Goal: Task Accomplishment & Management: Manage account settings

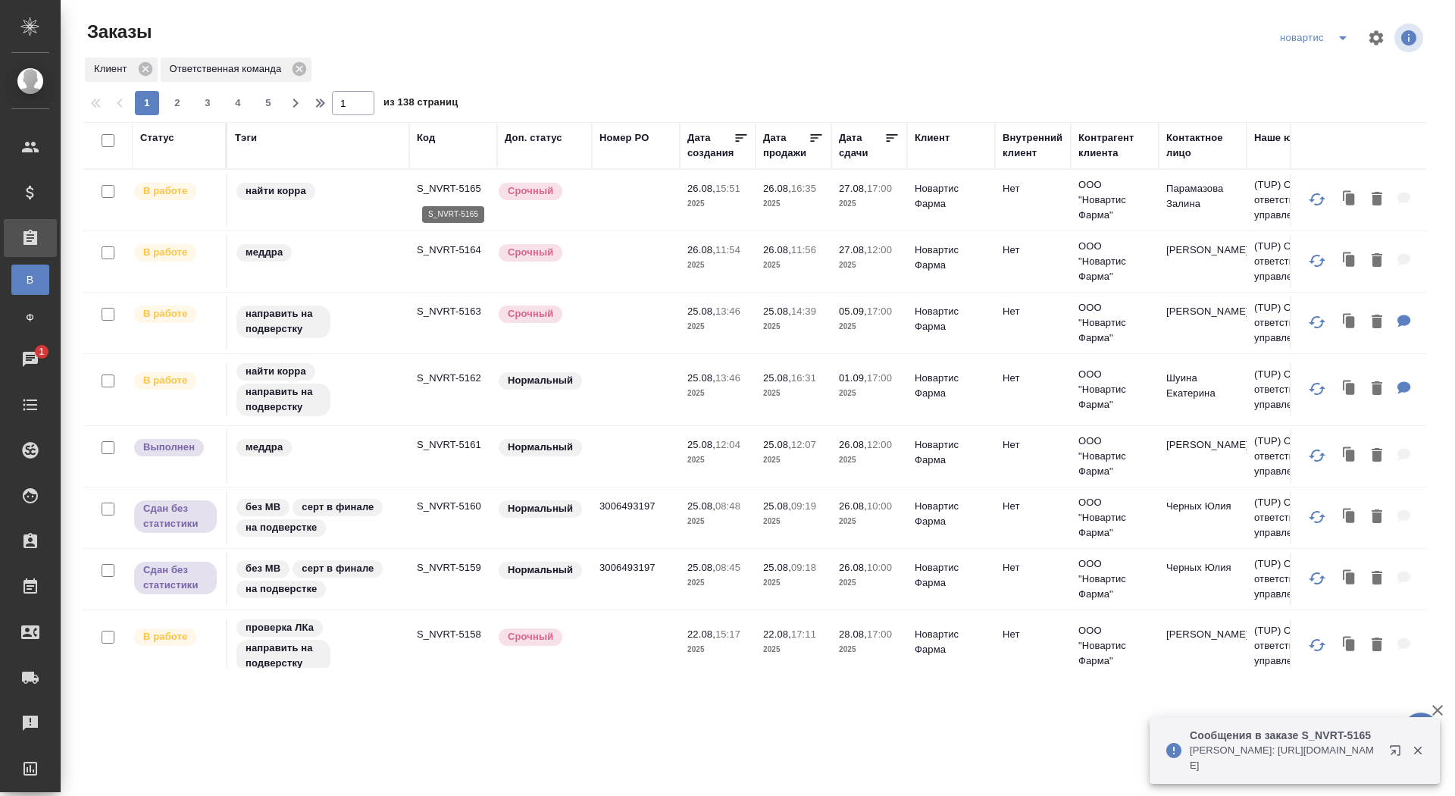
click at [453, 187] on p "S_NVRT-5165" at bounding box center [453, 188] width 73 height 15
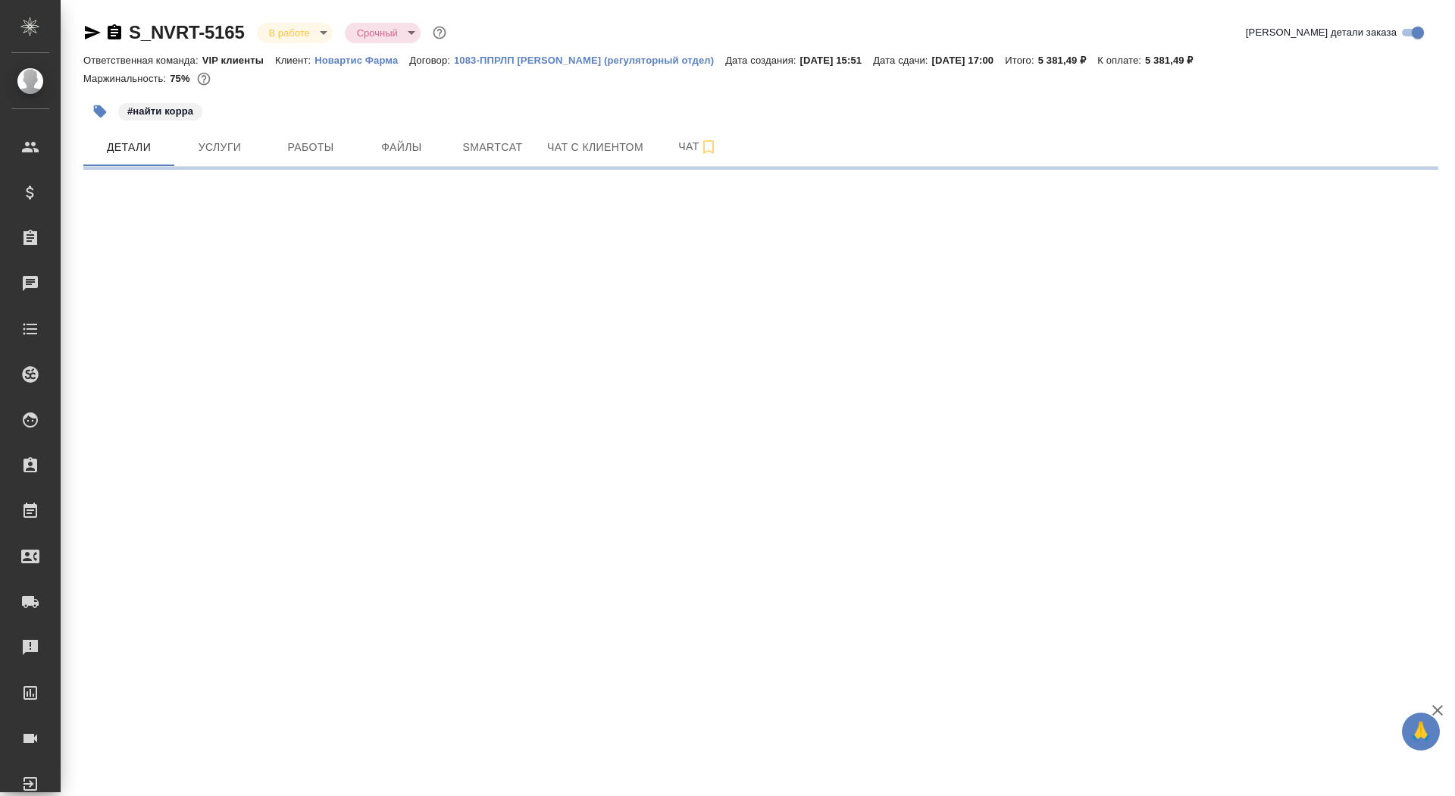
select select "RU"
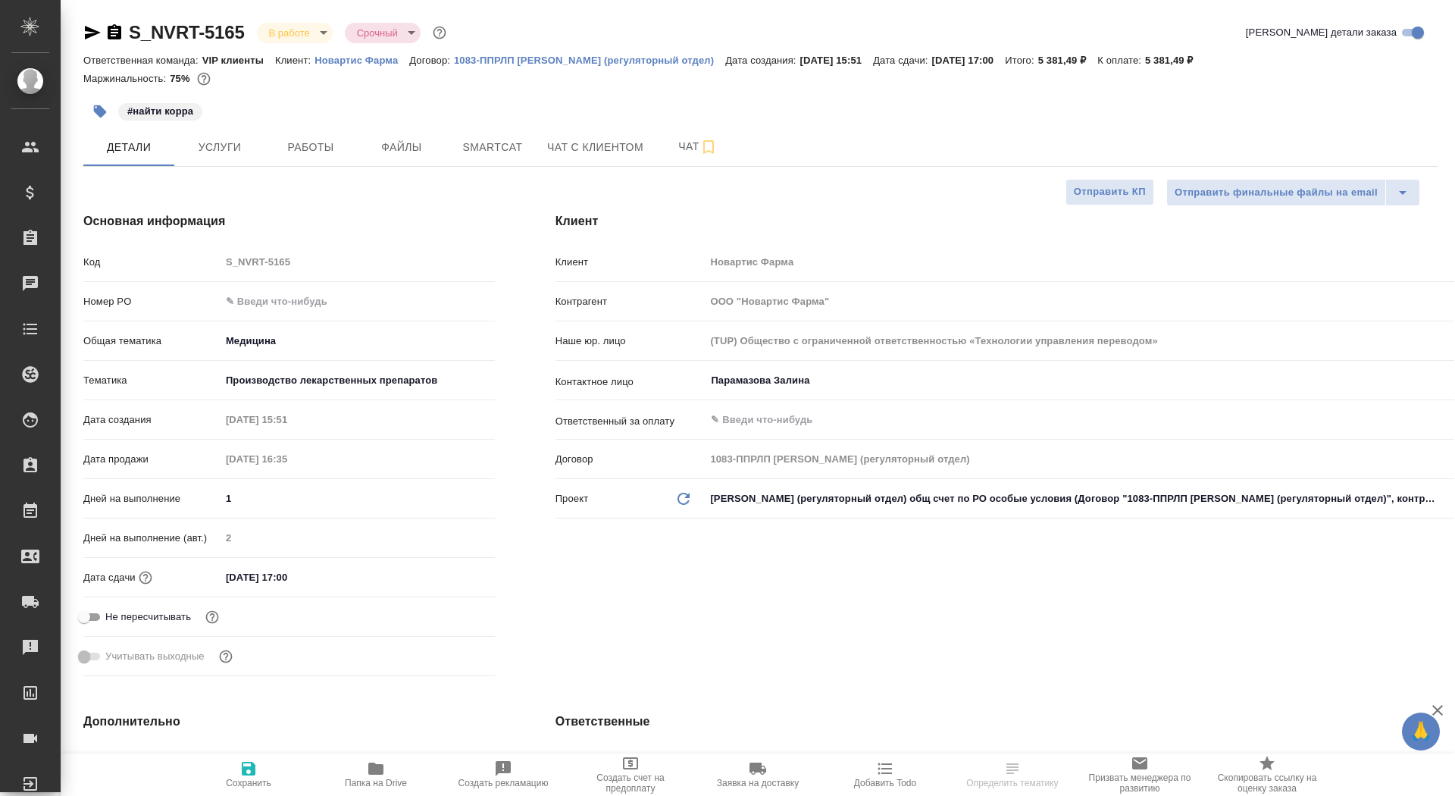
type textarea "x"
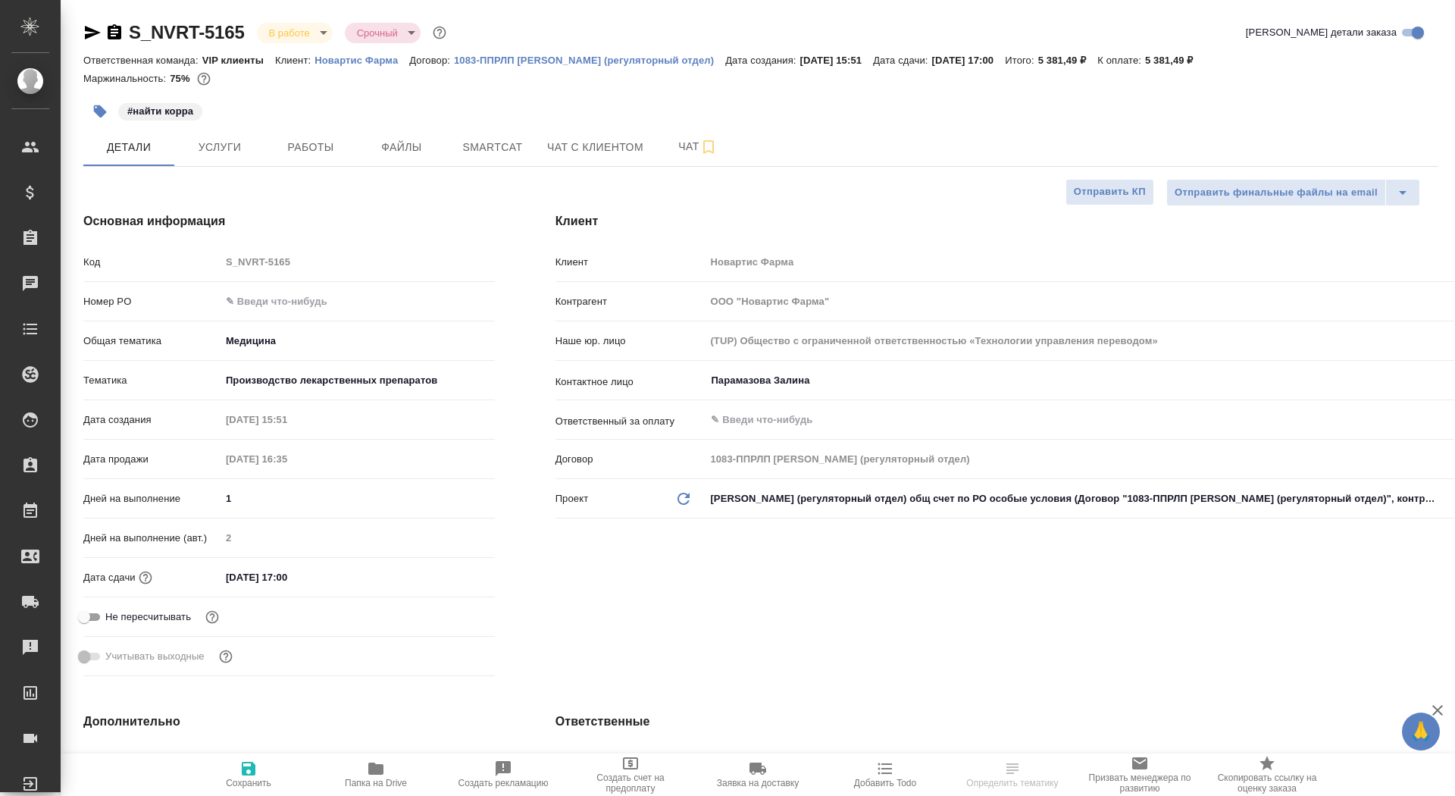
type textarea "x"
type input "[PERSON_NAME]"
type input "Комаров Роман"
type textarea "x"
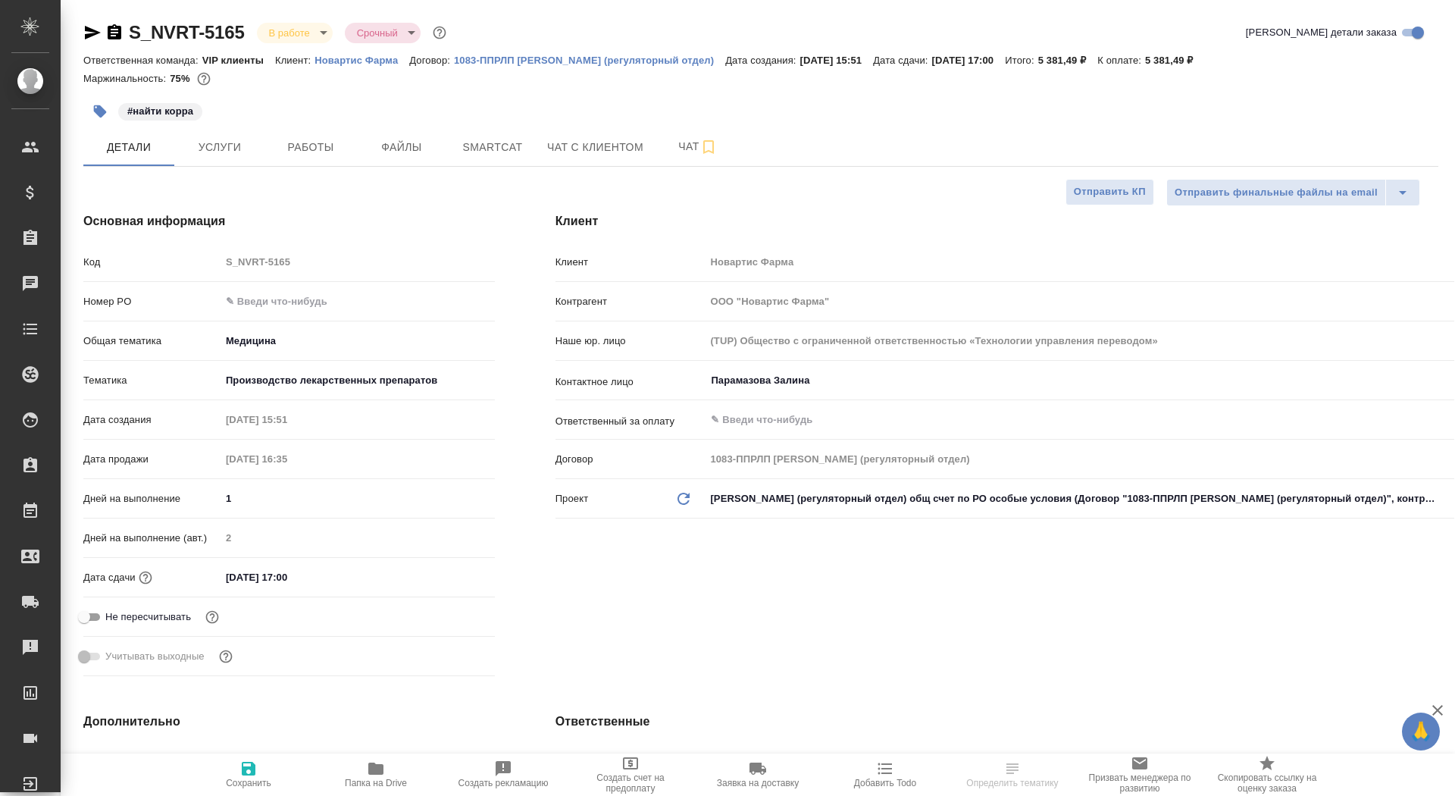
type textarea "x"
click at [387, 64] on p "Новартис Фарма" at bounding box center [362, 60] width 95 height 11
type textarea "x"
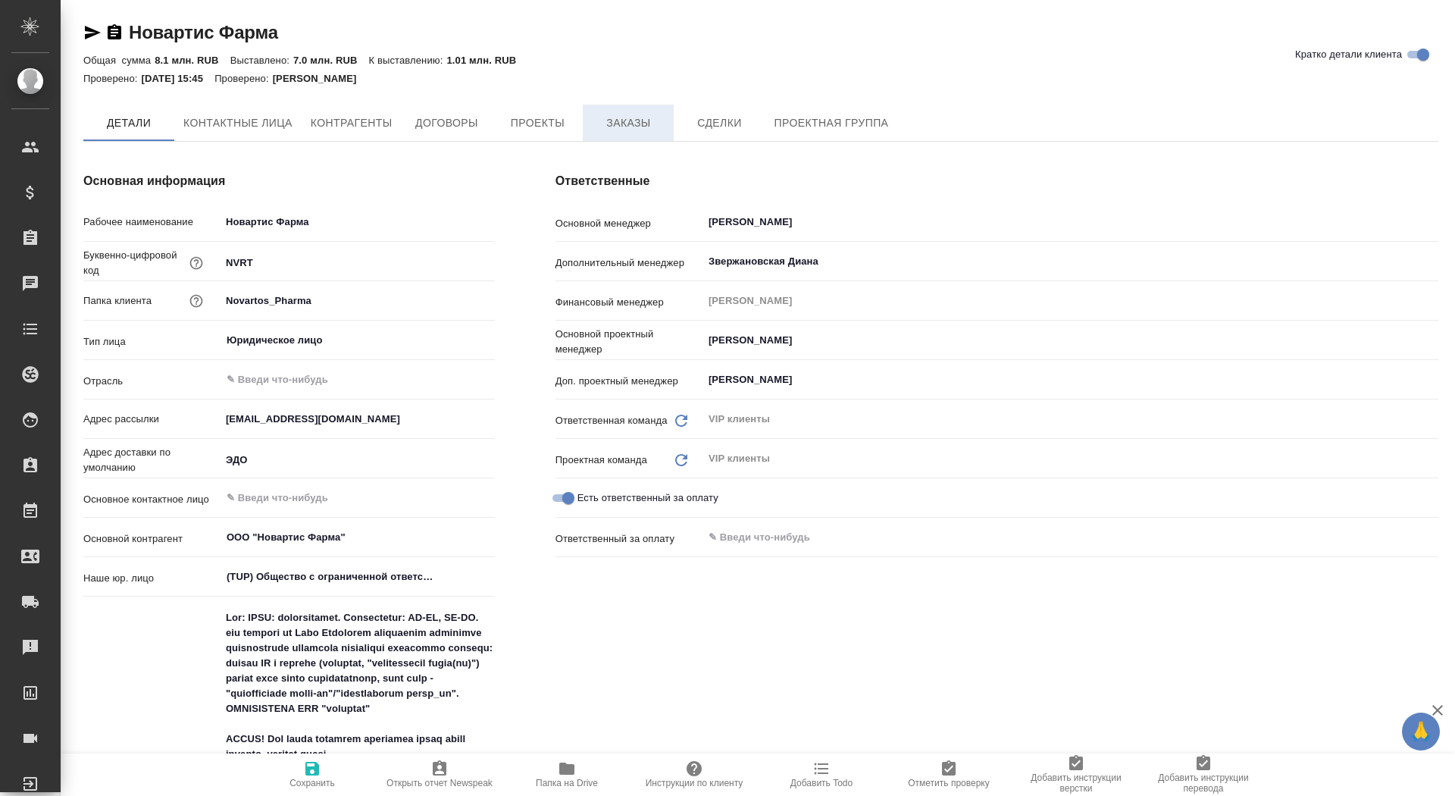
type textarea "x"
click at [622, 111] on button "Заказы" at bounding box center [628, 124] width 91 height 38
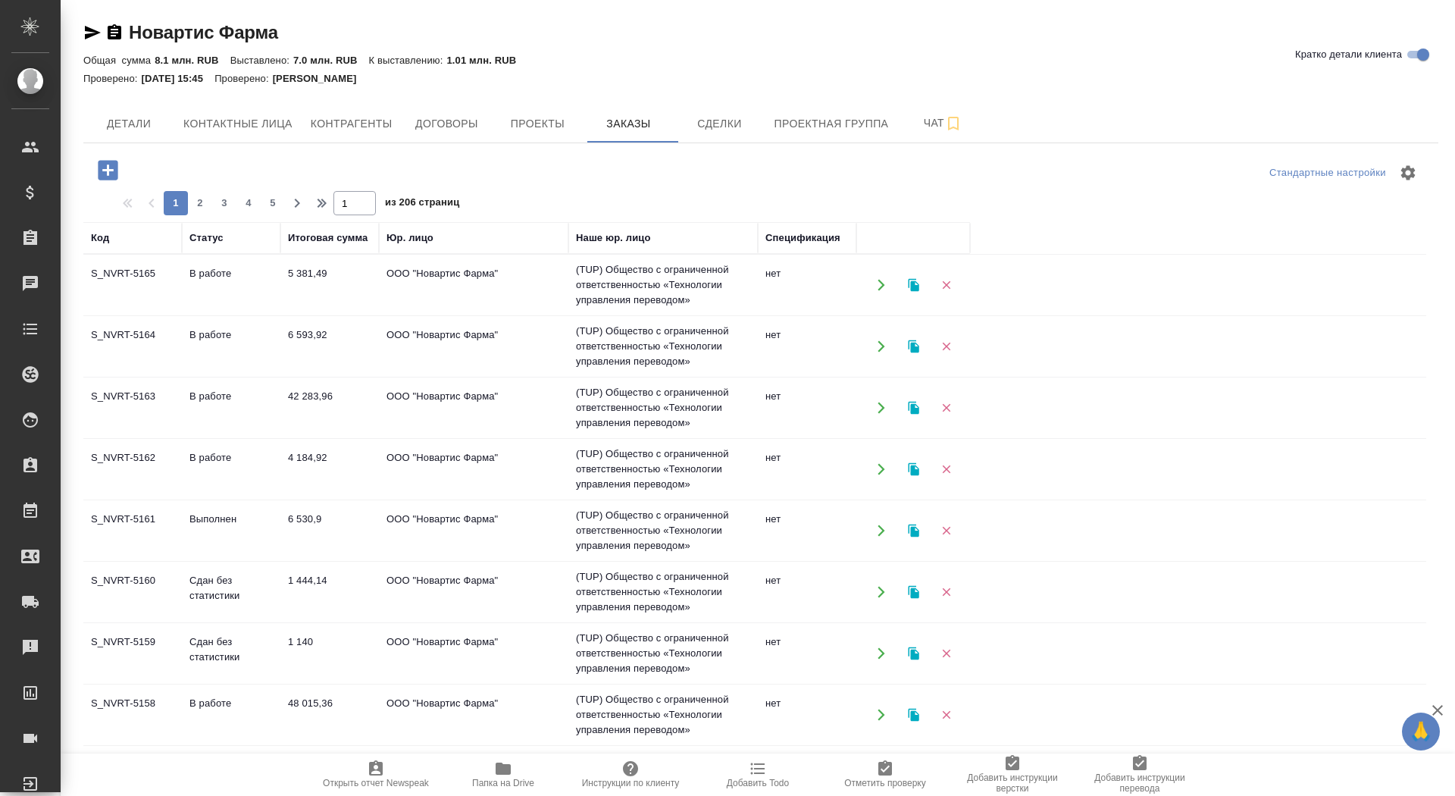
click at [102, 168] on icon "button" at bounding box center [108, 170] width 20 height 20
click at [128, 166] on button "button" at bounding box center [108, 170] width 42 height 31
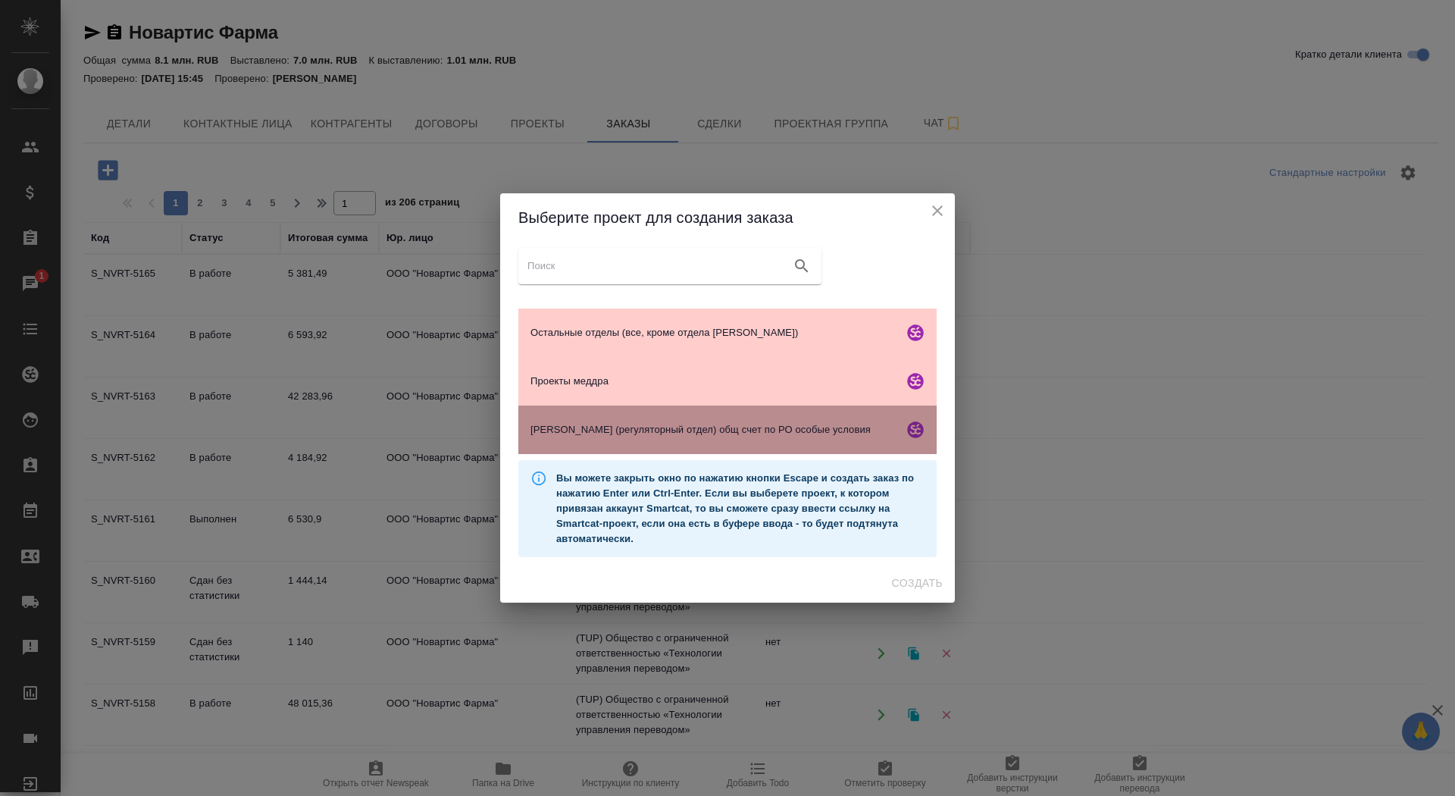
click at [650, 443] on div "Гладкова (регуляторный отдел) общ счет по РО особые условия" at bounding box center [727, 430] width 418 height 49
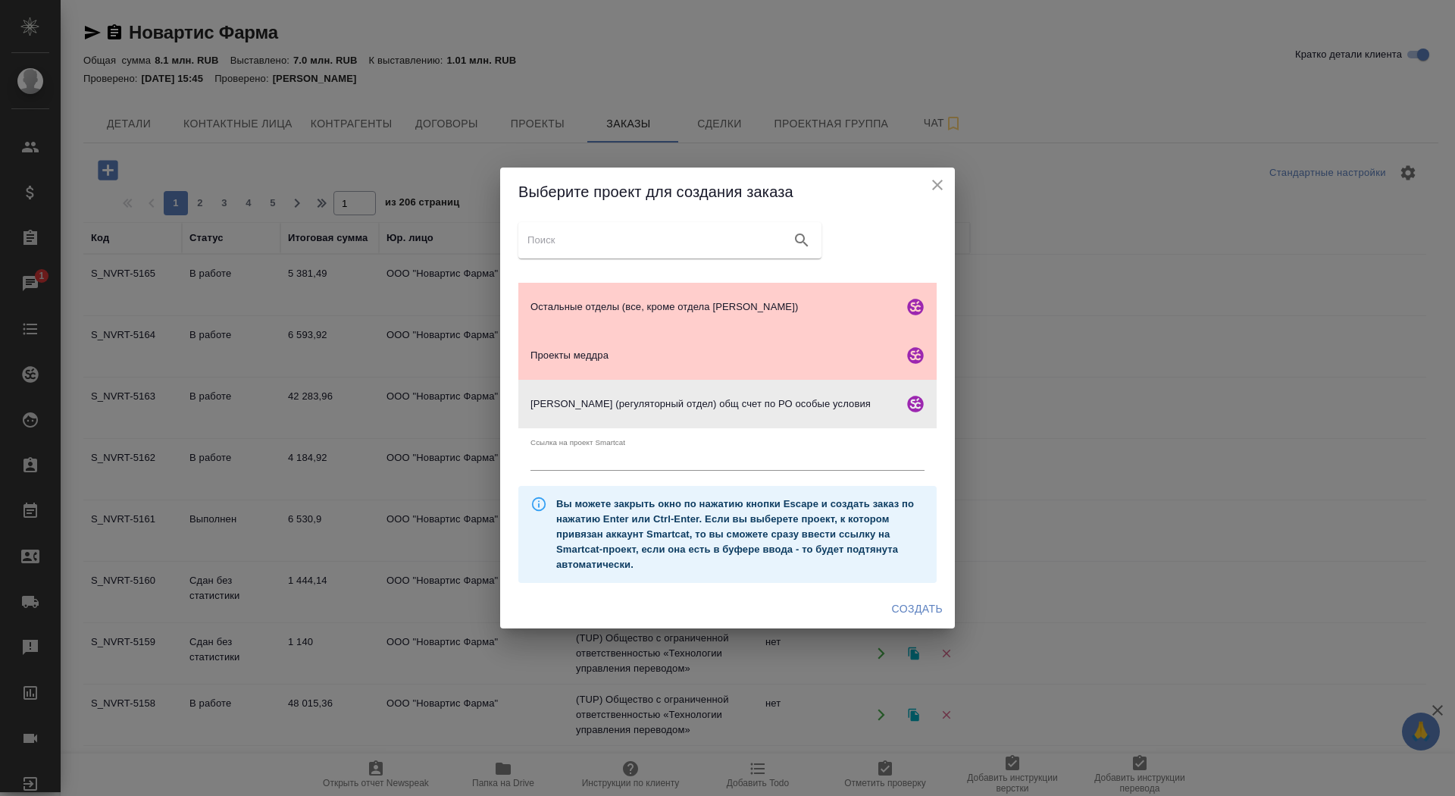
click at [903, 610] on span "Создать" at bounding box center [917, 609] width 51 height 19
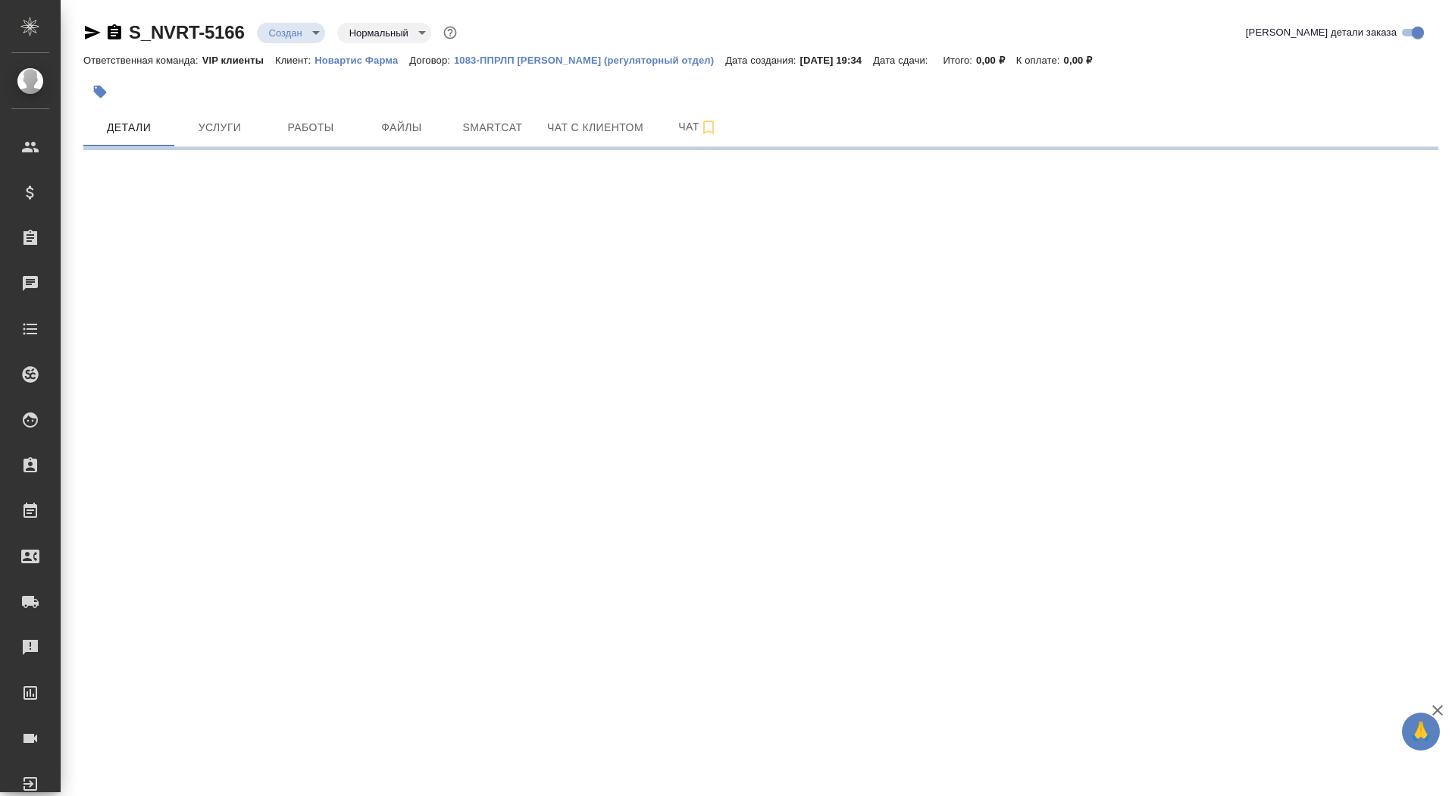
select select "RU"
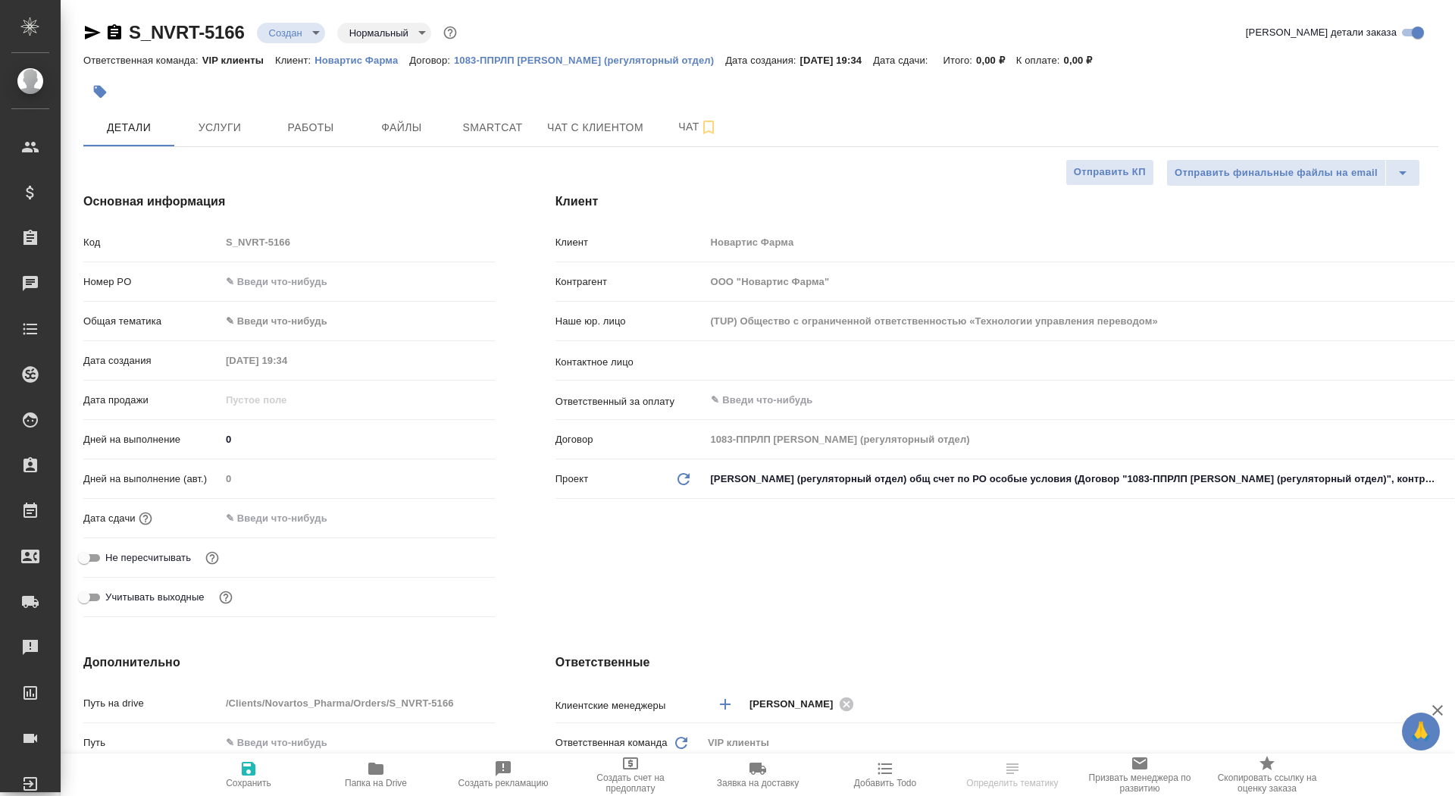
type textarea "x"
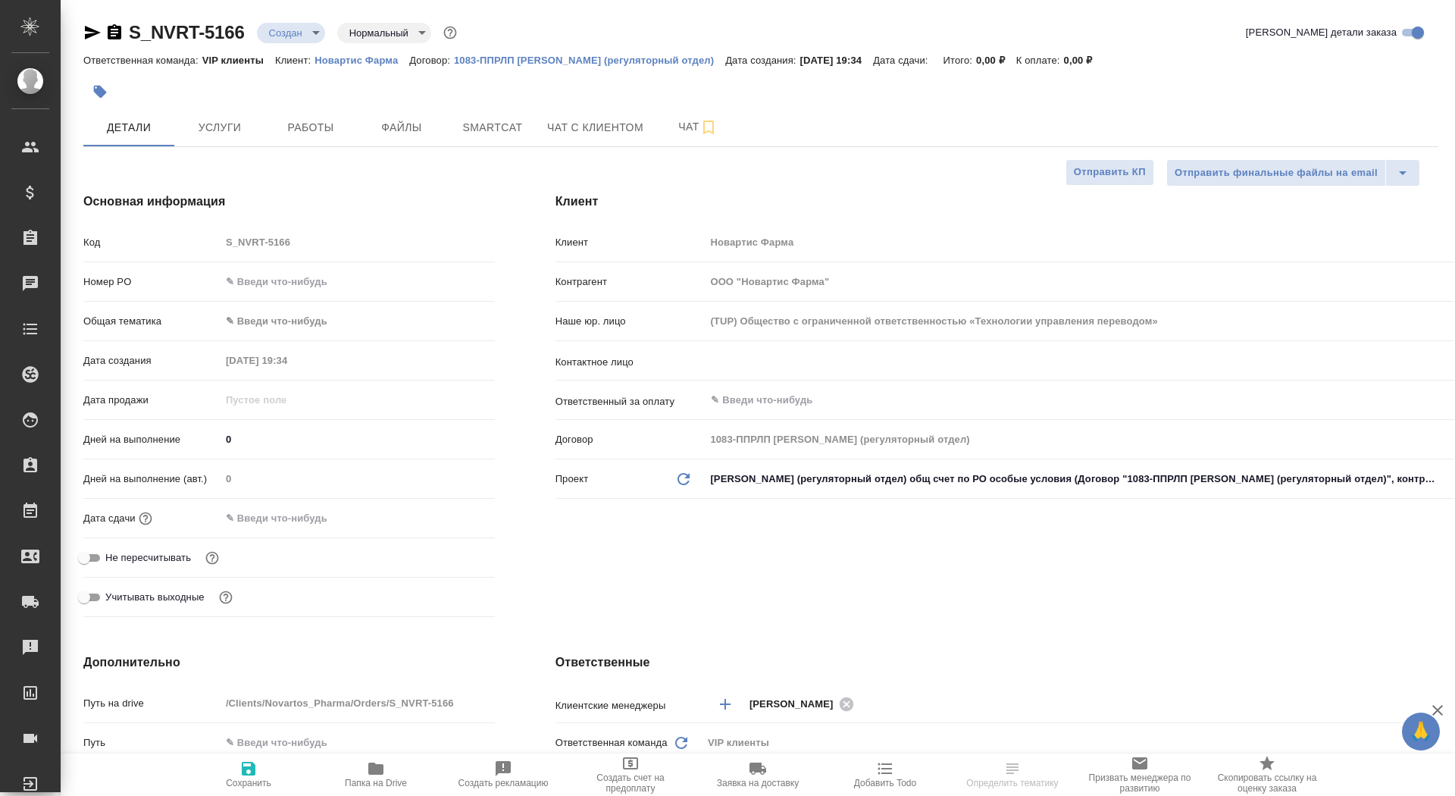
type textarea "x"
click at [856, 376] on div "​" at bounding box center [1080, 362] width 750 height 30
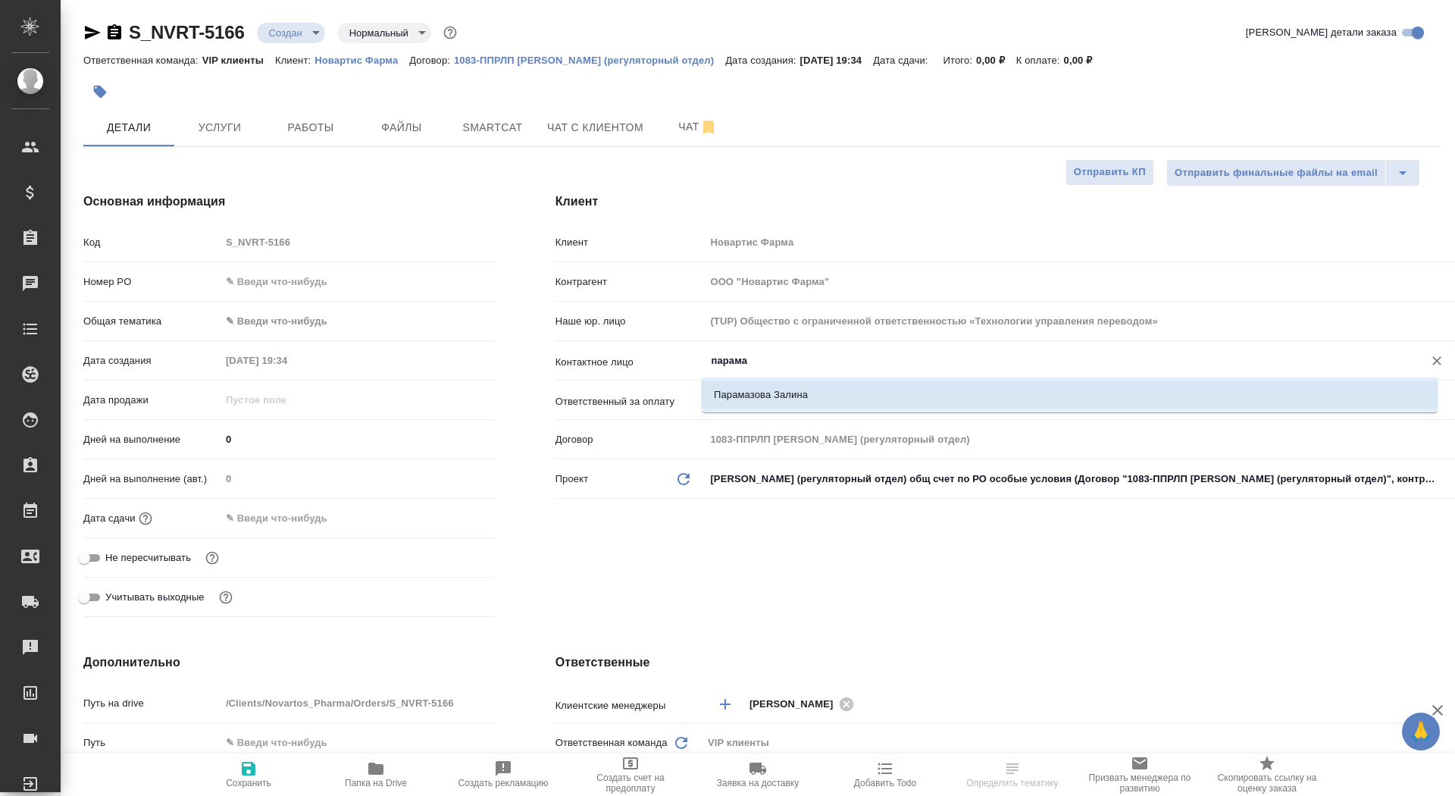
click at [859, 391] on li "Парамазова Залина" at bounding box center [1070, 394] width 736 height 27
type input "Парамазова Залина"
type textarea "x"
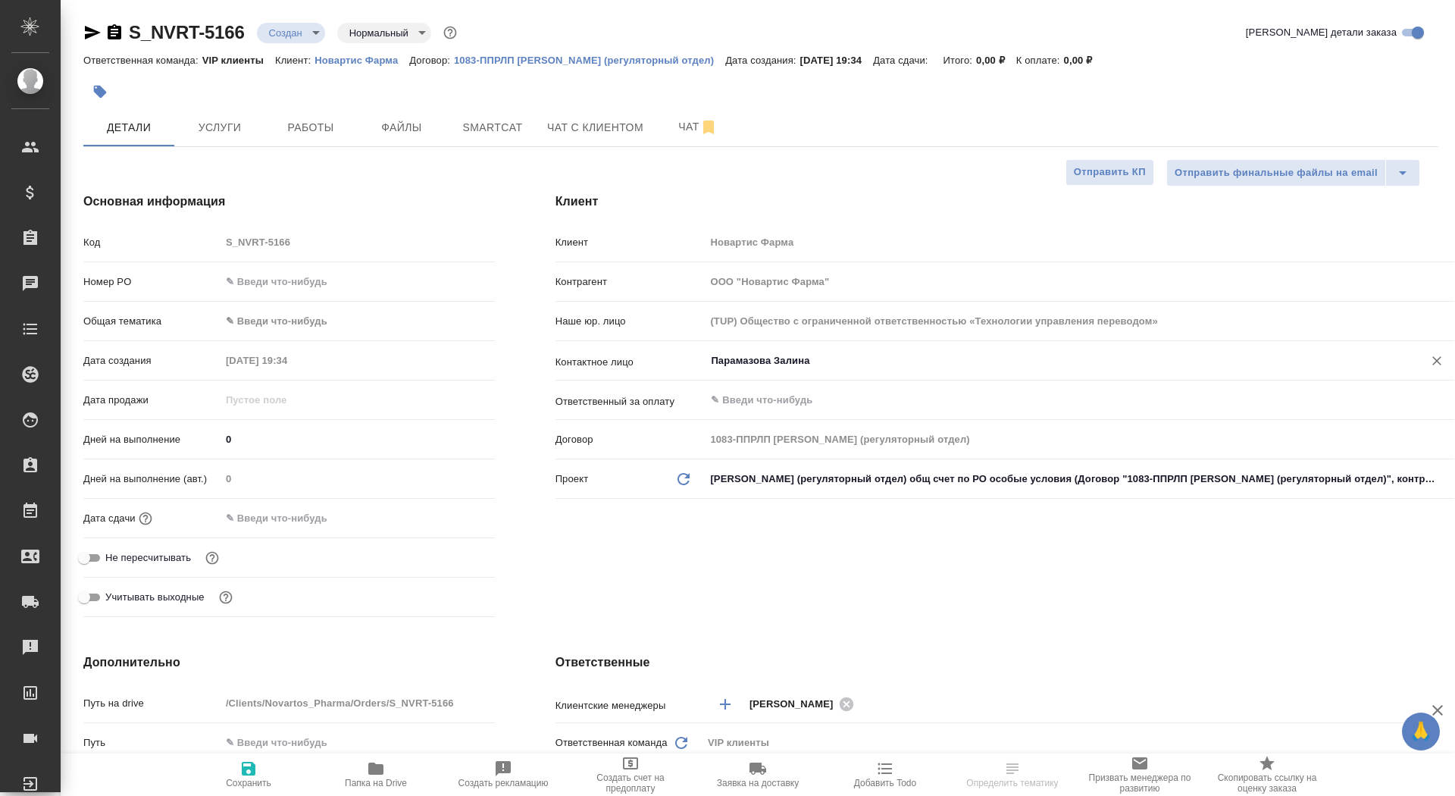
type input "Парамазова Залина"
click at [230, 784] on span "Сохранить" at bounding box center [248, 783] width 45 height 11
type textarea "x"
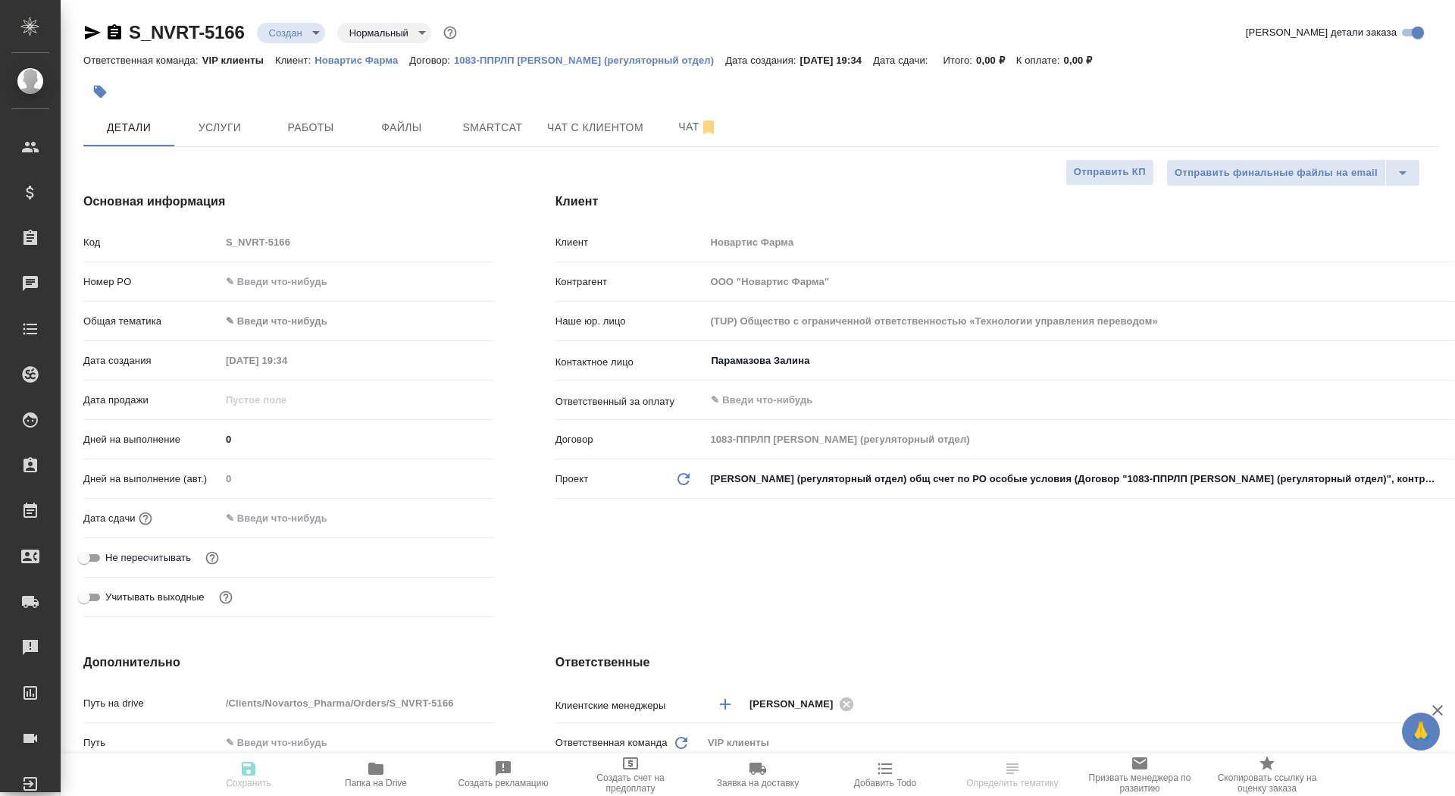
type textarea "x"
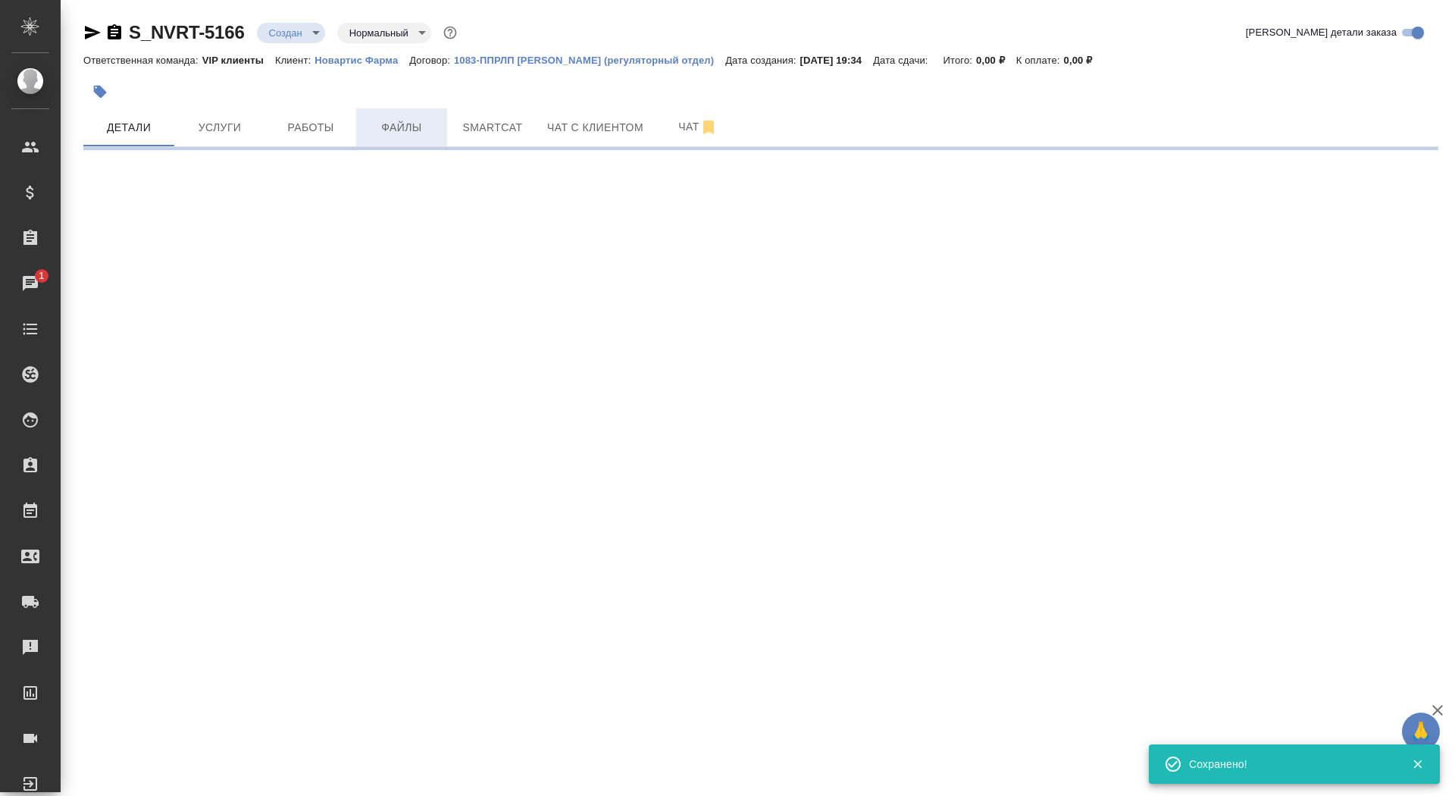
select select "RU"
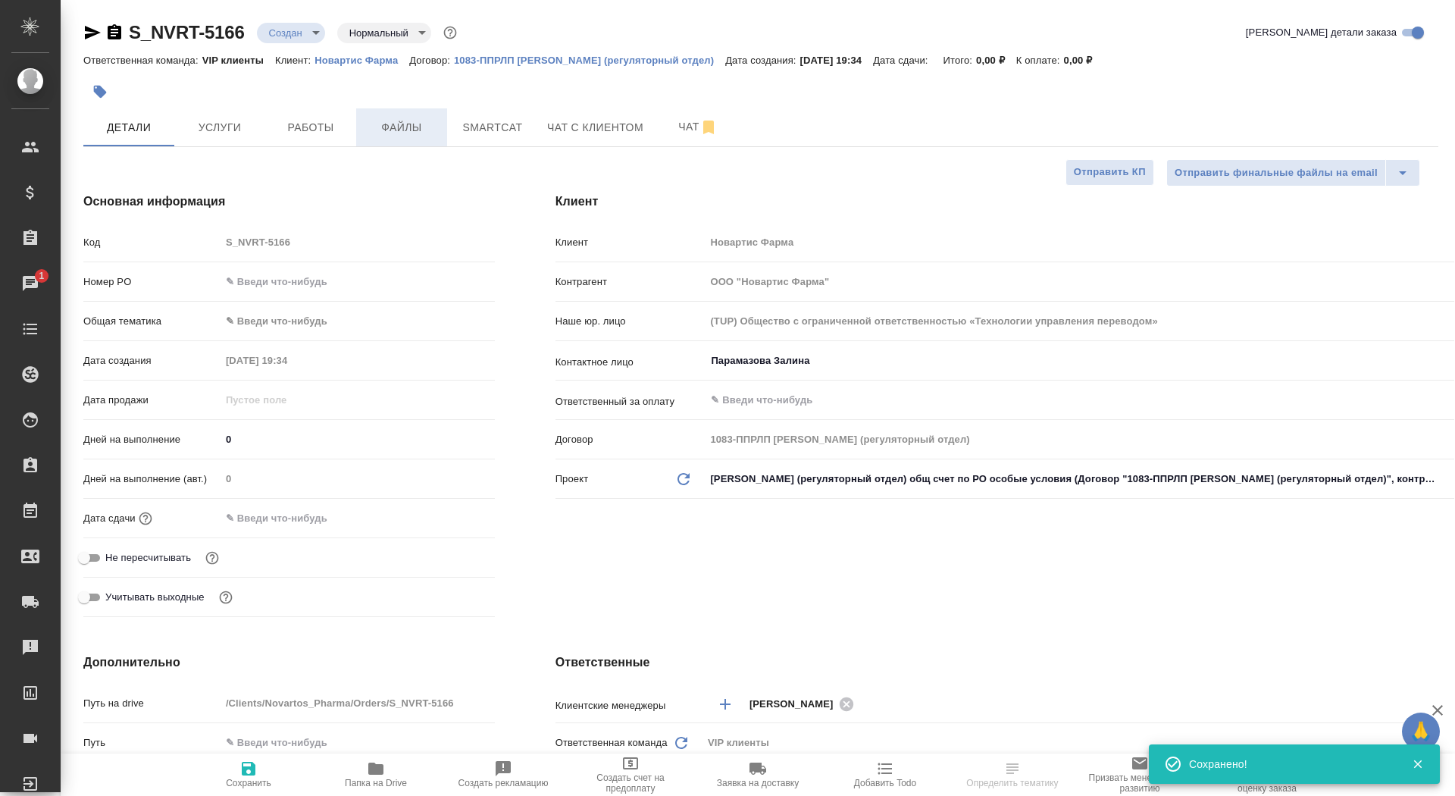
type textarea "x"
click at [412, 137] on button "Файлы" at bounding box center [401, 127] width 91 height 38
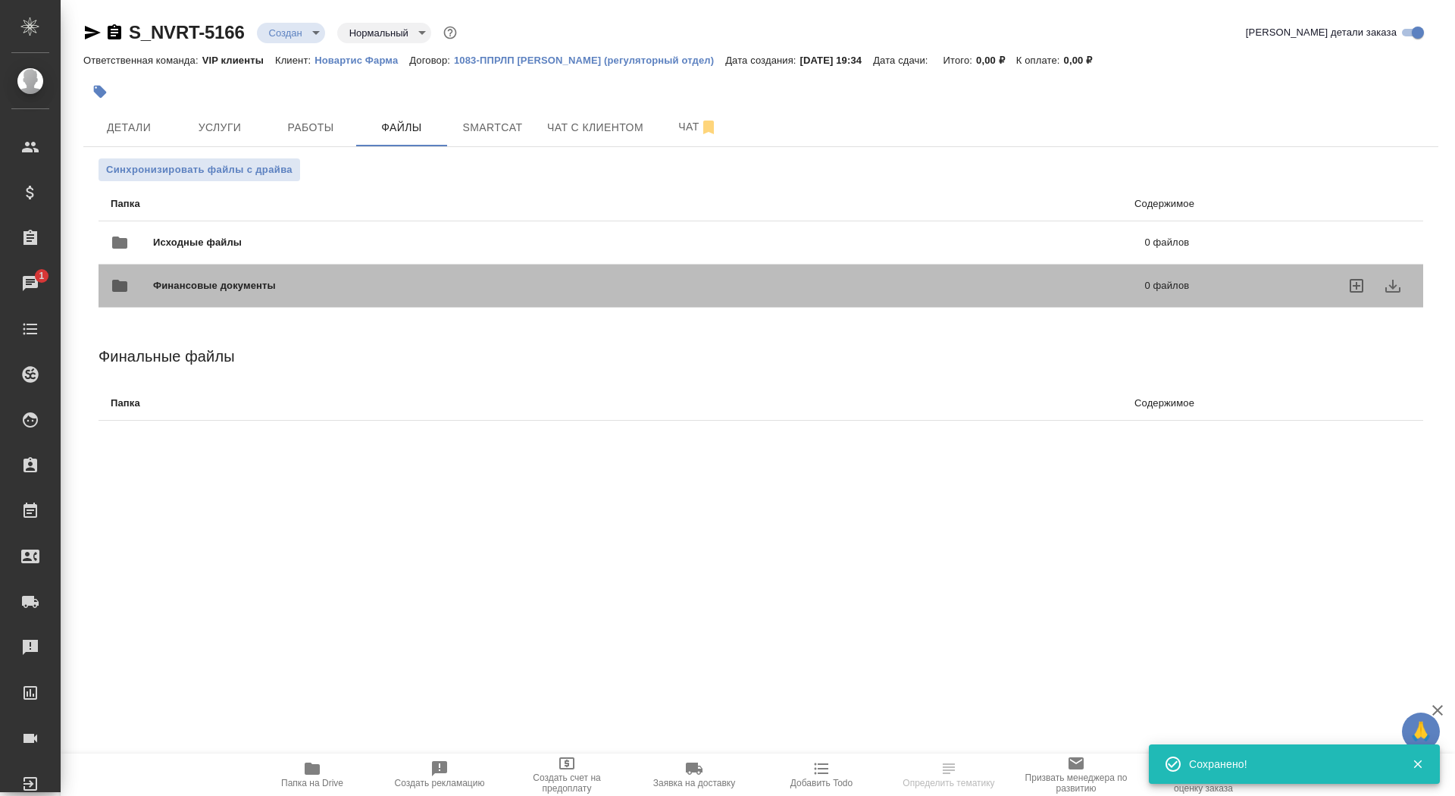
click at [217, 252] on div "Финансовые документы 0 файлов" at bounding box center [650, 285] width 1109 height 67
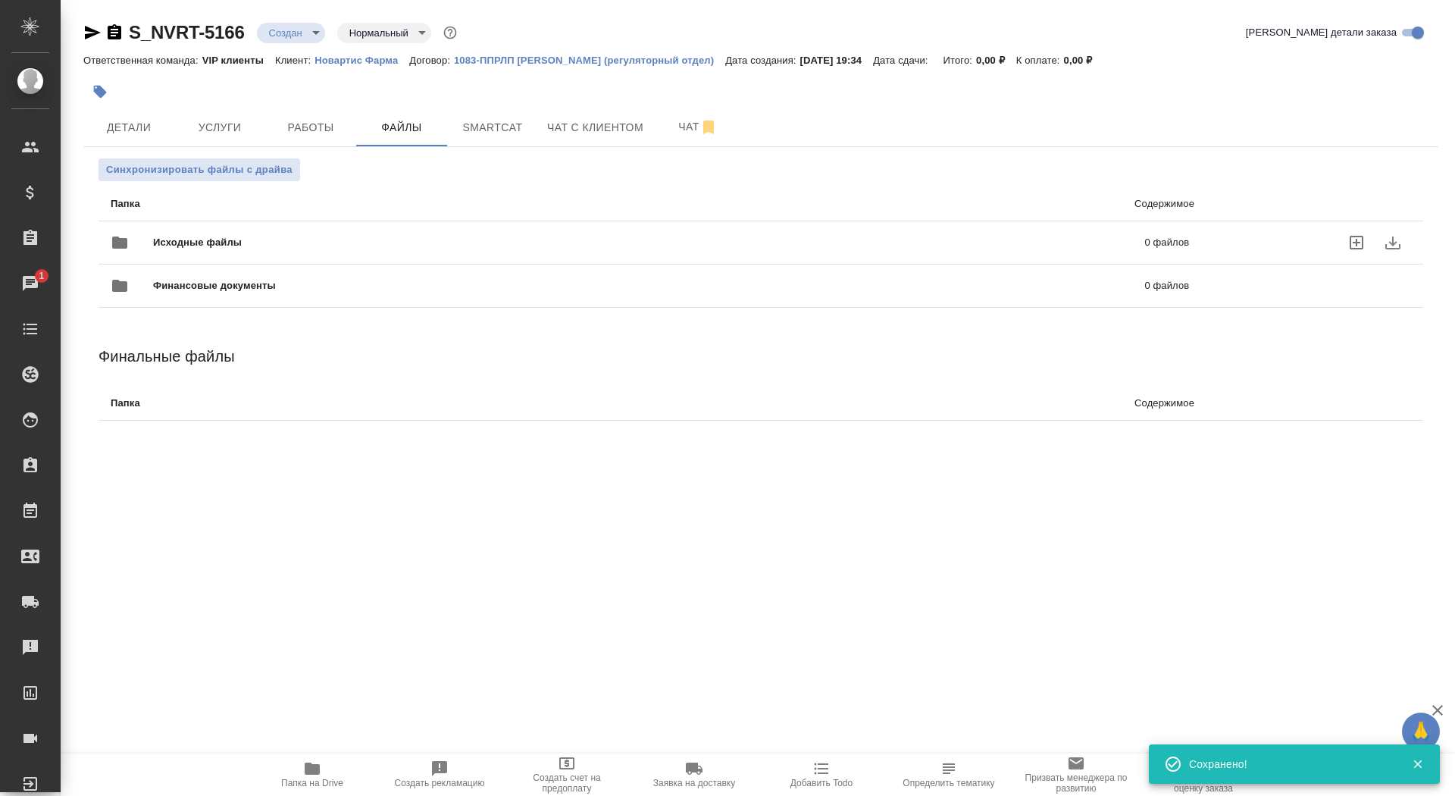
click at [215, 242] on span "Исходные файлы" at bounding box center [423, 242] width 540 height 15
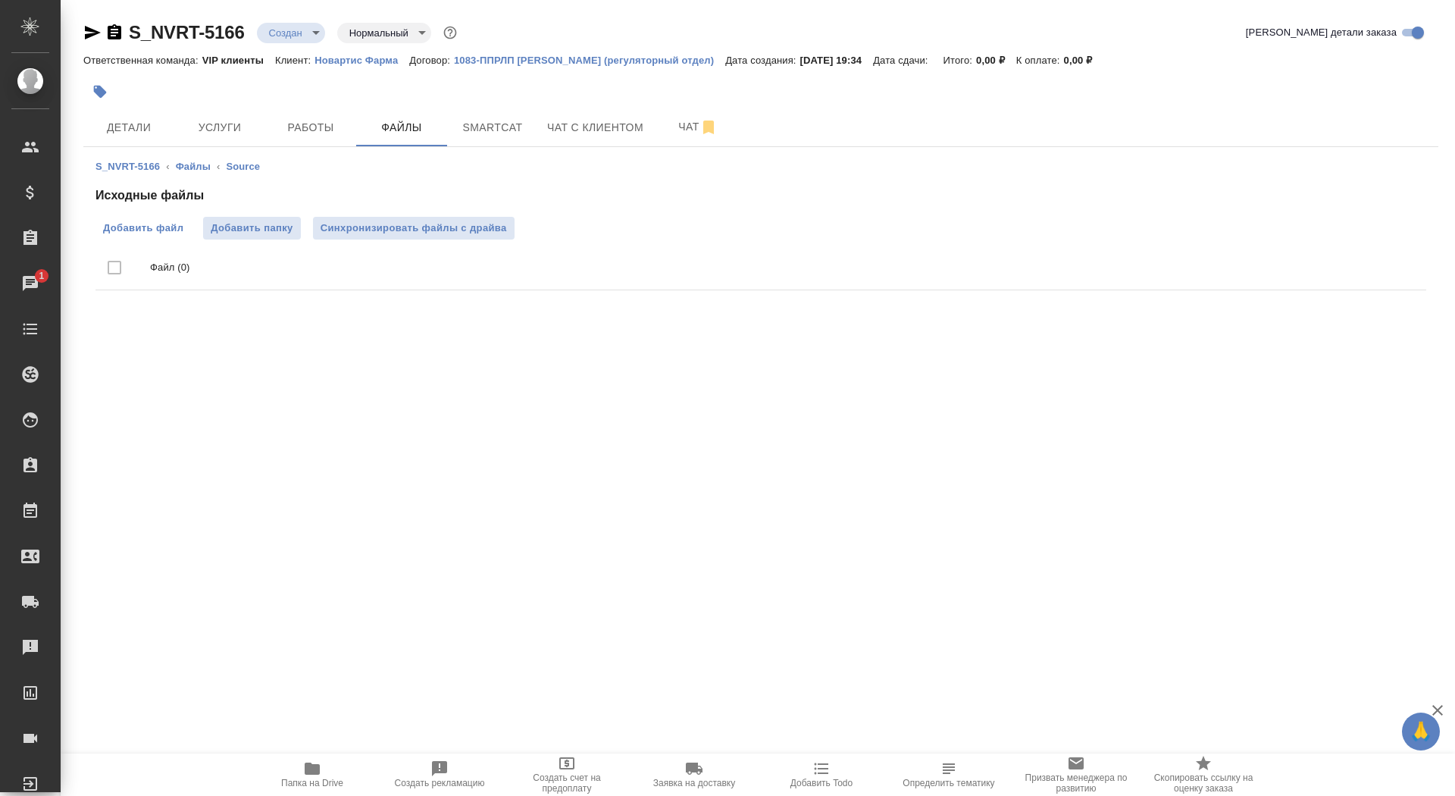
click at [152, 223] on span "Добавить файл" at bounding box center [143, 228] width 80 height 15
click at [0, 0] on input "Добавить файл" at bounding box center [0, 0] width 0 height 0
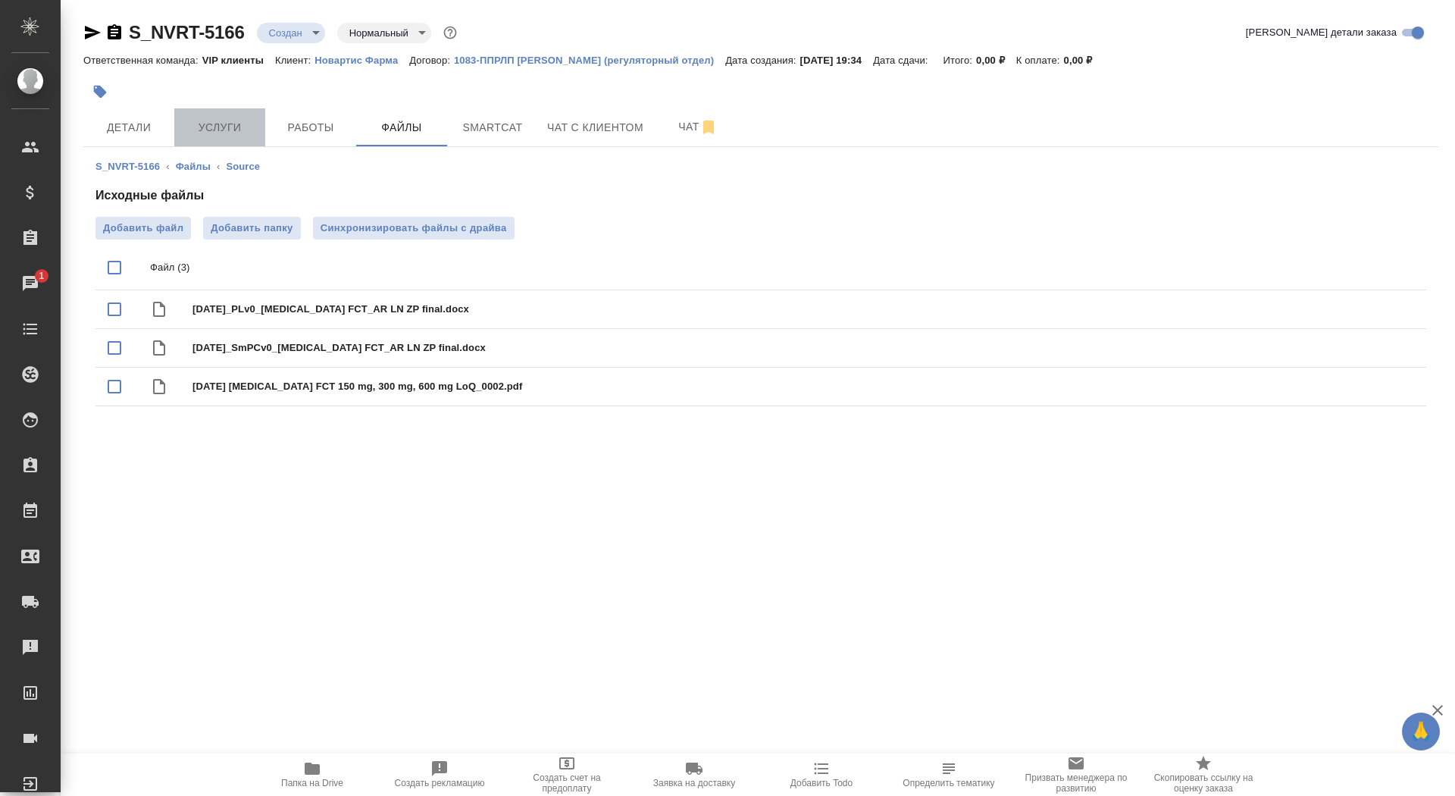
click at [218, 133] on span "Услуги" at bounding box center [219, 127] width 73 height 19
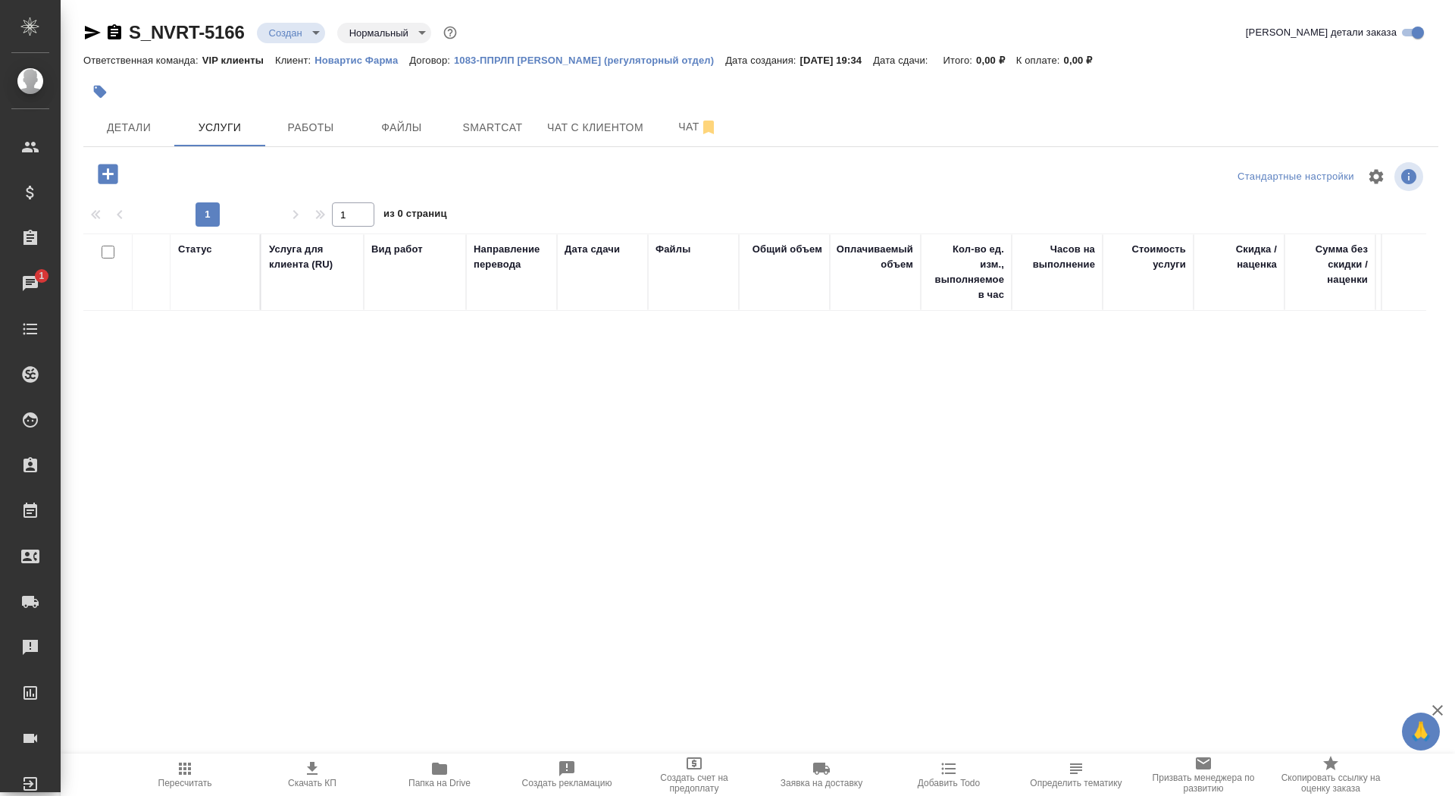
click at [102, 176] on icon "button" at bounding box center [108, 174] width 20 height 20
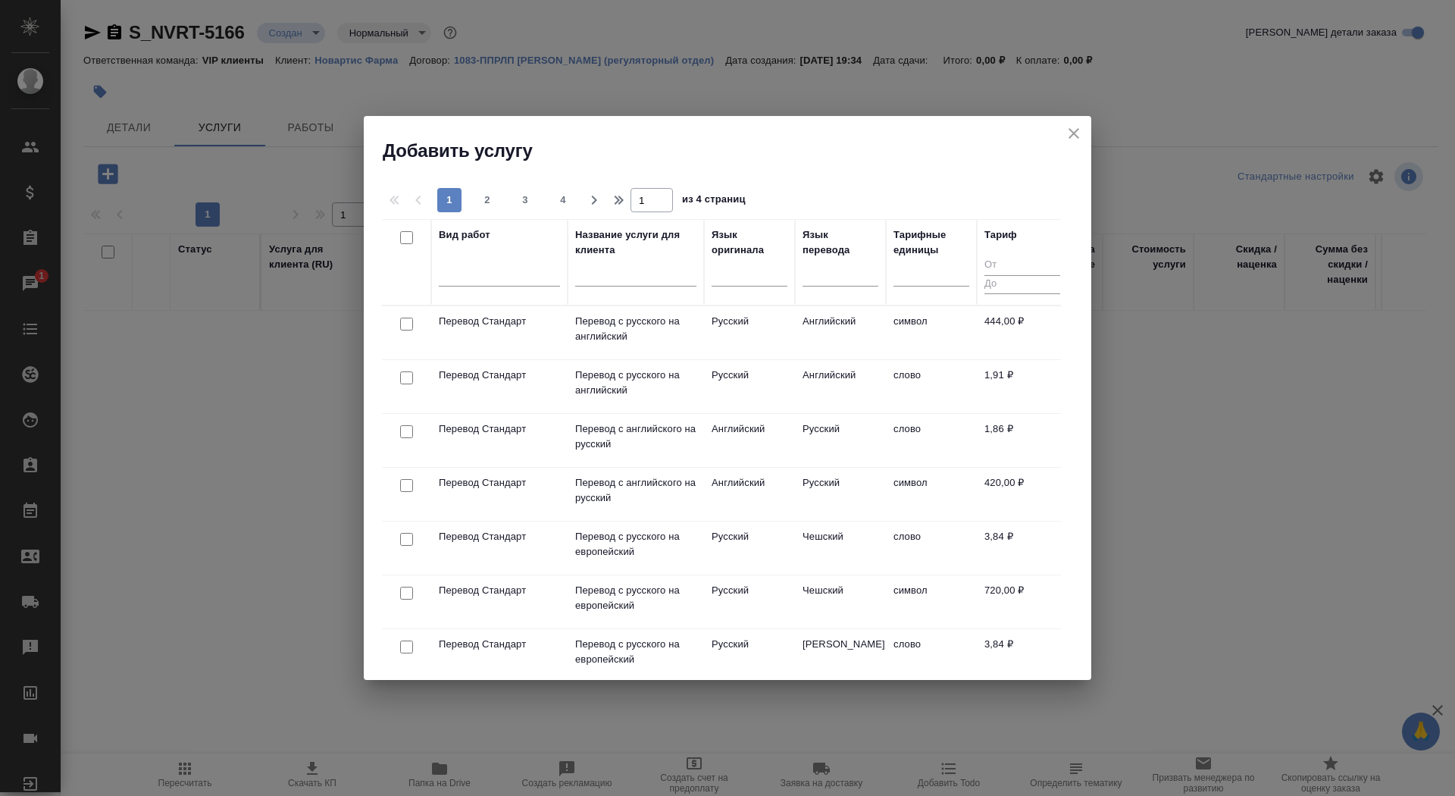
click at [634, 391] on p "Перевод с русского на английский" at bounding box center [635, 383] width 121 height 30
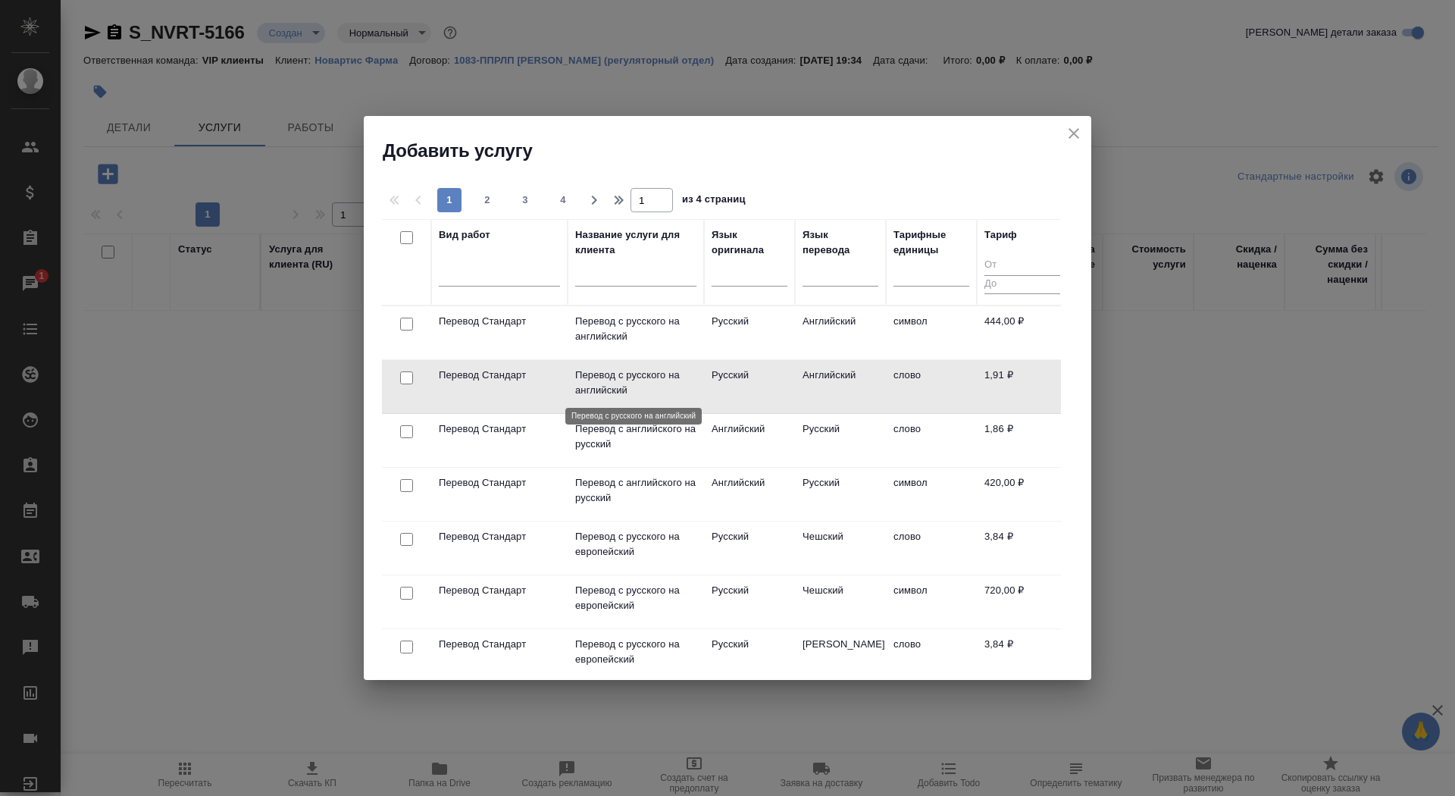
click at [634, 391] on p "Перевод с русского на английский" at bounding box center [635, 383] width 121 height 30
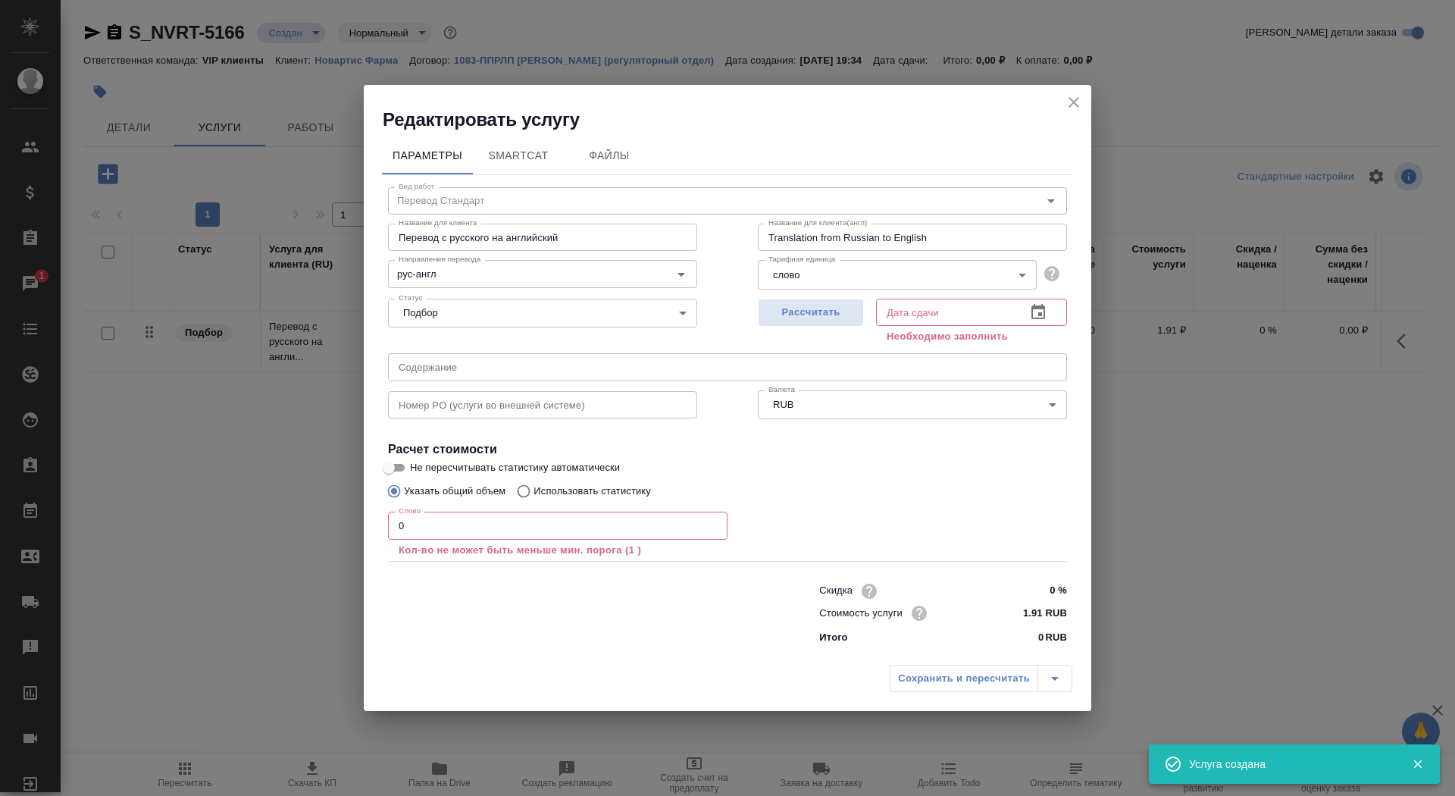
click at [453, 545] on p "Кол-во не может быть меньше мин. порога (1 )" at bounding box center [558, 550] width 318 height 15
click at [455, 531] on input "0" at bounding box center [558, 525] width 340 height 27
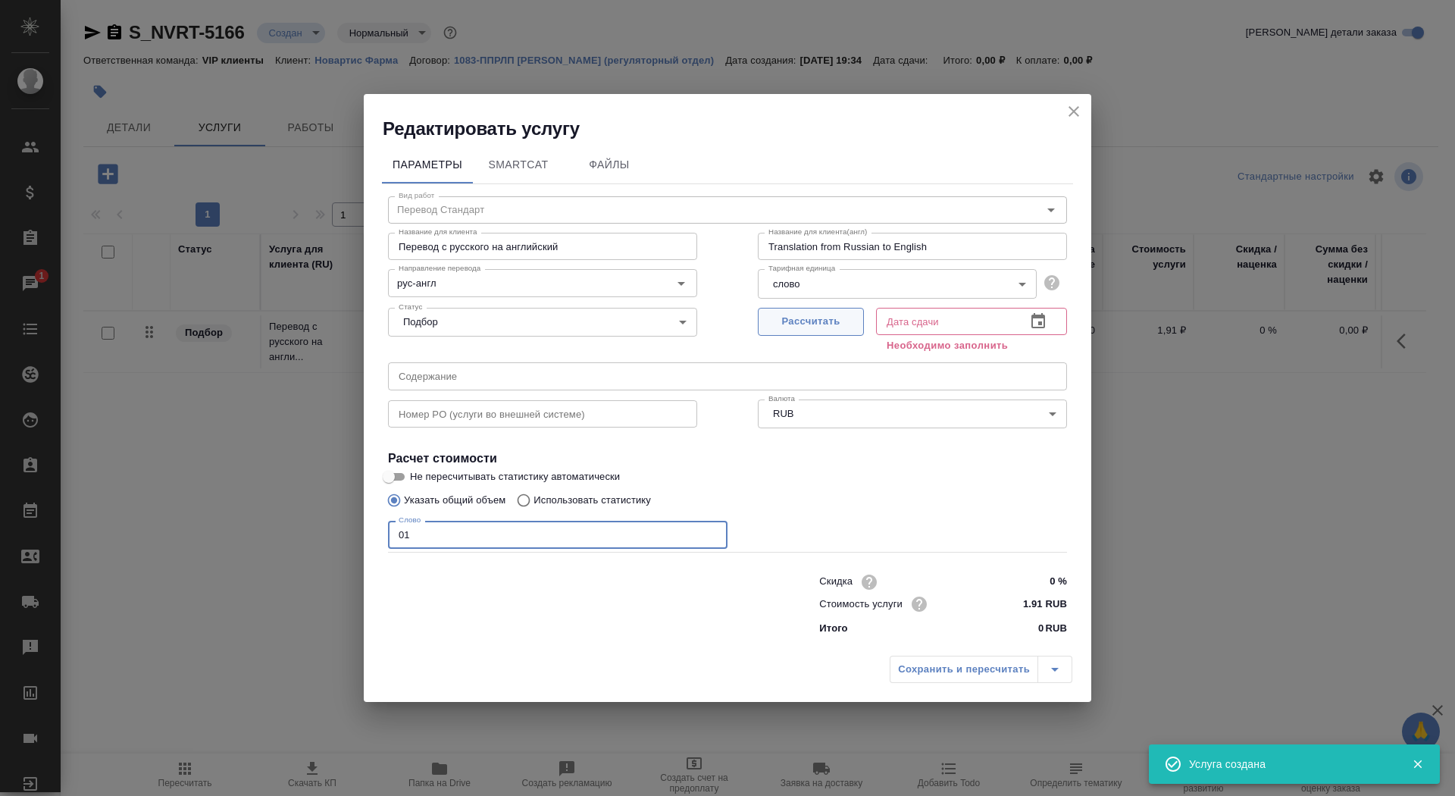
type input "01"
click at [800, 318] on span "Рассчитать" at bounding box center [810, 321] width 89 height 17
type input "26.08.2025 19:37"
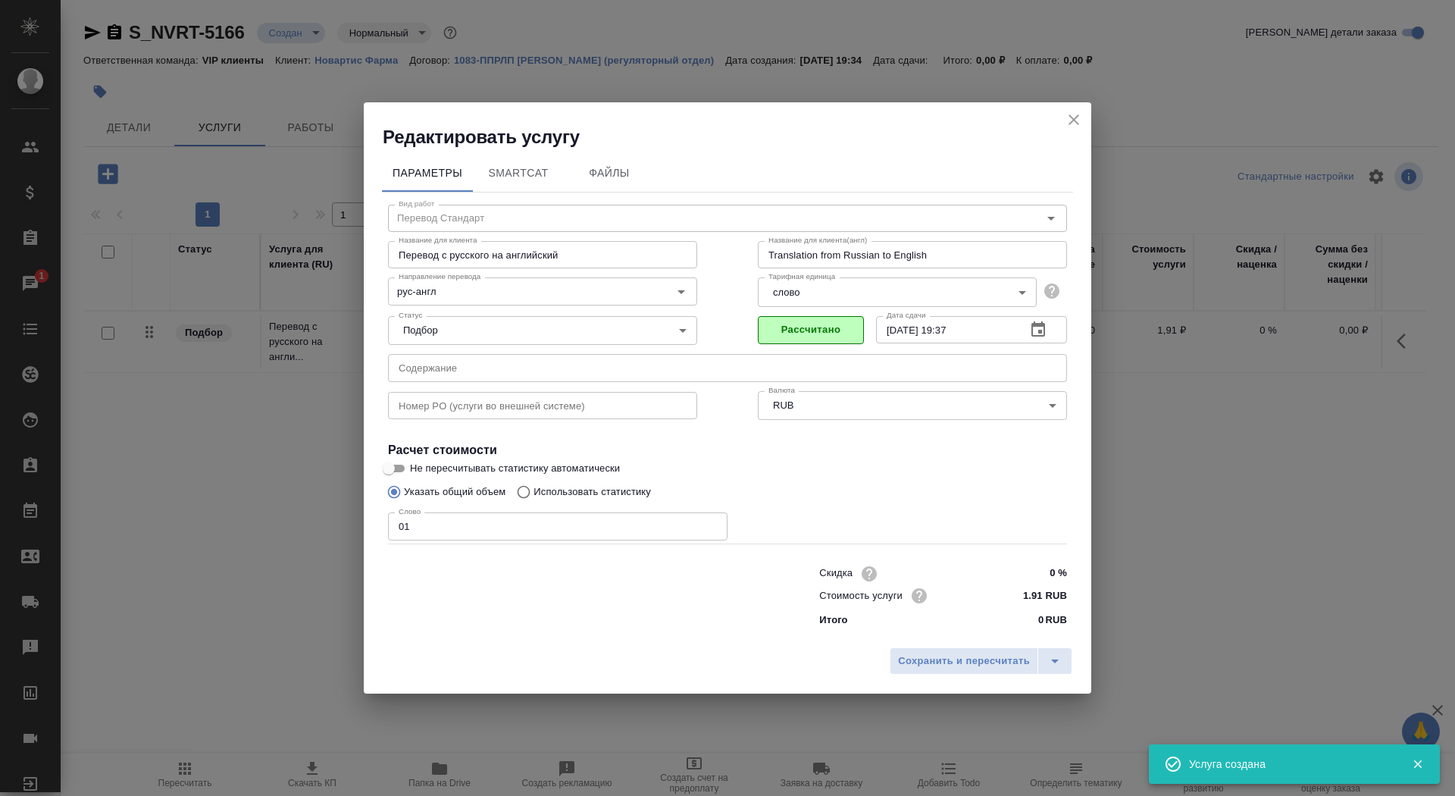
click at [398, 468] on input "Не пересчитывать статистику автоматически" at bounding box center [389, 468] width 55 height 18
checkbox input "true"
click at [982, 656] on span "Сохранить и пересчитать" at bounding box center [964, 661] width 132 height 17
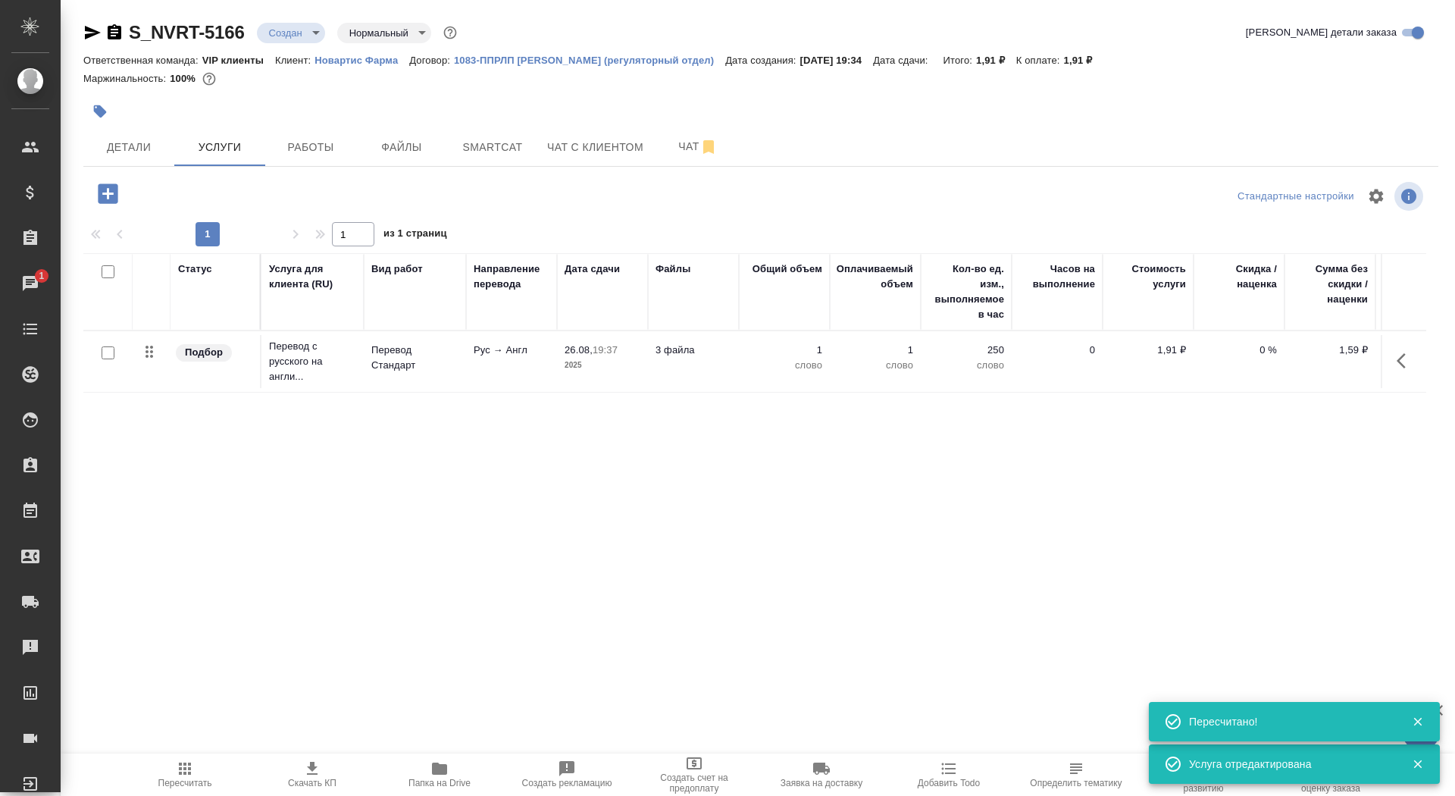
click at [113, 348] on input "checkbox" at bounding box center [108, 352] width 13 height 13
checkbox input "true"
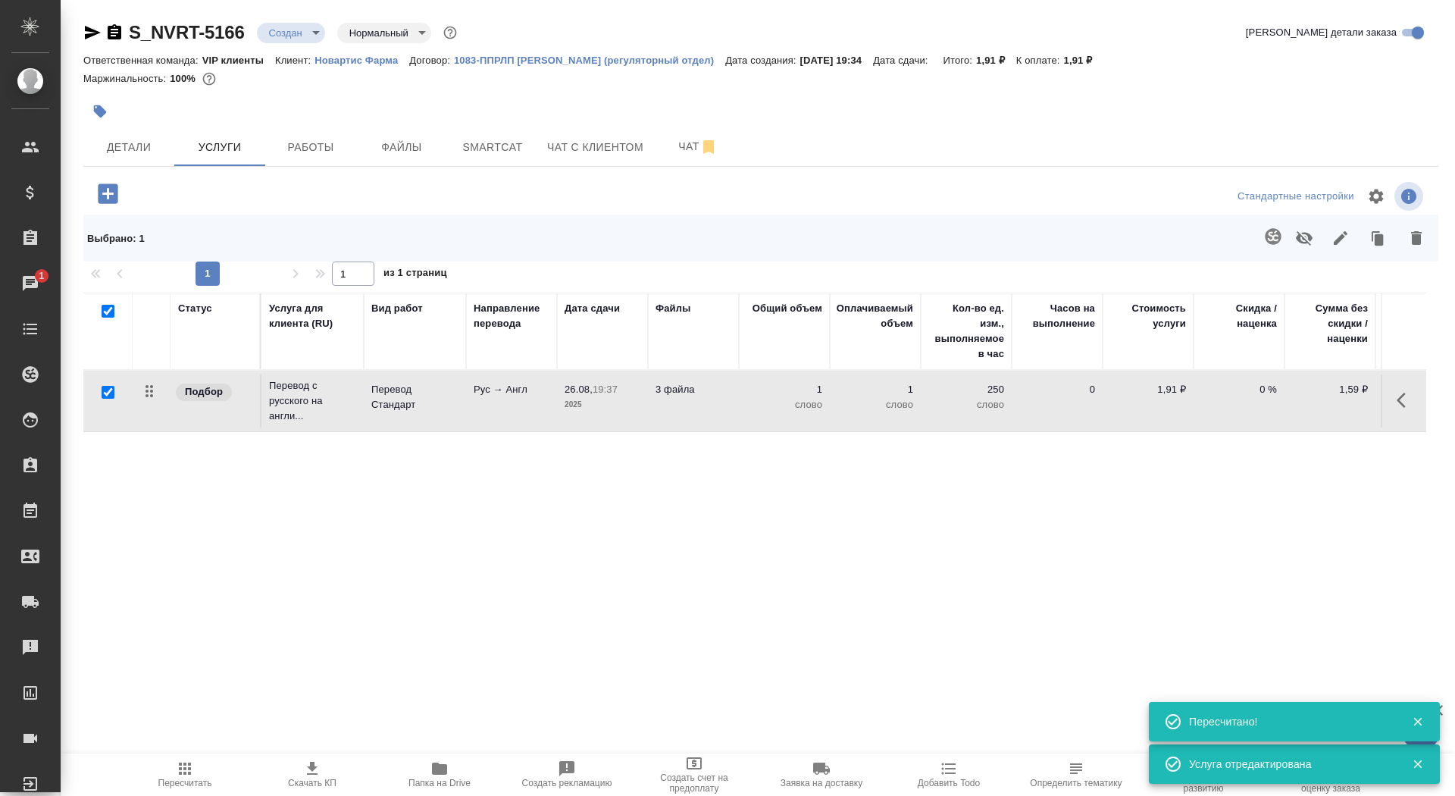
click at [1265, 228] on icon "button" at bounding box center [1273, 236] width 18 height 18
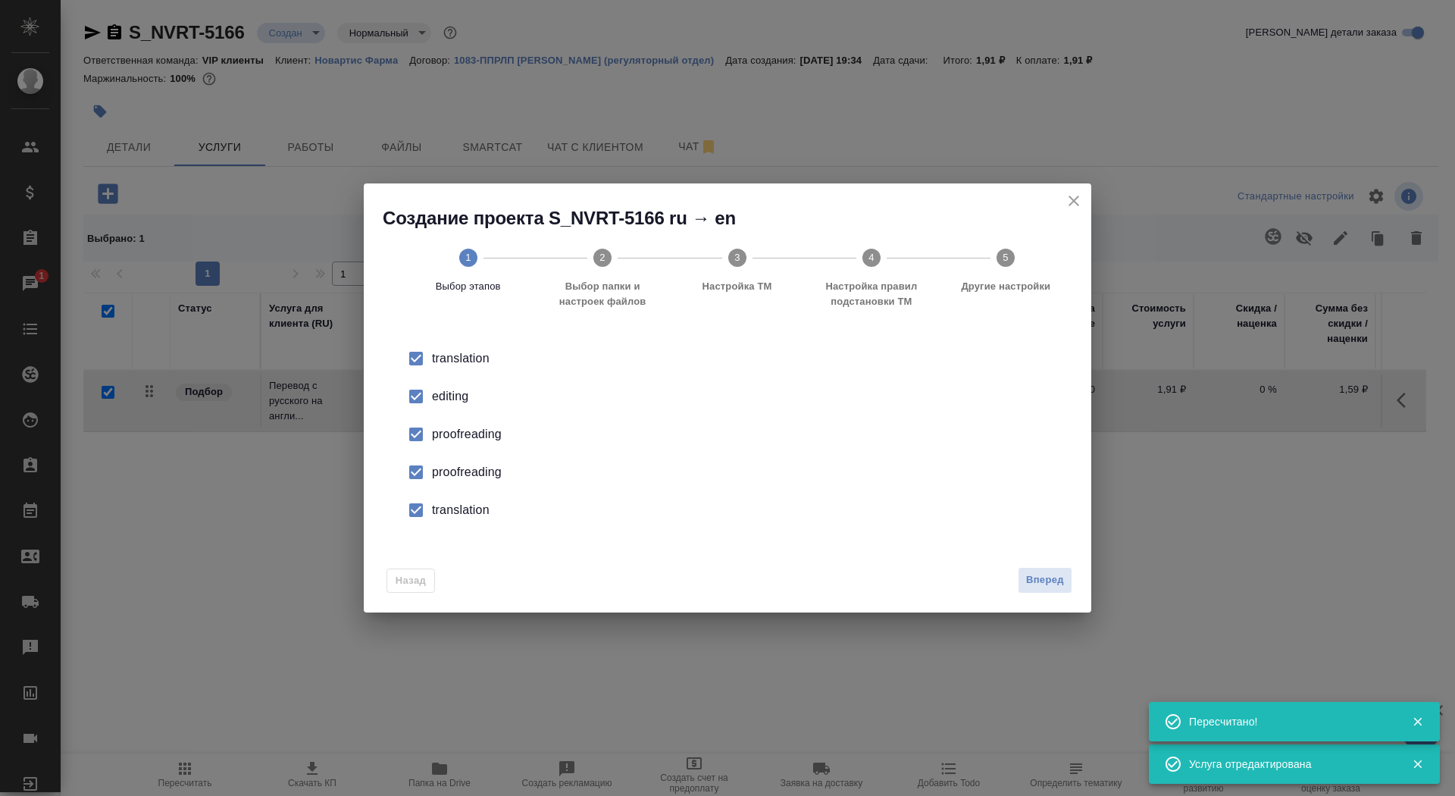
click at [456, 399] on div "editing" at bounding box center [743, 396] width 623 height 18
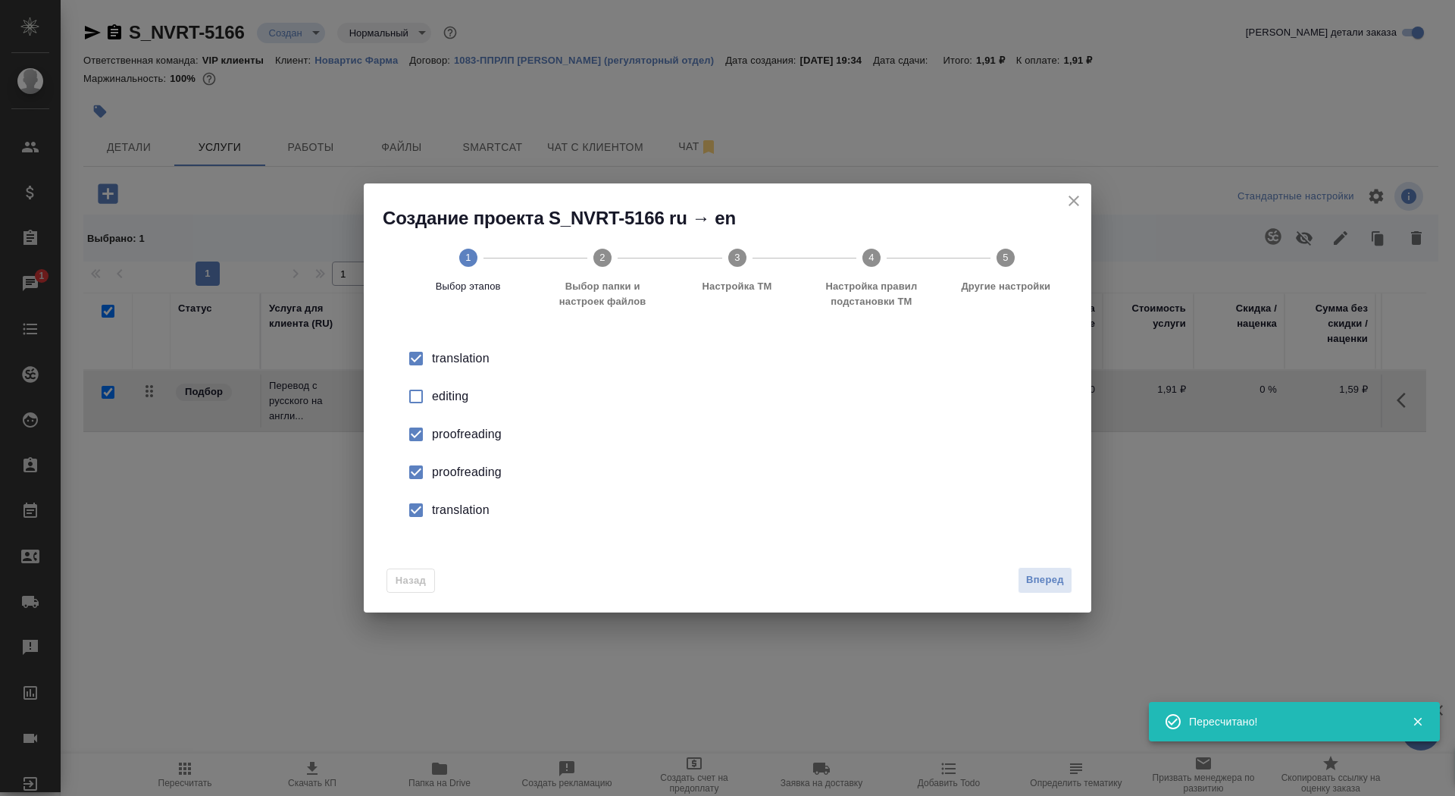
click at [456, 471] on div "proofreading" at bounding box center [743, 472] width 623 height 18
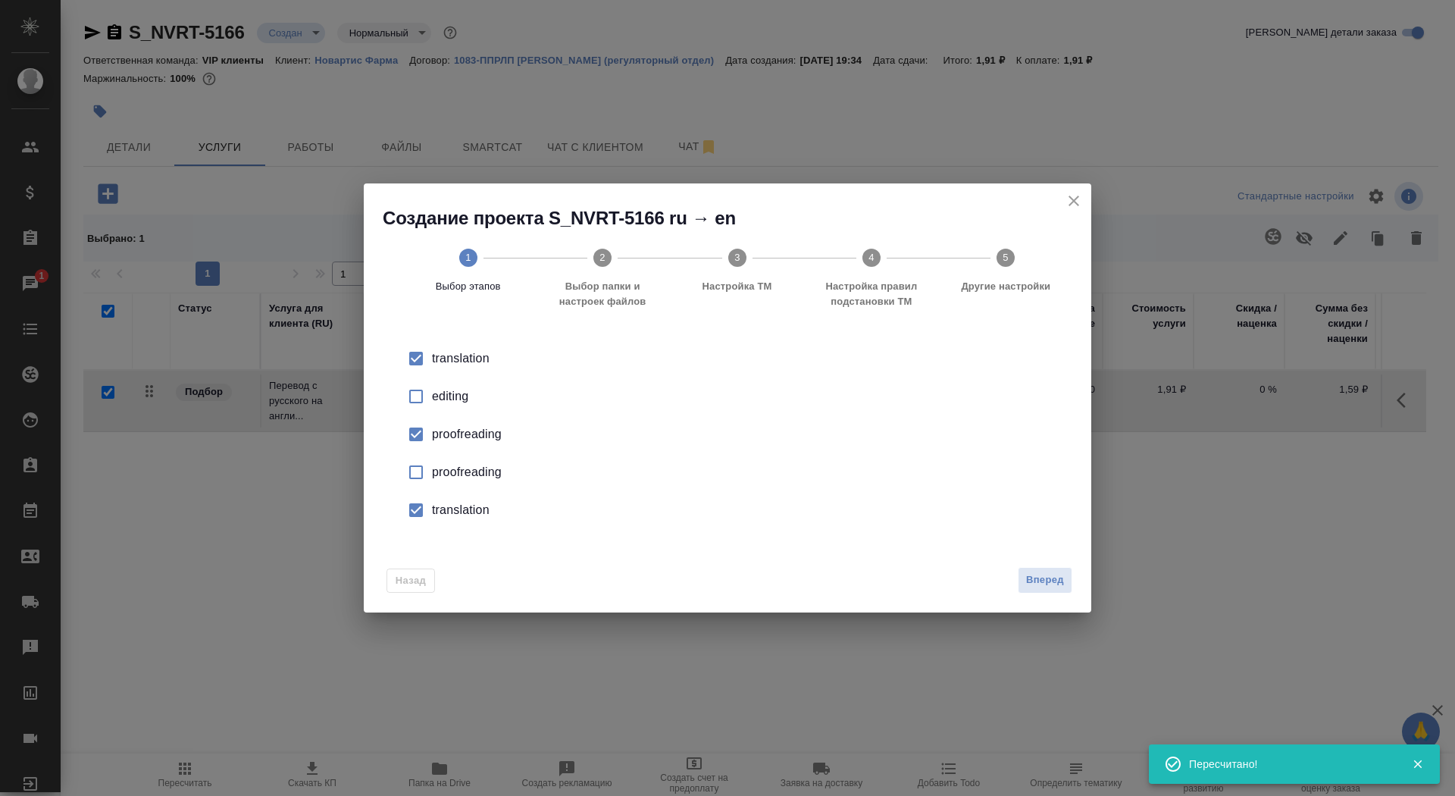
click at [456, 529] on li "translation" at bounding box center [727, 510] width 679 height 38
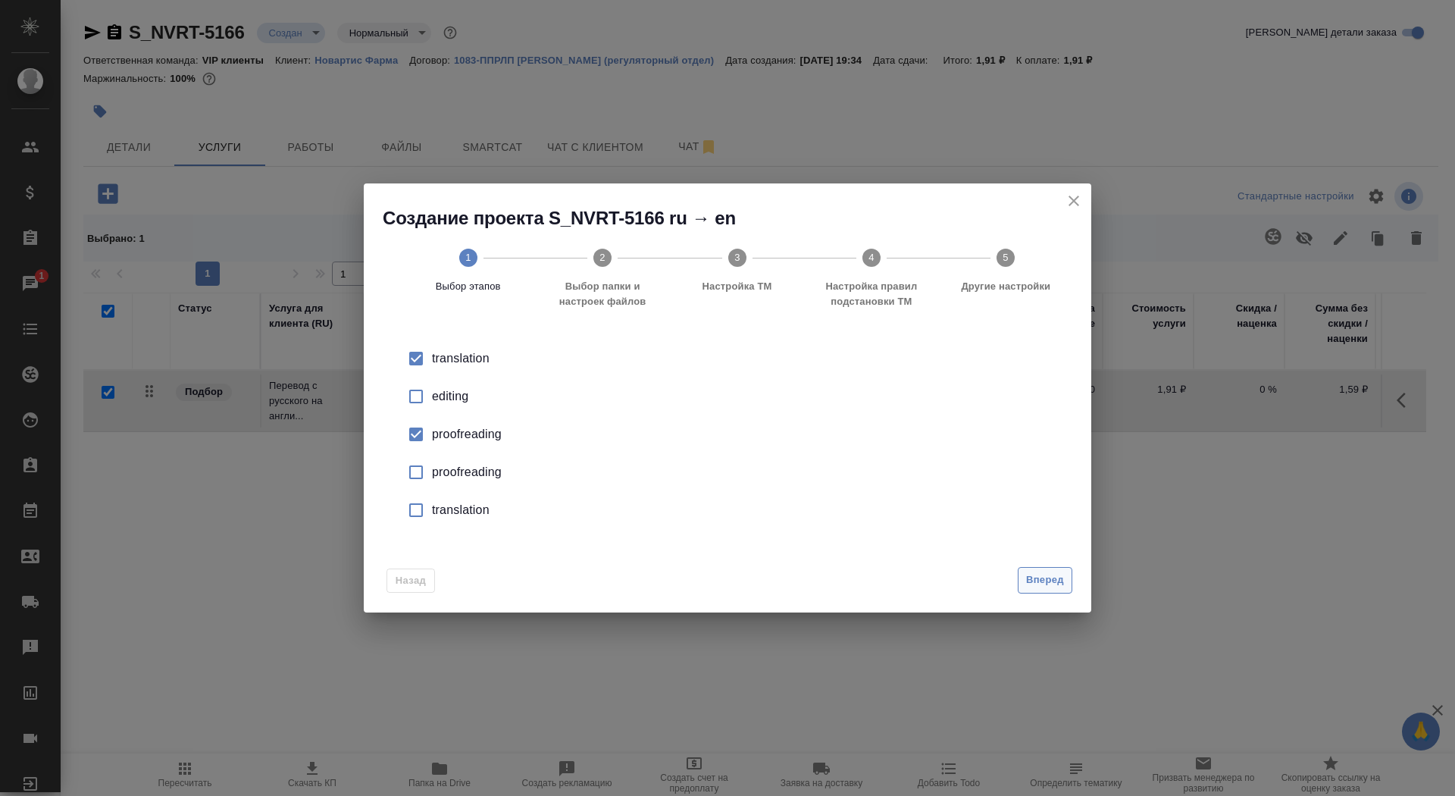
click at [1029, 581] on span "Вперед" at bounding box center [1045, 580] width 38 height 17
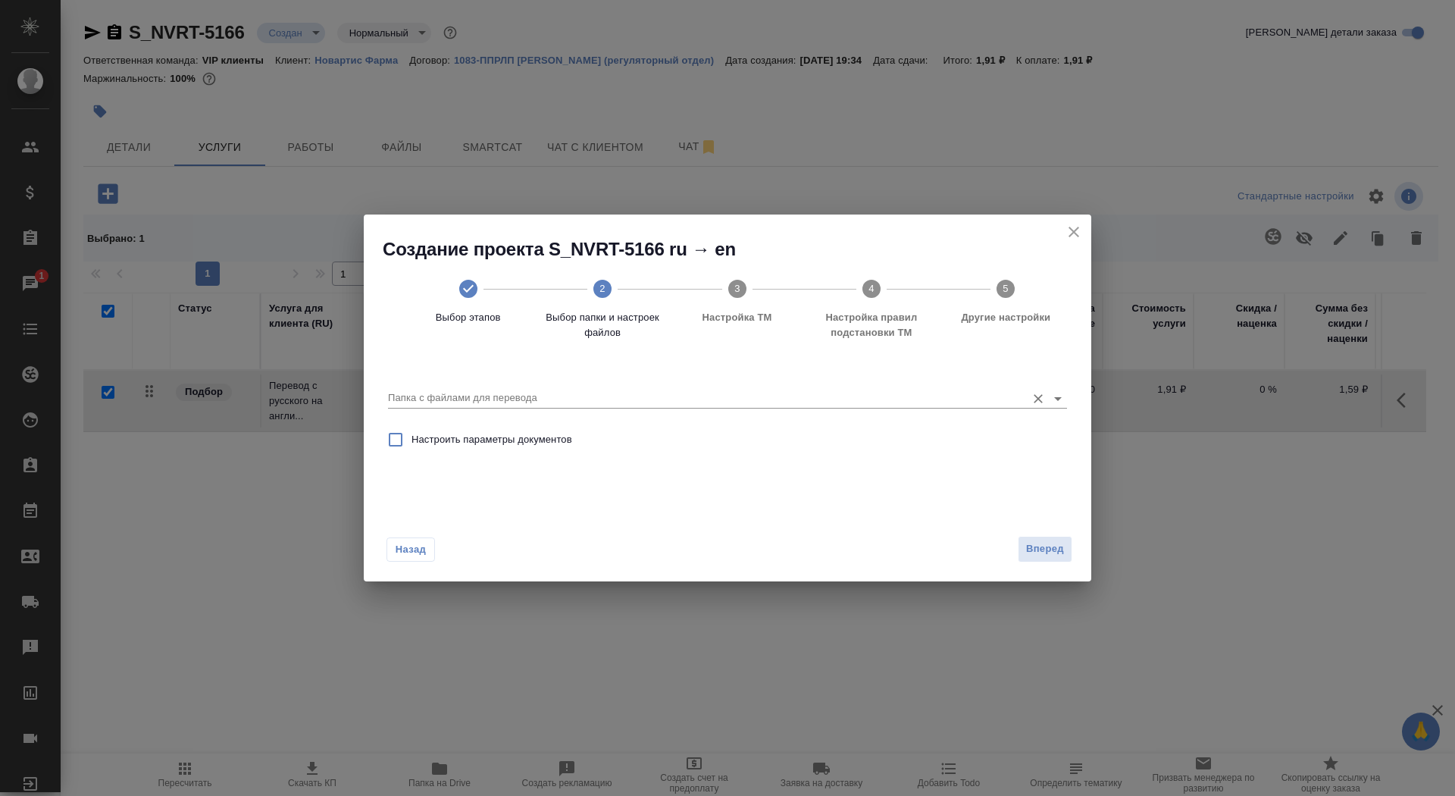
click at [847, 389] on input "Папка с файлами для перевода" at bounding box center [703, 398] width 631 height 18
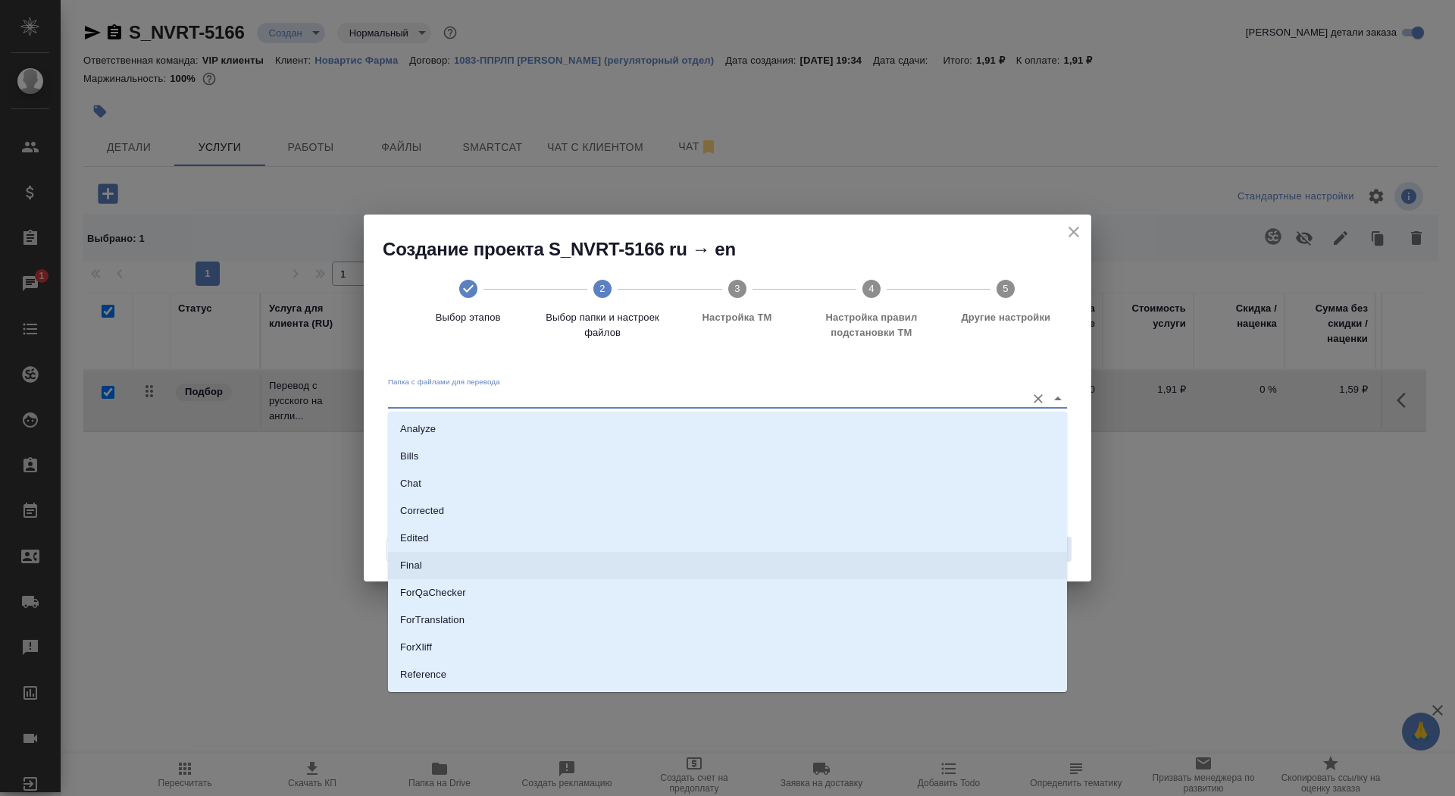
scroll to position [79, 0]
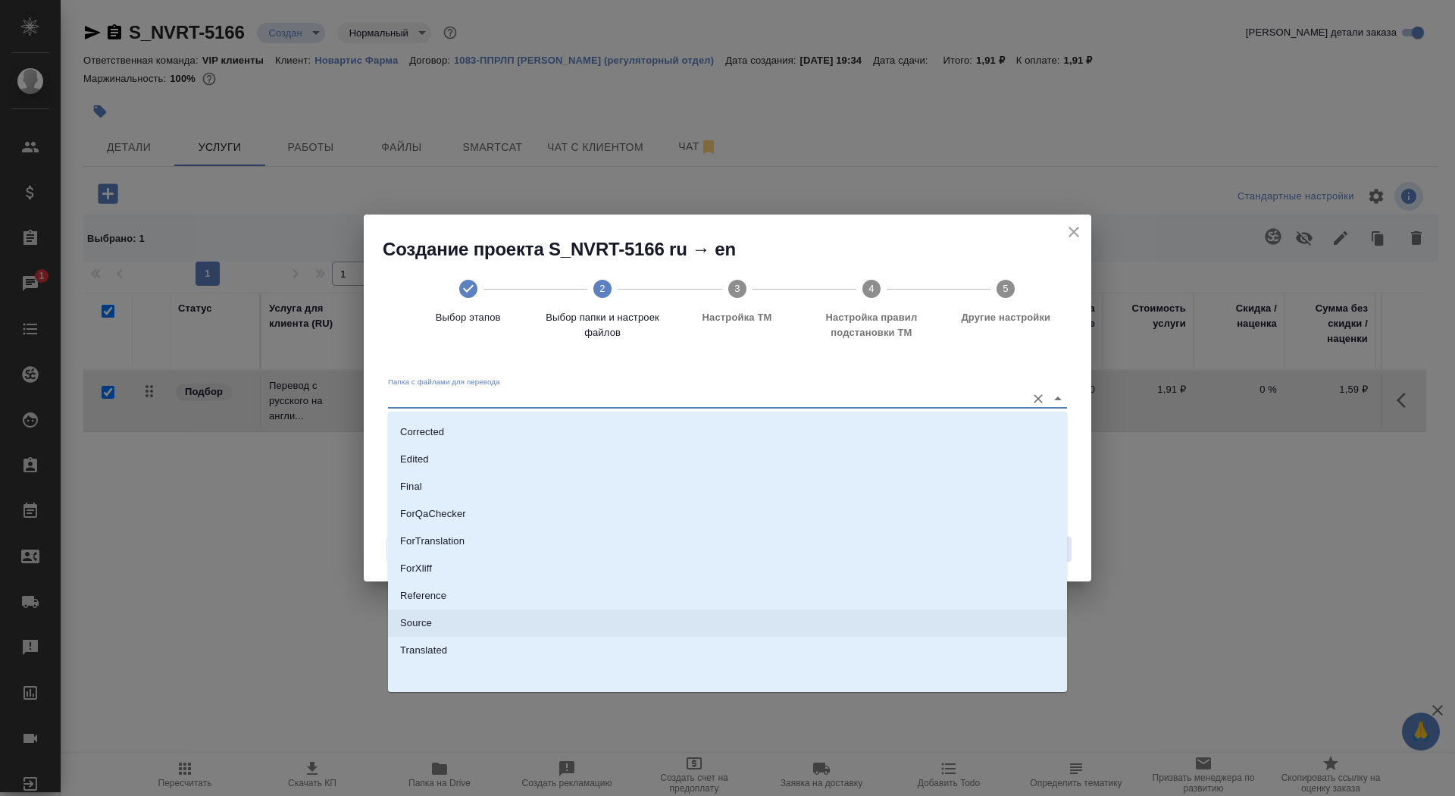
click at [799, 629] on li "Source" at bounding box center [727, 622] width 679 height 27
type input "Source"
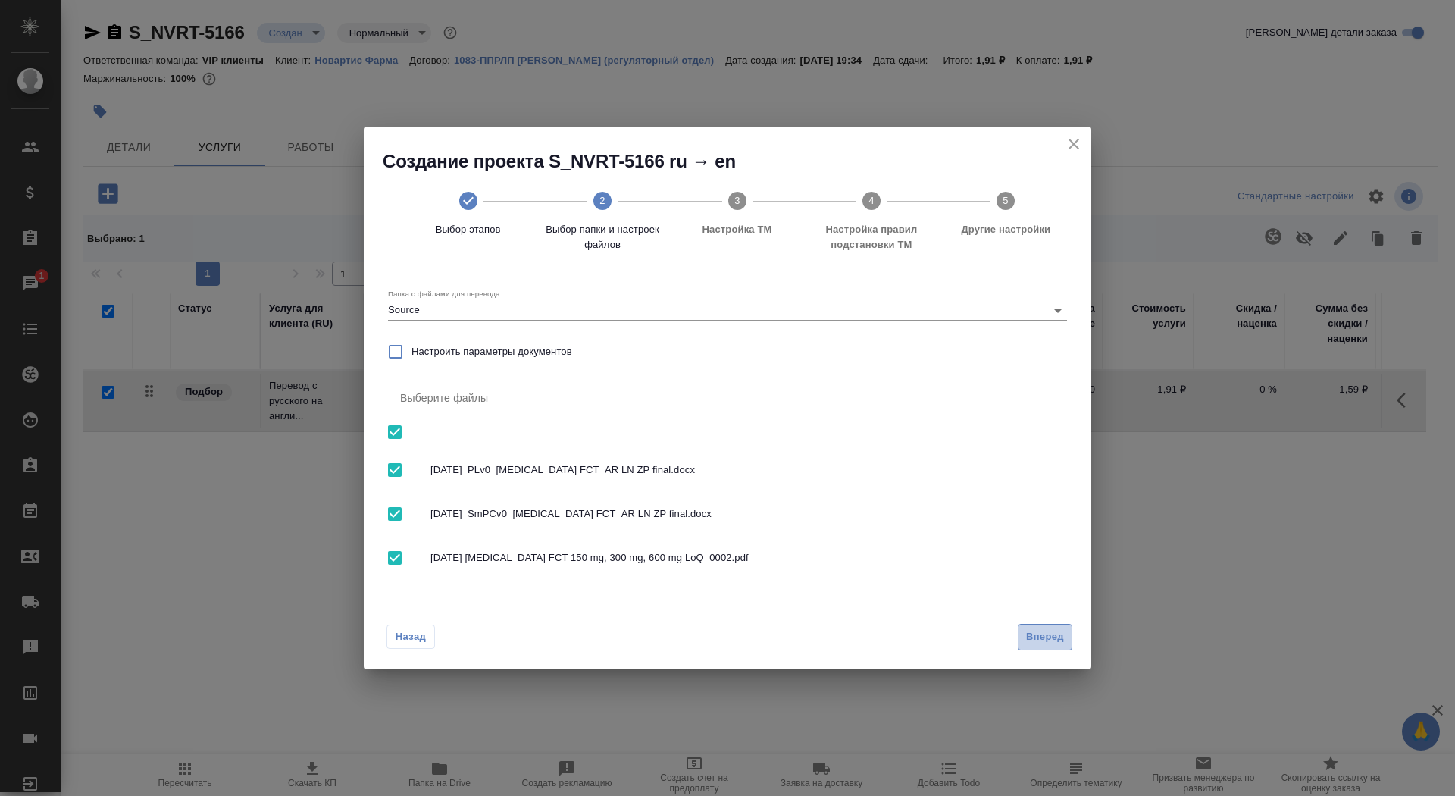
click at [1022, 641] on button "Вперед" at bounding box center [1045, 637] width 55 height 27
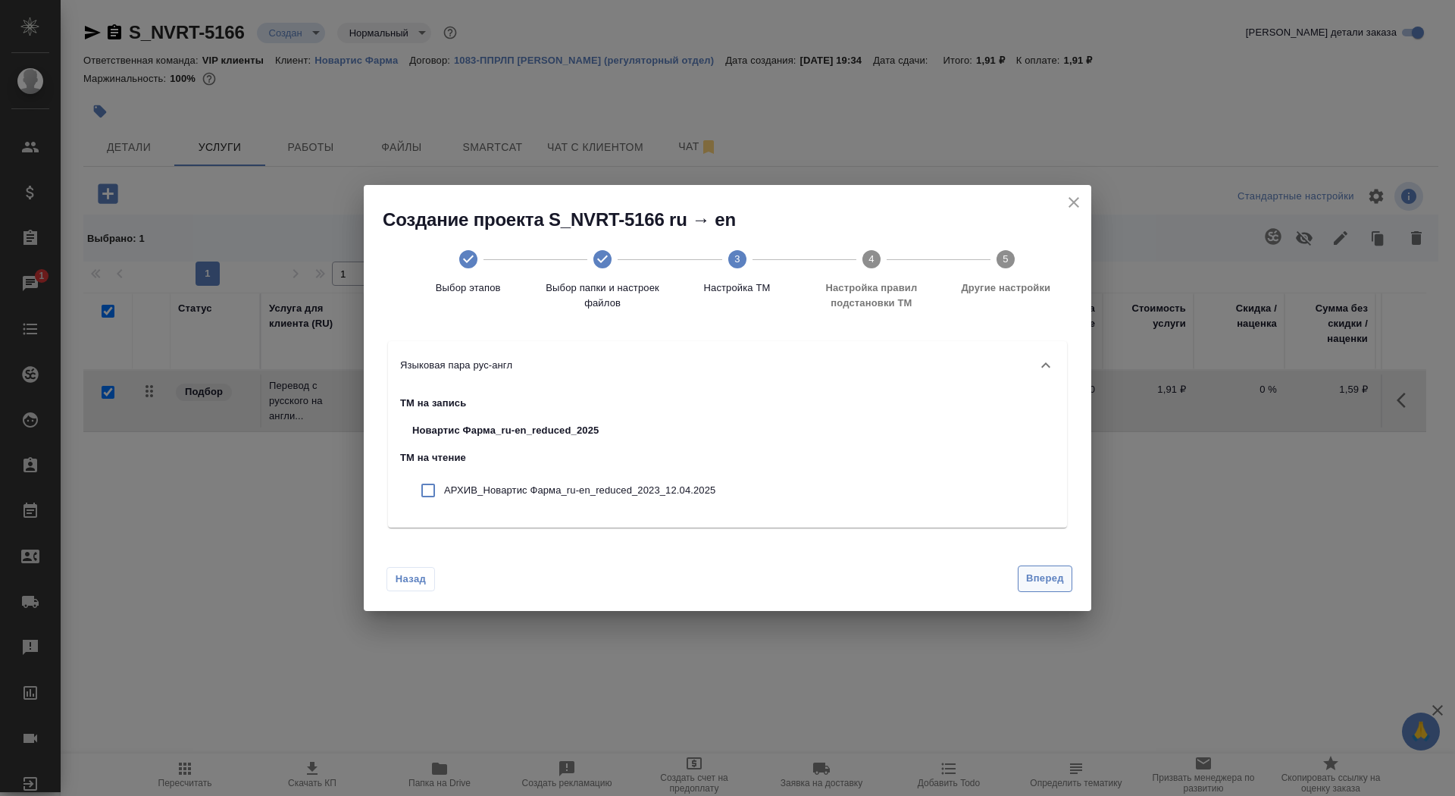
click at [1050, 580] on span "Вперед" at bounding box center [1045, 578] width 38 height 17
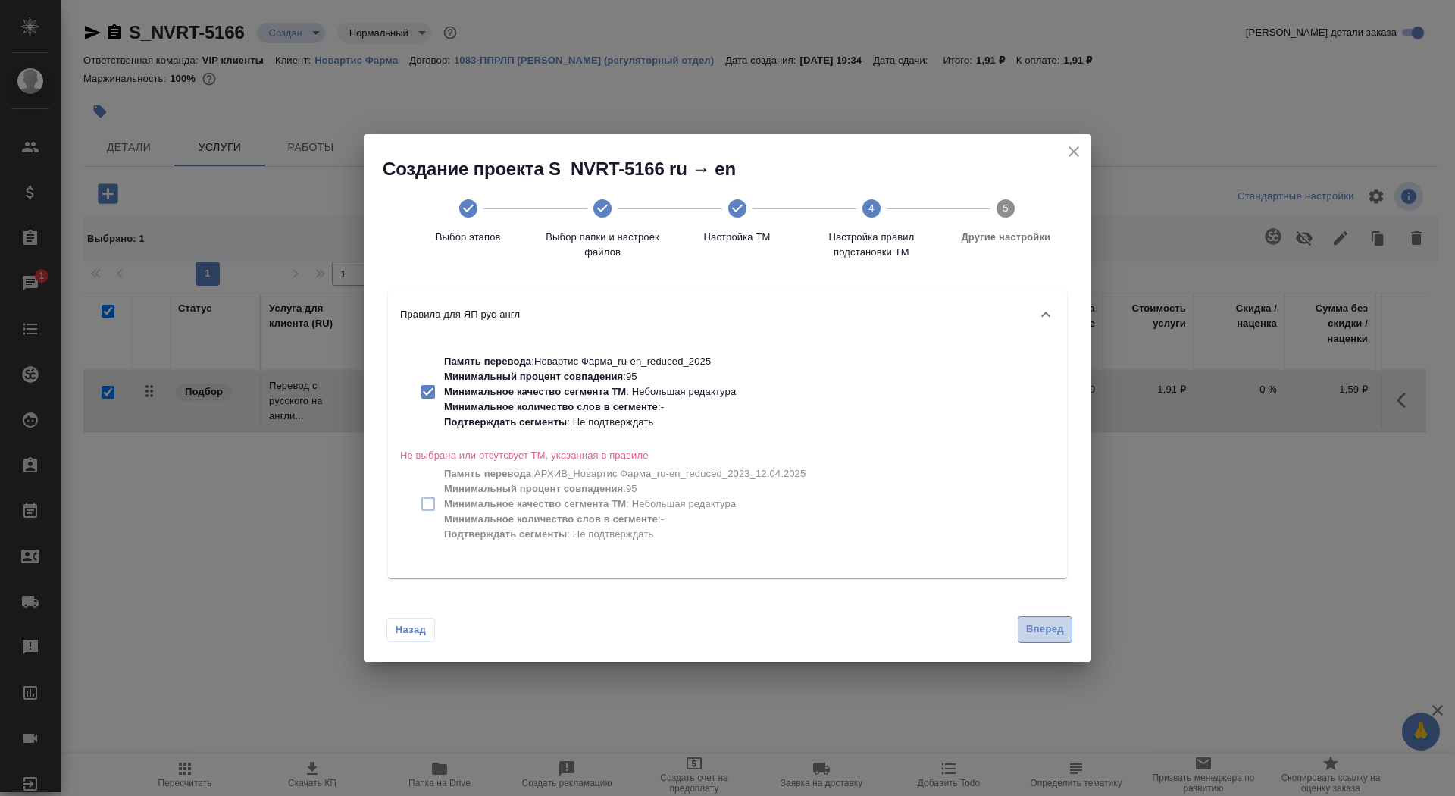
click at [1040, 631] on span "Вперед" at bounding box center [1045, 629] width 38 height 17
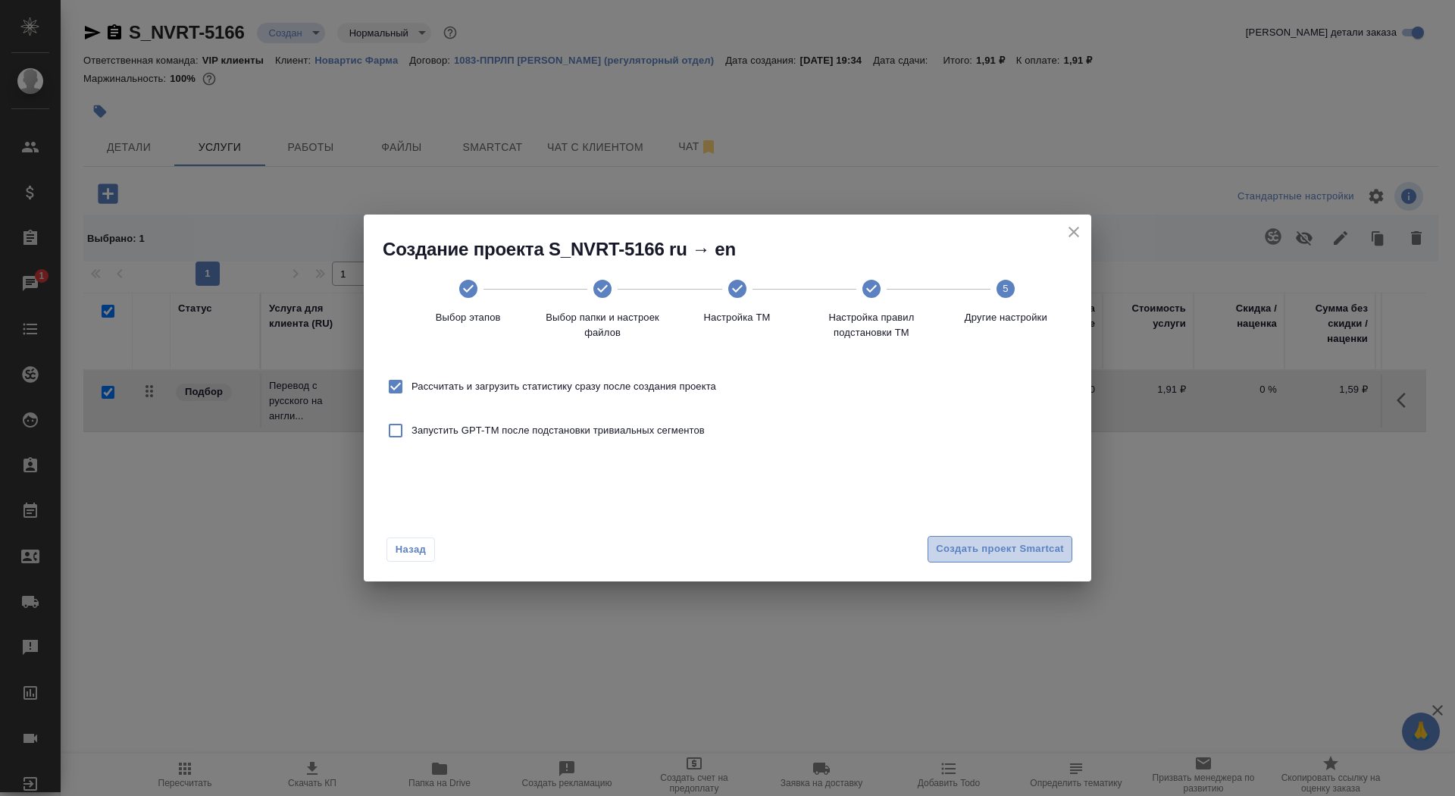
click at [1020, 554] on span "Создать проект Smartcat" at bounding box center [1000, 548] width 128 height 17
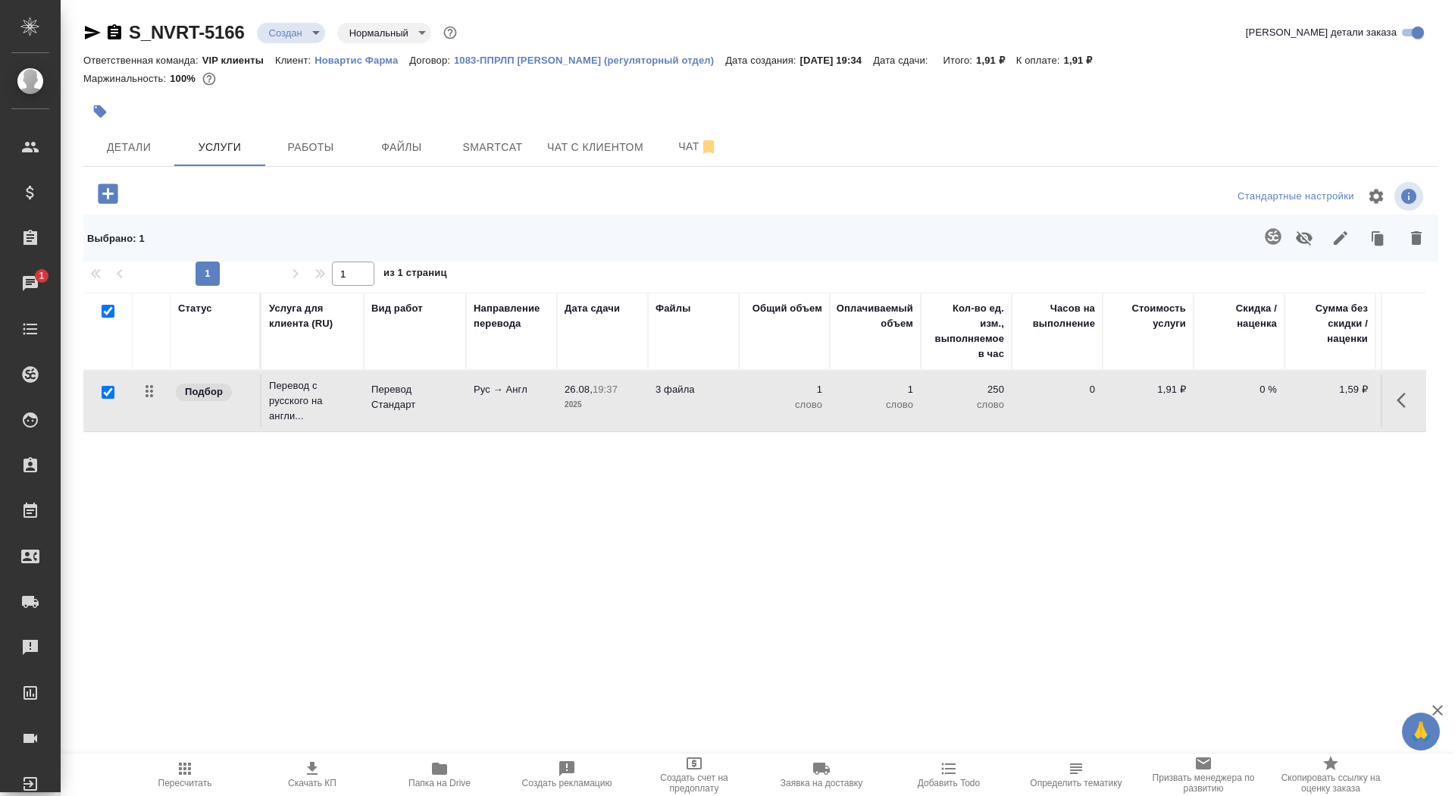
click at [107, 390] on input "checkbox" at bounding box center [108, 392] width 13 height 13
checkbox input "false"
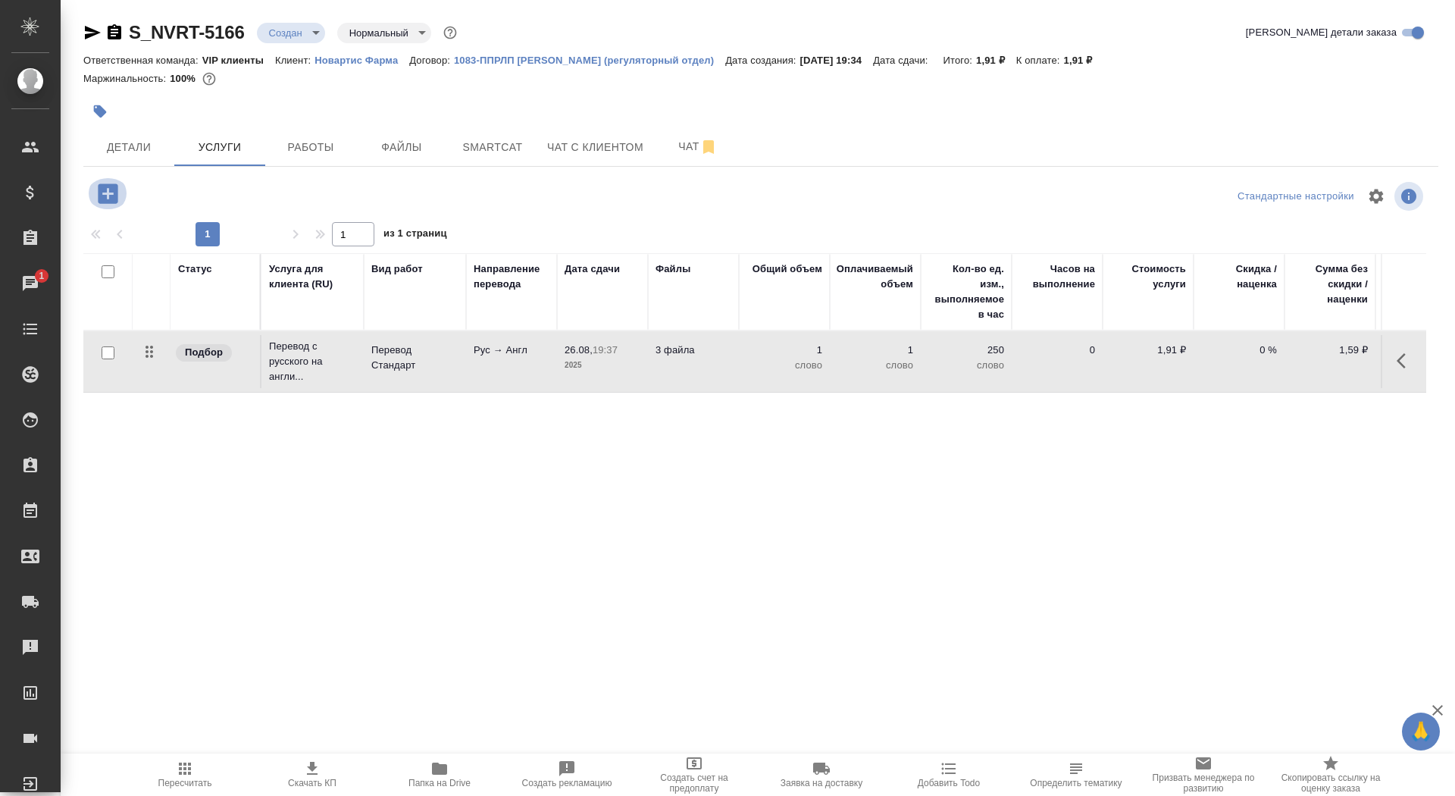
click at [103, 199] on icon "button" at bounding box center [108, 193] width 20 height 20
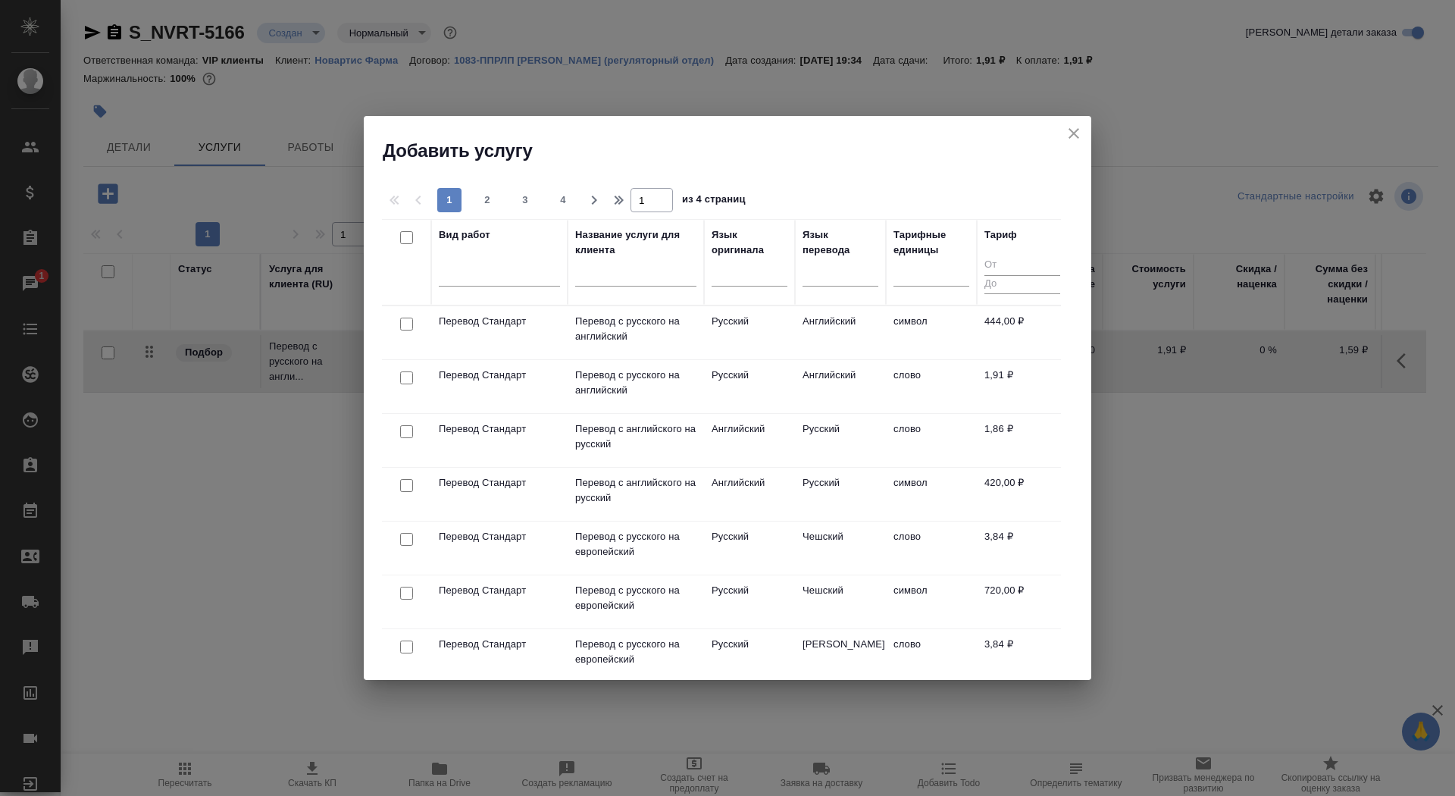
click at [654, 280] on input "text" at bounding box center [635, 277] width 121 height 19
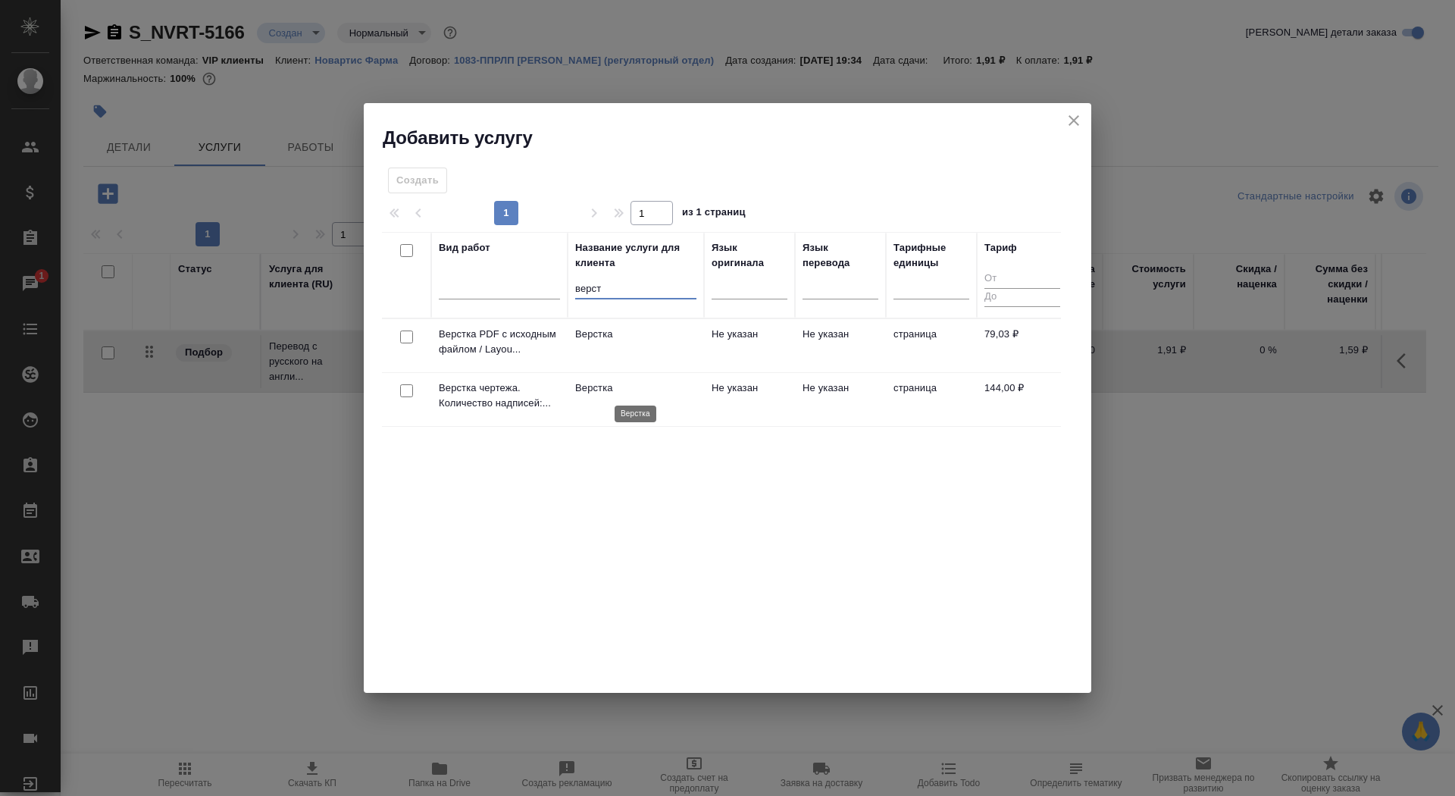
type input "верст"
click at [642, 387] on p "Верстка" at bounding box center [635, 388] width 121 height 15
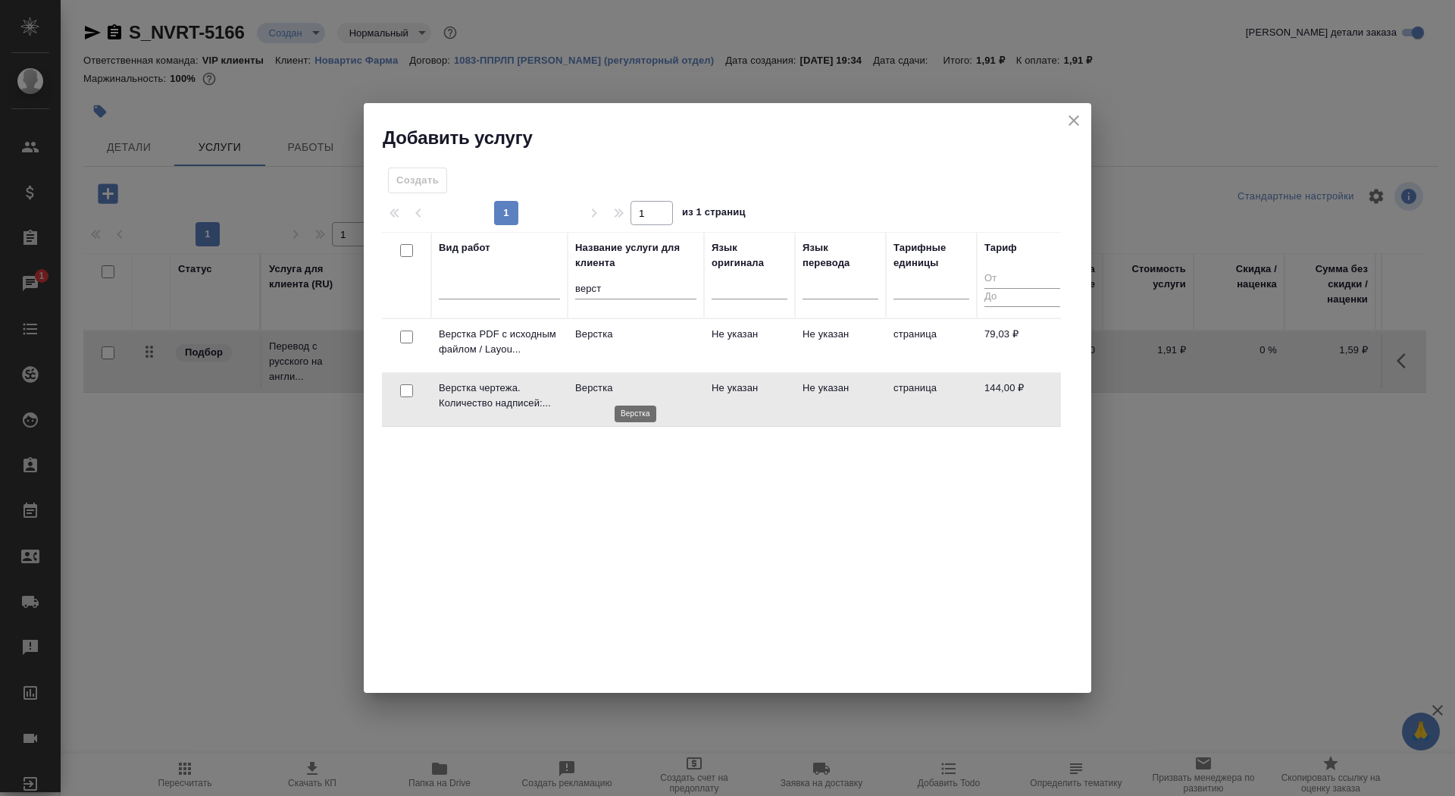
click at [642, 387] on p "Верстка" at bounding box center [635, 388] width 121 height 15
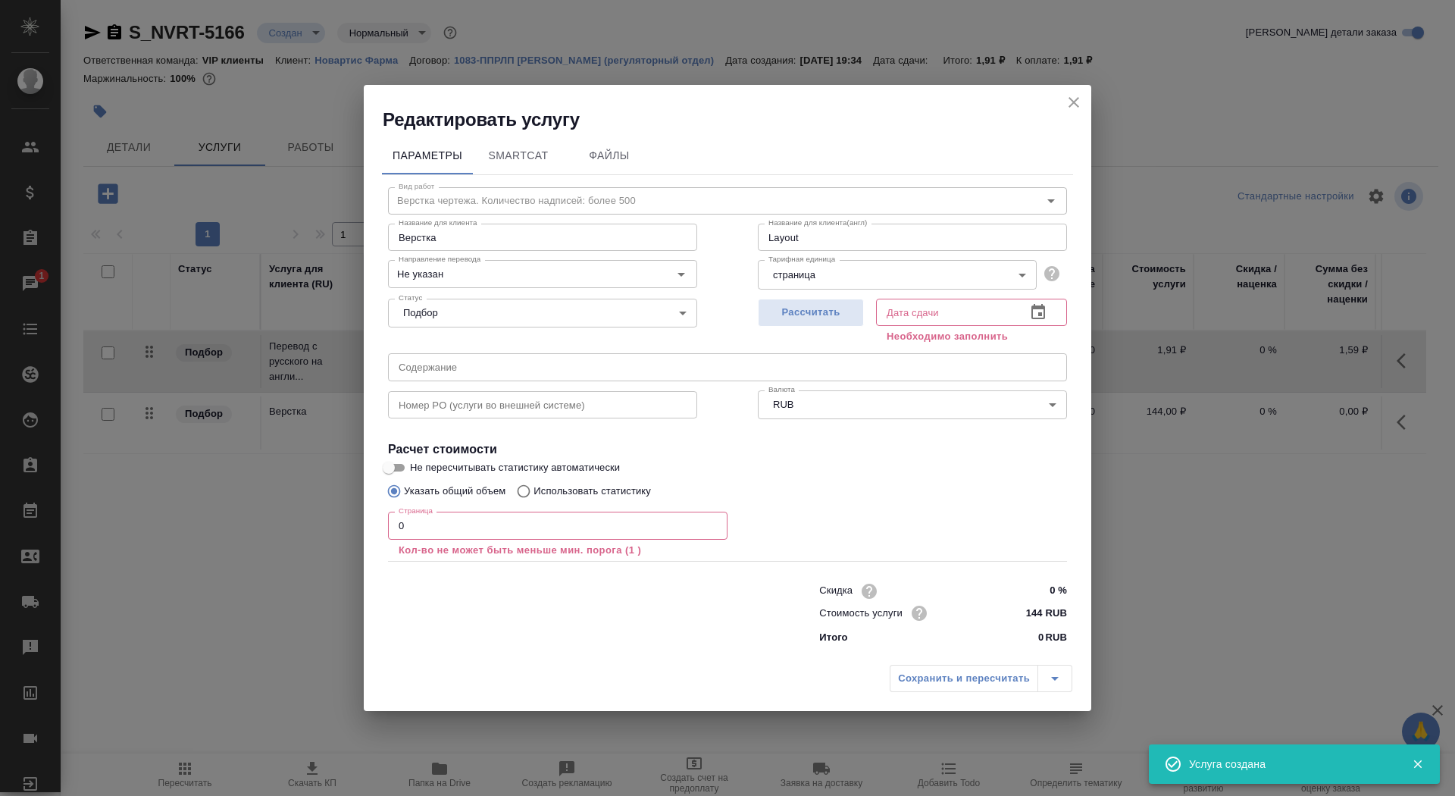
click at [426, 528] on input "0" at bounding box center [558, 525] width 340 height 27
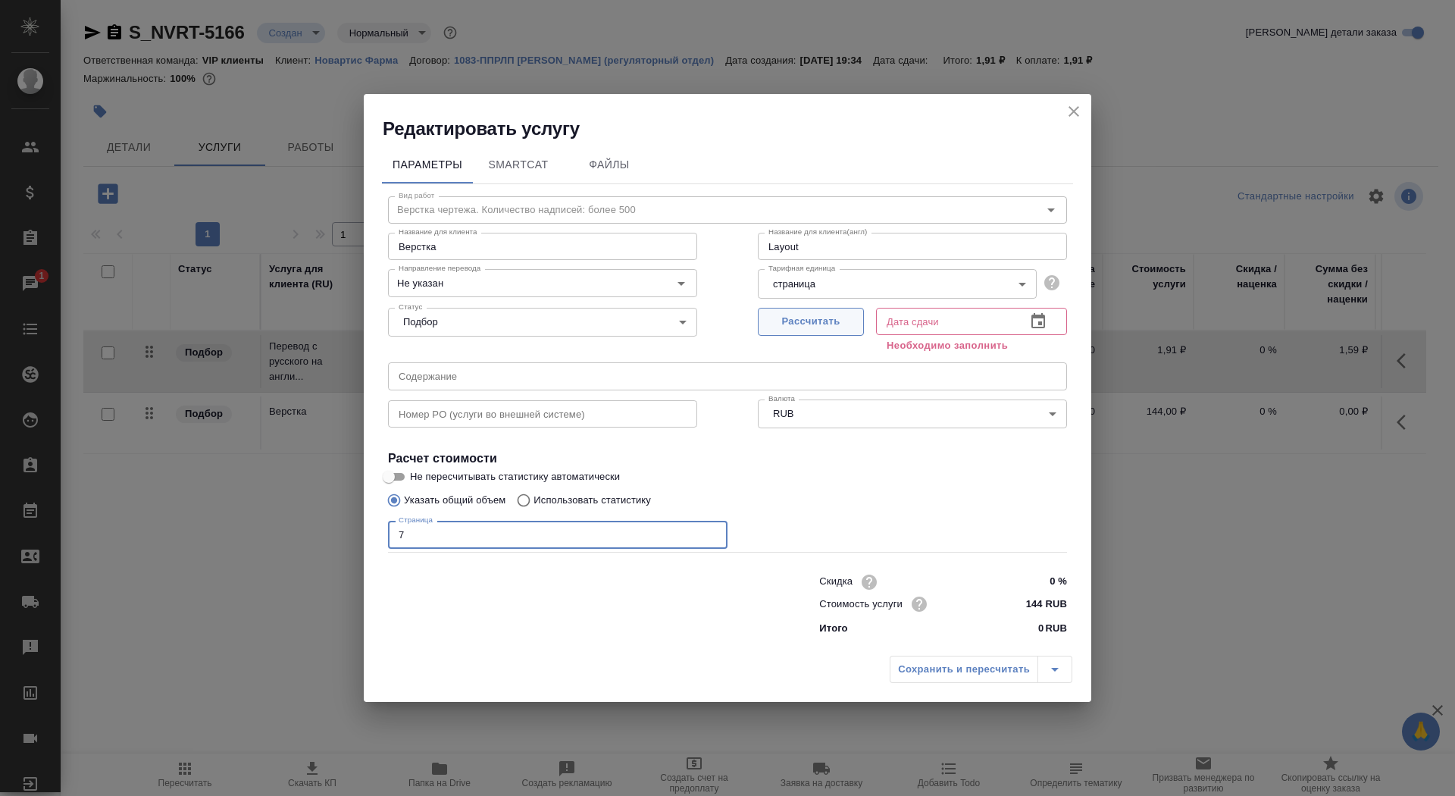
type input "7"
click at [844, 312] on button "Рассчитать" at bounding box center [811, 322] width 106 height 28
type input "01.09.2025 14:00"
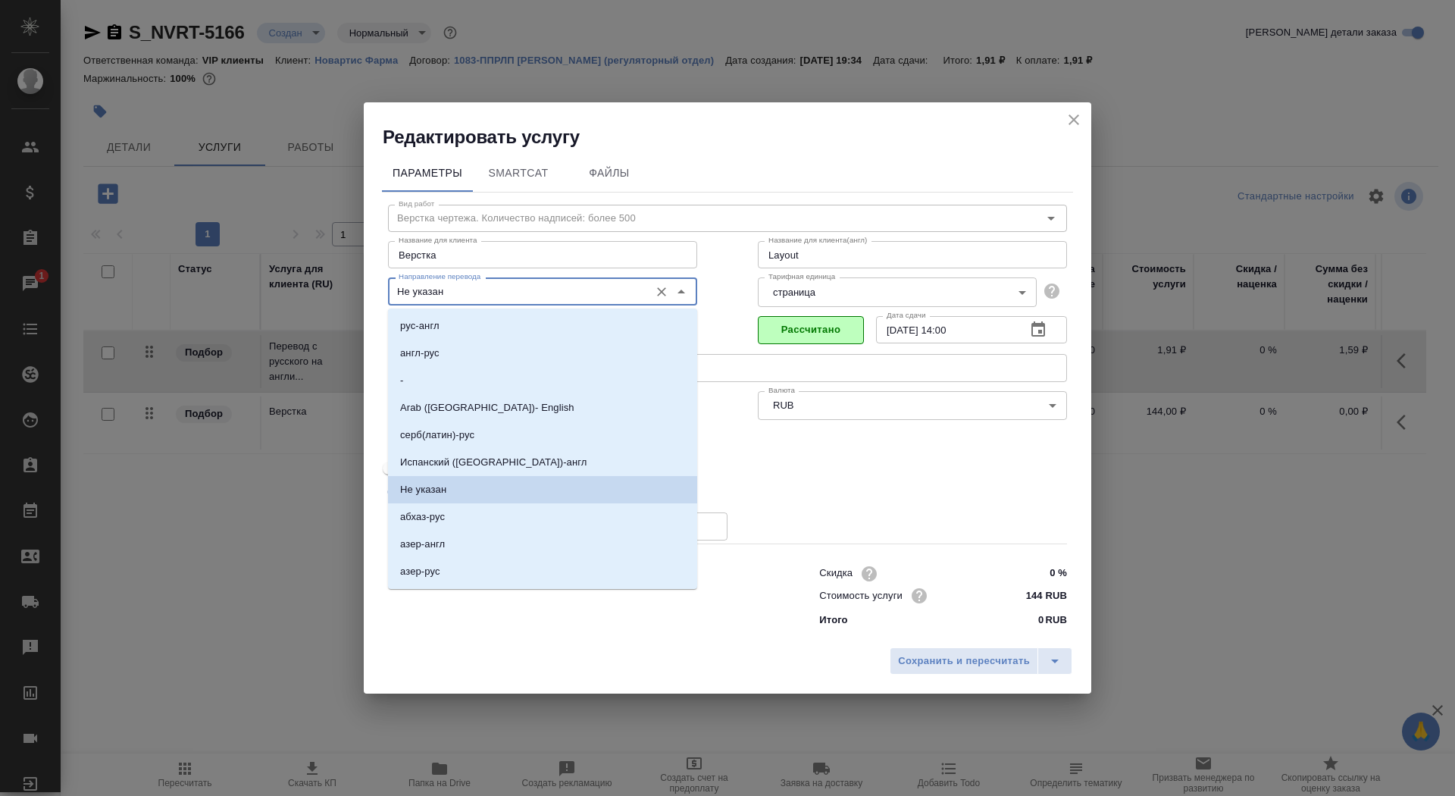
click at [553, 293] on input "Не указан" at bounding box center [517, 291] width 249 height 18
click at [521, 340] on li "англ-рус" at bounding box center [542, 353] width 309 height 27
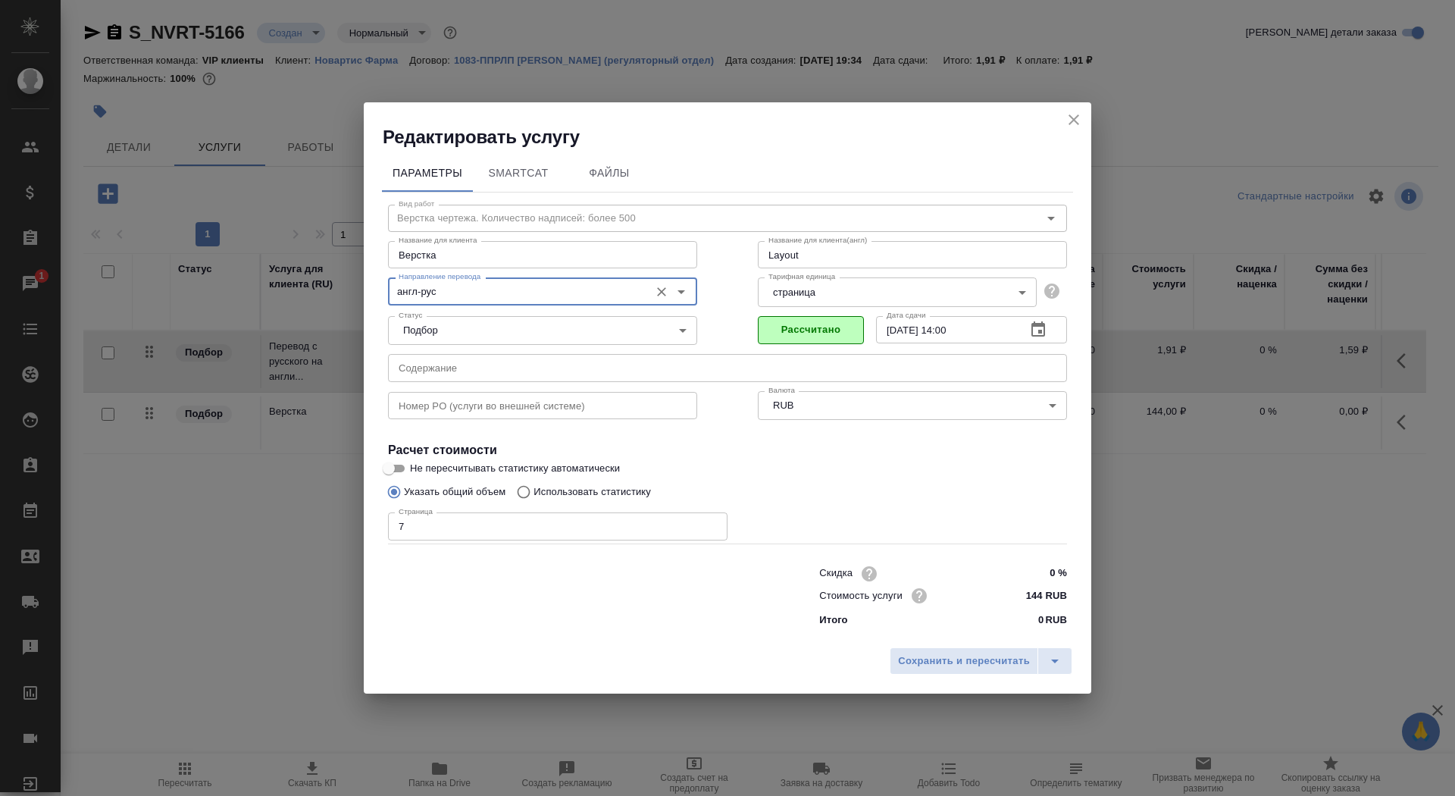
click at [514, 296] on input "англ-рус" at bounding box center [517, 291] width 249 height 18
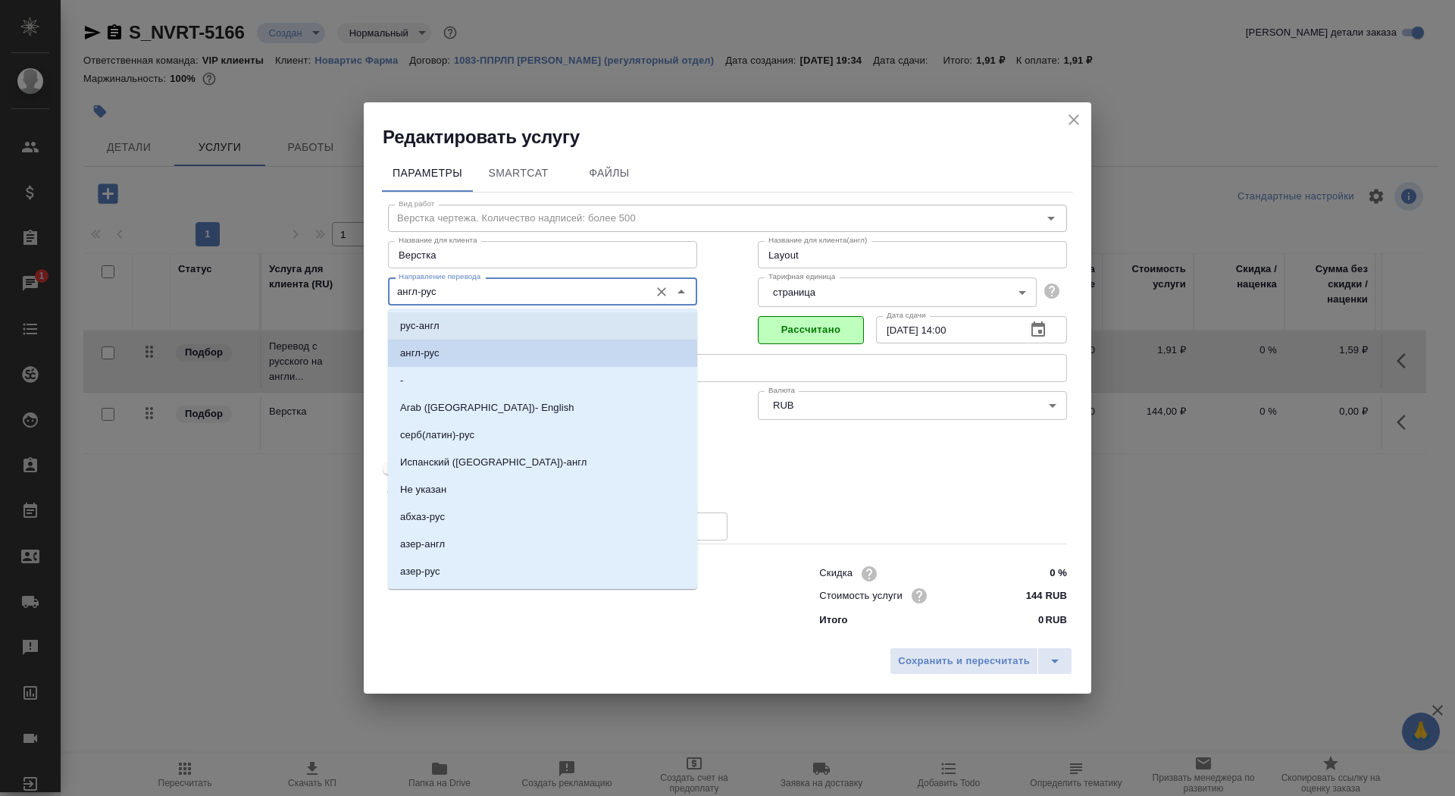
click at [515, 322] on li "рус-англ" at bounding box center [542, 325] width 309 height 27
type input "рус-англ"
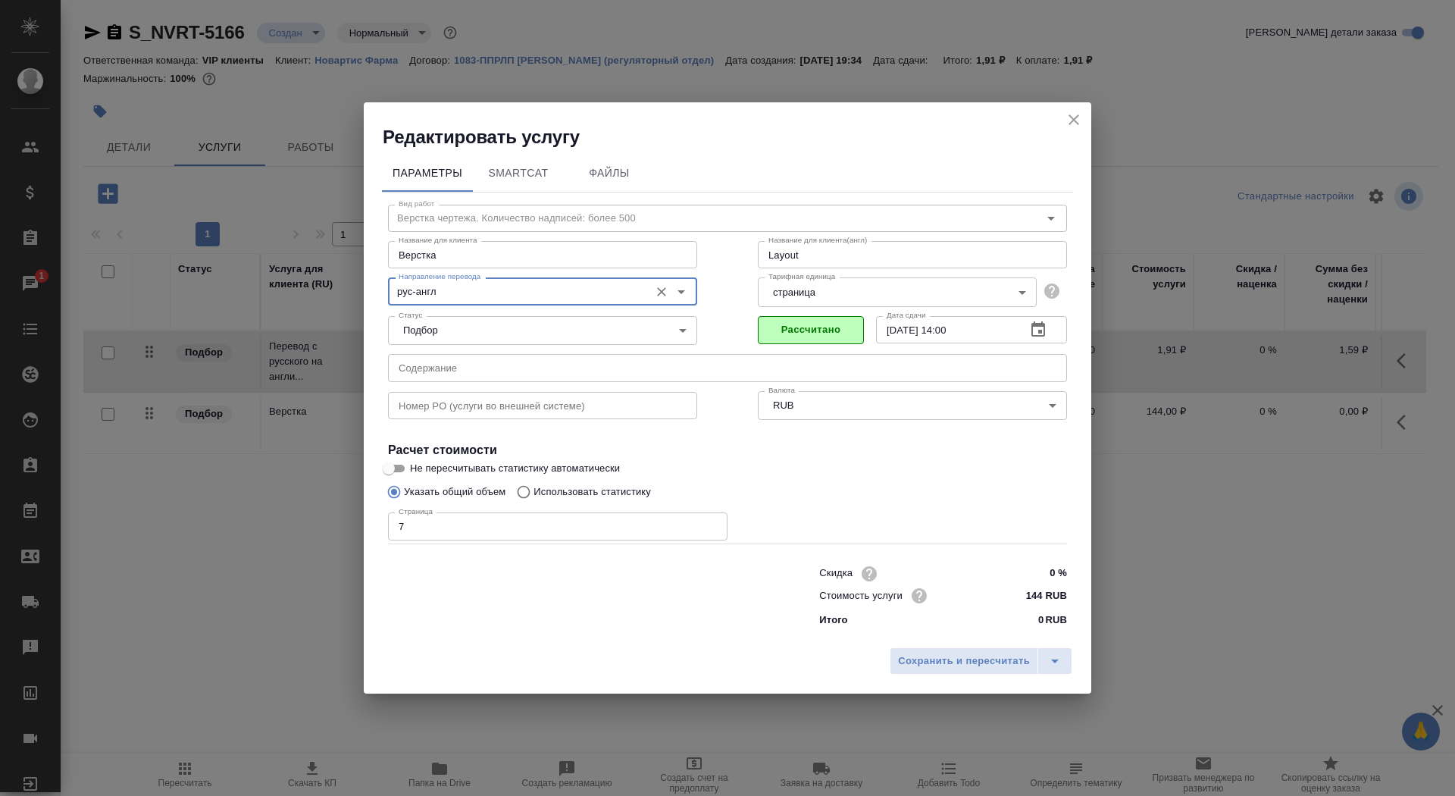
click at [512, 373] on input "text" at bounding box center [727, 367] width 679 height 27
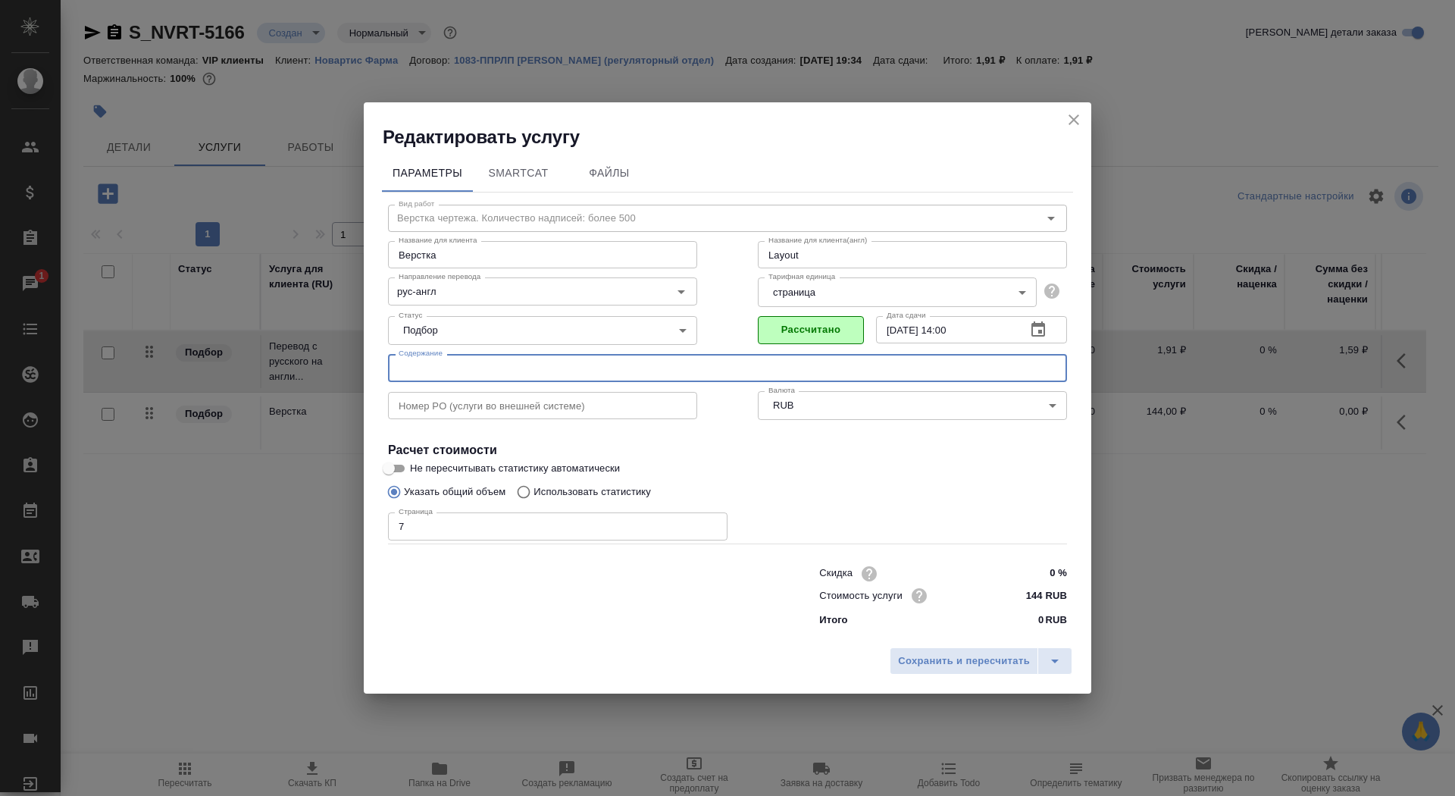
paste input "2025-08-26 Trileptal FCT 150 mg, 300 mg, 600 mg LoQ_0002.pdf"
drag, startPoint x: 731, startPoint y: 372, endPoint x: 321, endPoint y: 352, distance: 410.6
click at [321, 352] on div "Редактировать услугу Параметры SmartCat Файлы Вид работ Верстка чертежа. Количе…" at bounding box center [727, 398] width 1455 height 796
paste input "Перевод_Trileptal FCT_RTT1507_Harmonization_HA Request"
type input "Перевод_Trileptal FCT_RTT1507_Harmonization_HA Request"
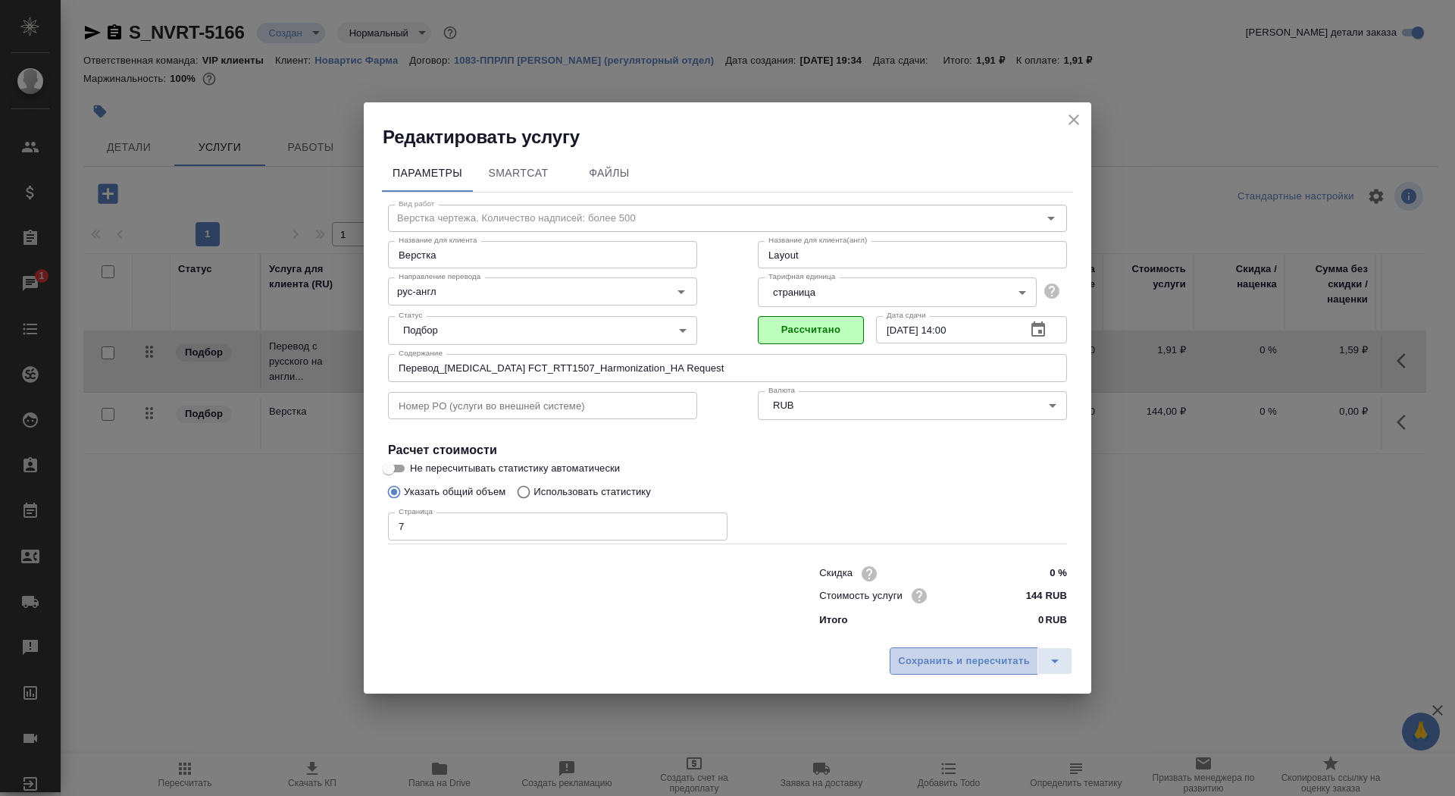
click at [935, 653] on span "Сохранить и пересчитать" at bounding box center [964, 661] width 132 height 17
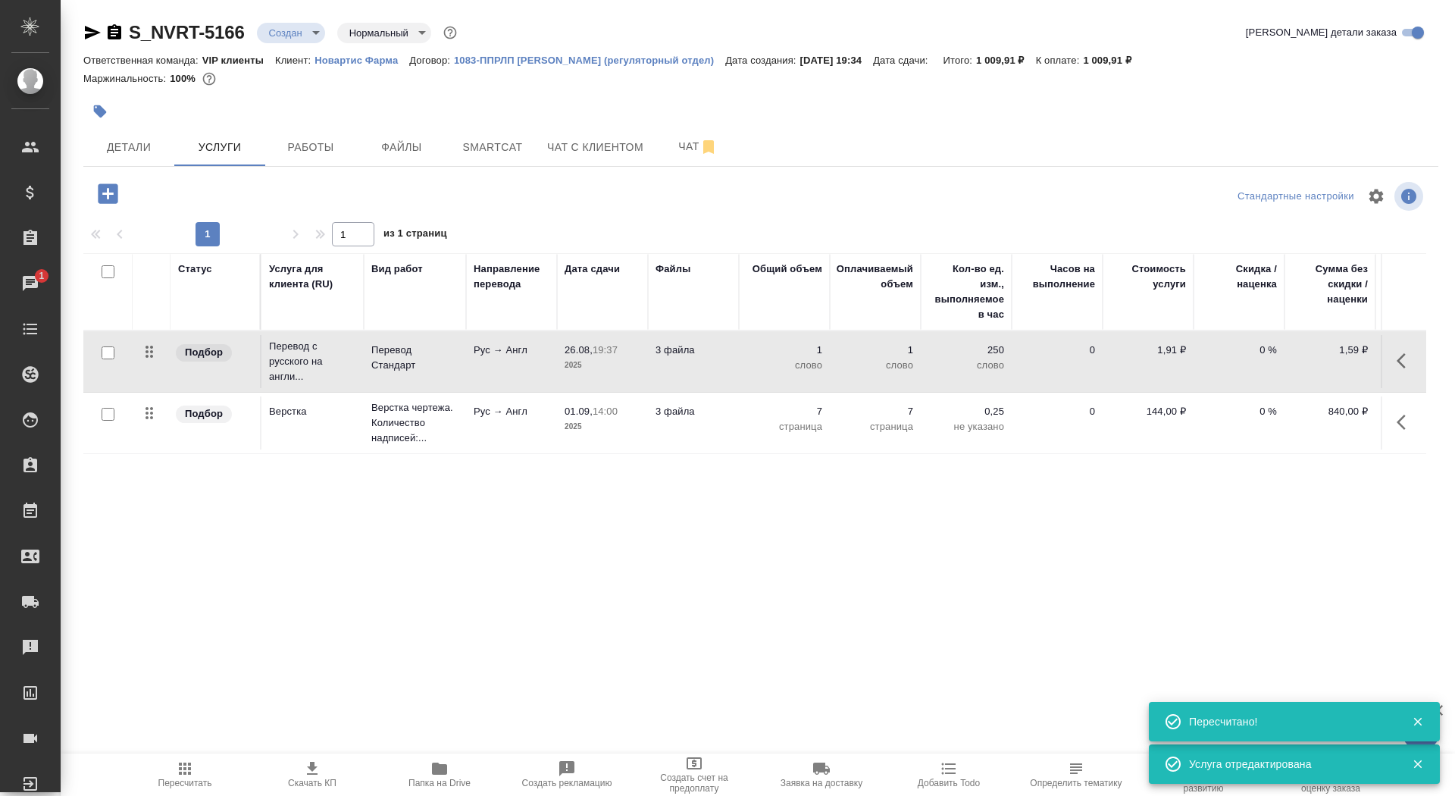
click at [114, 192] on icon "button" at bounding box center [108, 193] width 20 height 20
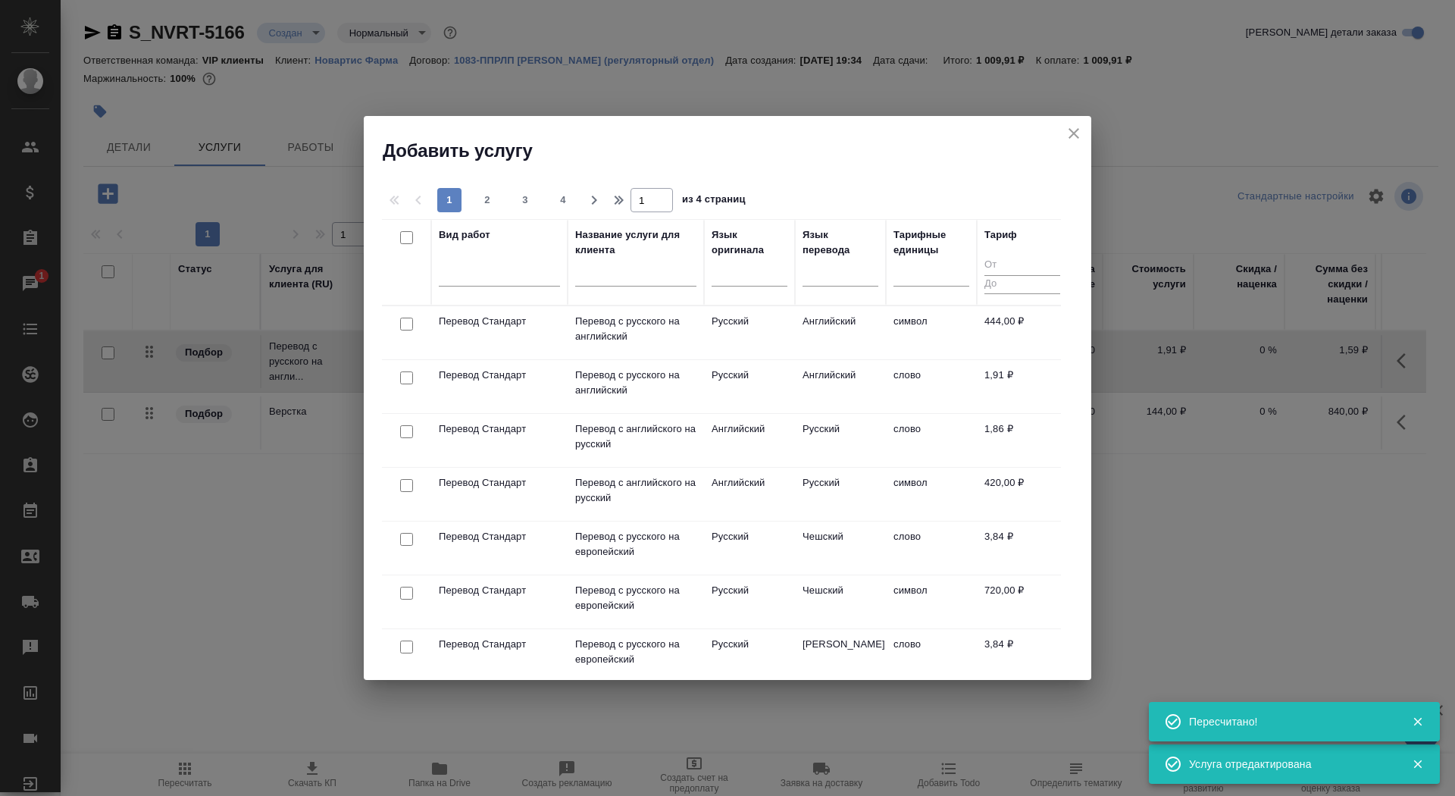
click at [659, 270] on input "text" at bounding box center [635, 277] width 121 height 19
type input "а"
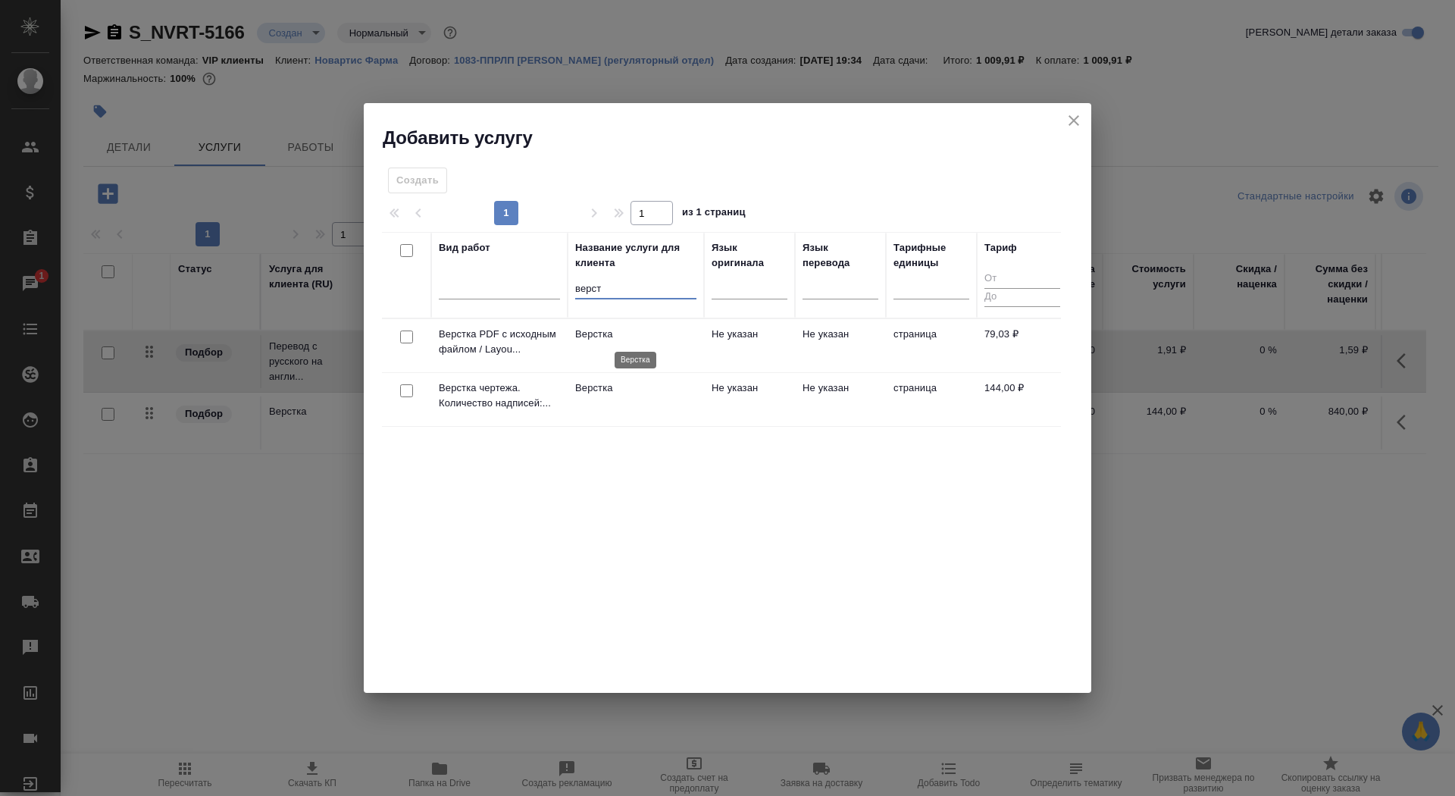
type input "верст"
click at [668, 341] on td "Верстка" at bounding box center [636, 345] width 136 height 53
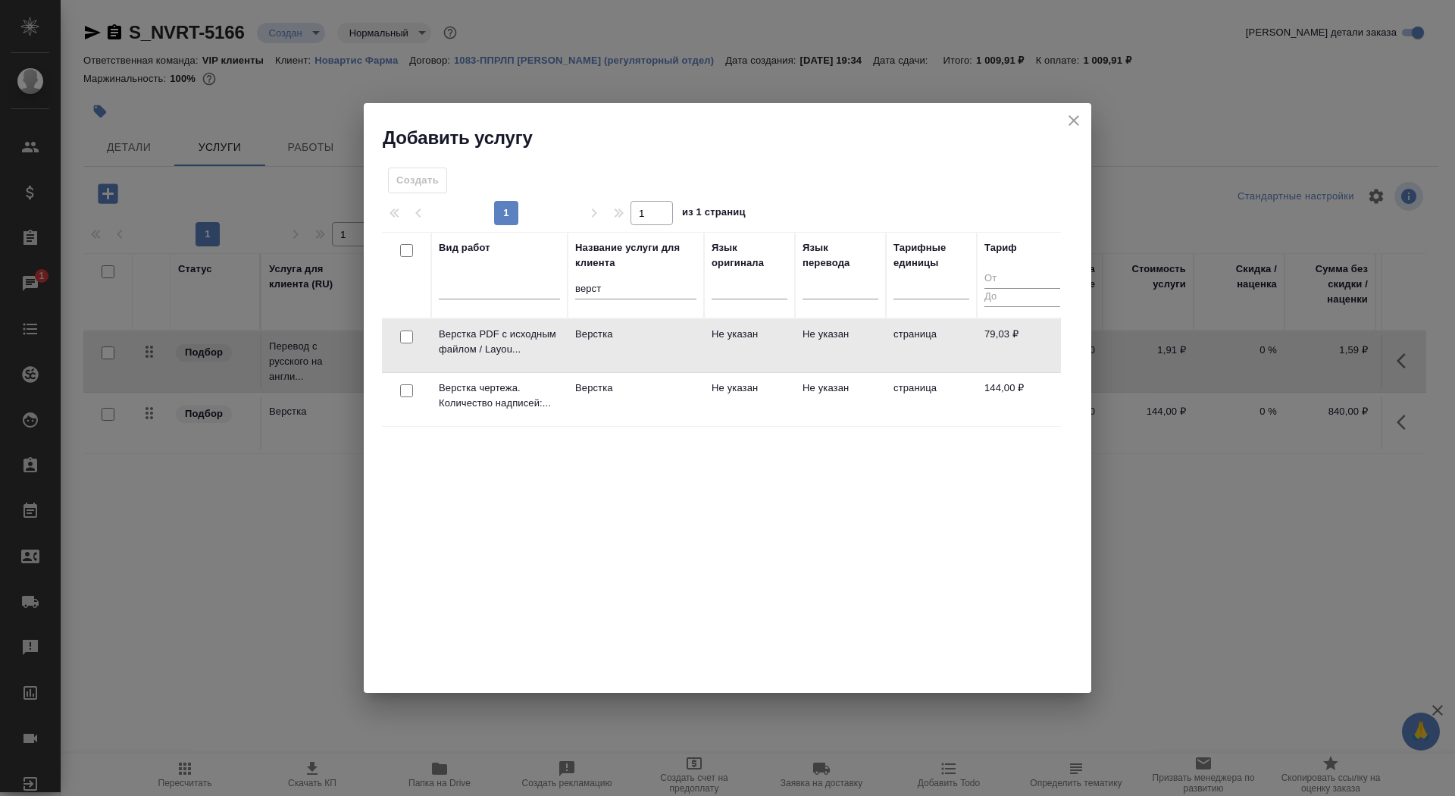
click at [581, 349] on td "Верстка" at bounding box center [636, 345] width 136 height 53
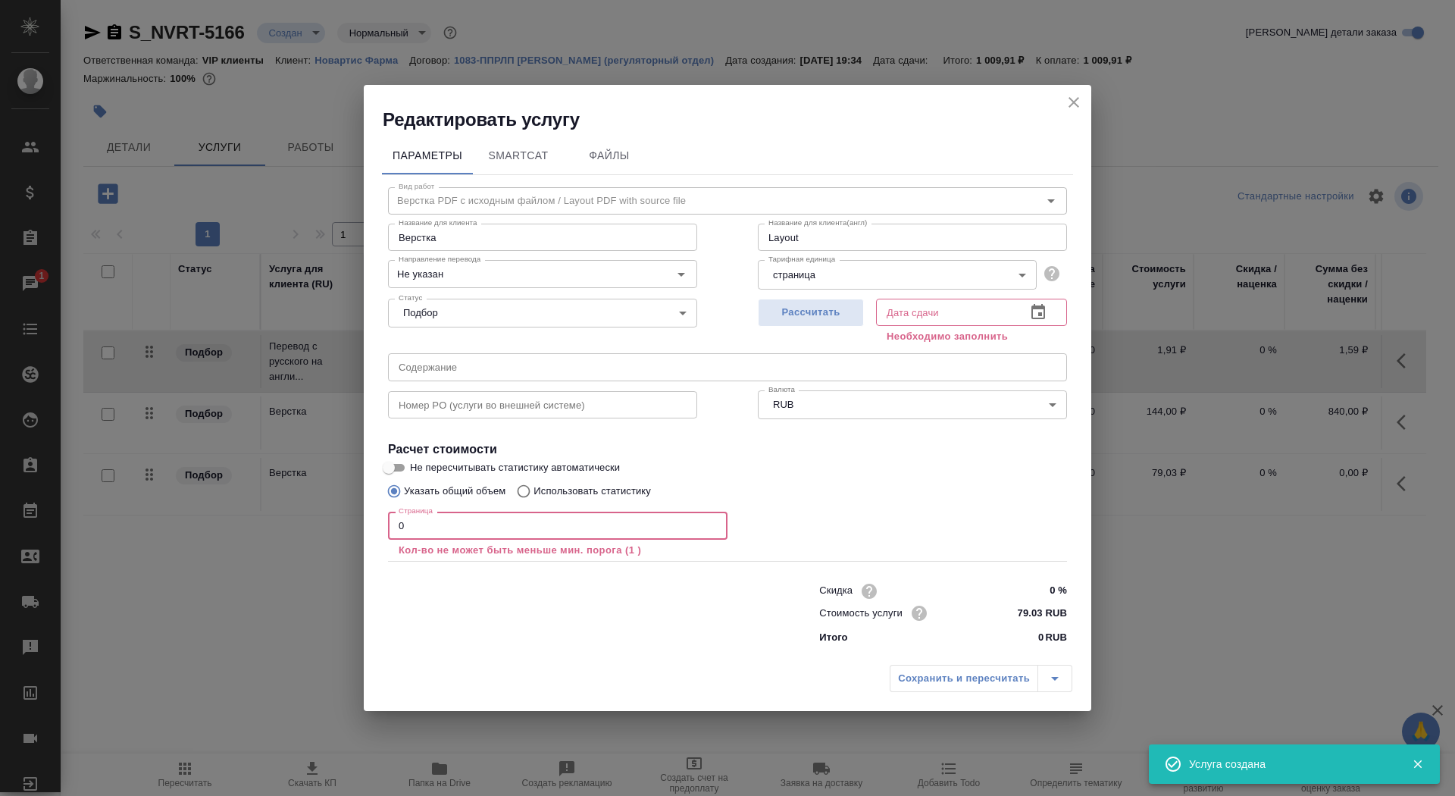
click at [464, 532] on input "0" at bounding box center [558, 525] width 340 height 27
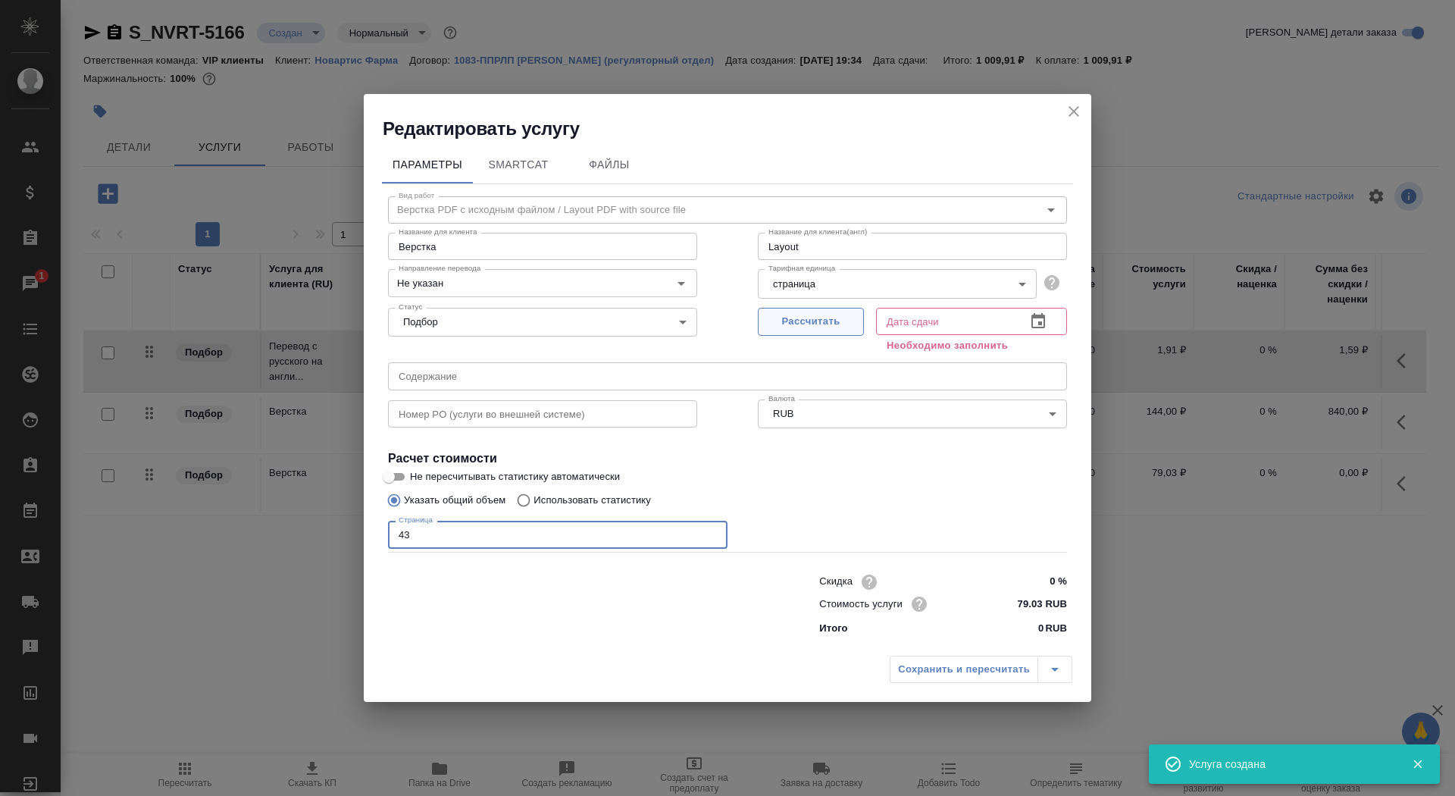
type input "43"
click at [797, 318] on span "Рассчитать" at bounding box center [810, 321] width 89 height 17
type input "26.08.2025 19:41"
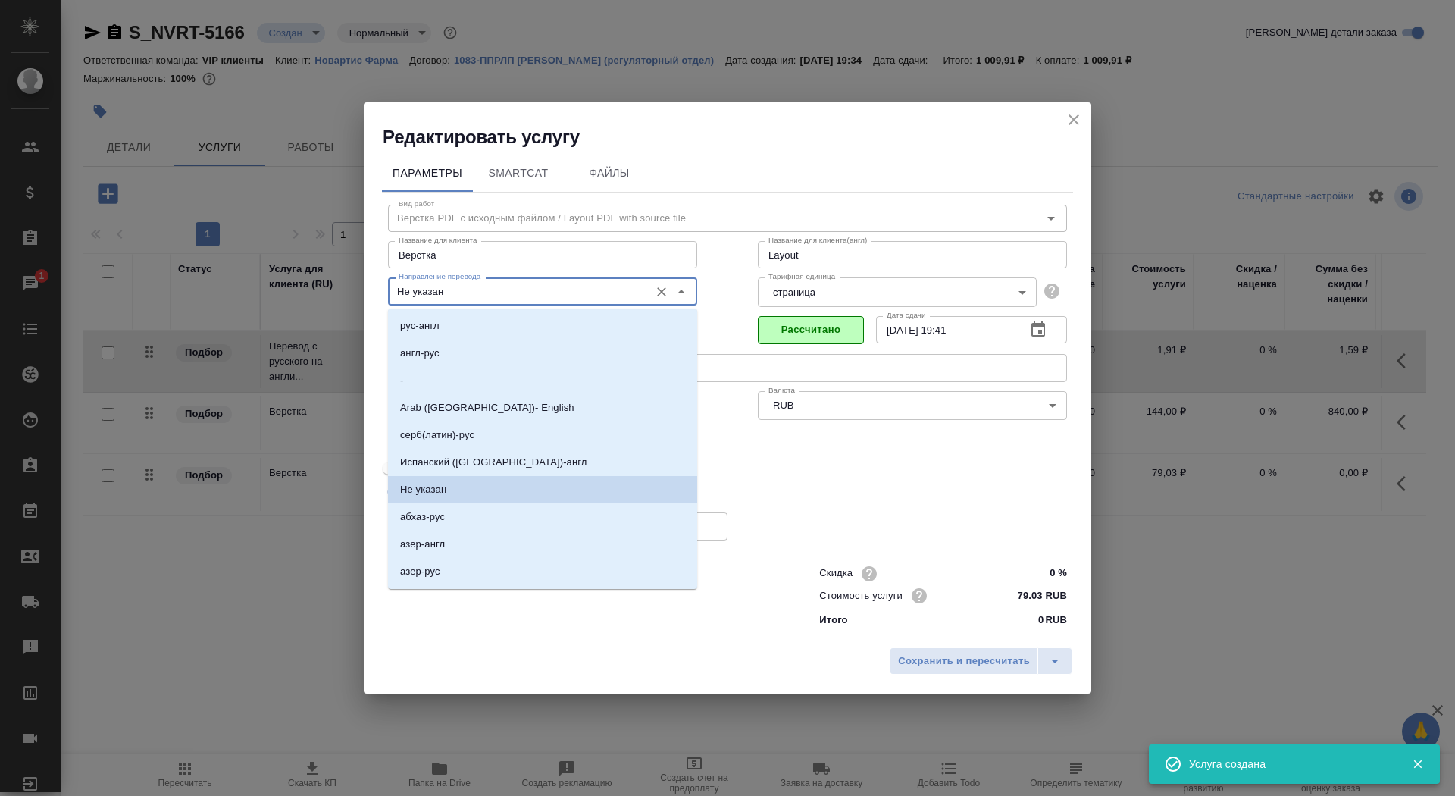
click at [481, 290] on input "Не указан" at bounding box center [517, 291] width 249 height 18
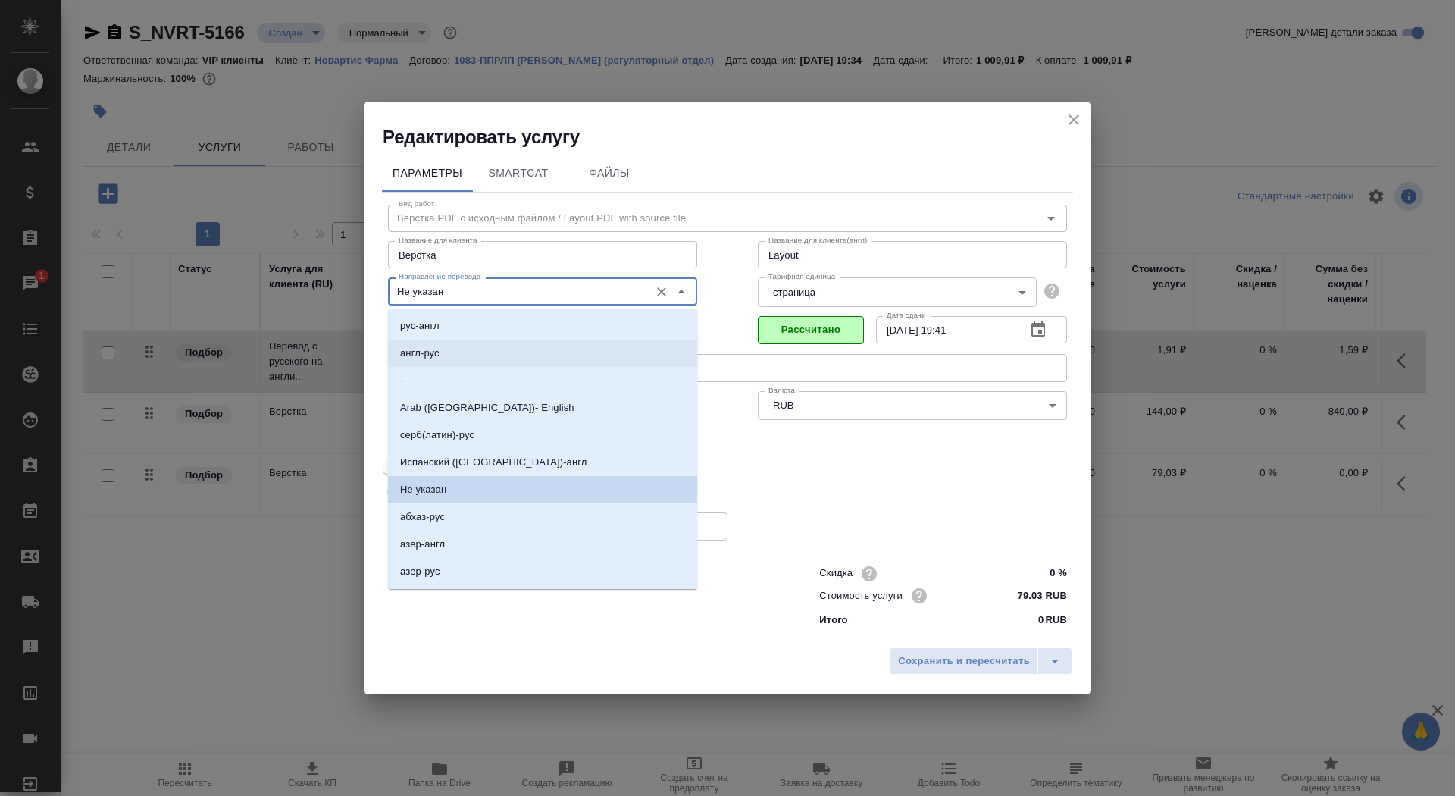
click at [475, 330] on li "рус-англ" at bounding box center [542, 325] width 309 height 27
type input "рус-англ"
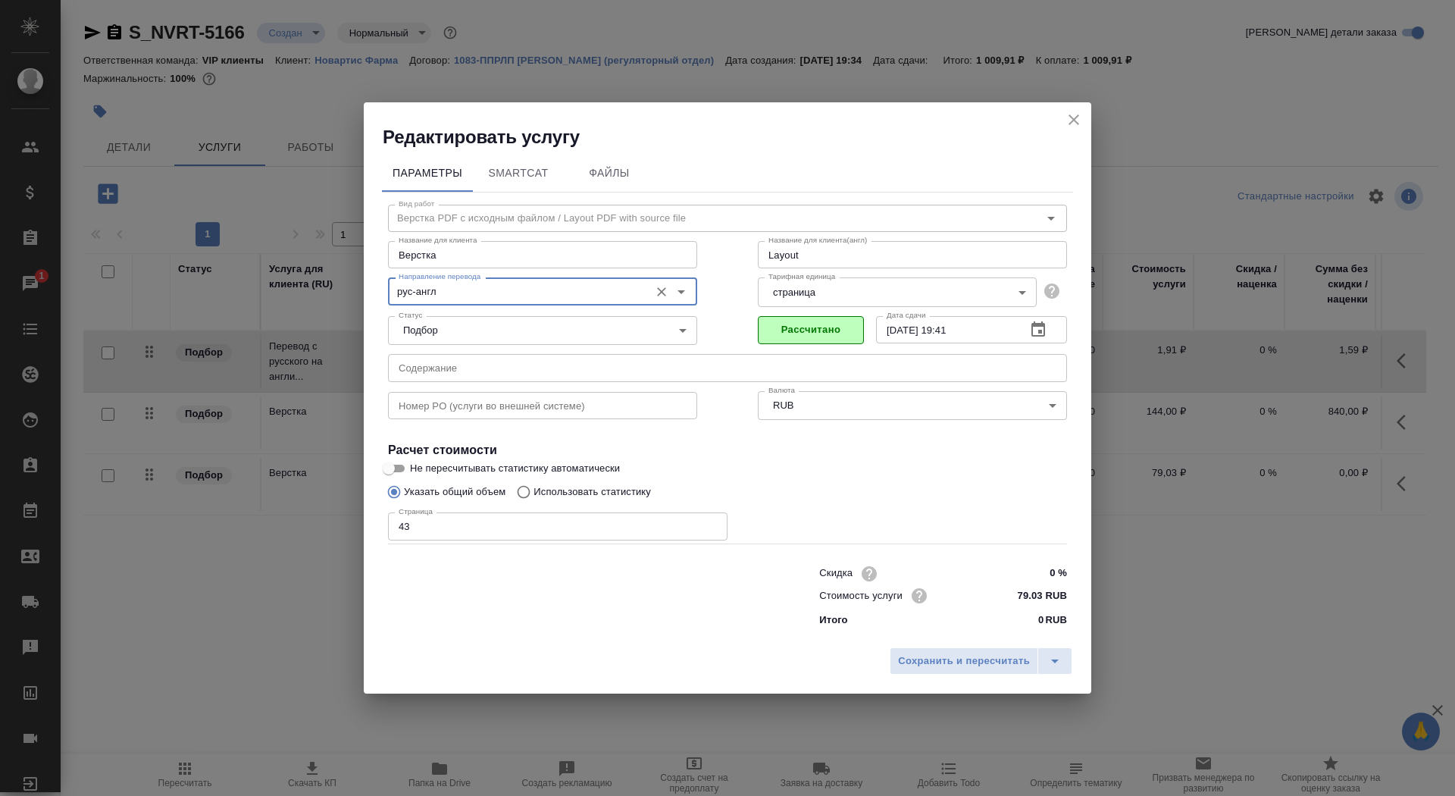
click at [565, 369] on input "text" at bounding box center [727, 367] width 679 height 27
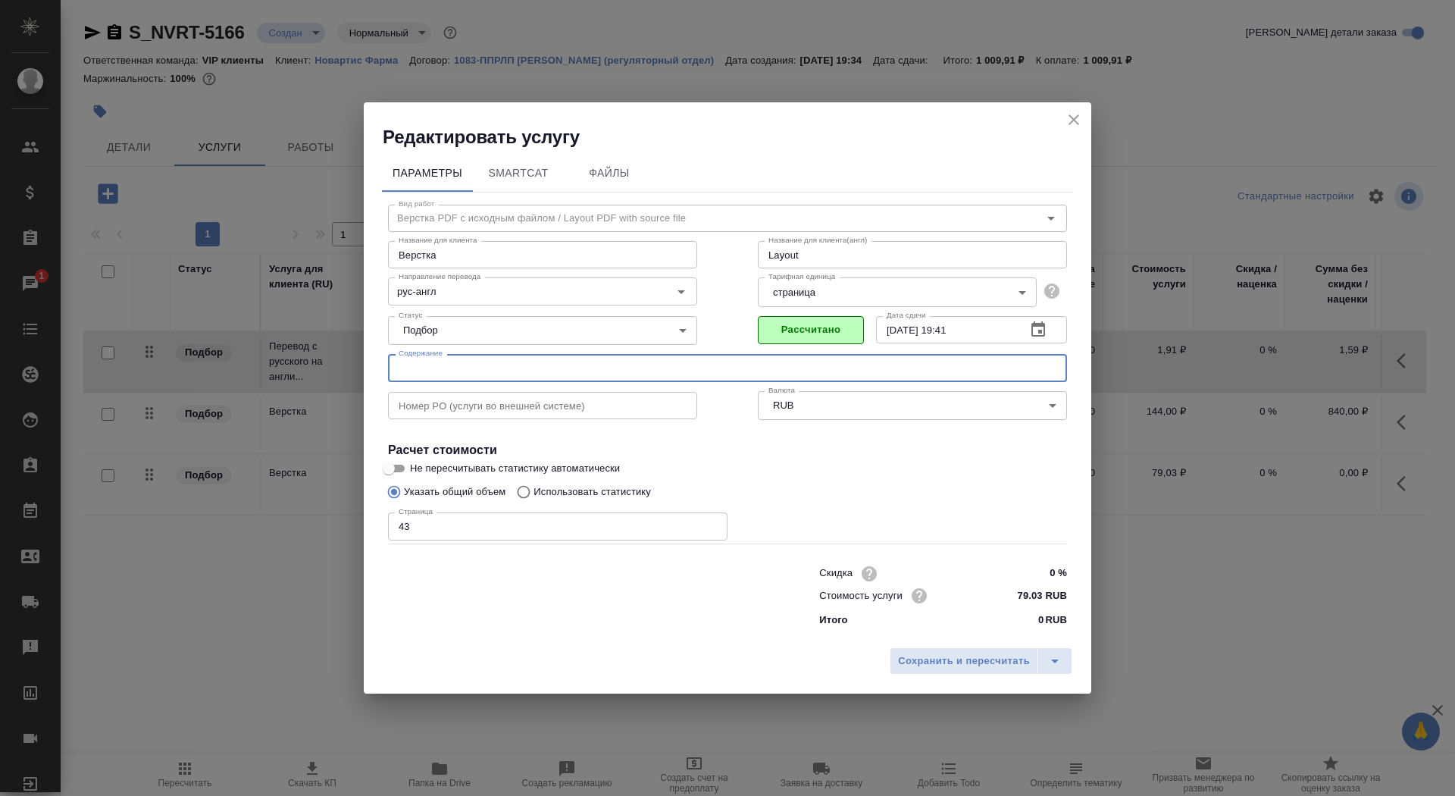
paste input "Перевод_Trileptal FCT_RTT1507_Harmonization_HA Request"
type input "Перевод_Trileptal FCT_RTT1507_Harmonization_HA Request"
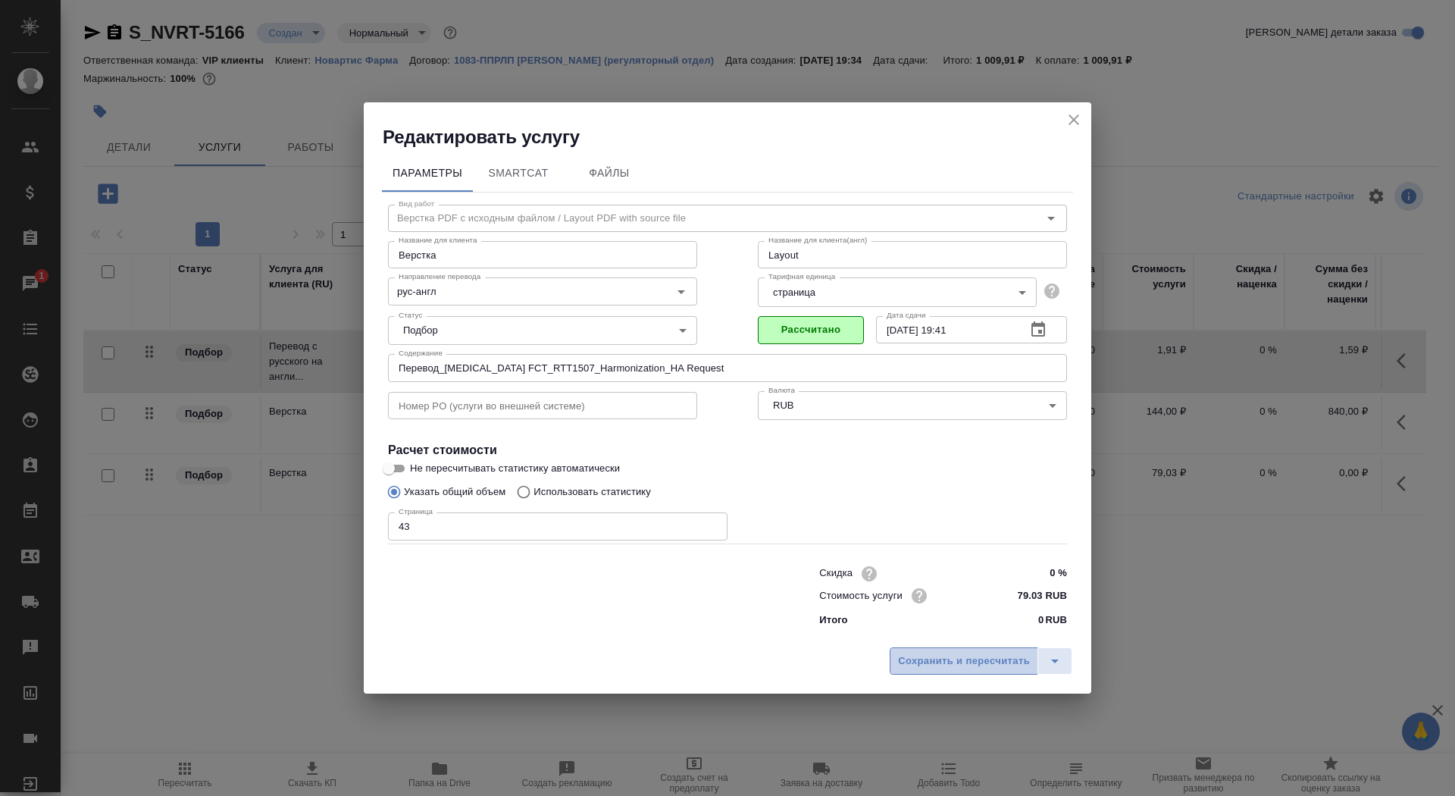
click at [950, 667] on span "Сохранить и пересчитать" at bounding box center [964, 661] width 132 height 17
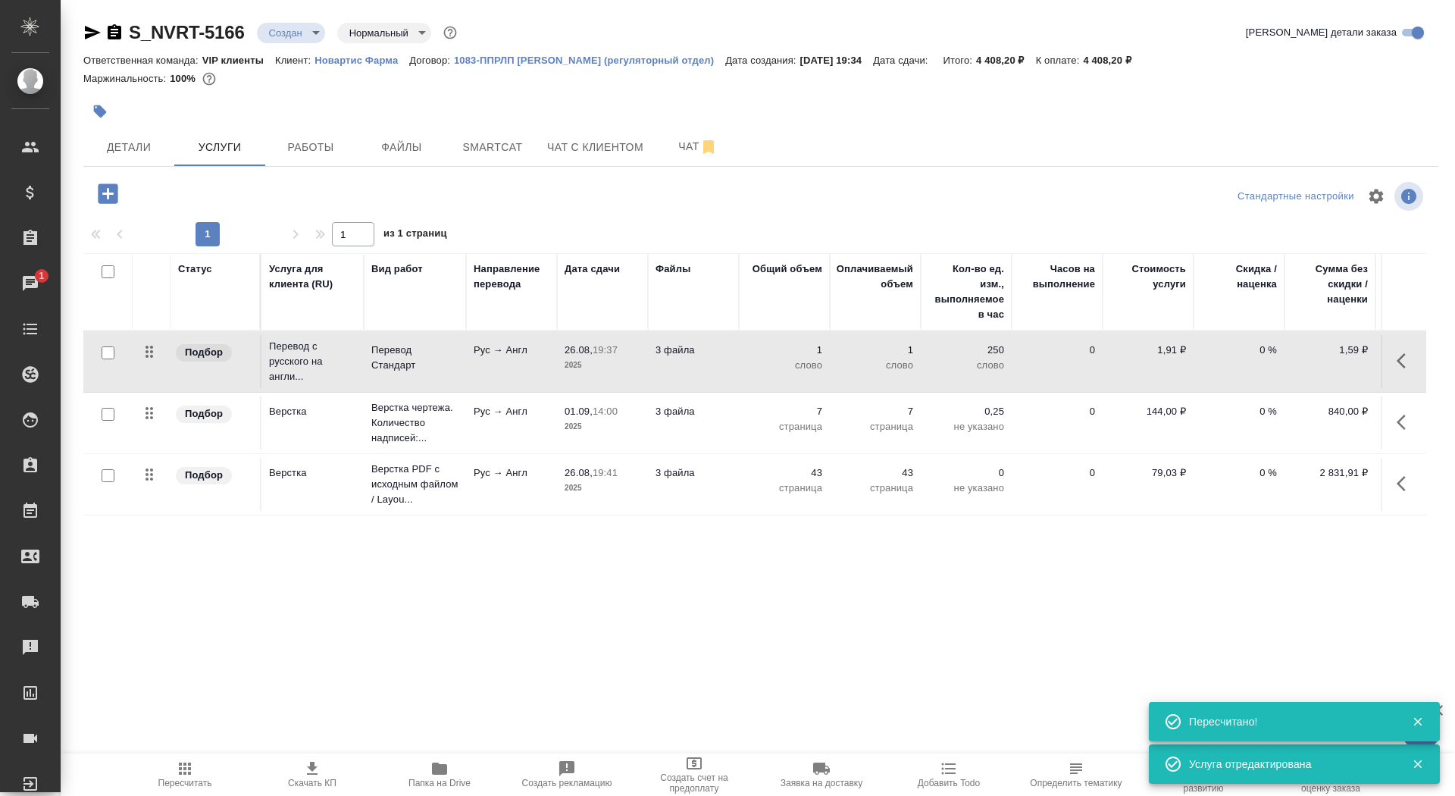
click at [517, 365] on td "Рус → Англ" at bounding box center [511, 361] width 91 height 53
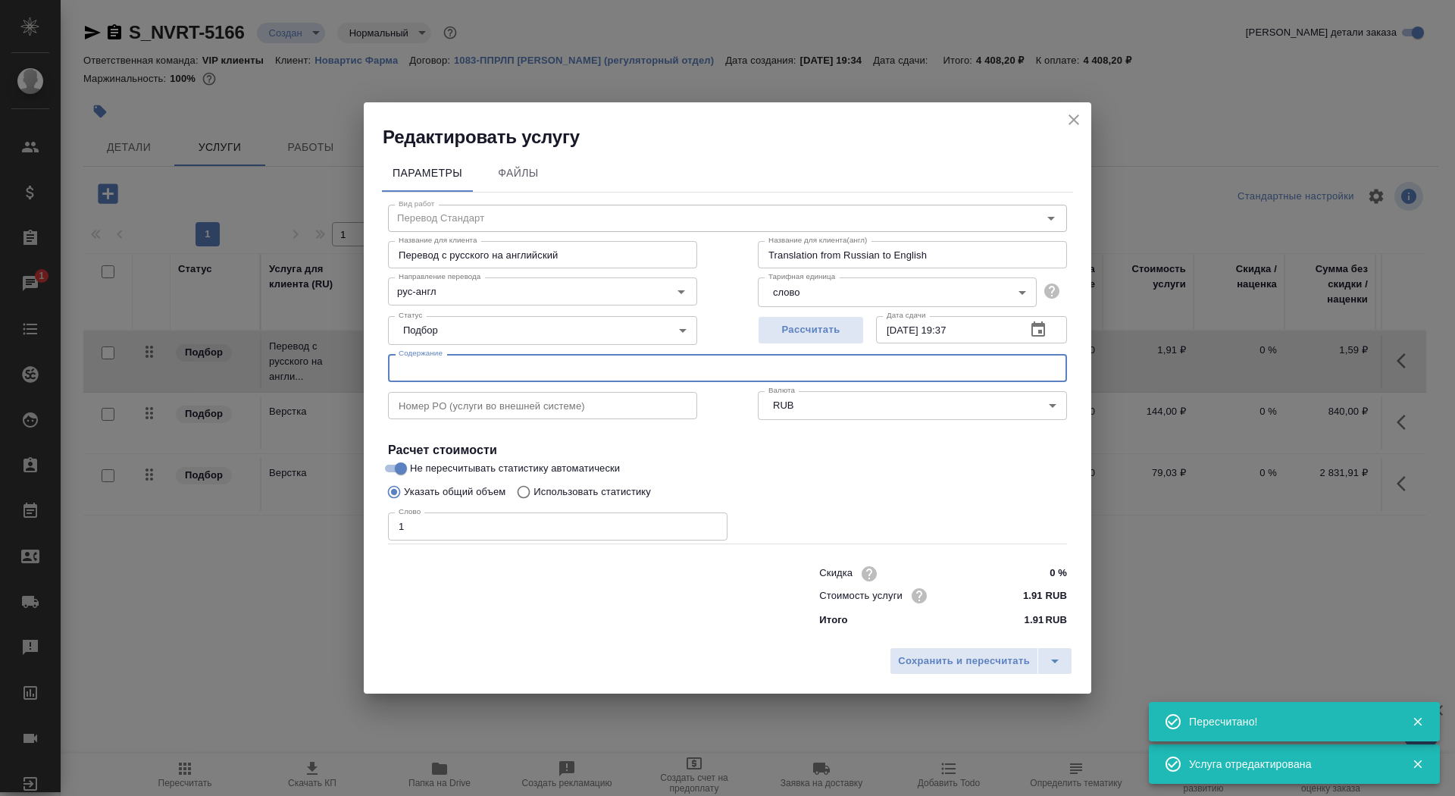
click at [517, 365] on input "text" at bounding box center [727, 367] width 679 height 27
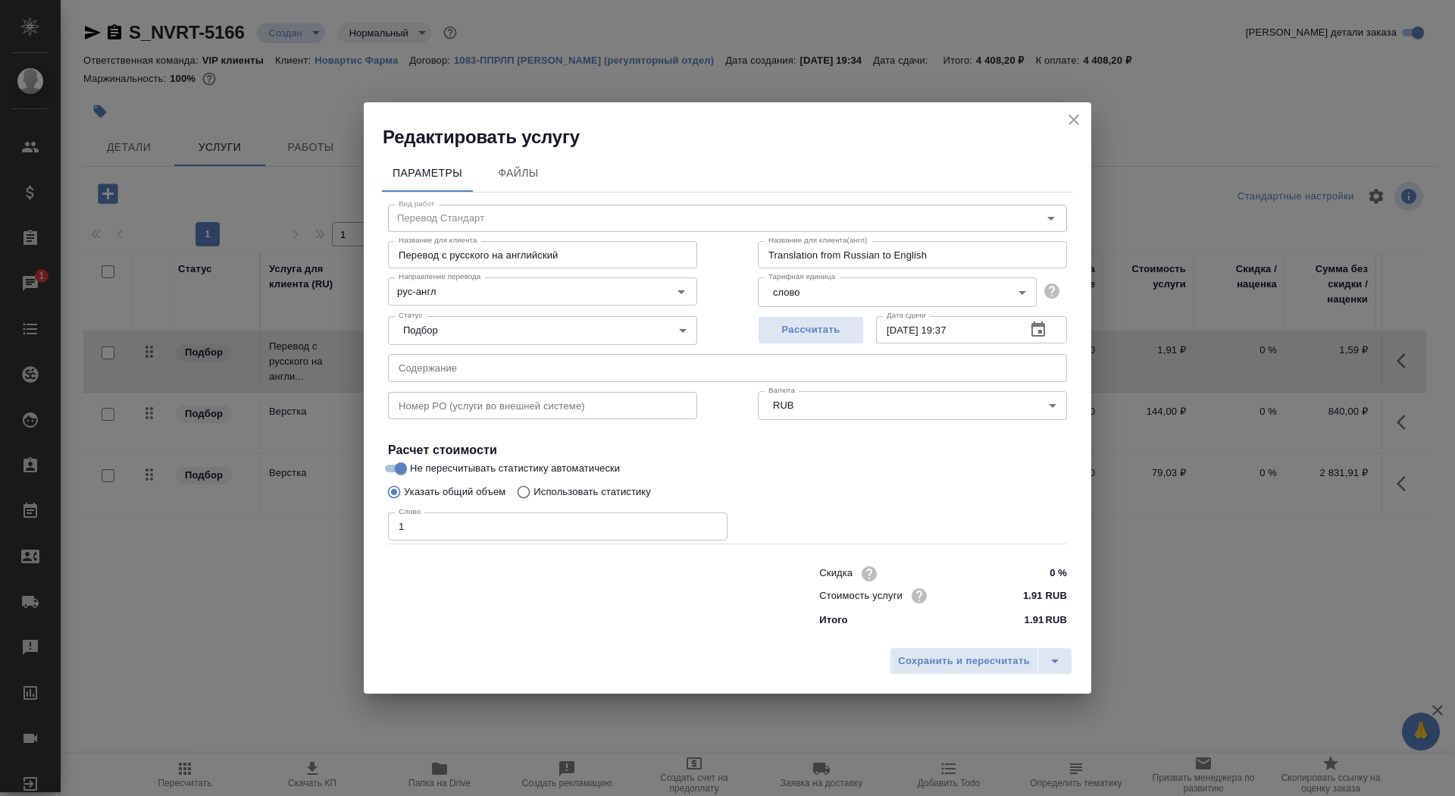
click at [402, 620] on div at bounding box center [573, 595] width 431 height 61
click at [600, 487] on p "Использовать статистику" at bounding box center [592, 491] width 117 height 15
click at [534, 487] on input "Использовать статистику" at bounding box center [521, 492] width 24 height 29
radio input "true"
radio input "false"
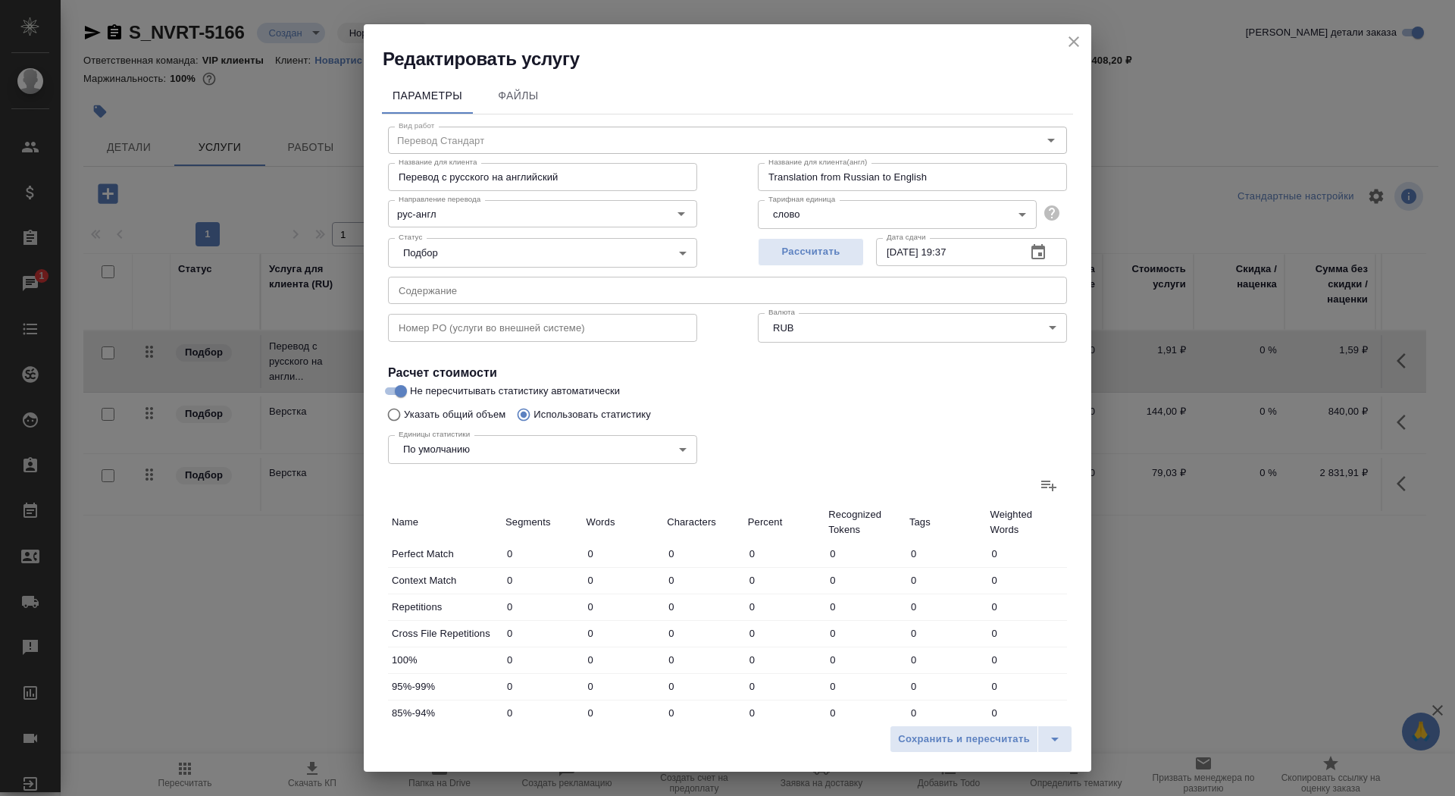
click at [1051, 490] on icon at bounding box center [1049, 485] width 18 height 18
click at [0, 0] on input "file" at bounding box center [0, 0] width 0 height 0
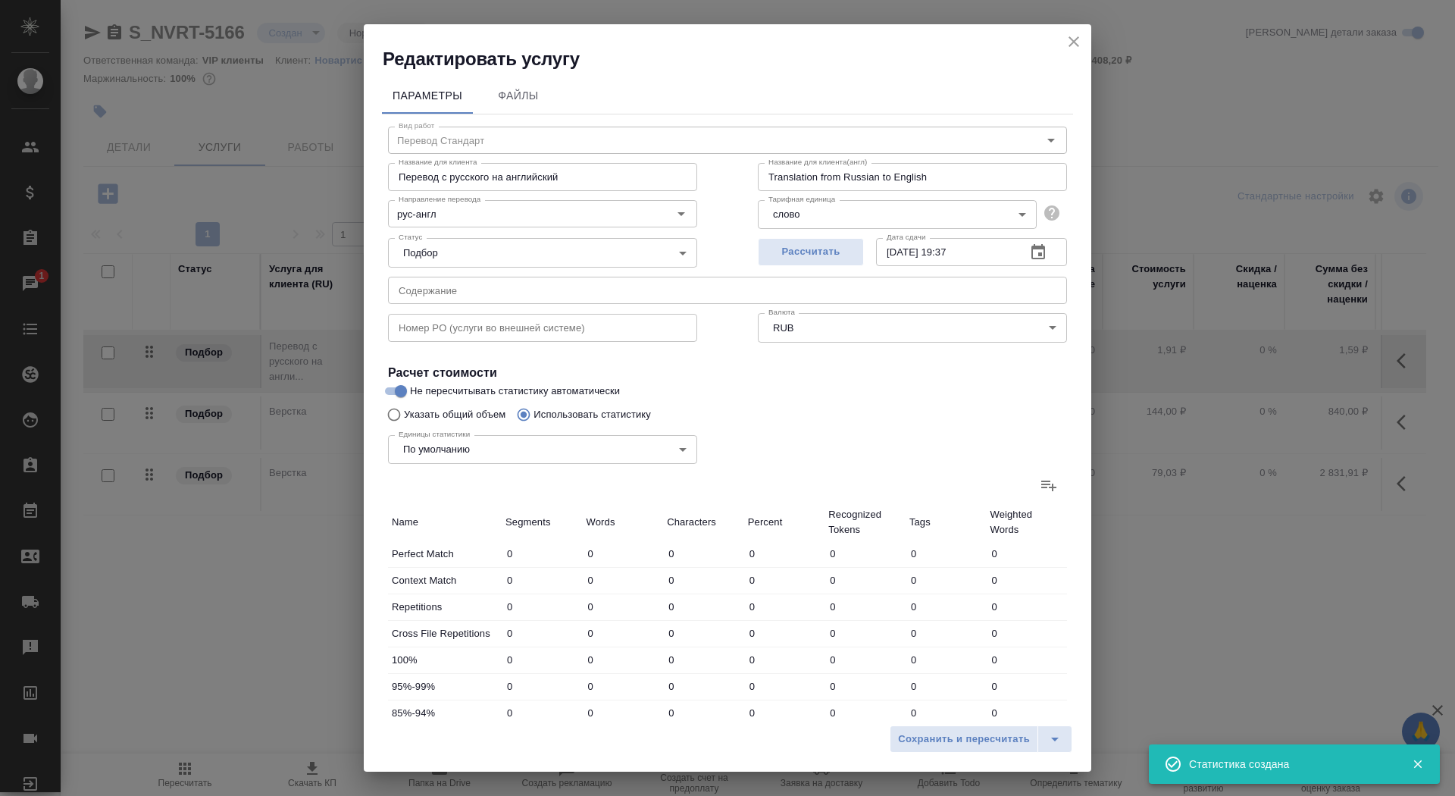
type input "97"
type input "630"
type input "5224"
type input "16"
type input "135"
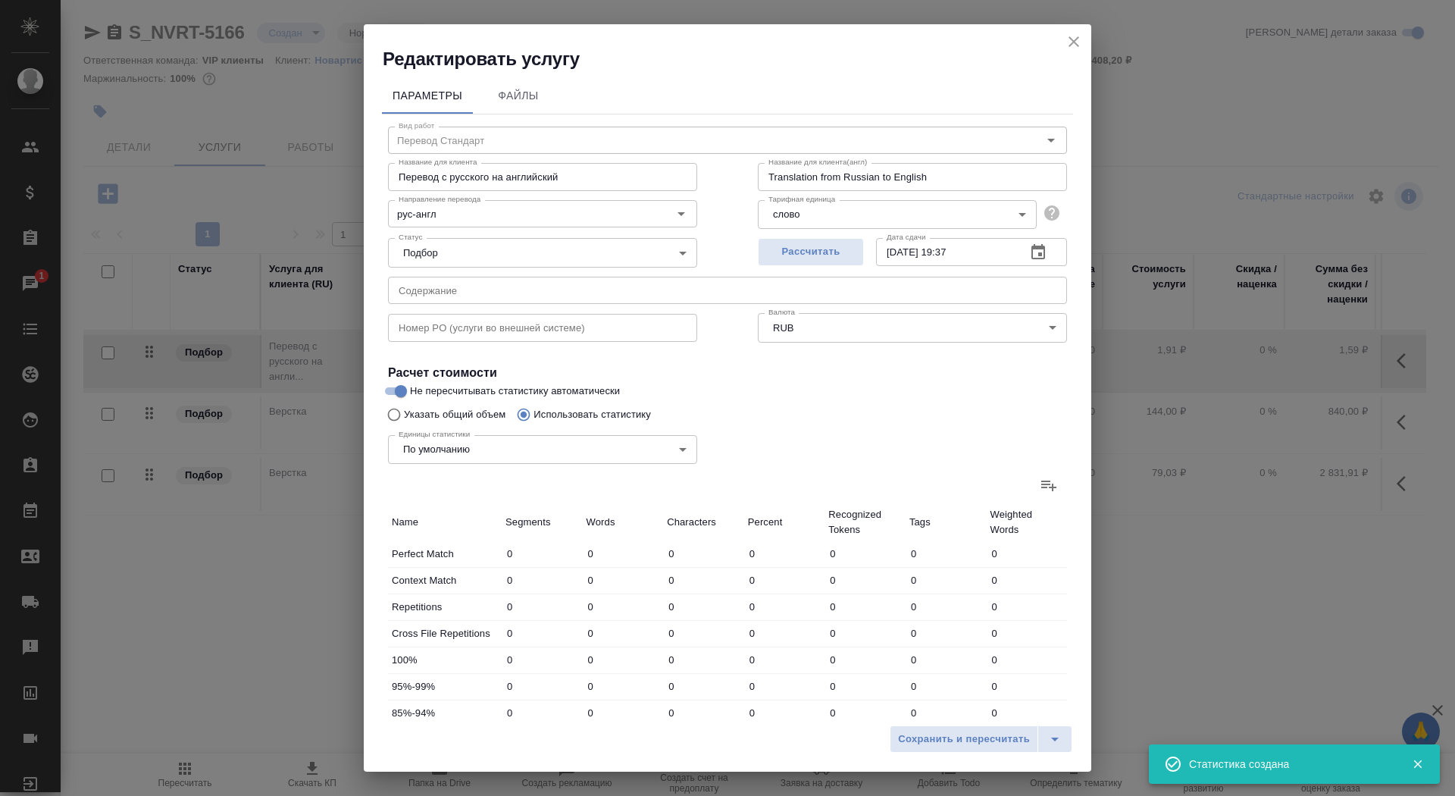
type input "1009"
type input "26"
type input "299"
type input "2125"
type input "150"
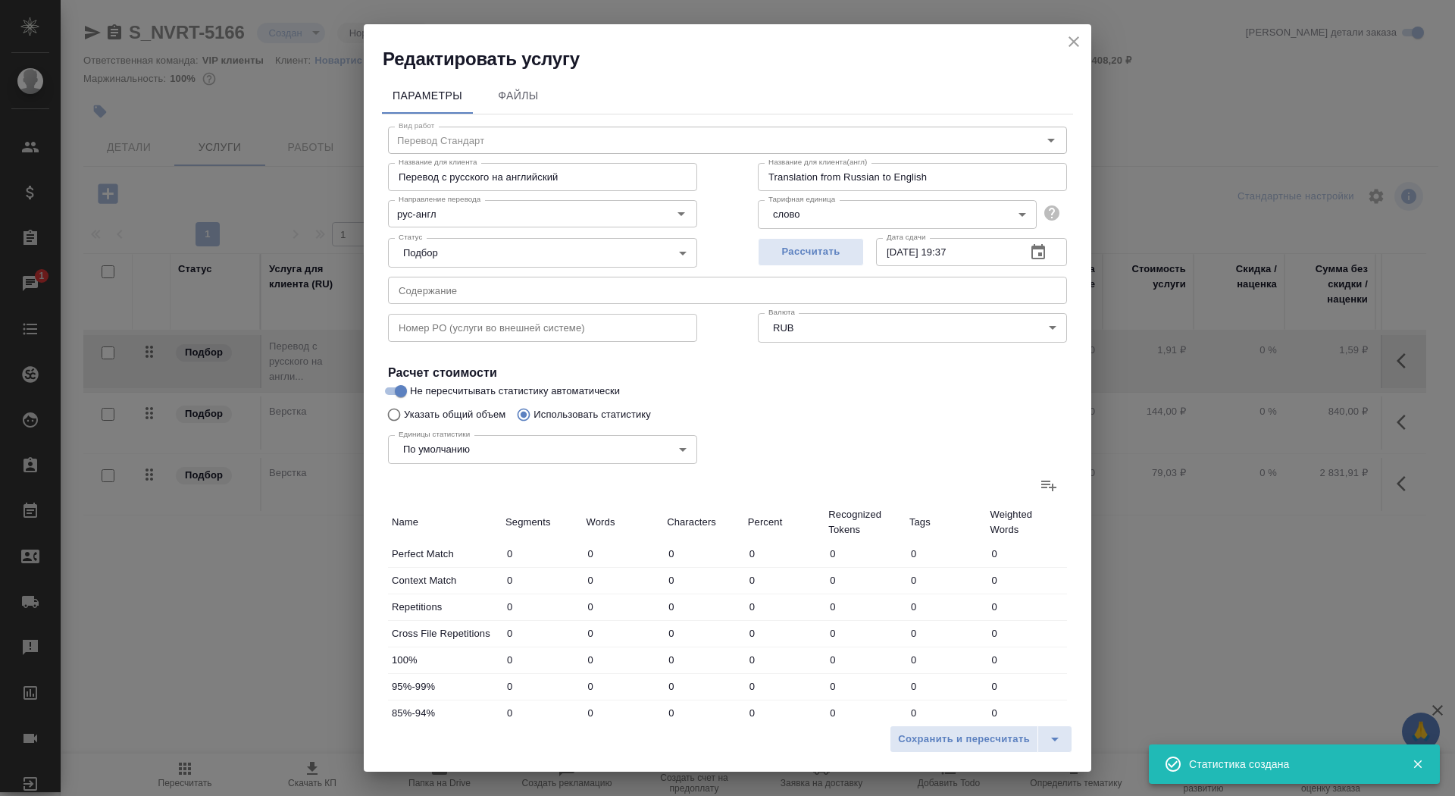
type input "487"
type input "3549"
type input "53"
type input "718"
type input "5644"
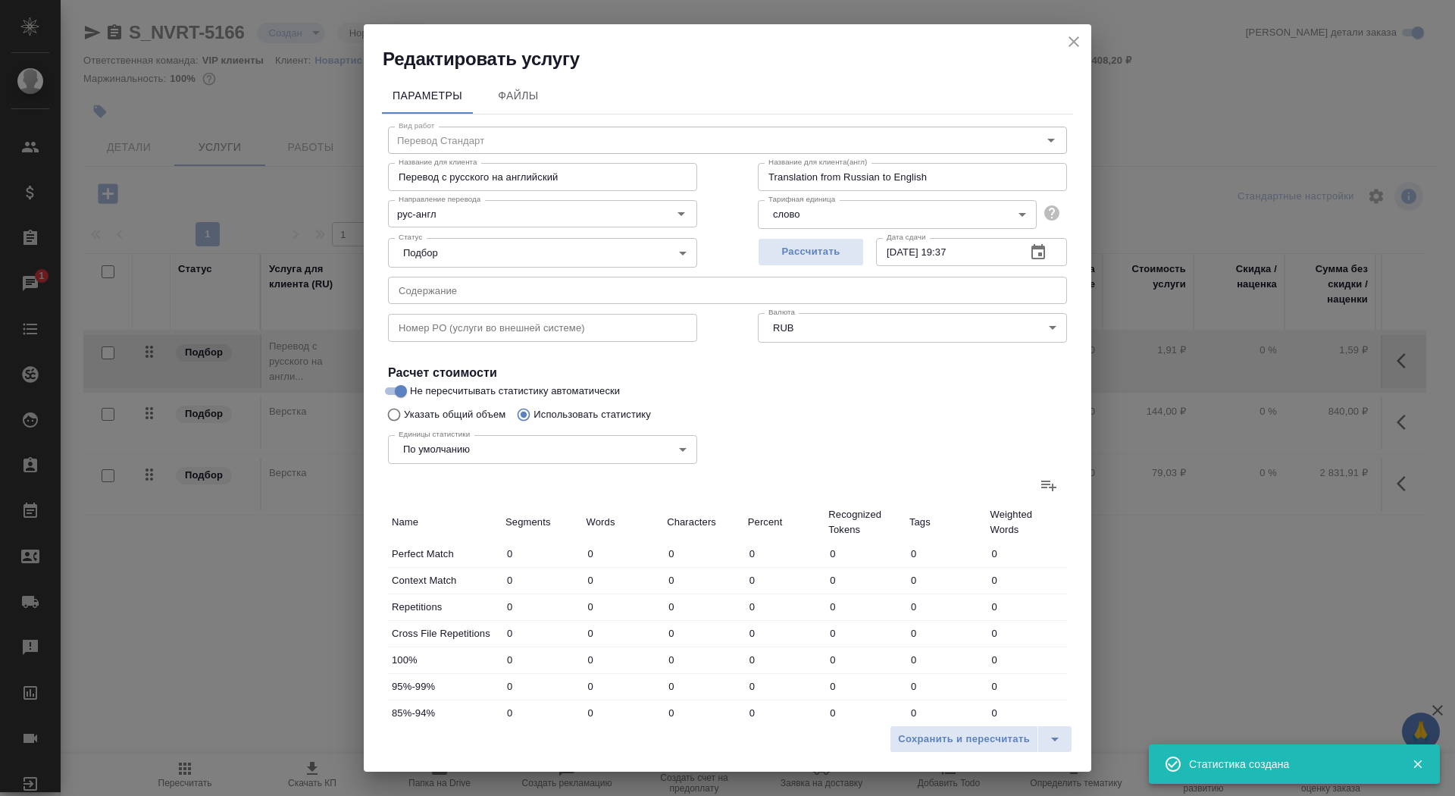
type input "65"
type input "649"
type input "5186"
type input "57"
type input "415"
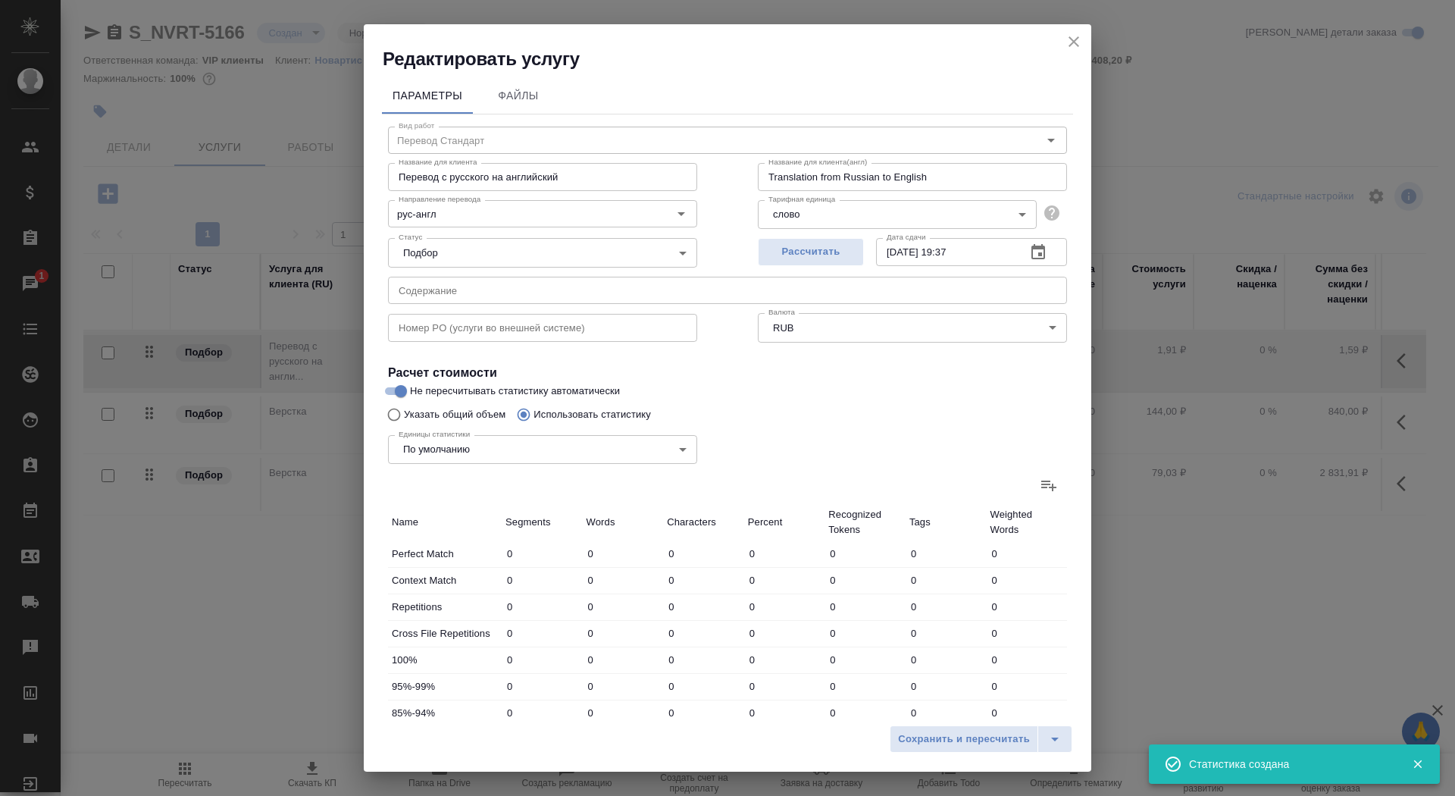
type input "3164"
type input "566"
type input "9617"
type input "76245"
type input "988"
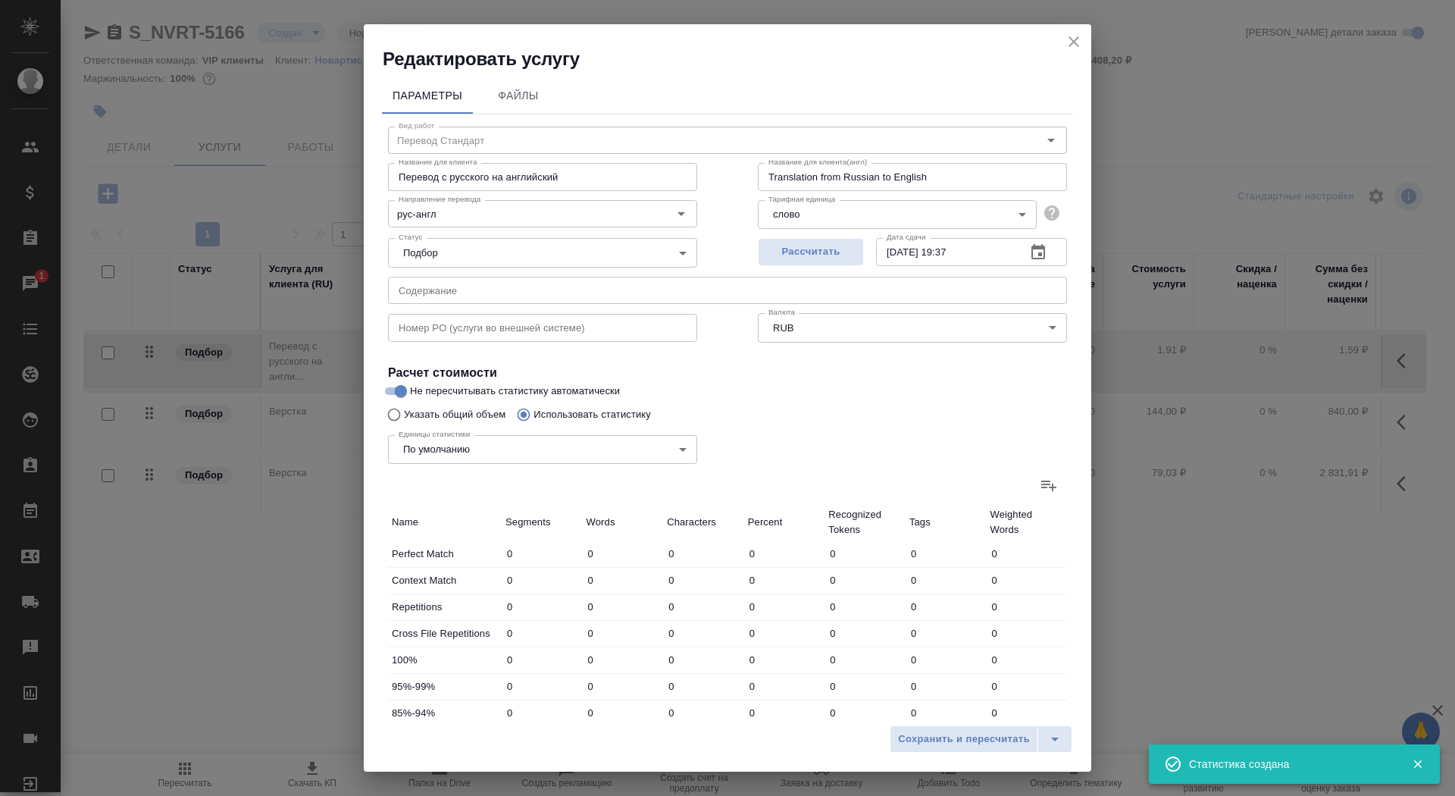
type input "12516"
type input "99012"
type input "1030"
type input "12950"
type input "102146"
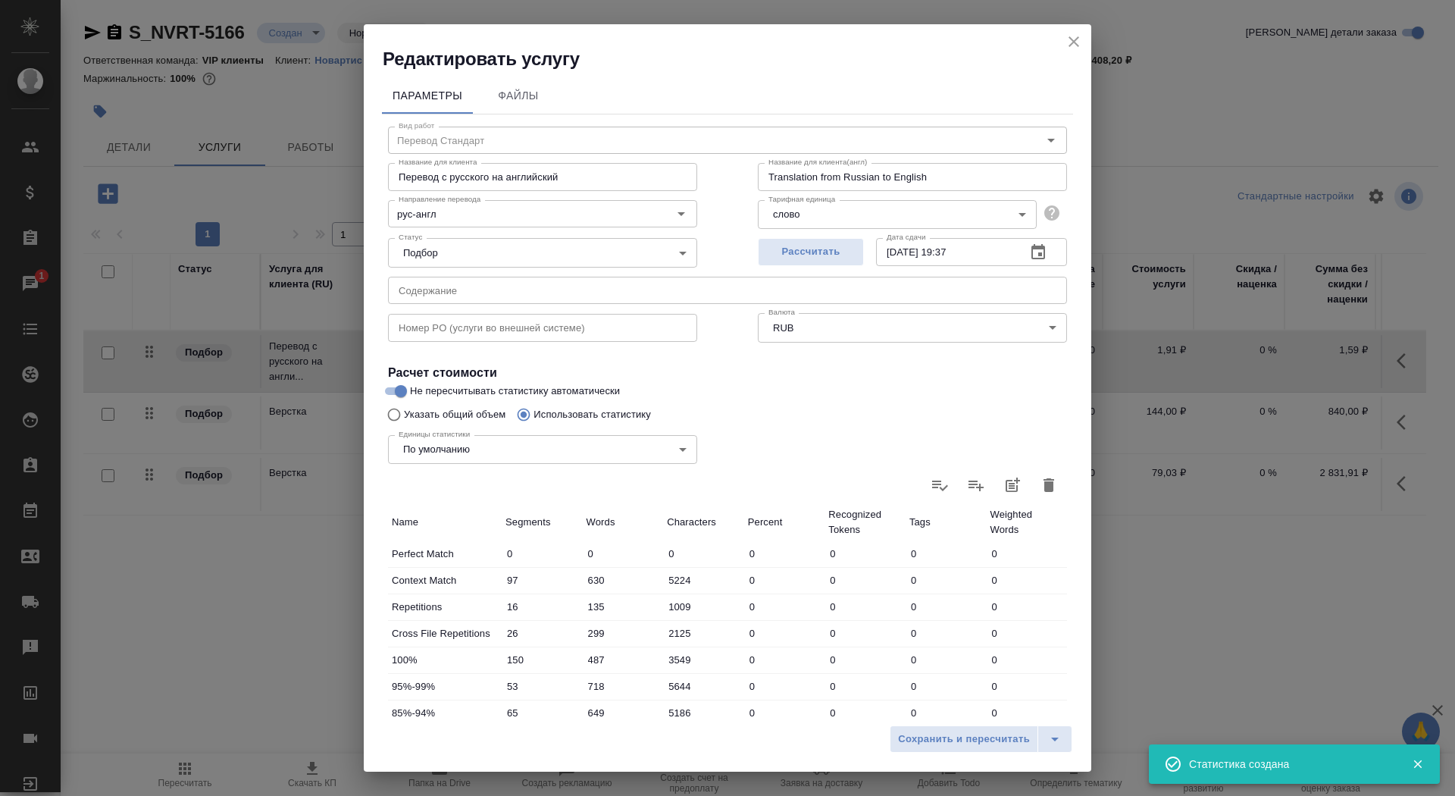
scroll to position [235, 0]
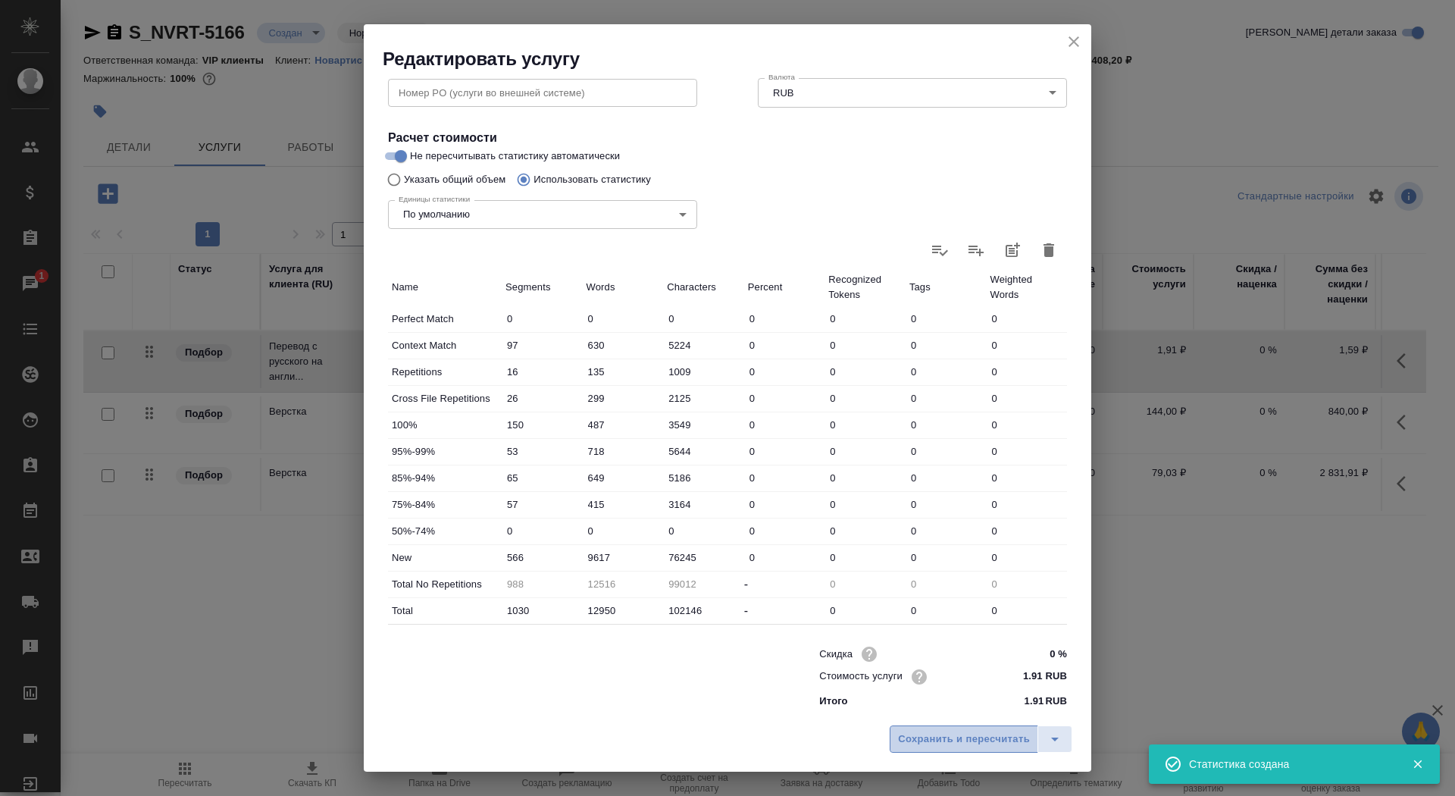
click at [928, 740] on span "Сохранить и пересчитать" at bounding box center [964, 739] width 132 height 17
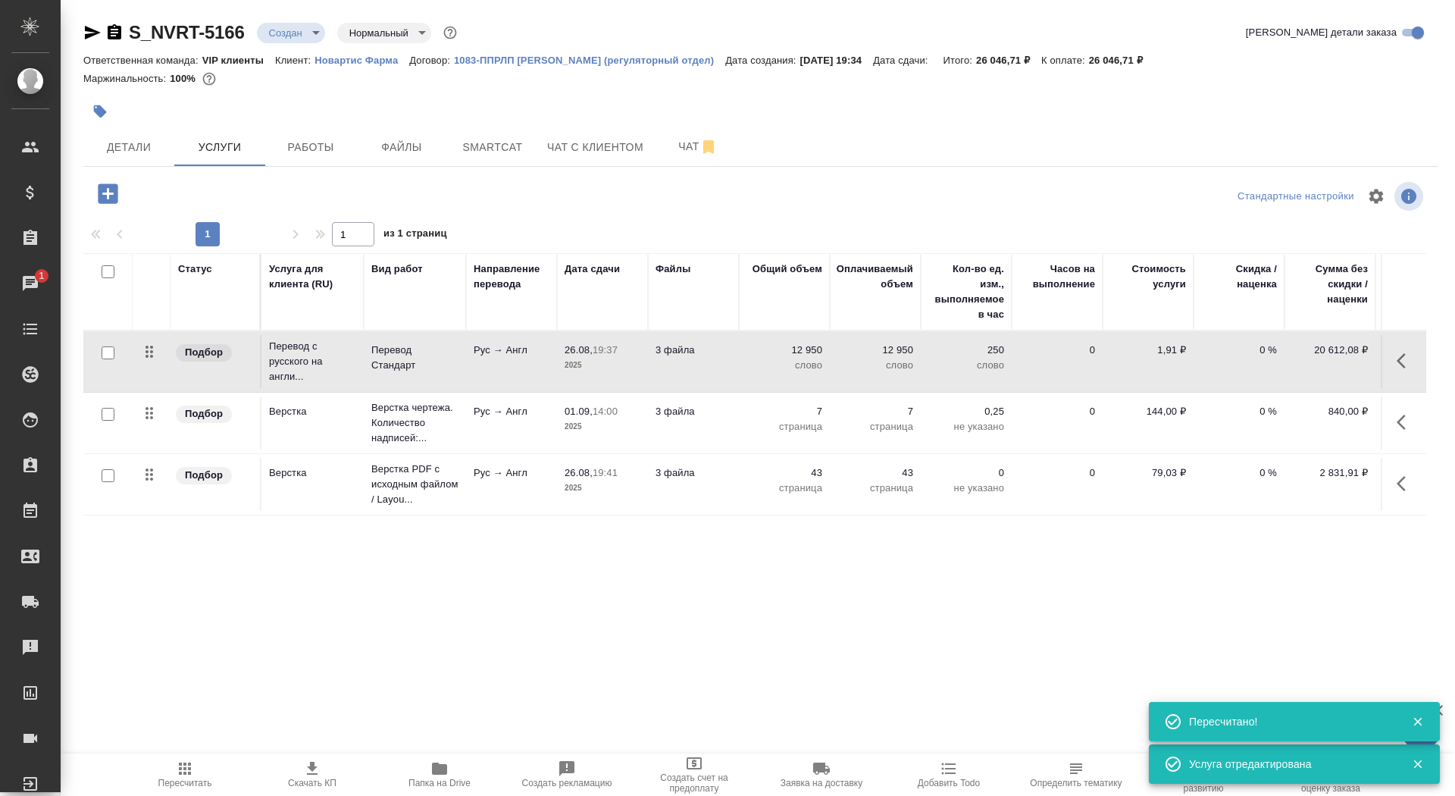
click at [651, 371] on td "3 файла" at bounding box center [693, 361] width 91 height 53
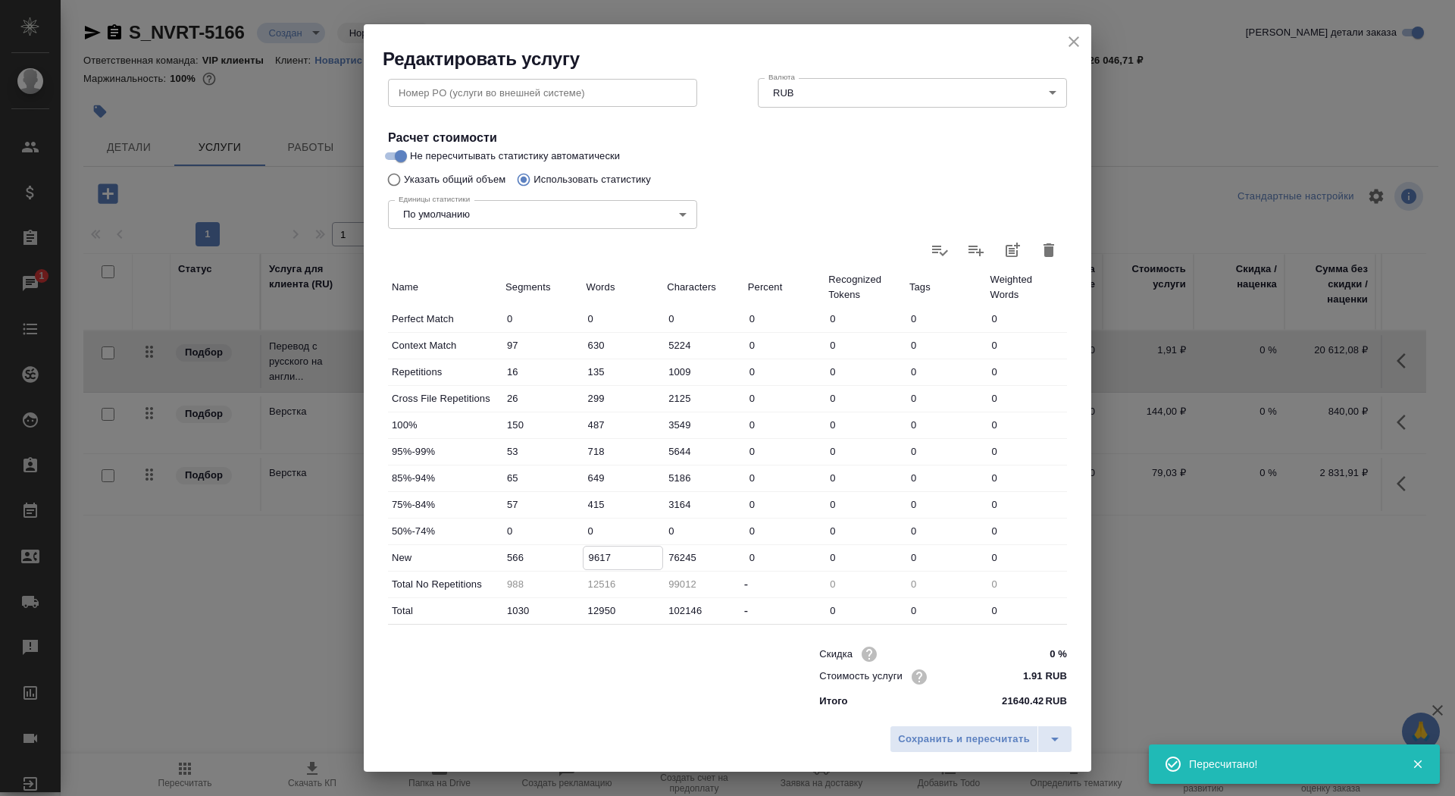
drag, startPoint x: 598, startPoint y: 559, endPoint x: 582, endPoint y: 551, distance: 17.6
click at [583, 552] on div "9617" at bounding box center [623, 557] width 81 height 23
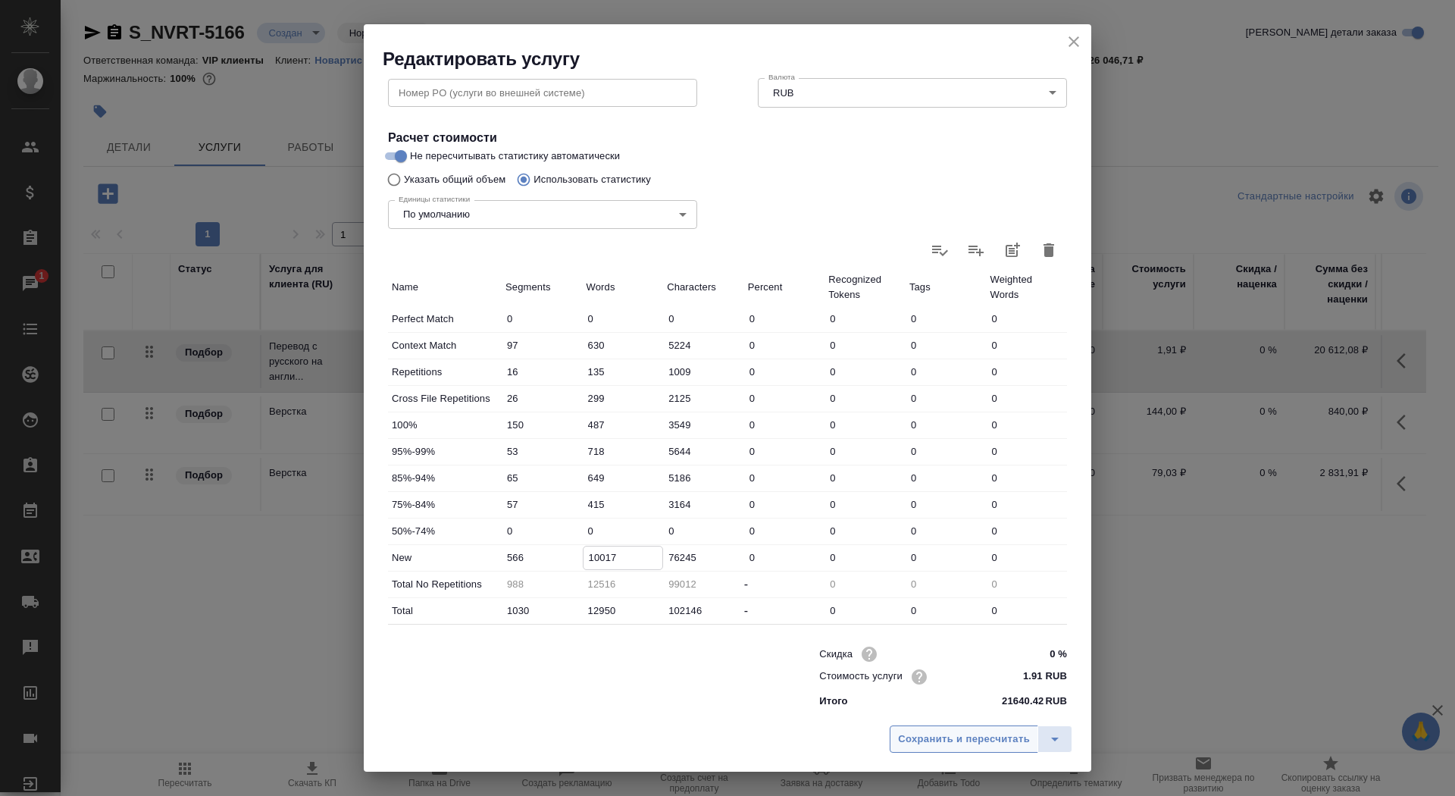
type input "10017"
click at [941, 729] on button "Сохранить и пересчитать" at bounding box center [964, 738] width 149 height 27
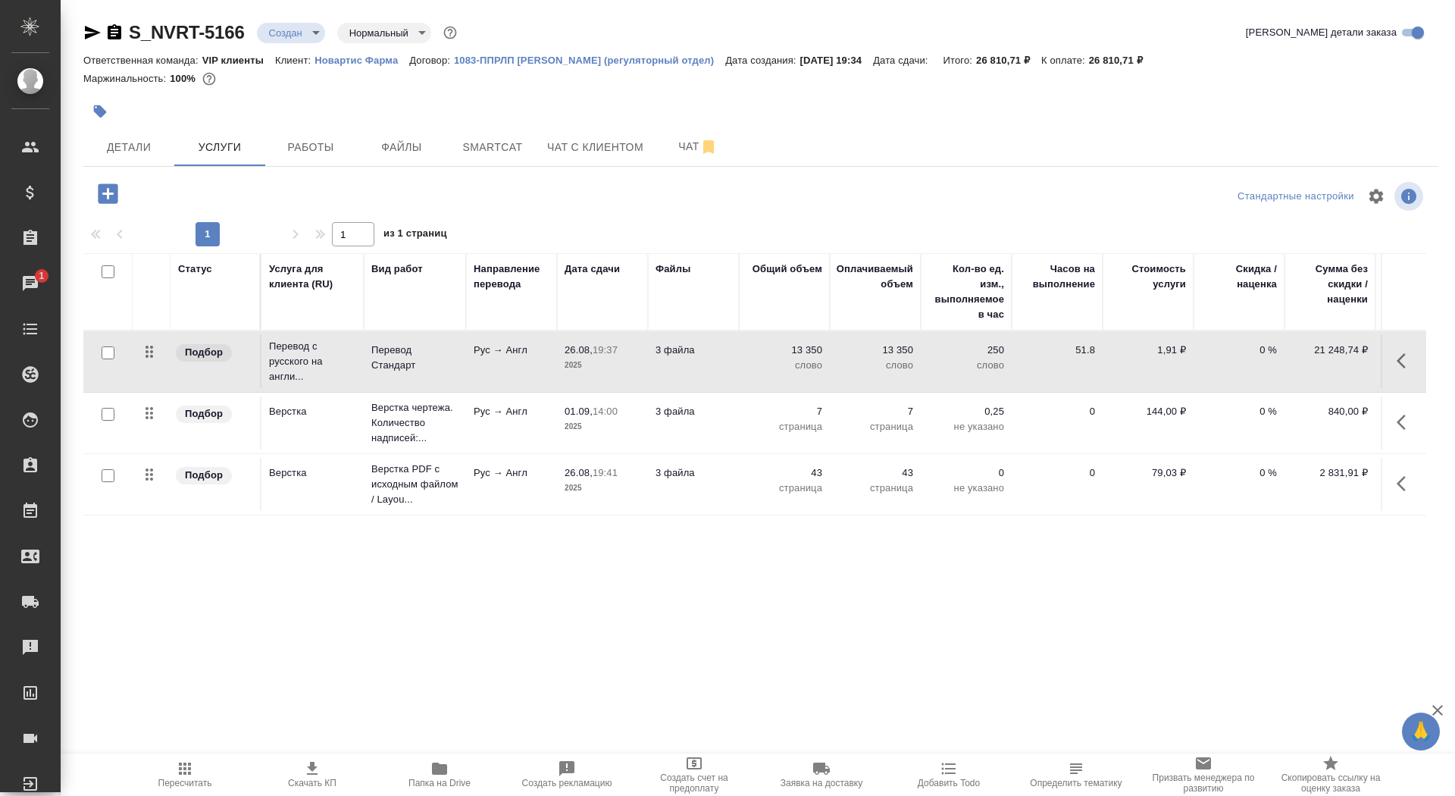
click at [178, 774] on icon "button" at bounding box center [185, 769] width 18 height 18
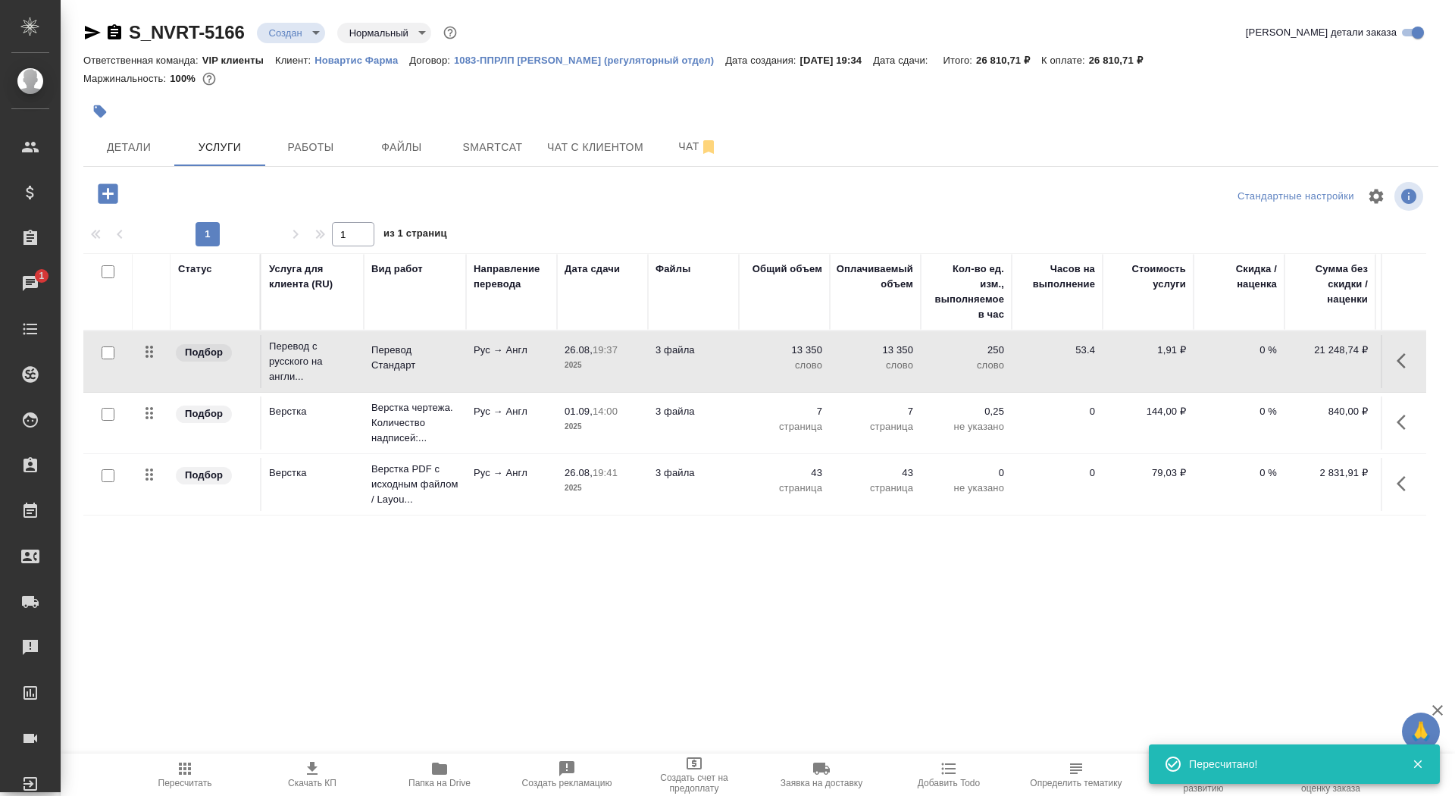
click at [569, 366] on p "2025" at bounding box center [603, 365] width 76 height 15
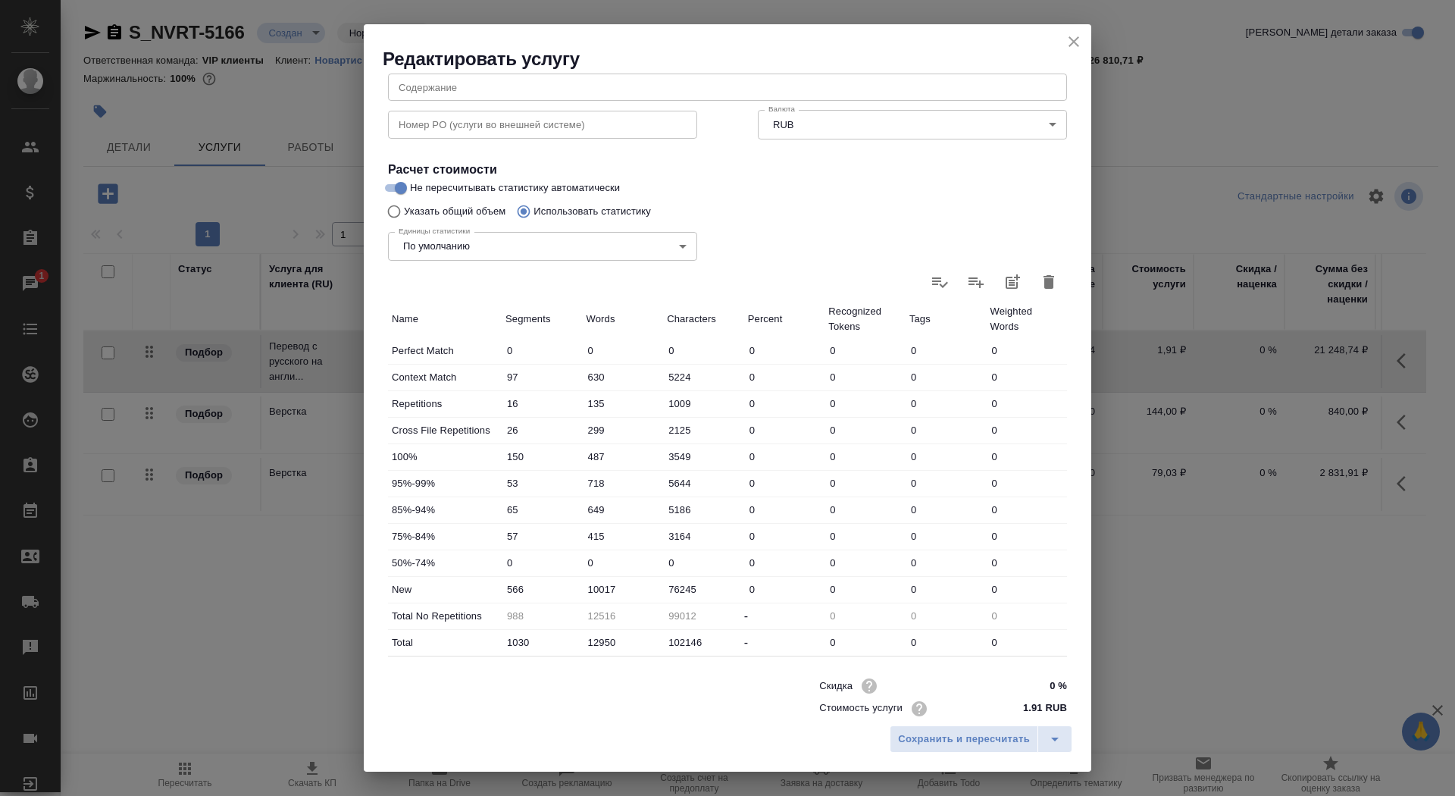
scroll to position [209, 0]
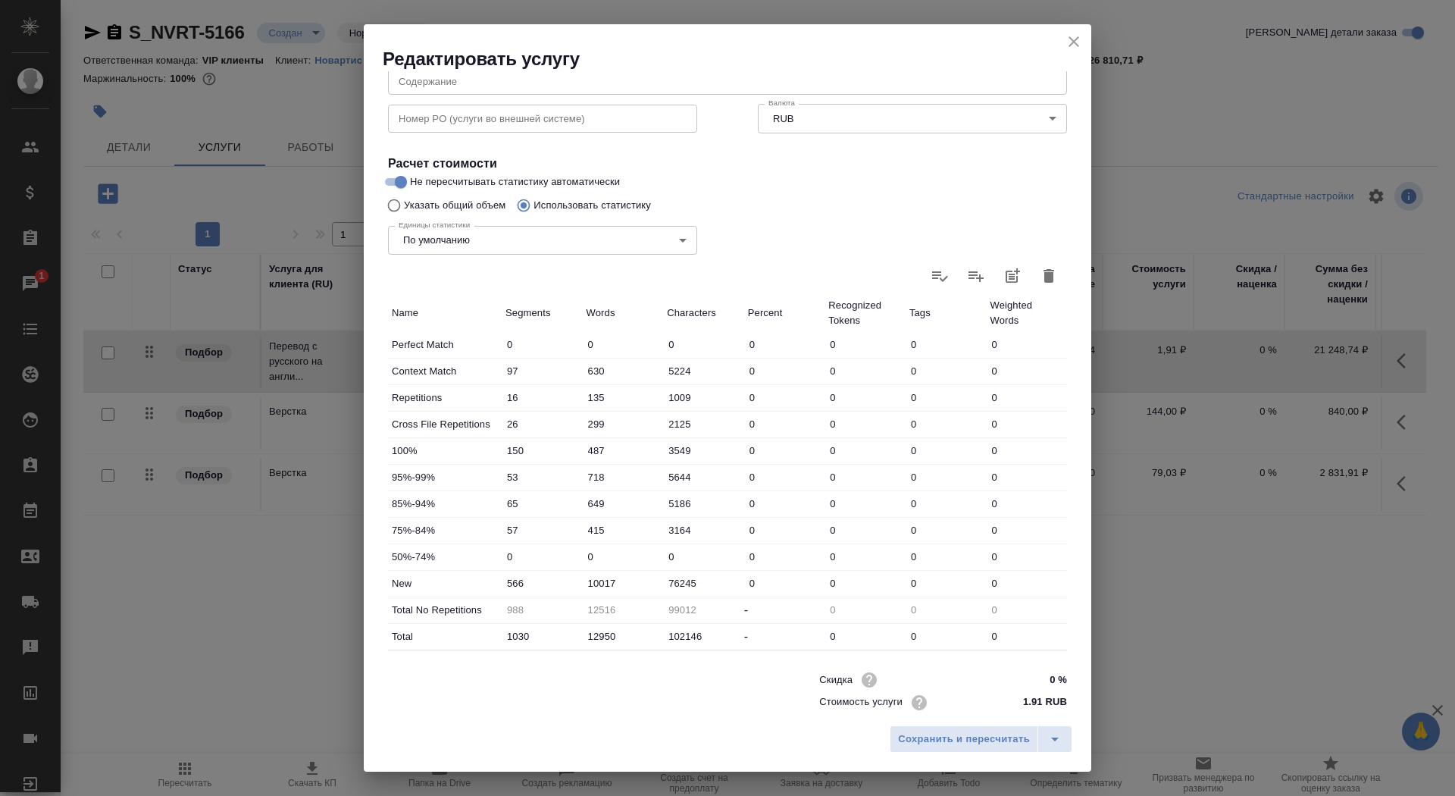
click at [1065, 43] on icon "close" at bounding box center [1074, 42] width 18 height 18
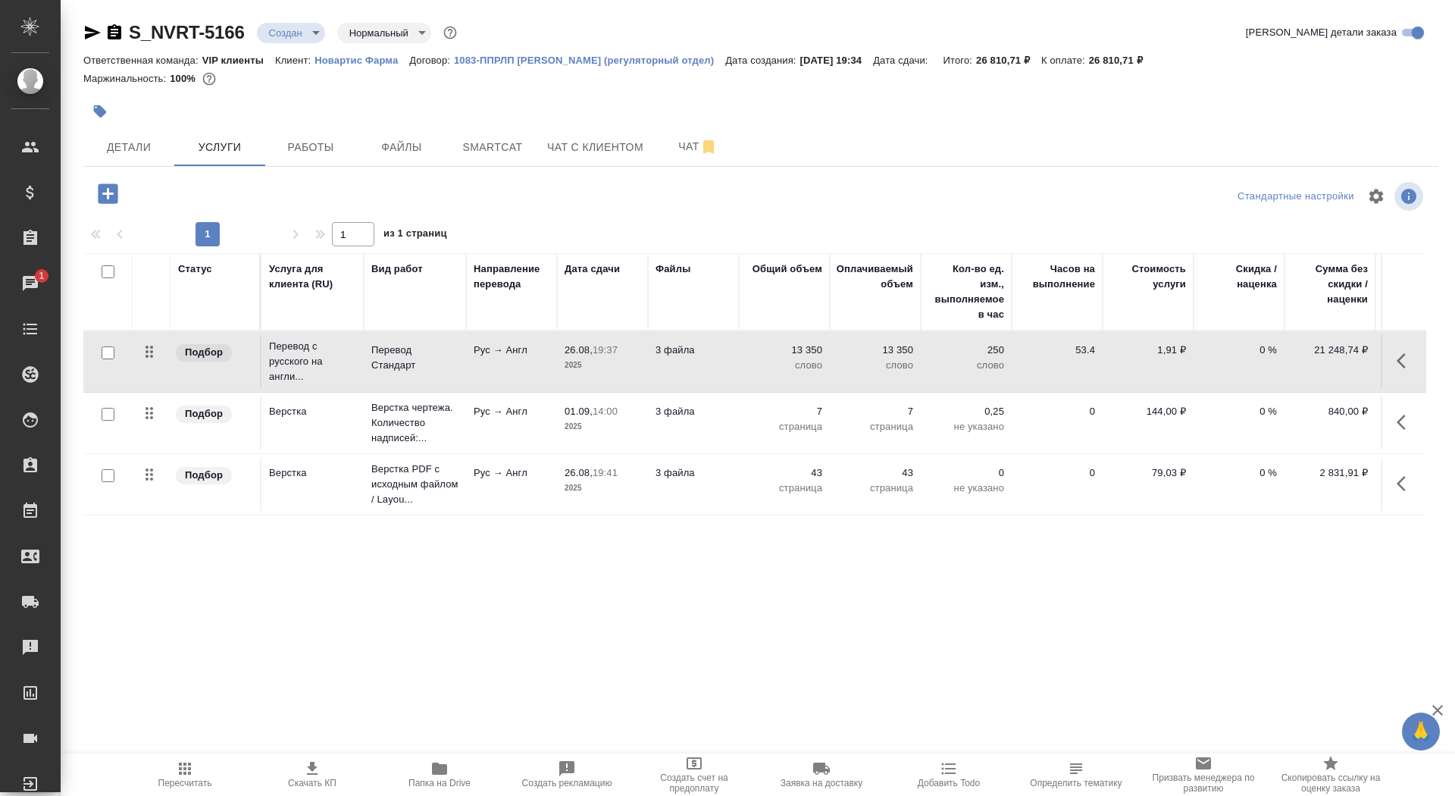
click at [311, 778] on span "Скачать КП" at bounding box center [312, 783] width 49 height 11
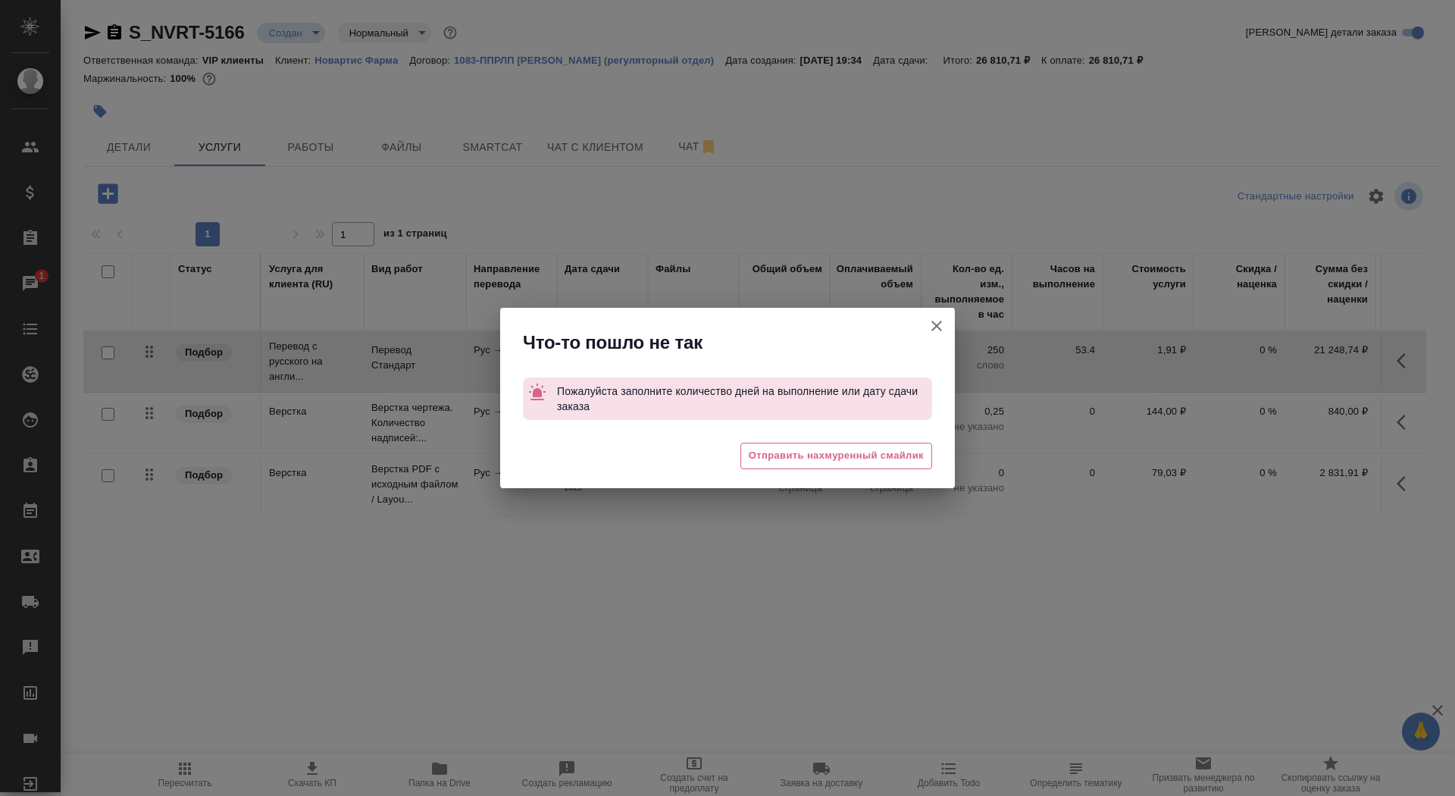
click at [944, 327] on icon "button" at bounding box center [937, 326] width 18 height 18
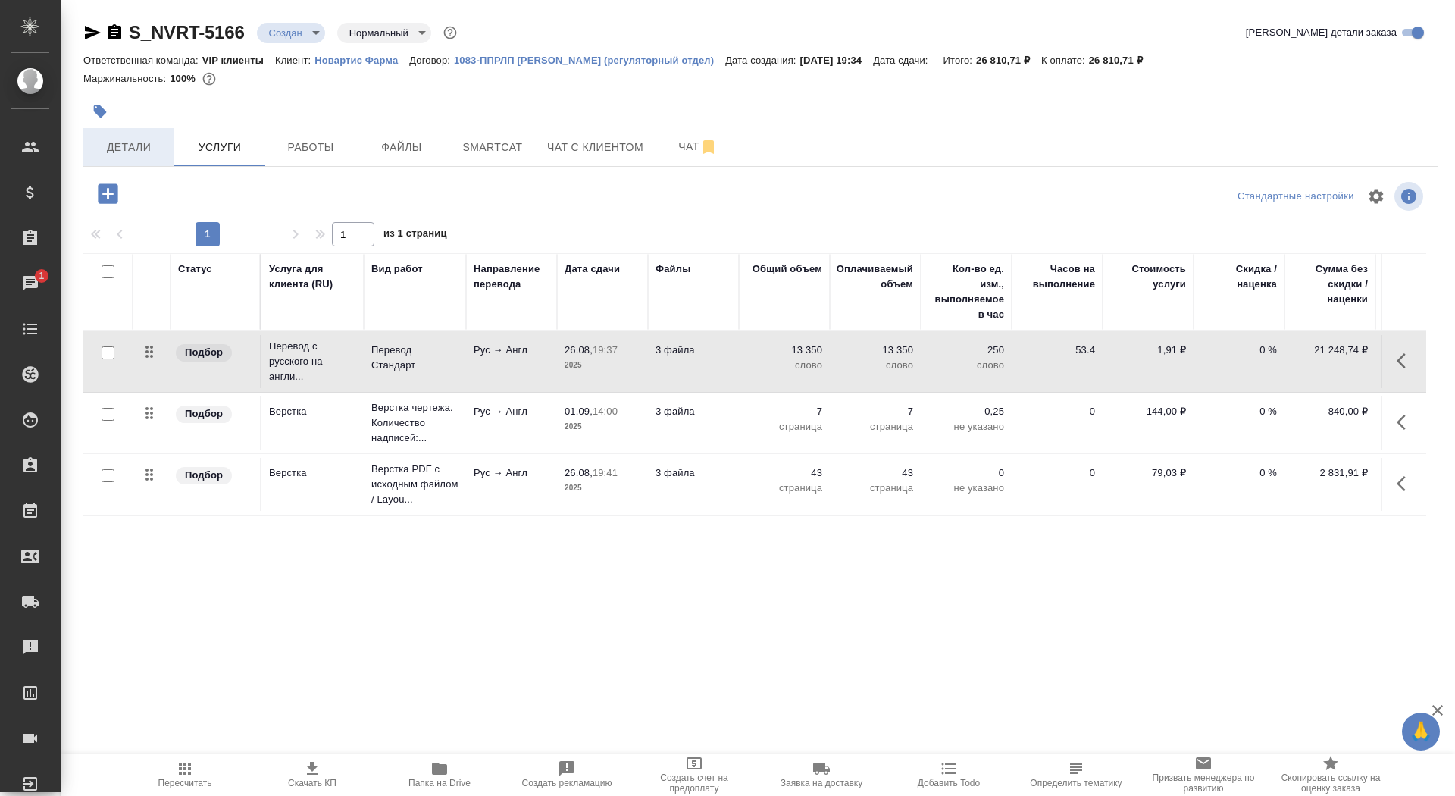
click at [162, 141] on span "Детали" at bounding box center [128, 147] width 73 height 19
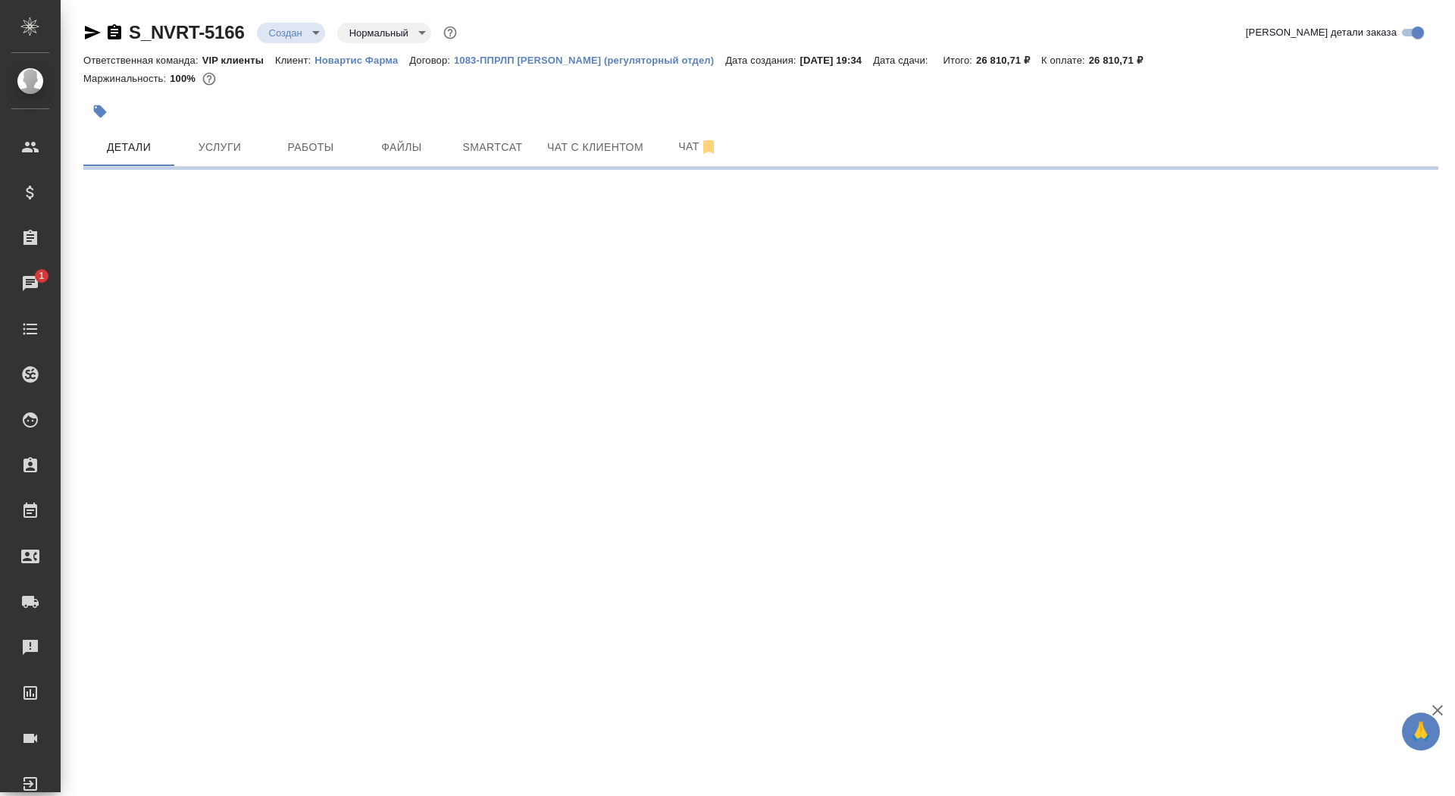
select select "RU"
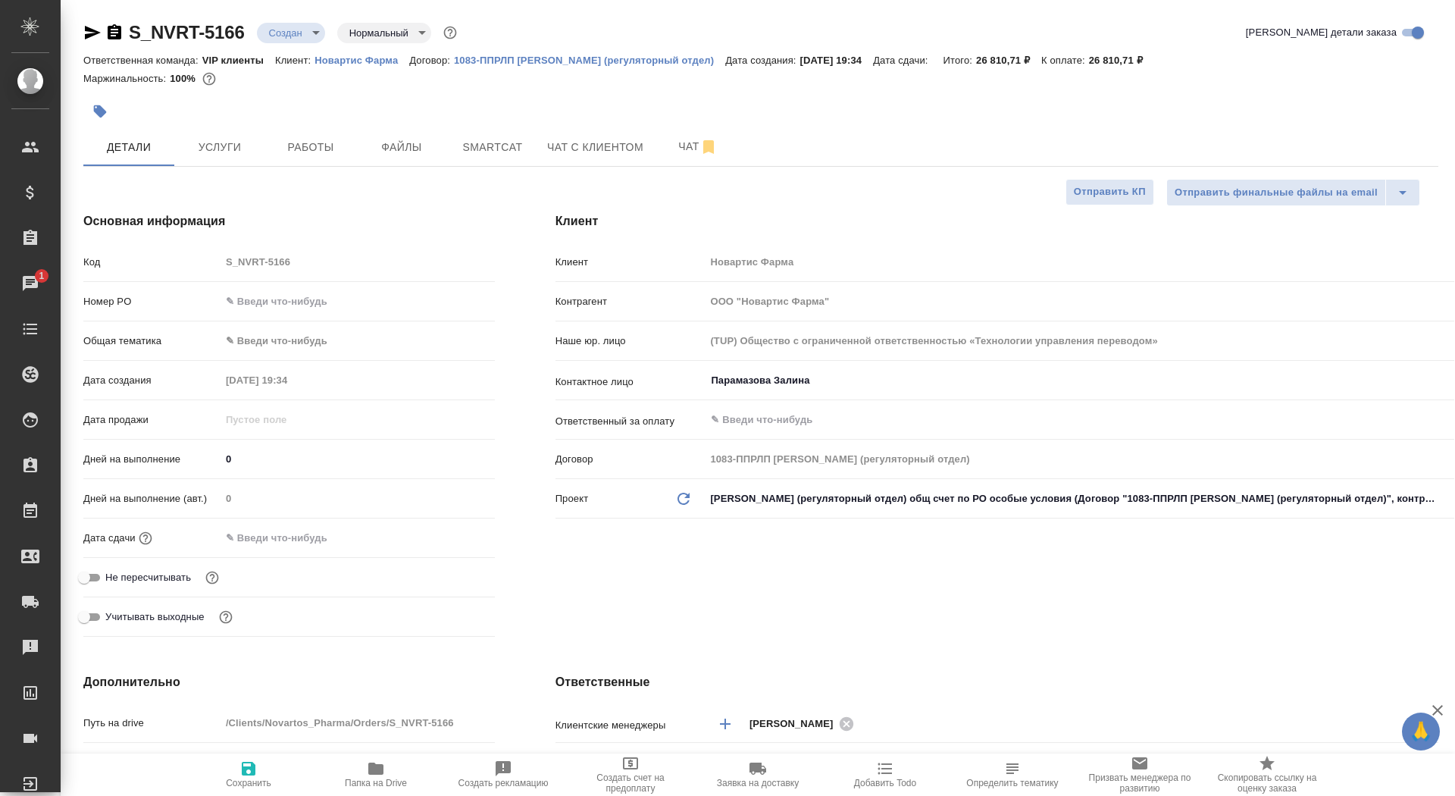
type textarea "x"
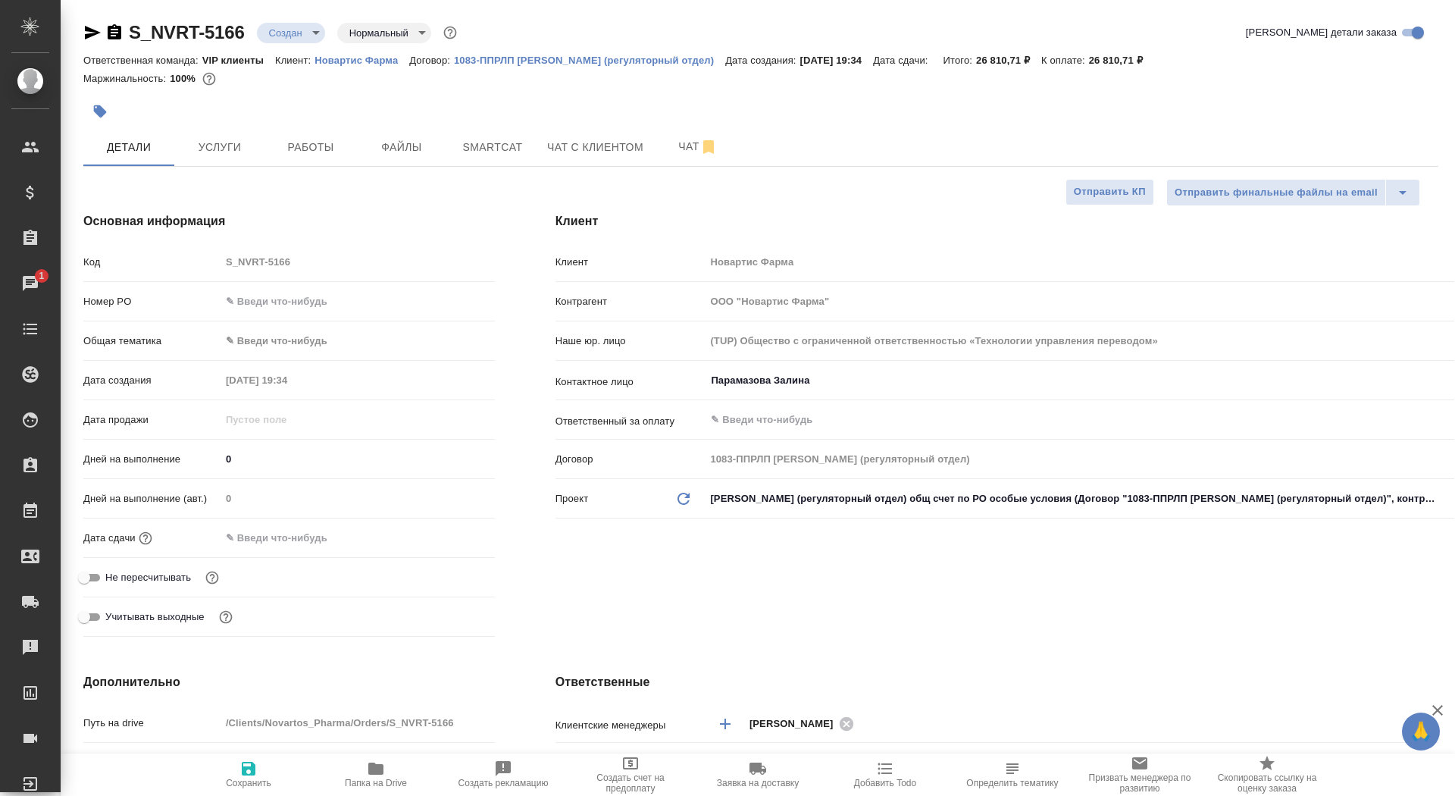
type textarea "x"
drag, startPoint x: 238, startPoint y: 462, endPoint x: 223, endPoint y: 462, distance: 15.2
click at [223, 462] on input "0" at bounding box center [357, 459] width 273 height 22
type input "3"
type textarea "x"
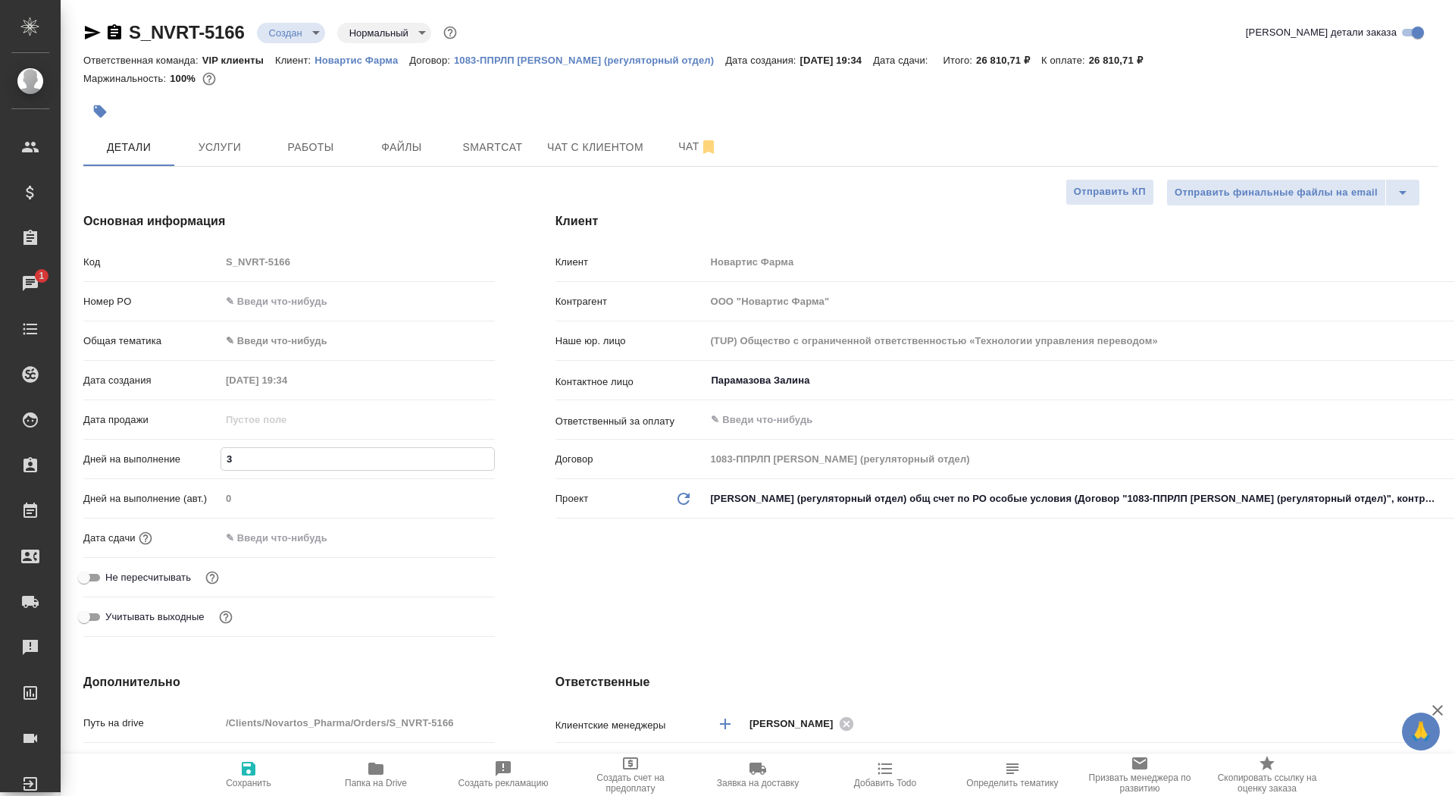
type textarea "x"
type input "3"
click at [244, 778] on span "Сохранить" at bounding box center [248, 783] width 45 height 11
type textarea "x"
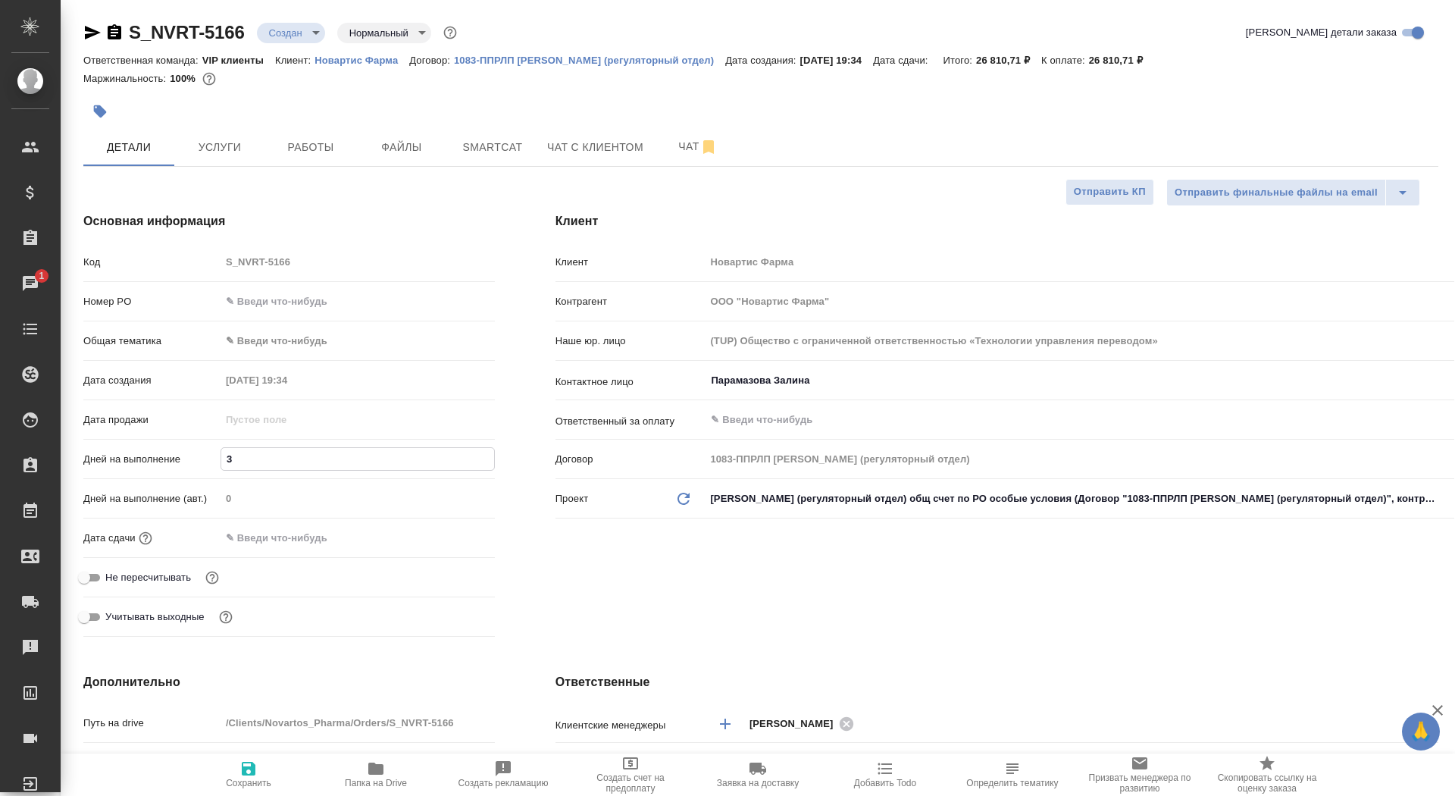
type textarea "x"
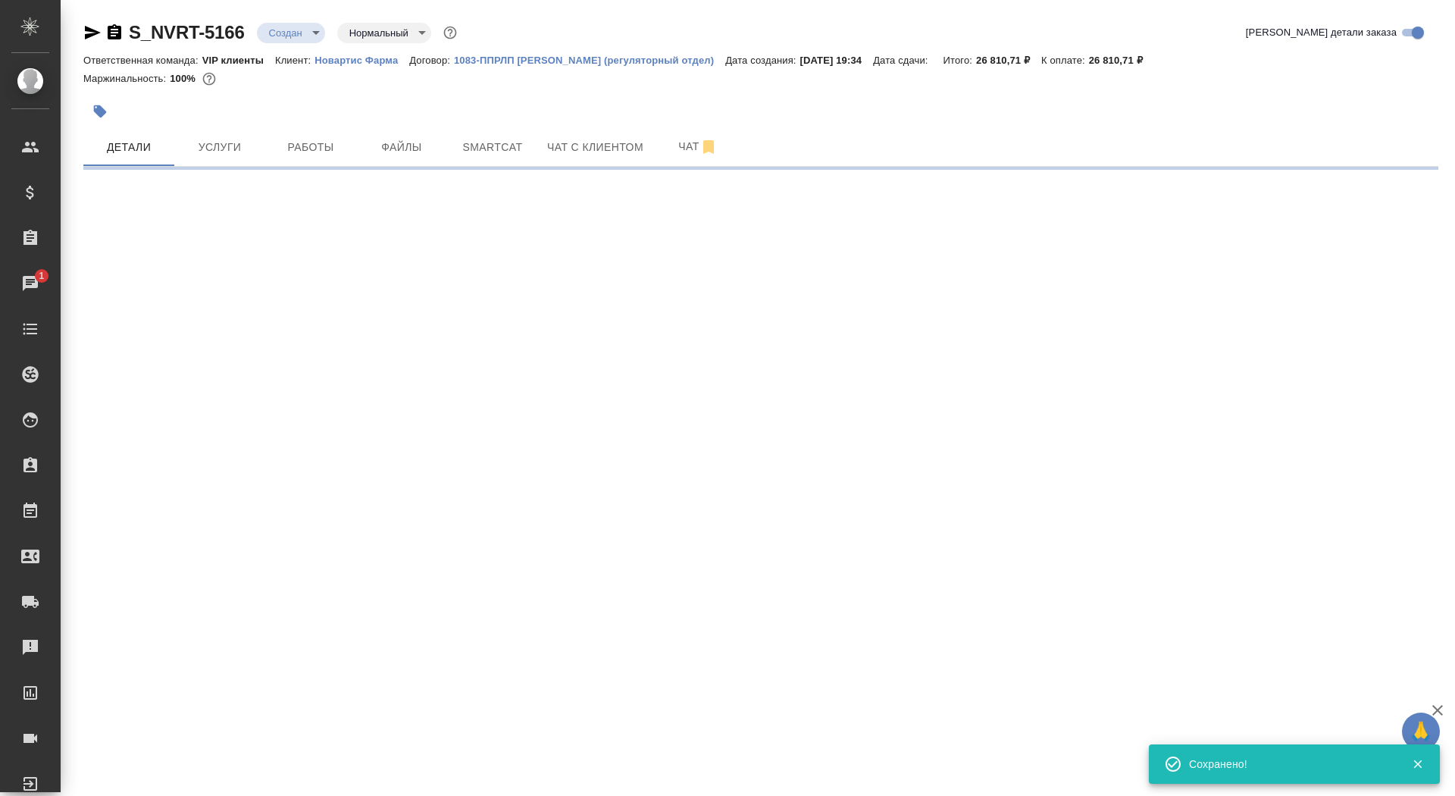
select select "RU"
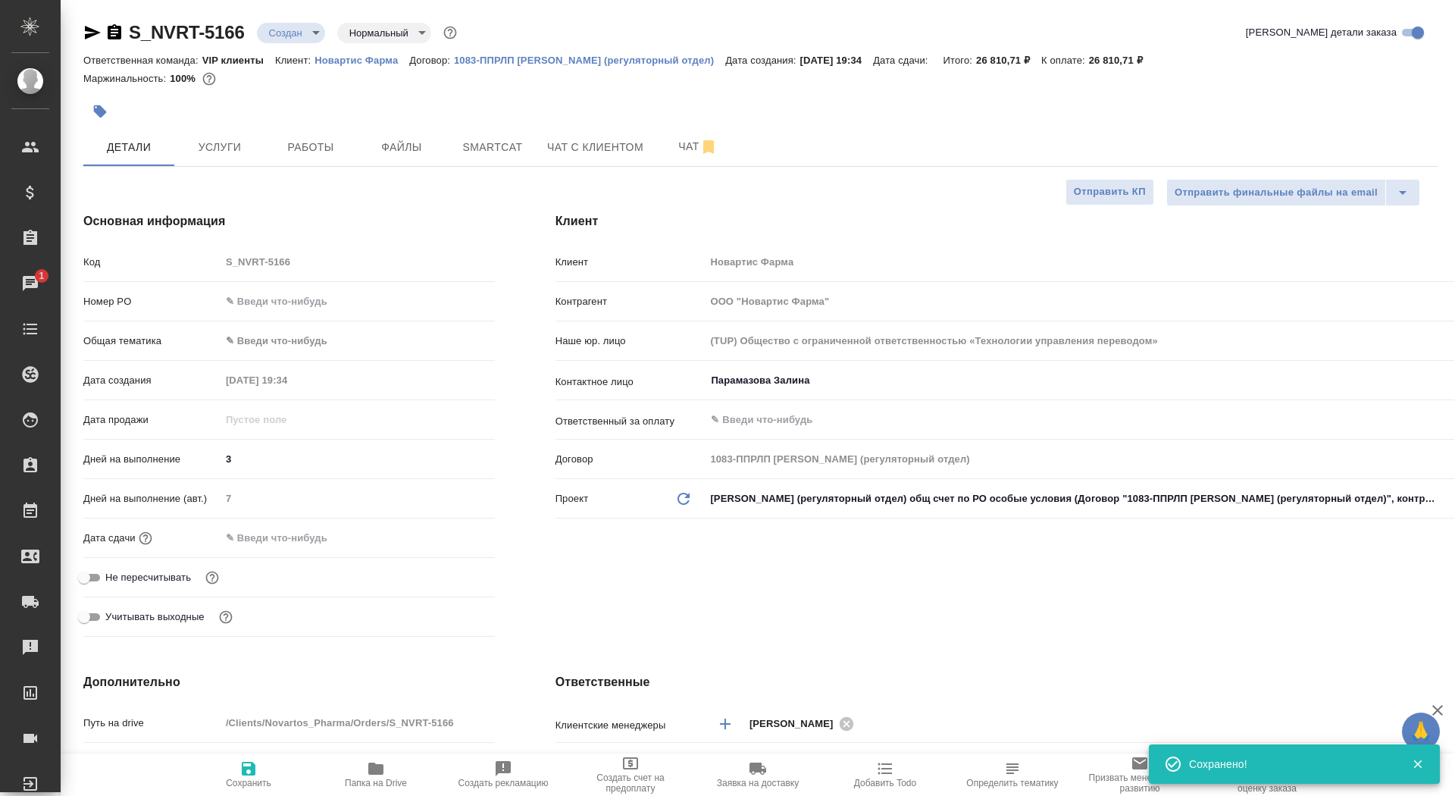
type textarea "x"
click at [93, 577] on input "Не пересчитывать" at bounding box center [84, 578] width 55 height 18
checkbox input "true"
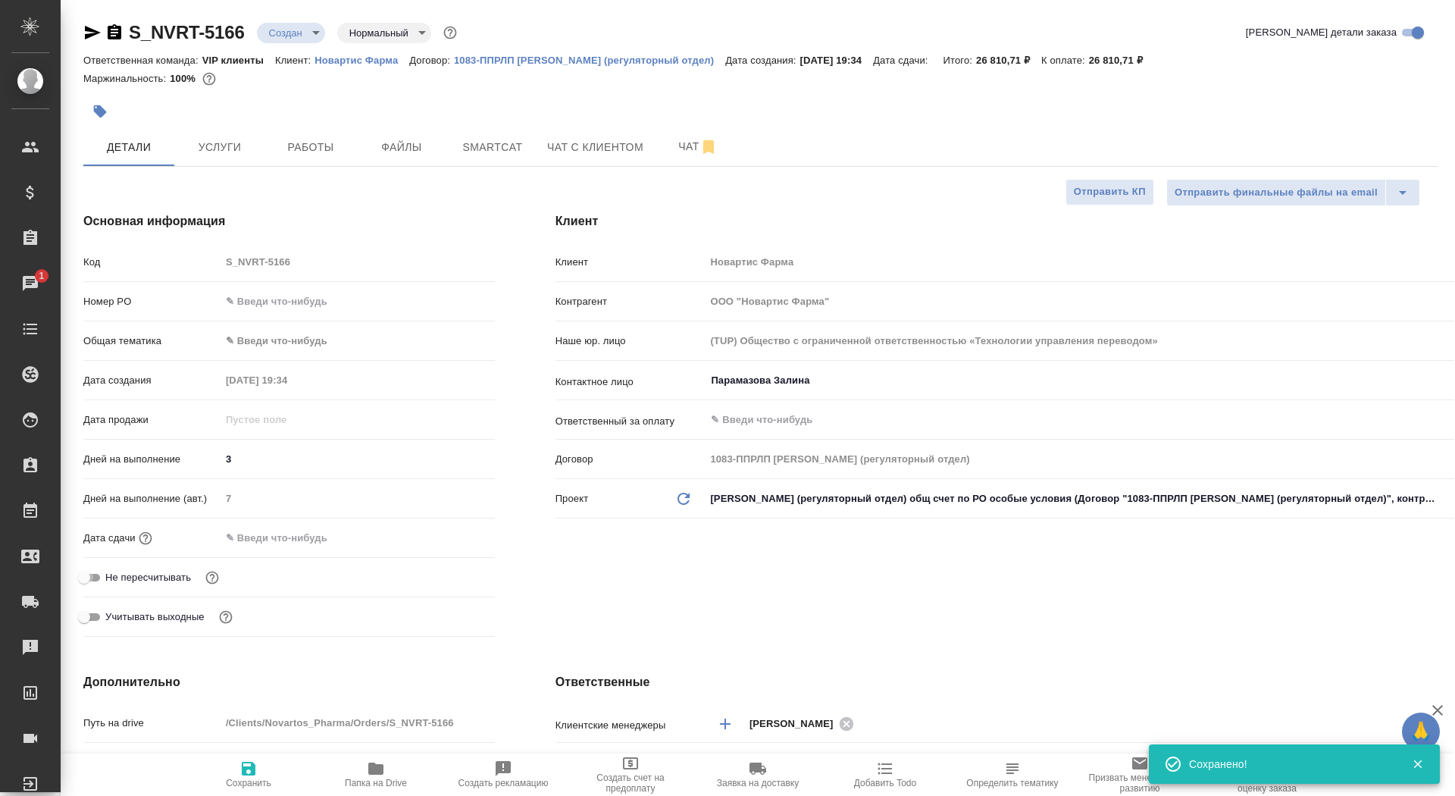
type textarea "x"
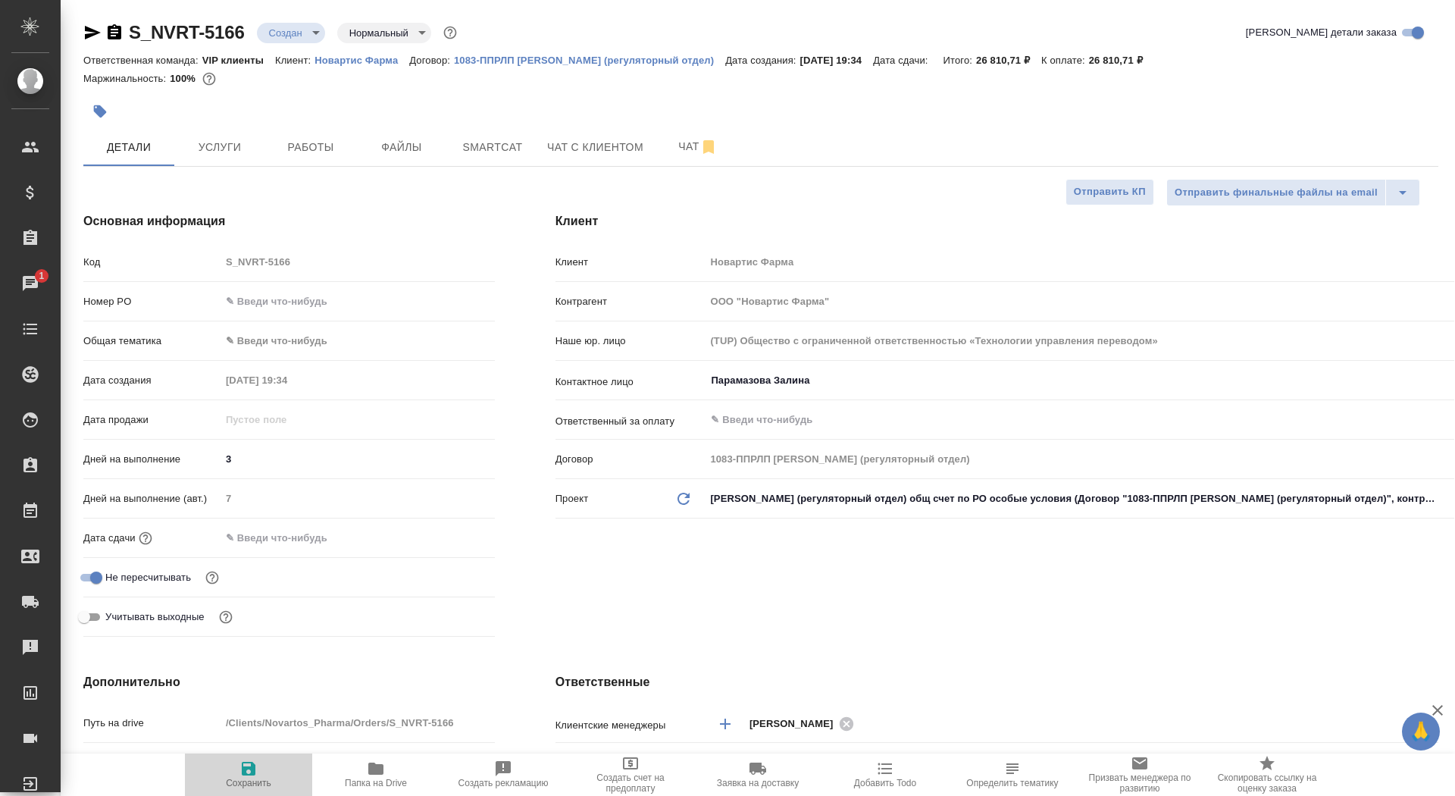
click at [245, 778] on span "Сохранить" at bounding box center [248, 783] width 45 height 11
type textarea "x"
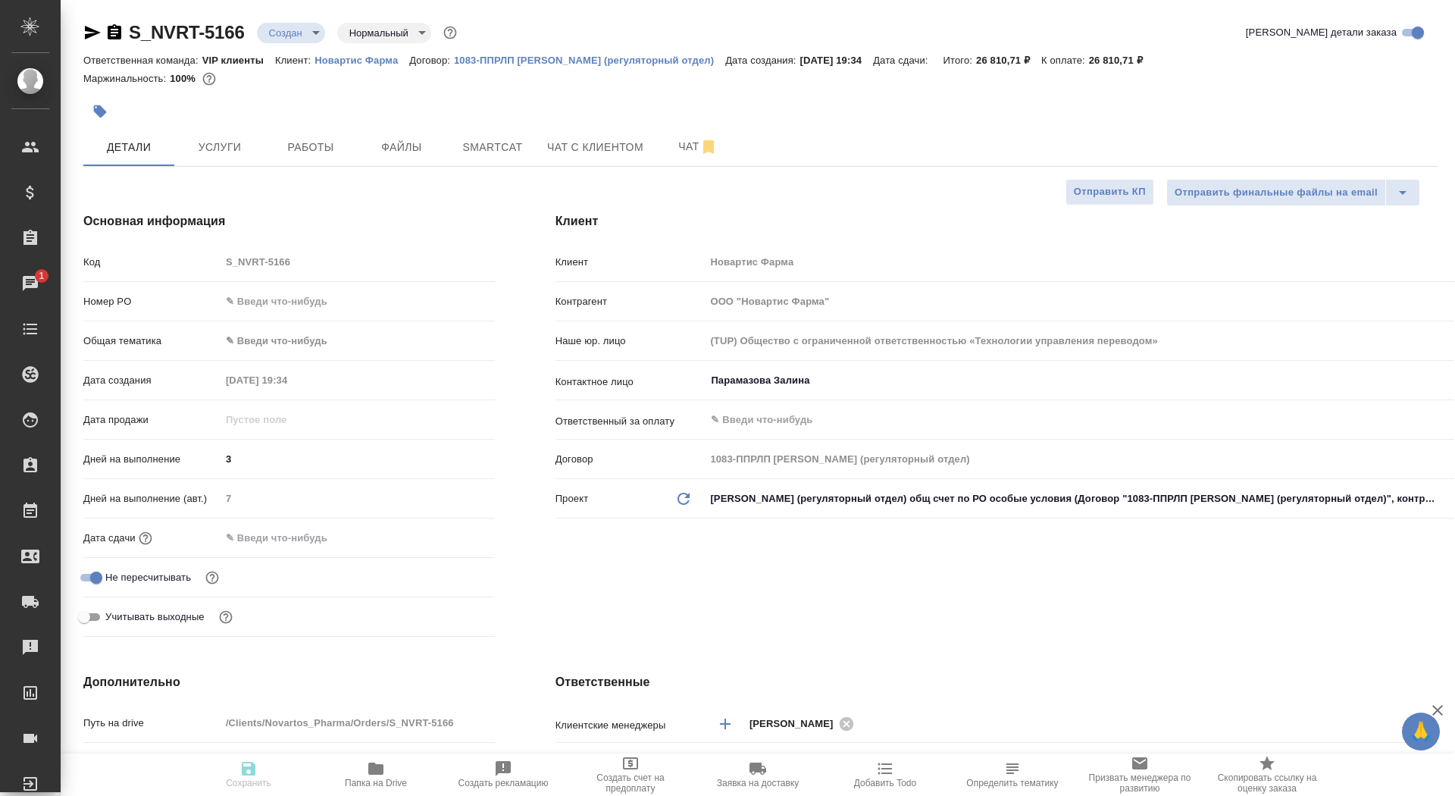
type textarea "x"
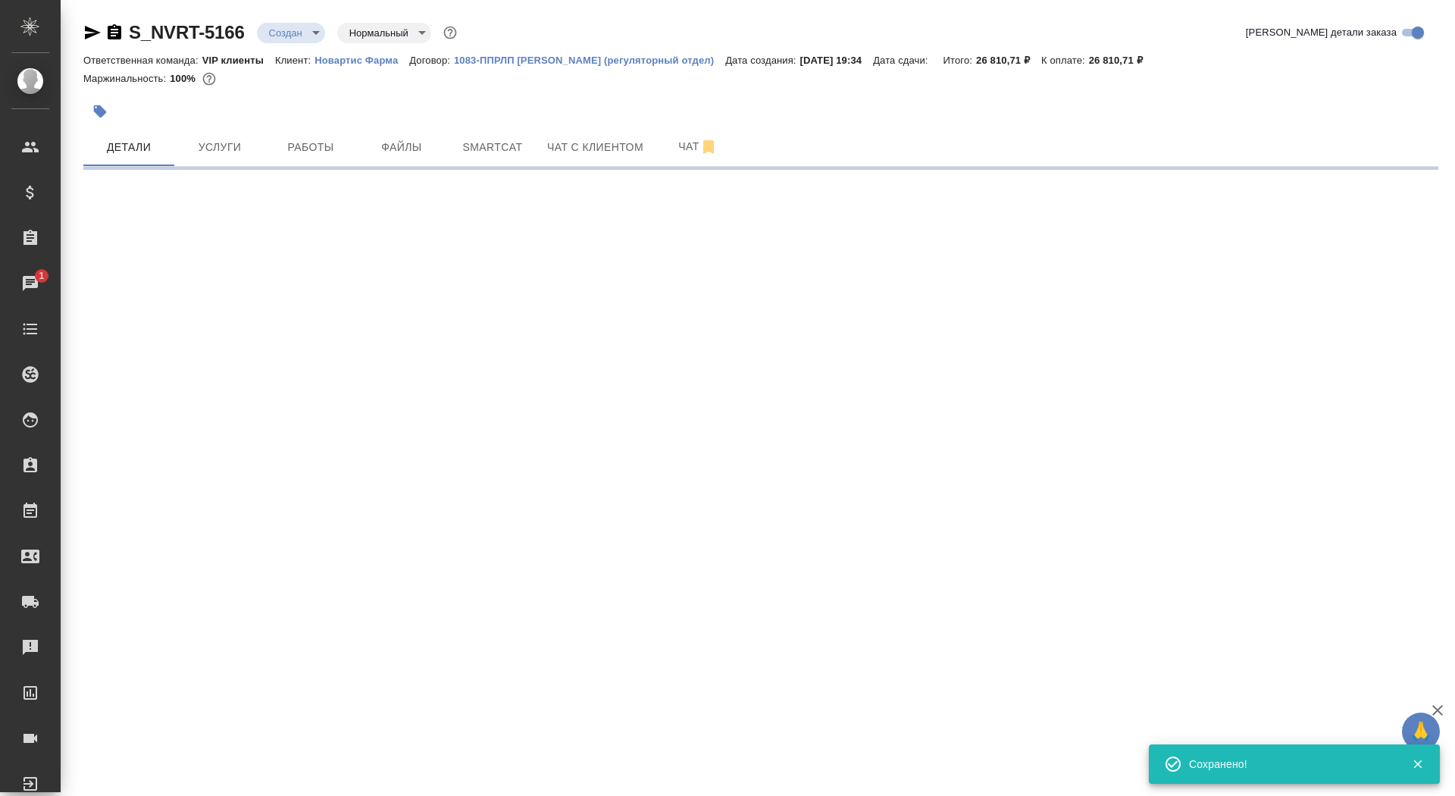
select select "RU"
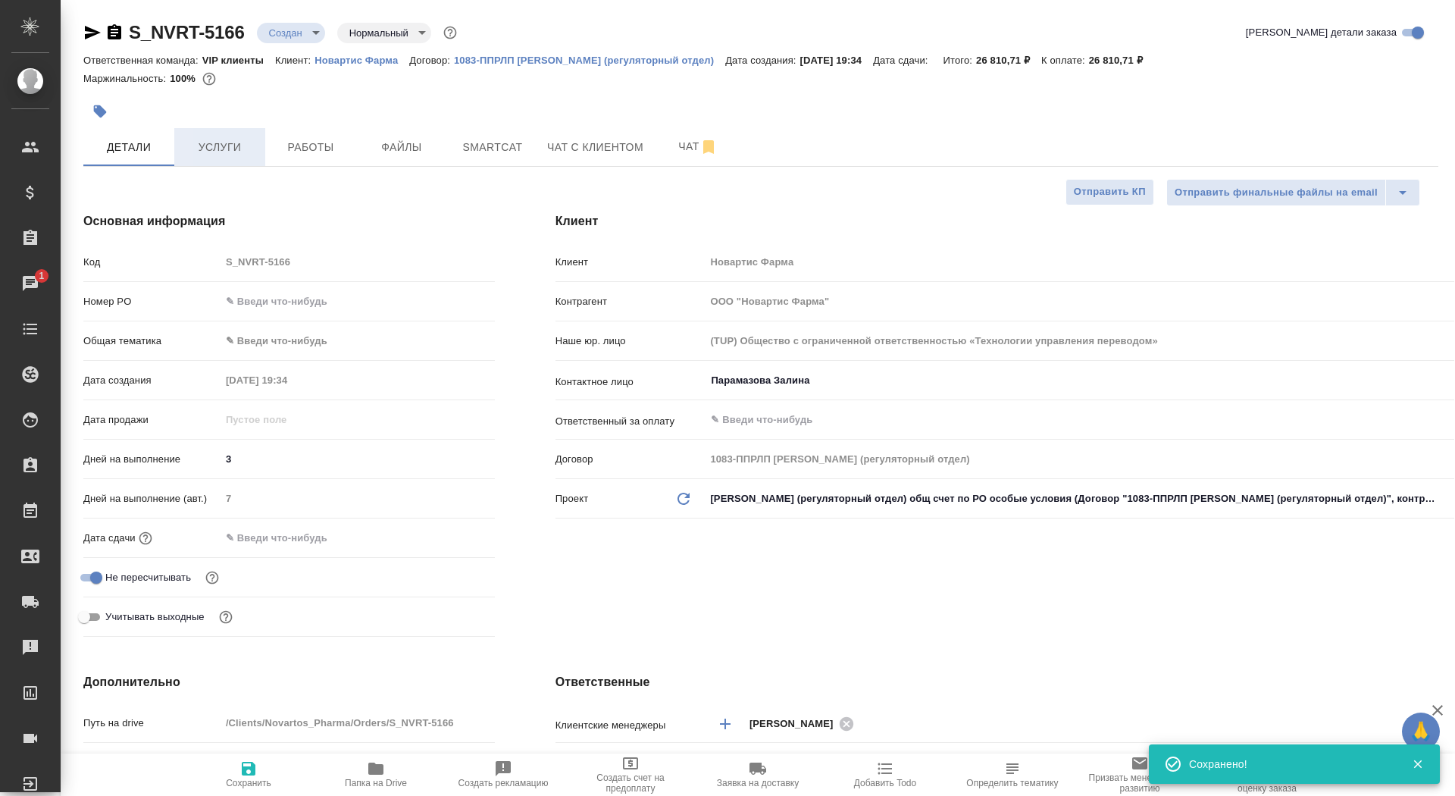
type textarea "x"
click at [222, 137] on button "Услуги" at bounding box center [219, 147] width 91 height 38
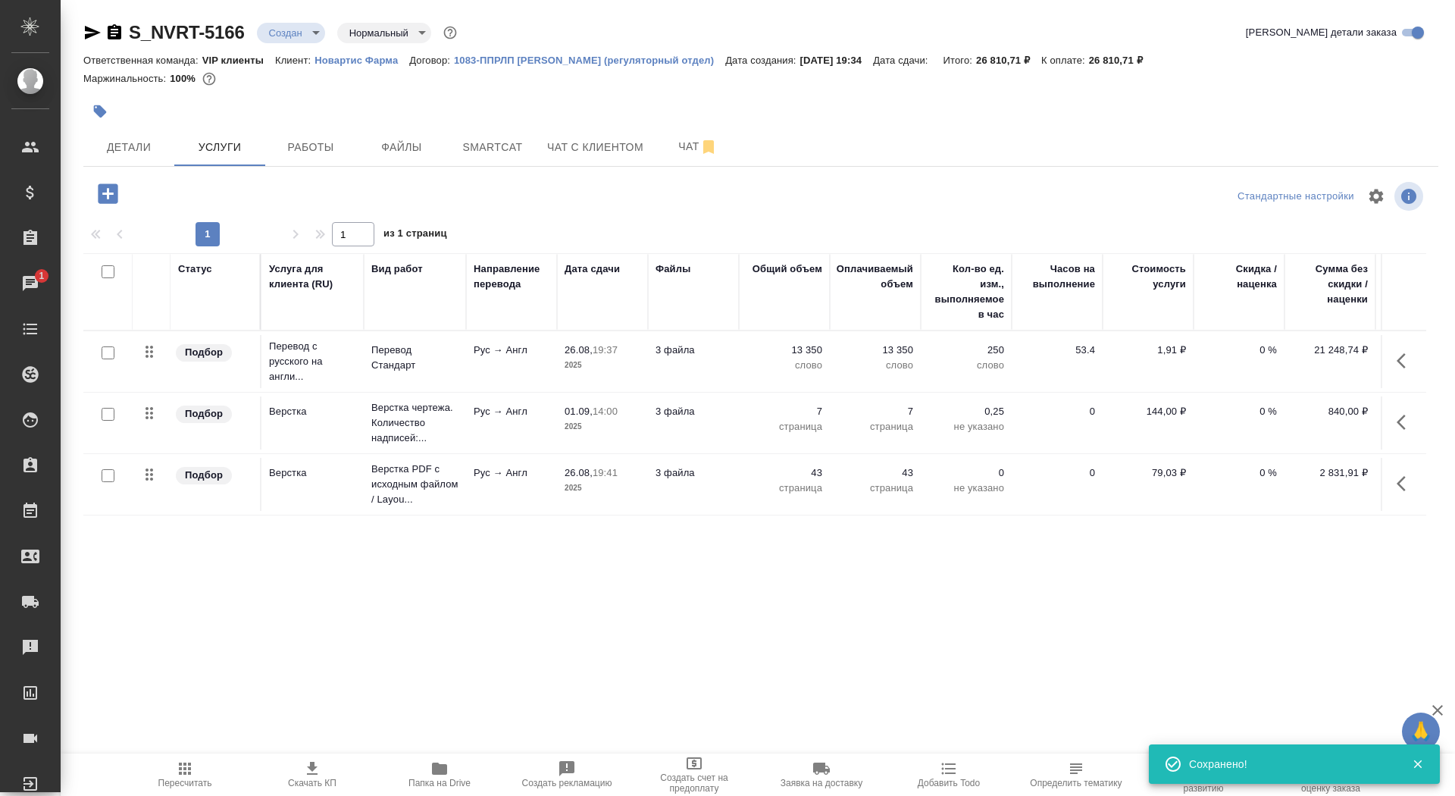
click at [333, 760] on span "Скачать КП" at bounding box center [312, 774] width 109 height 29
click at [277, 36] on body "🙏 .cls-1 fill:#fff; AWATERA Saydasheva Dilyara Клиенты Спецификации Заказы 1 Ча…" at bounding box center [727, 398] width 1455 height 796
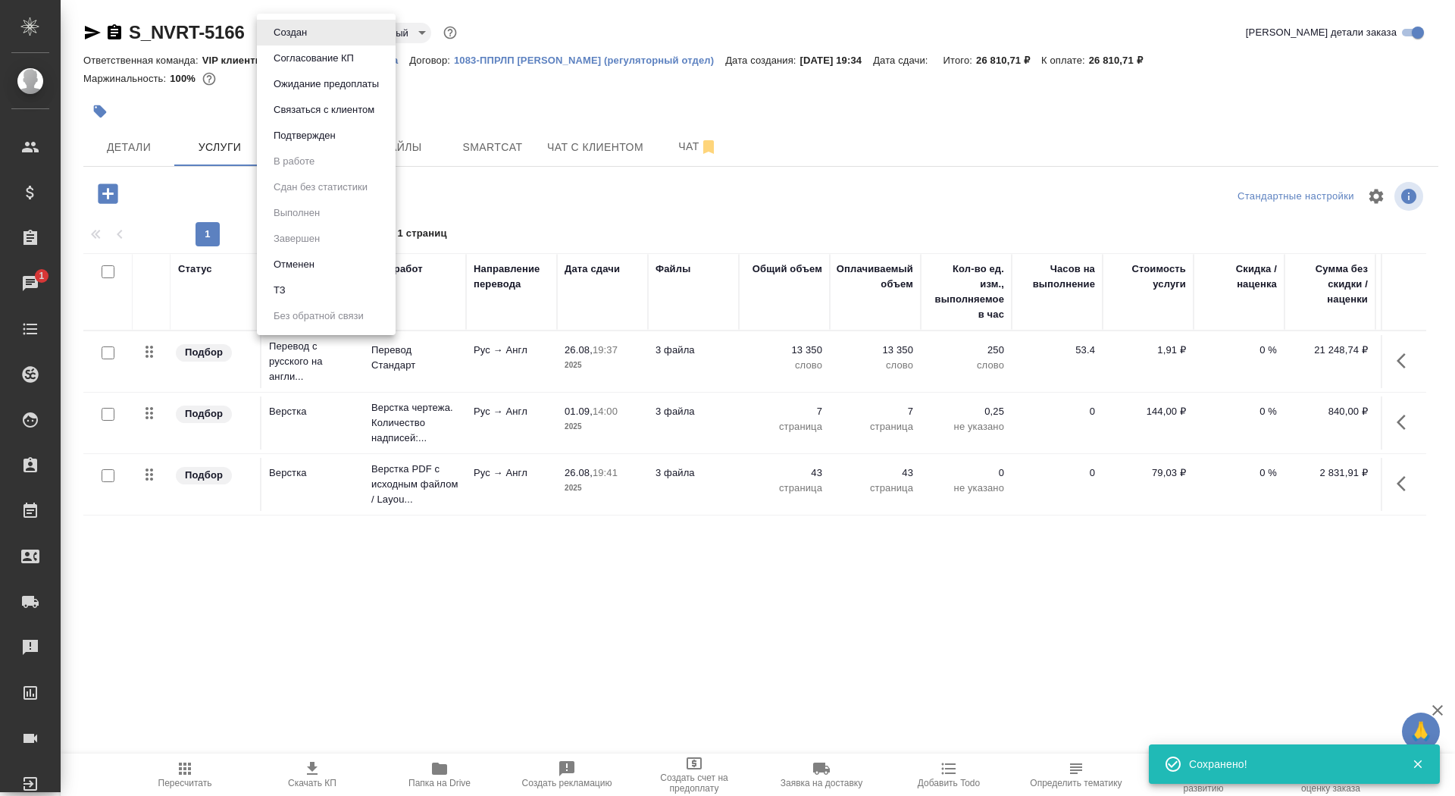
click at [290, 56] on button "Согласование КП" at bounding box center [313, 58] width 89 height 17
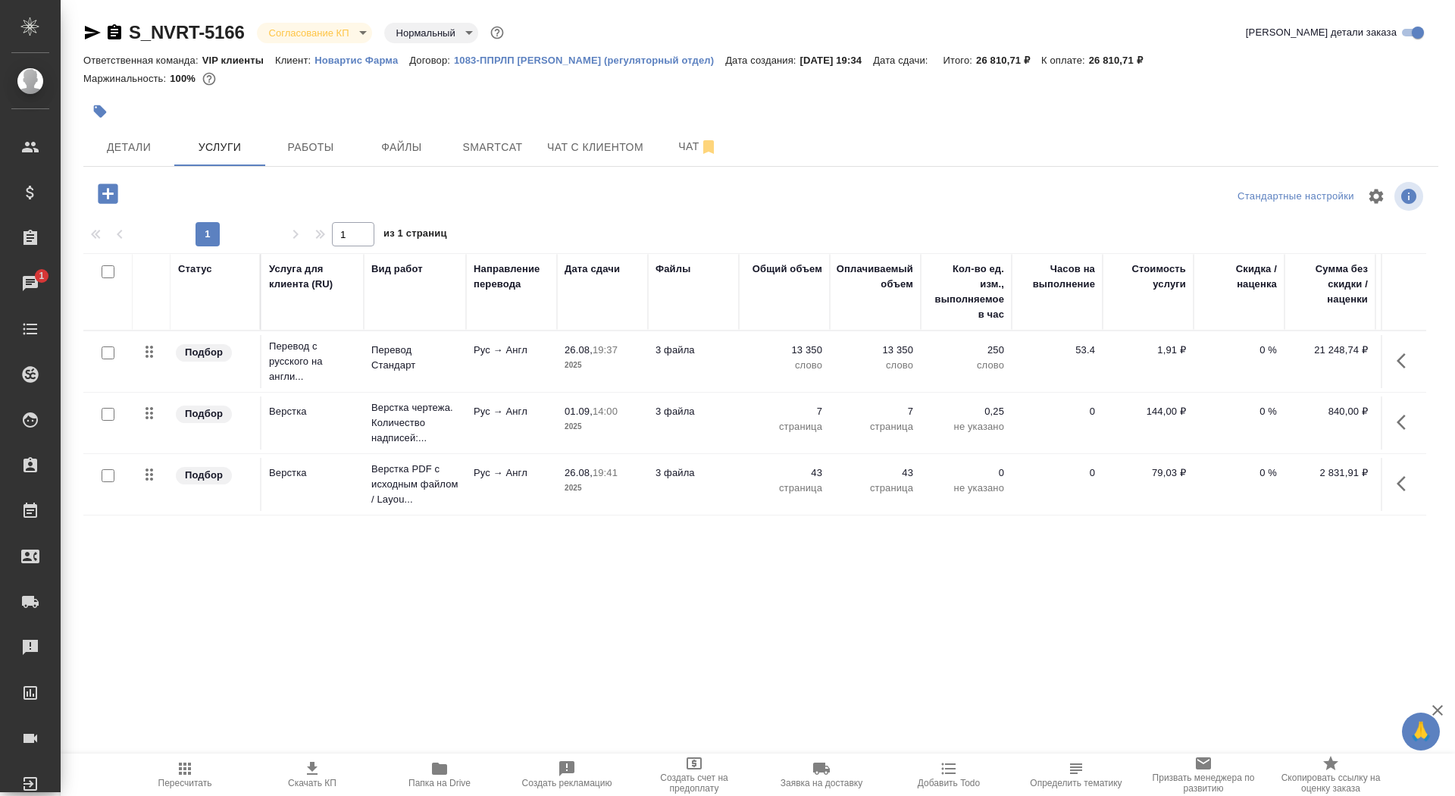
click at [105, 108] on icon "button" at bounding box center [99, 111] width 15 height 15
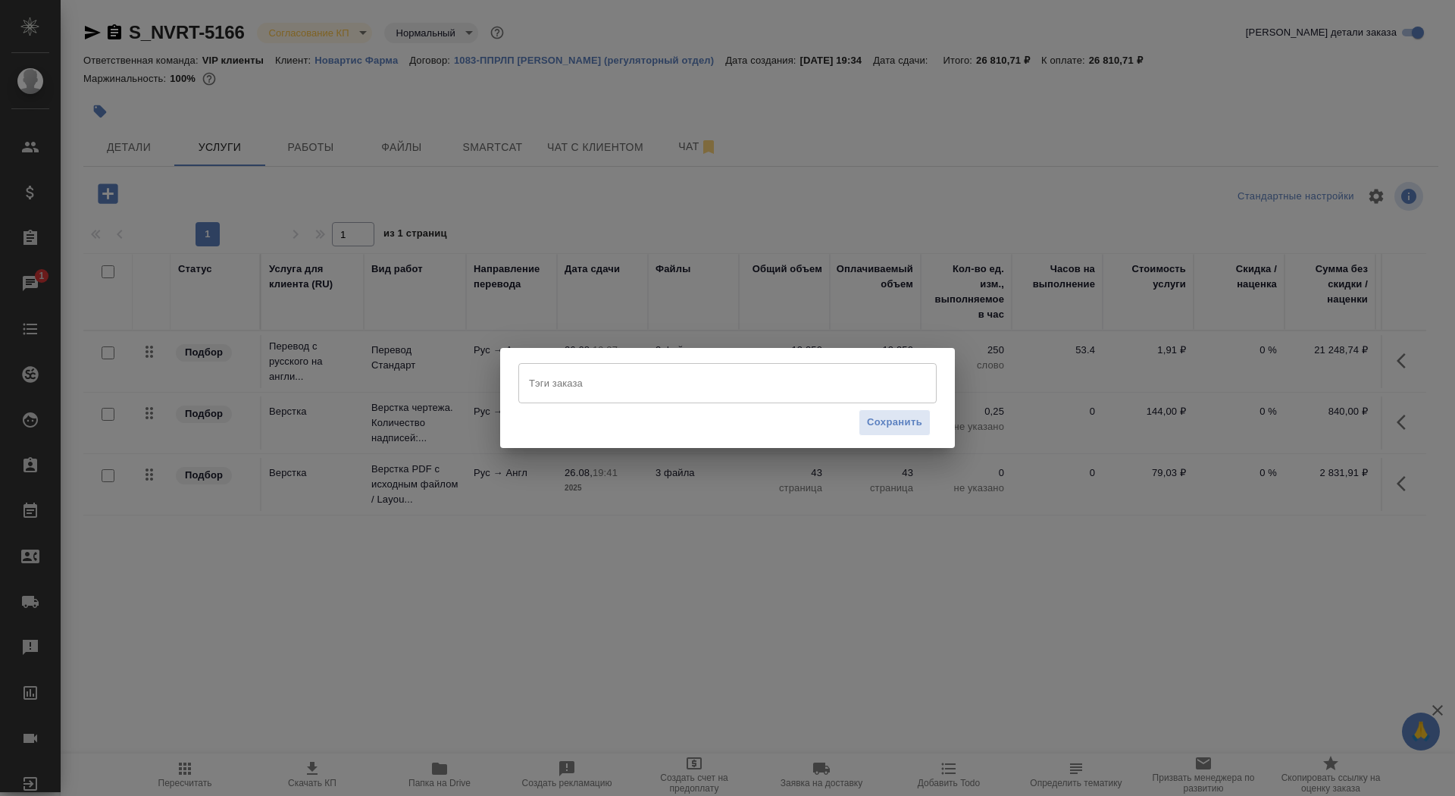
click at [530, 398] on div "Тэги заказа" at bounding box center [727, 382] width 418 height 39
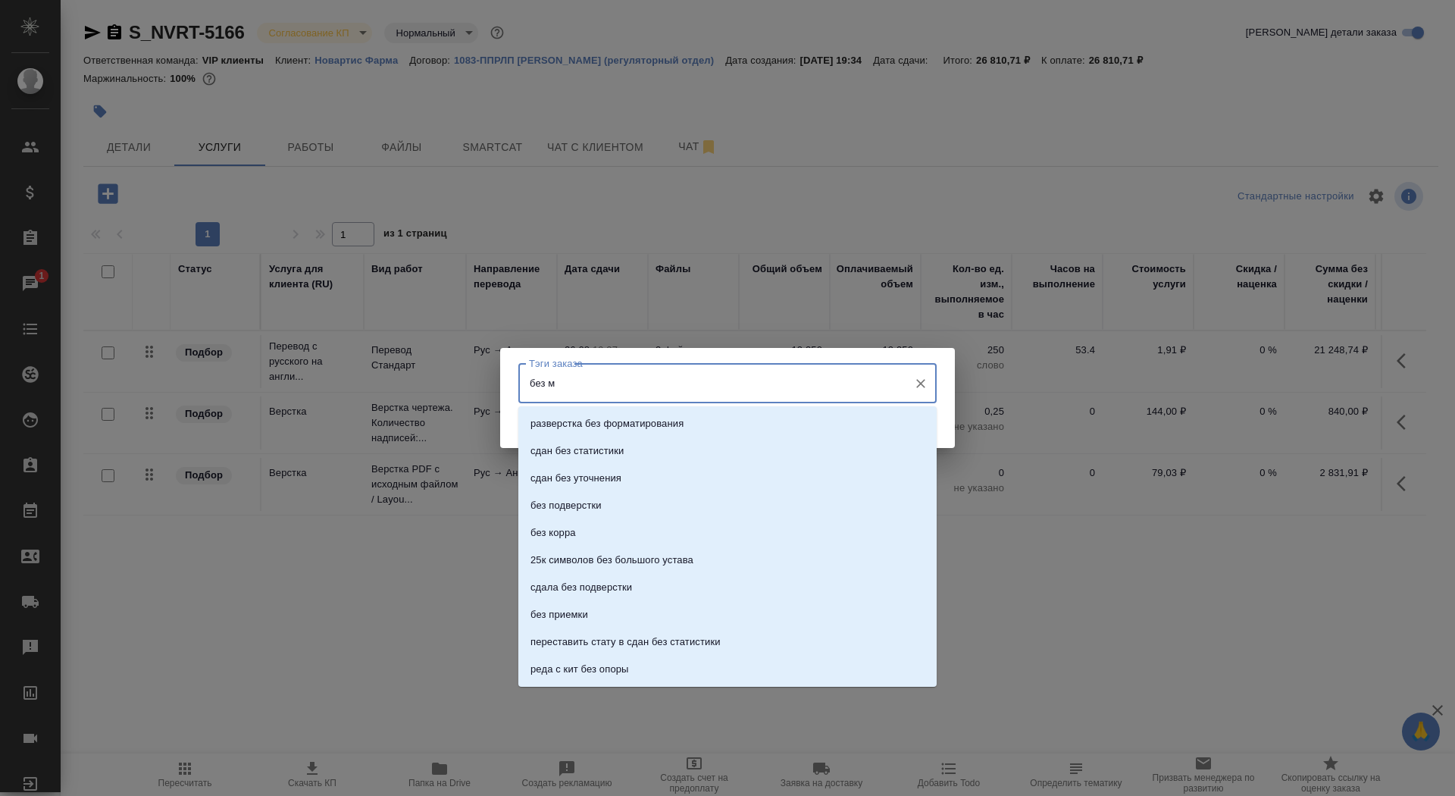
type input "без мв"
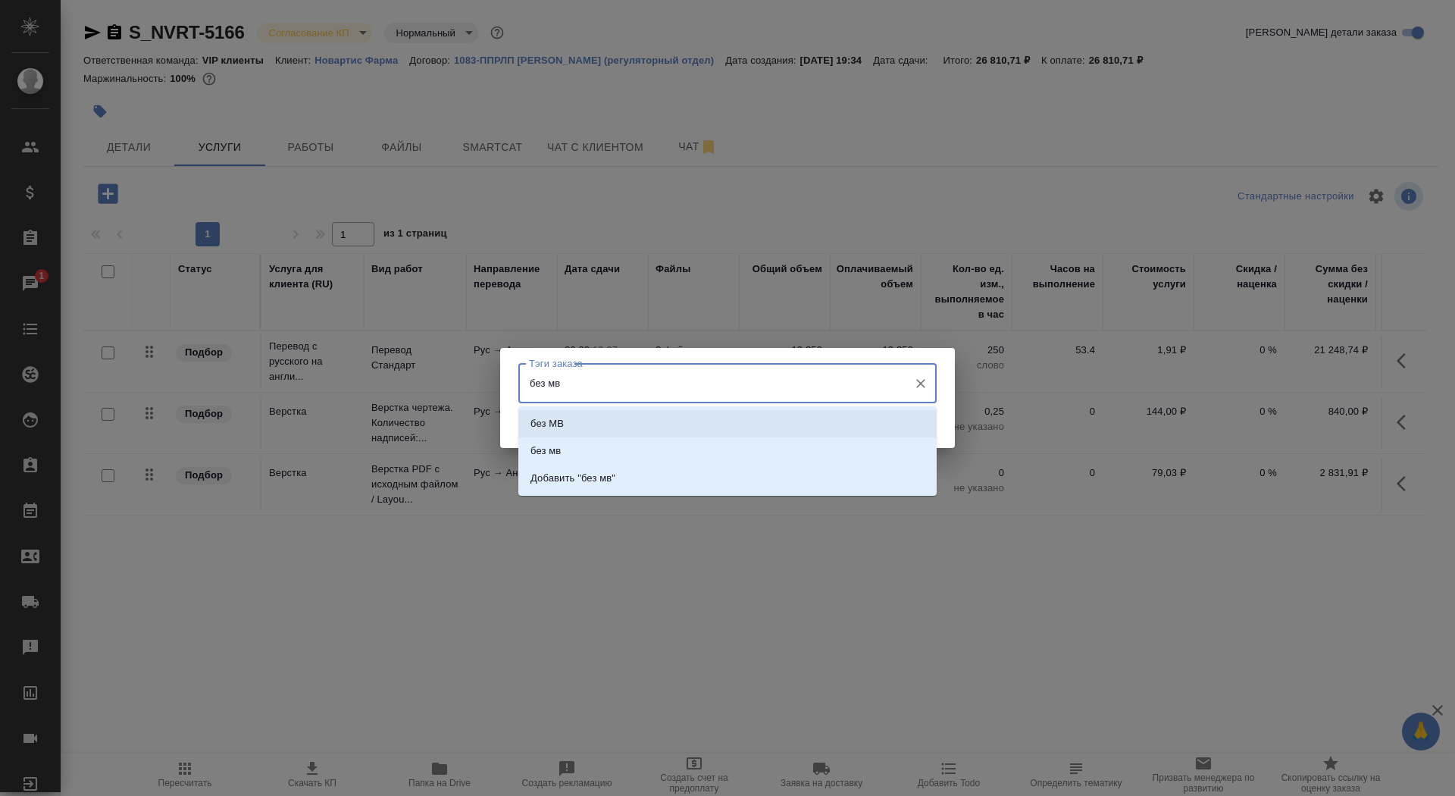
click at [644, 421] on li "без МВ" at bounding box center [727, 423] width 418 height 27
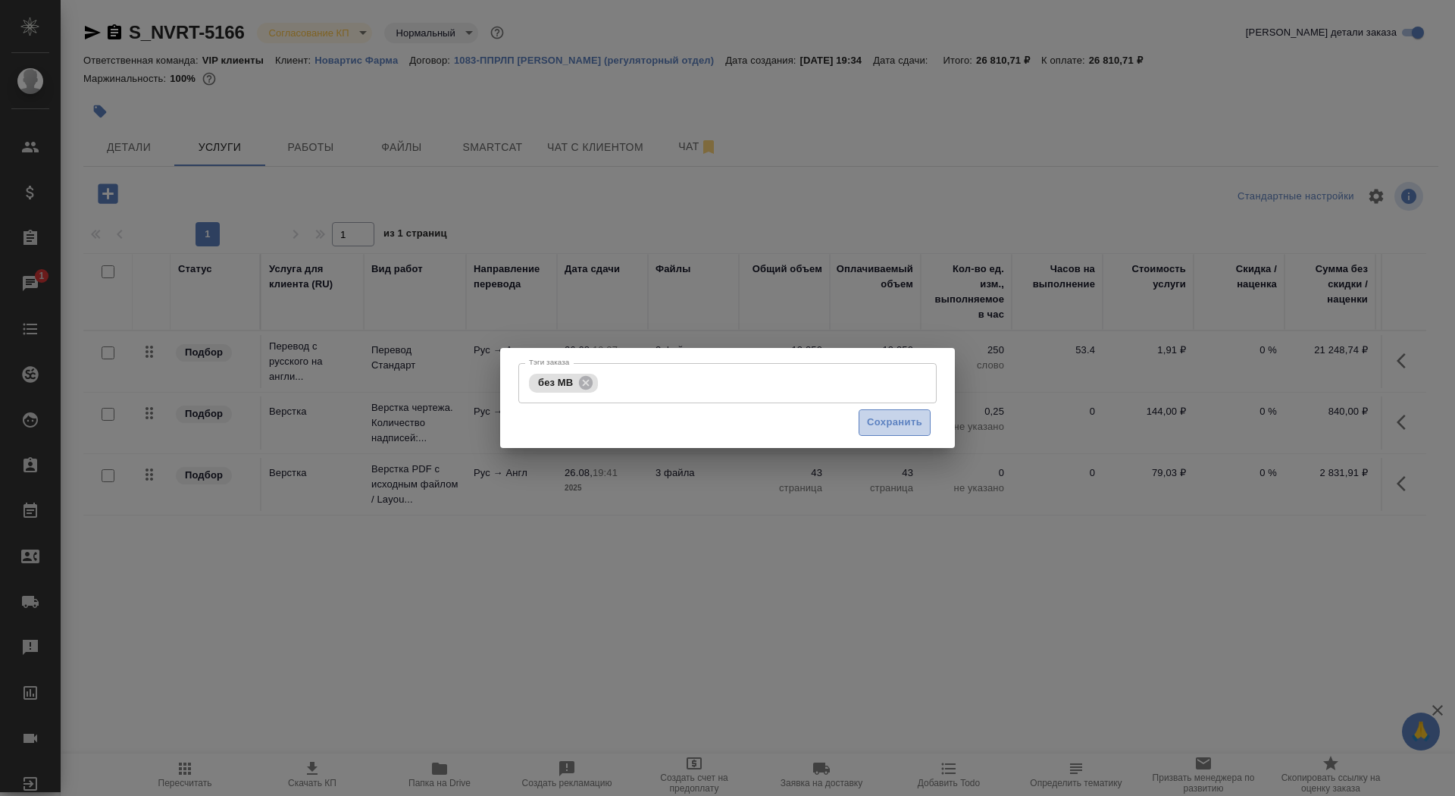
click at [902, 422] on span "Сохранить" at bounding box center [894, 422] width 55 height 17
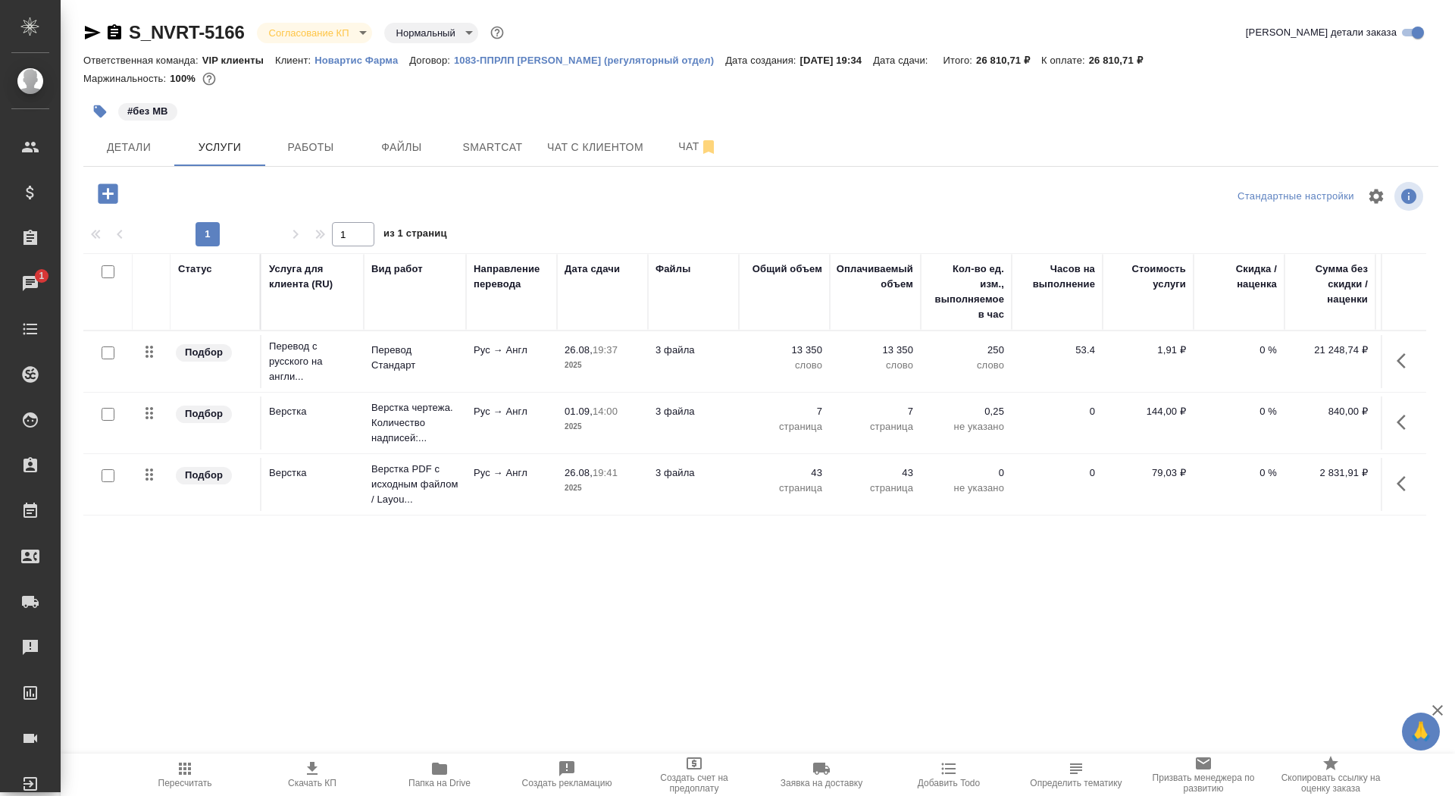
click at [359, 64] on p "Новартис Фарма" at bounding box center [362, 60] width 95 height 11
click at [412, 150] on span "Файлы" at bounding box center [401, 147] width 73 height 19
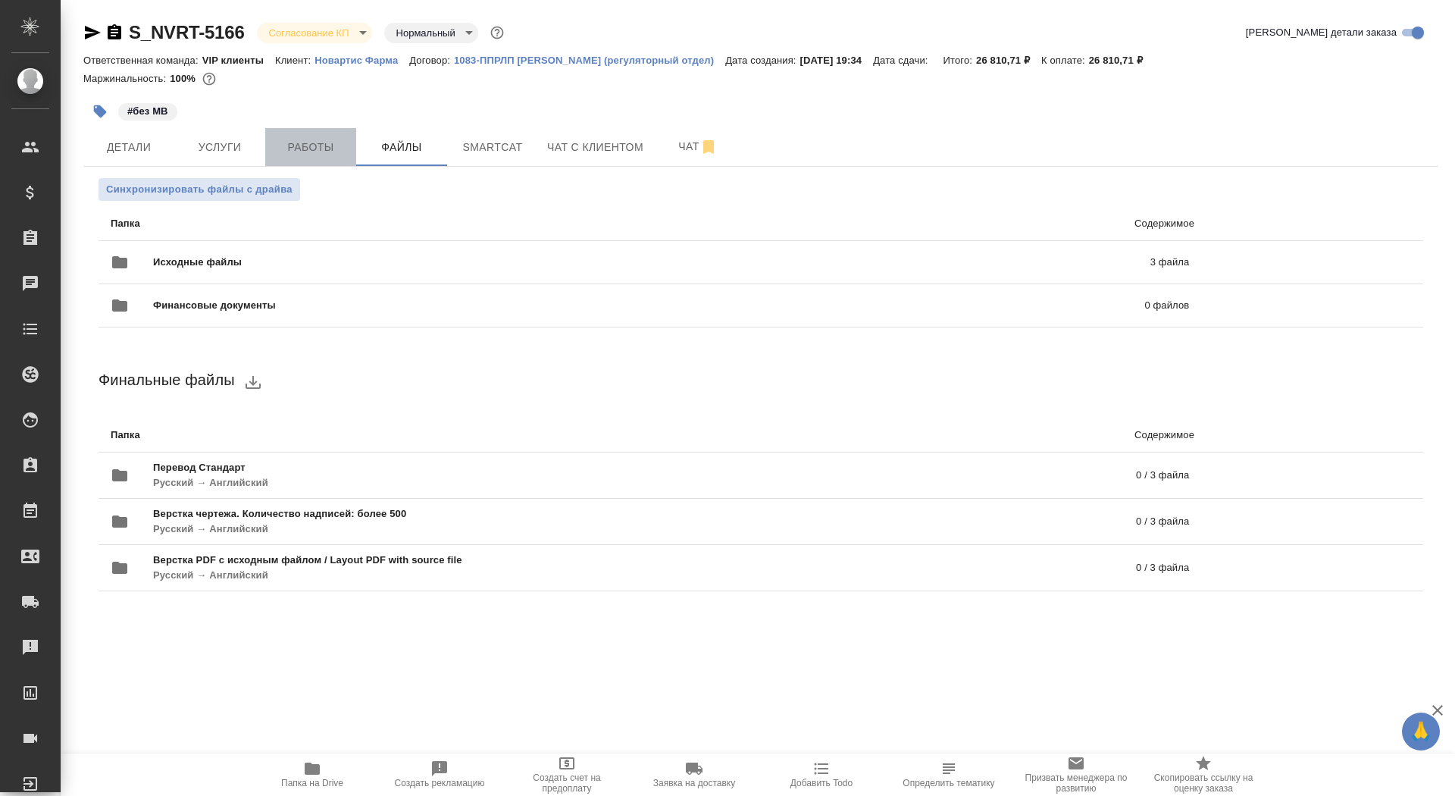
click at [309, 149] on span "Работы" at bounding box center [310, 147] width 73 height 19
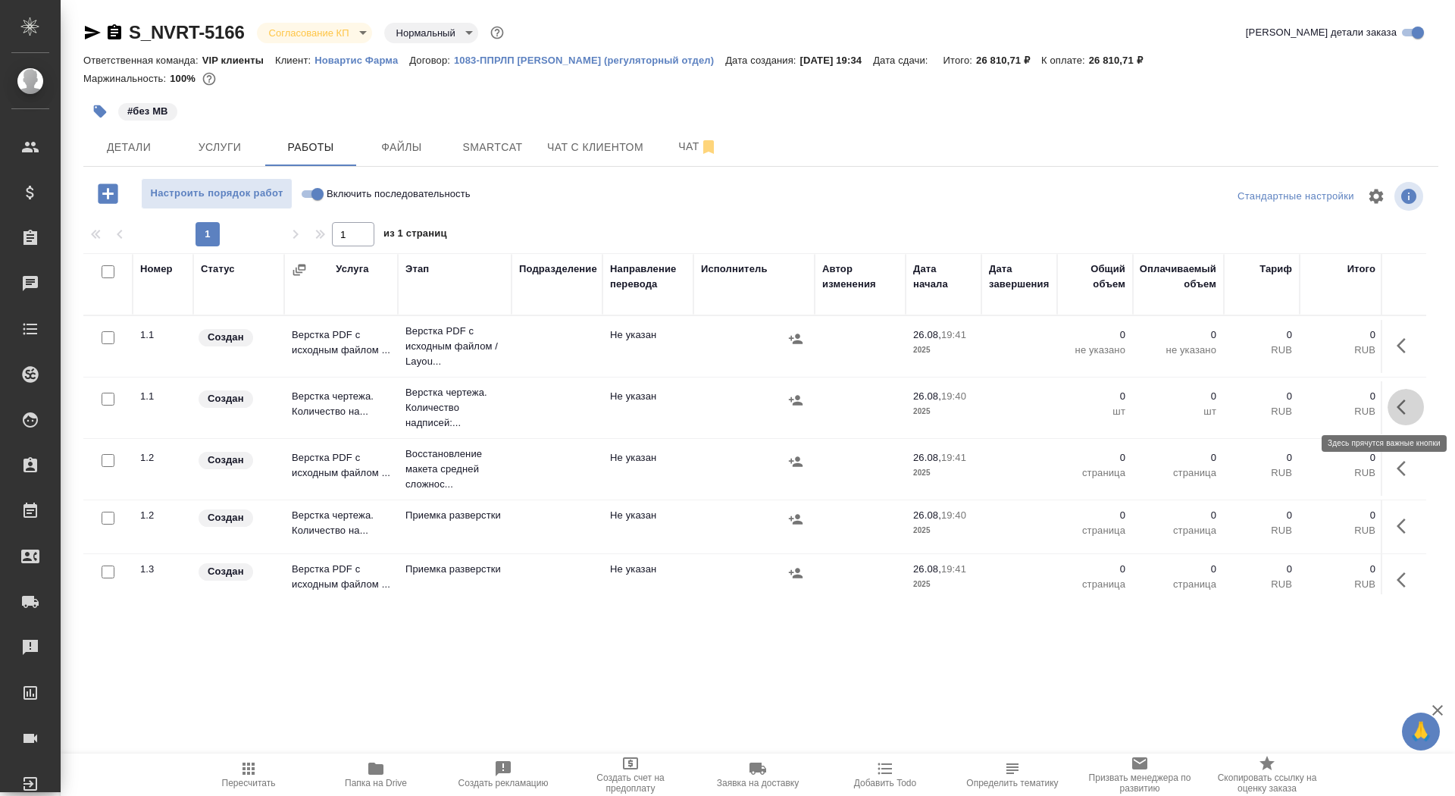
click at [1408, 403] on icon "button" at bounding box center [1406, 407] width 18 height 18
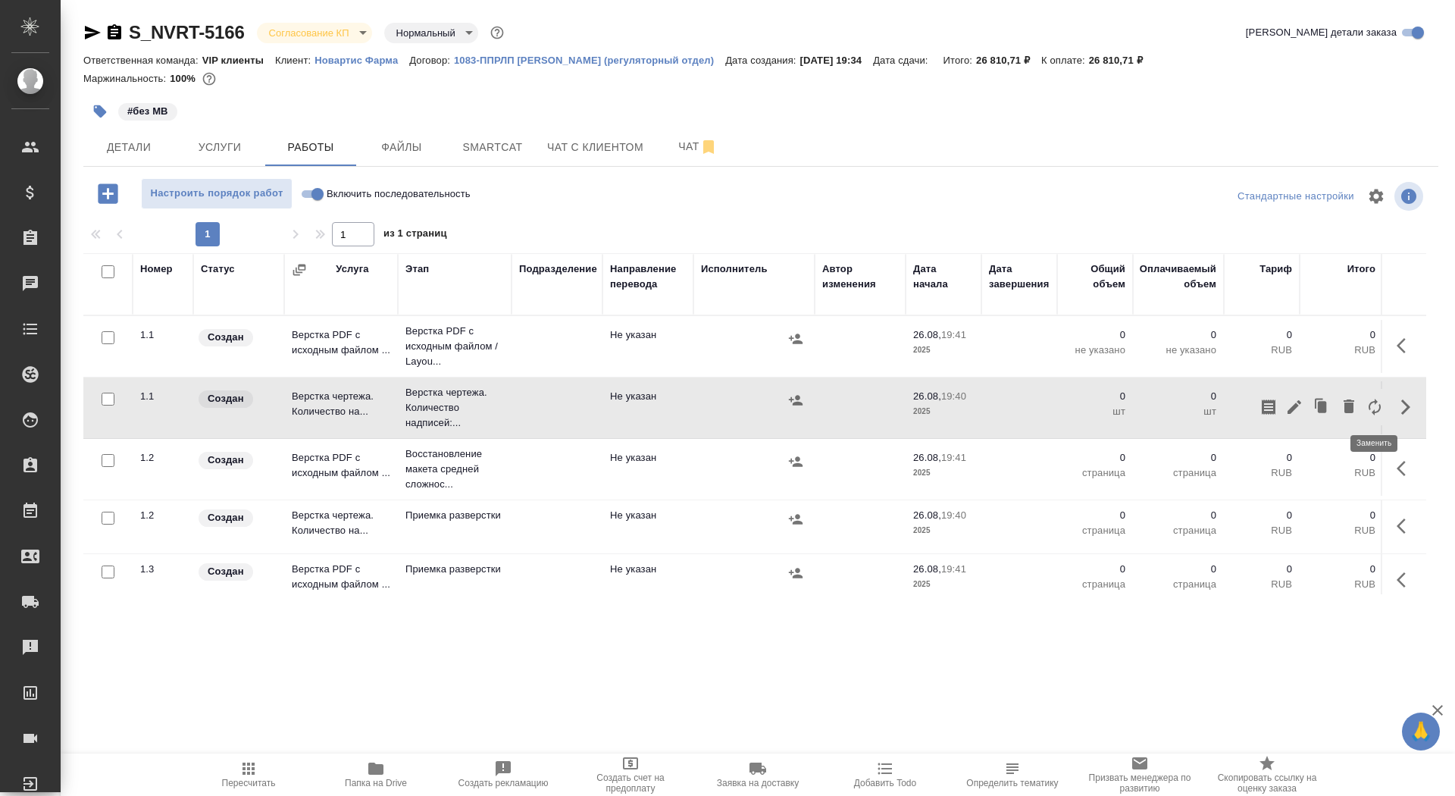
click at [1373, 408] on icon "button" at bounding box center [1375, 407] width 18 height 18
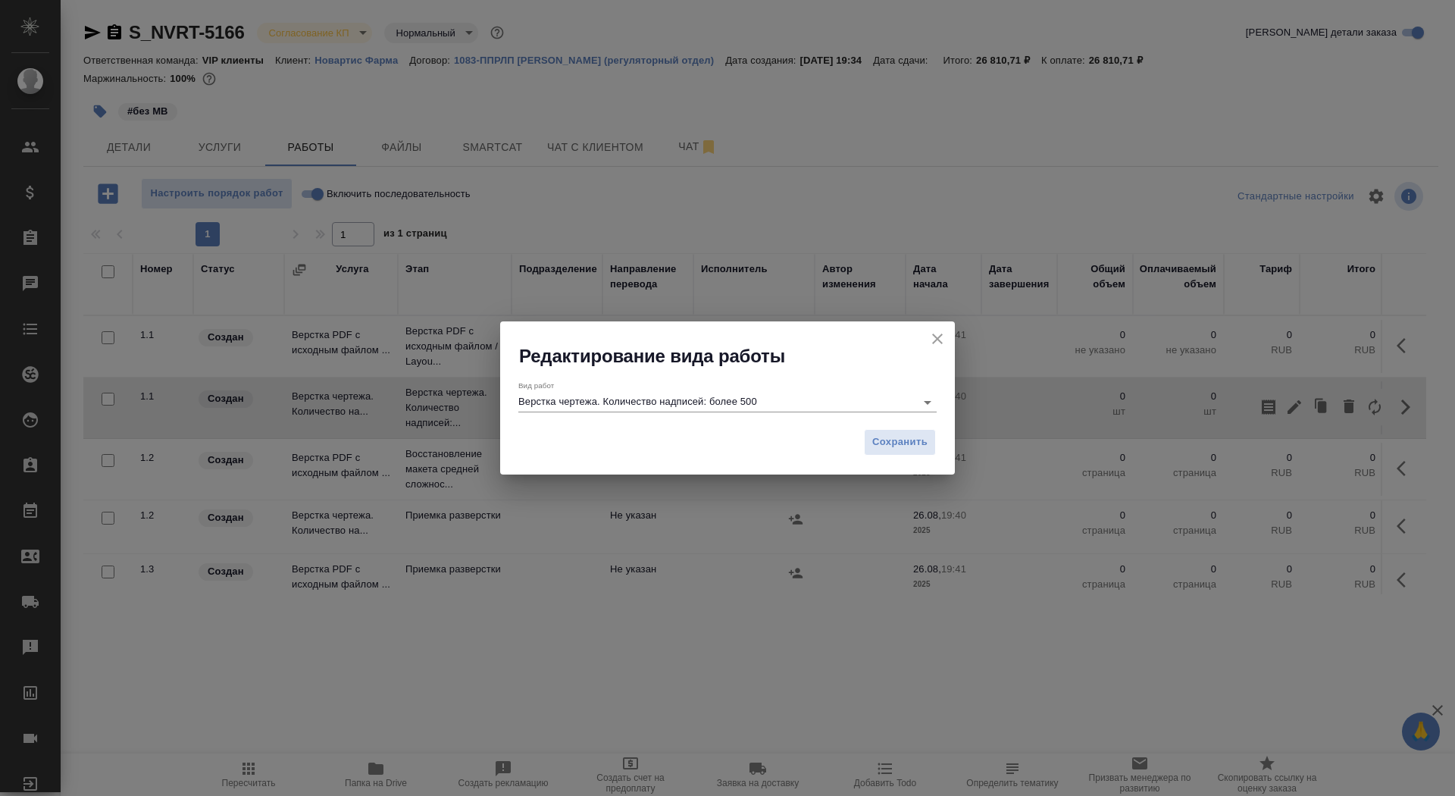
click at [703, 403] on input "Верстка чертежа. Количество надписей: более 500" at bounding box center [713, 402] width 390 height 18
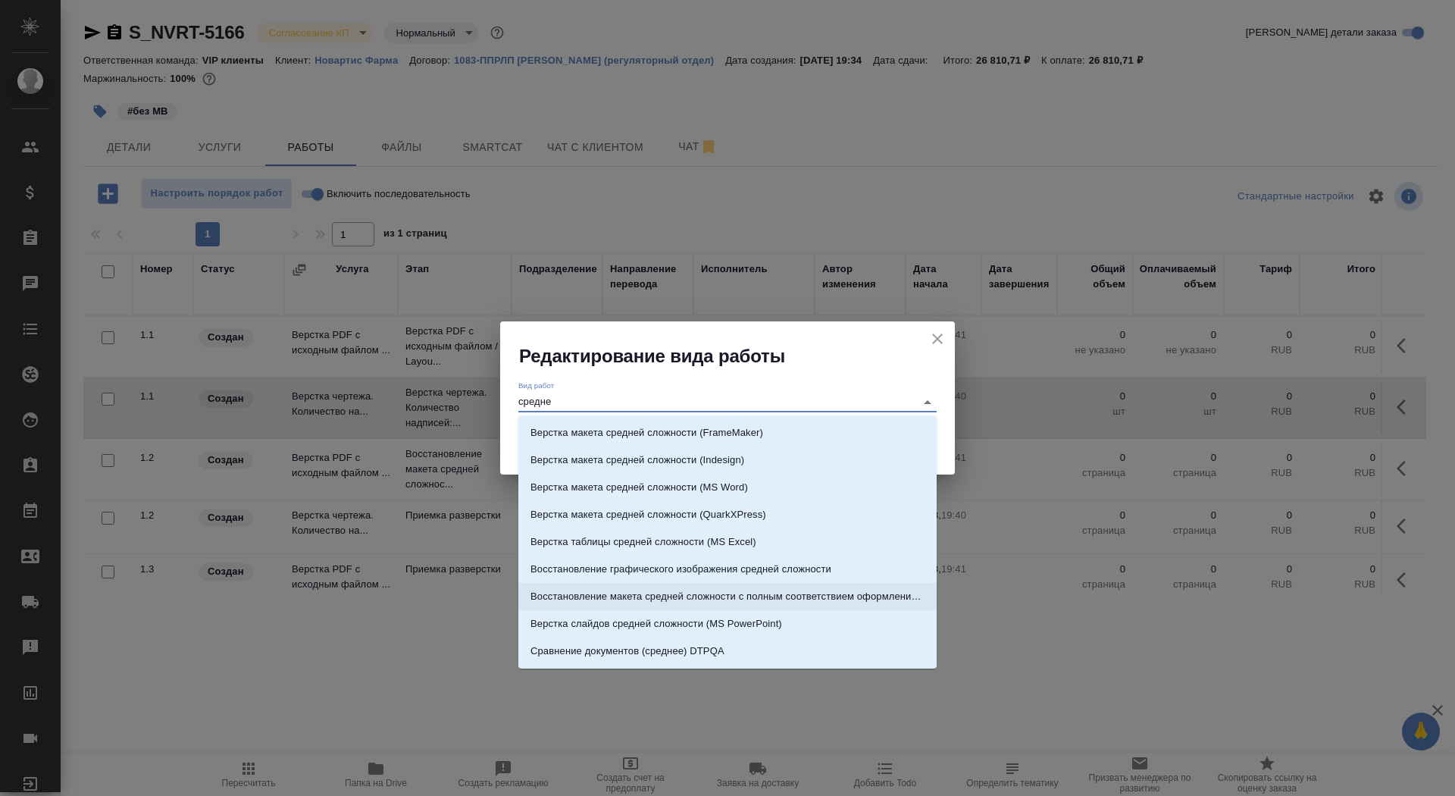
click at [771, 595] on p "Восстановление макета средней сложности с полным соответствием оформлению ориги…" at bounding box center [728, 596] width 394 height 15
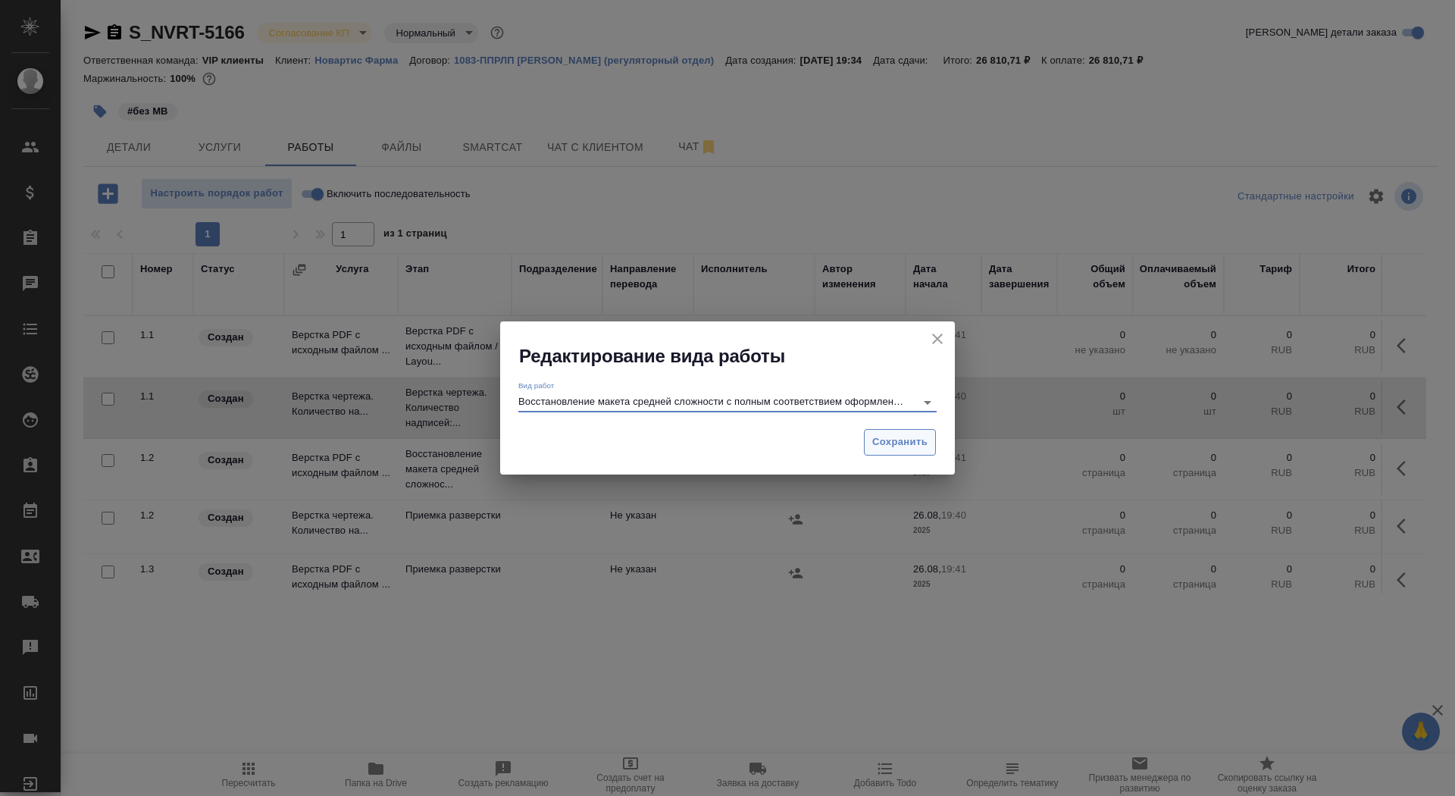
type input "Восстановление макета средней сложности с полным соответствием оформлению ориги…"
click at [881, 446] on span "Сохранить" at bounding box center [899, 442] width 55 height 17
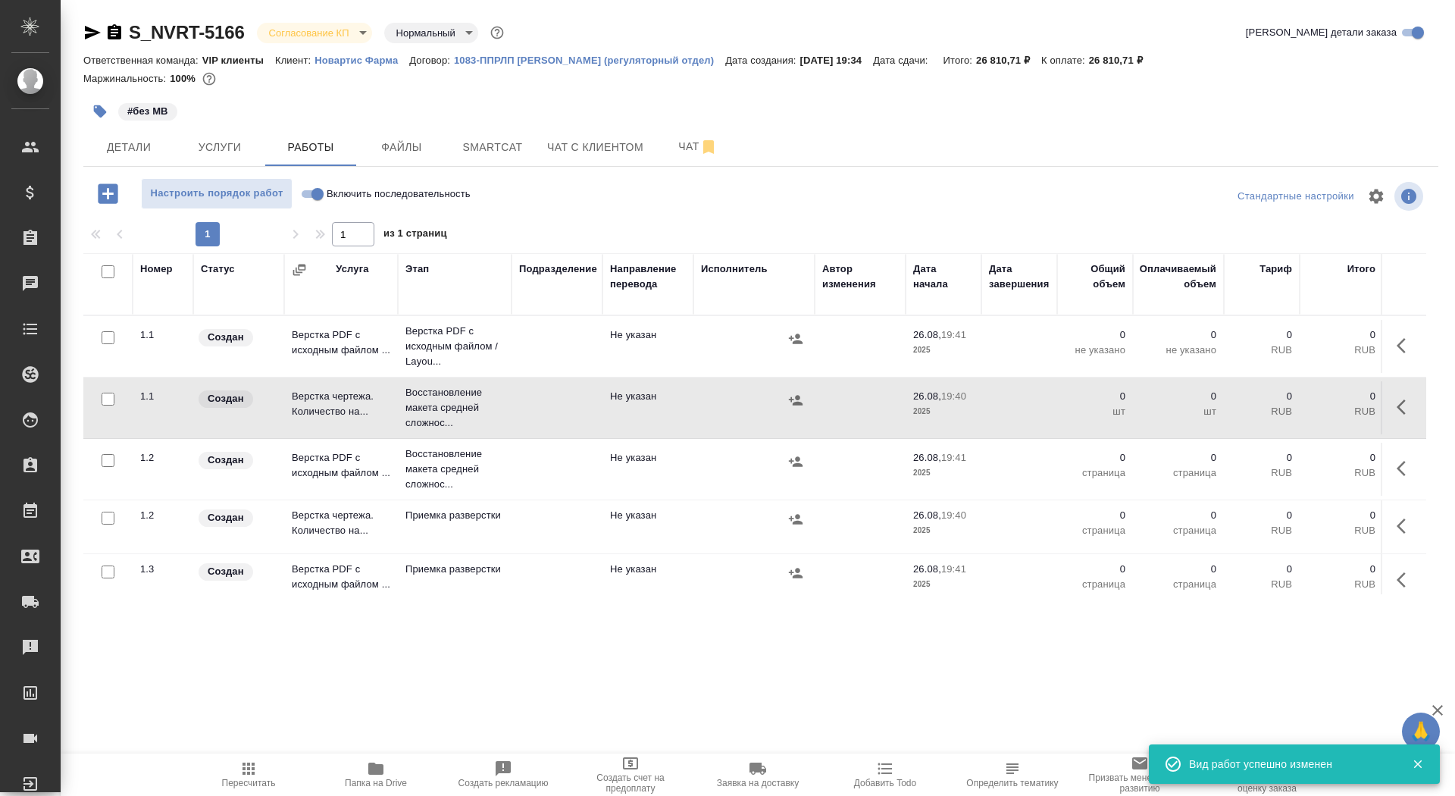
click at [618, 416] on td "Не указан" at bounding box center [648, 407] width 91 height 53
click at [399, 771] on span "Папка на Drive" at bounding box center [375, 774] width 109 height 29
click at [493, 408] on p "Восстановление макета средней сложнос..." at bounding box center [455, 407] width 99 height 45
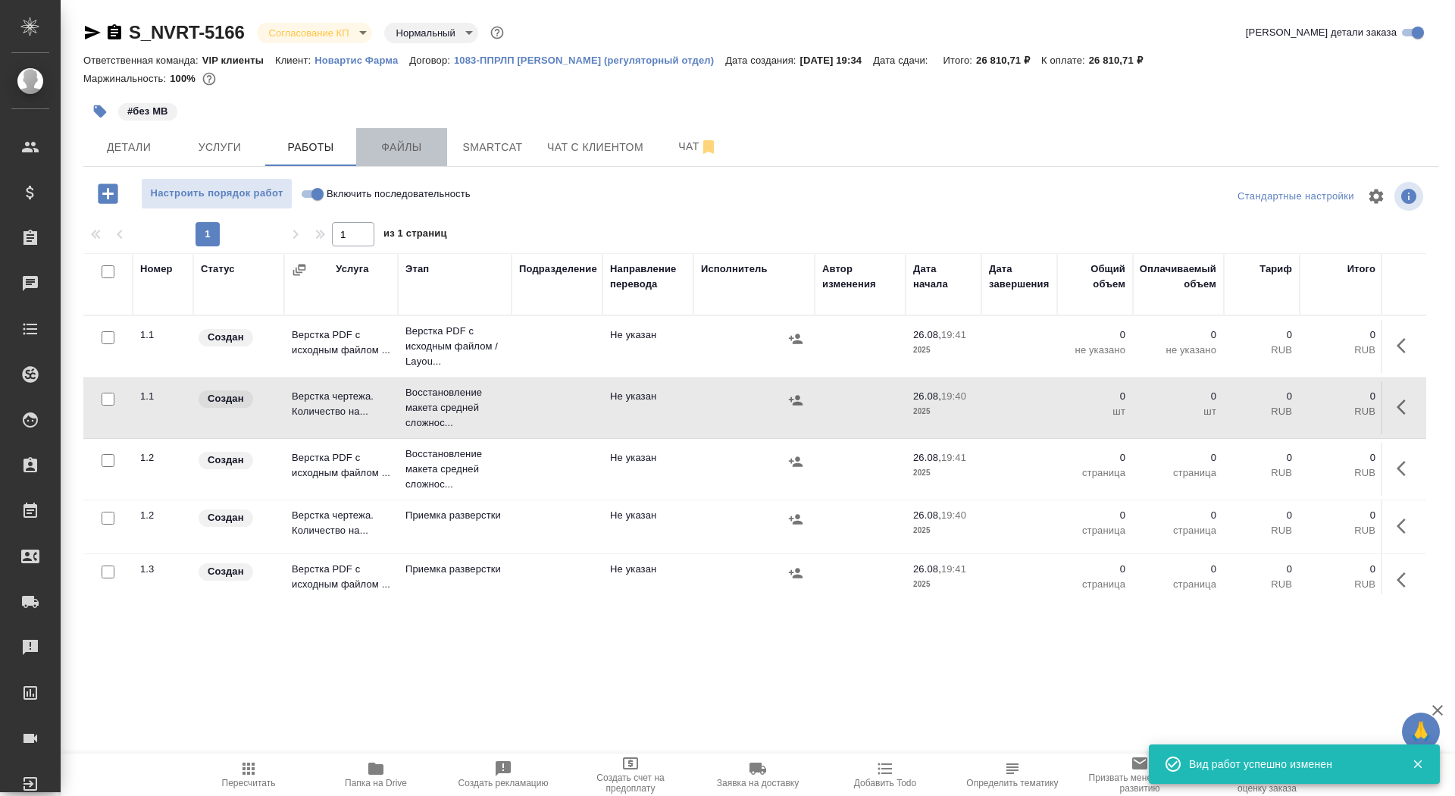
click at [388, 155] on span "Файлы" at bounding box center [401, 147] width 73 height 19
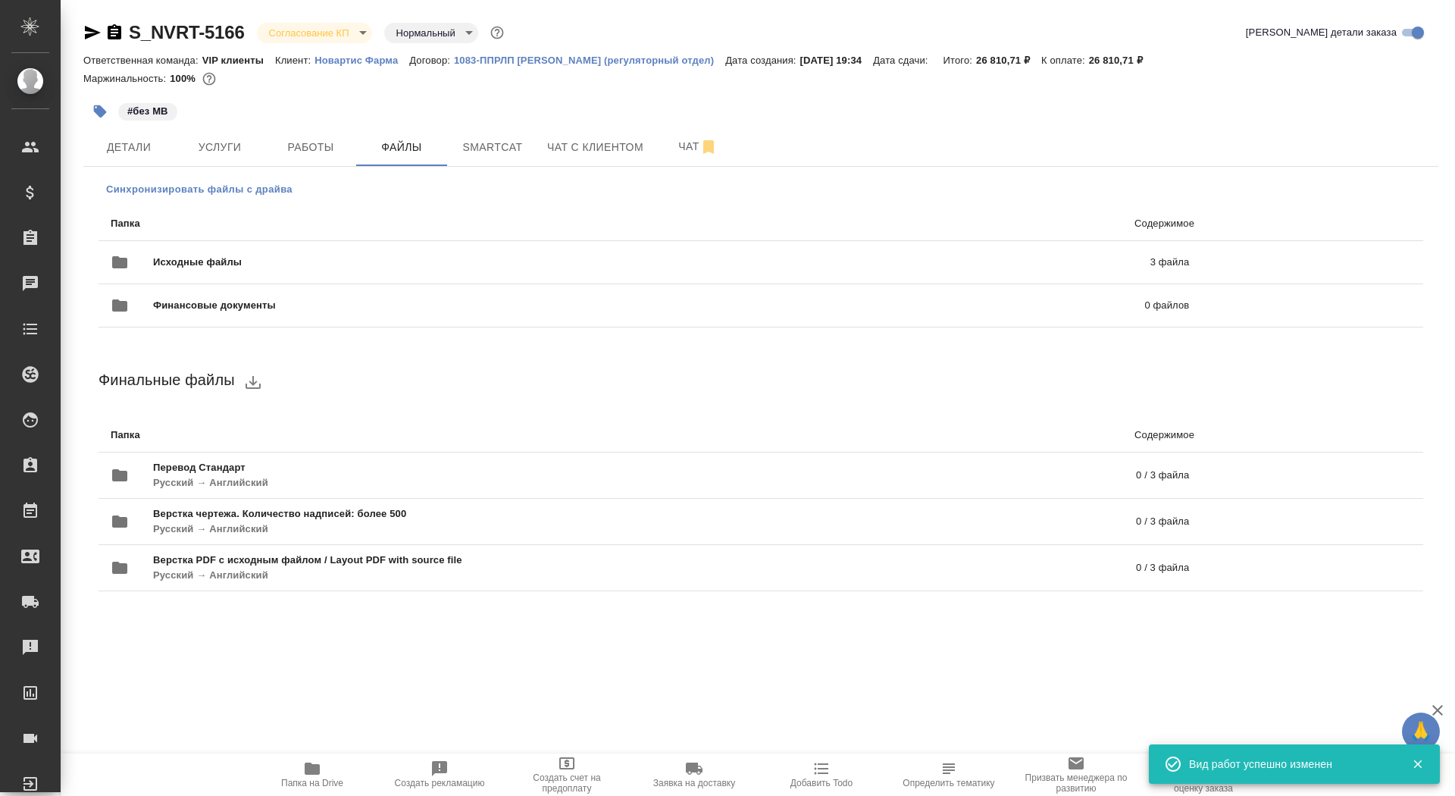
click at [287, 186] on span "Синхронизировать файлы с драйва" at bounding box center [199, 189] width 186 height 15
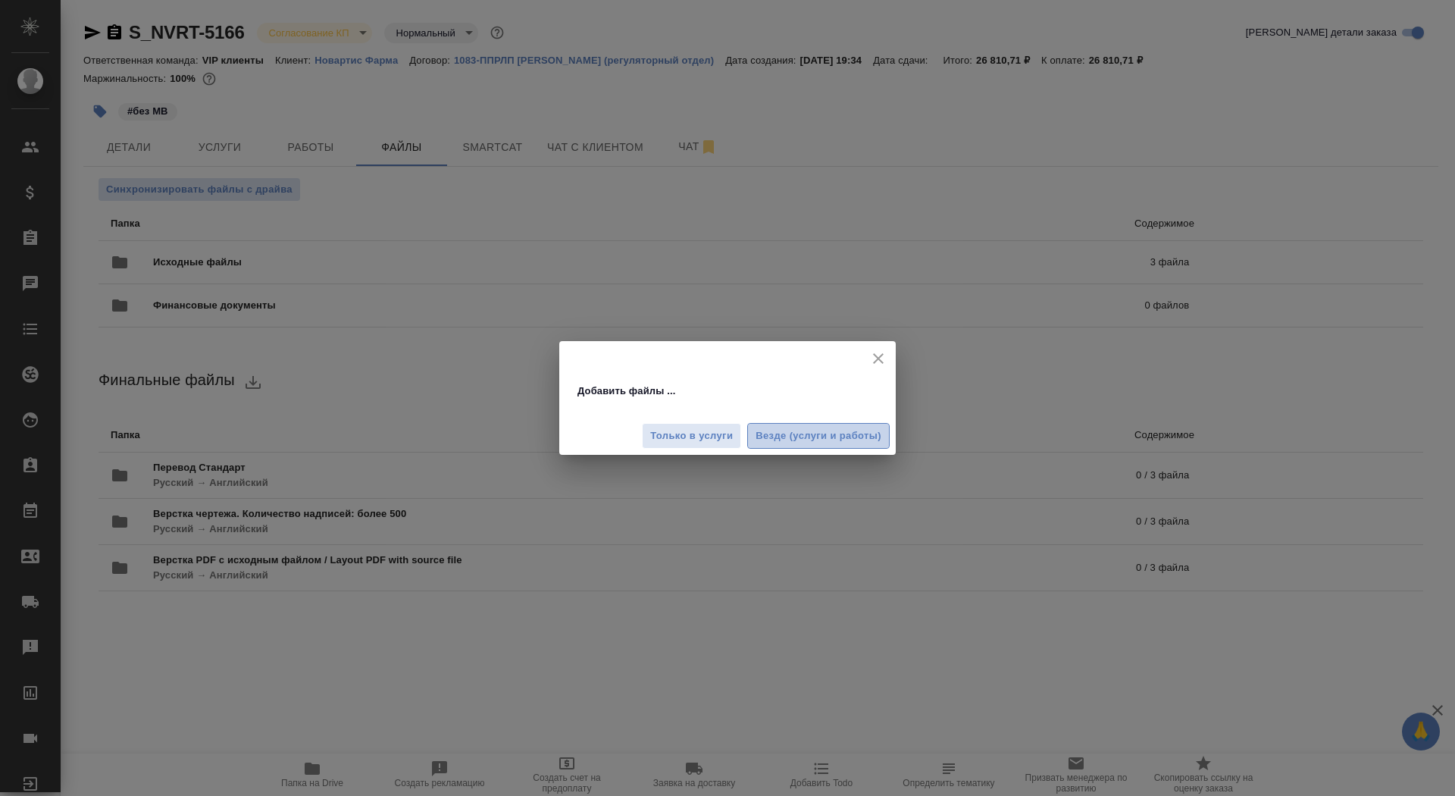
click at [769, 434] on span "Везде (услуги и работы)" at bounding box center [819, 436] width 126 height 17
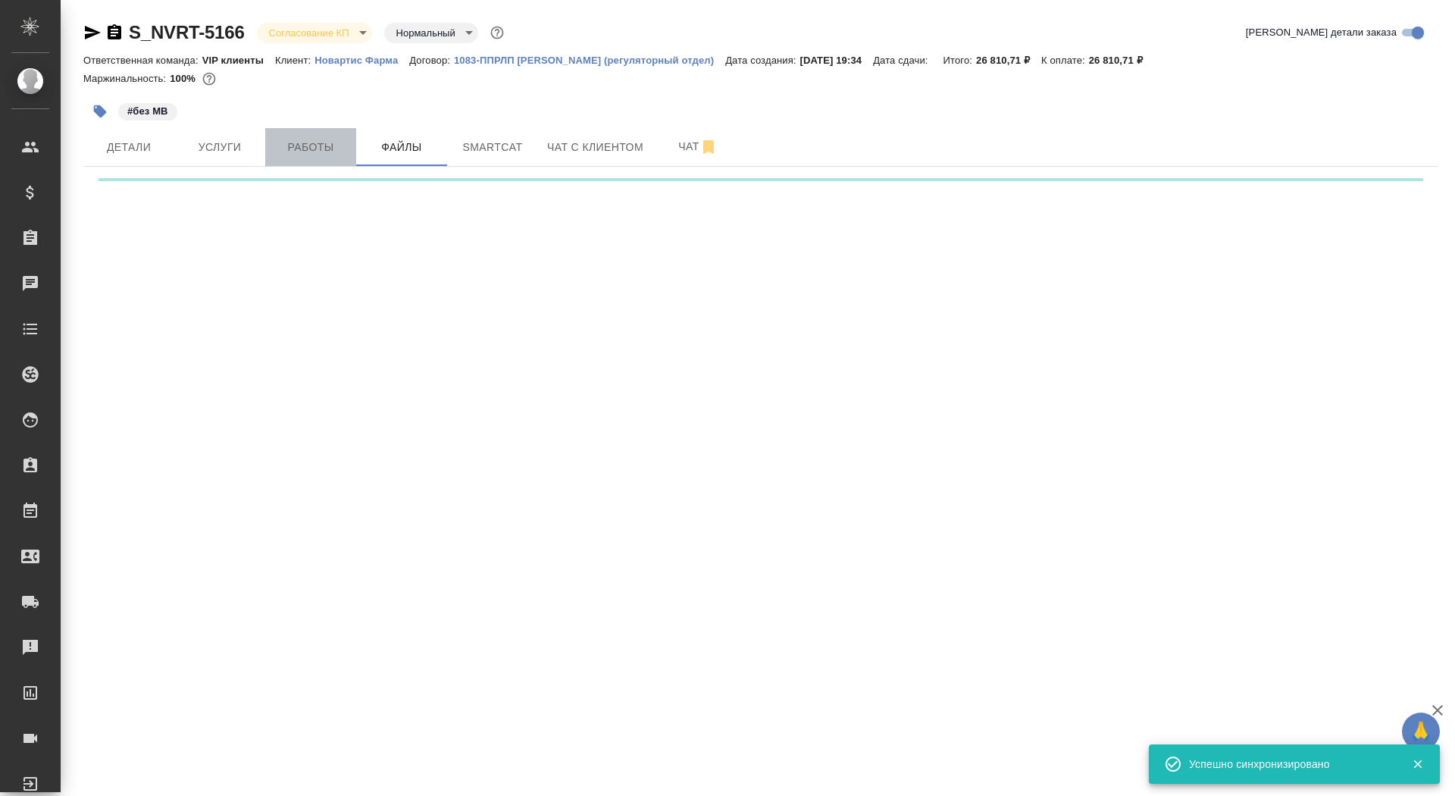
click at [310, 141] on span "Работы" at bounding box center [310, 147] width 73 height 19
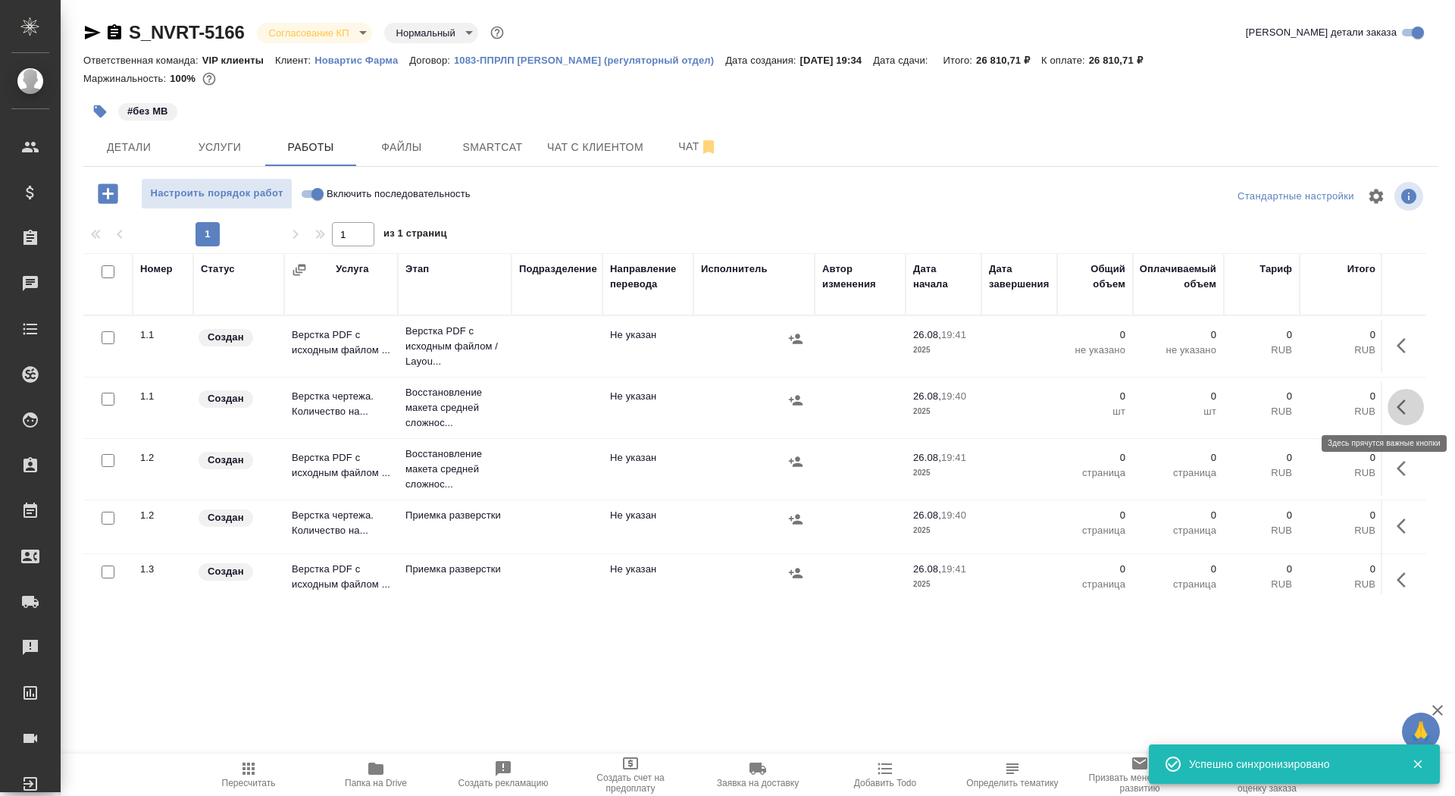
click at [1408, 399] on icon "button" at bounding box center [1406, 407] width 18 height 18
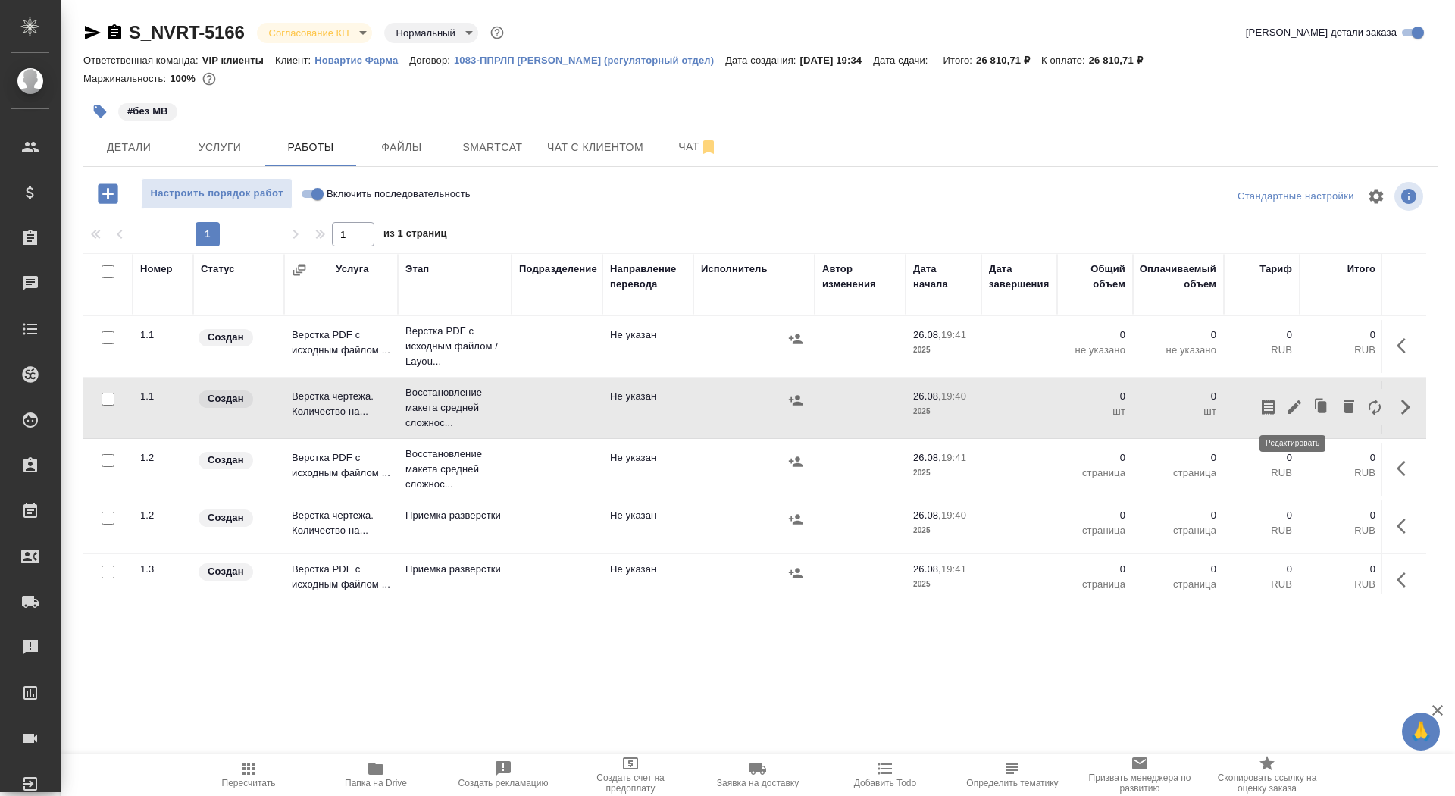
click at [1291, 410] on icon "button" at bounding box center [1295, 407] width 14 height 14
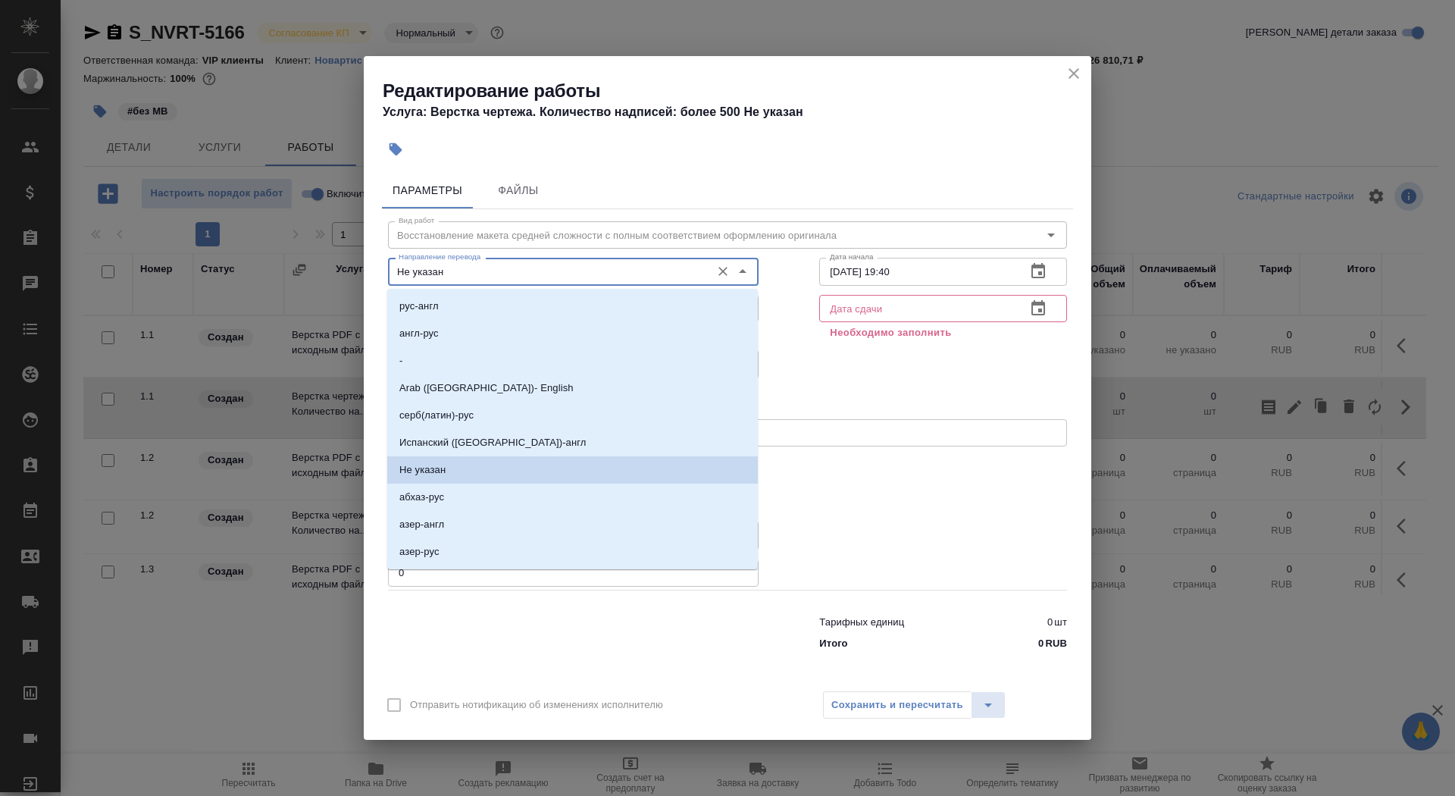
click at [490, 280] on input "Не указан" at bounding box center [548, 271] width 311 height 18
click at [472, 306] on li "рус-англ" at bounding box center [572, 306] width 371 height 27
type input "рус-англ"
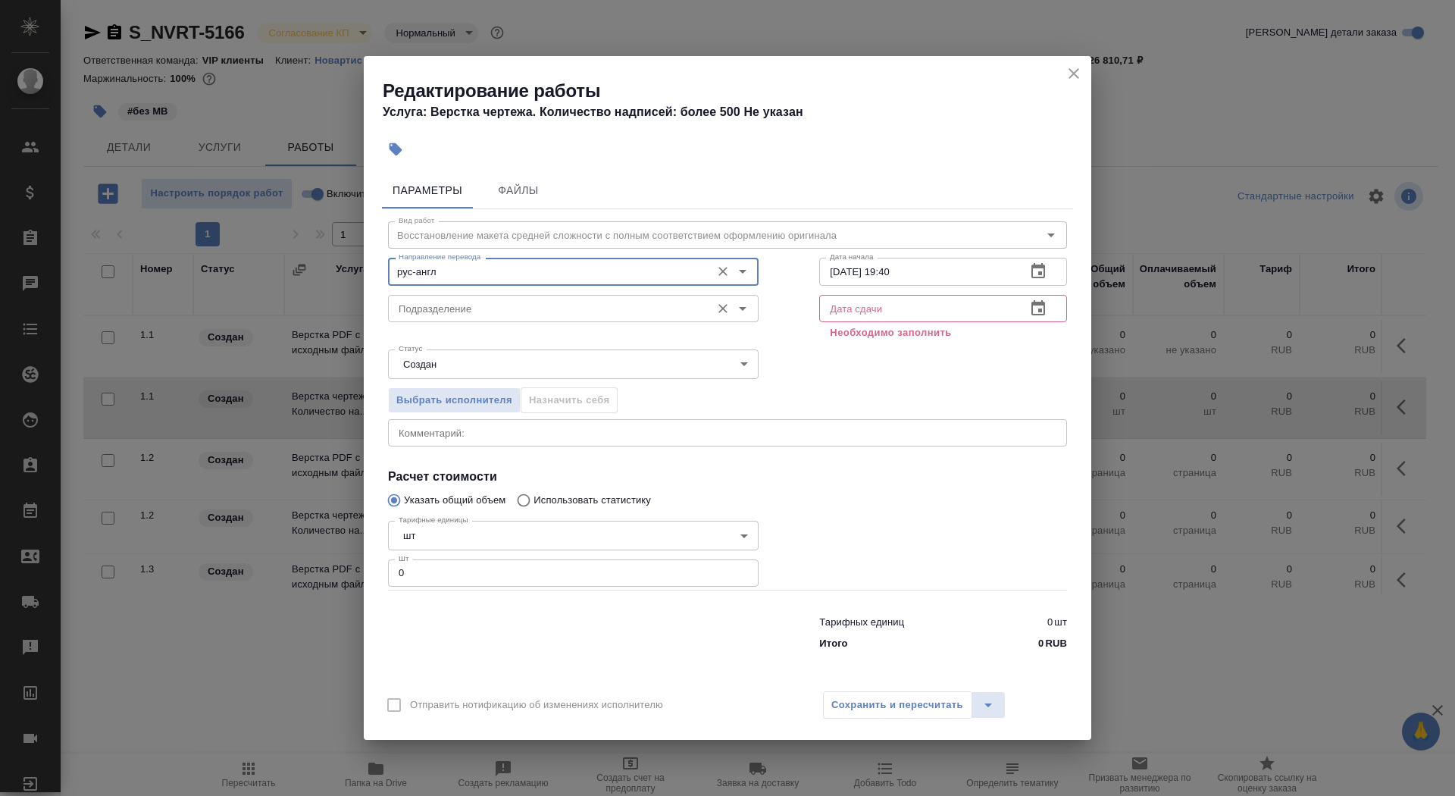
click at [472, 314] on input "Подразделение" at bounding box center [548, 308] width 311 height 18
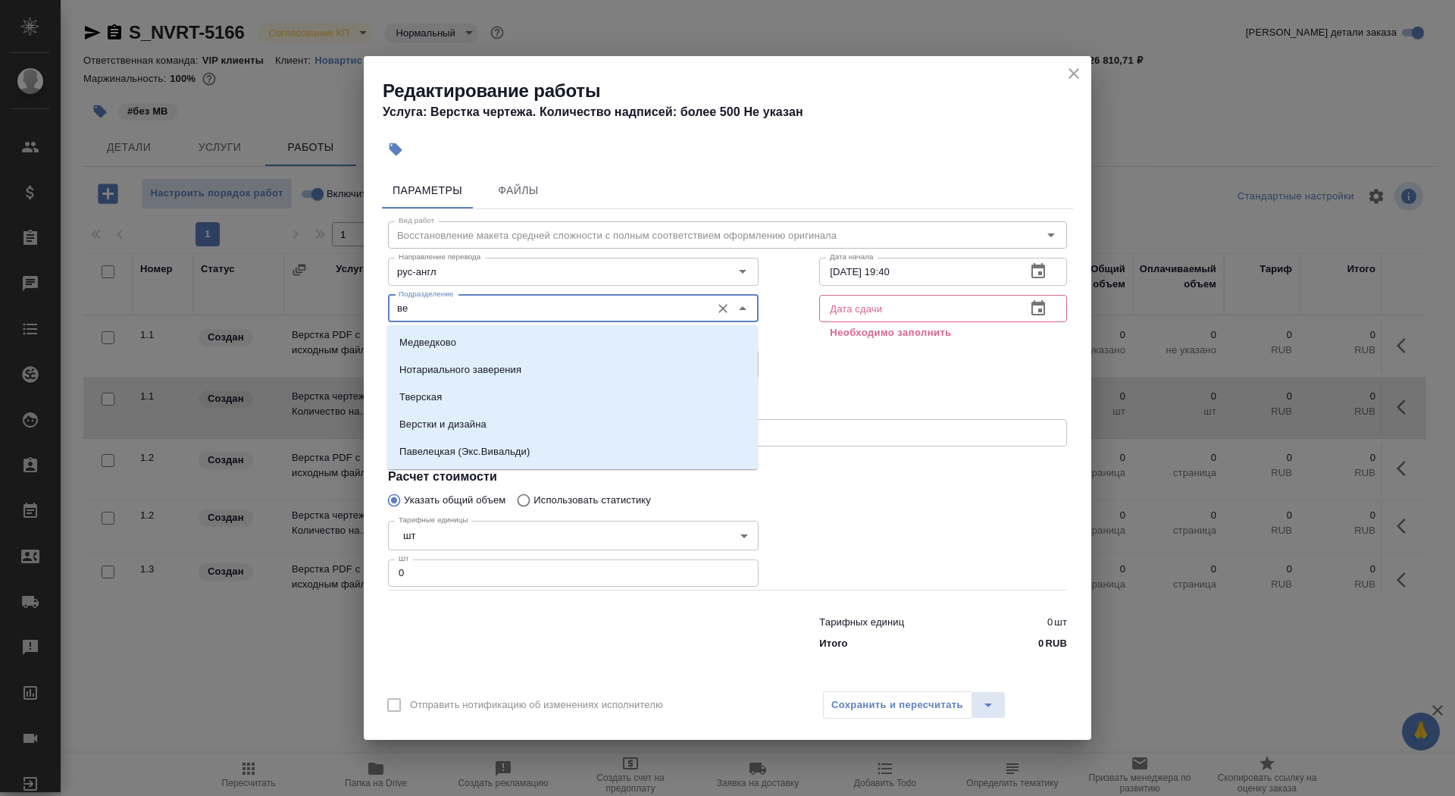
type input "в"
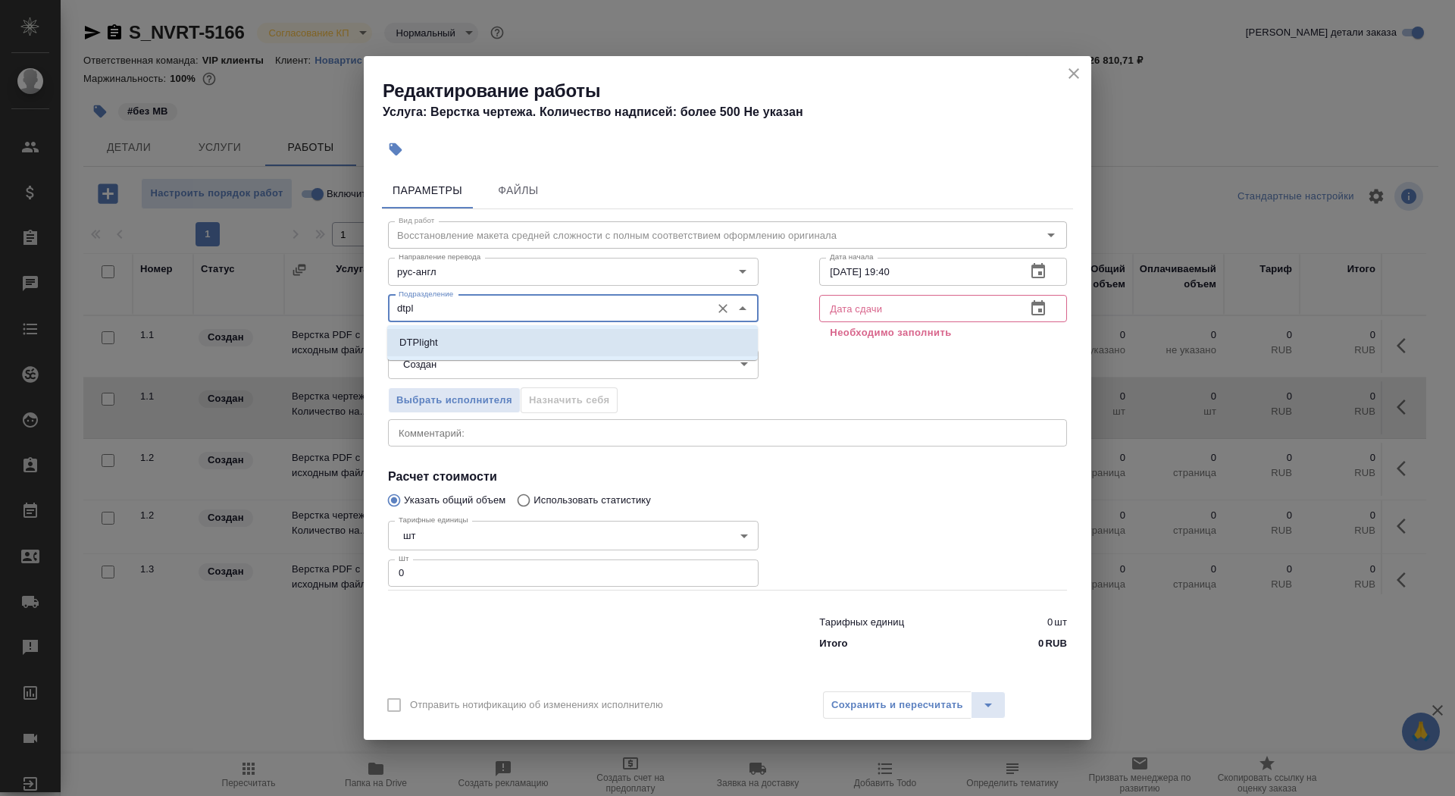
click at [554, 339] on li "DTPlight" at bounding box center [572, 342] width 371 height 27
type input "DTPlight"
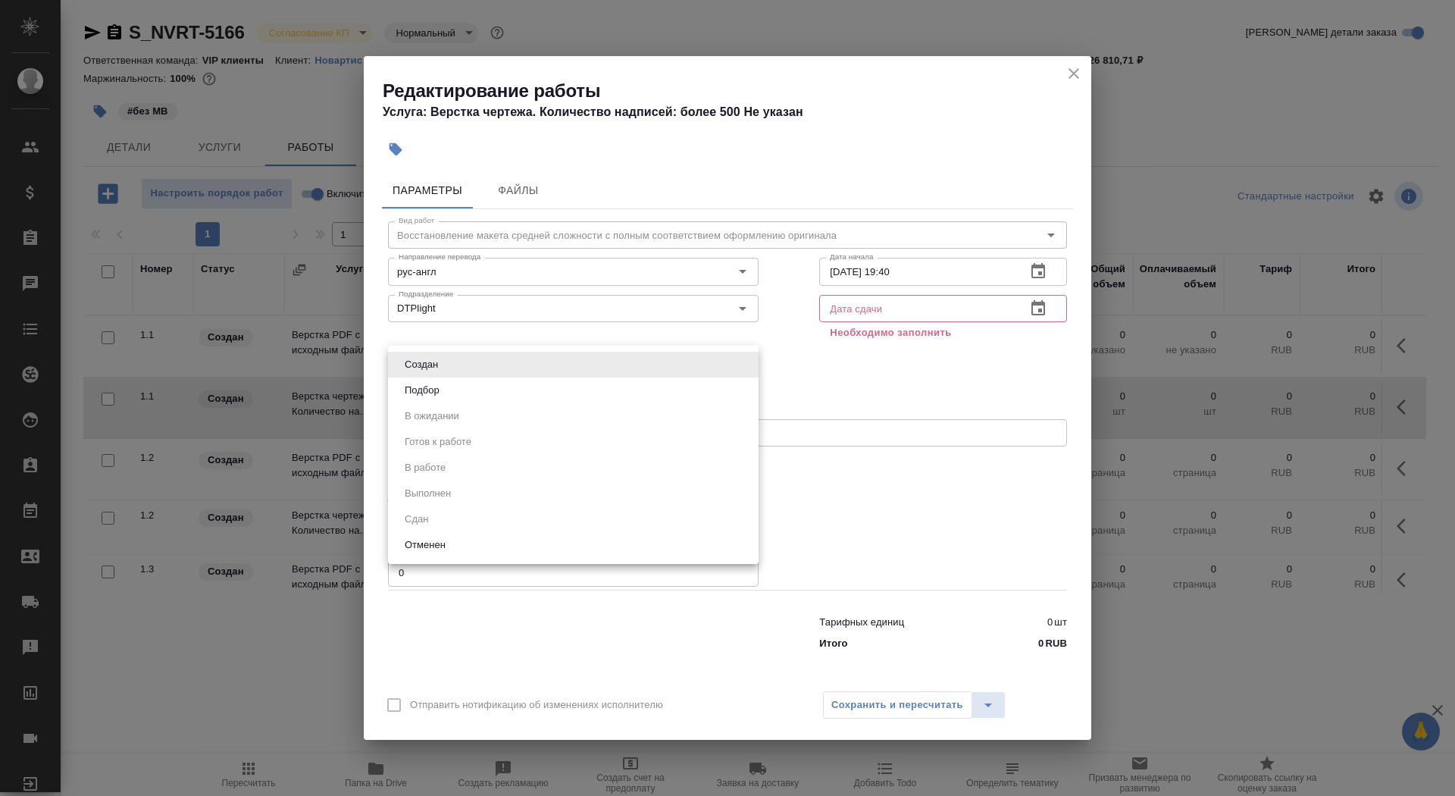
click at [535, 360] on body "🙏 .cls-1 fill:#fff; AWATERA Saydasheva Dilyara Клиенты Спецификации Заказы 0 Ча…" at bounding box center [727, 398] width 1455 height 796
click at [515, 395] on li "Подбор" at bounding box center [573, 390] width 371 height 26
type input "recruiting"
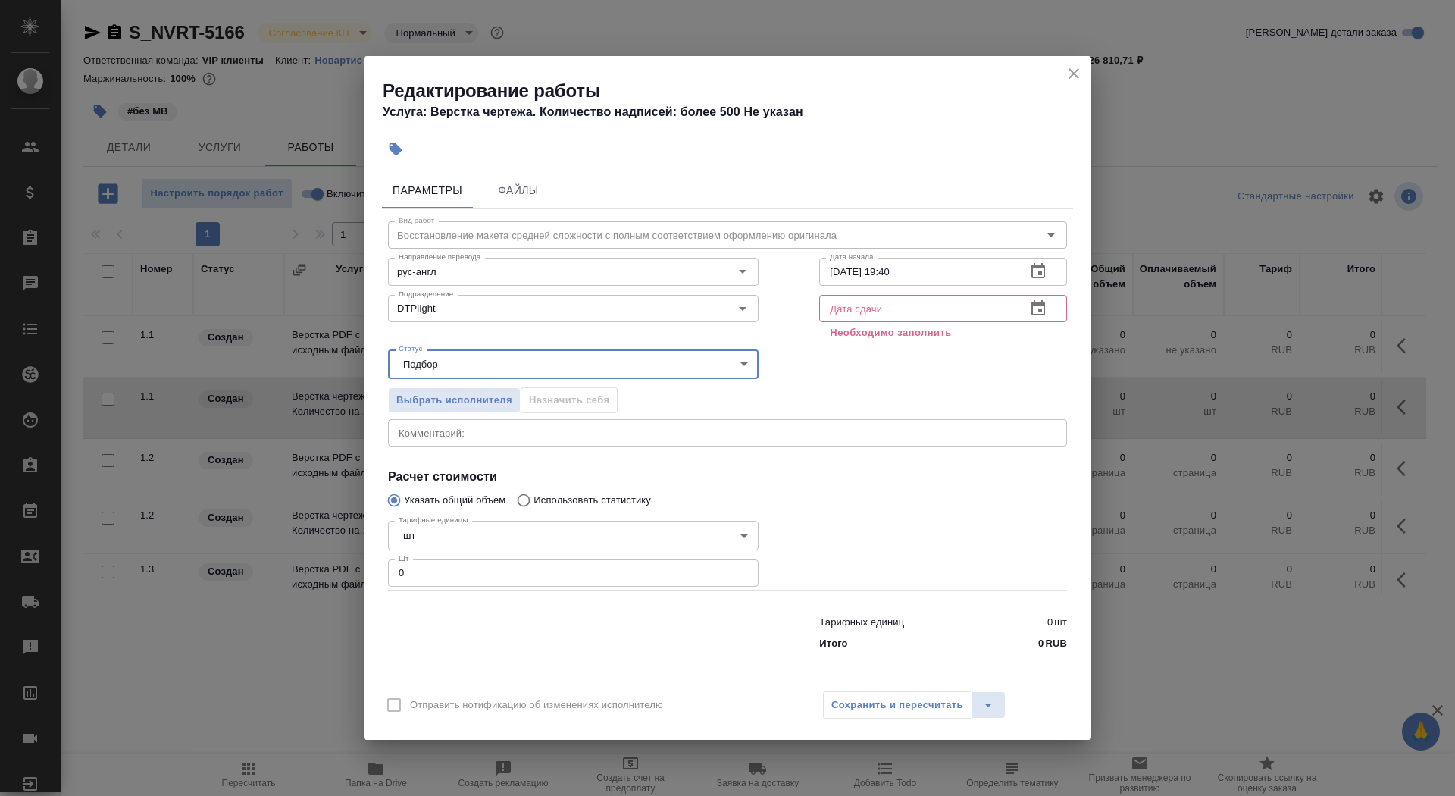
click at [1033, 271] on icon "button" at bounding box center [1038, 271] width 18 height 18
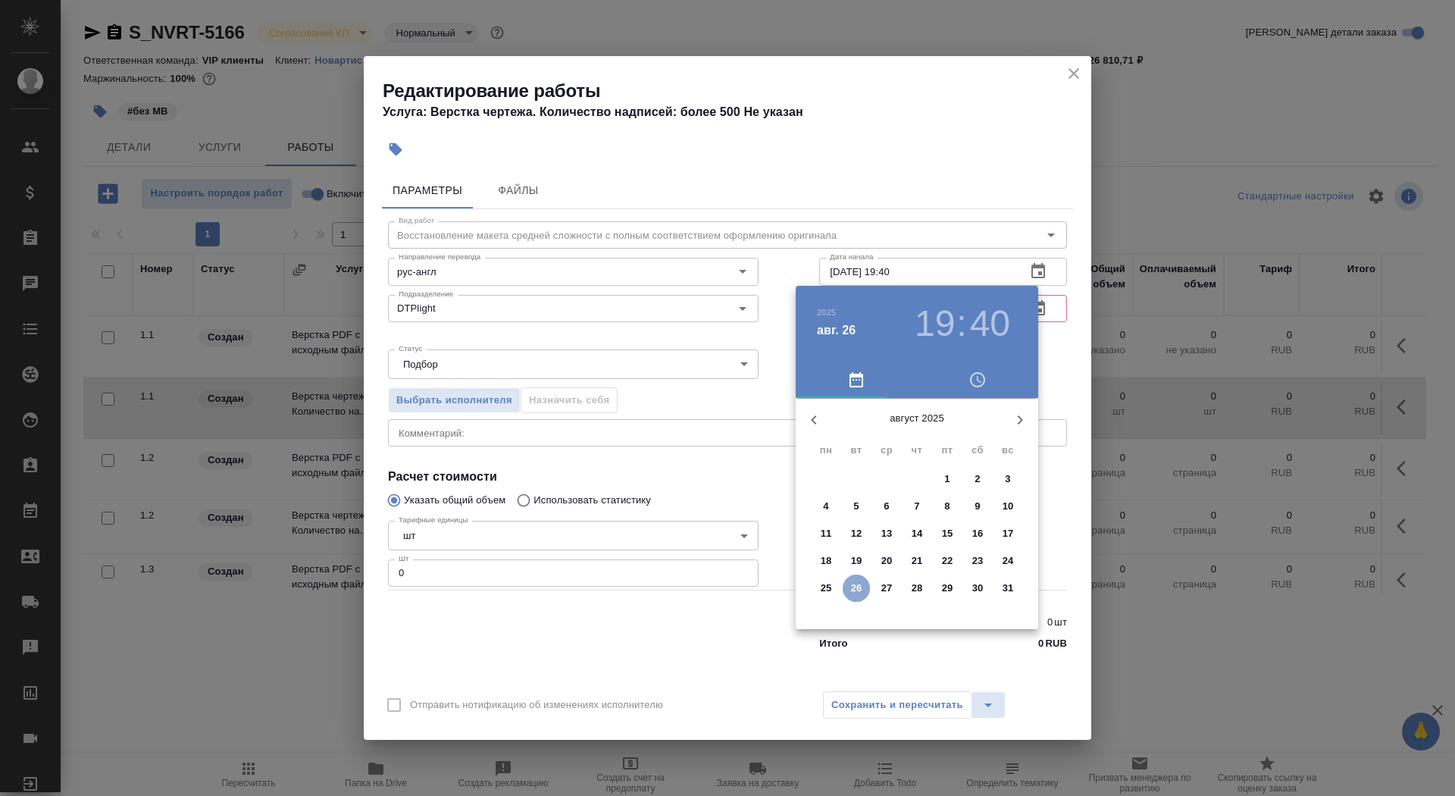
click at [857, 594] on p "26" at bounding box center [856, 588] width 11 height 15
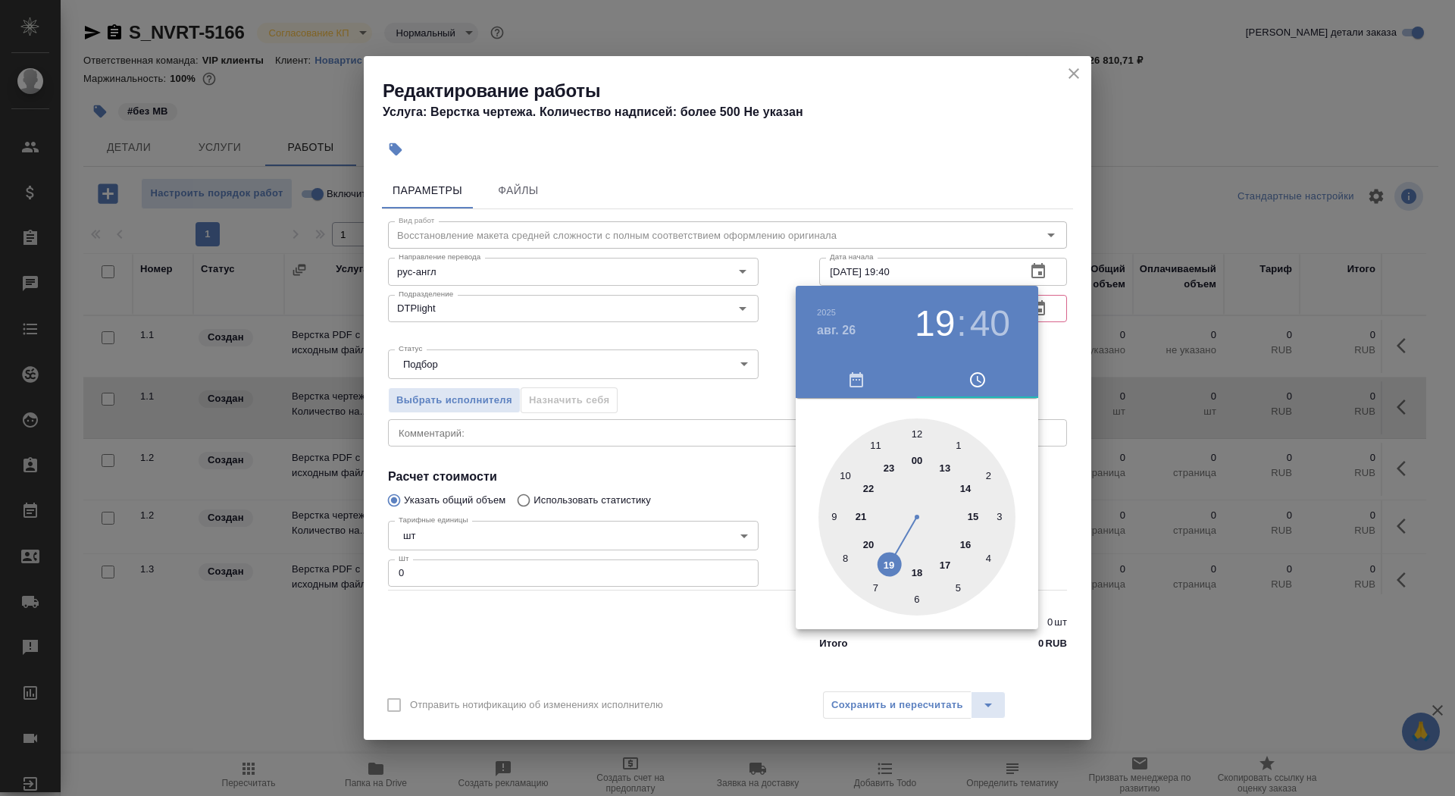
click at [870, 543] on div at bounding box center [917, 516] width 197 height 197
type input "26.08.2025 20:30"
click at [918, 596] on div at bounding box center [917, 516] width 197 height 197
click at [760, 399] on div at bounding box center [727, 398] width 1455 height 796
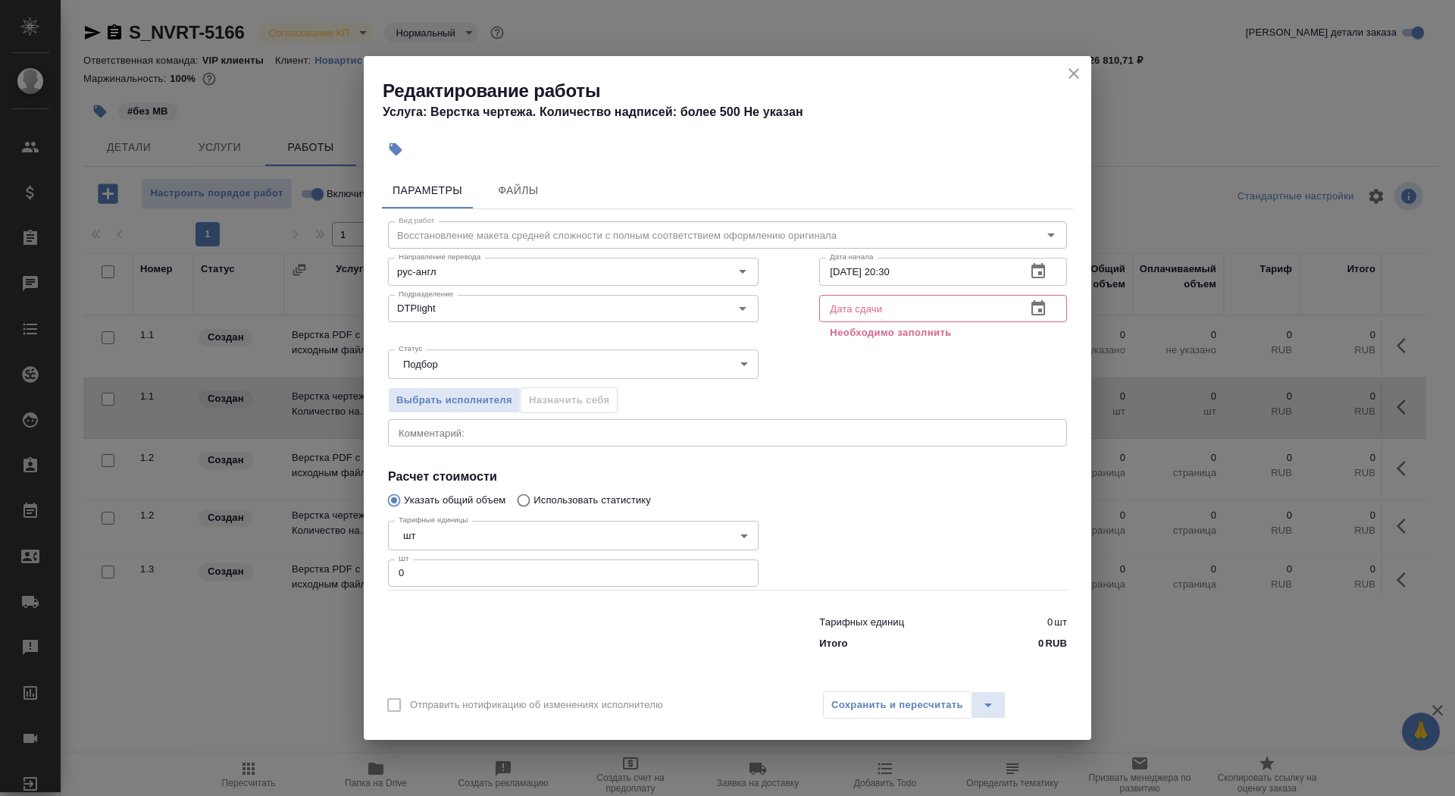
click at [1040, 311] on icon "button" at bounding box center [1039, 307] width 14 height 15
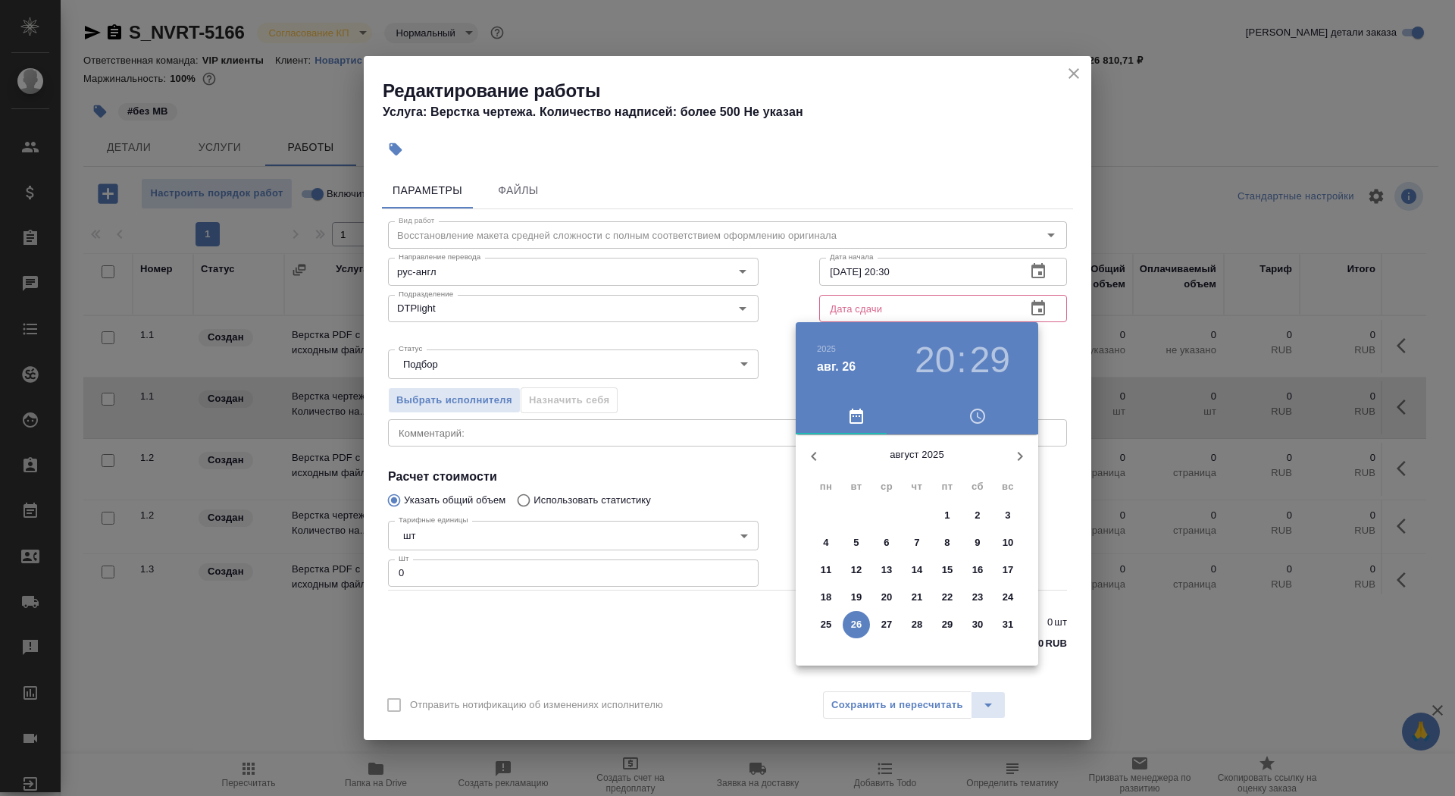
click at [885, 624] on p "27" at bounding box center [887, 624] width 11 height 15
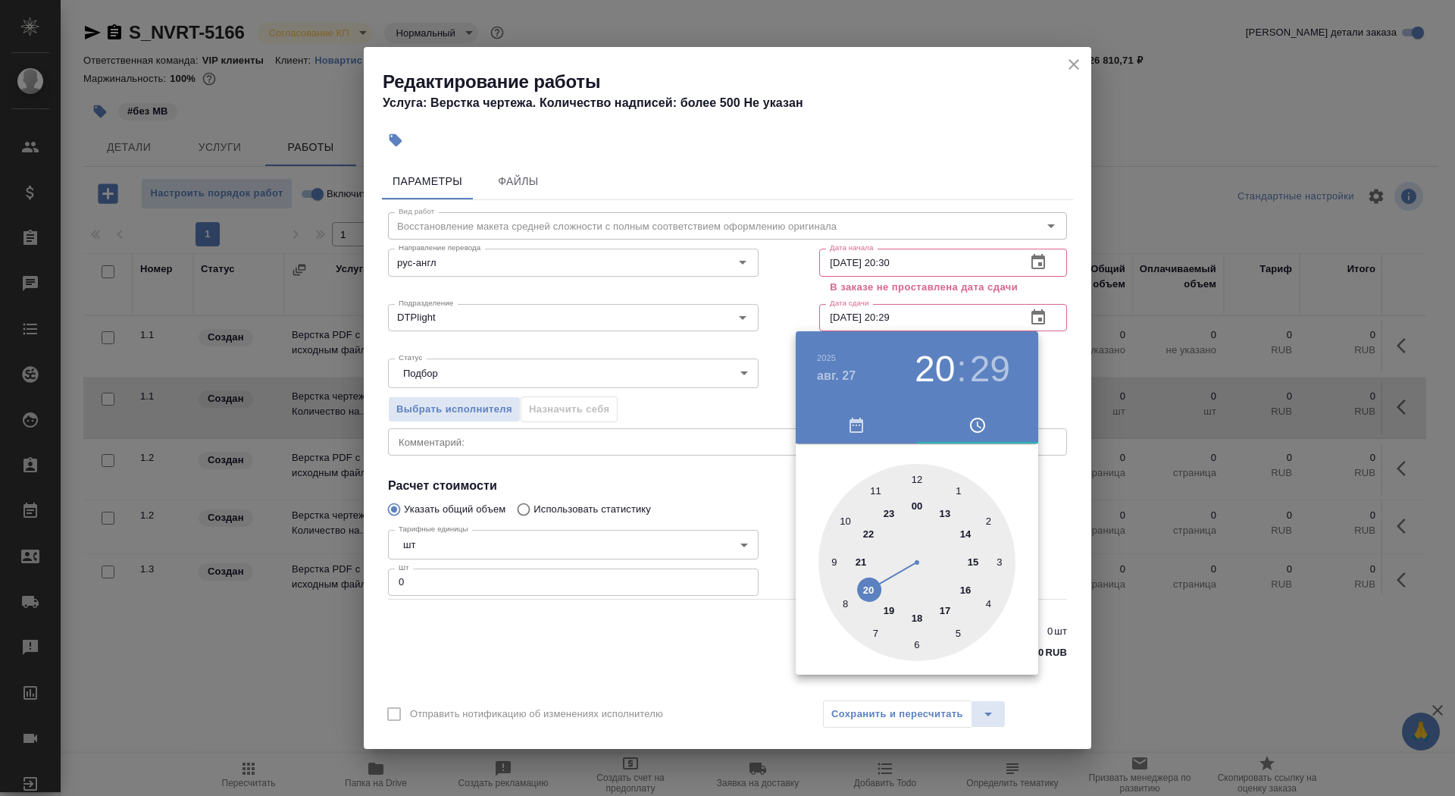
click at [832, 565] on div at bounding box center [917, 562] width 197 height 197
click at [918, 476] on div at bounding box center [917, 562] width 197 height 197
type input "27.08.2025 09:00"
click at [674, 487] on div at bounding box center [727, 398] width 1455 height 796
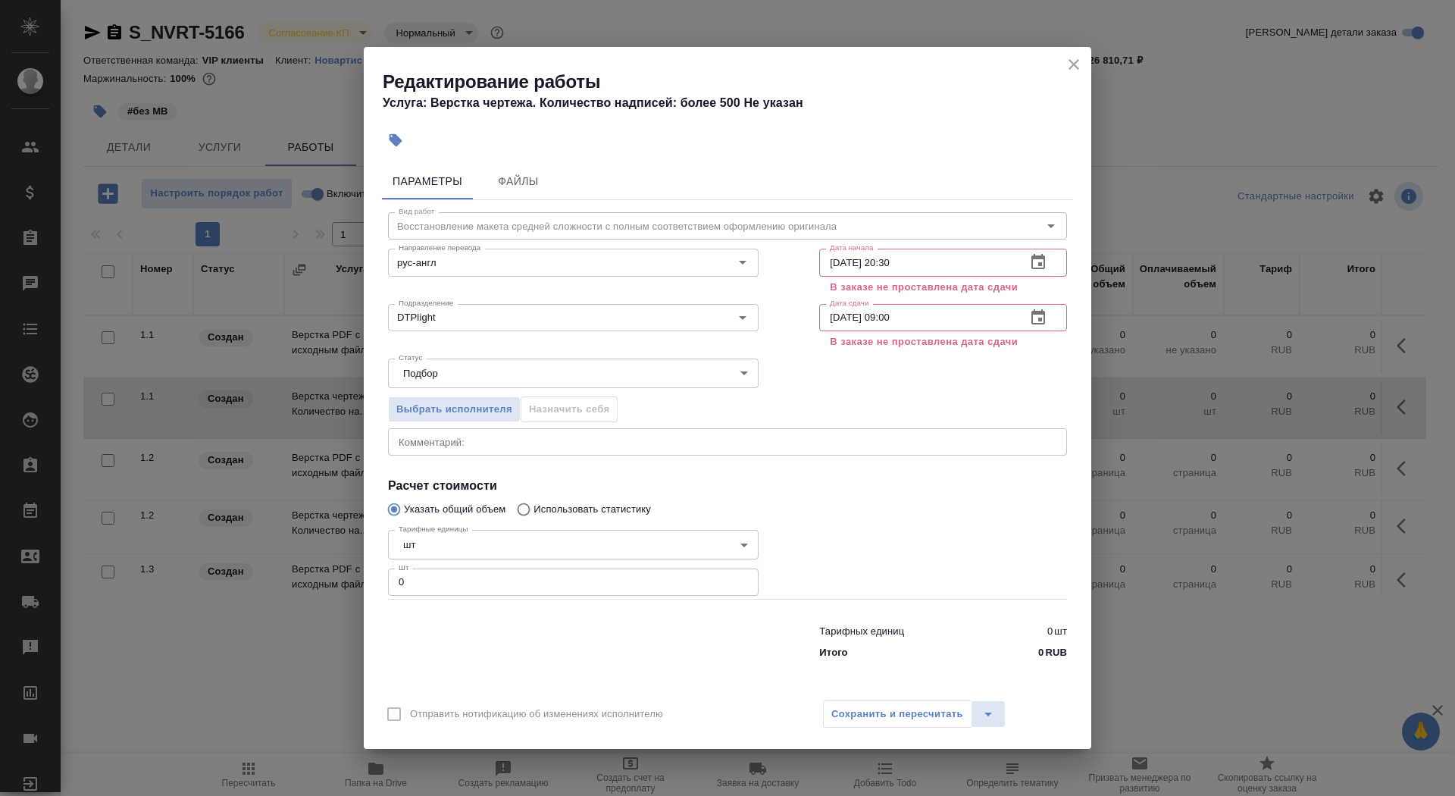
click at [1071, 55] on button "close" at bounding box center [1074, 64] width 23 height 23
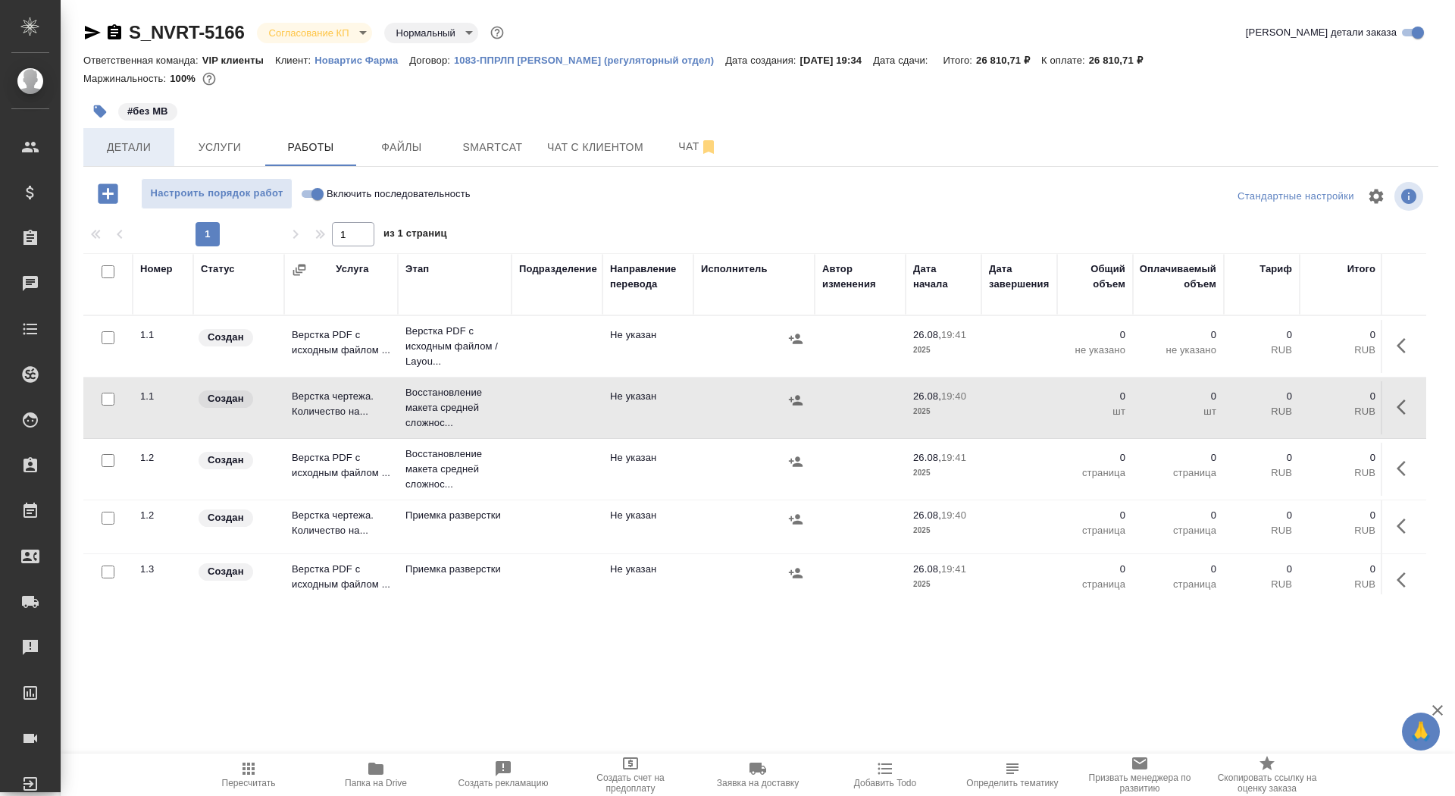
click at [114, 143] on span "Детали" at bounding box center [128, 147] width 73 height 19
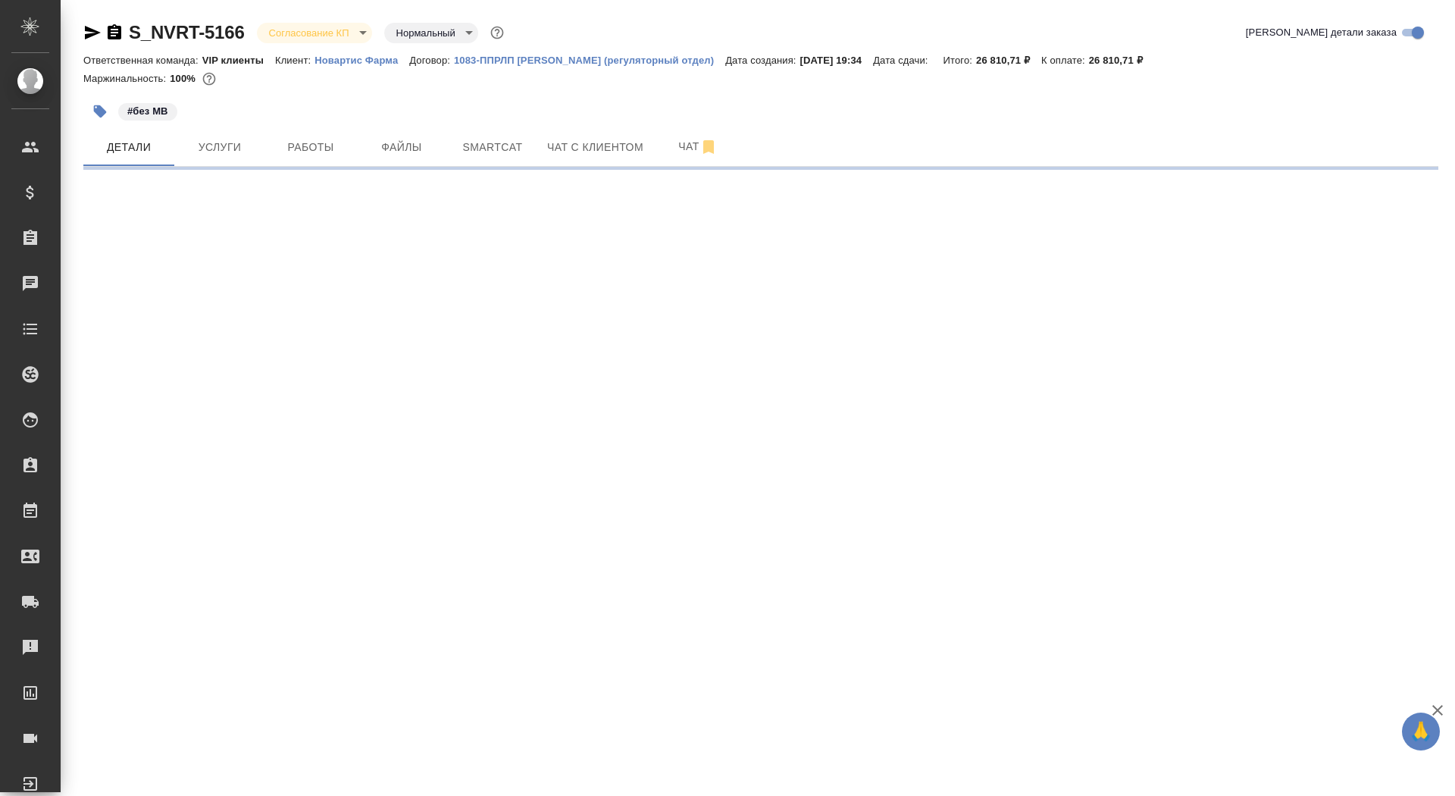
select select "RU"
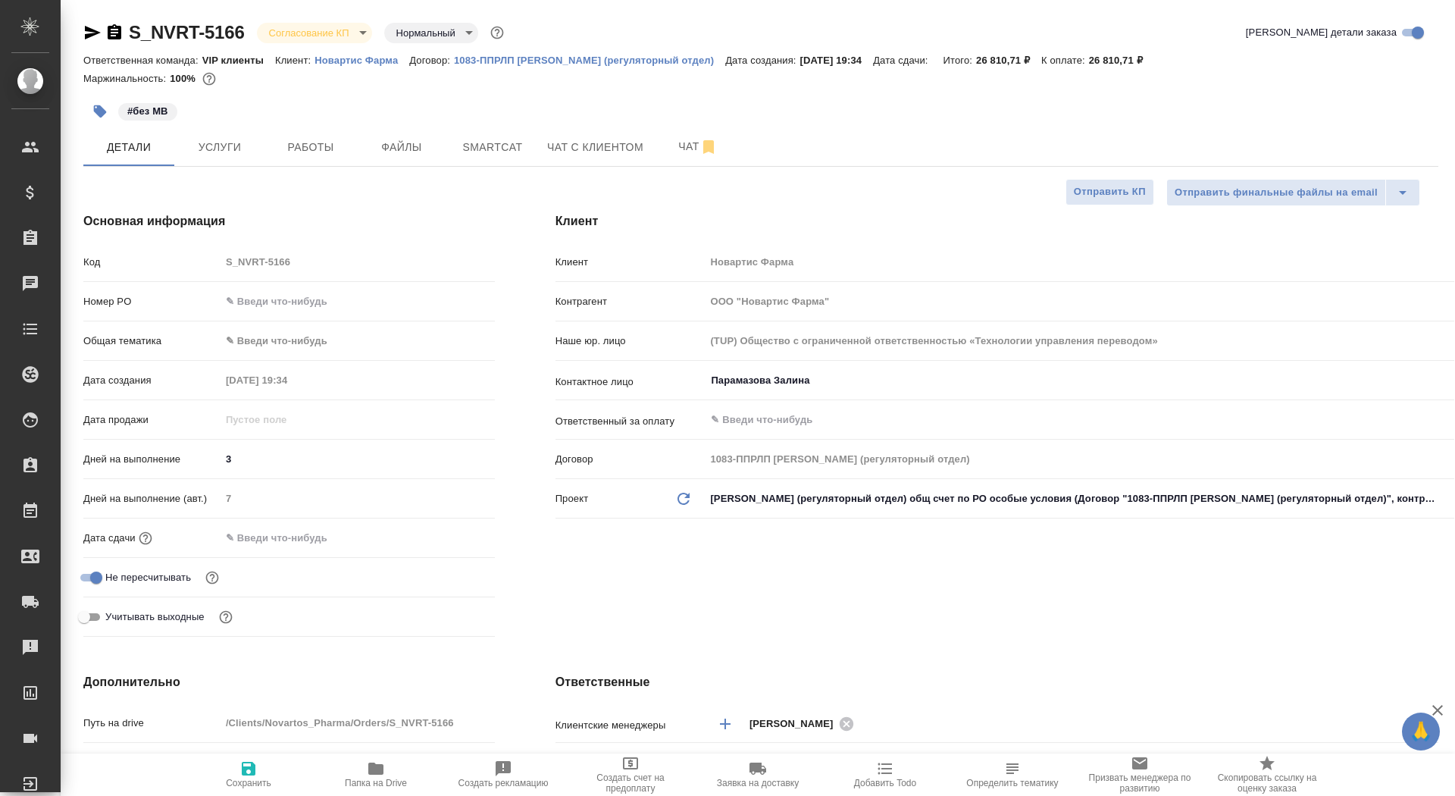
click at [249, 539] on input "text" at bounding box center [287, 538] width 133 height 22
click at [446, 537] on icon "button" at bounding box center [451, 537] width 18 height 18
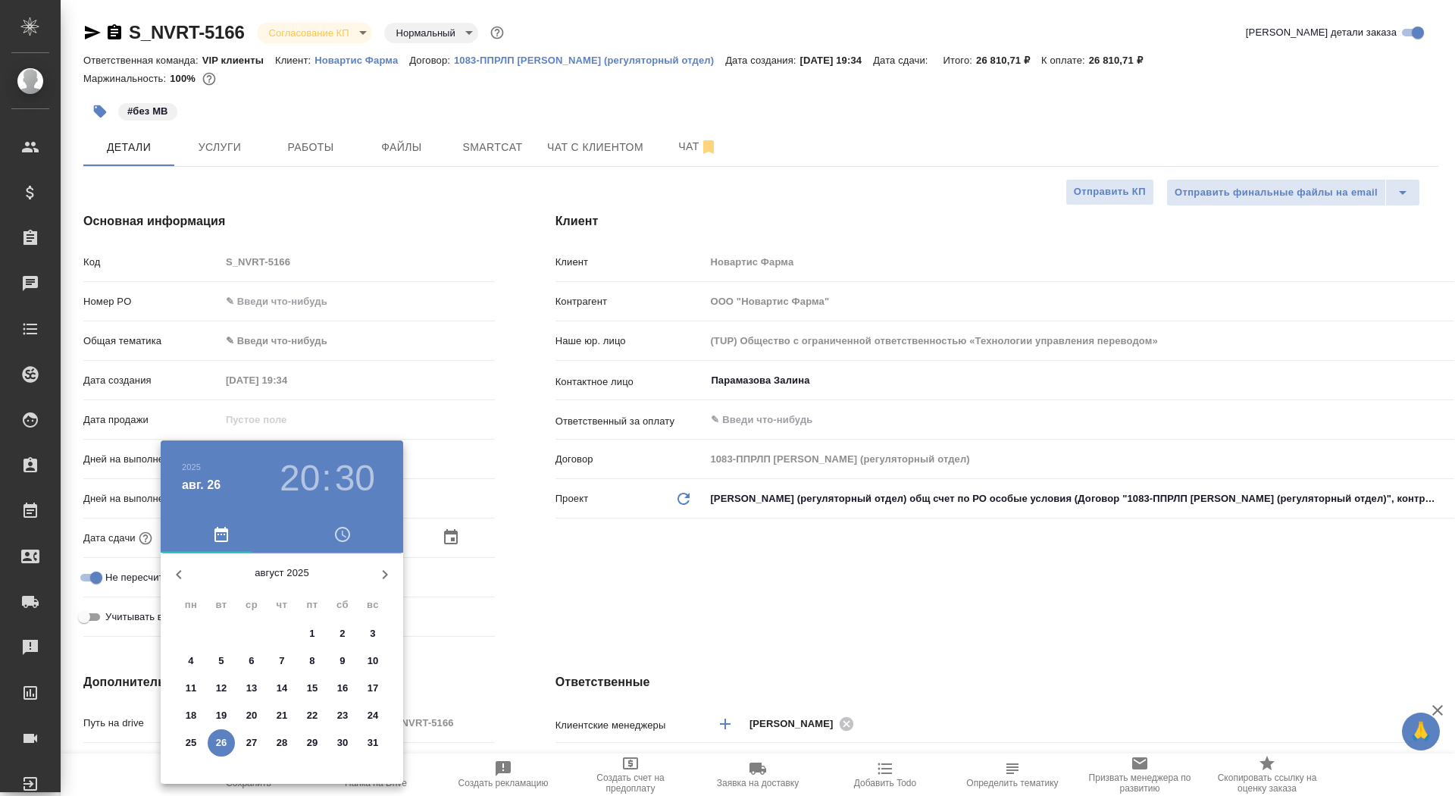
click at [304, 741] on span "29" at bounding box center [312, 742] width 27 height 15
type input "29.08.2025 20:30"
type textarea "x"
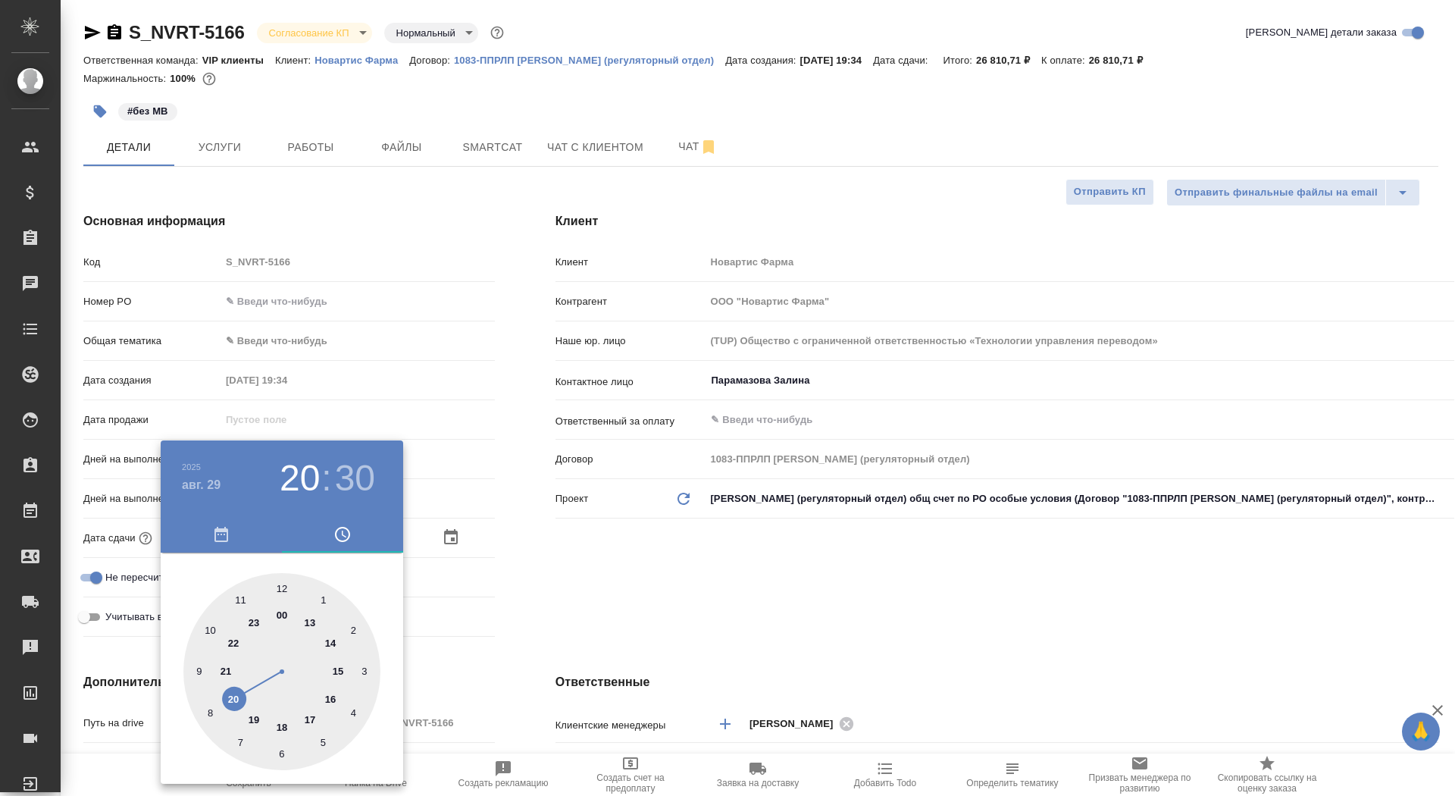
type input "29.08.2025 17:30"
type textarea "x"
click at [309, 719] on div at bounding box center [281, 671] width 197 height 197
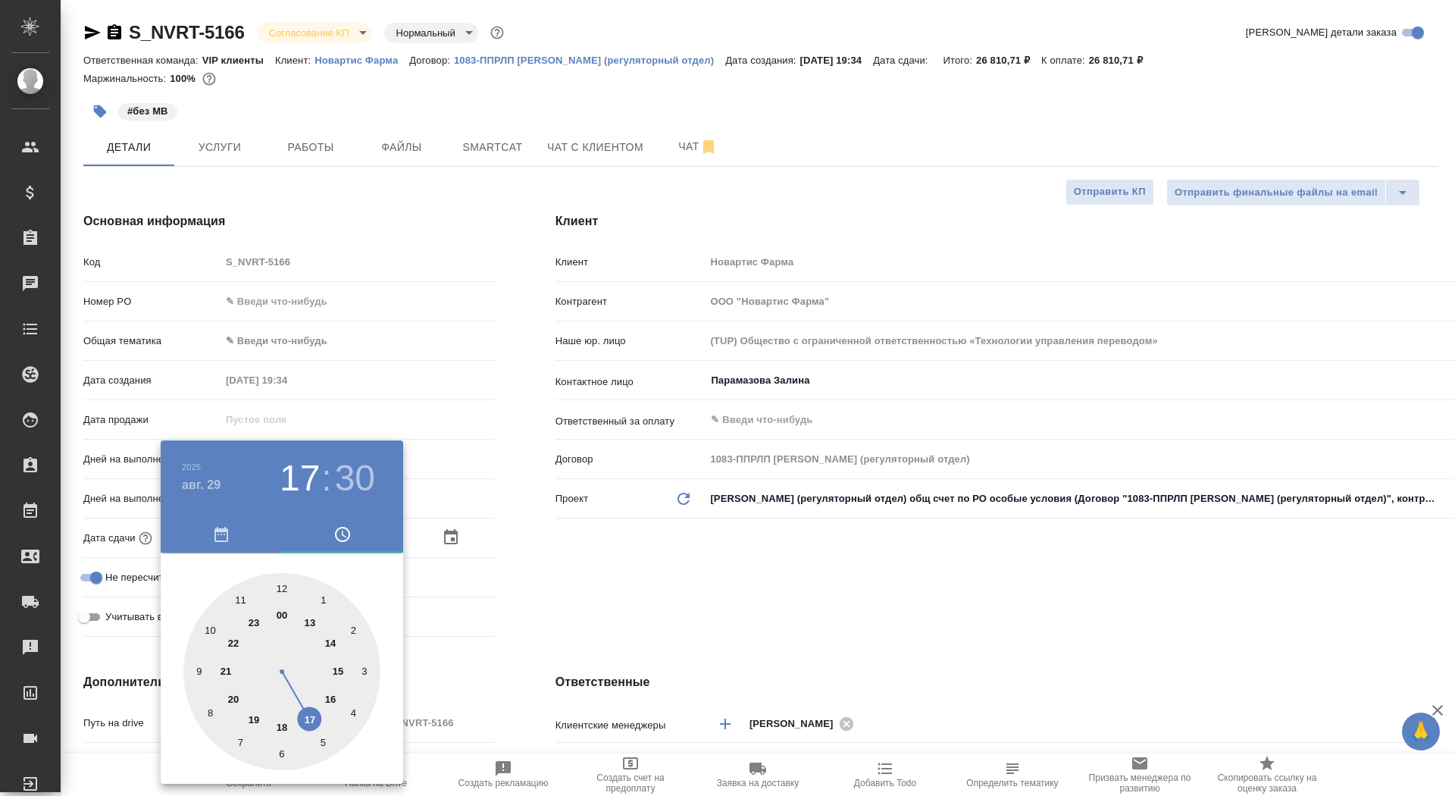
type textarea "x"
click at [281, 584] on div at bounding box center [281, 671] width 197 height 197
type input "29.08.2025 17:00"
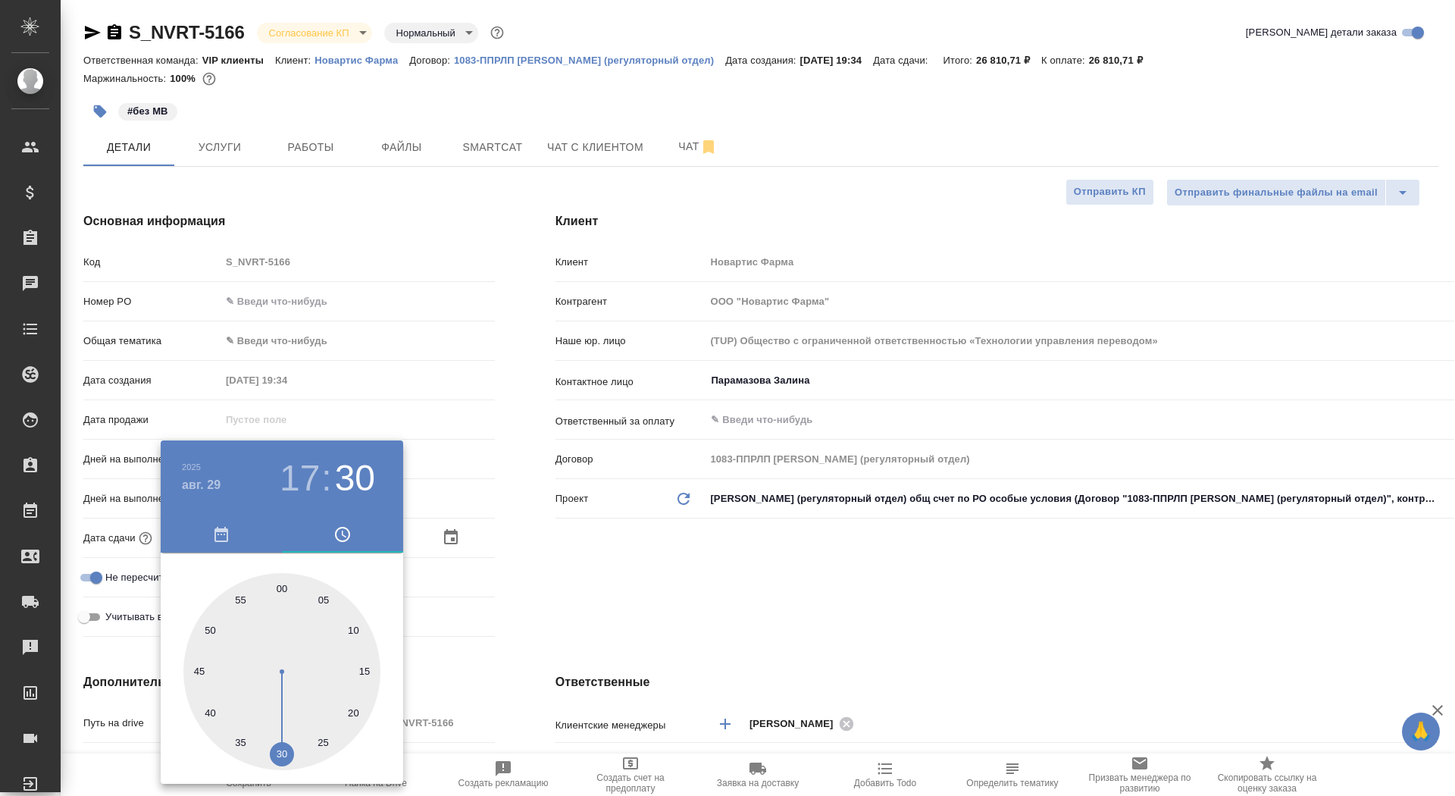
type textarea "x"
click at [574, 584] on div at bounding box center [727, 398] width 1455 height 796
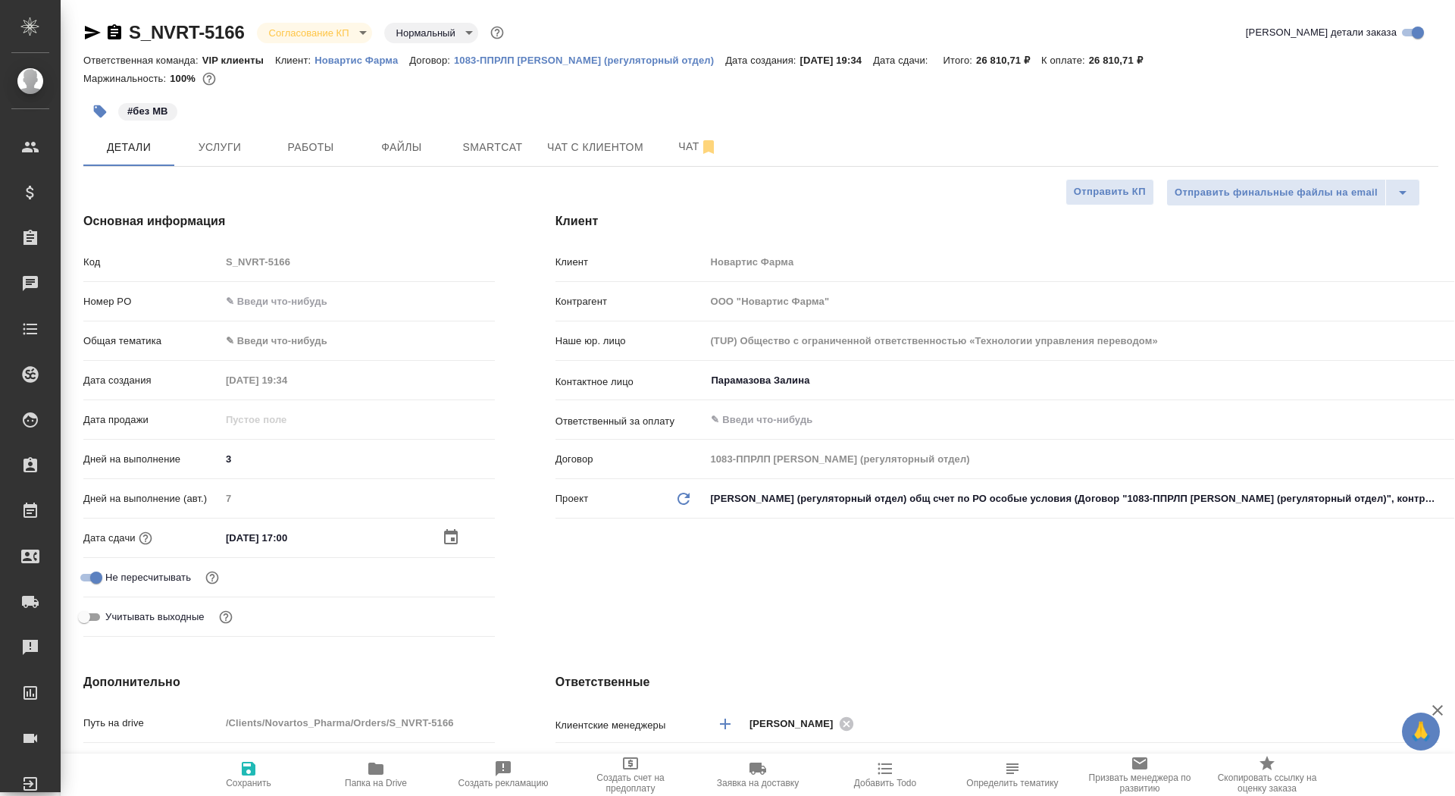
click at [246, 777] on icon "button" at bounding box center [249, 769] width 18 height 18
type textarea "x"
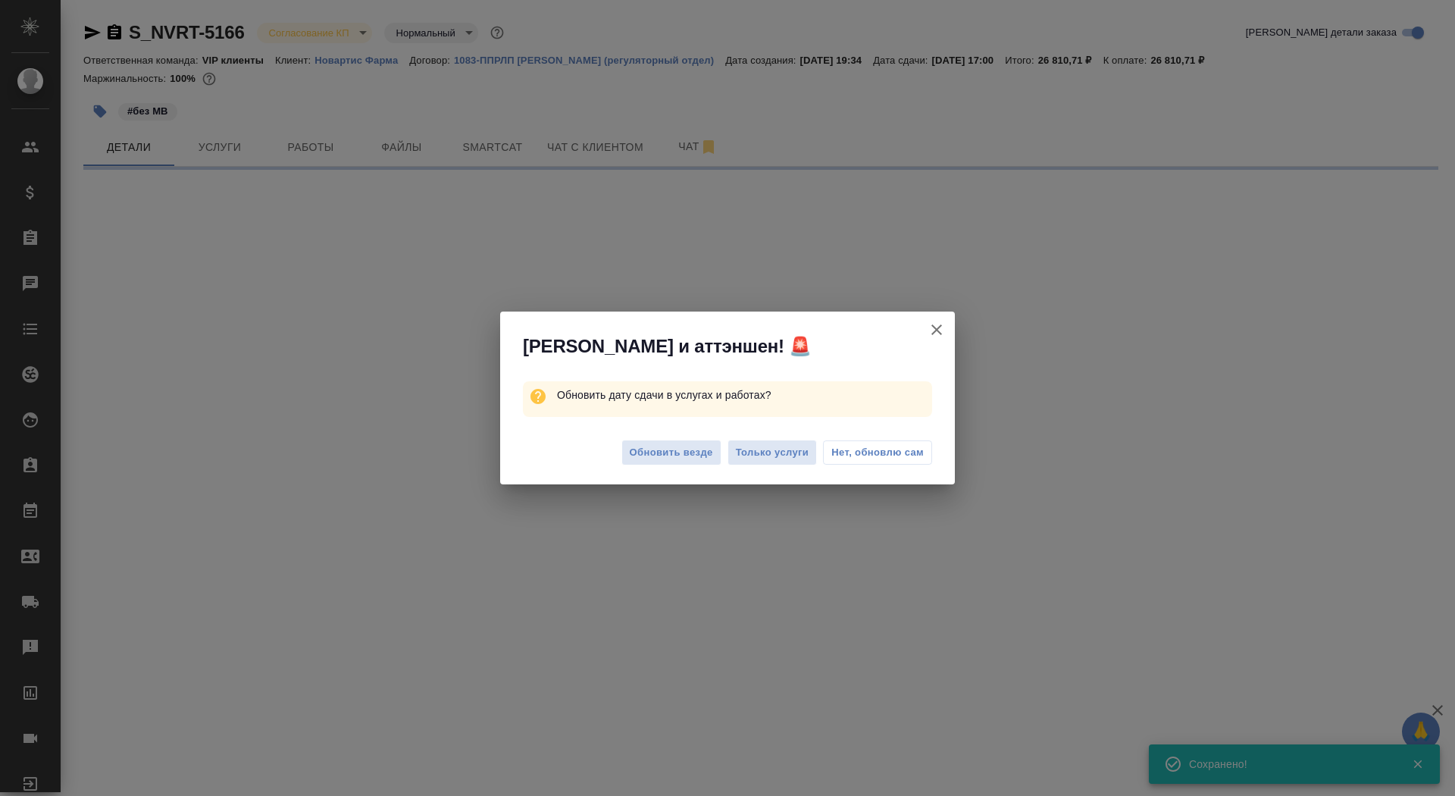
select select "RU"
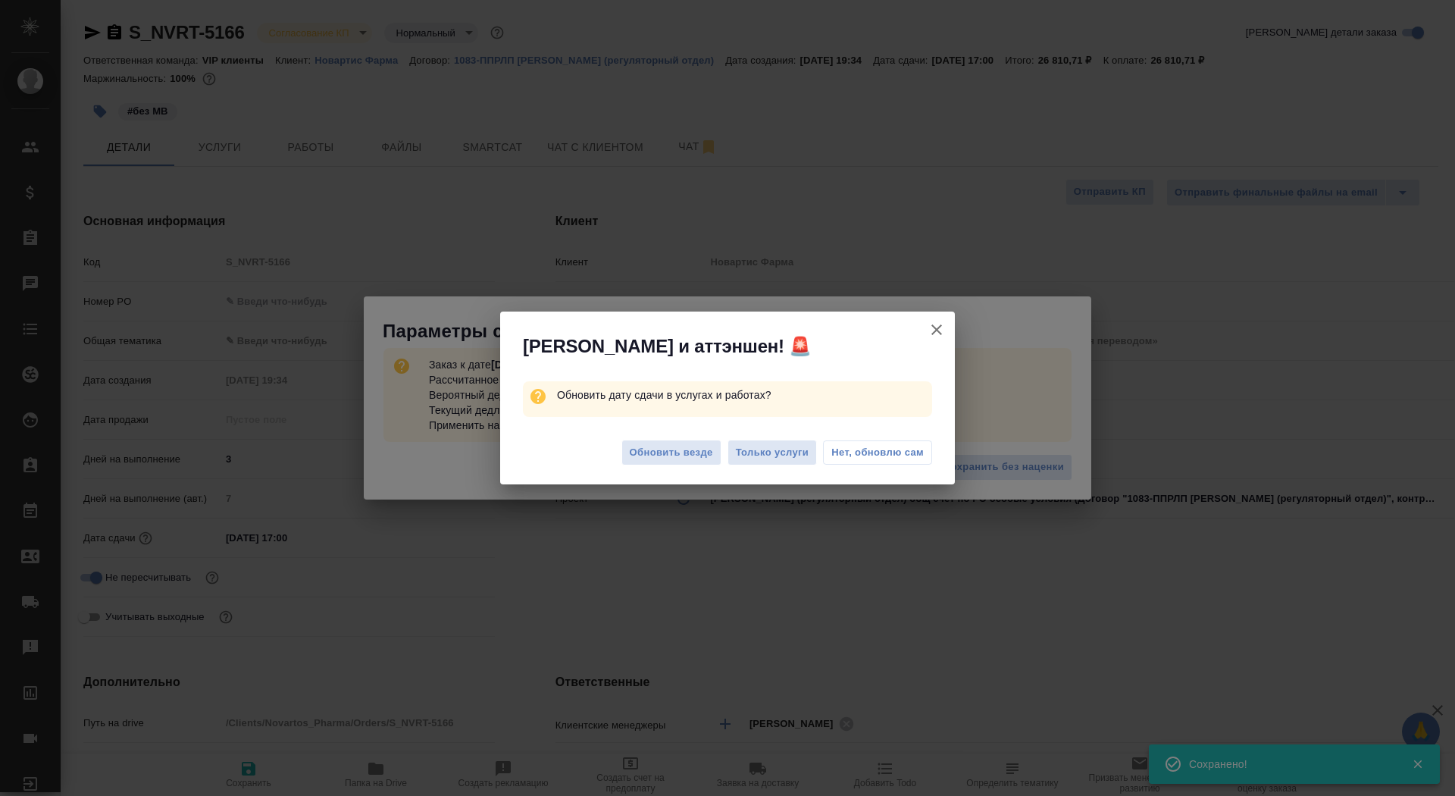
type textarea "x"
click at [666, 449] on span "Обновить везде" at bounding box center [671, 452] width 83 height 17
type textarea "x"
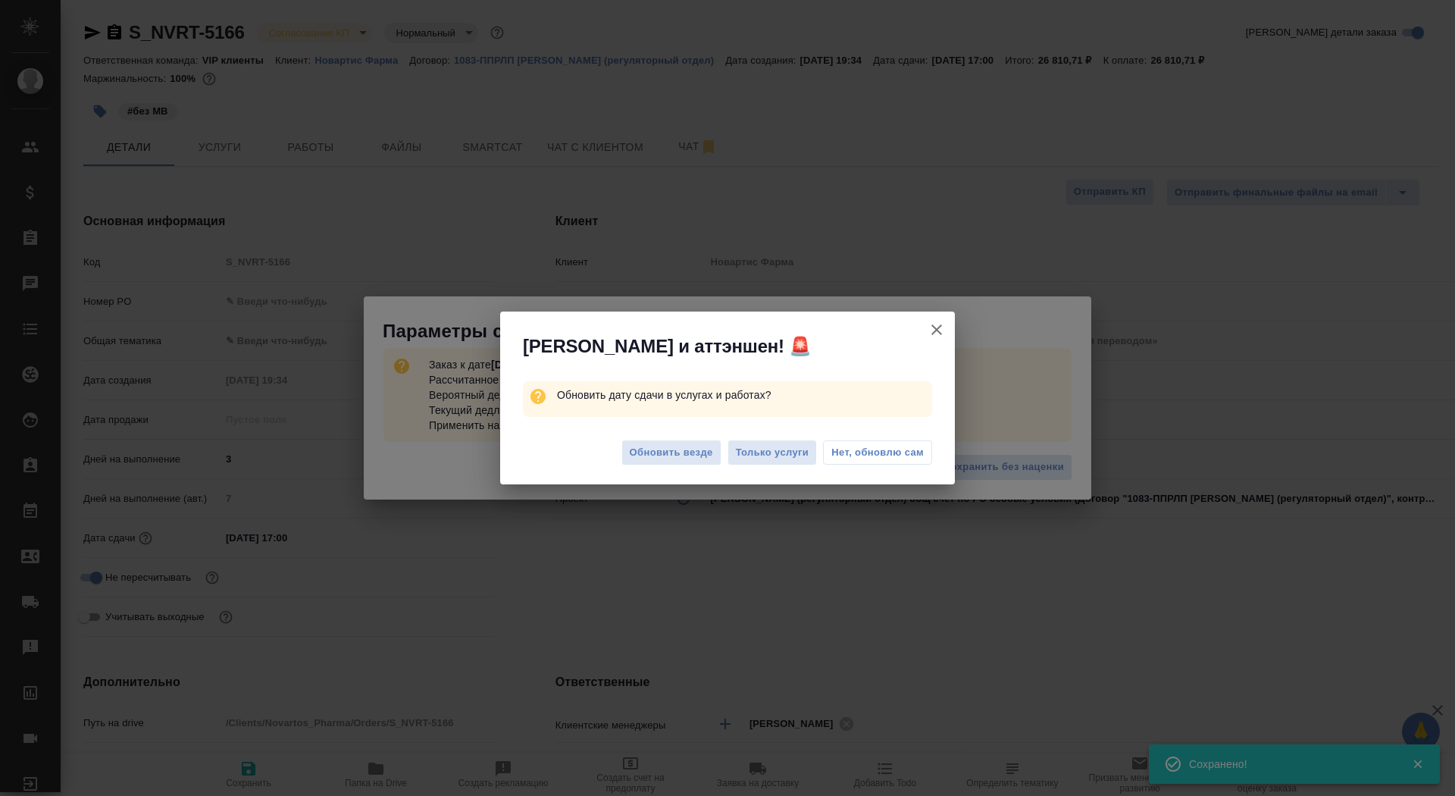
type textarea "x"
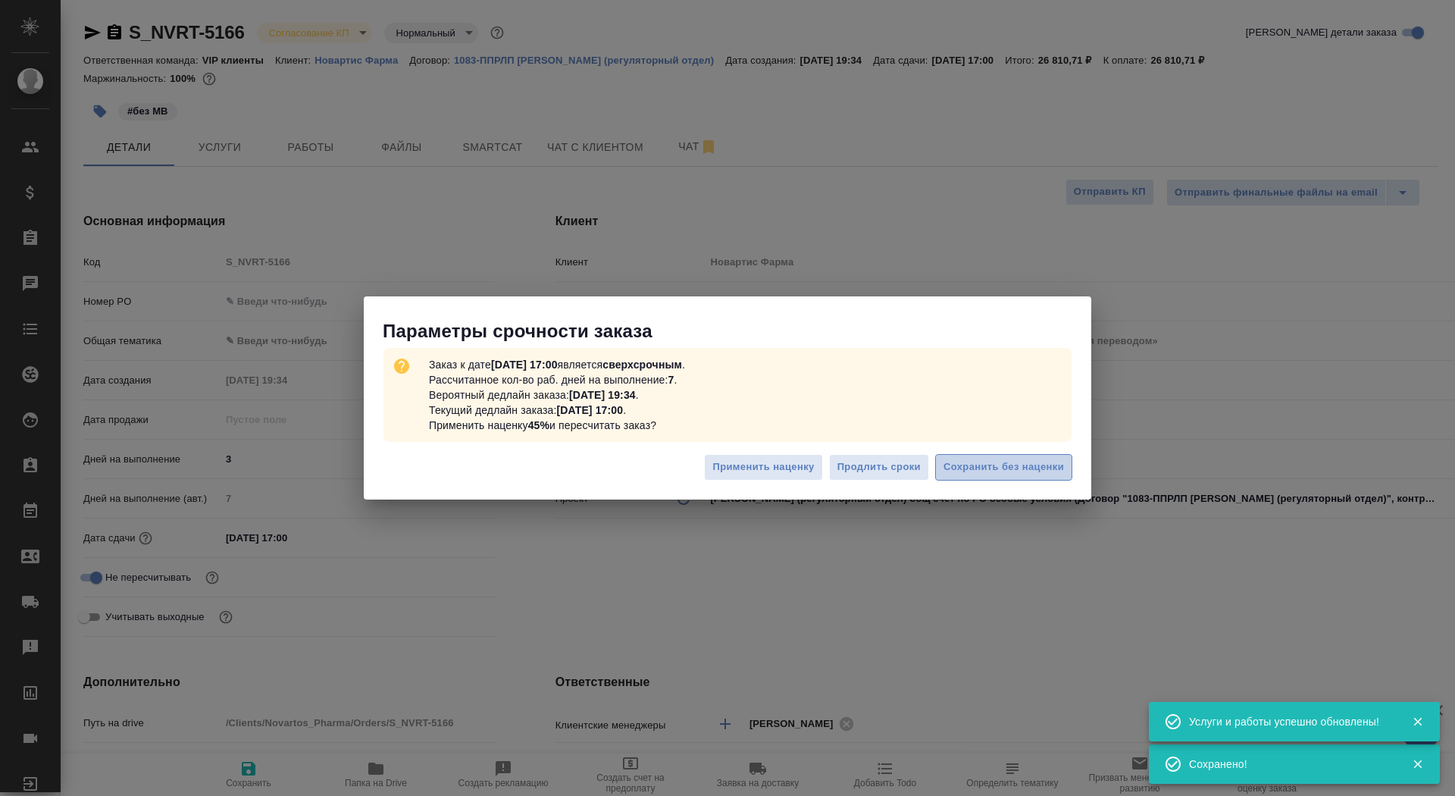
click at [1010, 468] on span "Сохранить без наценки" at bounding box center [1004, 467] width 121 height 17
type textarea "x"
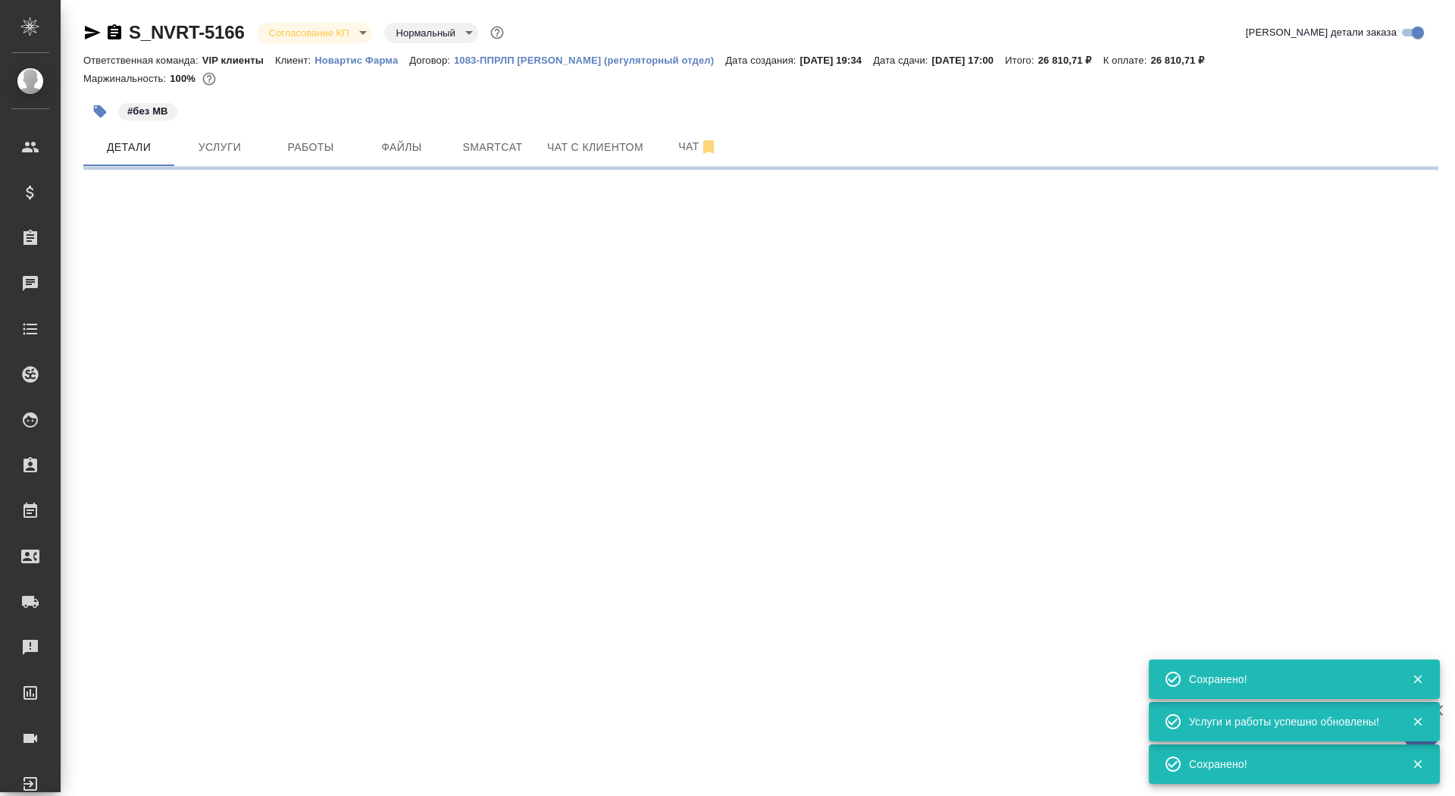
type input "urgent"
select select "RU"
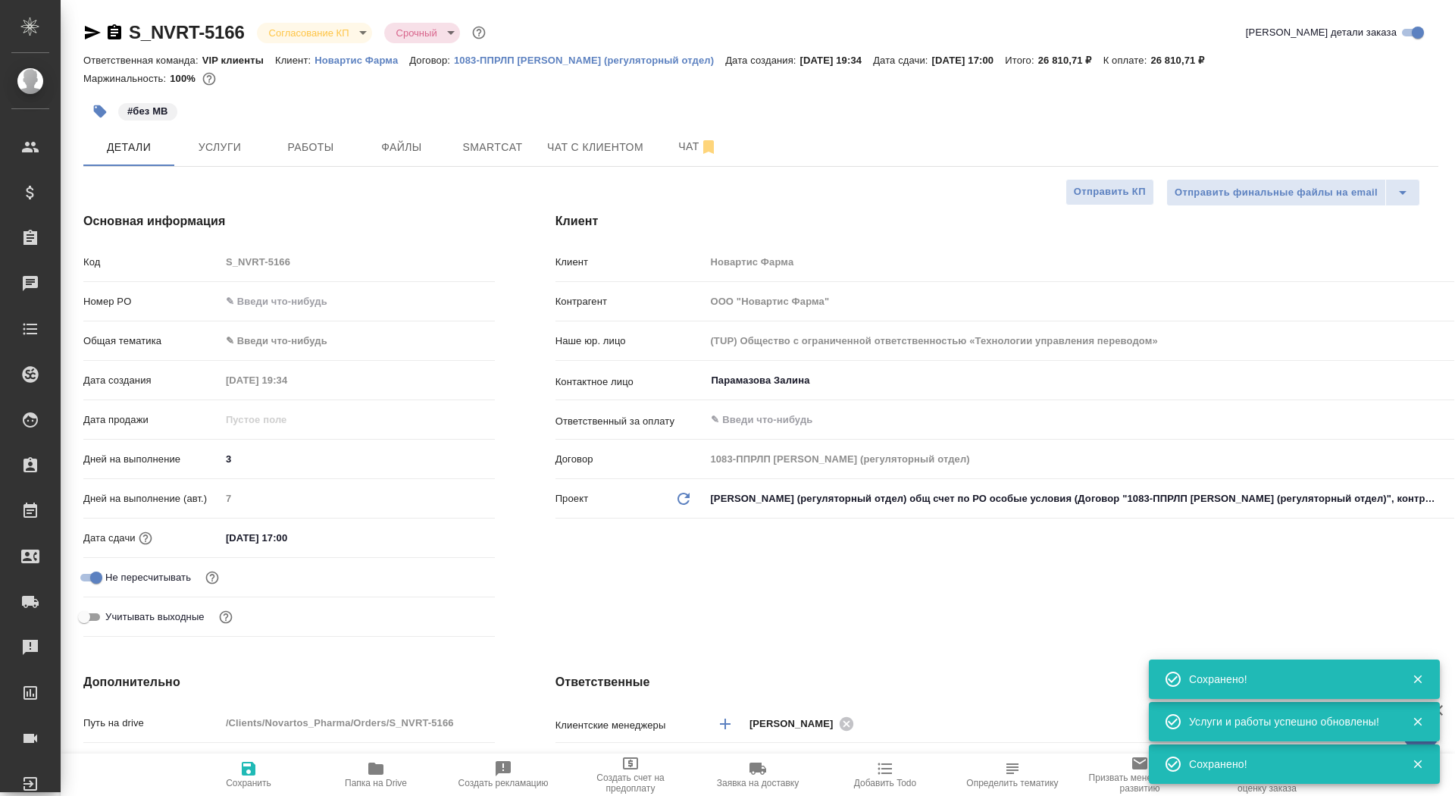
type textarea "x"
click at [325, 139] on span "Работы" at bounding box center [310, 147] width 73 height 19
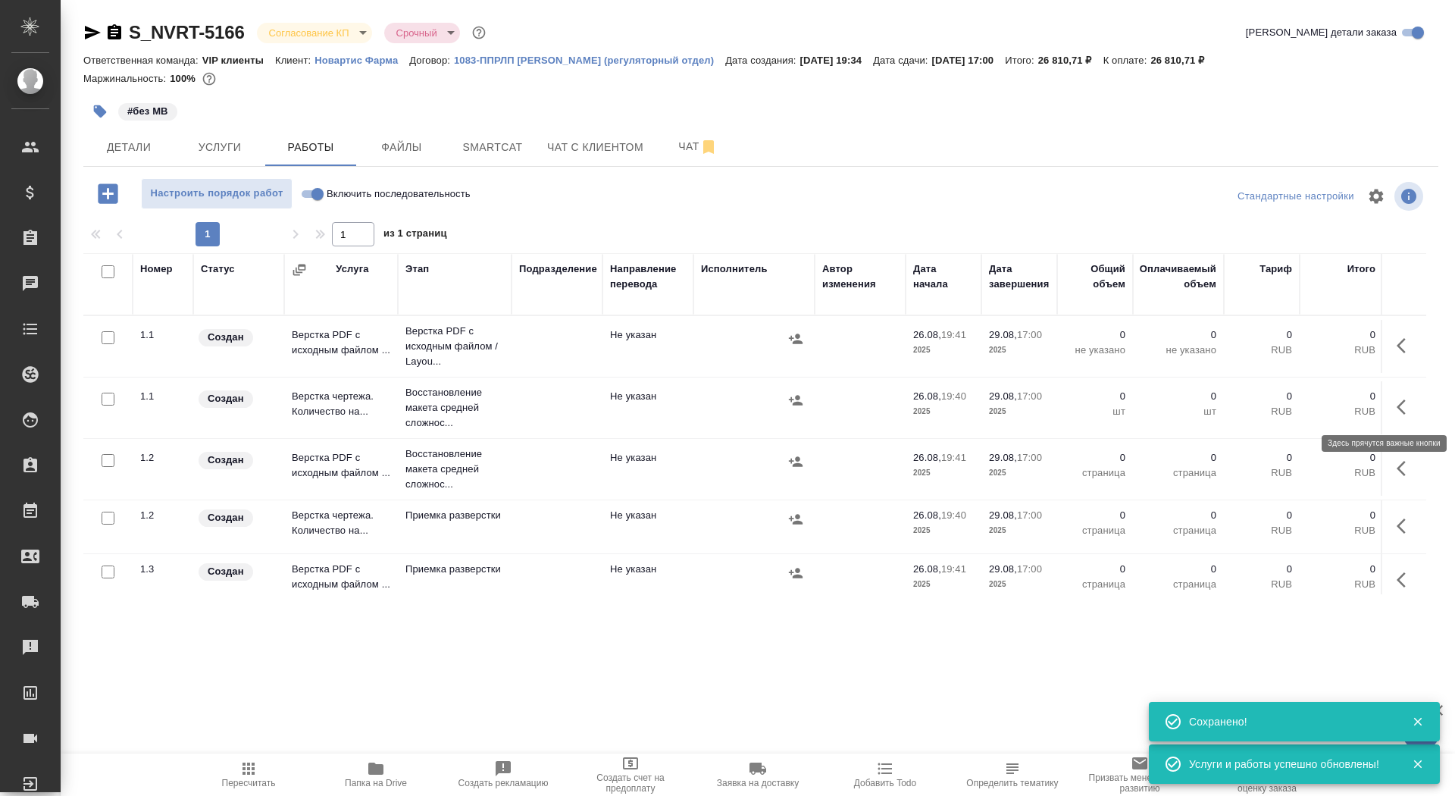
click at [1395, 404] on button "button" at bounding box center [1406, 407] width 36 height 36
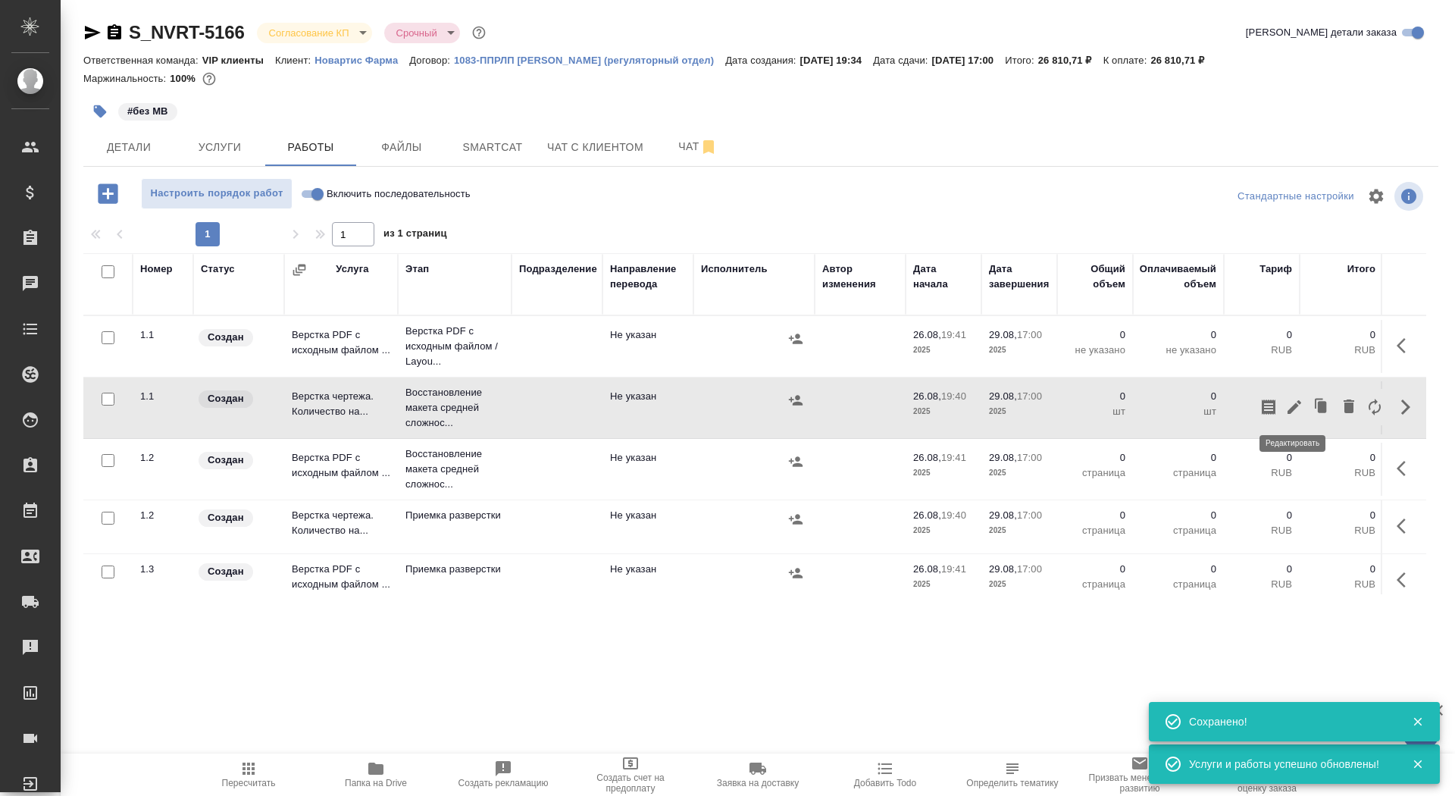
click at [1286, 410] on icon "button" at bounding box center [1295, 407] width 18 height 18
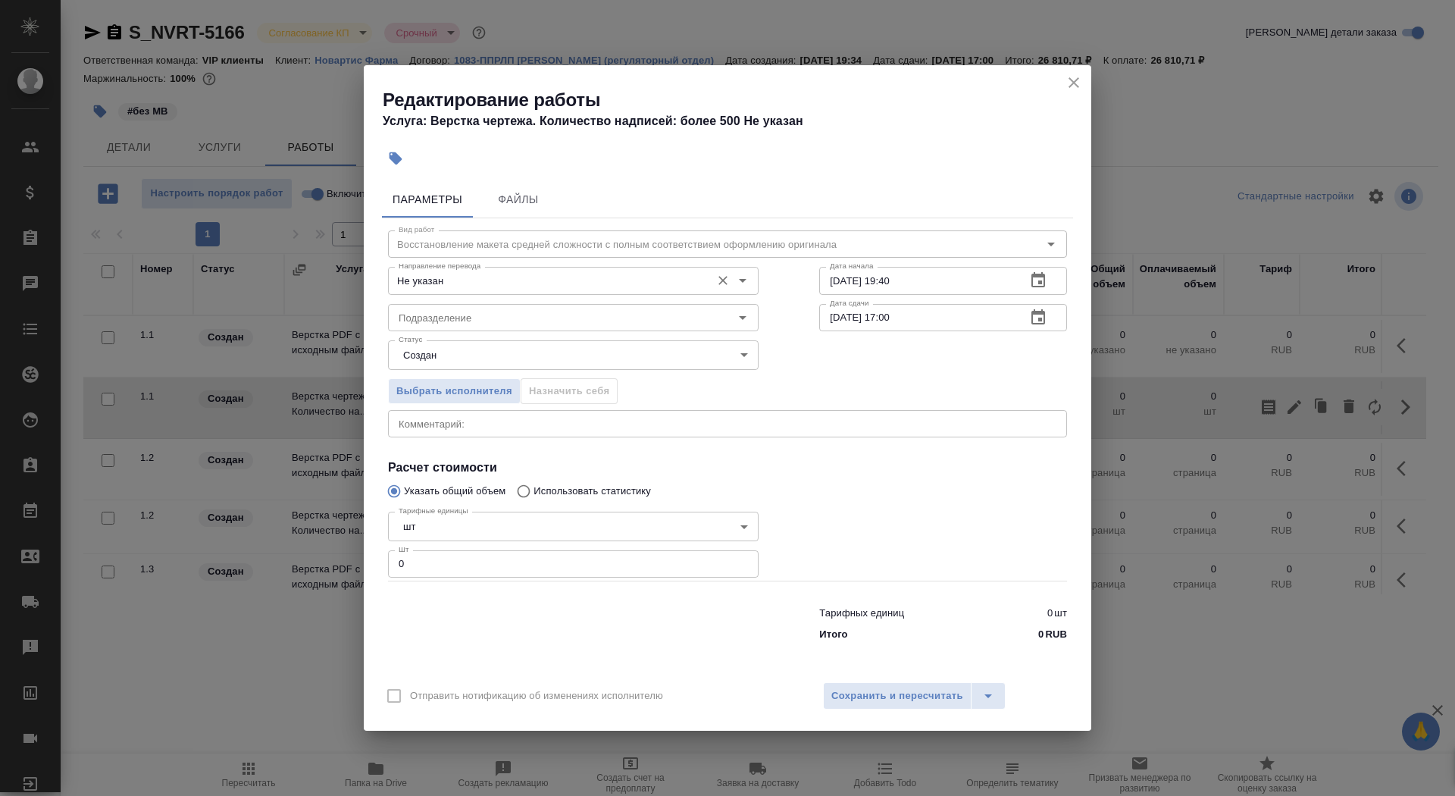
click at [503, 292] on div "Не указан Направление перевода" at bounding box center [573, 280] width 371 height 27
click at [503, 285] on input "Не указан" at bounding box center [548, 280] width 311 height 18
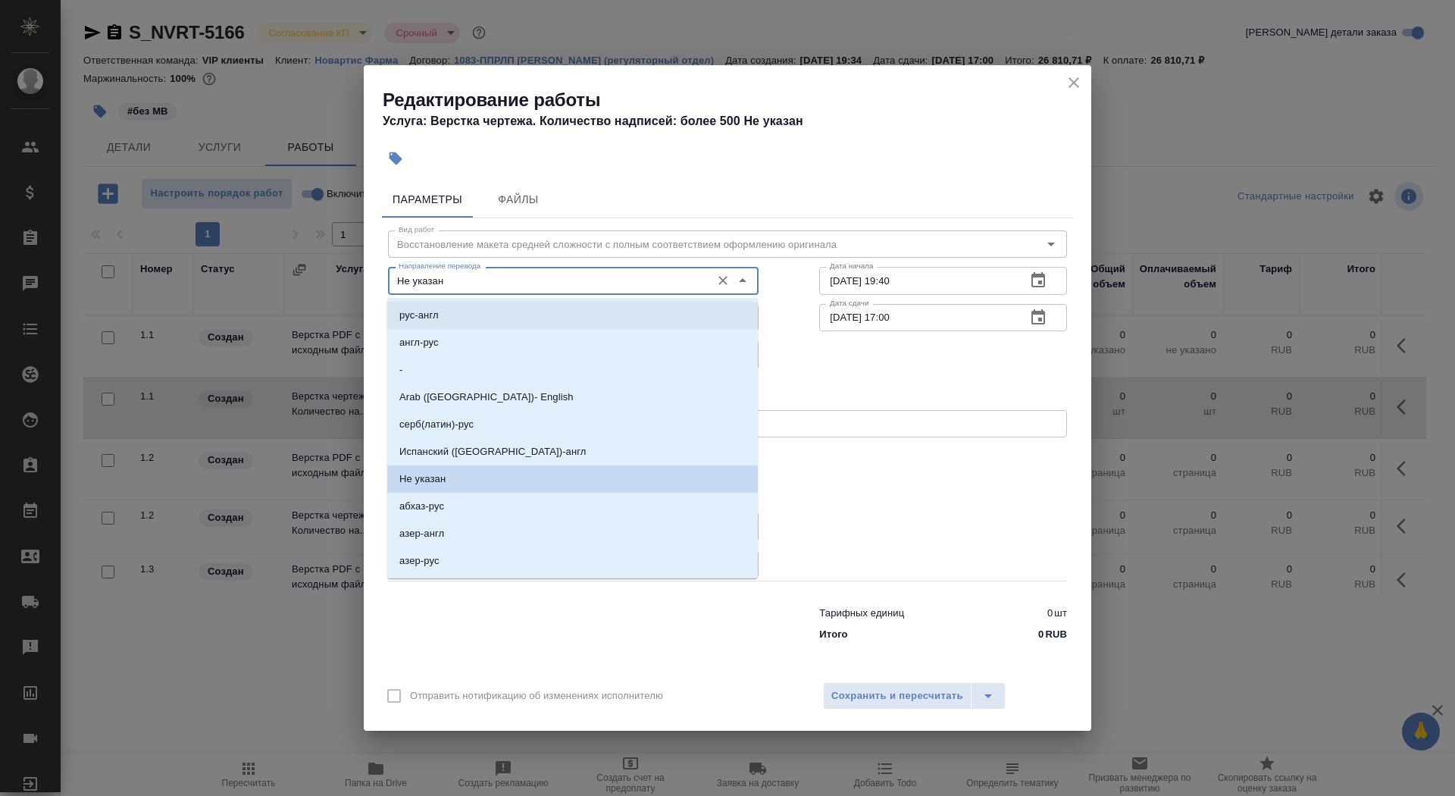
click at [501, 316] on li "рус-англ" at bounding box center [572, 315] width 371 height 27
type input "рус-англ"
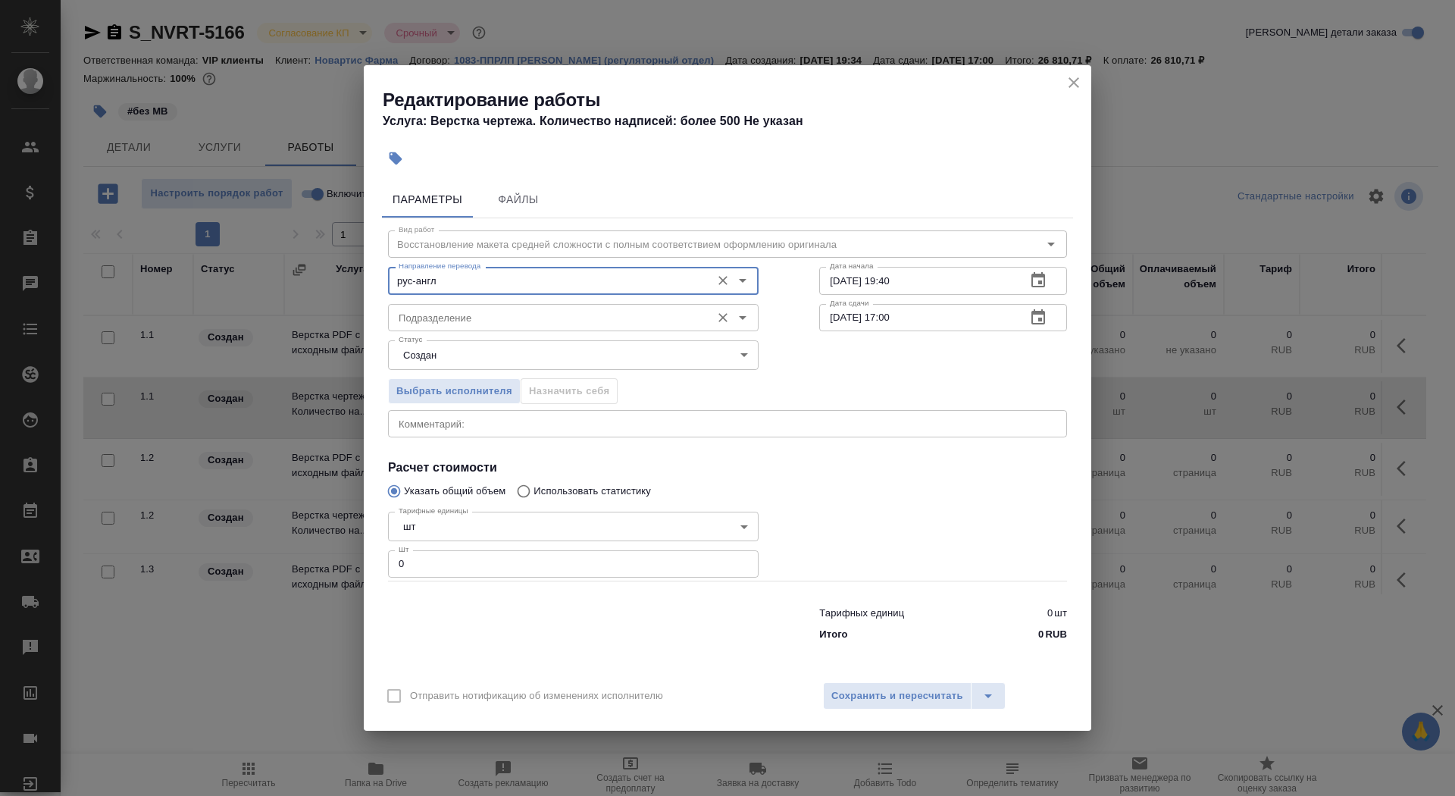
click at [500, 314] on input "Подразделение" at bounding box center [548, 318] width 311 height 18
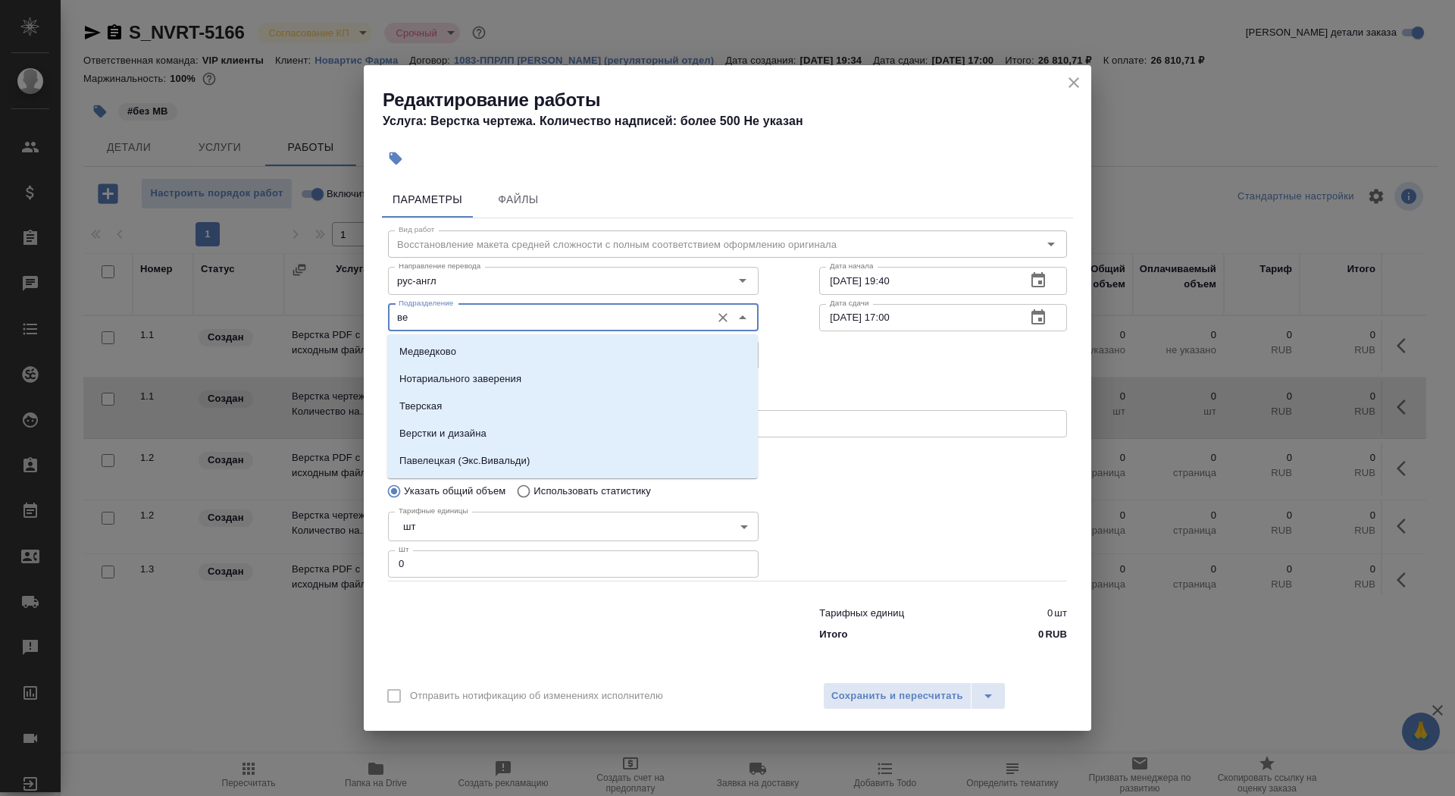
type input "в"
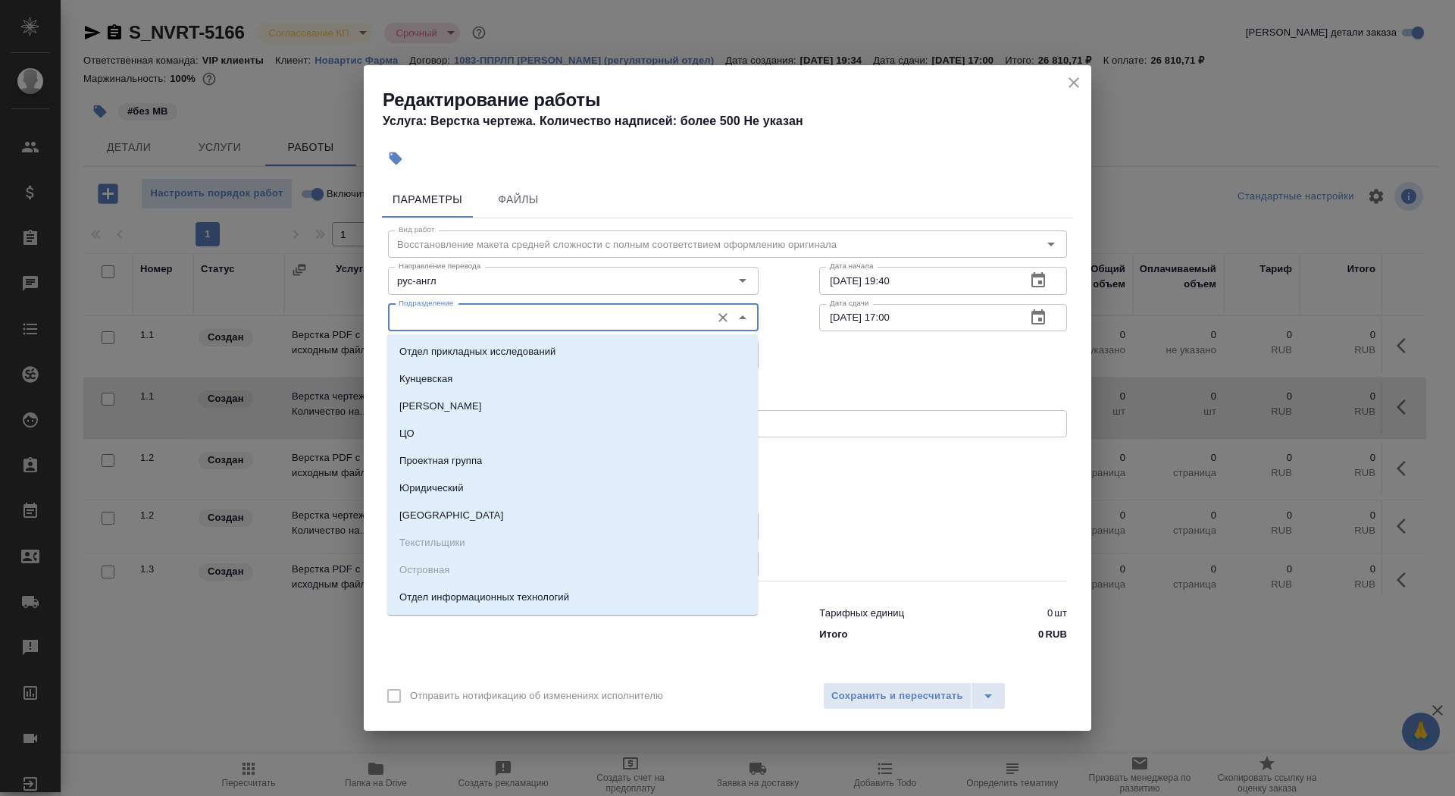
type input "f"
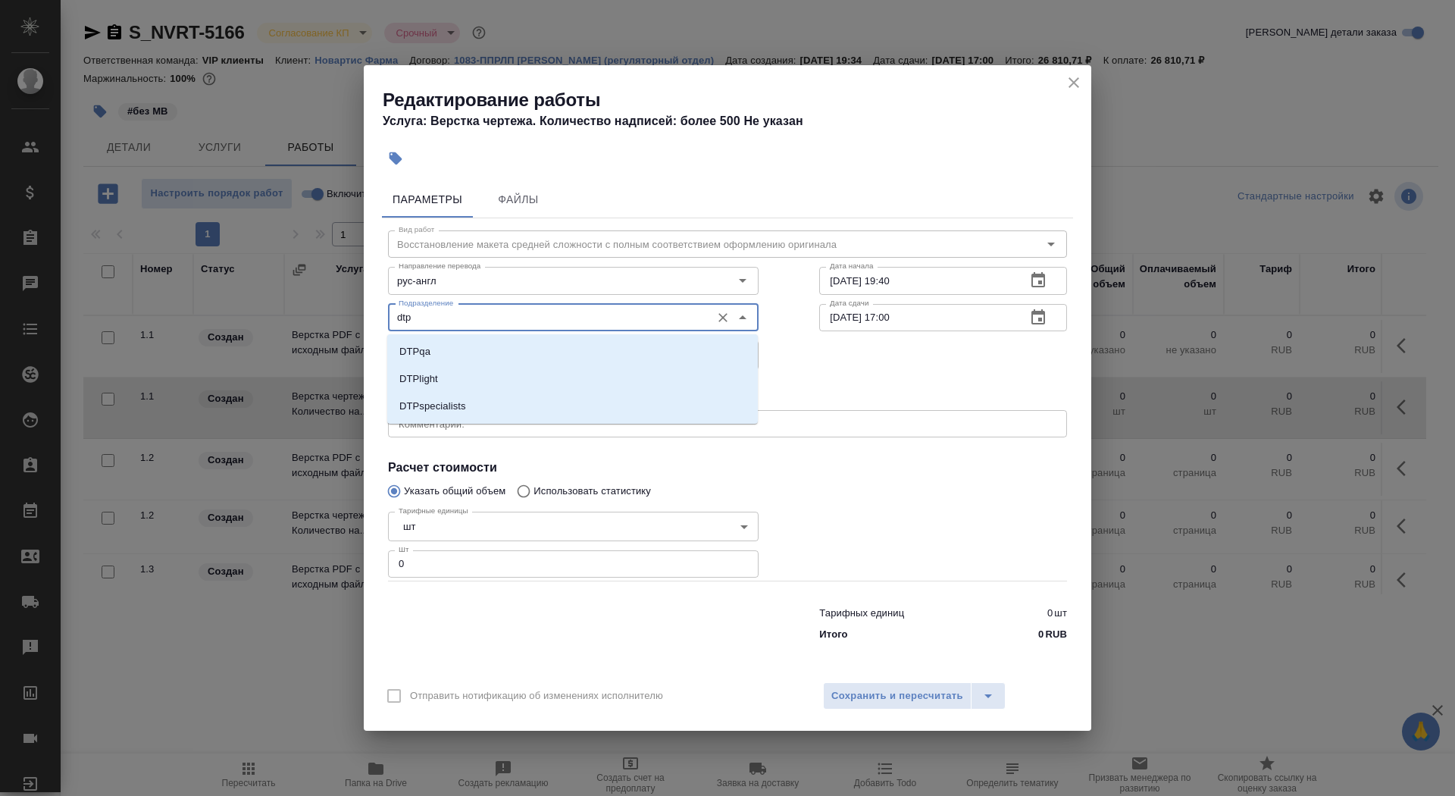
type input "dtpl"
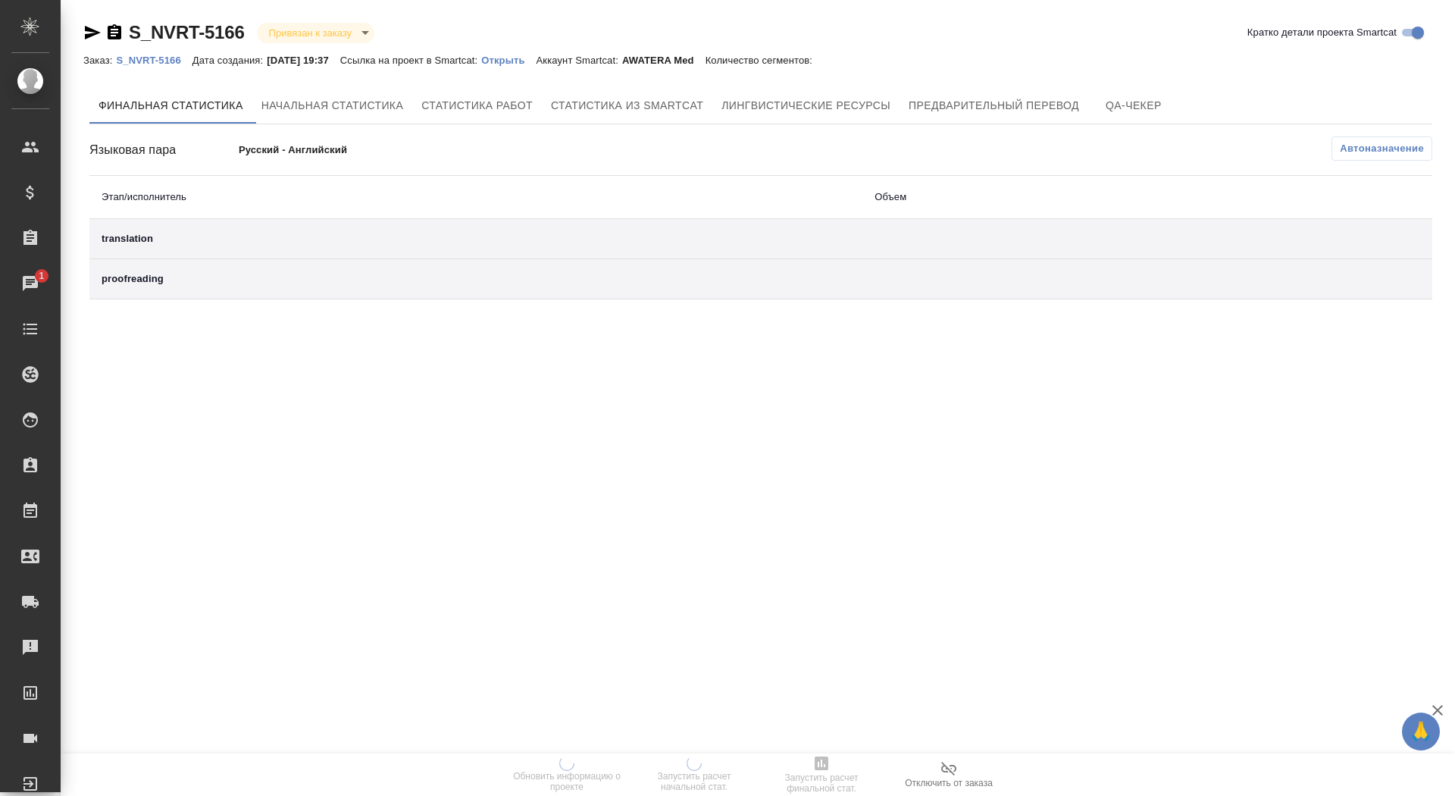
click at [536, 56] on p "Открыть" at bounding box center [508, 60] width 55 height 11
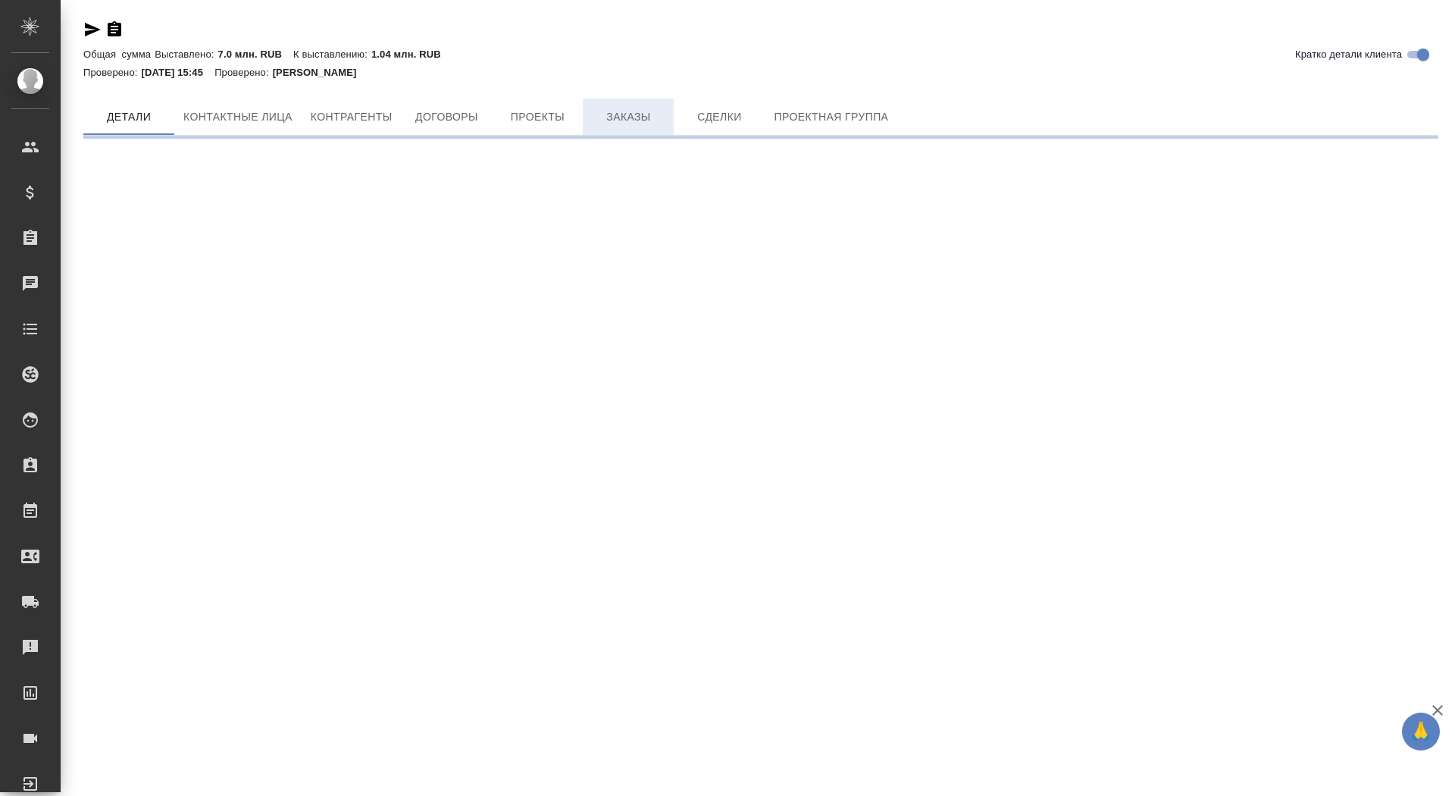
click at [609, 105] on button "Заказы" at bounding box center [628, 117] width 91 height 36
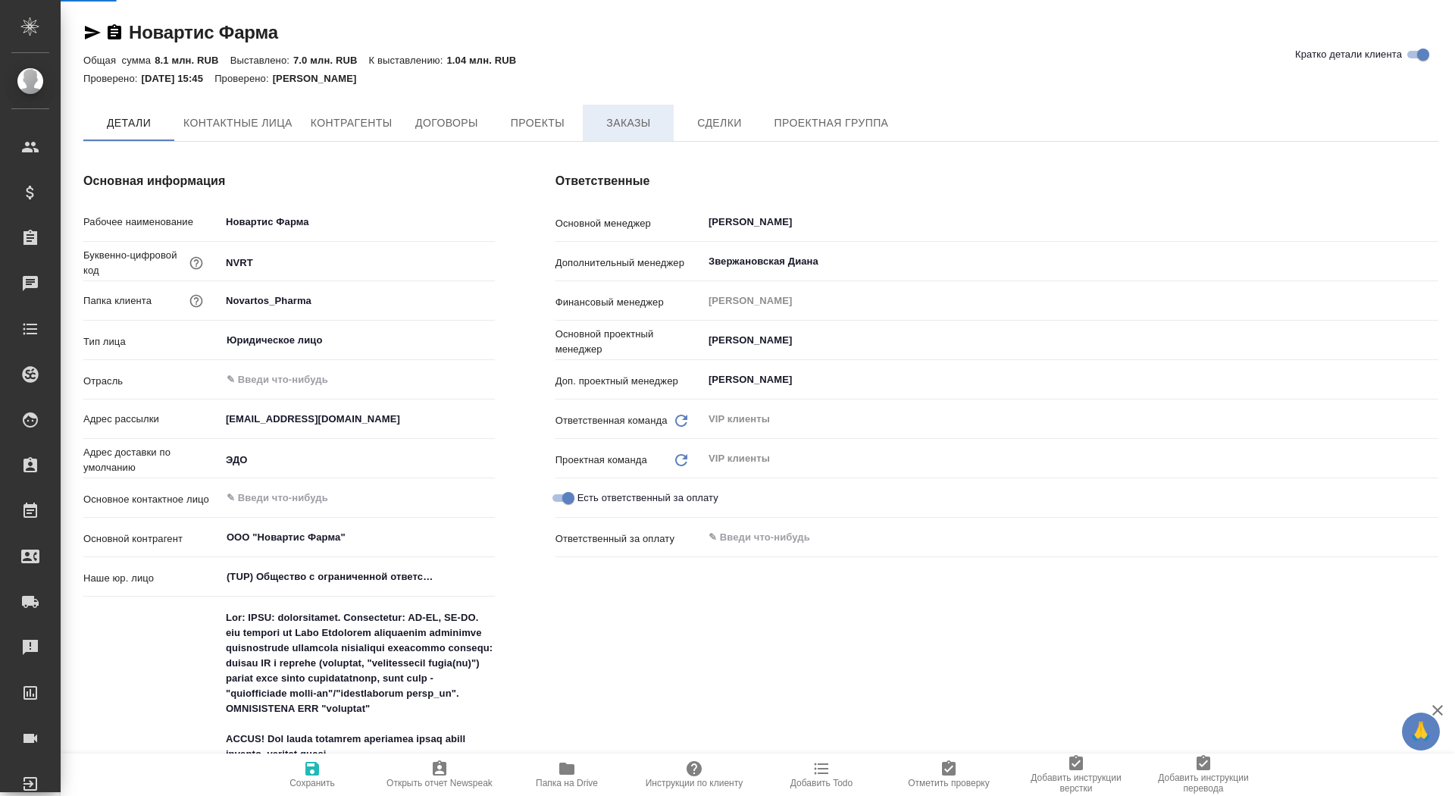
type textarea "x"
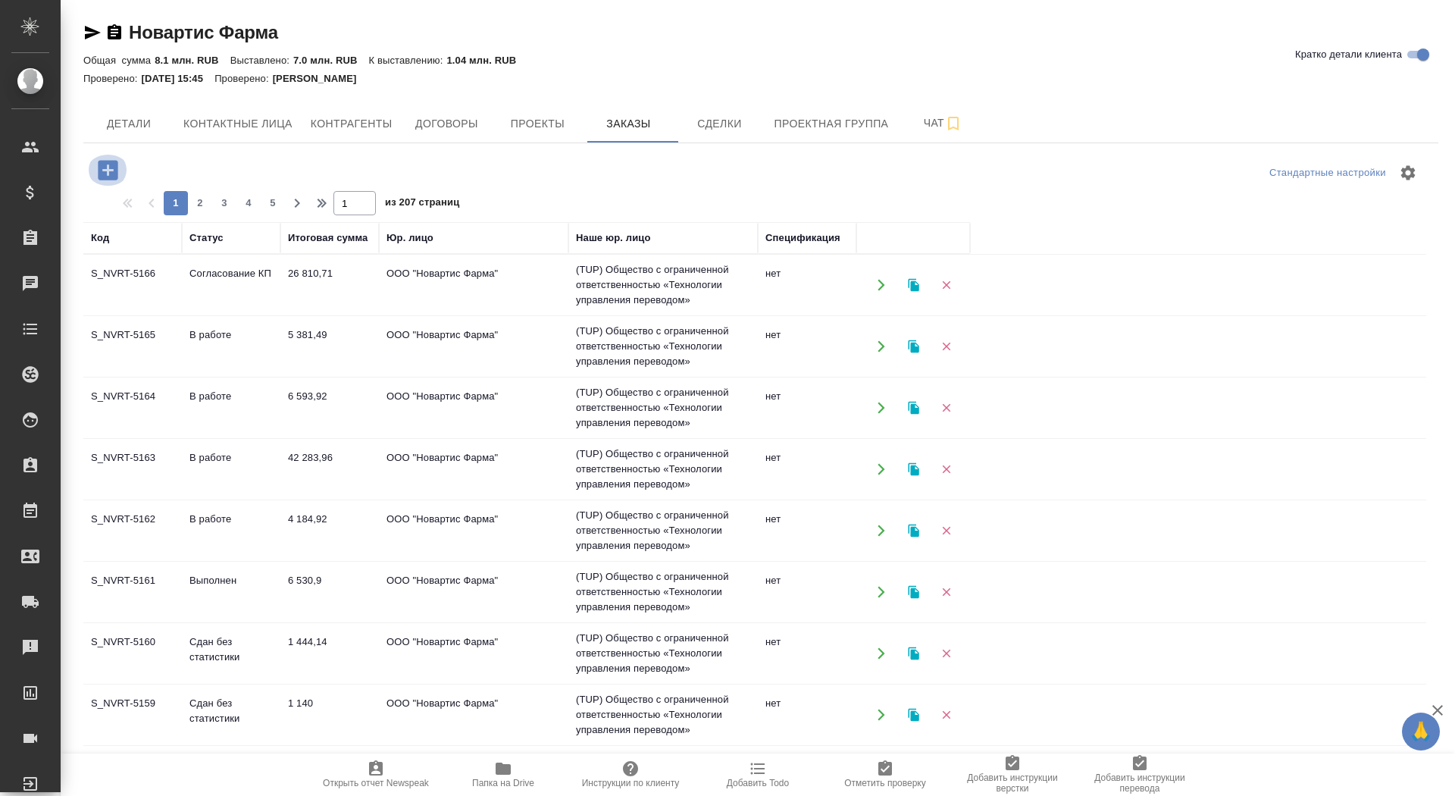
click at [102, 170] on icon "button" at bounding box center [108, 170] width 27 height 27
click at [109, 170] on icon "button" at bounding box center [108, 170] width 27 height 27
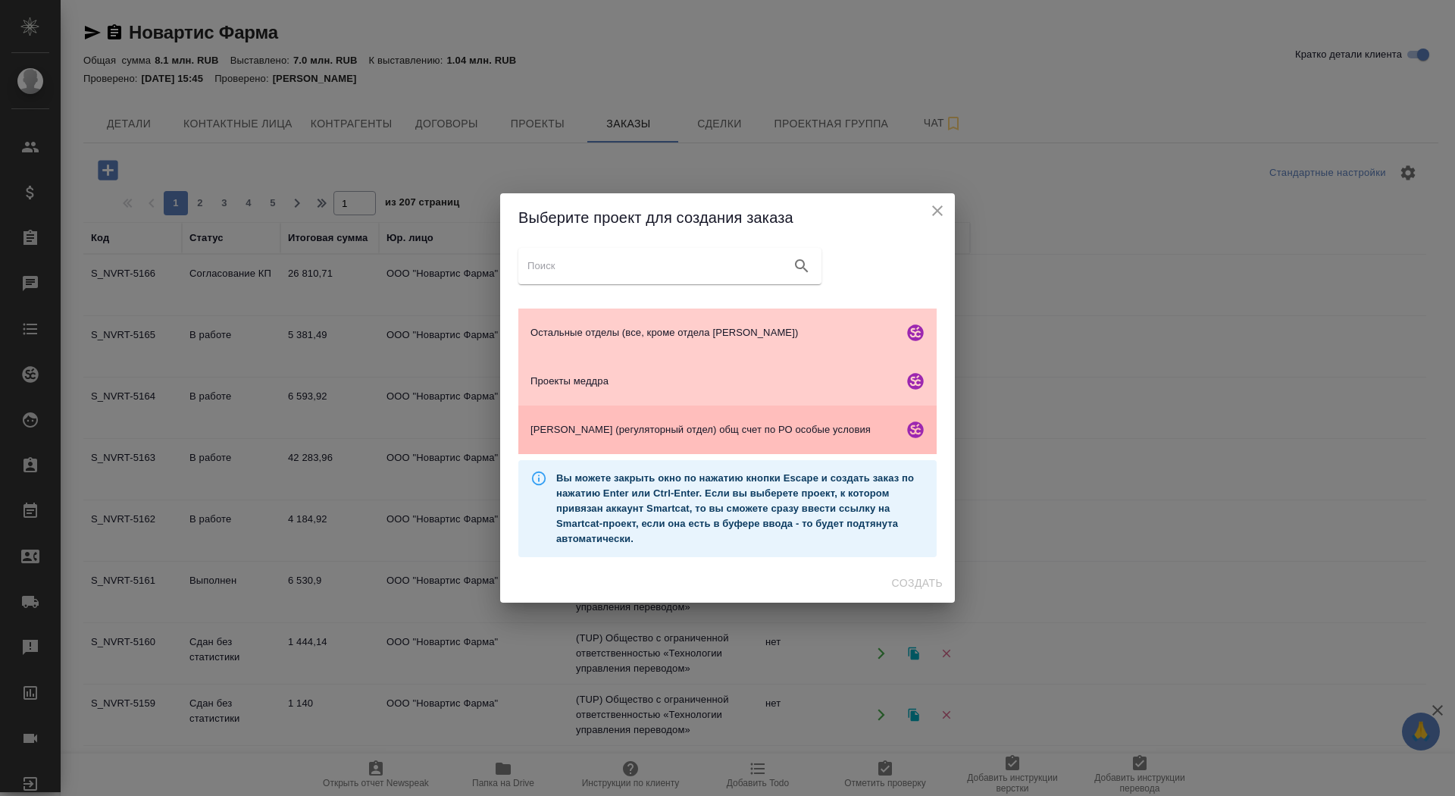
click at [700, 419] on div "[PERSON_NAME] (регуляторный отдел) общ счет по РО особые условия" at bounding box center [727, 430] width 418 height 49
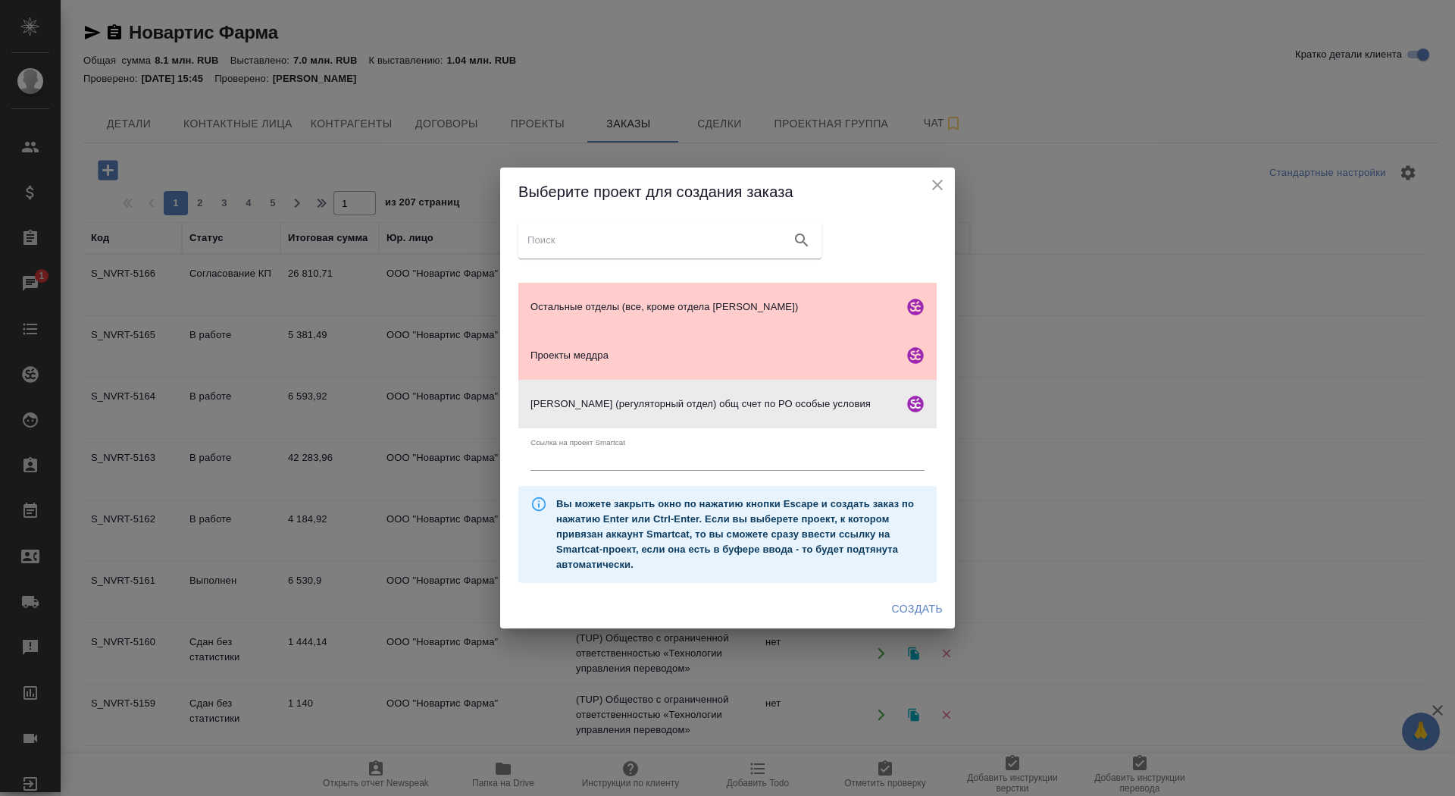
click at [913, 610] on span "Создать" at bounding box center [917, 609] width 51 height 19
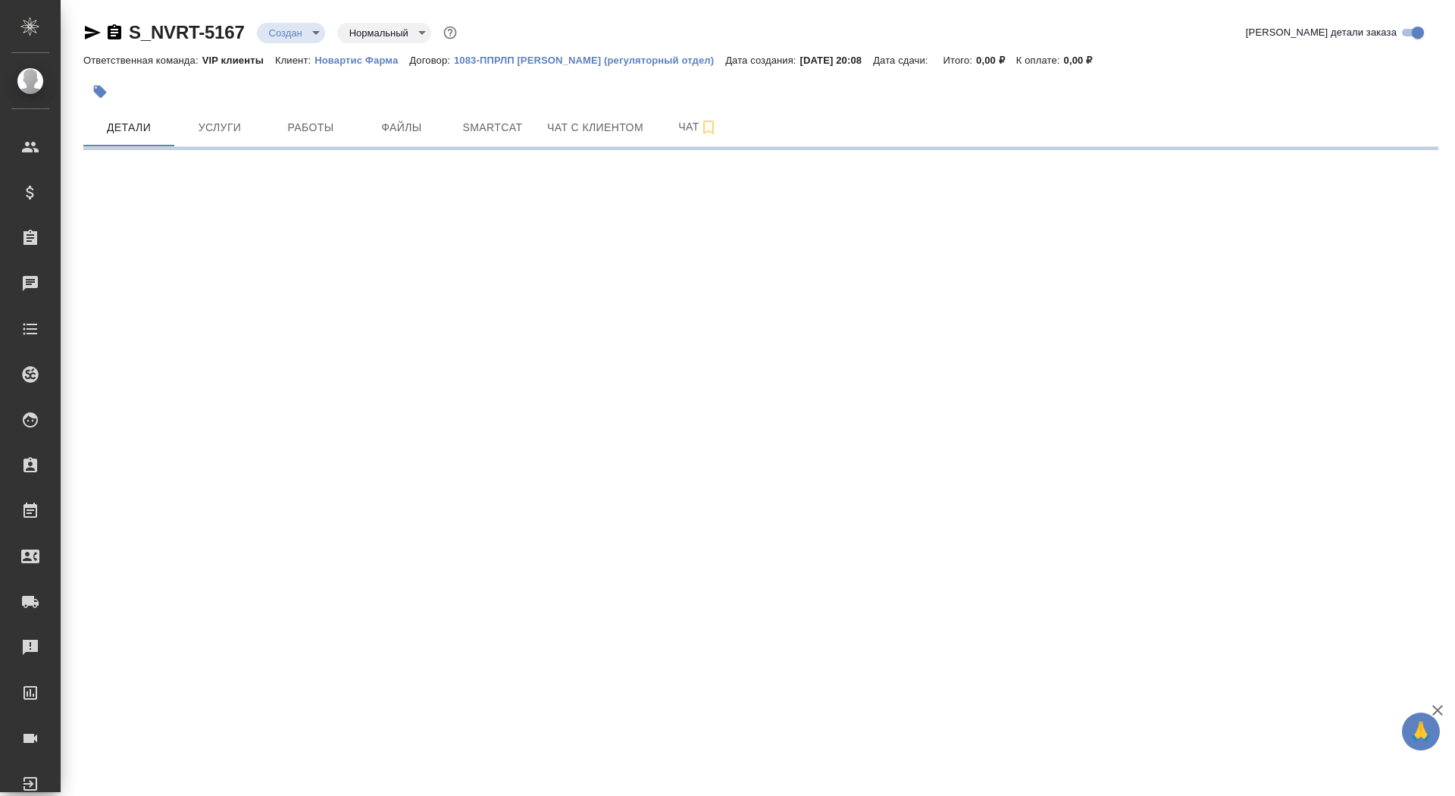
select select "RU"
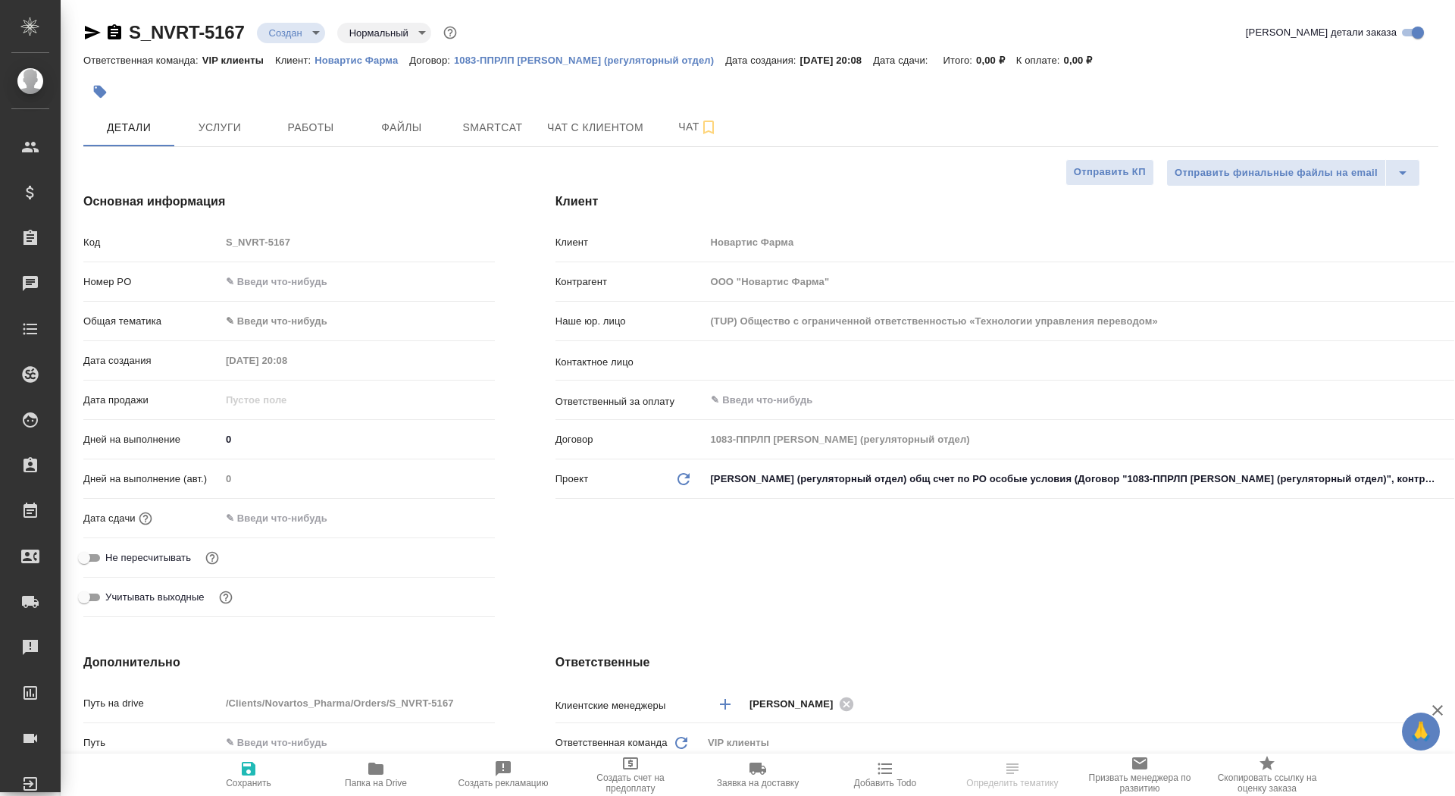
type textarea "x"
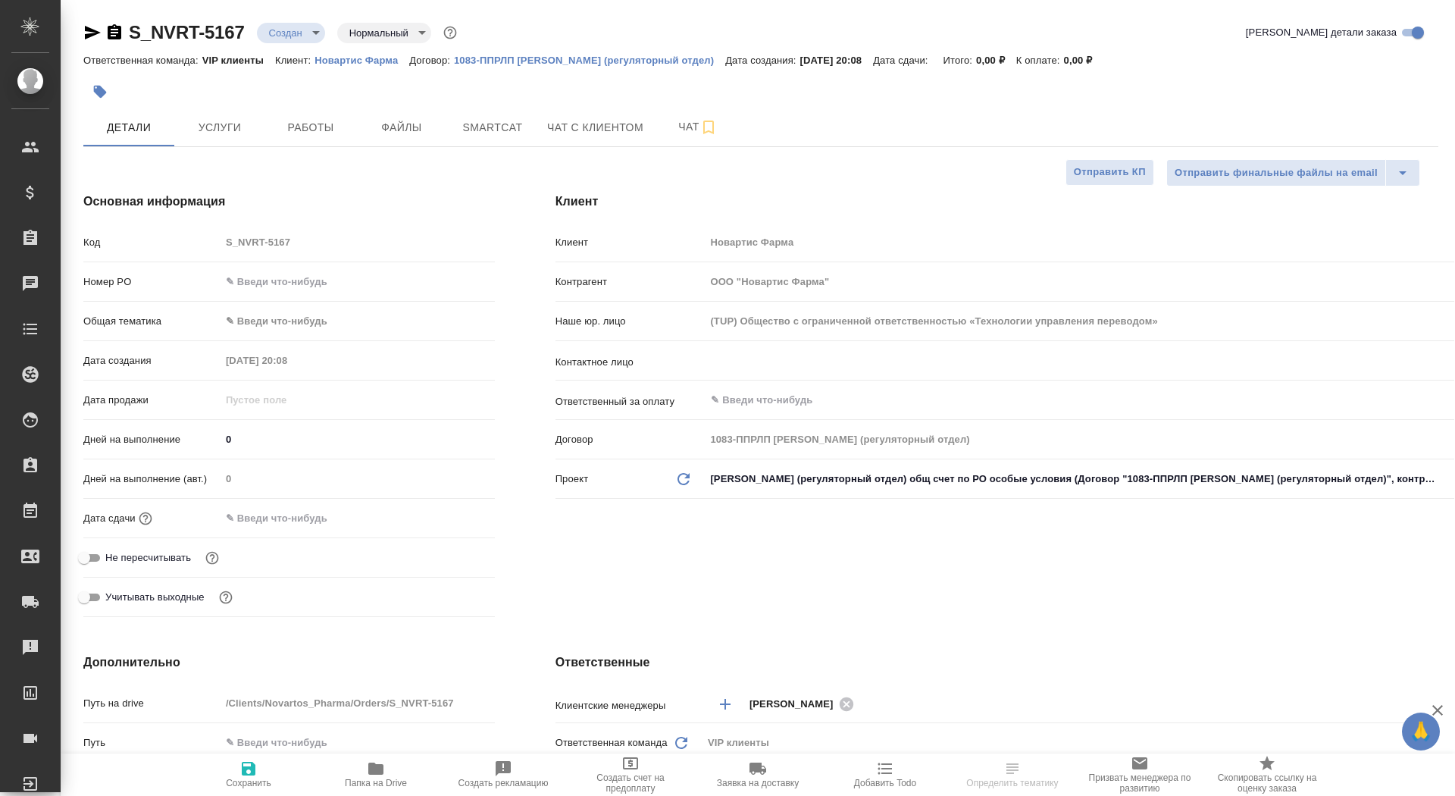
type textarea "x"
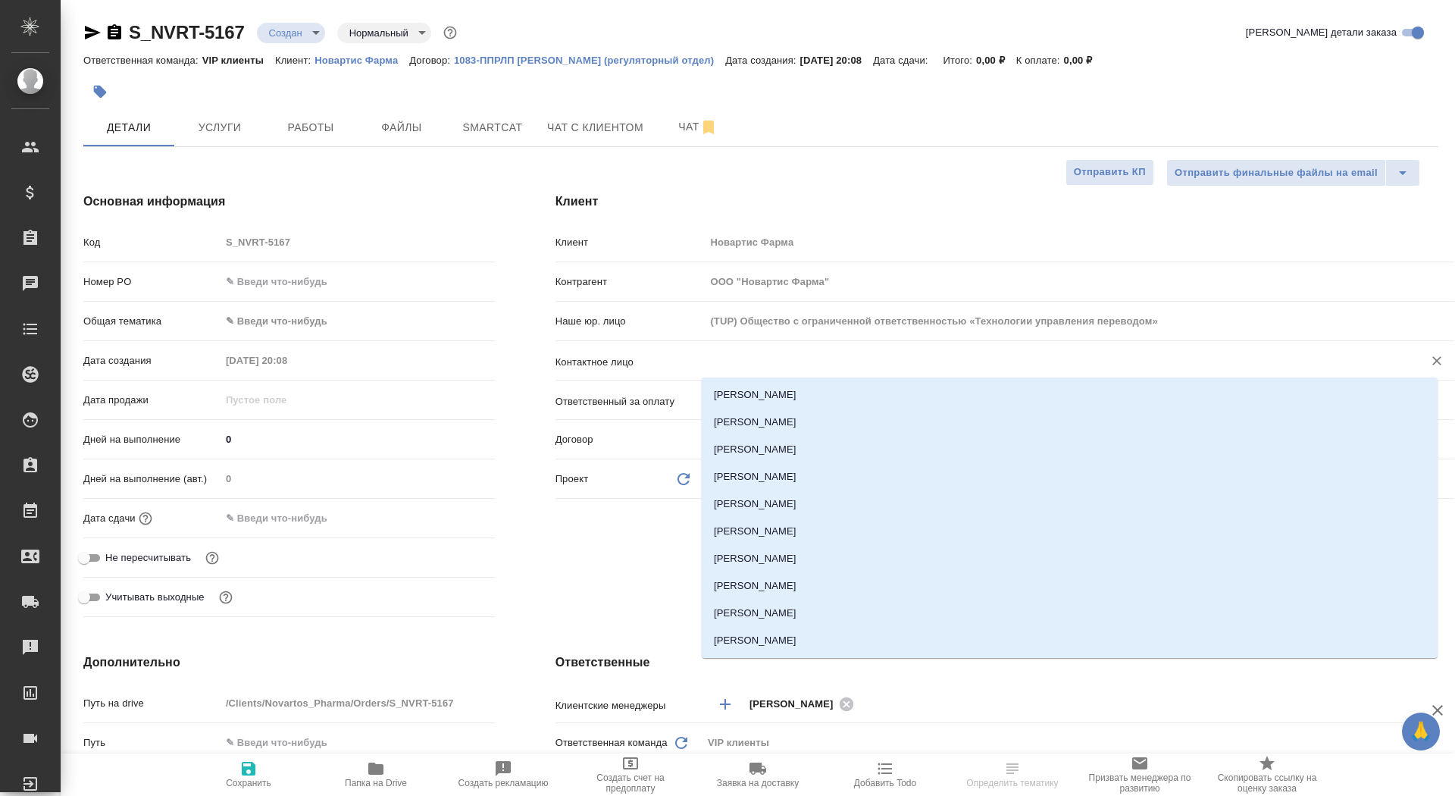
click at [772, 364] on input "text" at bounding box center [1055, 361] width 690 height 18
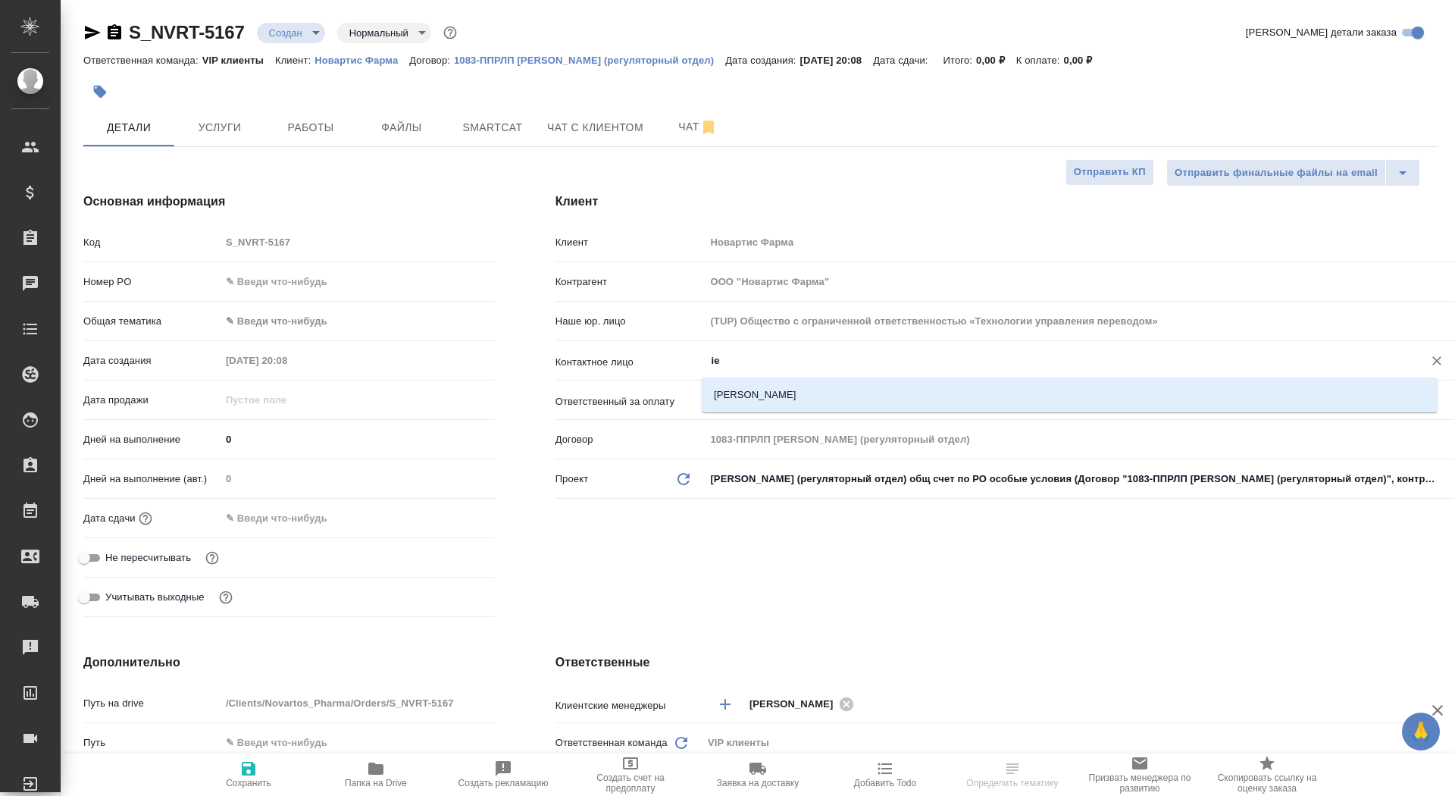
type input "i"
type textarea "x"
click at [819, 391] on li "Шуина Екатерина" at bounding box center [1070, 394] width 736 height 27
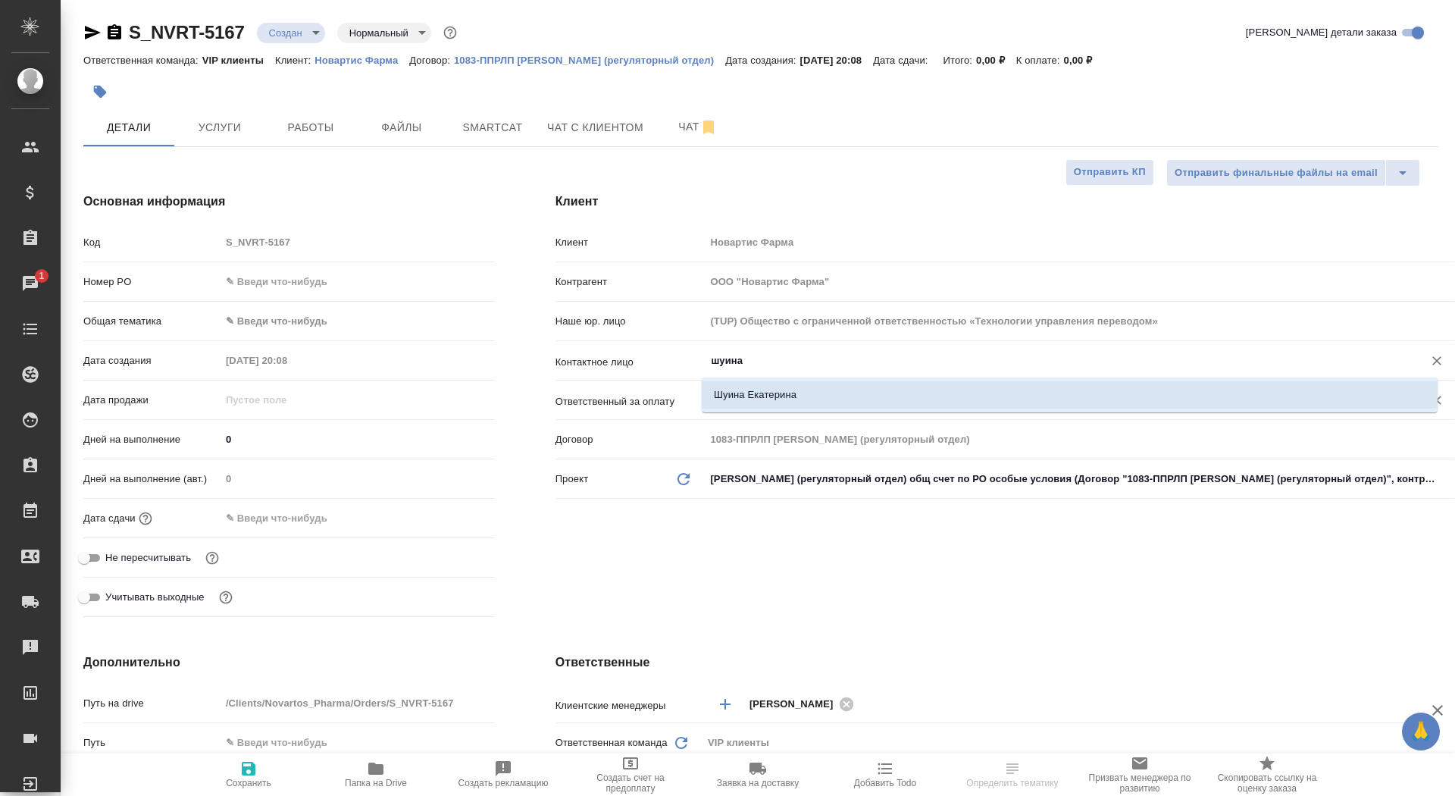
type input "Шуина Екатерина"
type textarea "x"
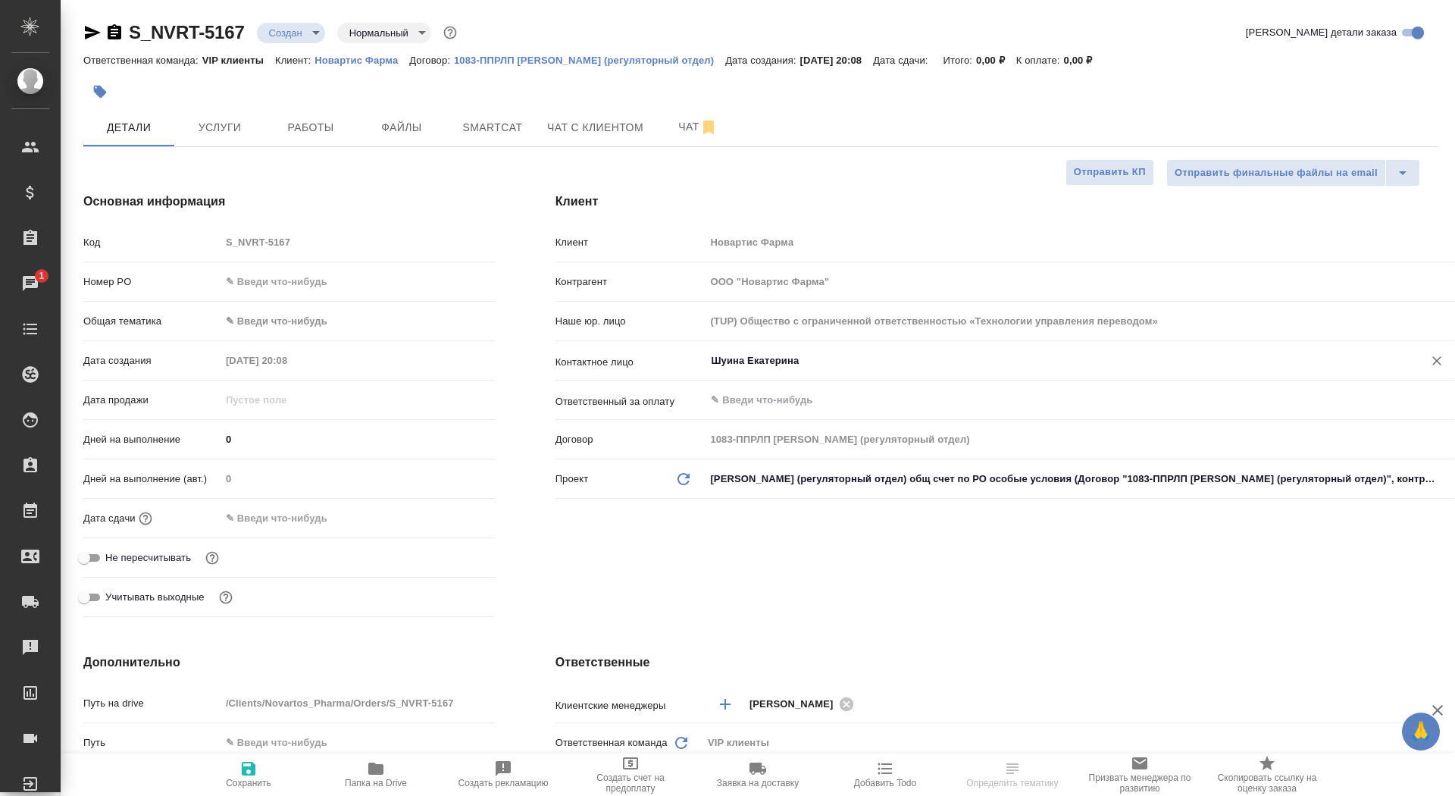
type input "Шуина Екатерина"
click at [277, 765] on span "Сохранить" at bounding box center [248, 774] width 109 height 29
type textarea "x"
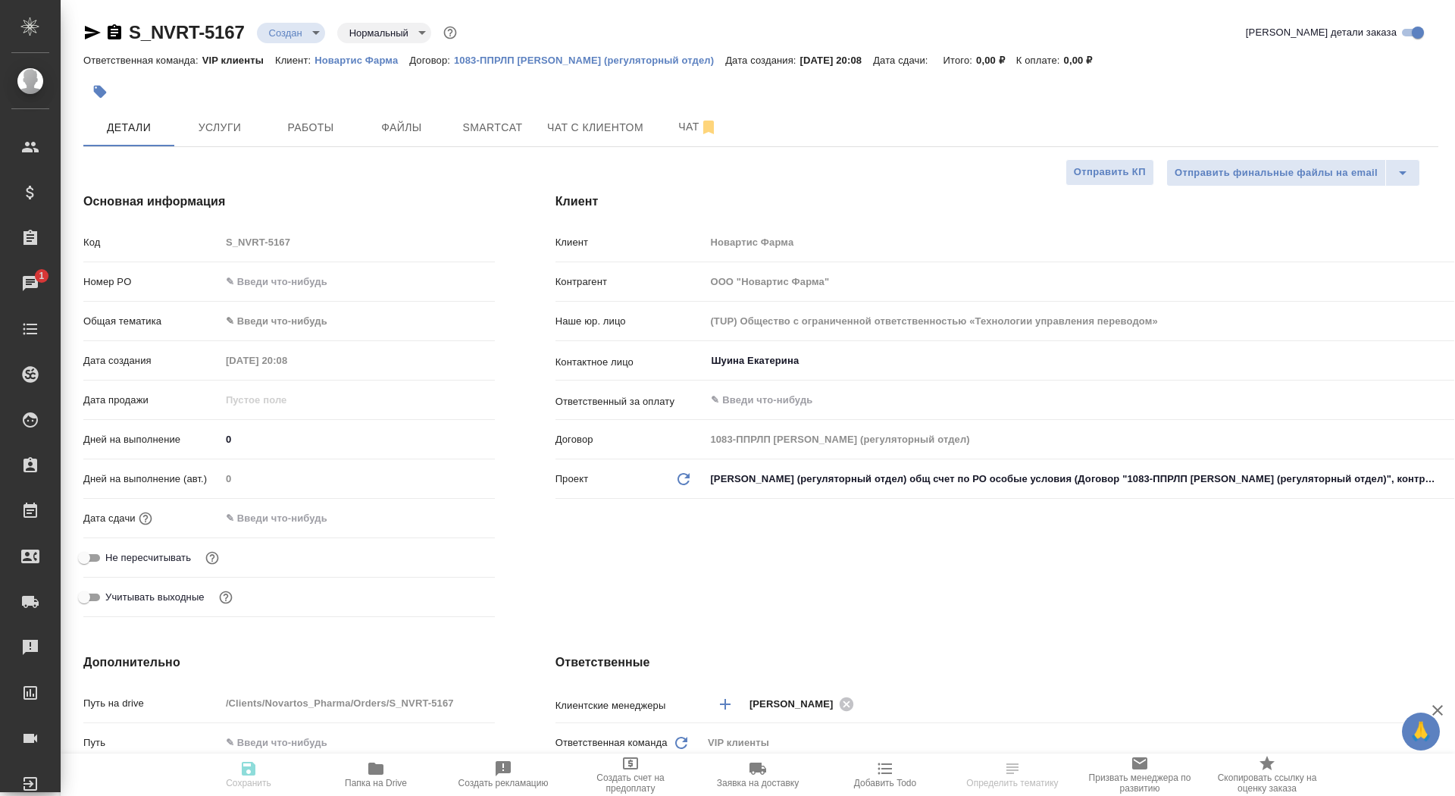
type textarea "x"
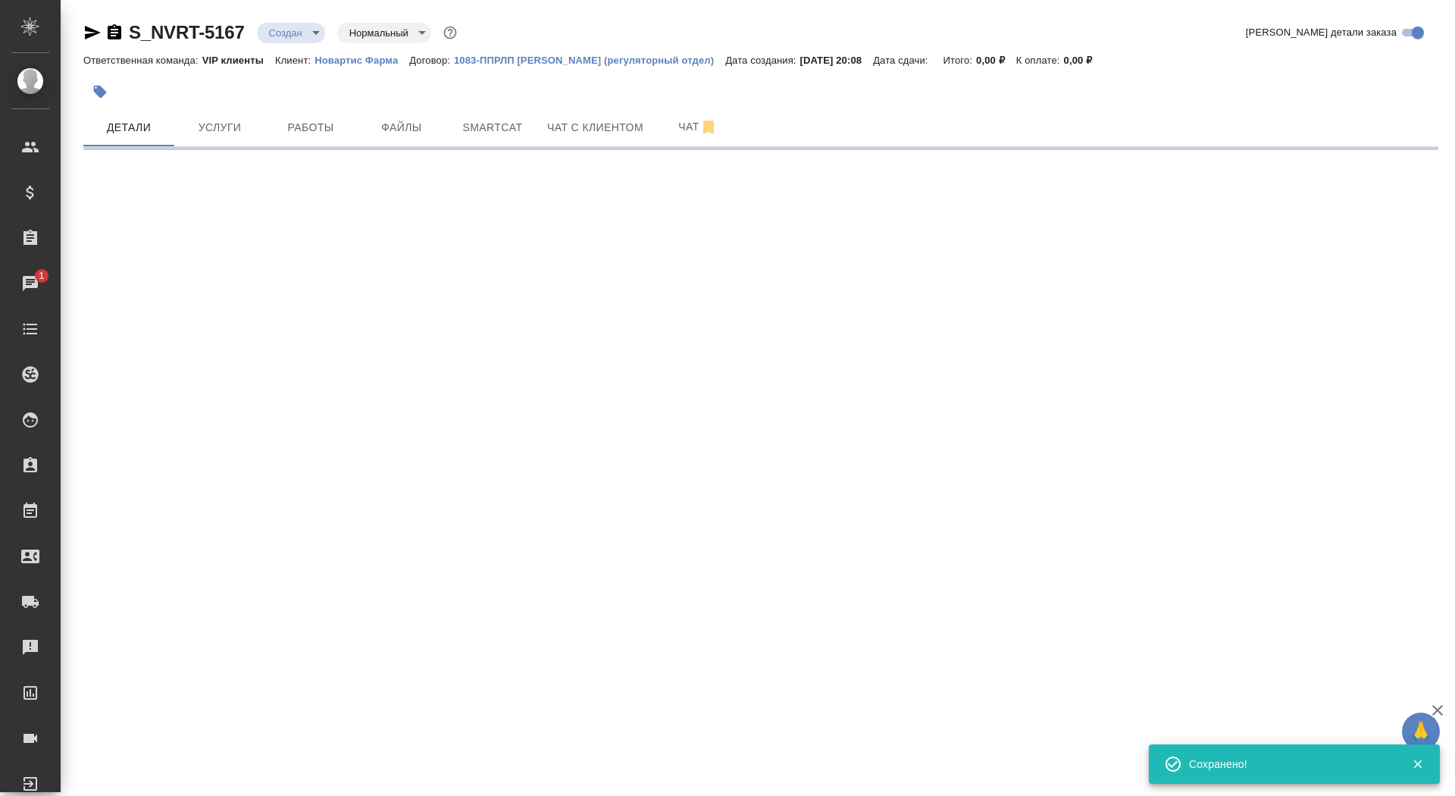
select select "RU"
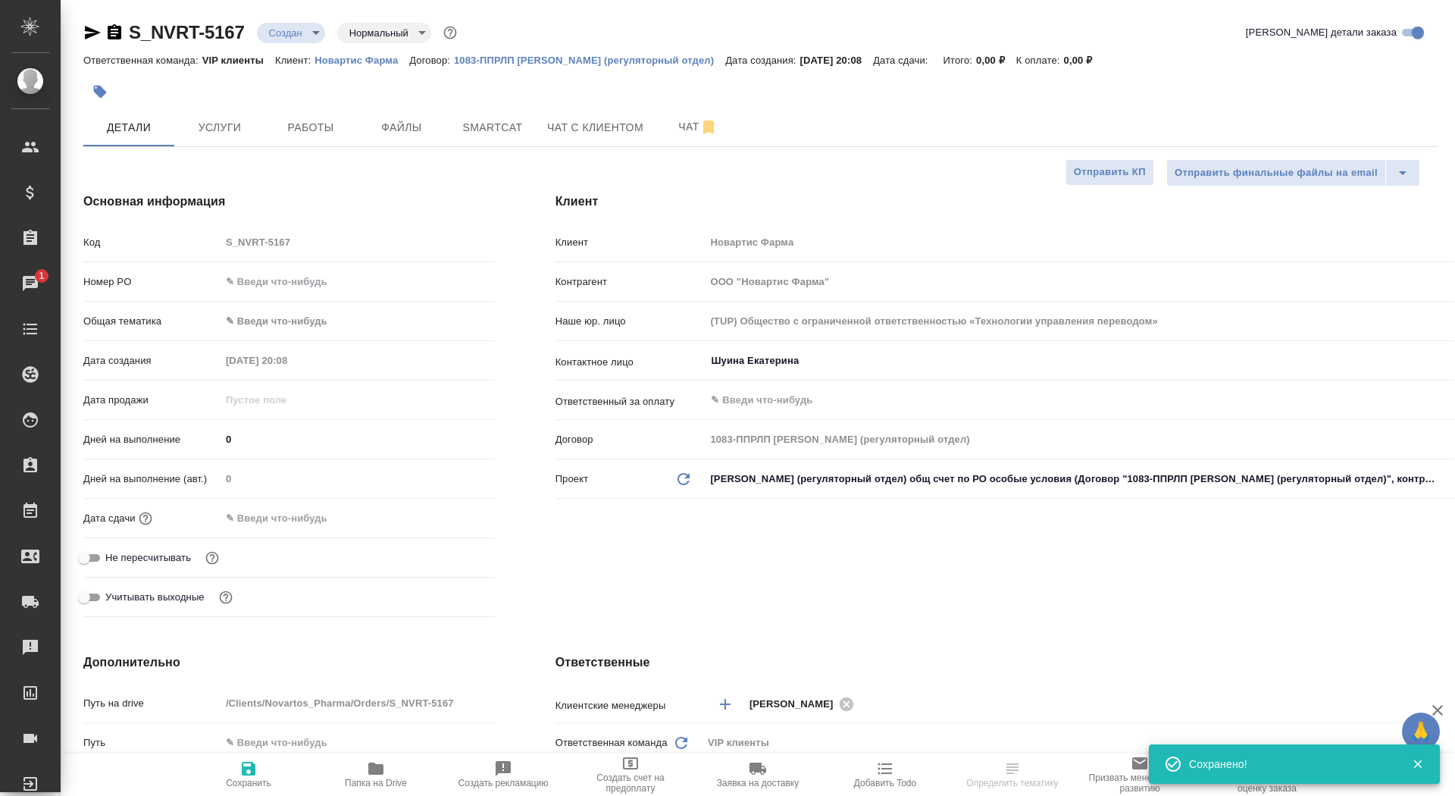
type textarea "x"
click at [324, 127] on span "Работы" at bounding box center [310, 127] width 73 height 19
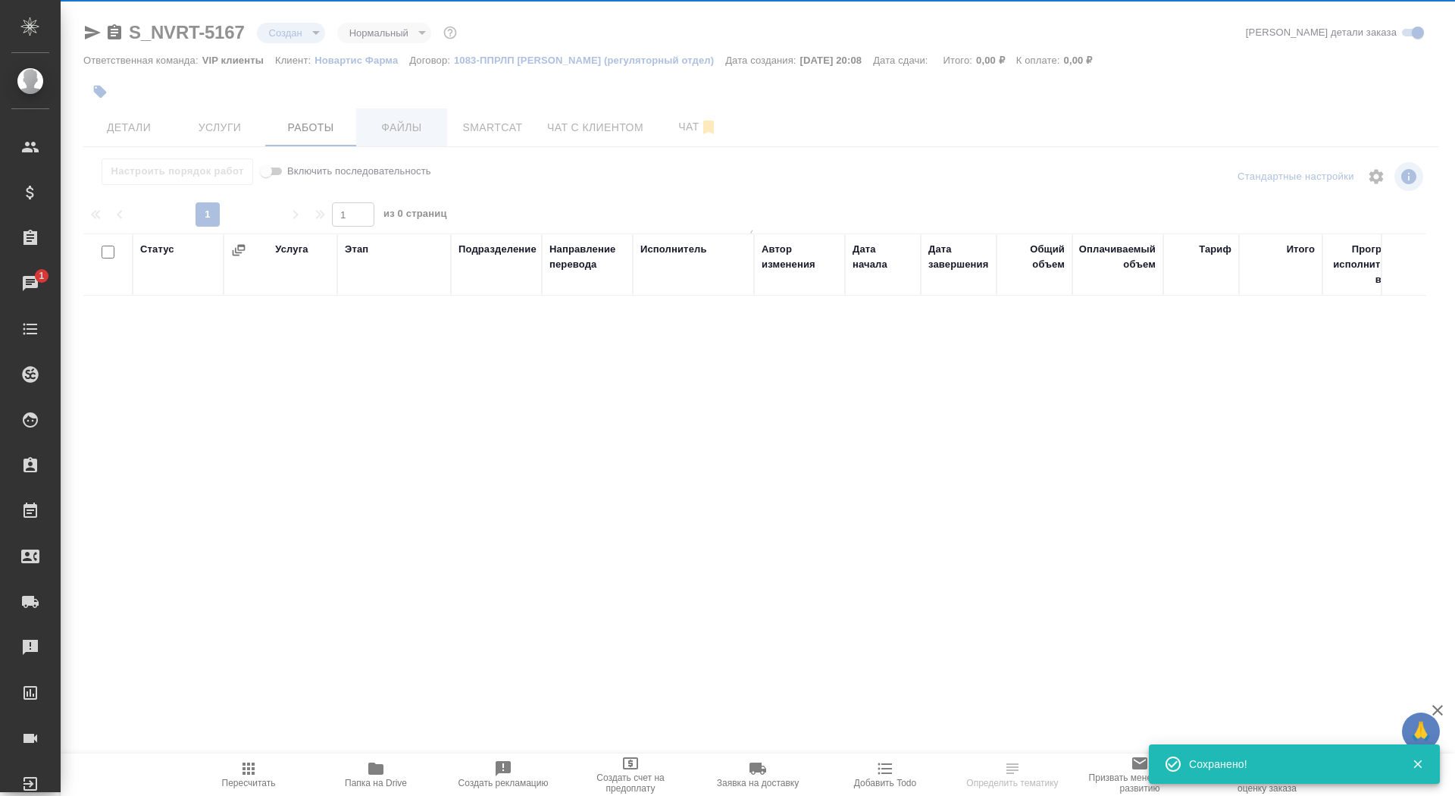
click at [406, 126] on div at bounding box center [758, 306] width 1395 height 613
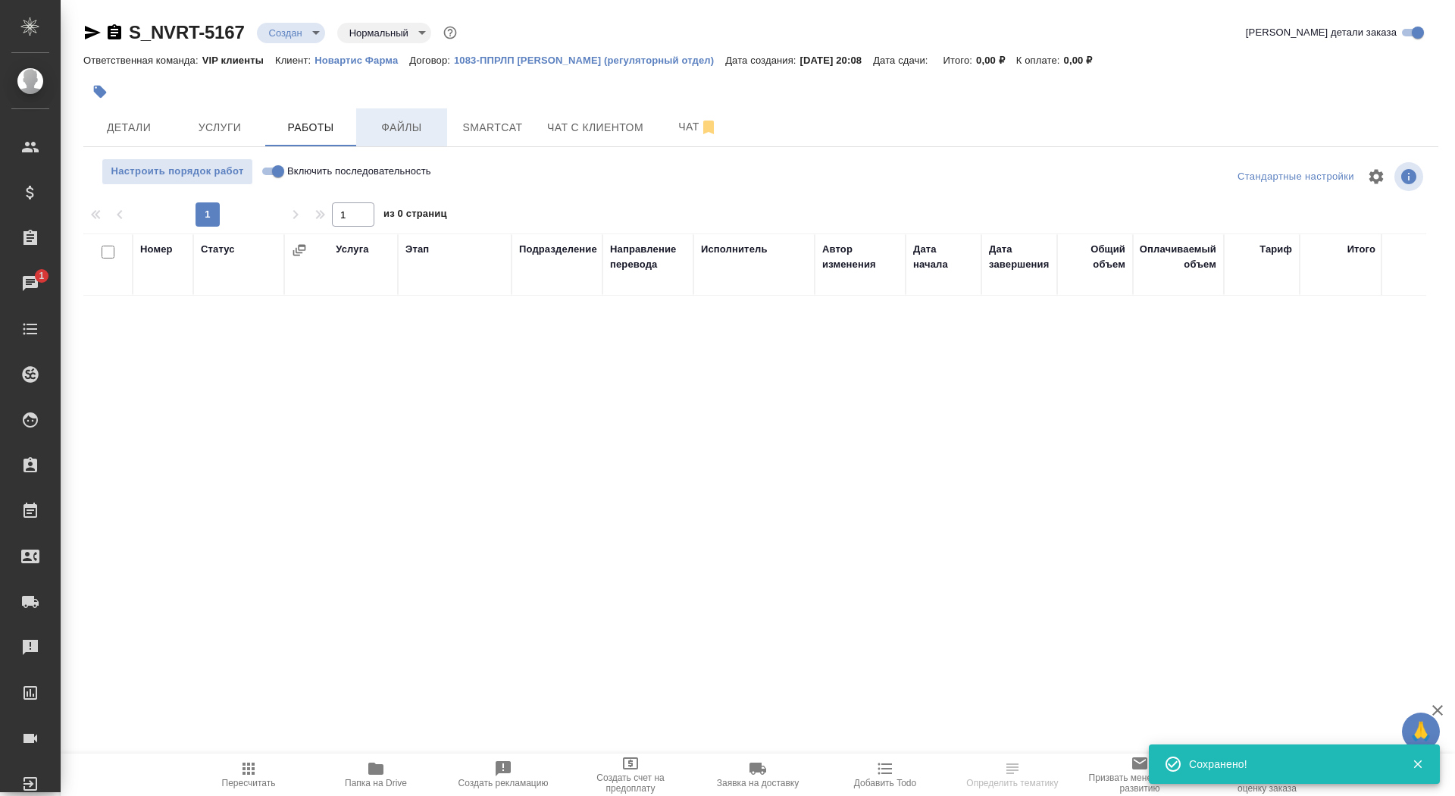
click at [406, 126] on span "Файлы" at bounding box center [401, 127] width 73 height 19
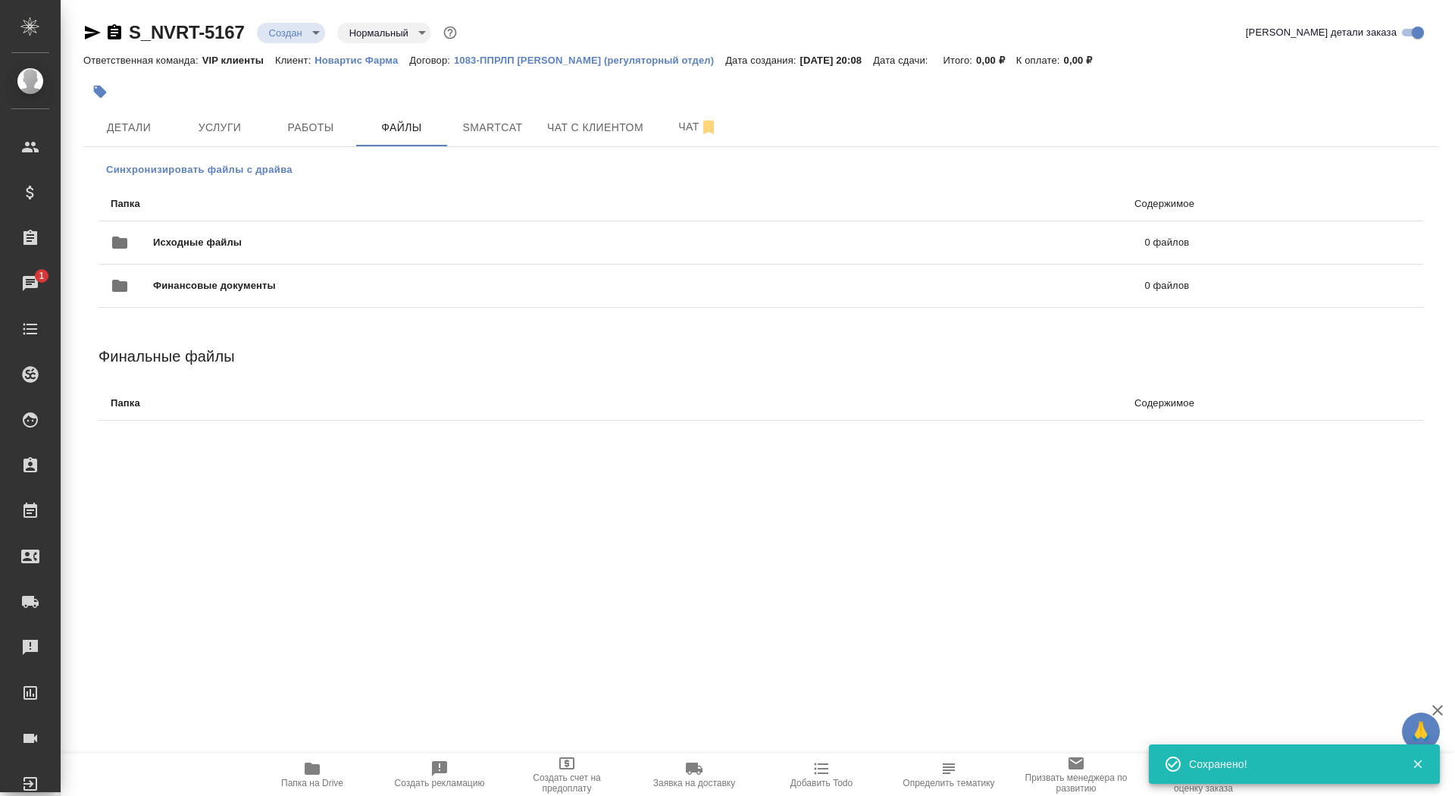
click at [219, 170] on span "Синхронизировать файлы с драйва" at bounding box center [199, 169] width 186 height 15
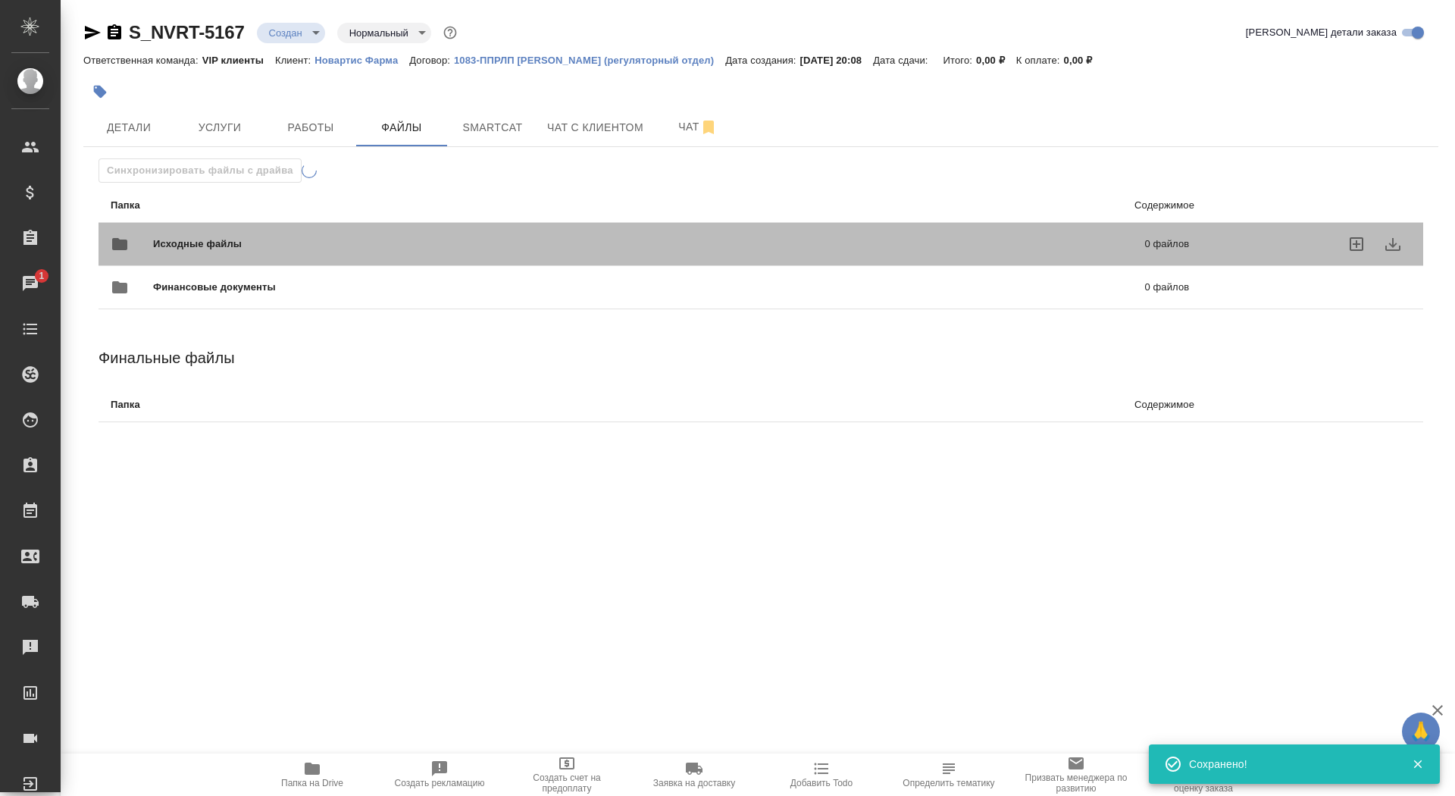
click at [231, 224] on div "Исходные файлы 0 файлов" at bounding box center [650, 244] width 1109 height 67
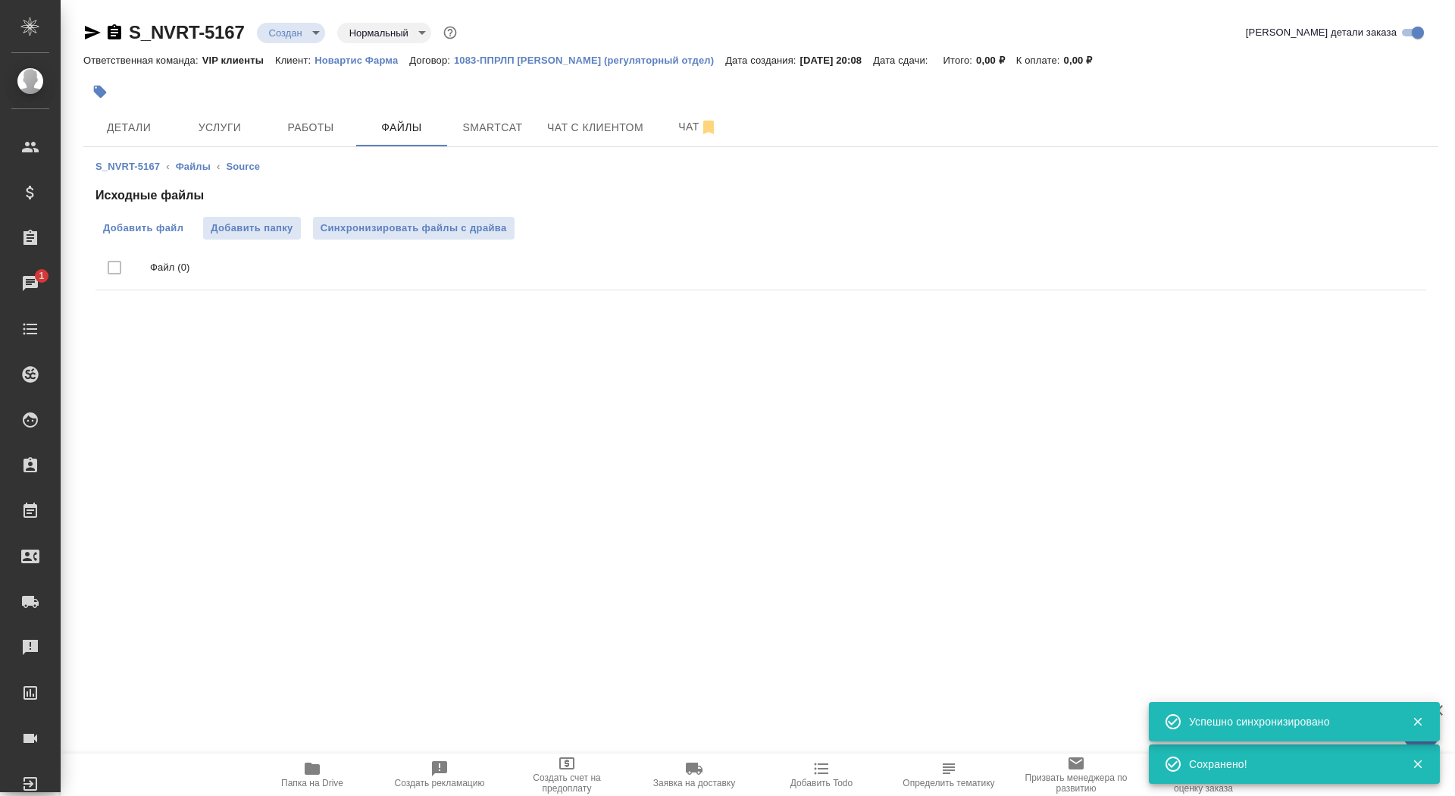
click at [163, 221] on span "Добавить файл" at bounding box center [143, 228] width 80 height 15
click at [0, 0] on input "Добавить файл" at bounding box center [0, 0] width 0 height 0
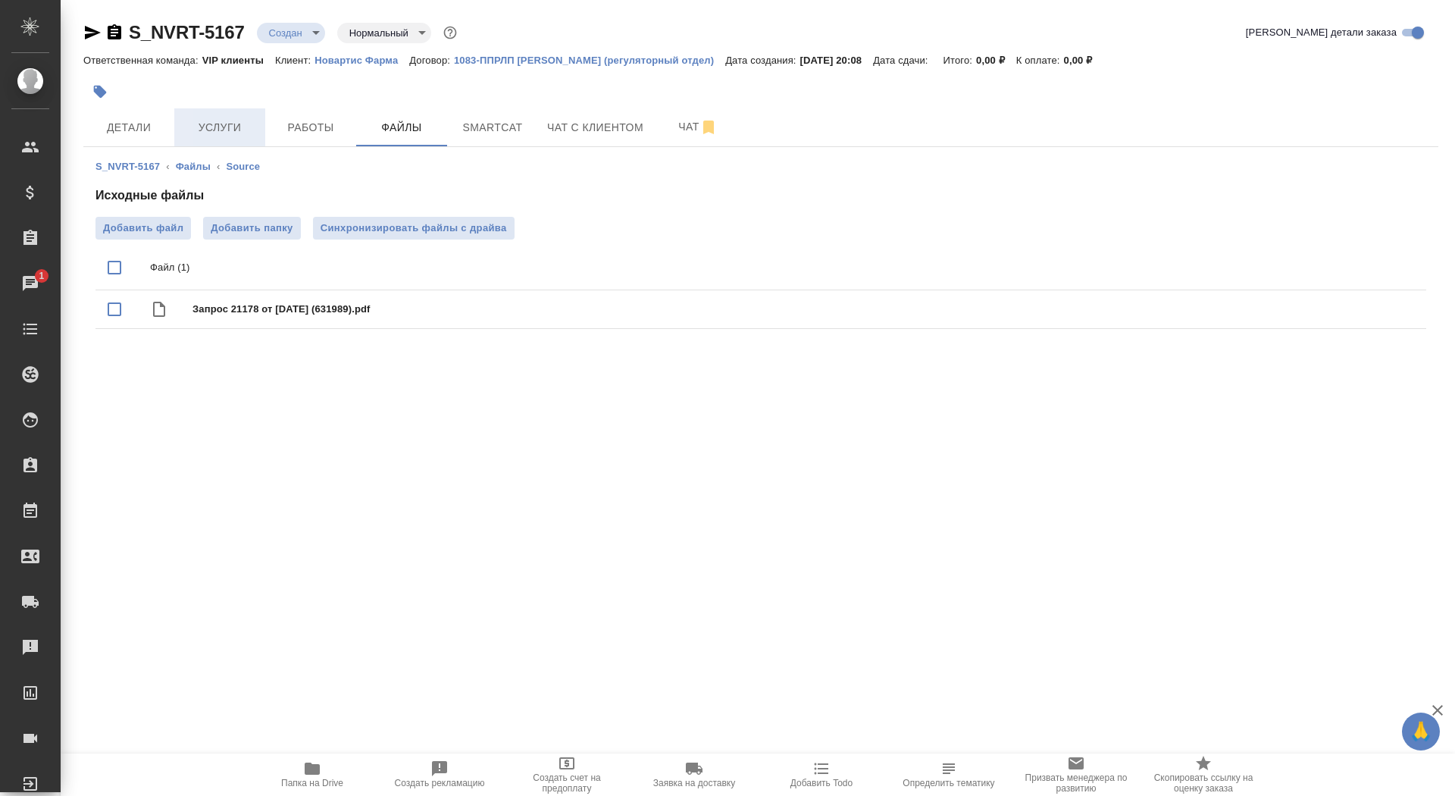
click at [216, 127] on span "Услуги" at bounding box center [219, 127] width 73 height 19
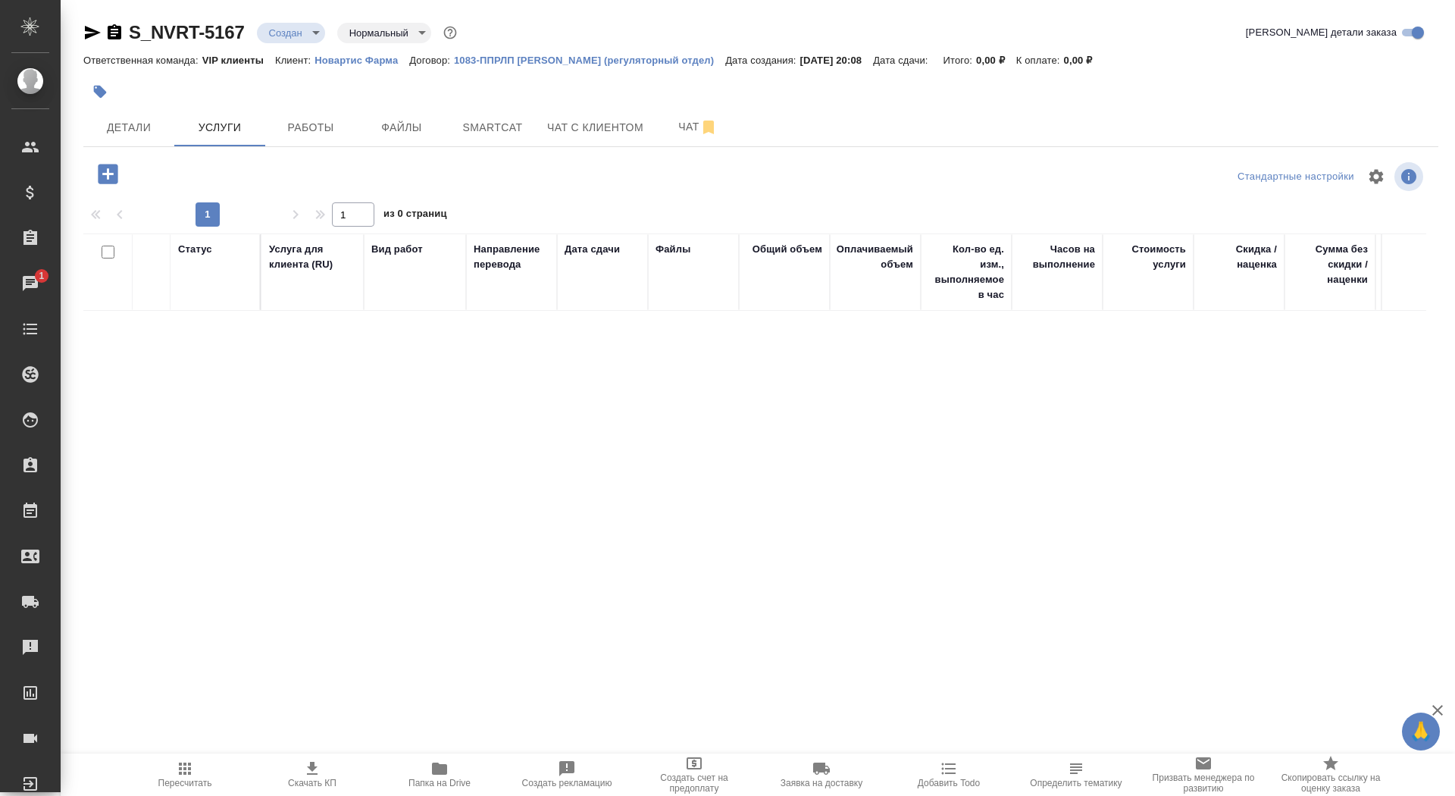
click at [116, 168] on icon "button" at bounding box center [108, 174] width 20 height 20
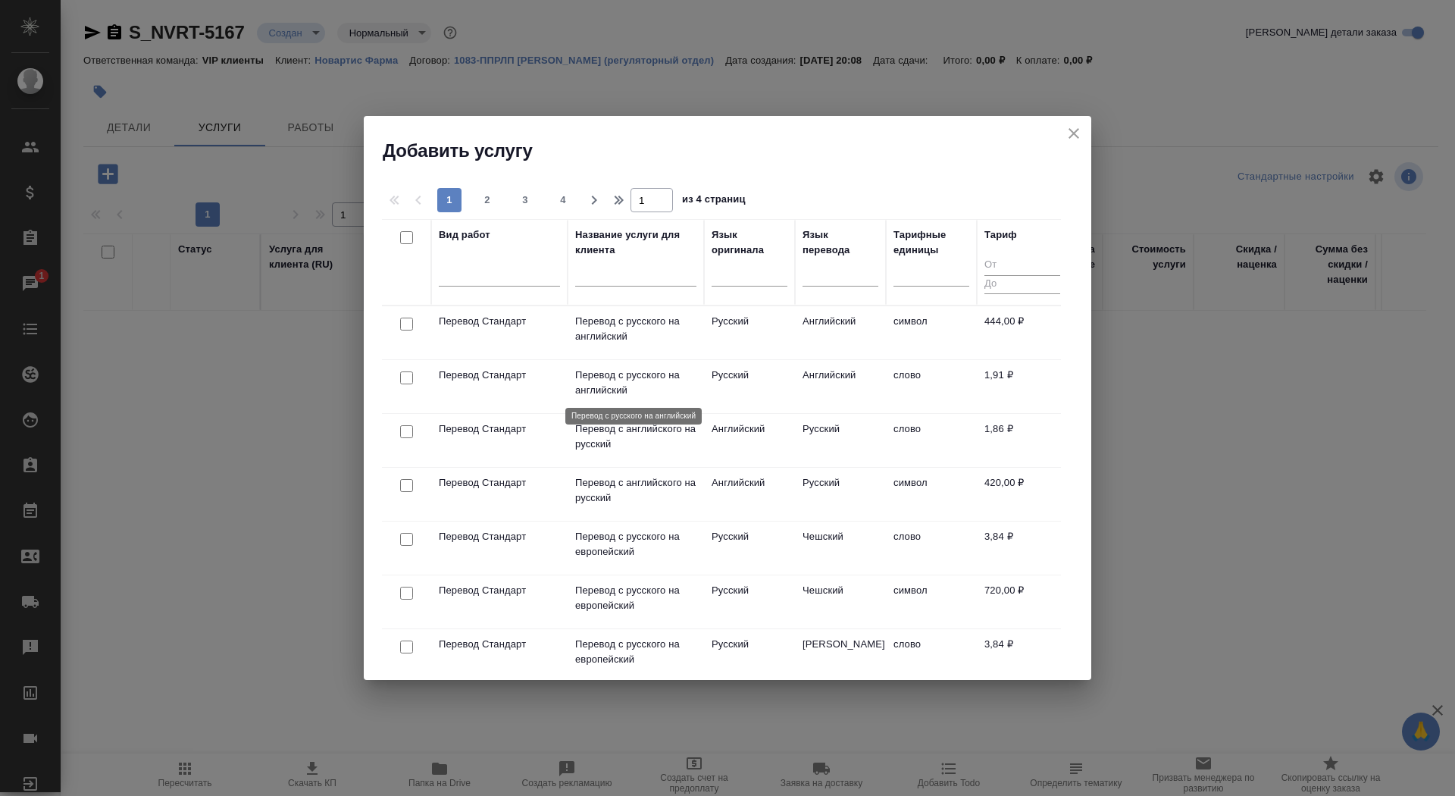
click at [617, 384] on p "Перевод с русского на английский" at bounding box center [635, 383] width 121 height 30
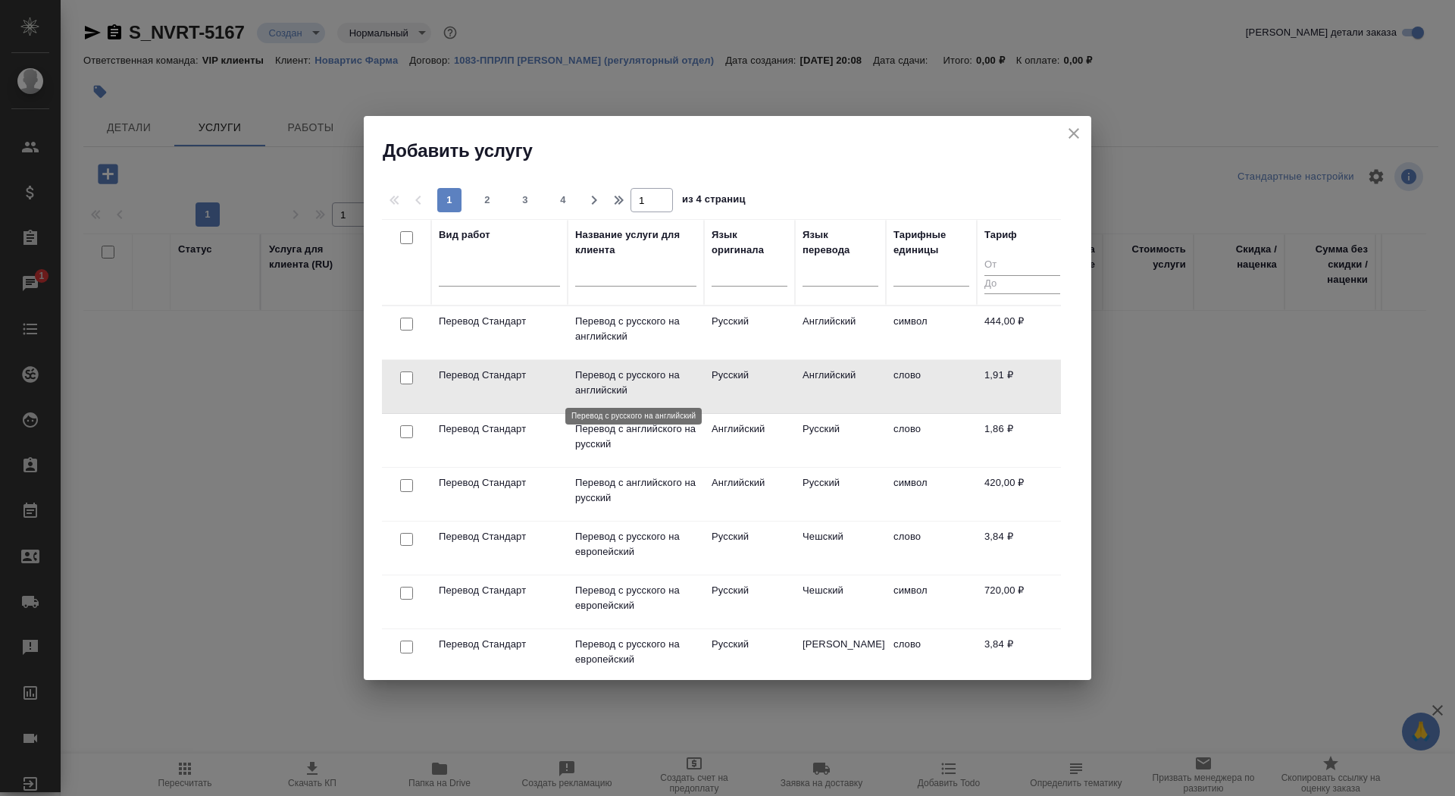
click at [617, 384] on p "Перевод с русского на английский" at bounding box center [635, 383] width 121 height 30
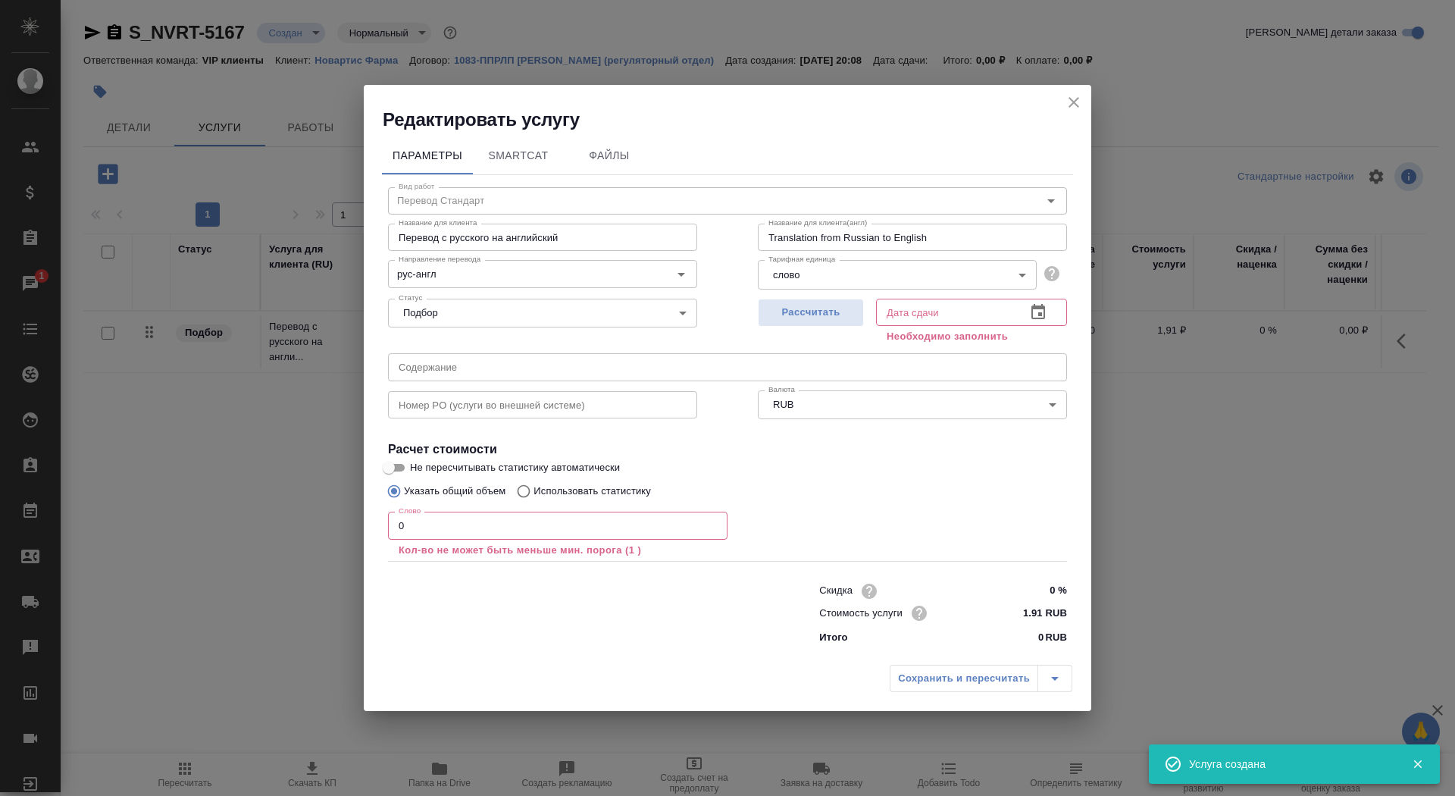
click at [506, 518] on input "0" at bounding box center [558, 525] width 340 height 27
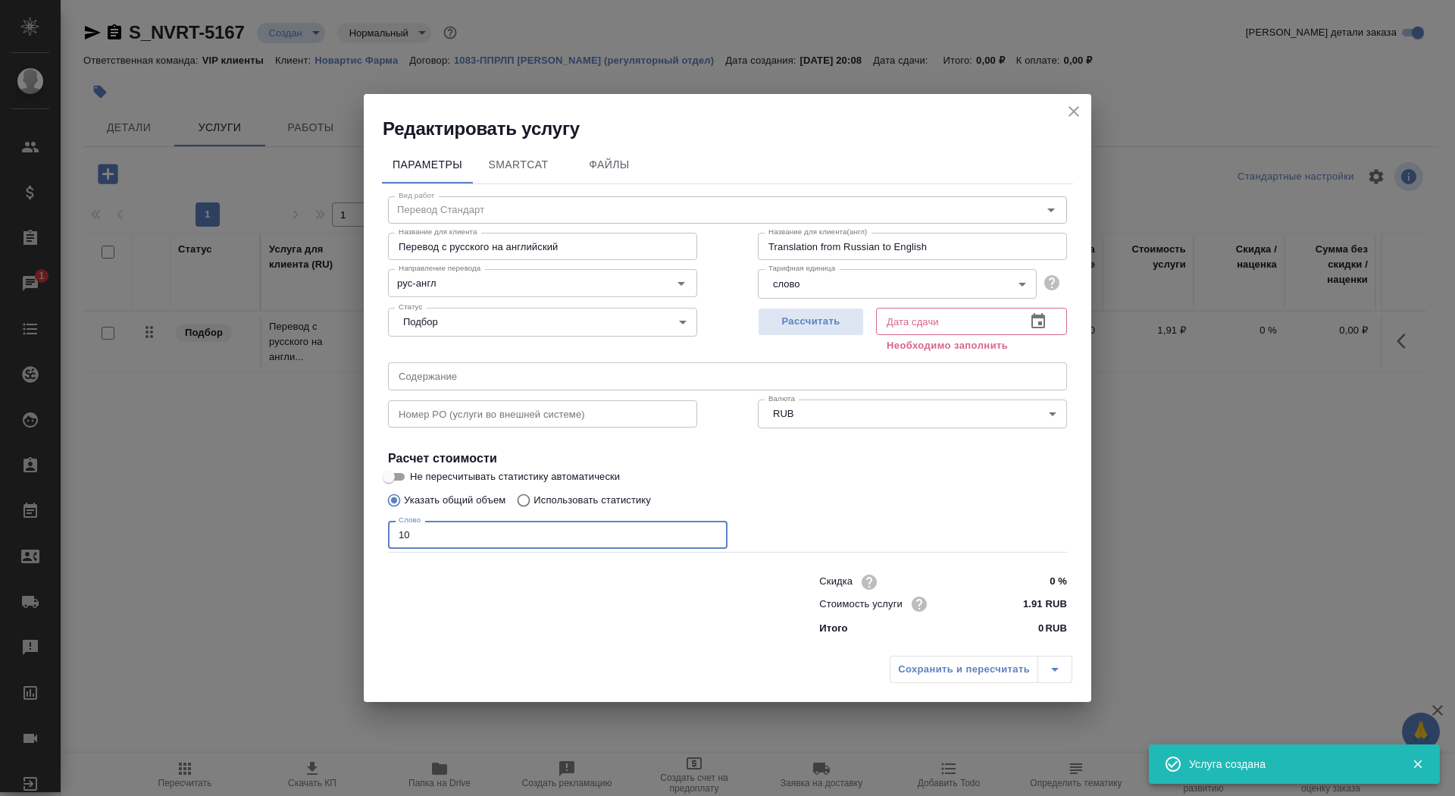
type input "10"
click at [402, 480] on input "Не пересчитывать статистику автоматически" at bounding box center [389, 477] width 55 height 18
checkbox input "true"
click at [843, 320] on span "Рассчитать" at bounding box center [810, 321] width 89 height 17
type input "27.08.2025 10:02"
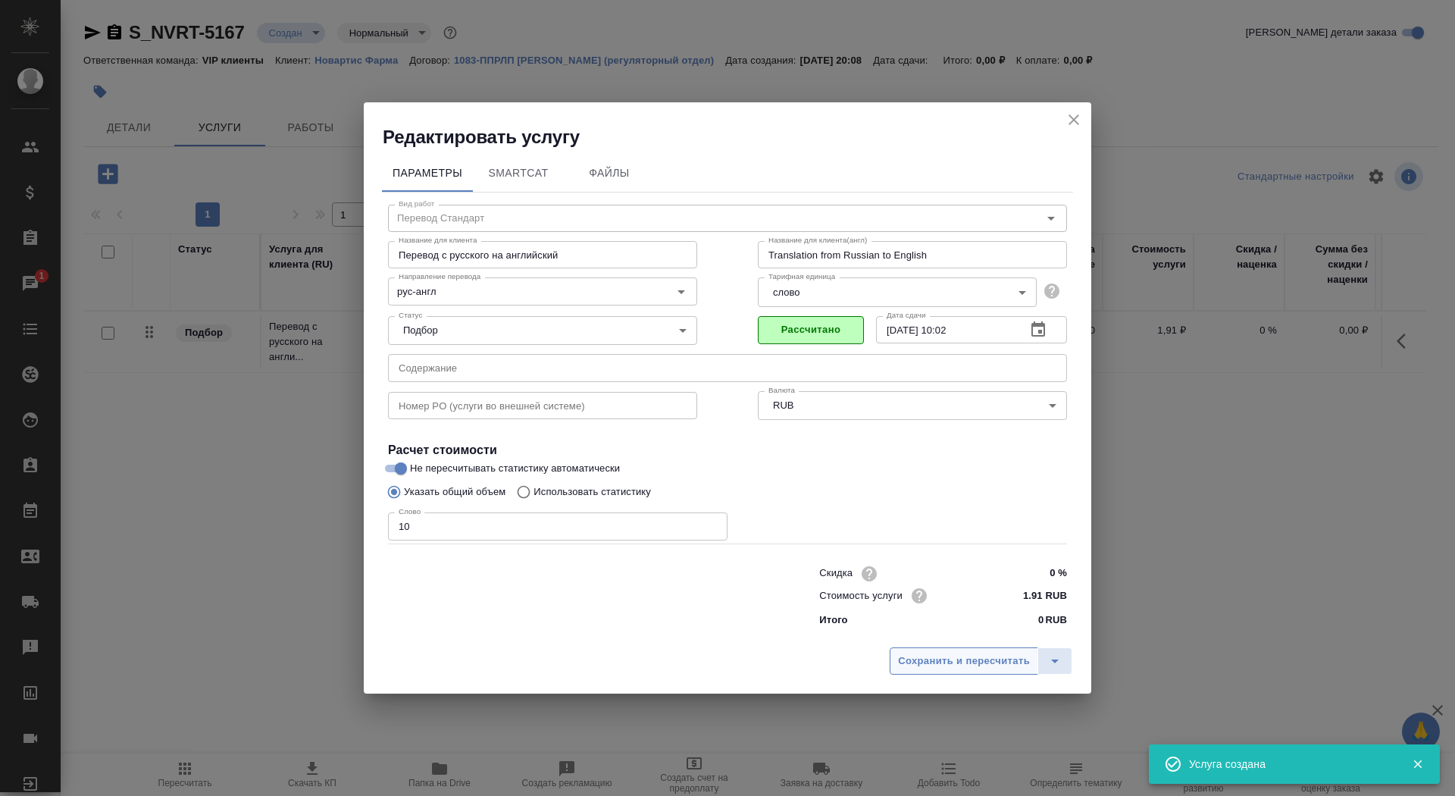
click at [973, 647] on button "Сохранить и пересчитать" at bounding box center [964, 660] width 149 height 27
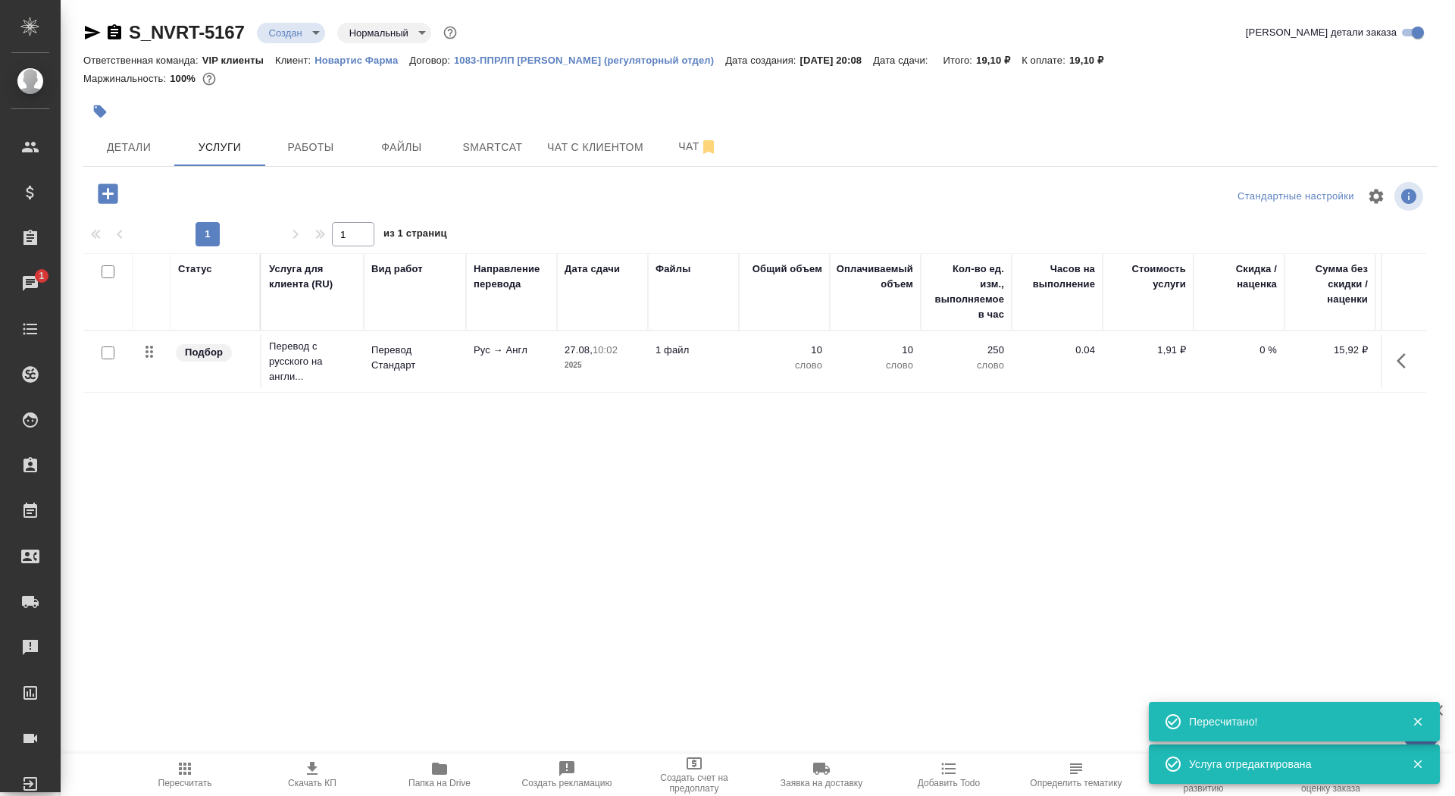
click at [111, 352] on input "checkbox" at bounding box center [108, 352] width 13 height 13
checkbox input "true"
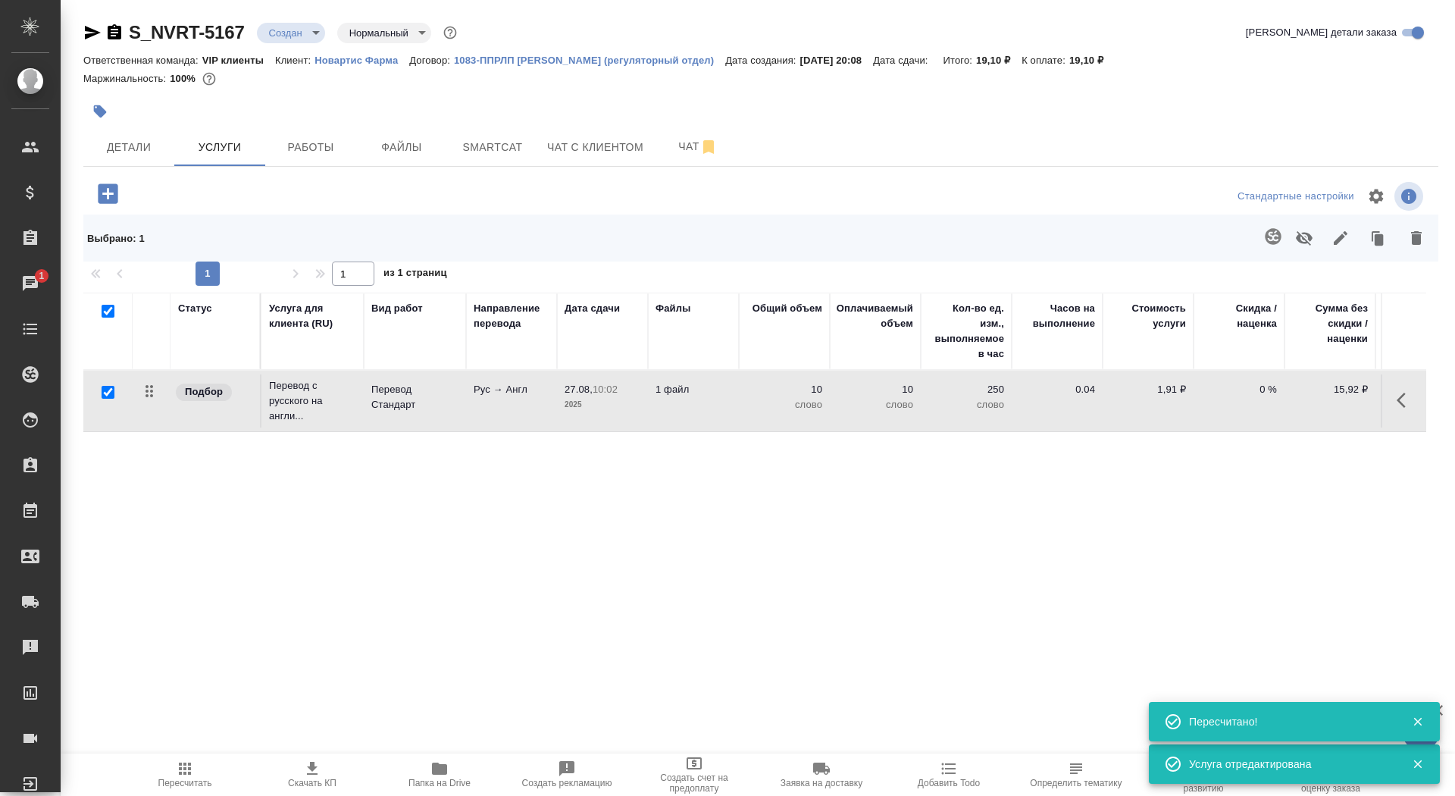
click at [1264, 242] on icon "button" at bounding box center [1273, 236] width 18 height 18
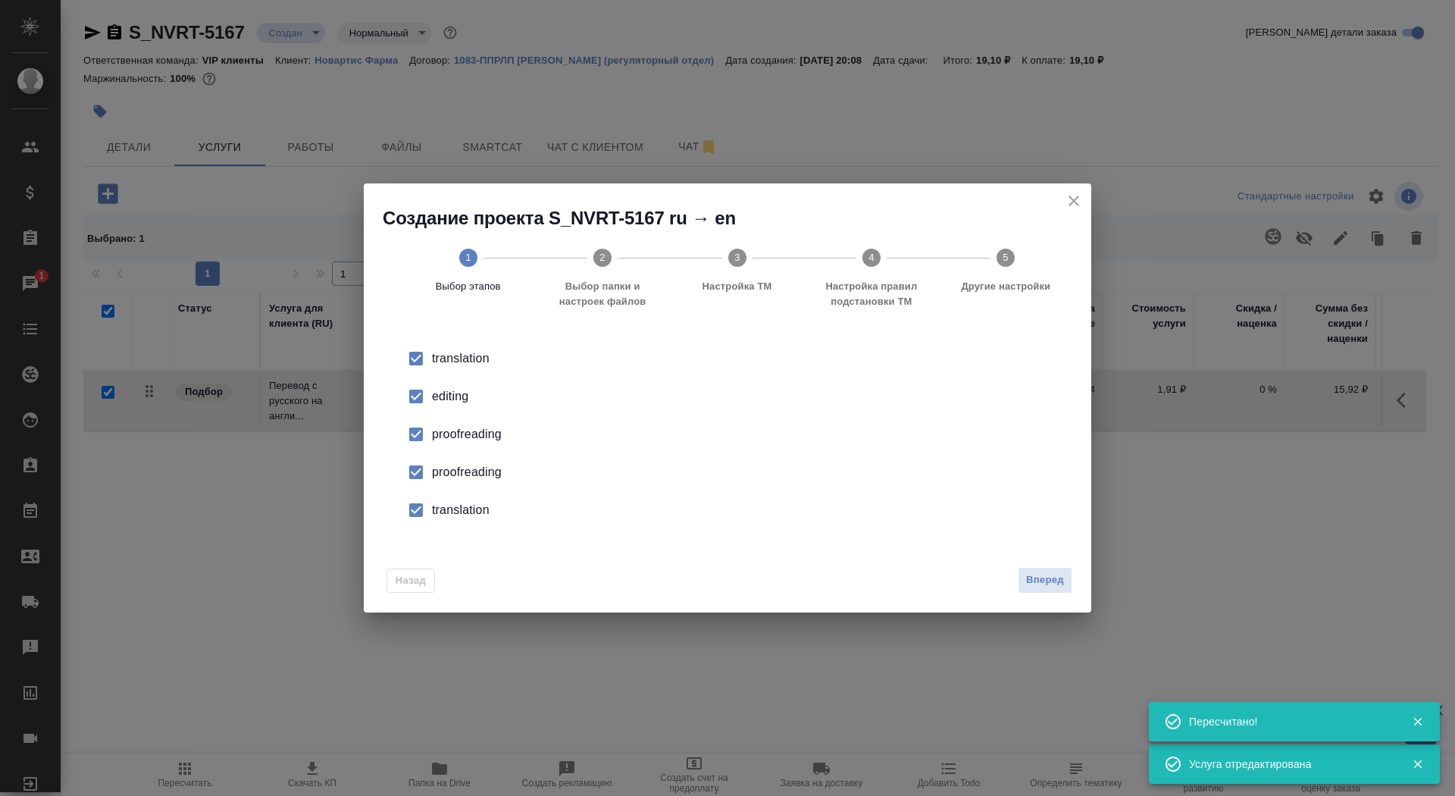
click at [453, 391] on div "editing" at bounding box center [743, 396] width 623 height 18
click at [455, 487] on li "proofreading" at bounding box center [727, 472] width 679 height 38
click at [459, 512] on div "translation" at bounding box center [743, 510] width 623 height 18
click at [1056, 583] on span "Вперед" at bounding box center [1045, 580] width 38 height 17
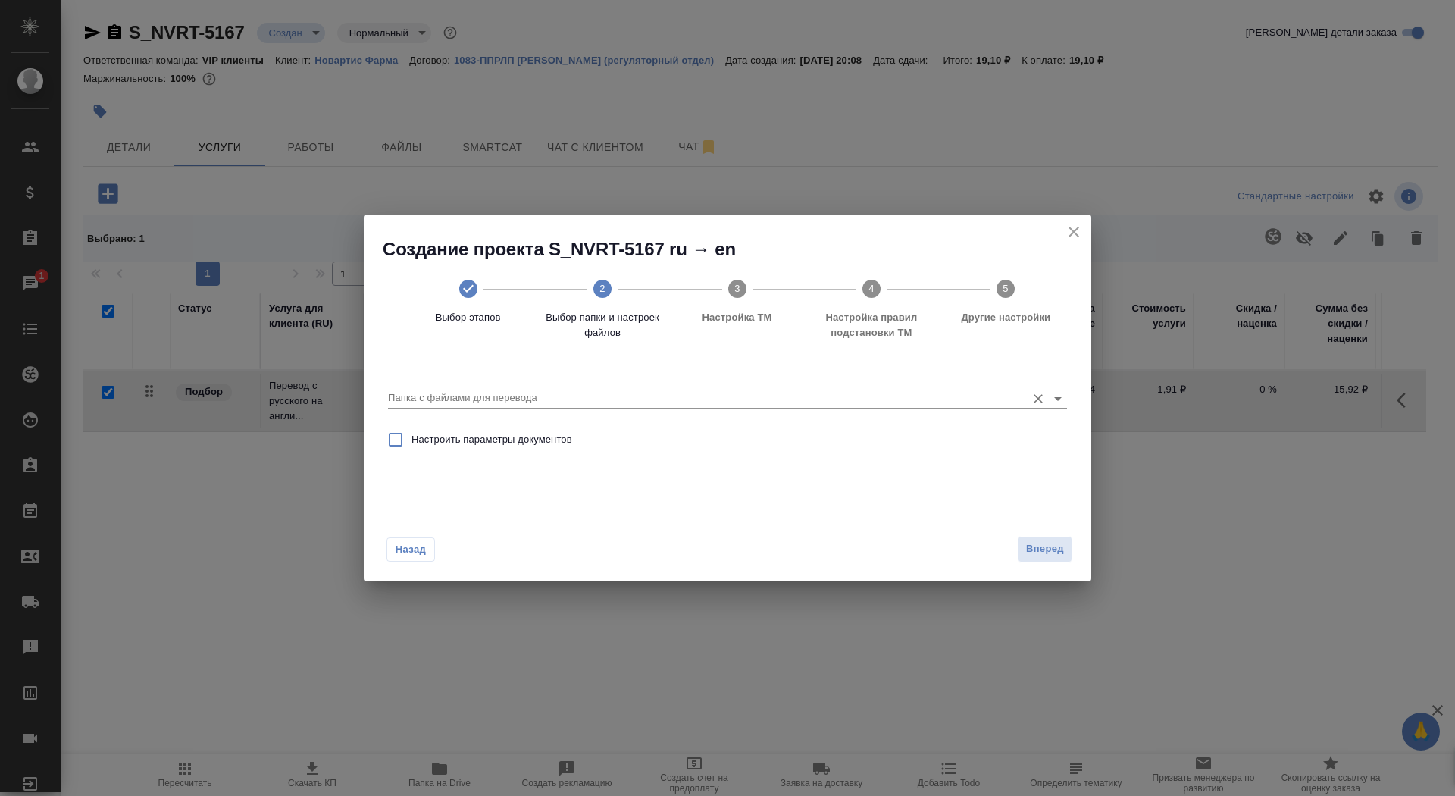
click at [773, 392] on input "Папка с файлами для перевода" at bounding box center [703, 398] width 631 height 18
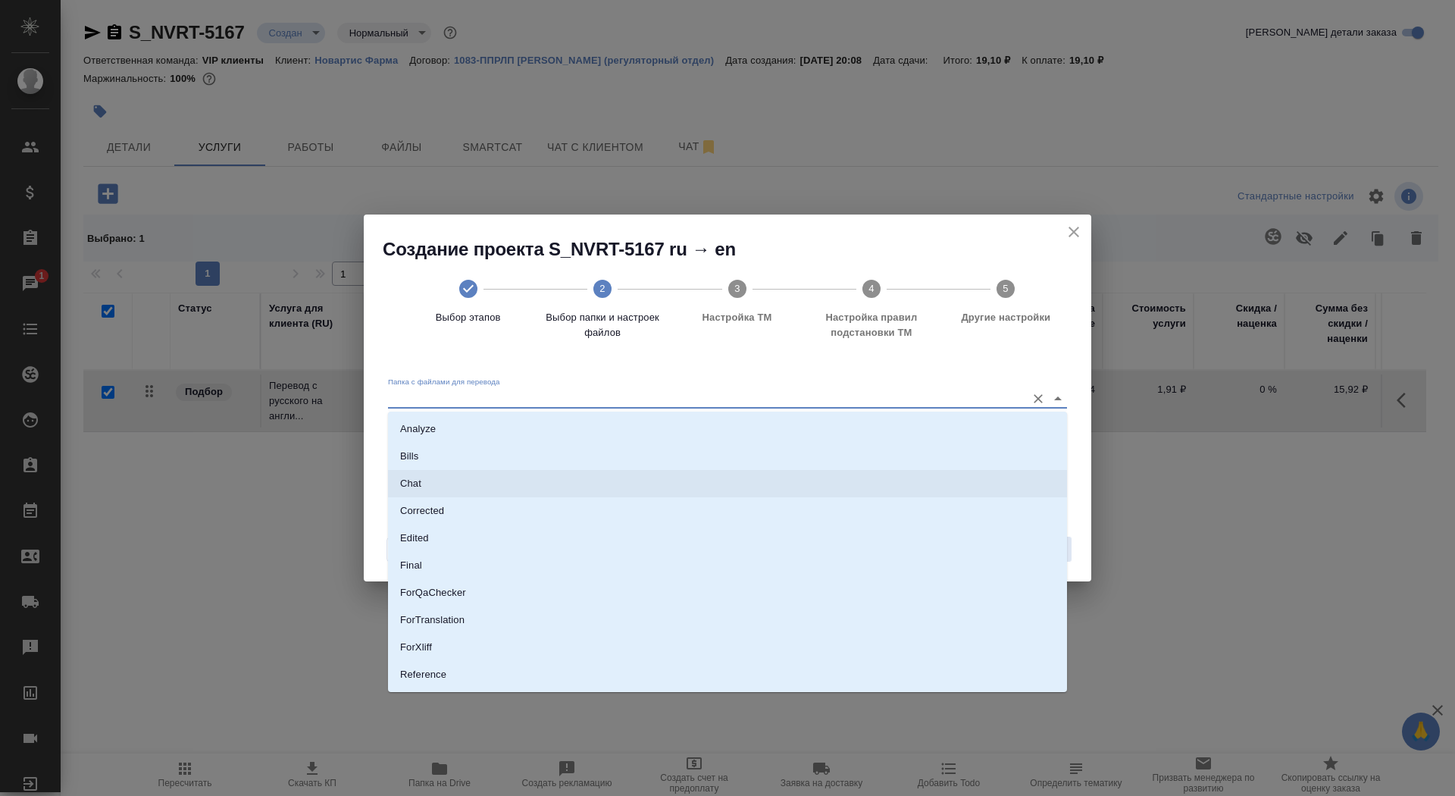
scroll to position [79, 0]
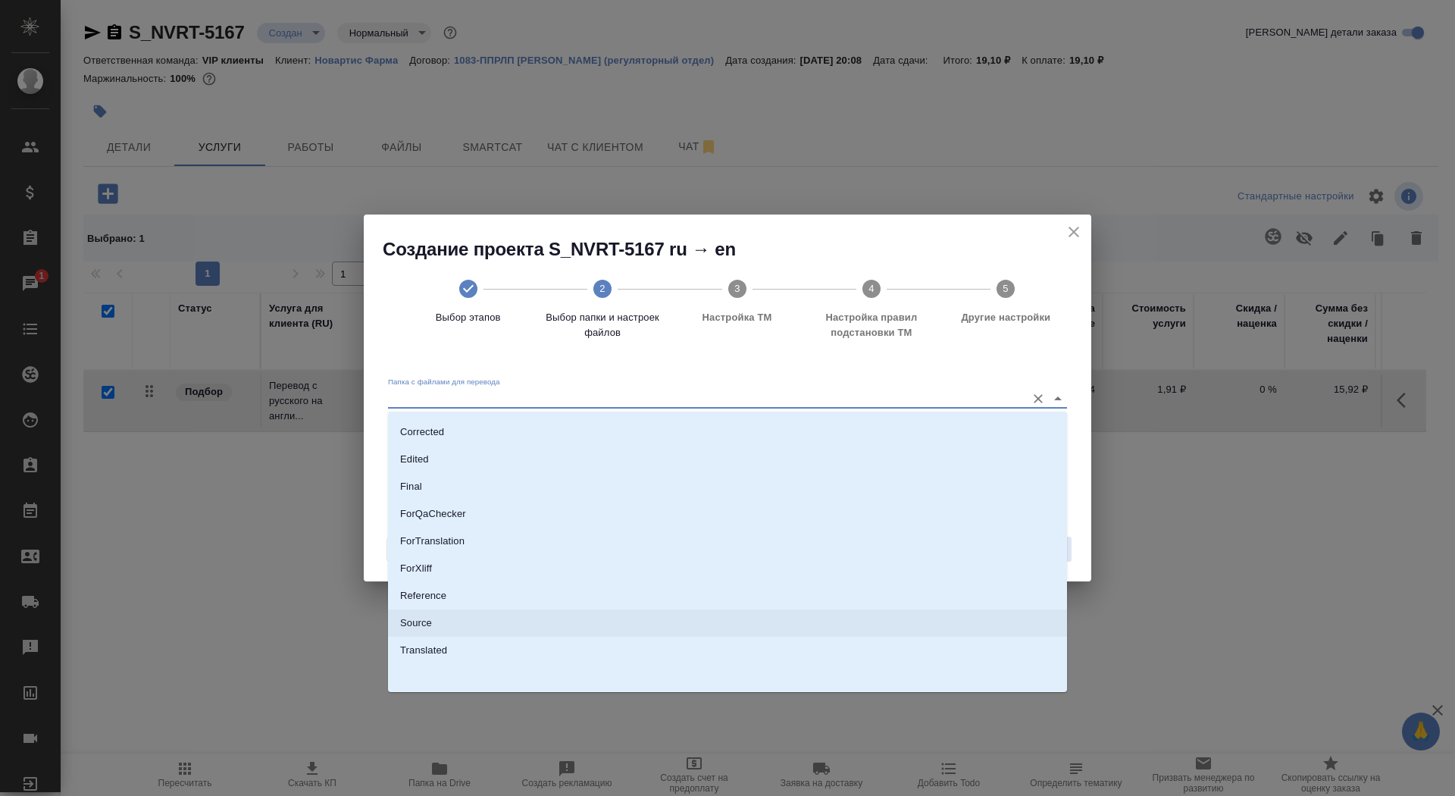
click at [734, 612] on li "Source" at bounding box center [727, 622] width 679 height 27
type input "Source"
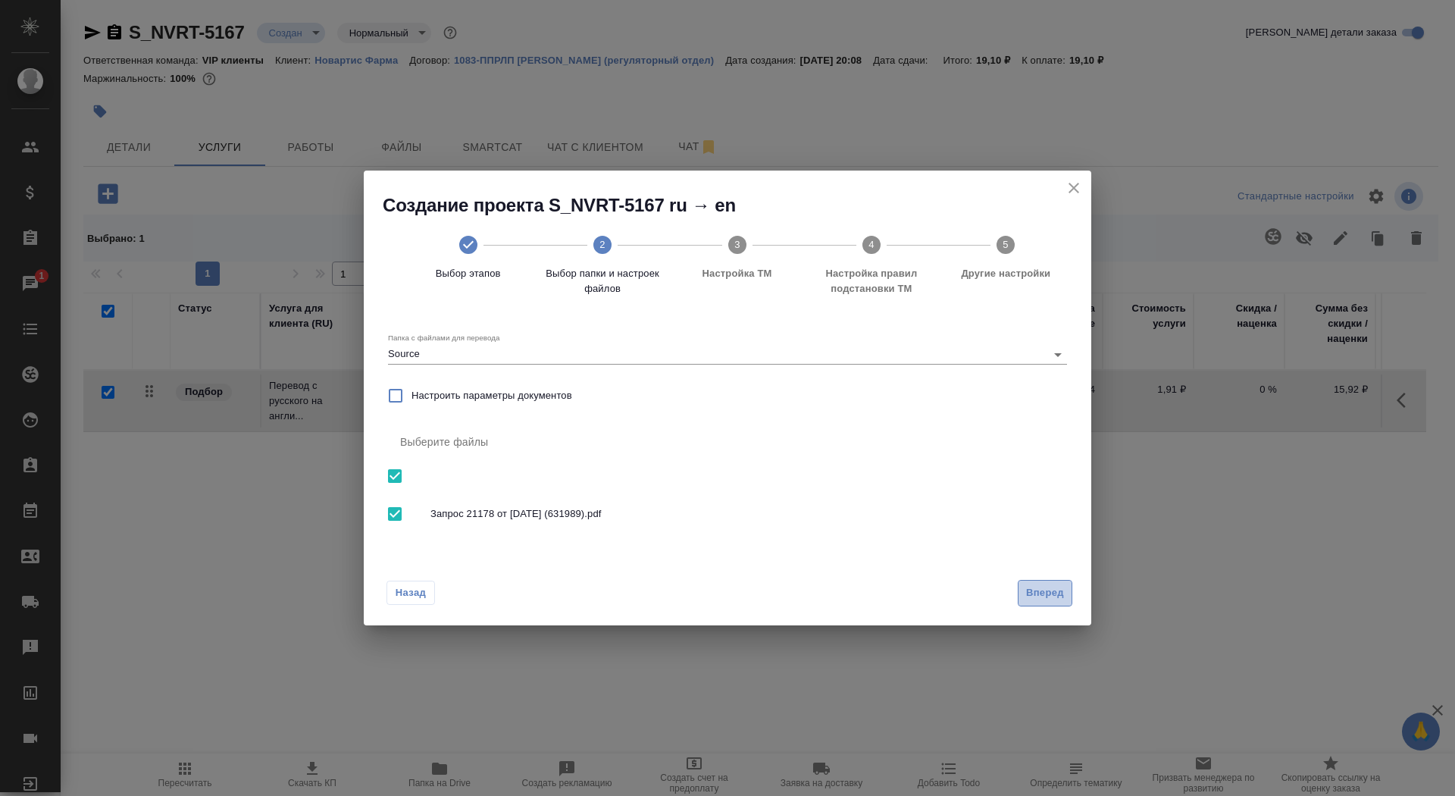
click at [1026, 591] on span "Вперед" at bounding box center [1045, 592] width 38 height 17
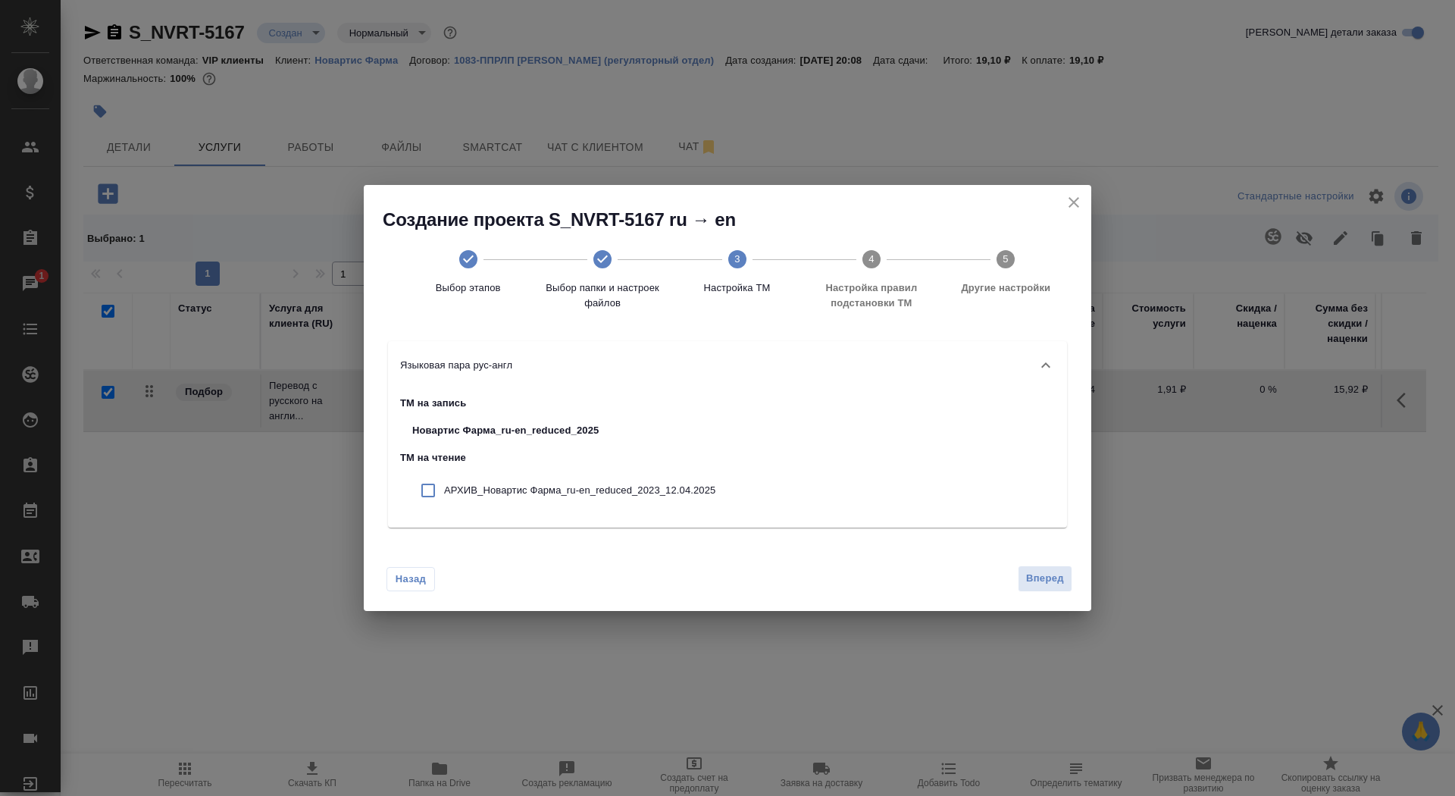
click at [1039, 564] on div "Назад Вперед" at bounding box center [728, 575] width 728 height 71
click at [1039, 584] on span "Вперед" at bounding box center [1045, 578] width 38 height 17
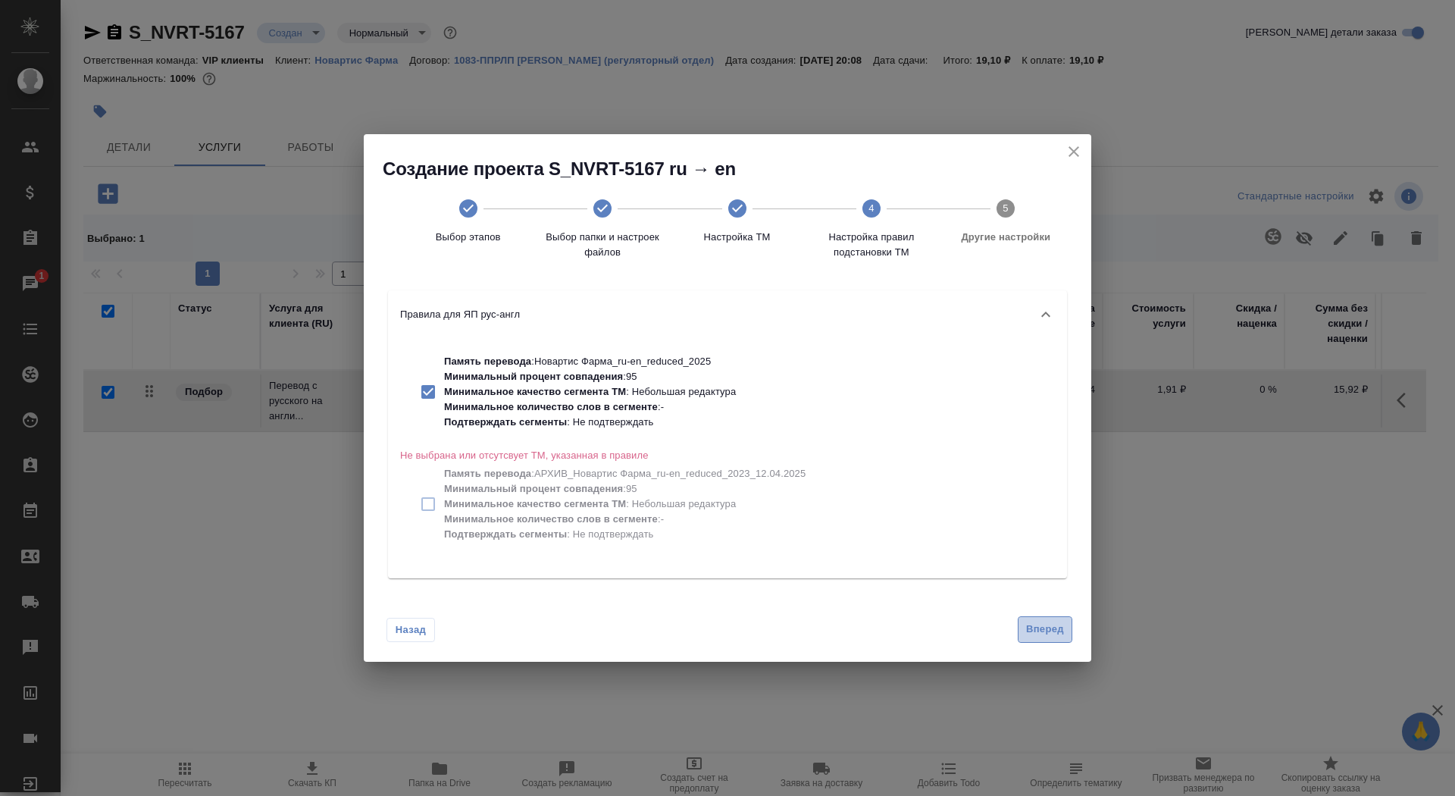
click at [1042, 620] on button "Вперед" at bounding box center [1045, 629] width 55 height 27
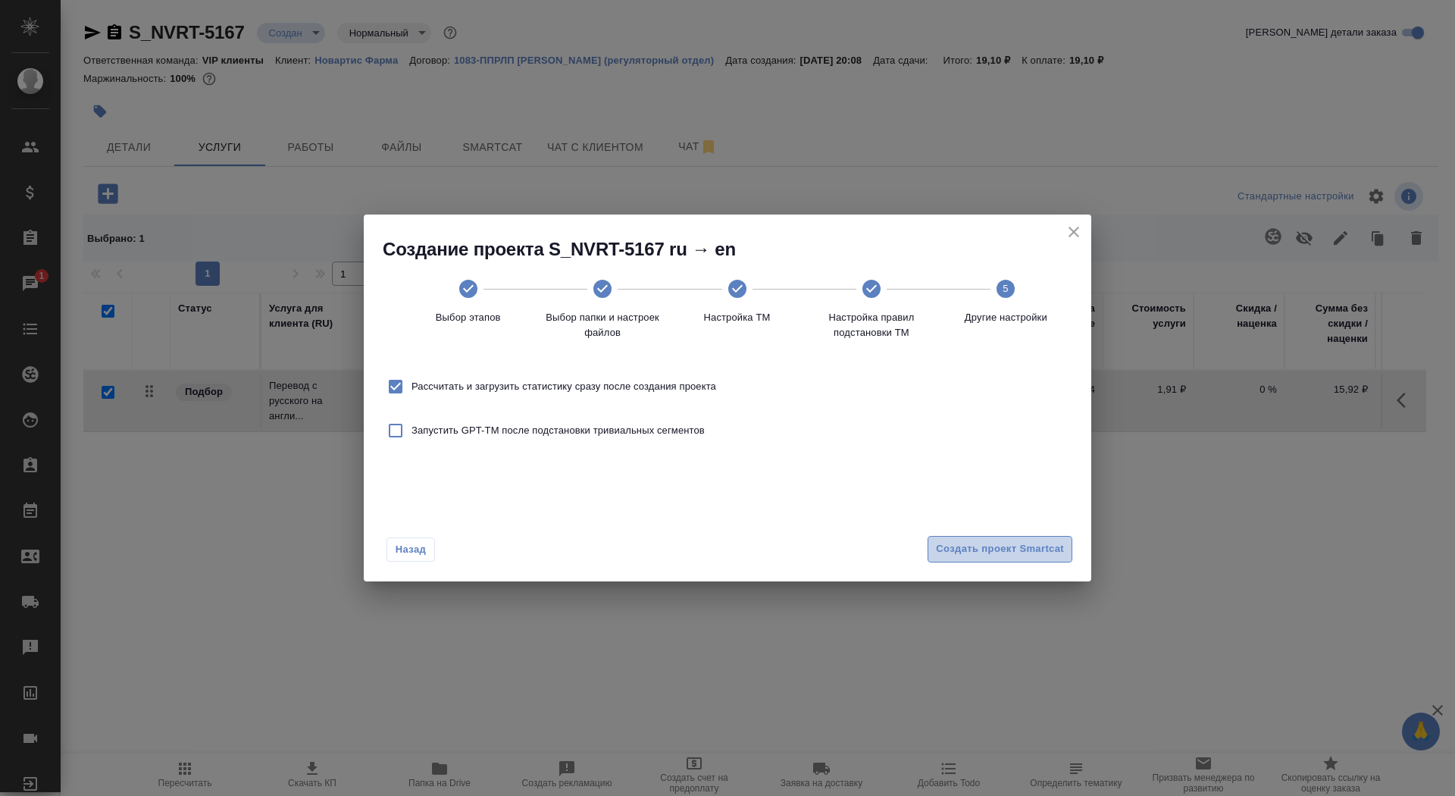
click at [1026, 556] on span "Создать проект Smartcat" at bounding box center [1000, 548] width 128 height 17
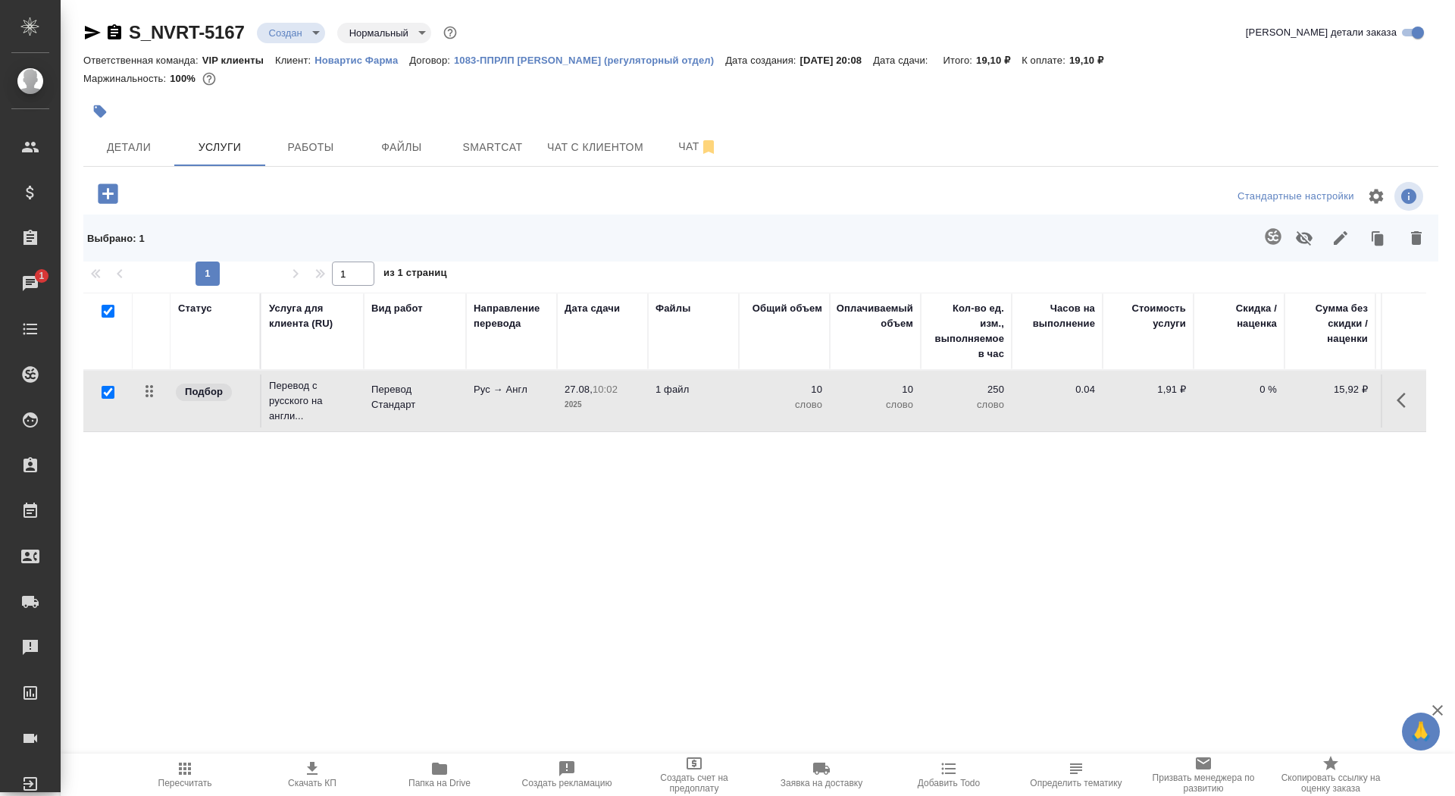
click at [114, 205] on icon "button" at bounding box center [108, 193] width 27 height 27
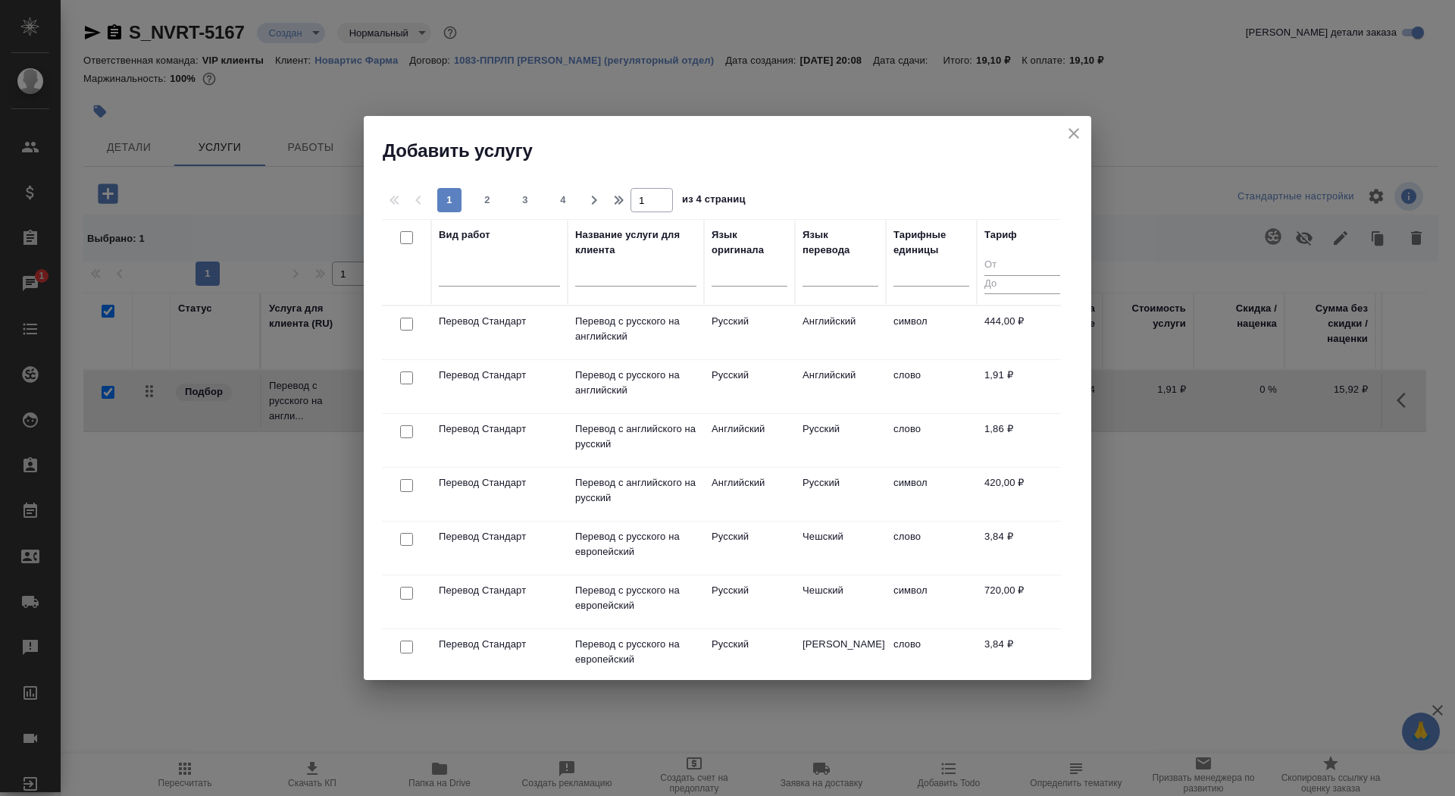
click at [584, 271] on input "text" at bounding box center [635, 277] width 121 height 19
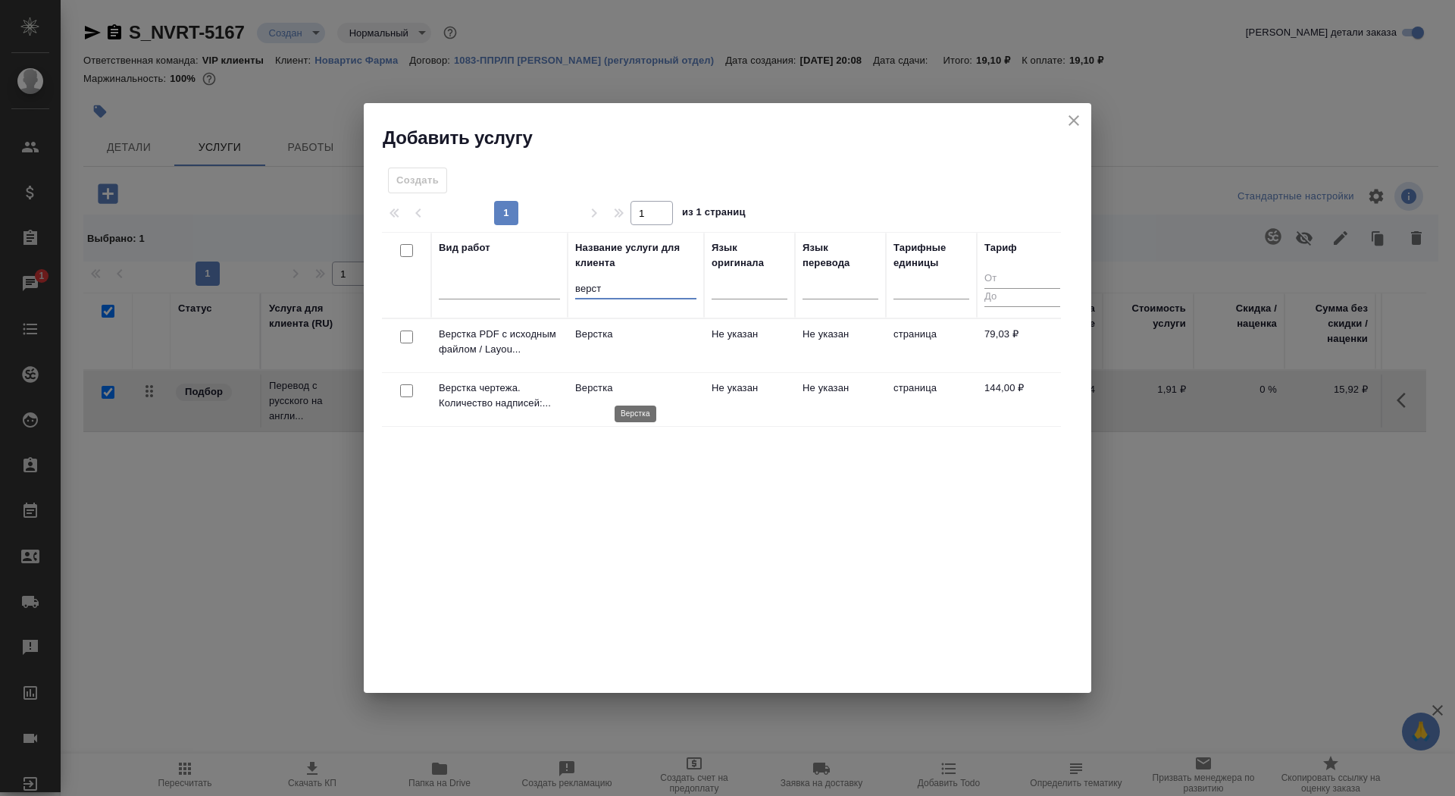
type input "верст"
click at [600, 388] on p "Верстка" at bounding box center [635, 388] width 121 height 15
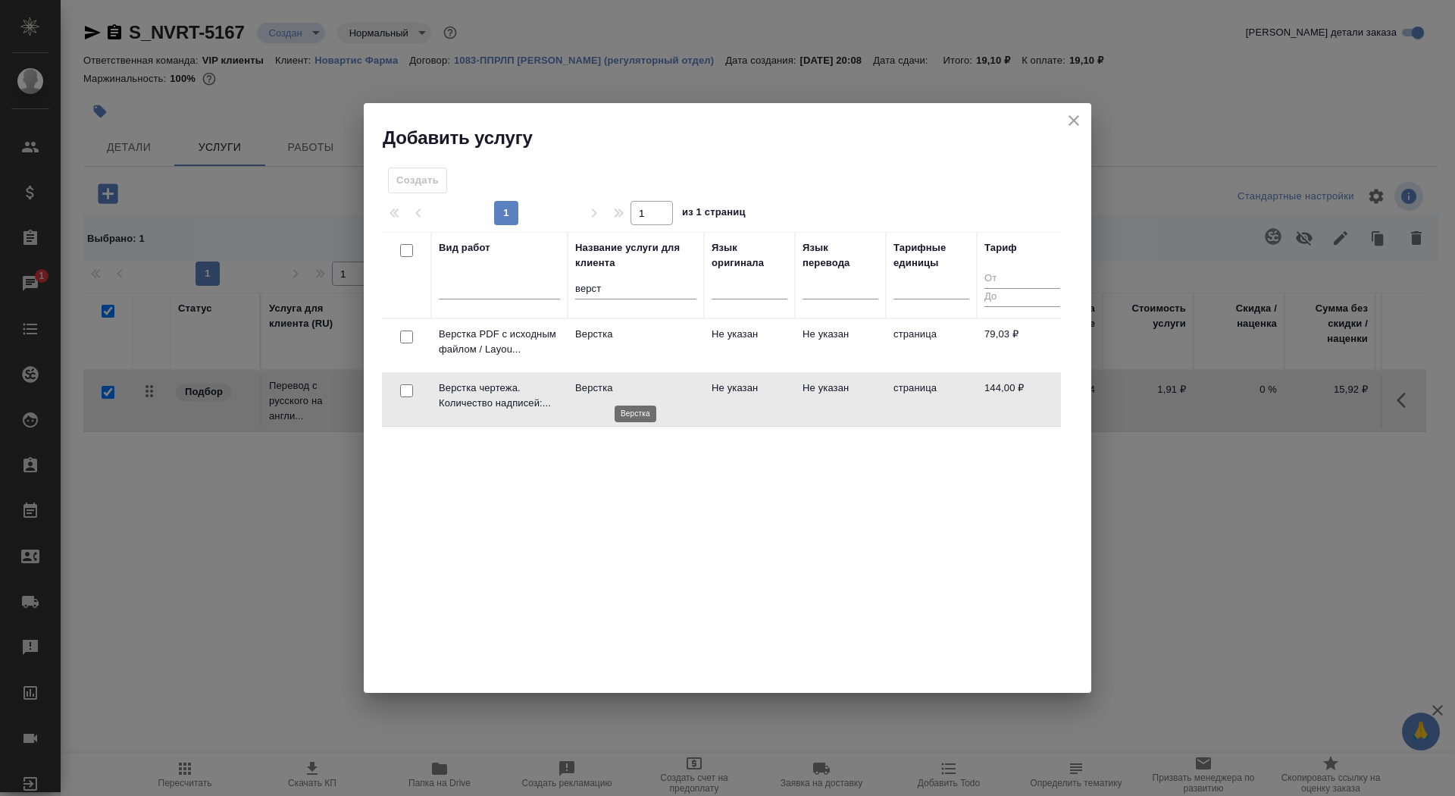
click at [600, 388] on p "Верстка" at bounding box center [635, 388] width 121 height 15
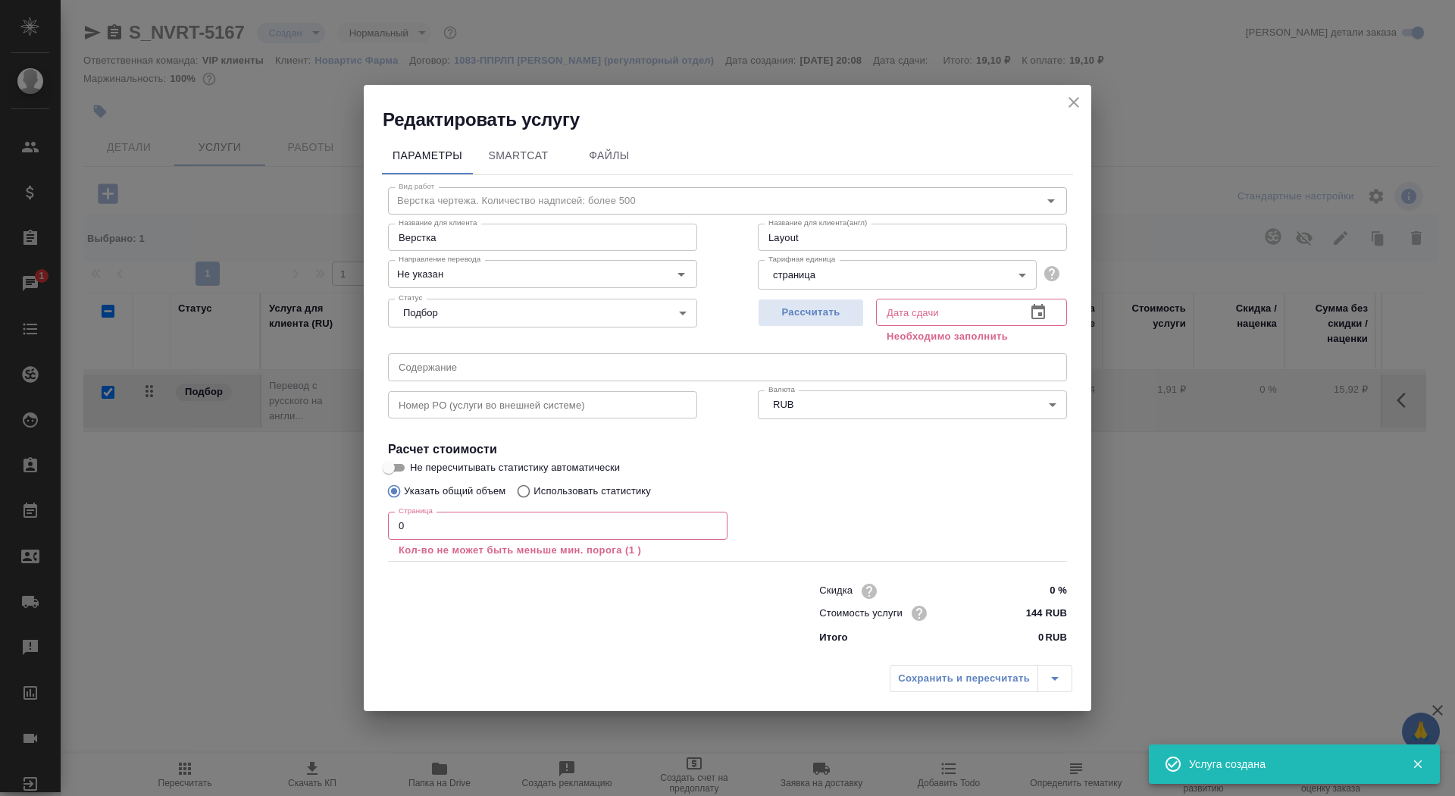
checkbox input "false"
click at [475, 518] on input "0" at bounding box center [558, 525] width 340 height 27
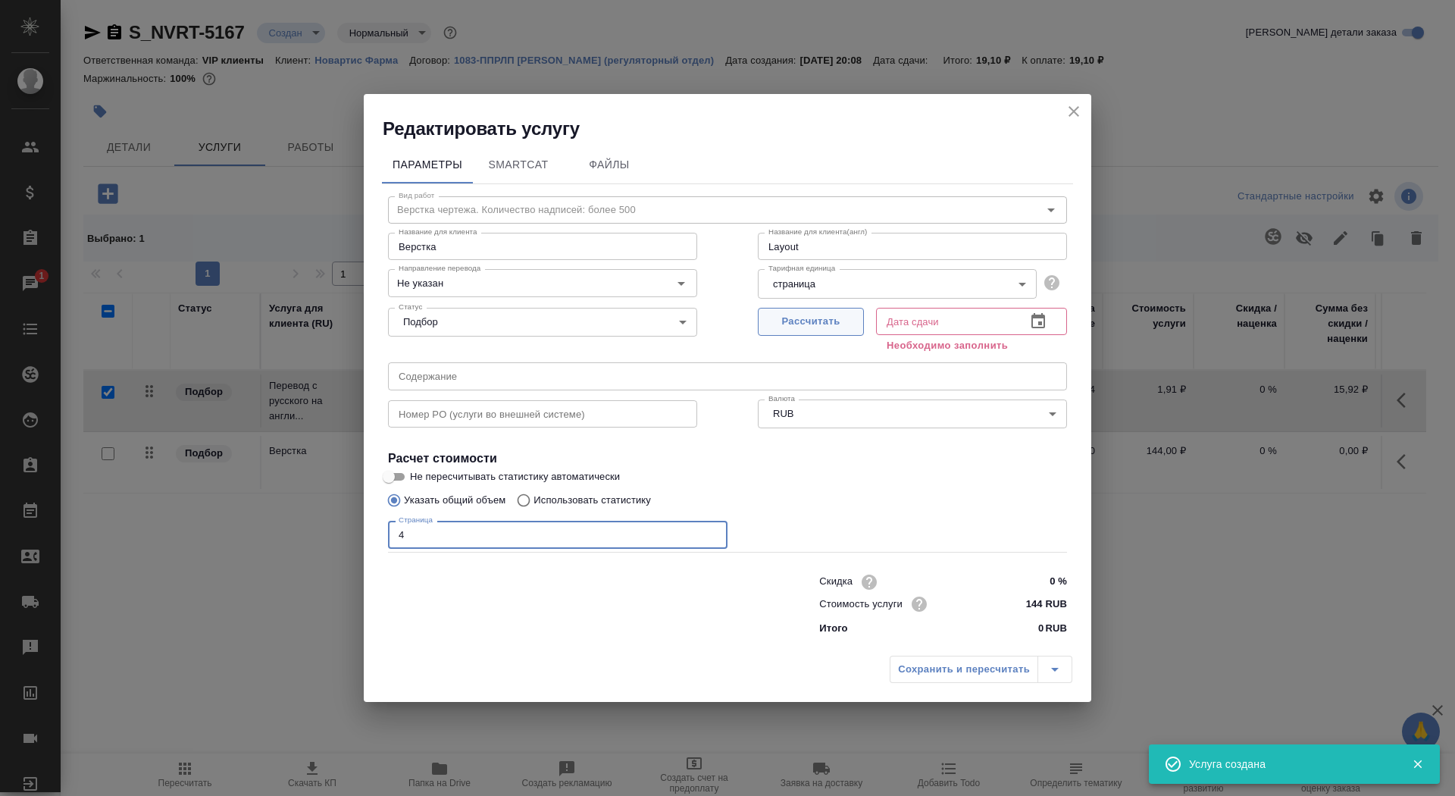
type input "4"
click at [821, 323] on span "Рассчитать" at bounding box center [810, 321] width 89 height 17
type input "28.08.2025 18:00"
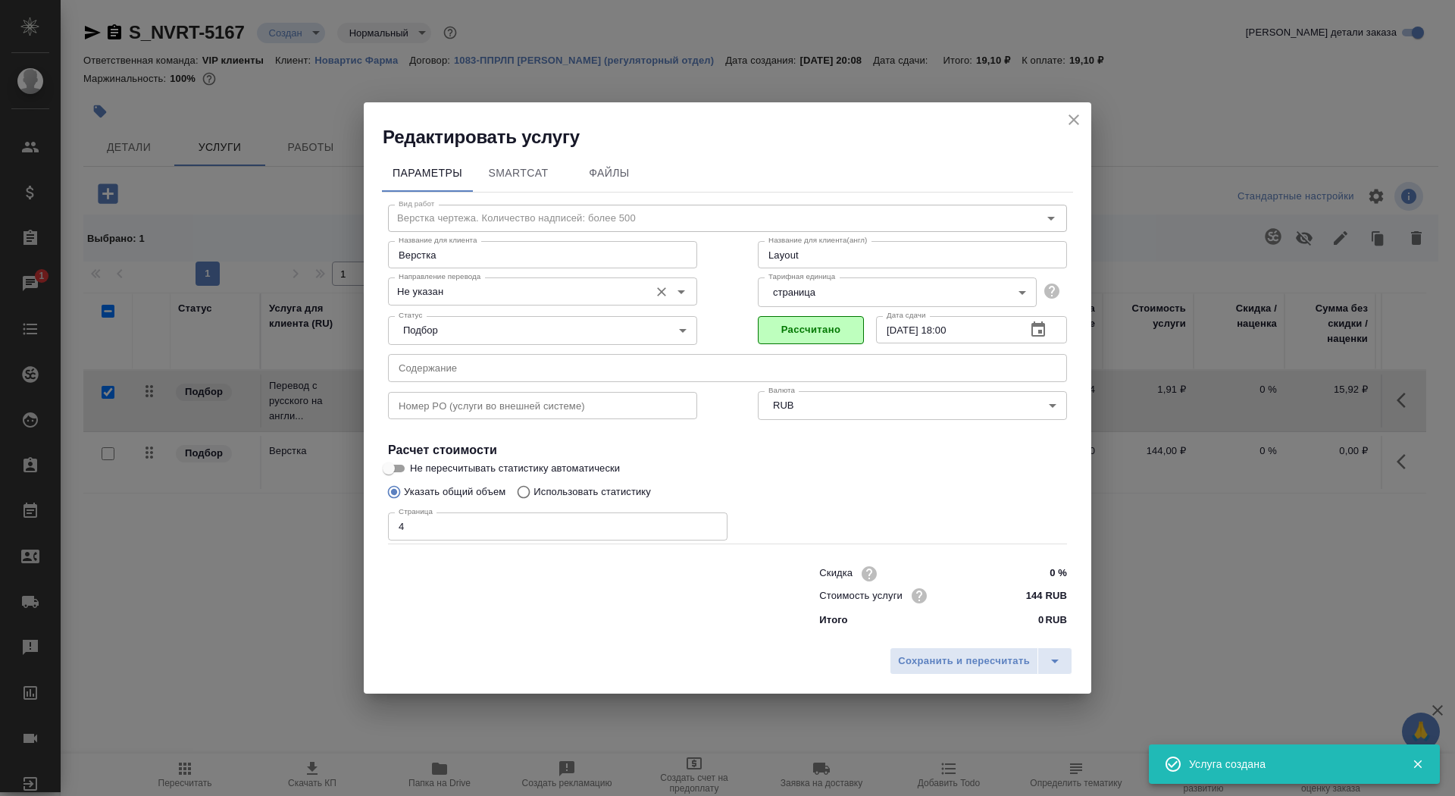
click at [465, 271] on div "Направление перевода Не указан Направление перевода" at bounding box center [542, 289] width 309 height 36
click at [465, 290] on input "Не указан" at bounding box center [517, 291] width 249 height 18
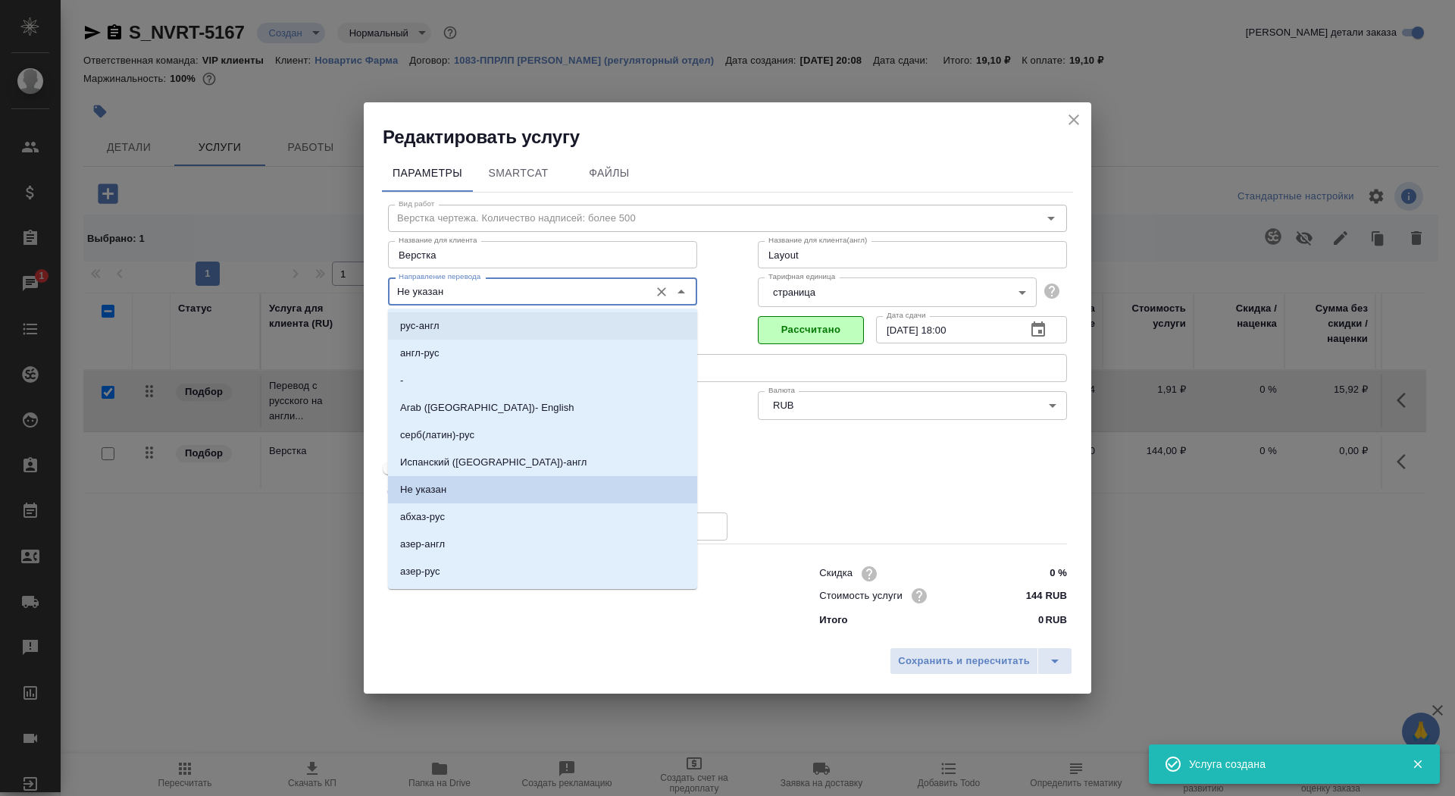
click at [469, 327] on li "рус-англ" at bounding box center [542, 325] width 309 height 27
type input "рус-англ"
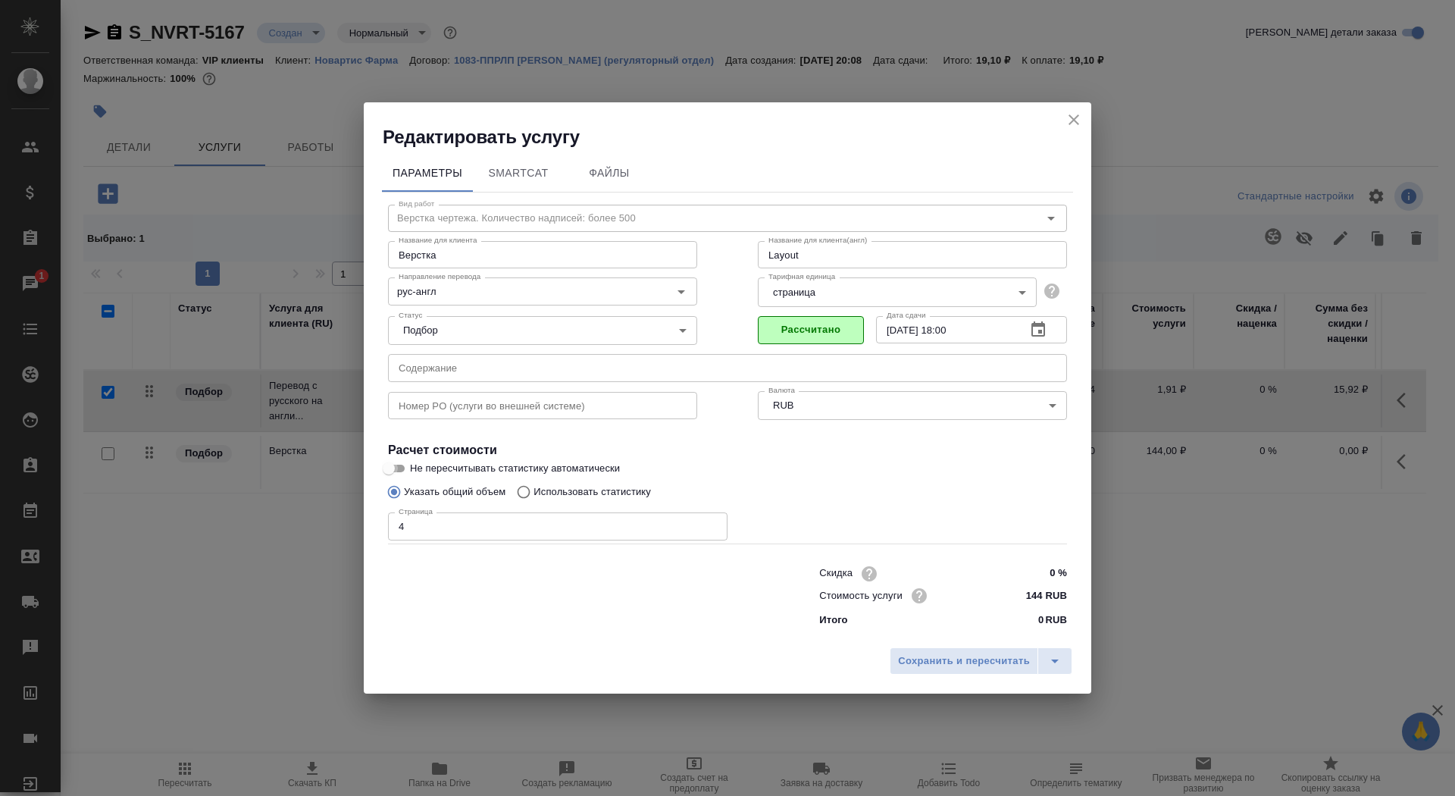
click at [396, 469] on input "Не пересчитывать статистику автоматически" at bounding box center [389, 468] width 55 height 18
checkbox input "true"
click at [907, 645] on div "Сохранить и пересчитать" at bounding box center [728, 667] width 728 height 54
click at [911, 681] on div "Сохранить и пересчитать" at bounding box center [728, 667] width 728 height 54
click at [914, 645] on div "Сохранить и пересчитать" at bounding box center [728, 667] width 728 height 54
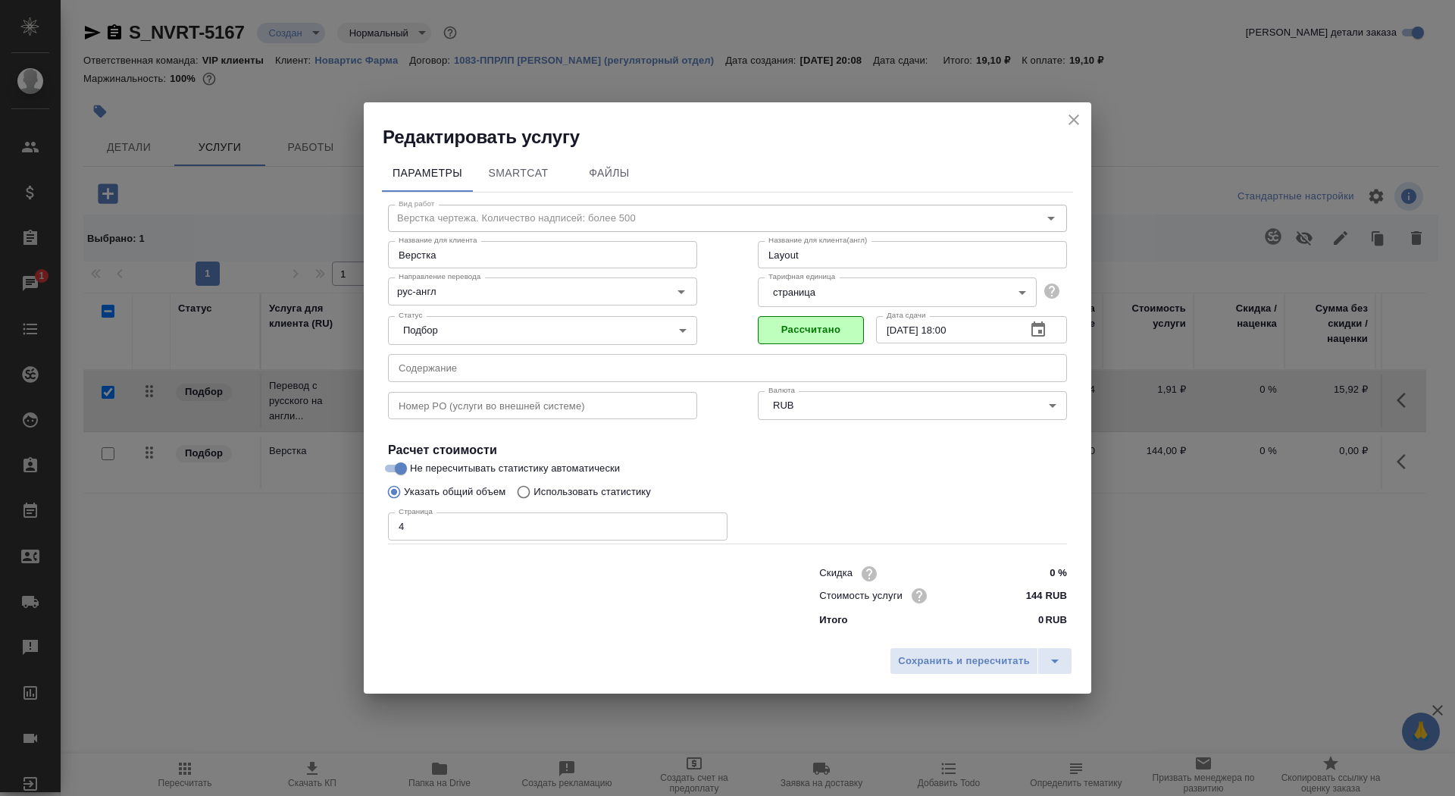
click at [914, 647] on div "Сохранить и пересчитать" at bounding box center [728, 667] width 728 height 54
click at [917, 664] on span "Сохранить и пересчитать" at bounding box center [964, 661] width 132 height 17
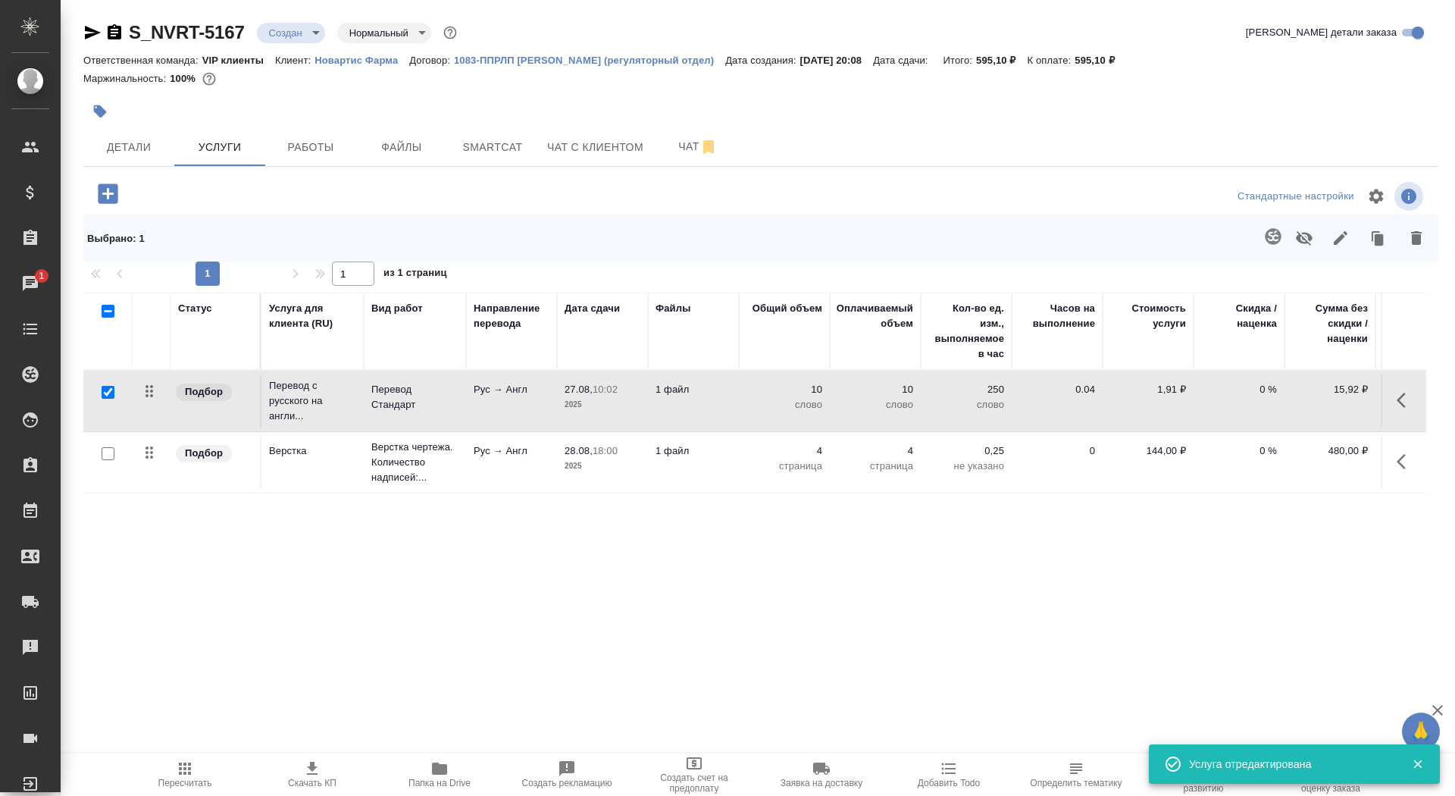
click at [579, 454] on p "28.08," at bounding box center [579, 450] width 28 height 11
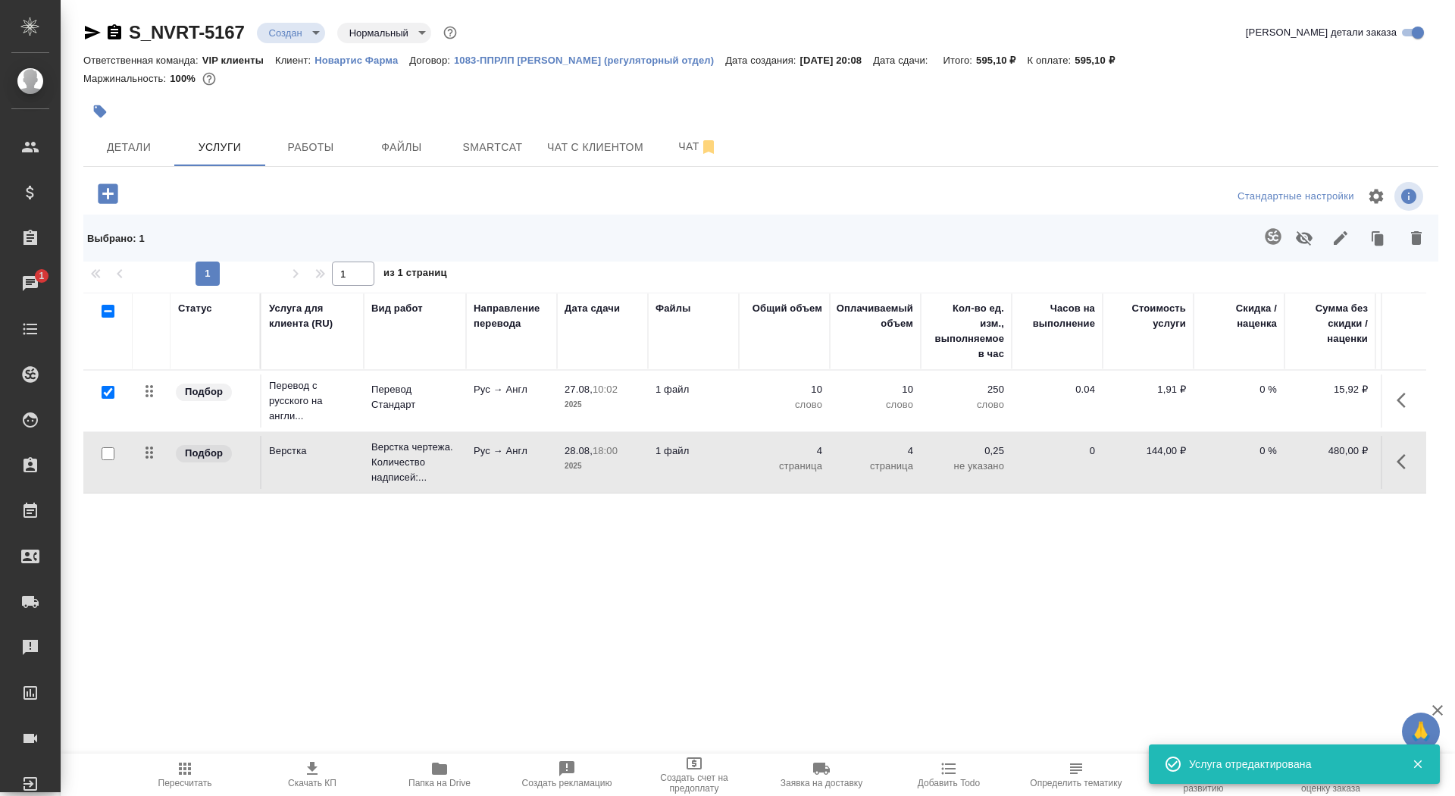
click at [579, 454] on p "28.08," at bounding box center [579, 450] width 28 height 11
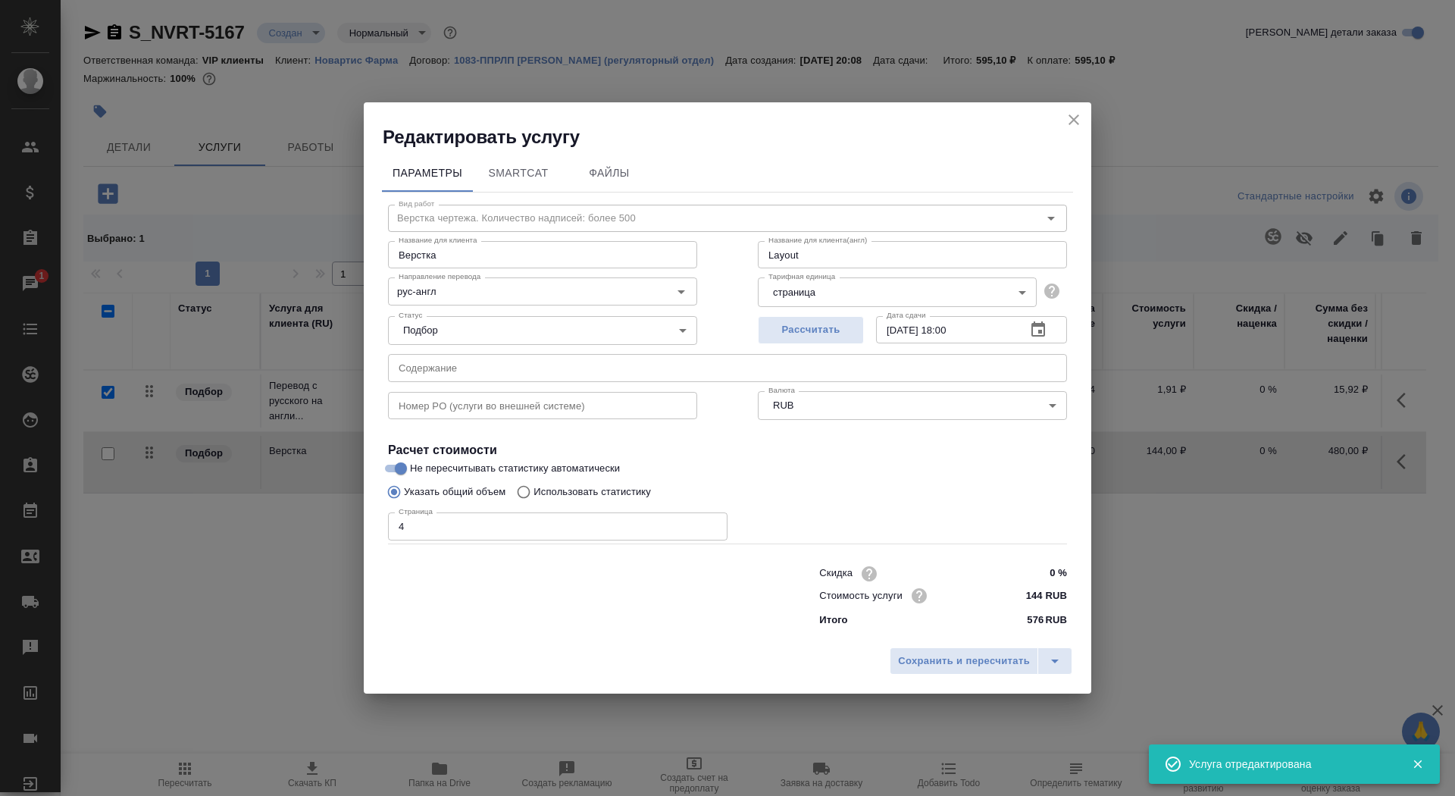
click at [500, 376] on input "text" at bounding box center [727, 367] width 679 height 27
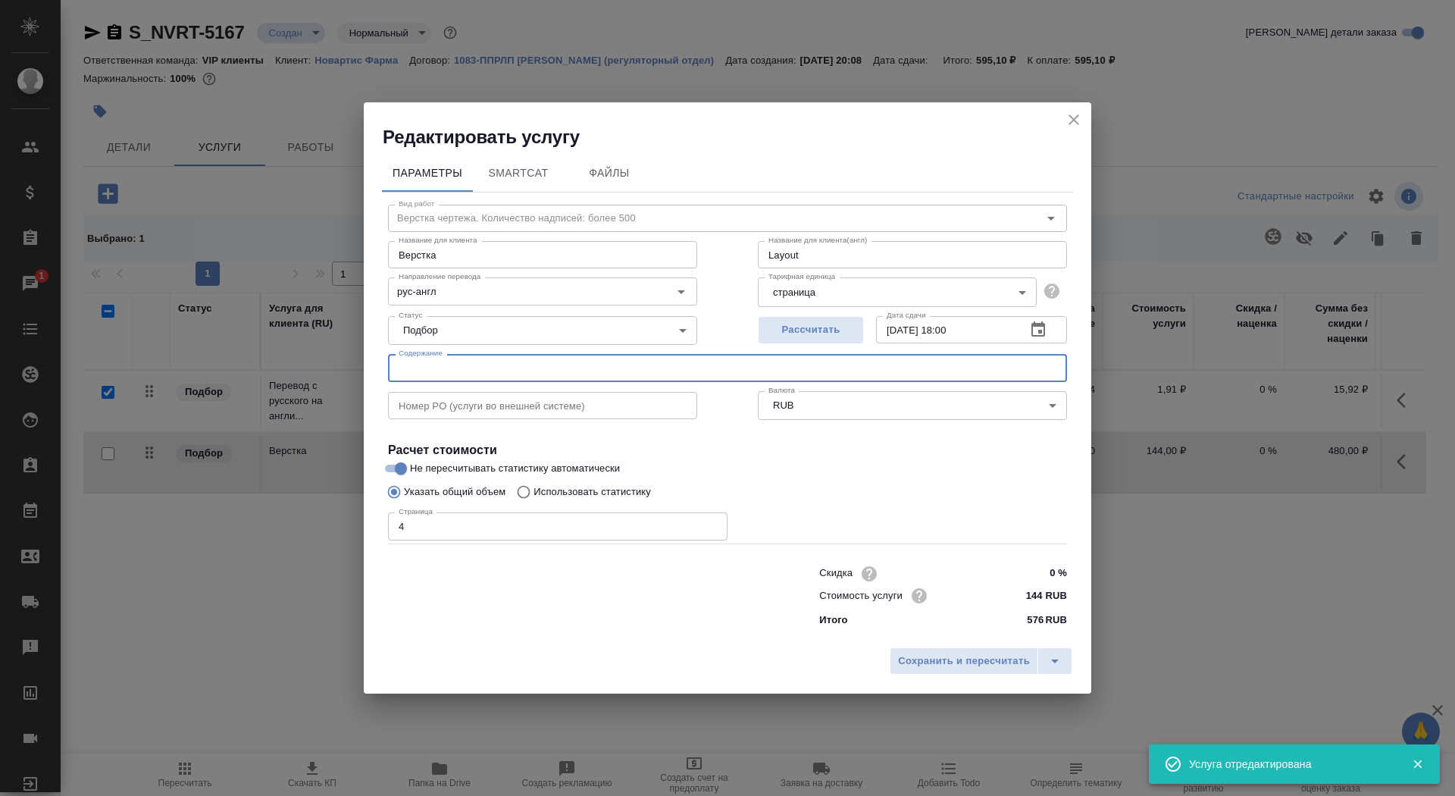
paste input "Перевод_Uperio fct (new indication)_request 1"
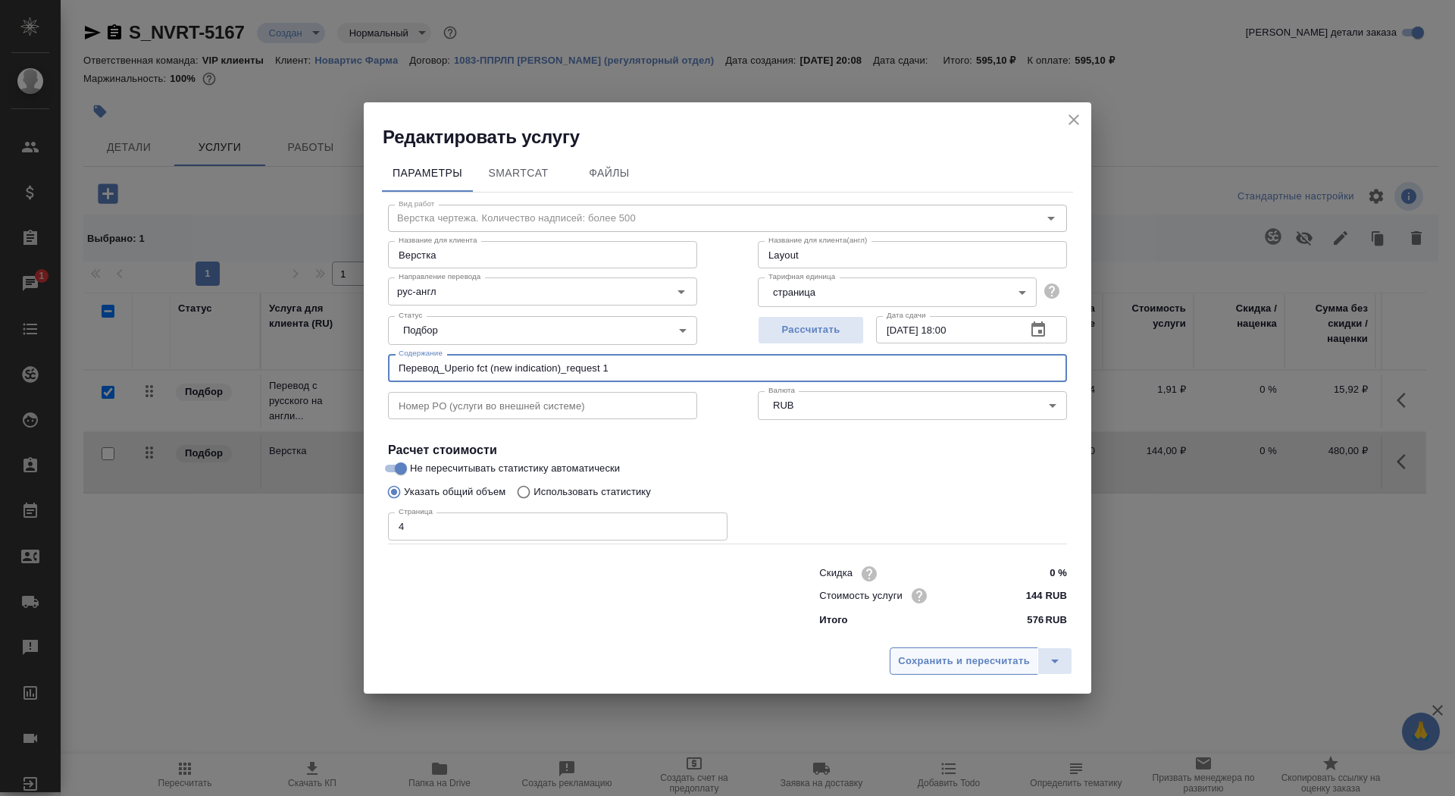
type input "Перевод_Uperio fct (new indication)_request 1"
click at [967, 665] on span "Сохранить и пересчитать" at bounding box center [964, 661] width 132 height 17
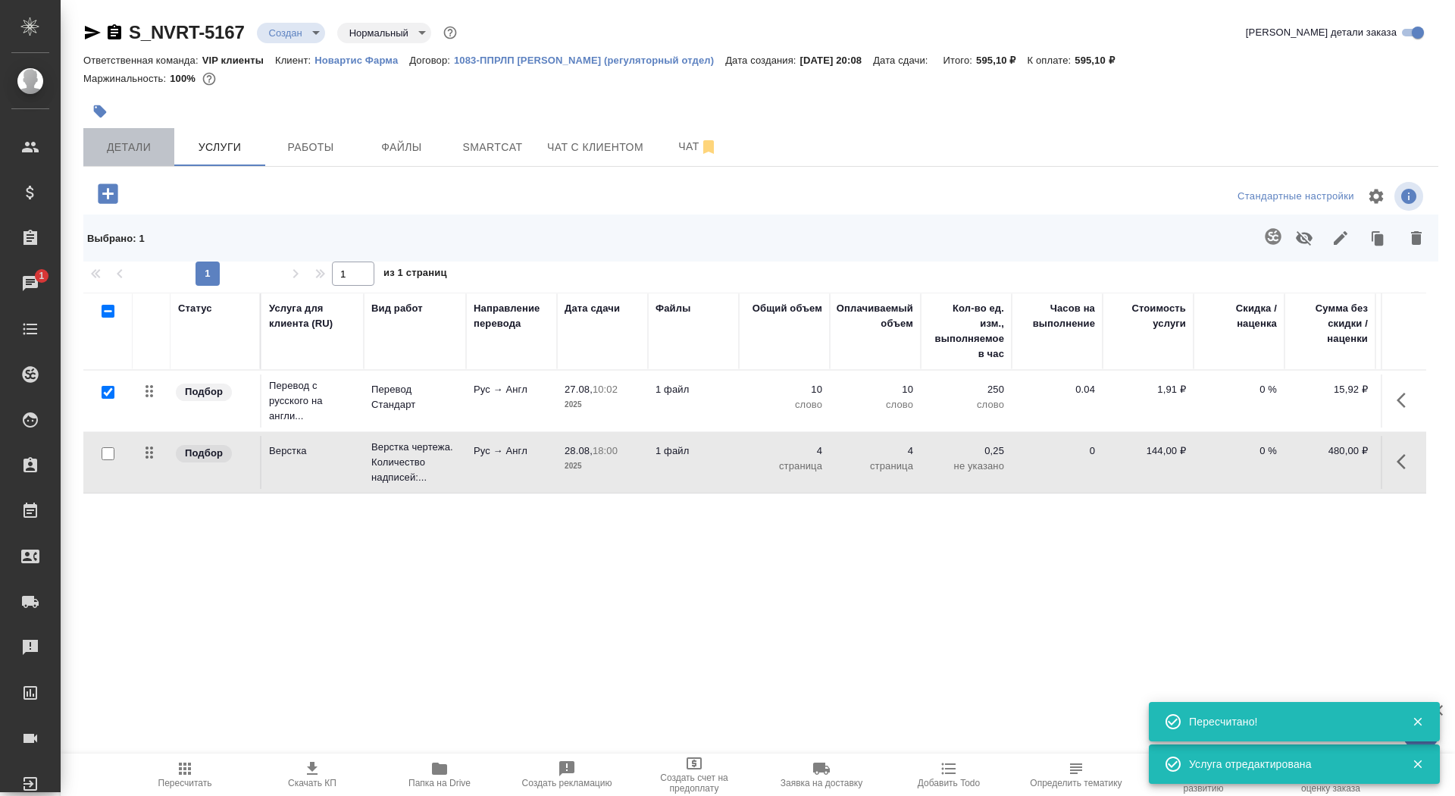
click at [111, 163] on button "Детали" at bounding box center [128, 147] width 91 height 38
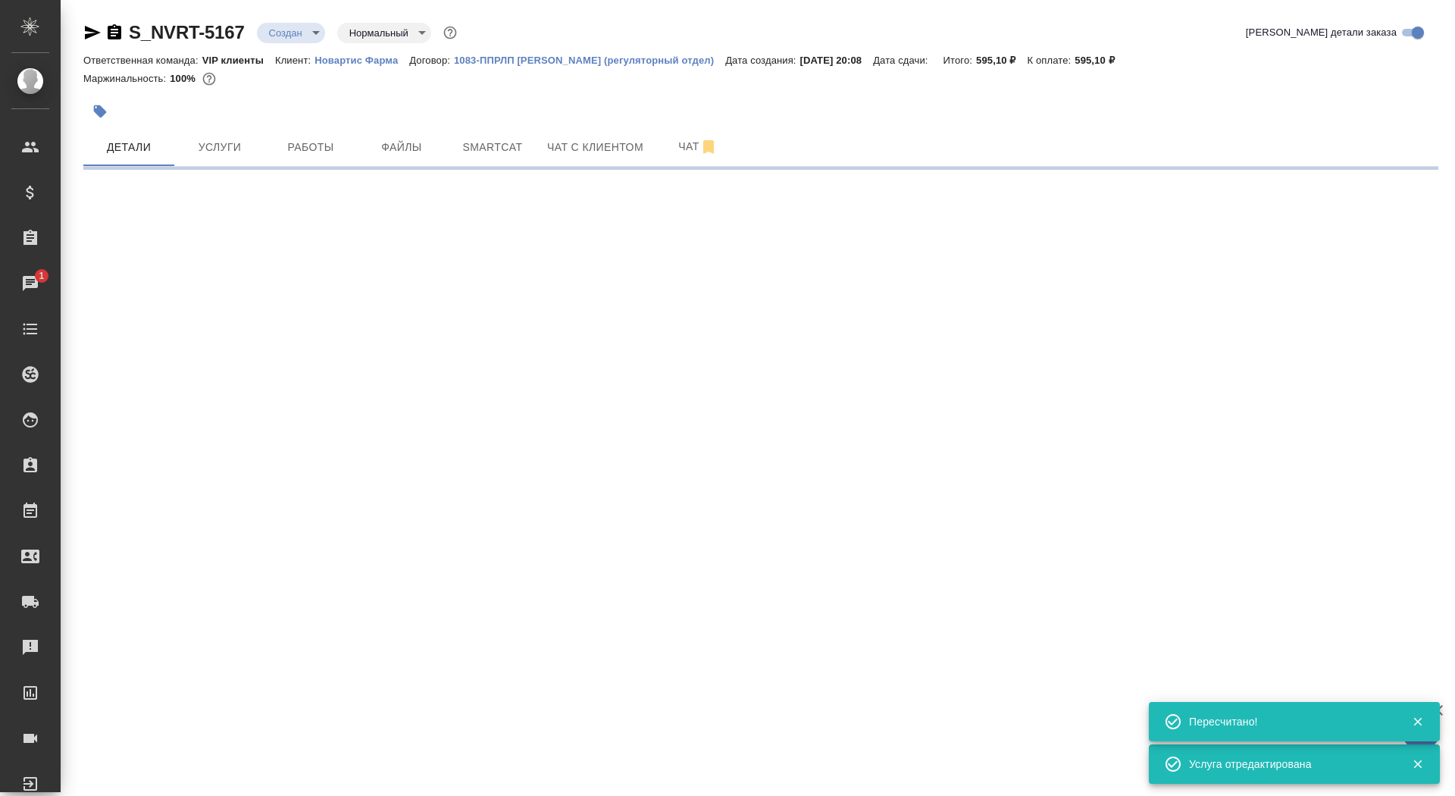
select select "RU"
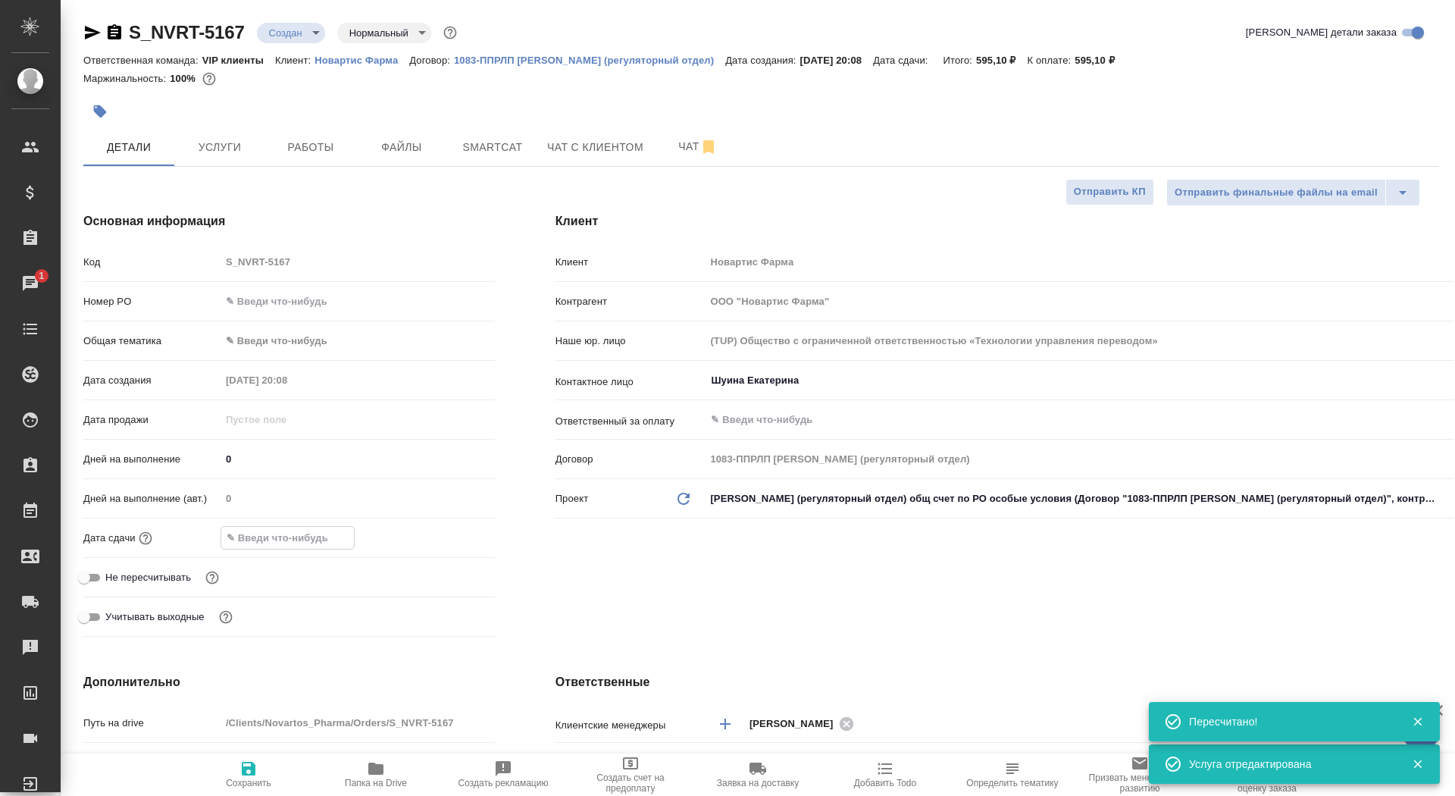
click at [279, 538] on input "text" at bounding box center [287, 538] width 133 height 22
click at [448, 537] on icon "button" at bounding box center [451, 537] width 18 height 18
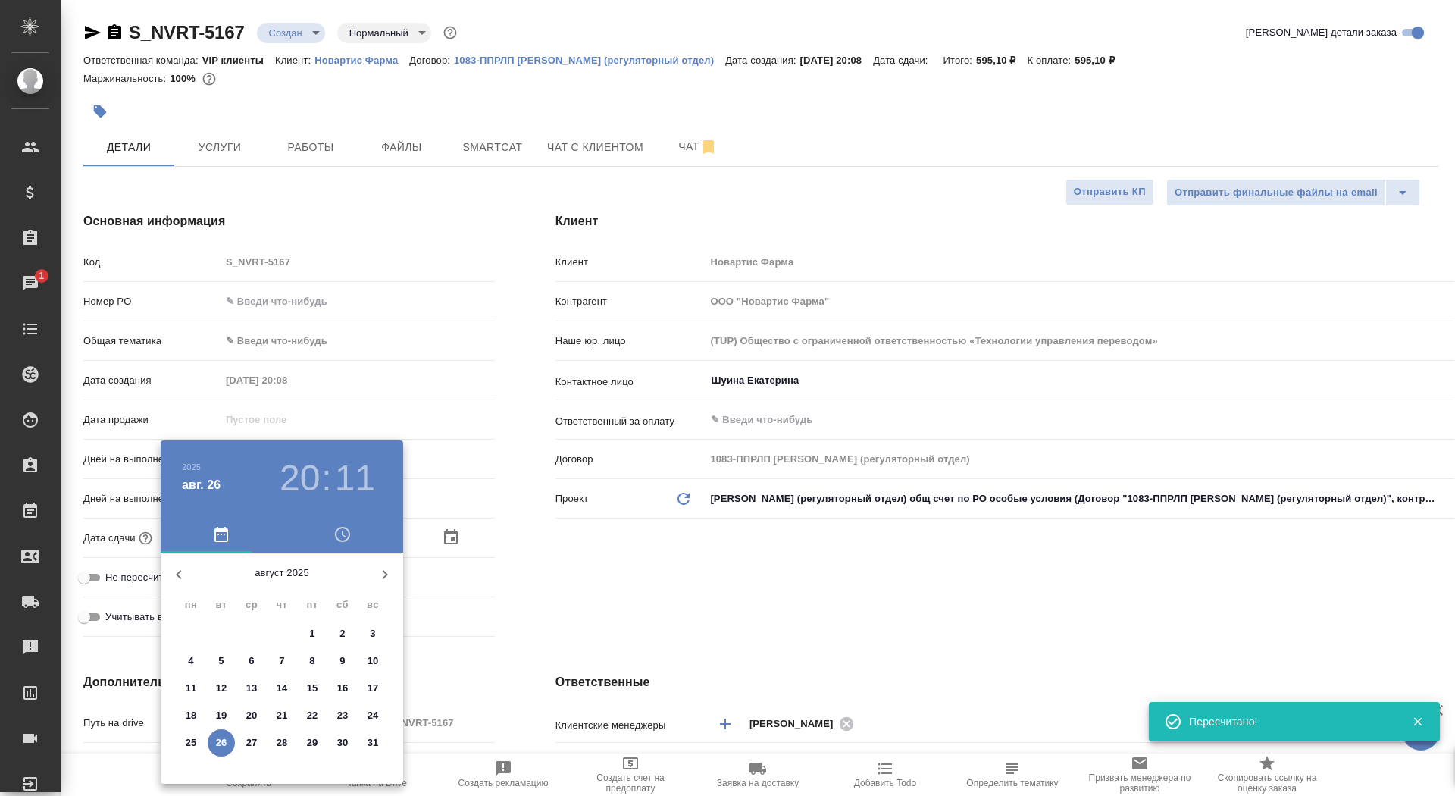
click at [253, 749] on p "27" at bounding box center [251, 742] width 11 height 15
type input "27.08.2025 20:11"
type textarea "x"
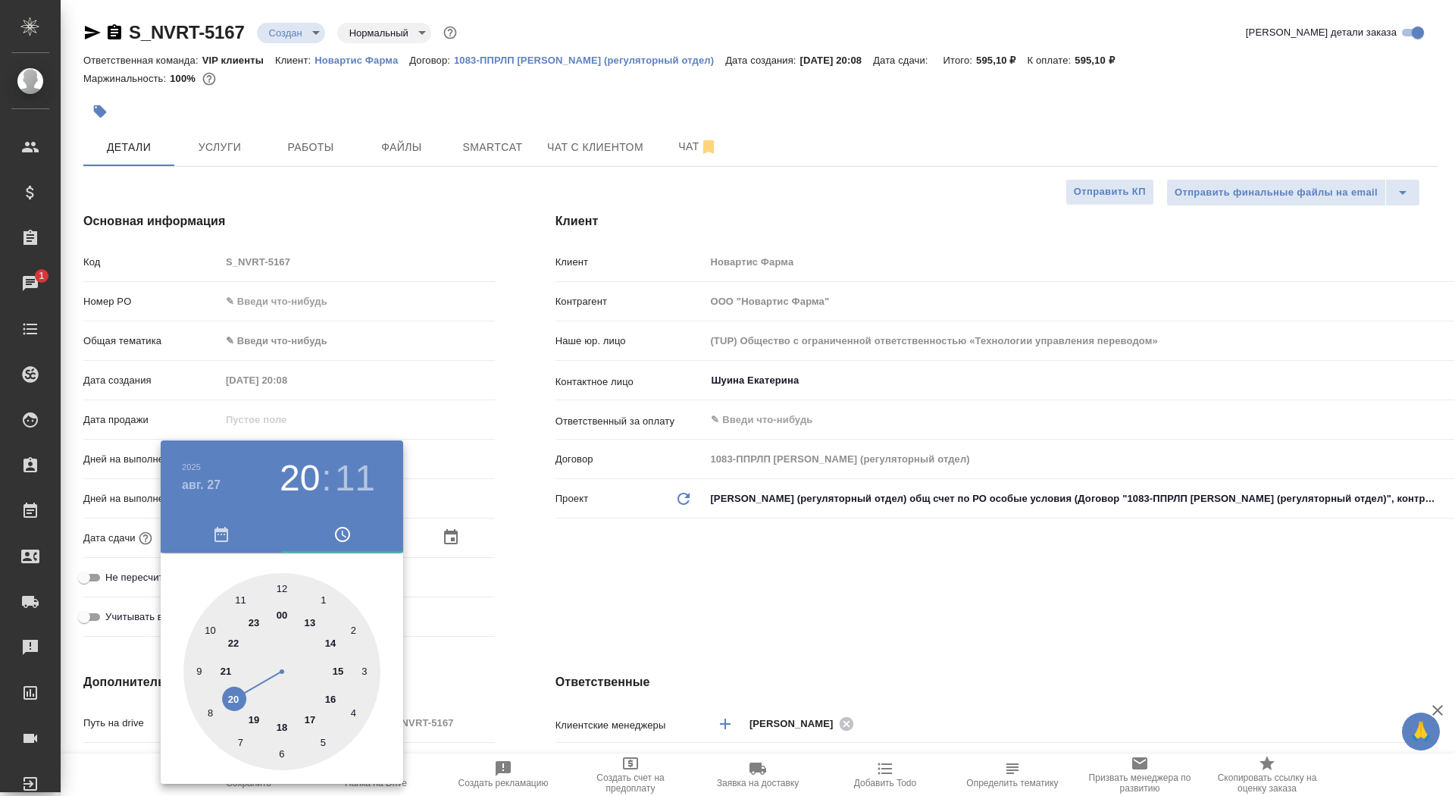
type input "27.08.2025 17:11"
type textarea "x"
click at [312, 719] on div at bounding box center [281, 671] width 197 height 197
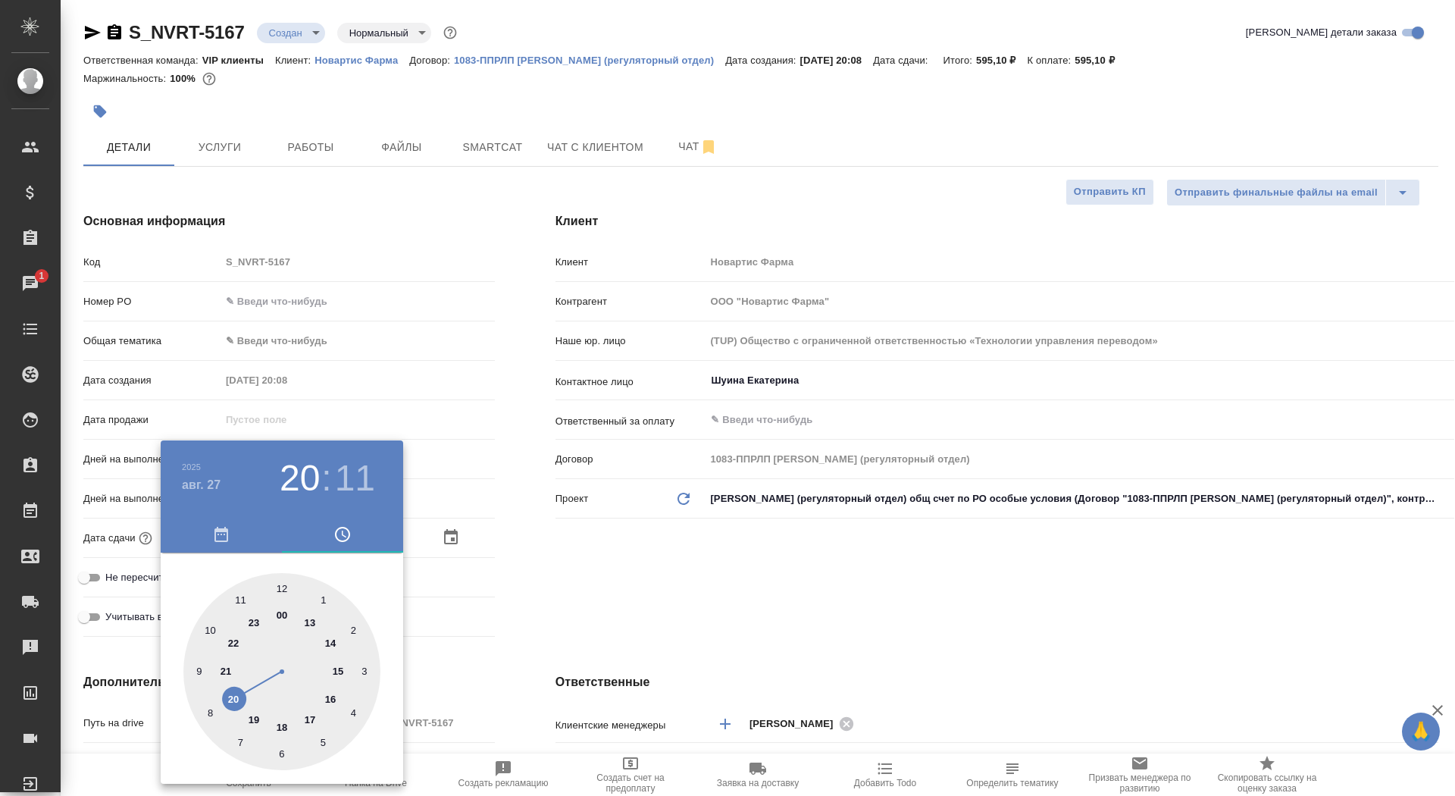
type textarea "x"
type input "27.08.2025 17:00"
type textarea "x"
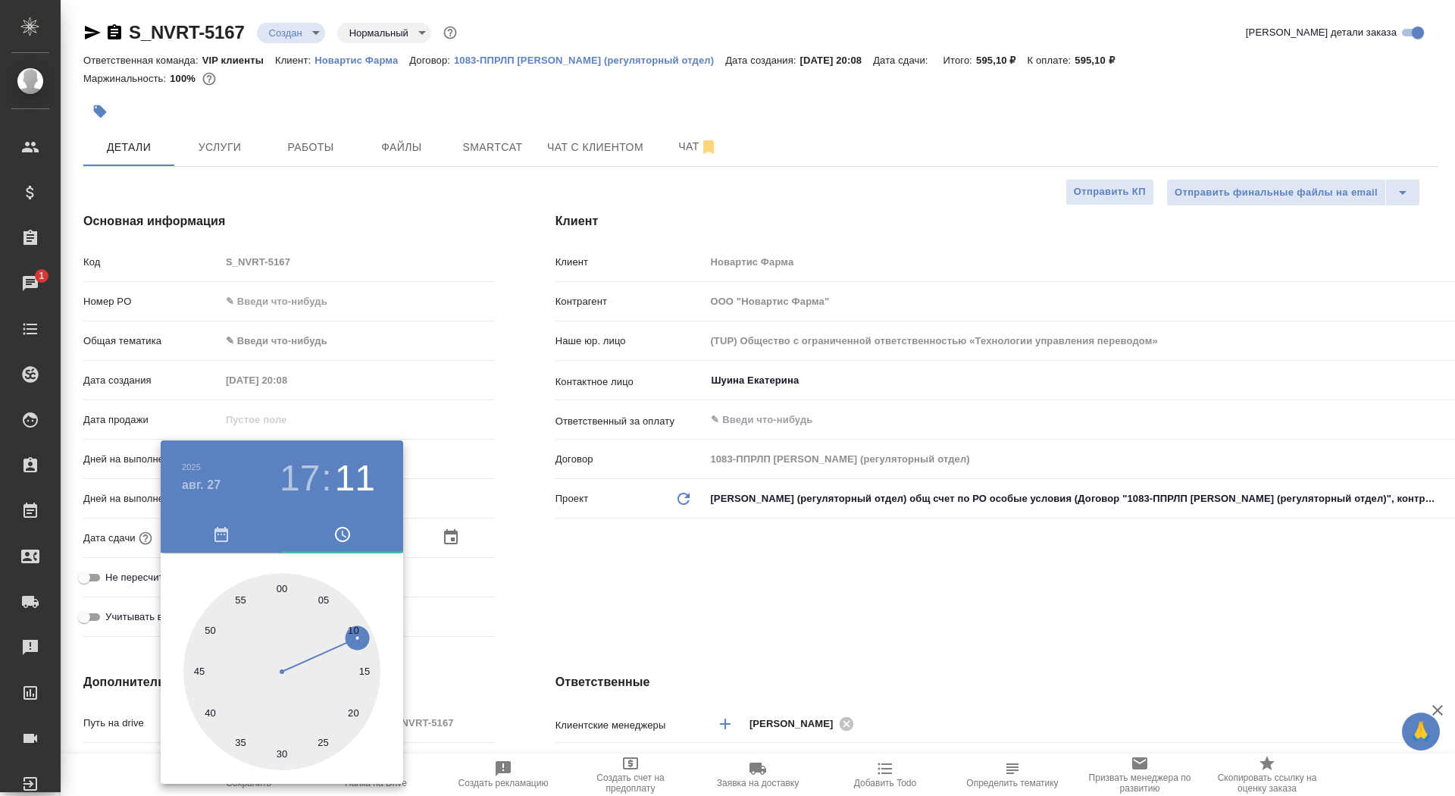
type textarea "x"
click at [280, 583] on div at bounding box center [281, 671] width 197 height 197
type textarea "x"
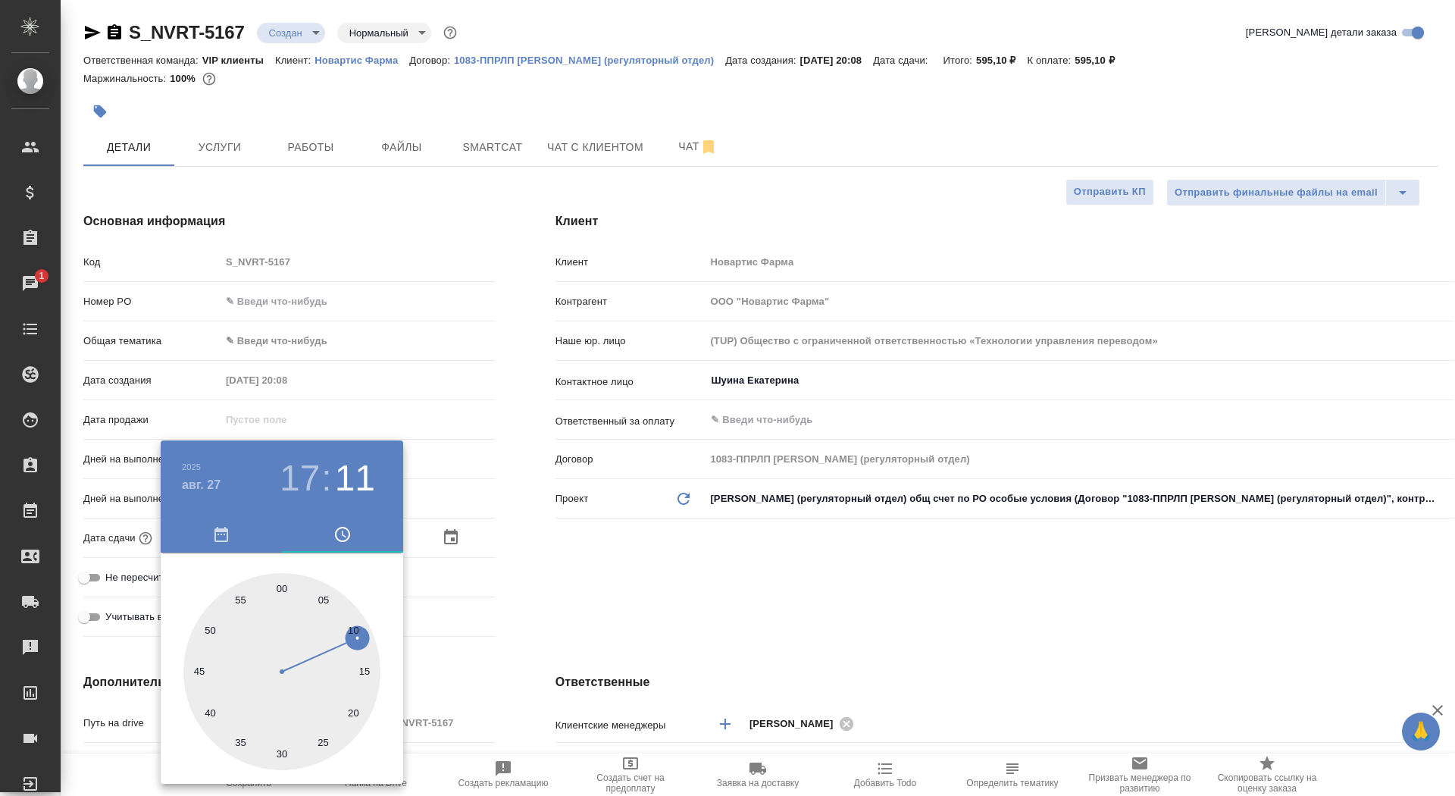
type textarea "x"
click at [555, 585] on div at bounding box center [727, 398] width 1455 height 796
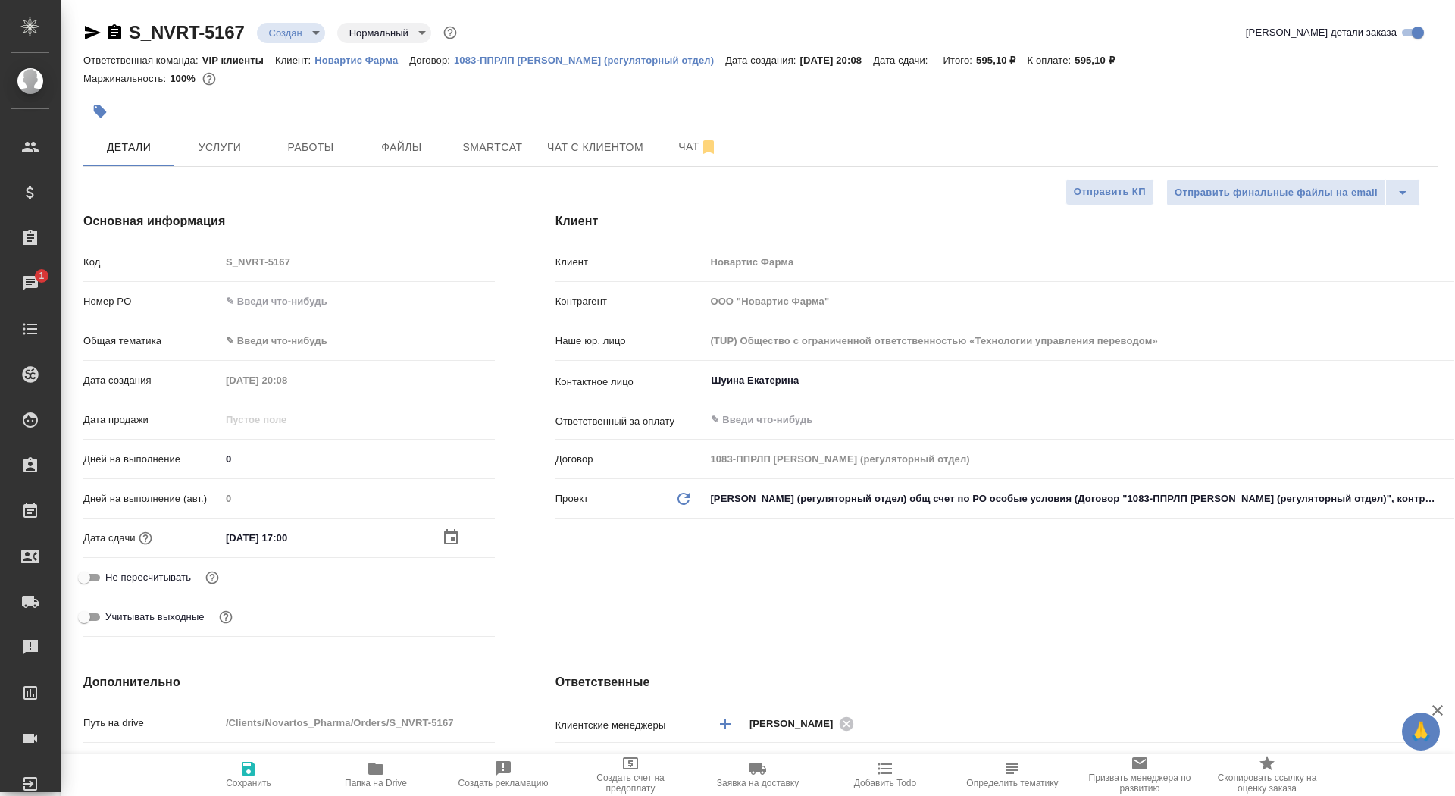
click at [244, 769] on icon "button" at bounding box center [249, 769] width 14 height 14
type textarea "x"
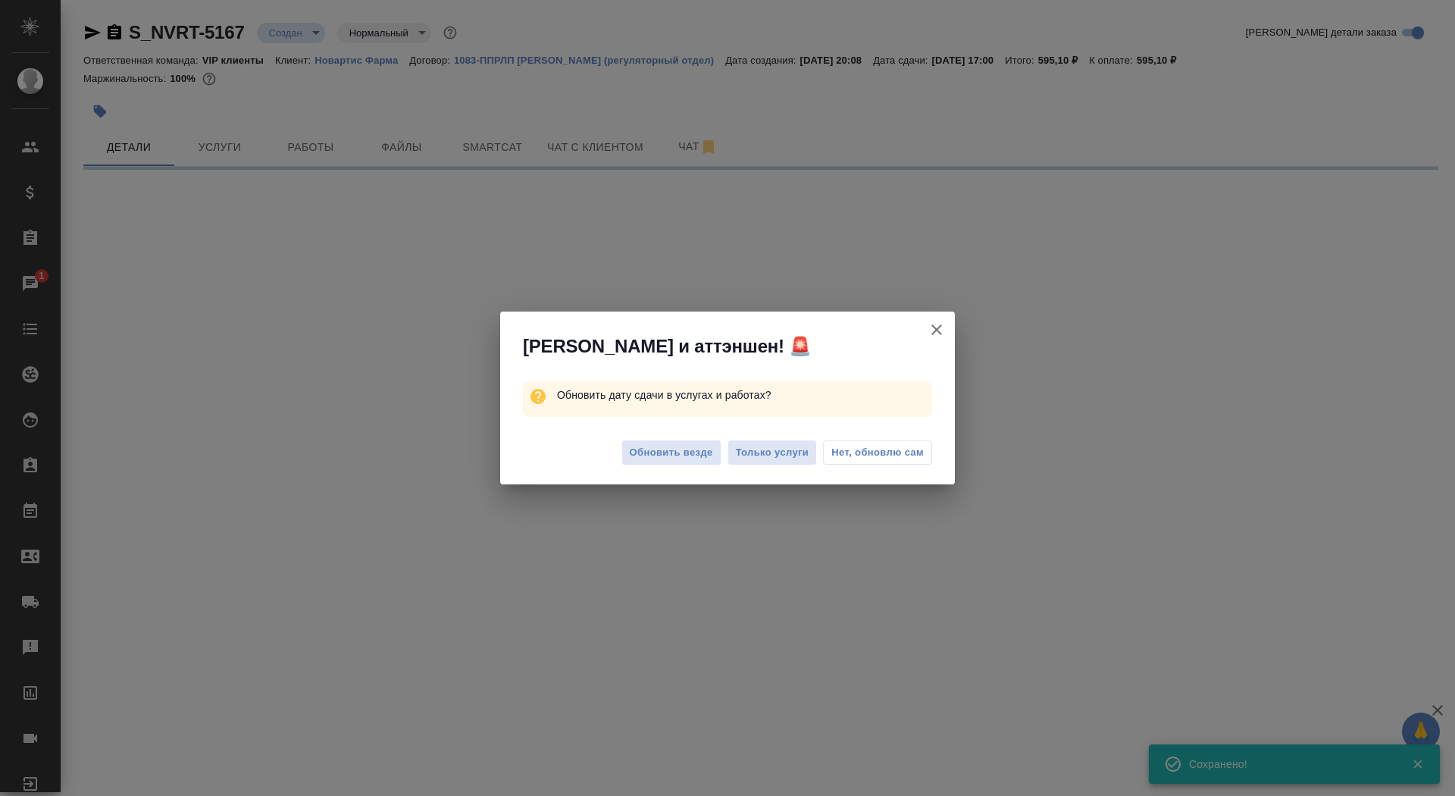
select select "RU"
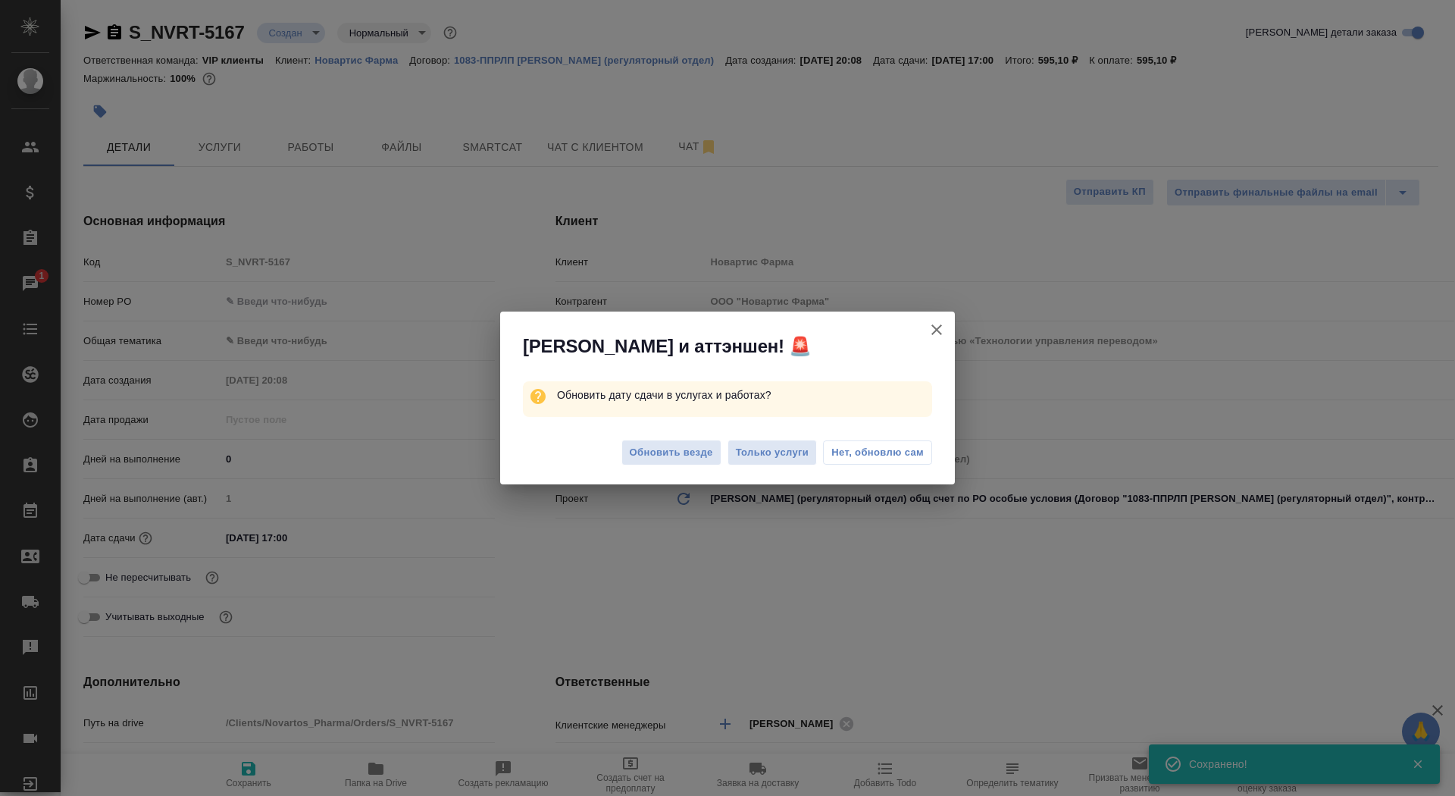
type textarea "x"
click at [672, 450] on span "Обновить везде" at bounding box center [671, 452] width 83 height 17
type textarea "x"
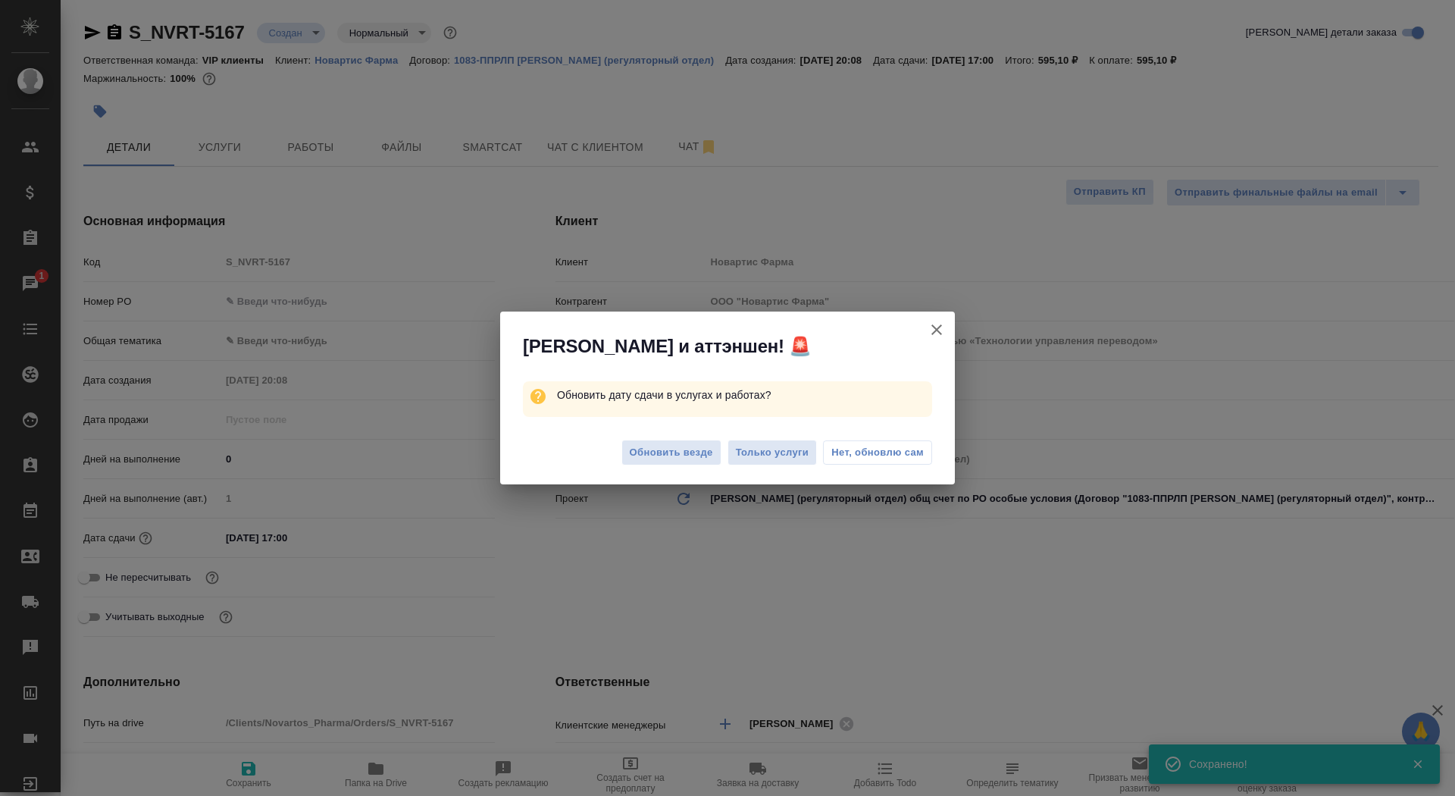
type textarea "x"
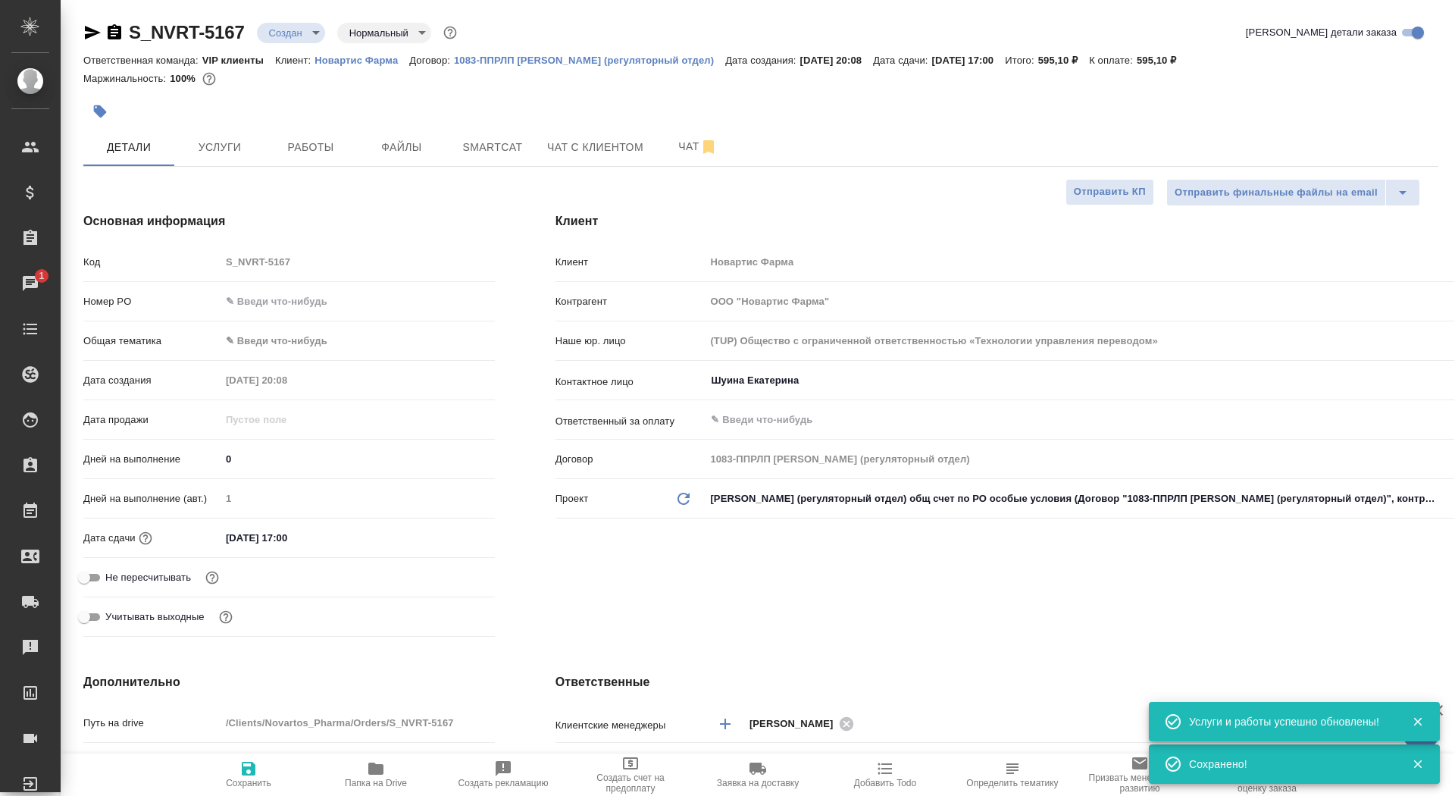
type textarea "x"
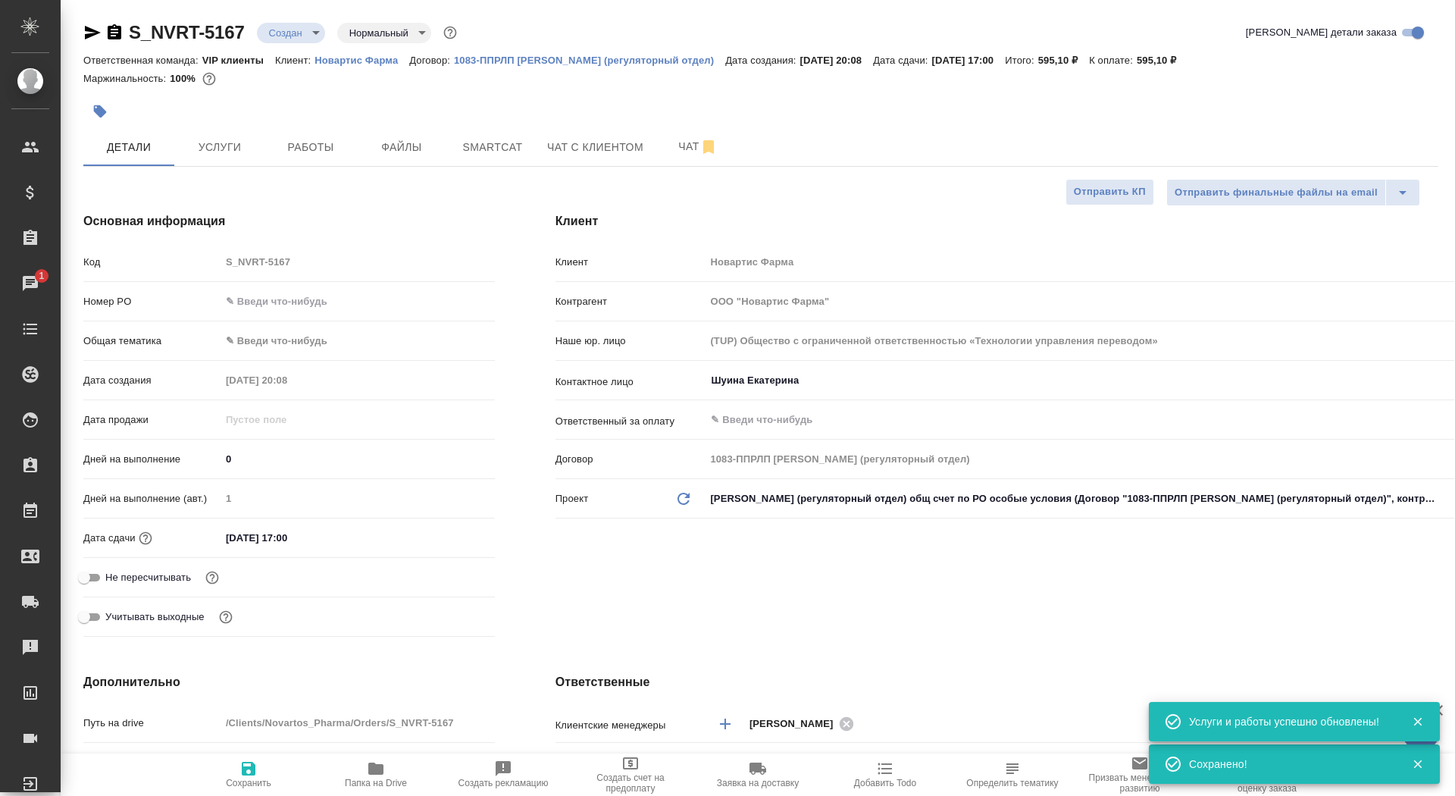
type textarea "x"
click at [254, 152] on span "Услуги" at bounding box center [219, 147] width 73 height 19
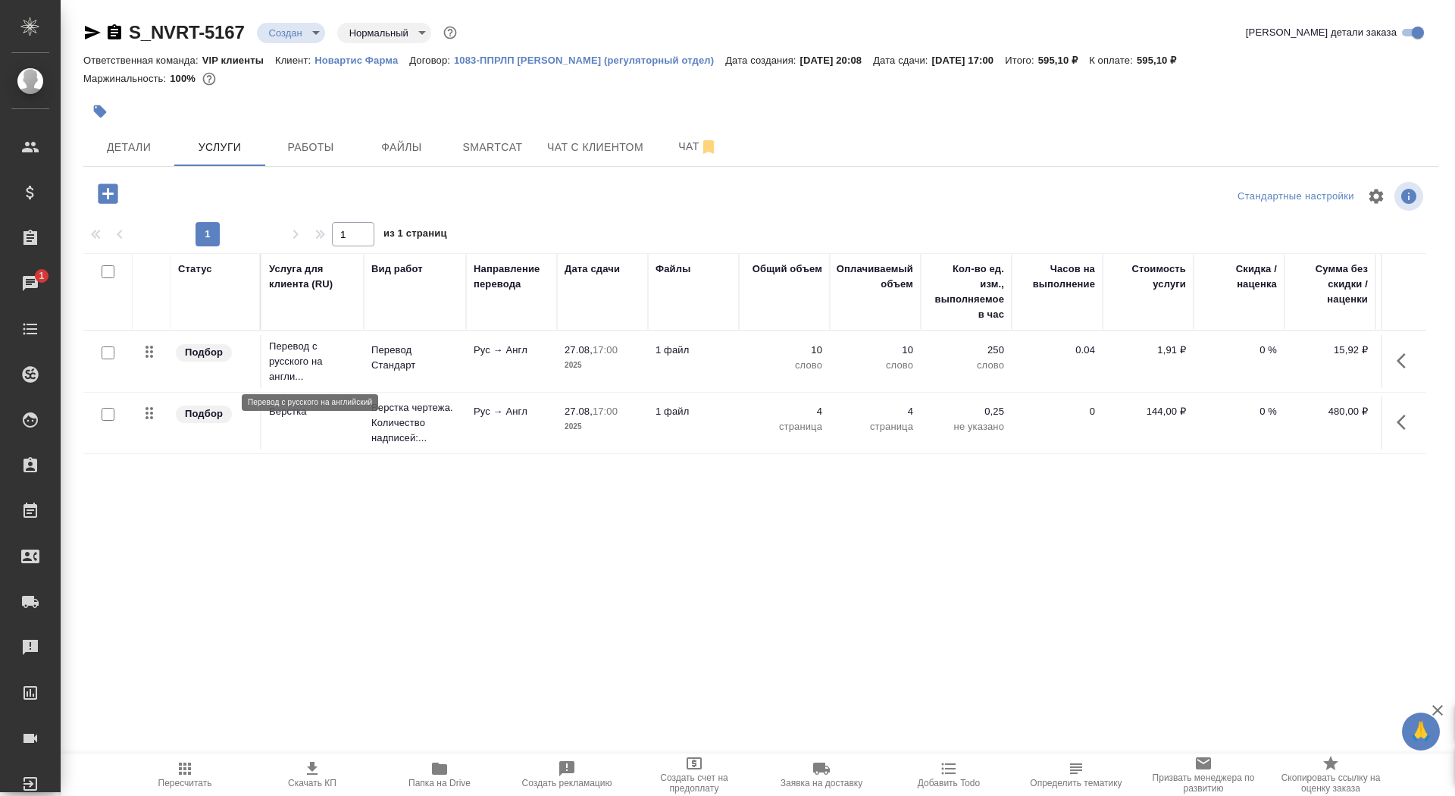
click at [337, 363] on p "Перевод с русского на англи..." at bounding box center [312, 361] width 87 height 45
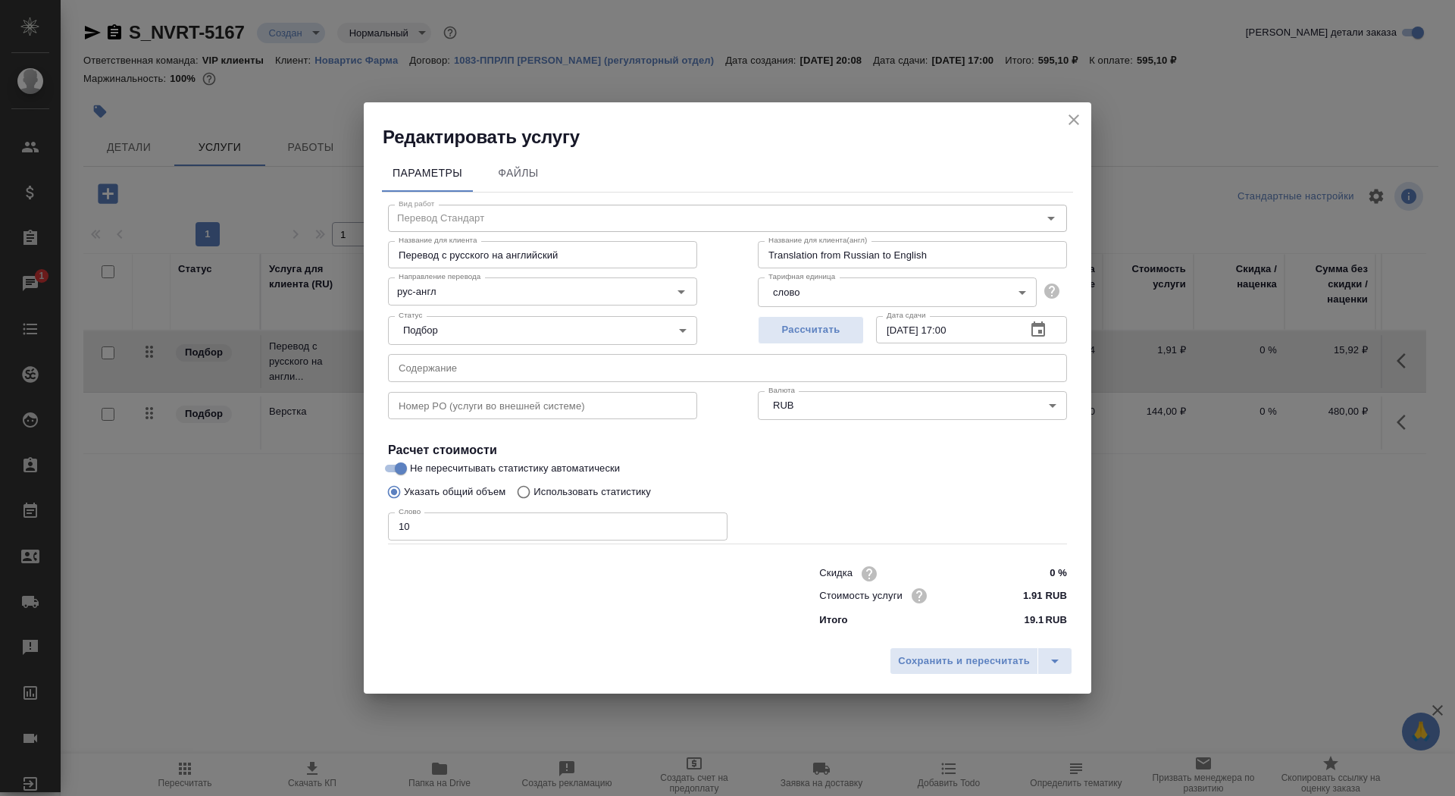
click at [596, 488] on p "Использовать статистику" at bounding box center [592, 491] width 117 height 15
click at [534, 488] on input "Использовать статистику" at bounding box center [521, 492] width 24 height 29
radio input "true"
radio input "false"
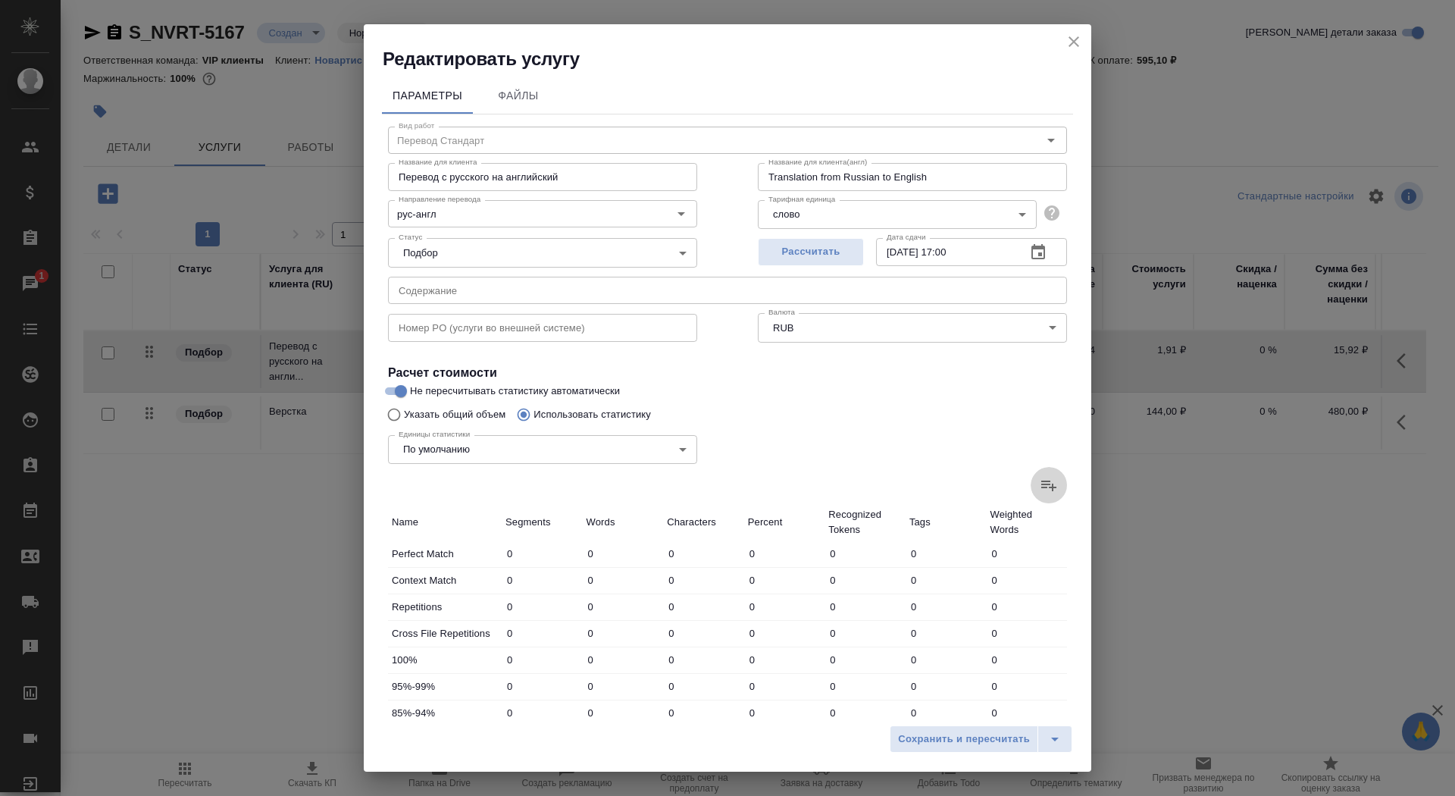
click at [1048, 476] on icon at bounding box center [1049, 485] width 18 height 18
click at [0, 0] on input "file" at bounding box center [0, 0] width 0 height 0
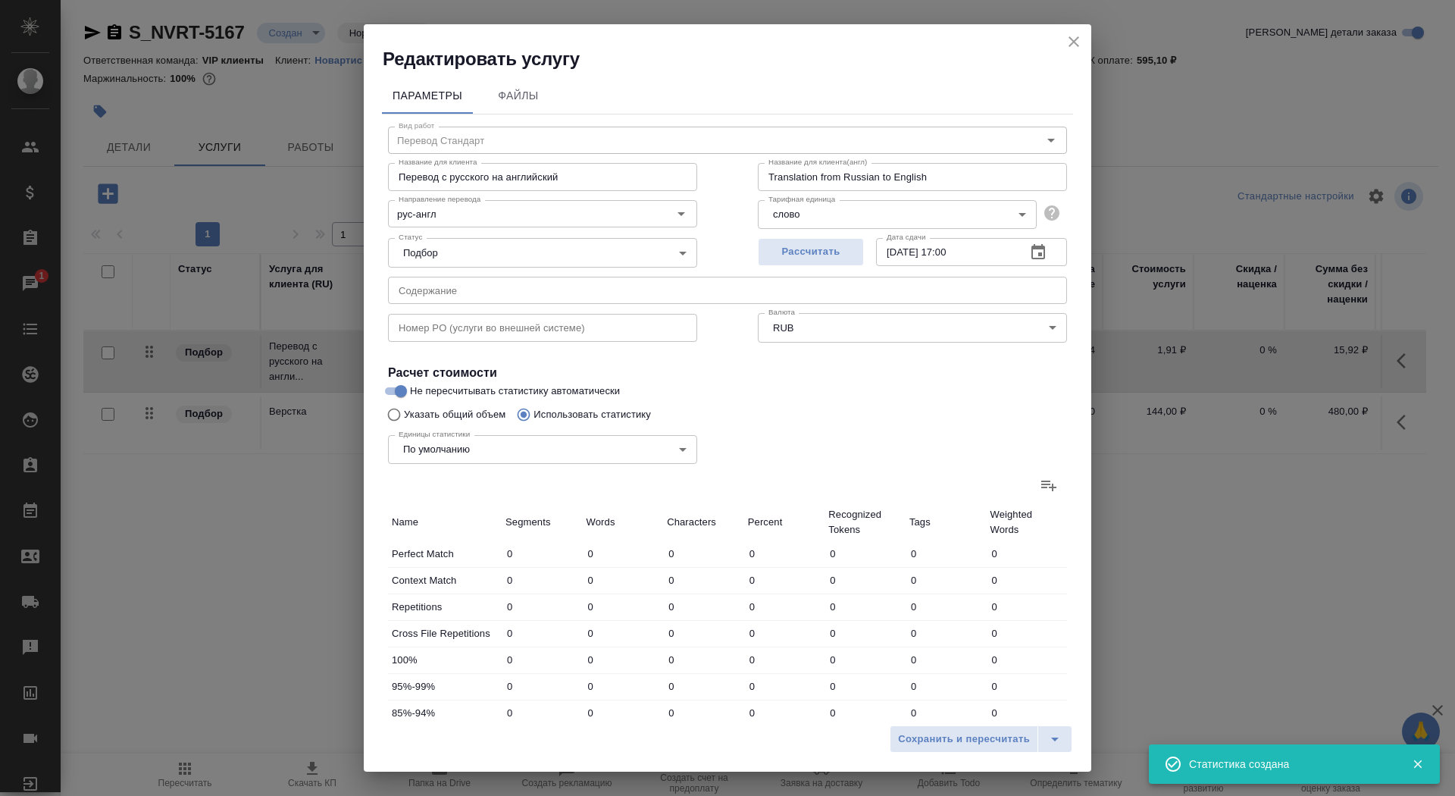
type input "1"
type input "4"
type input "3"
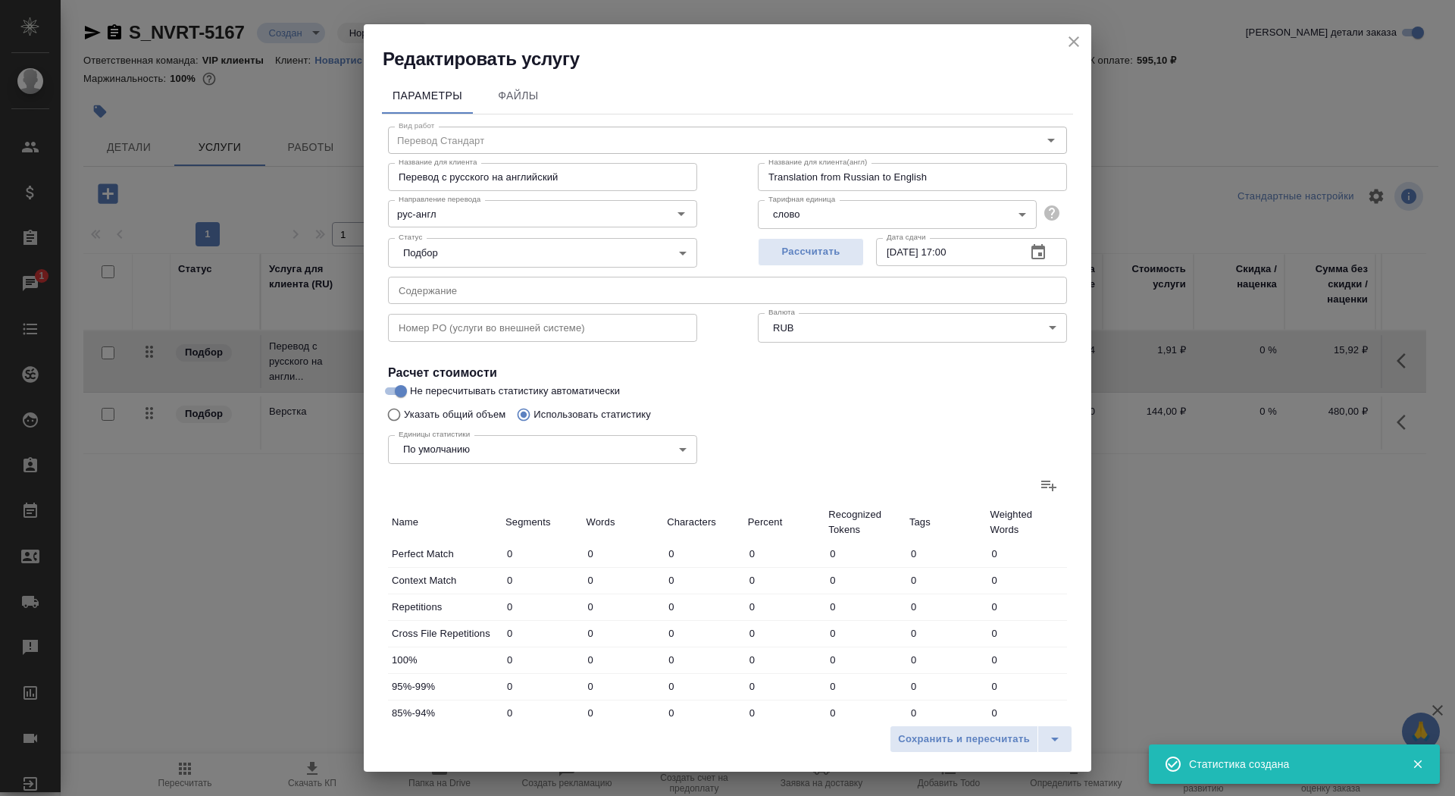
type input "3"
type input "5"
type input "7"
type input "57"
type input "11"
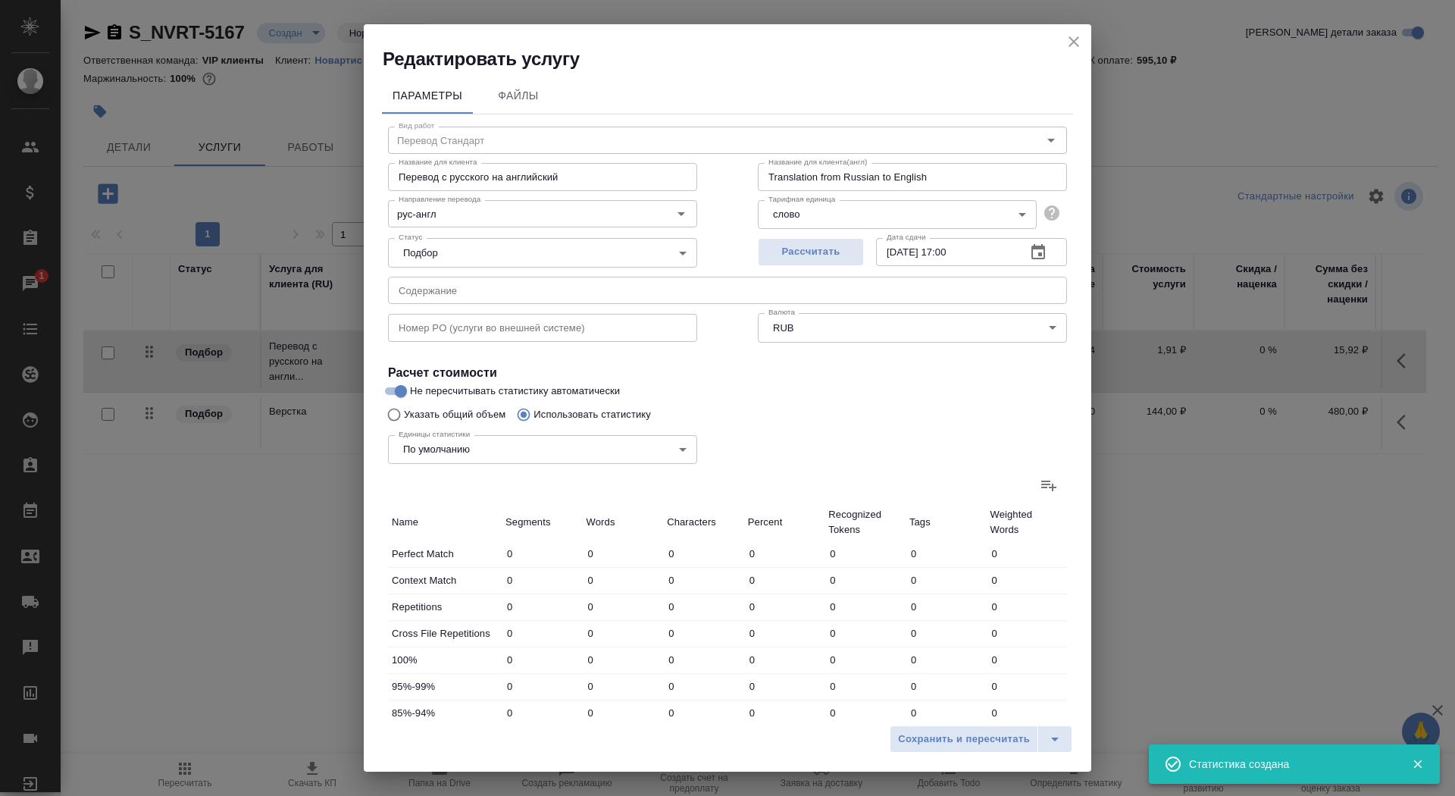
type input "13"
type input "113"
type input "136"
type input "1256"
type input "9452"
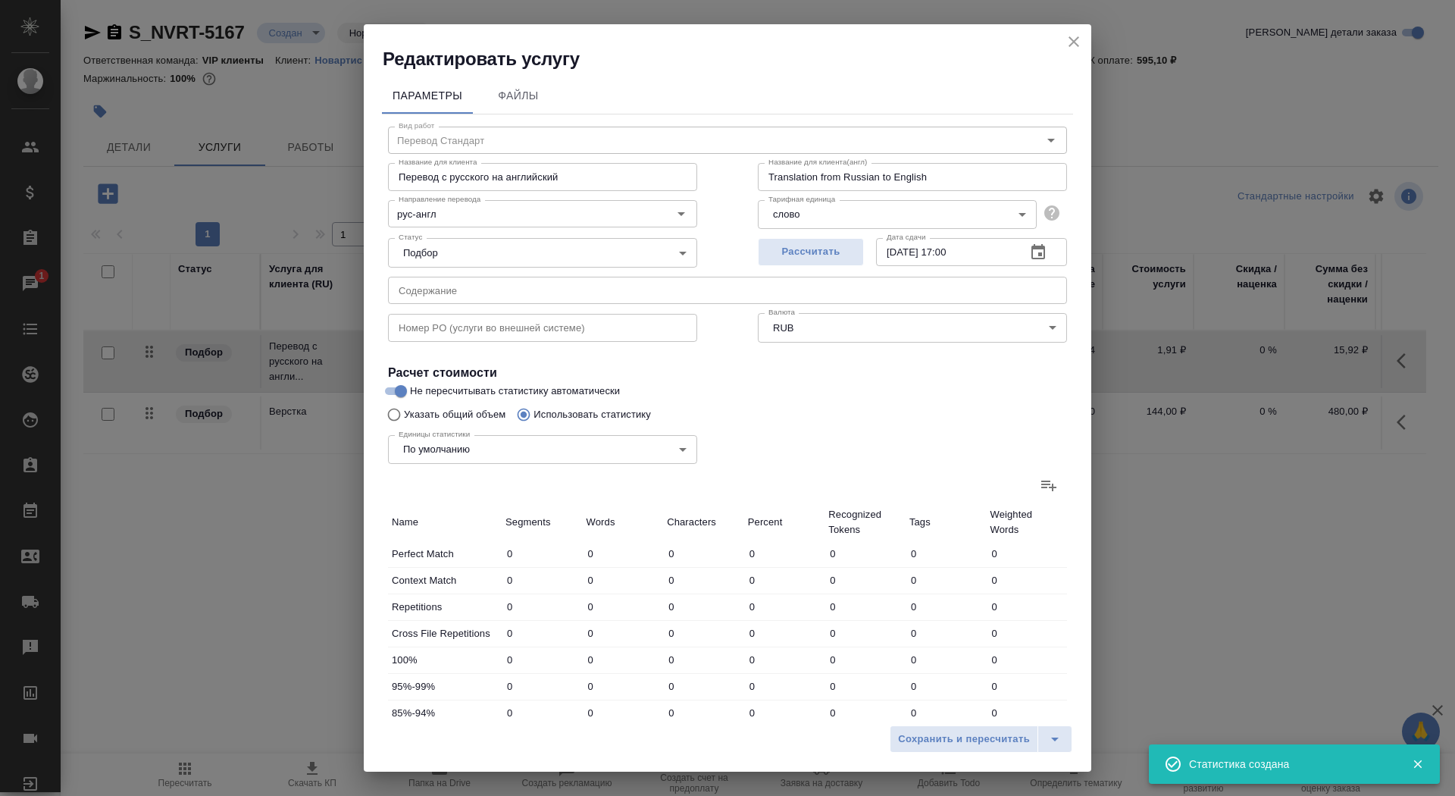
type input "153"
type input "1277"
type input "9626"
type input "156"
type input "1280"
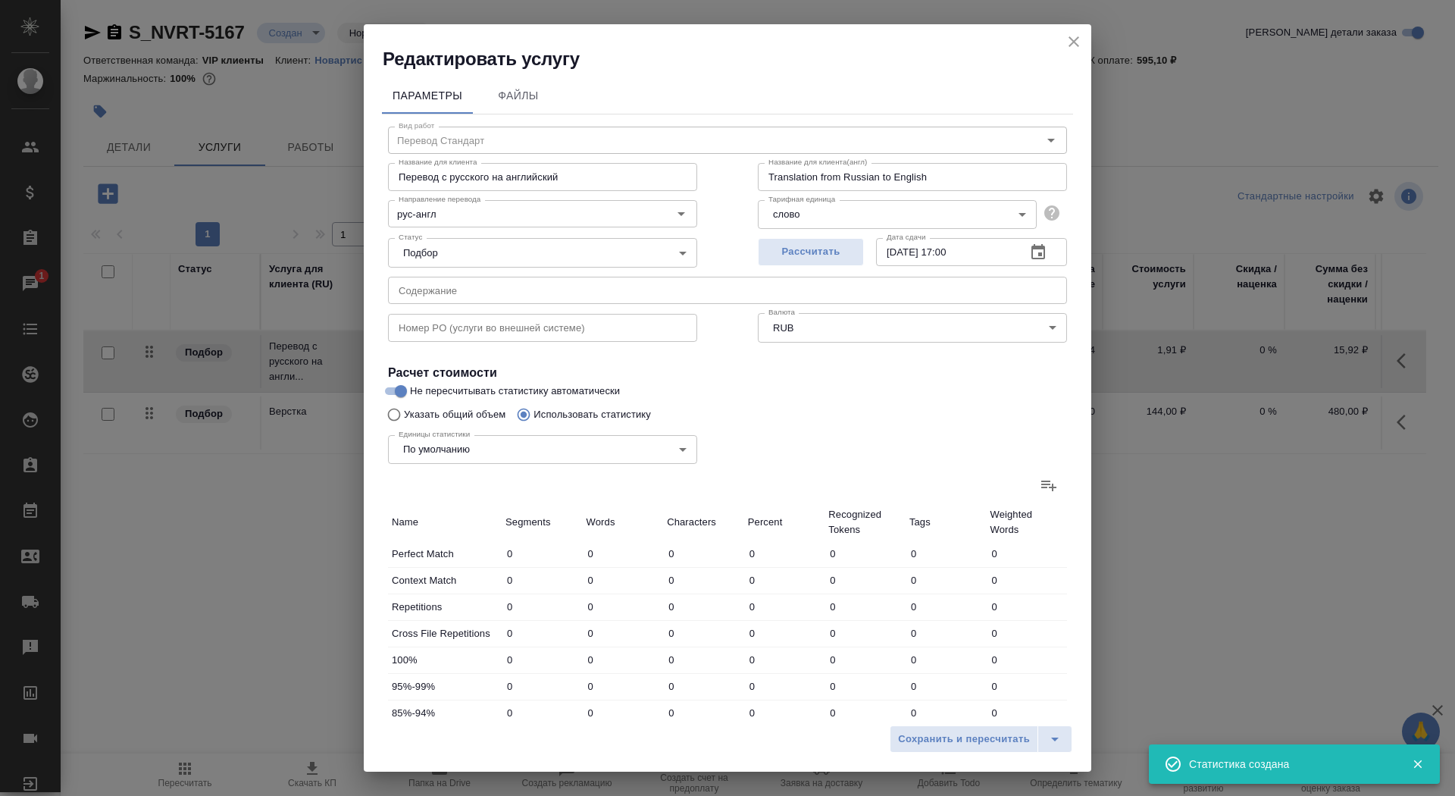
type input "9629"
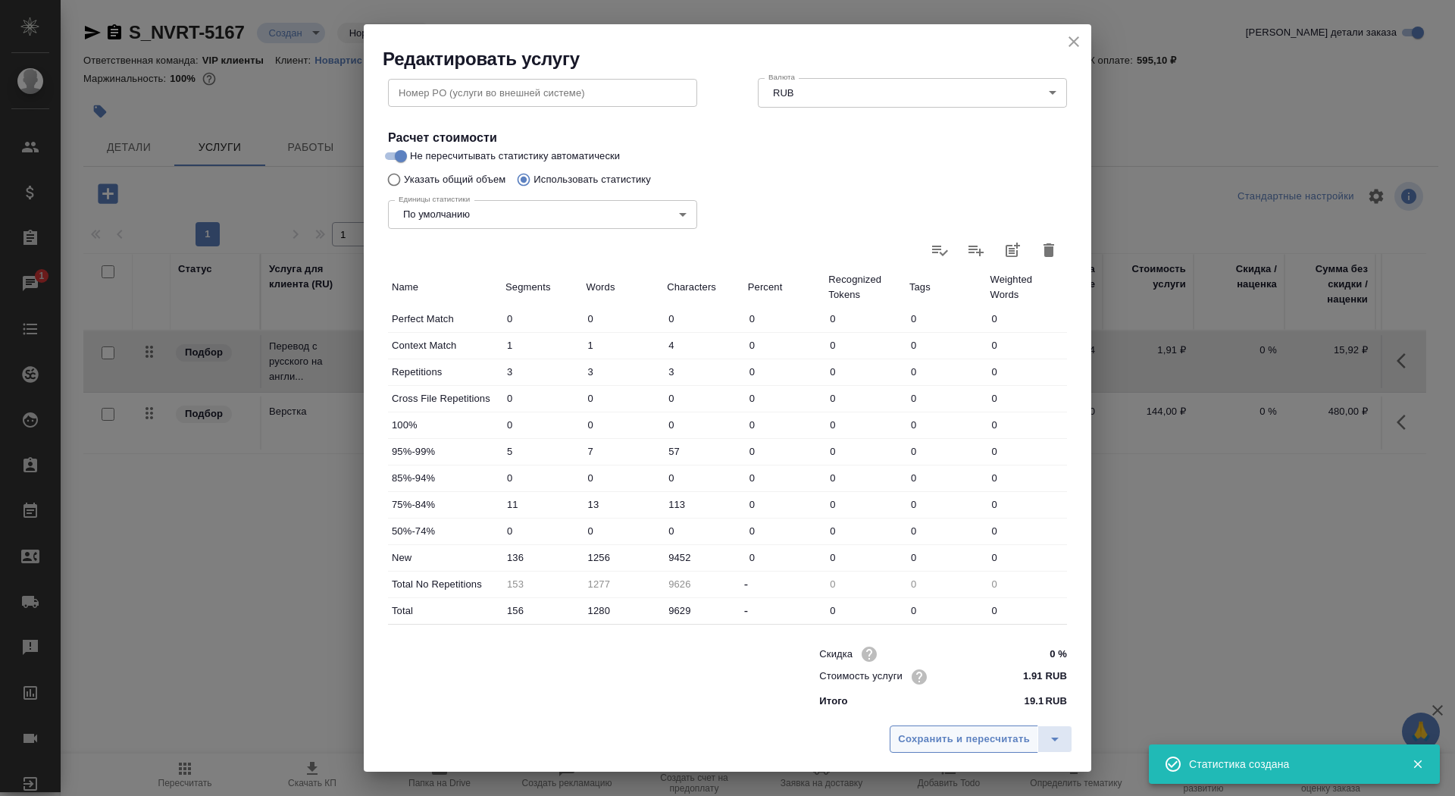
click at [937, 738] on span "Сохранить и пересчитать" at bounding box center [964, 739] width 132 height 17
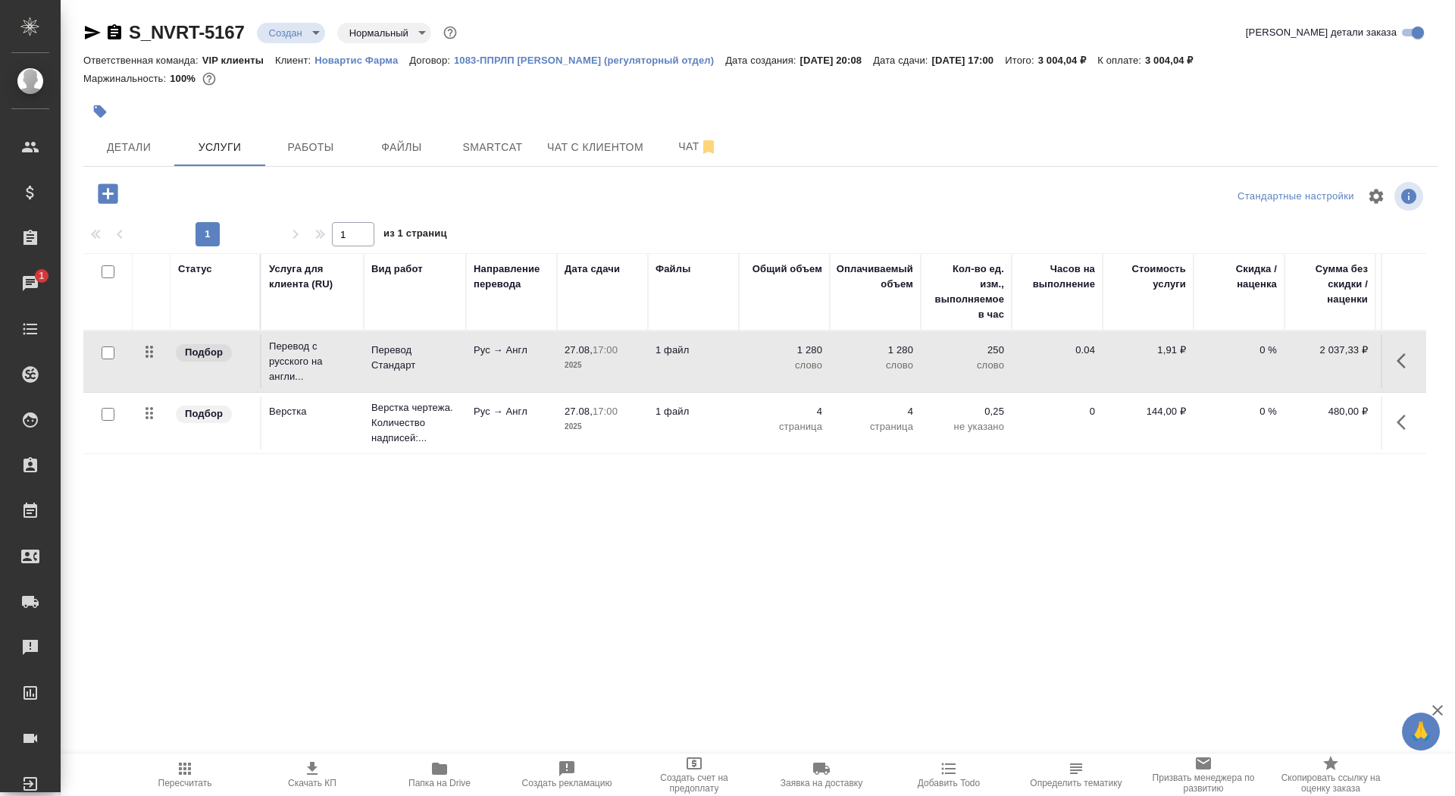
click at [403, 385] on td "Перевод Стандарт" at bounding box center [415, 361] width 102 height 53
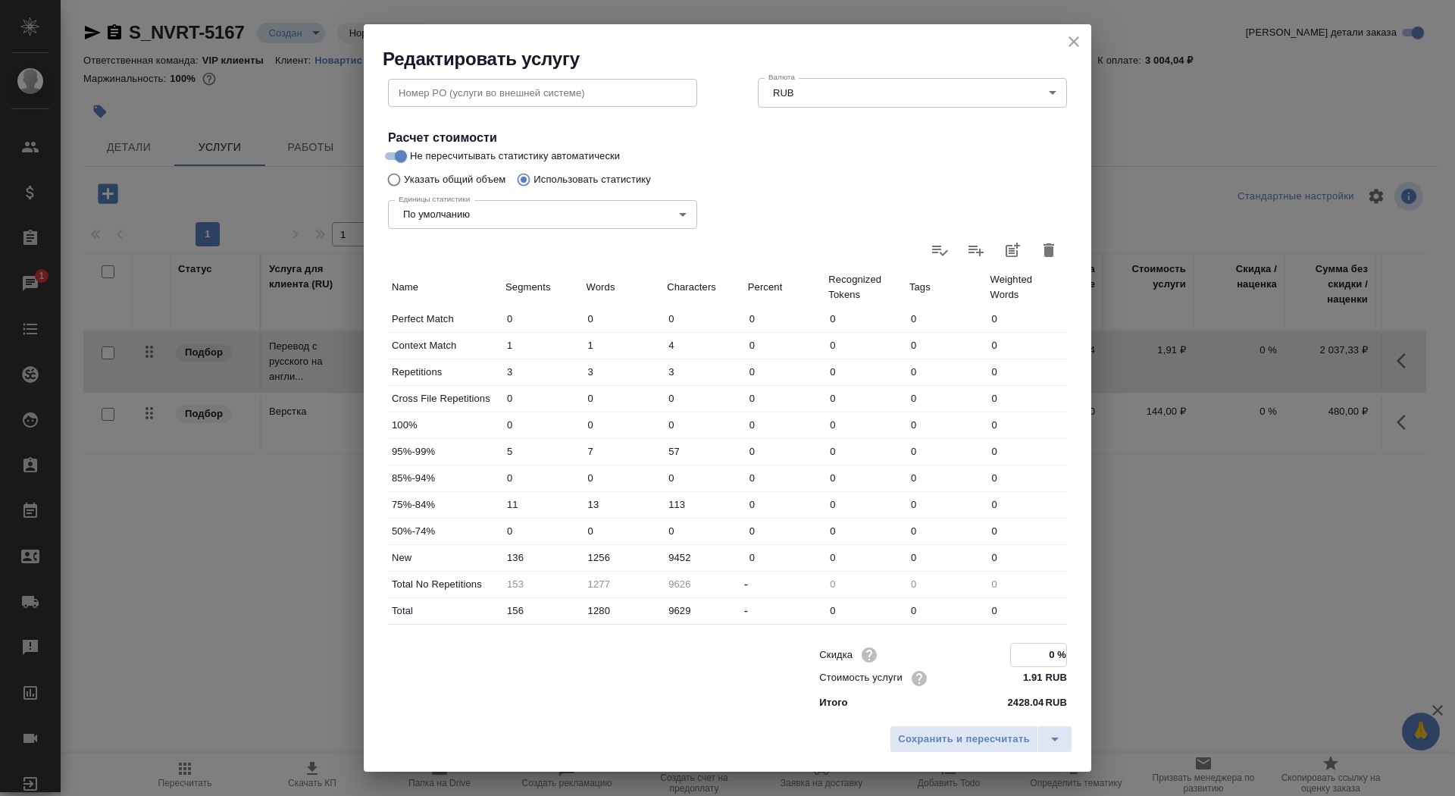
click at [1050, 647] on input "0 %" at bounding box center [1038, 655] width 55 height 22
type input "-45 %"
click at [591, 558] on input "1256" at bounding box center [624, 558] width 80 height 22
type input "1456"
click at [940, 737] on span "Сохранить и пересчитать" at bounding box center [964, 739] width 132 height 17
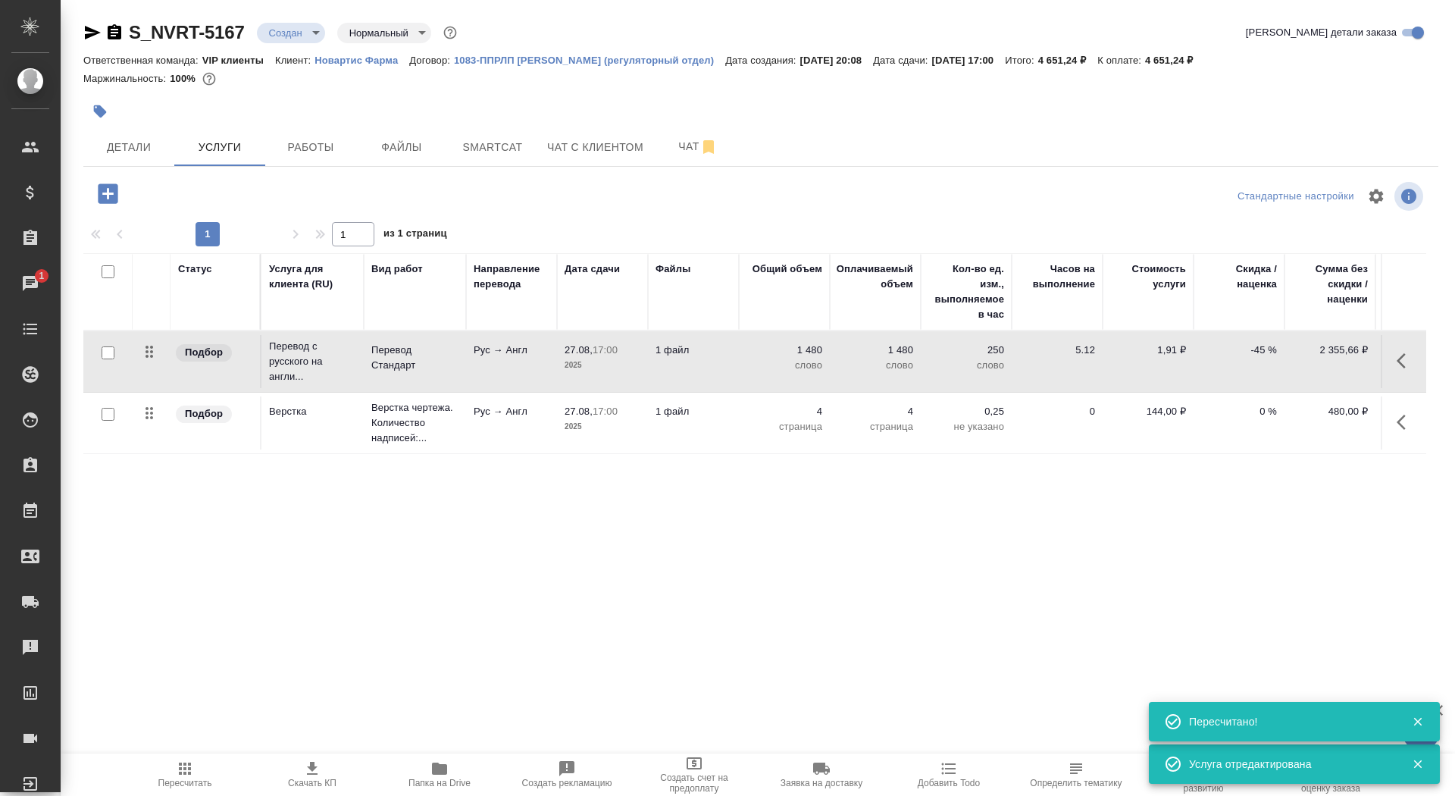
click at [664, 354] on p "1 файл" at bounding box center [694, 350] width 76 height 15
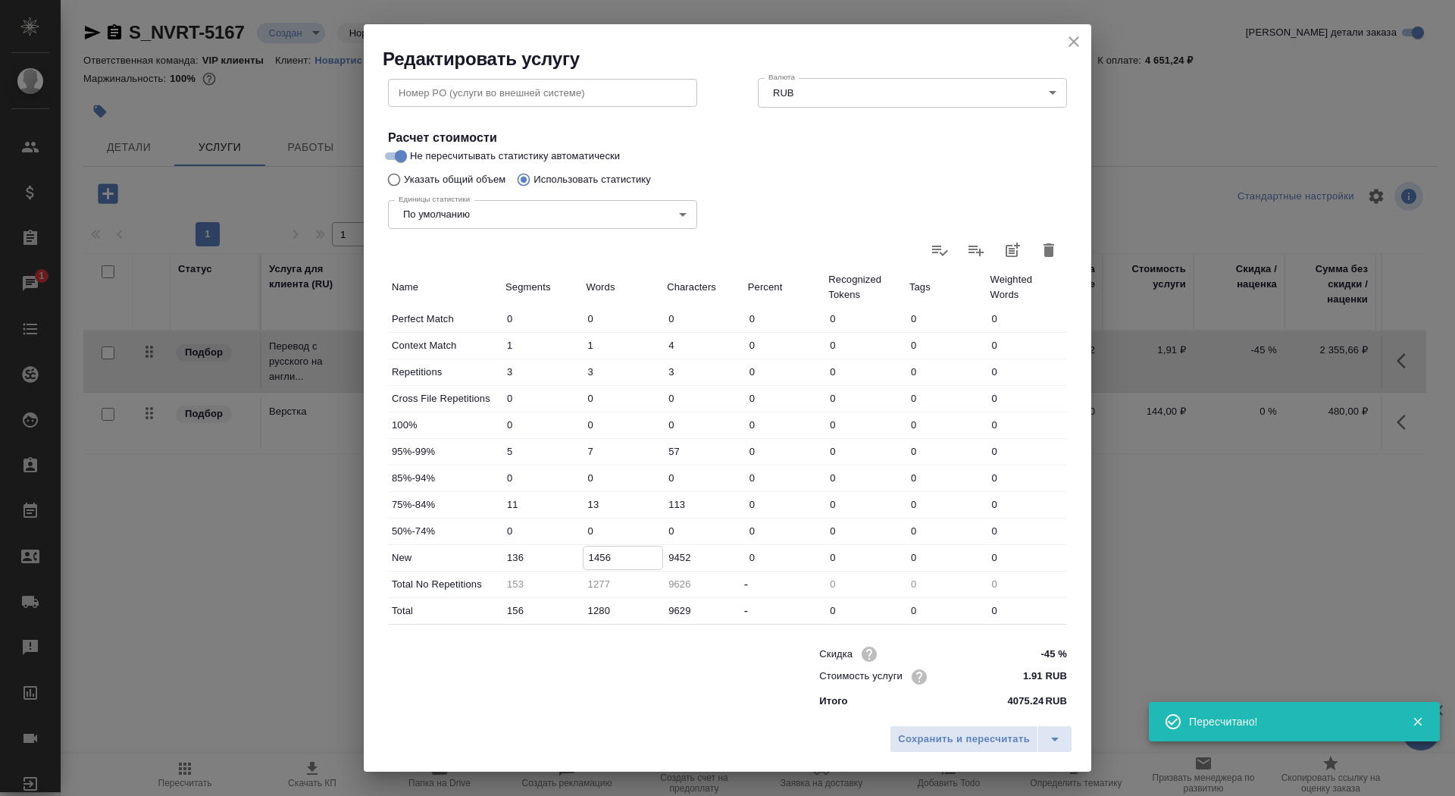
click at [595, 554] on input "1456" at bounding box center [624, 558] width 80 height 22
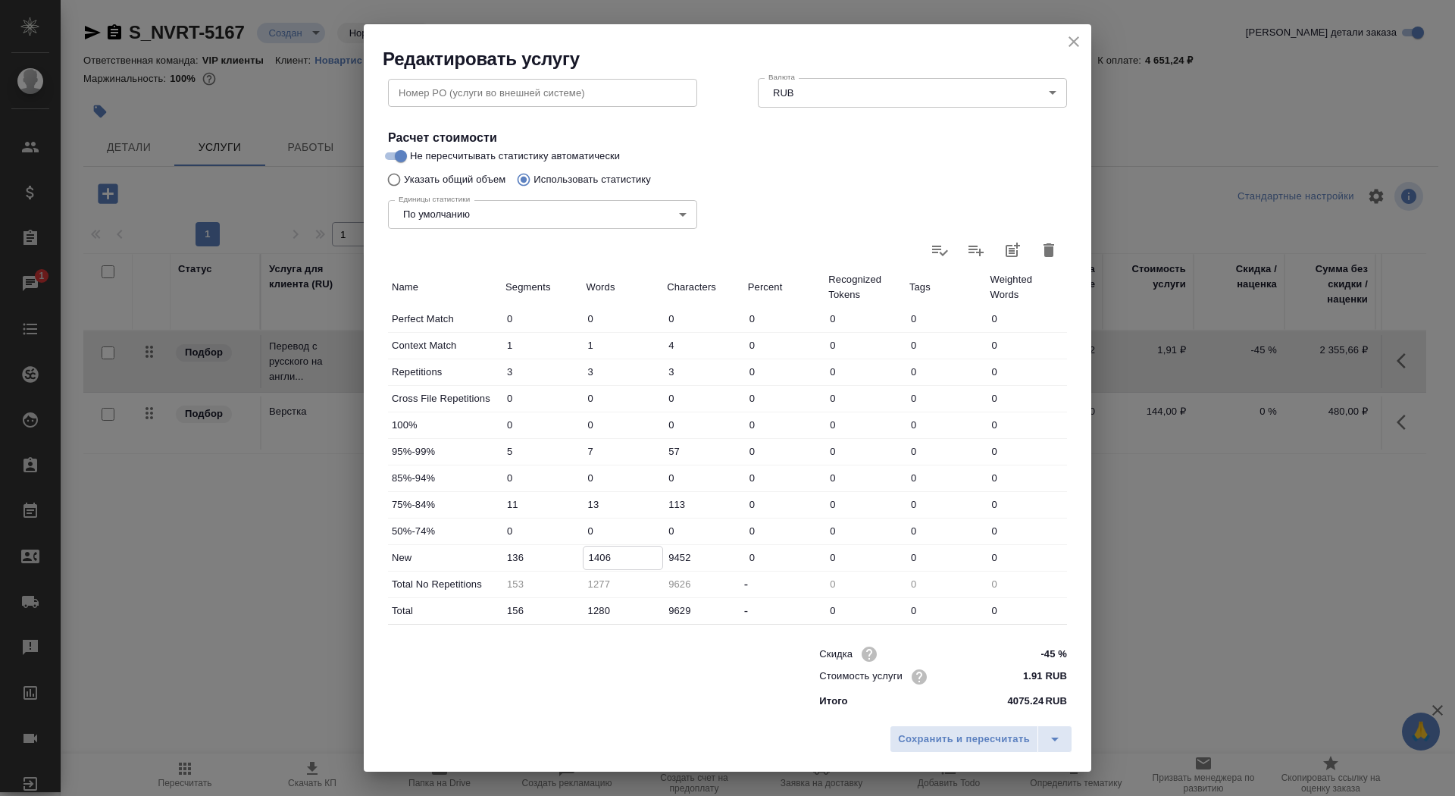
type input "1406"
click at [926, 722] on div "Сохранить и пересчитать" at bounding box center [728, 745] width 728 height 54
click at [926, 737] on span "Сохранить и пересчитать" at bounding box center [964, 739] width 132 height 17
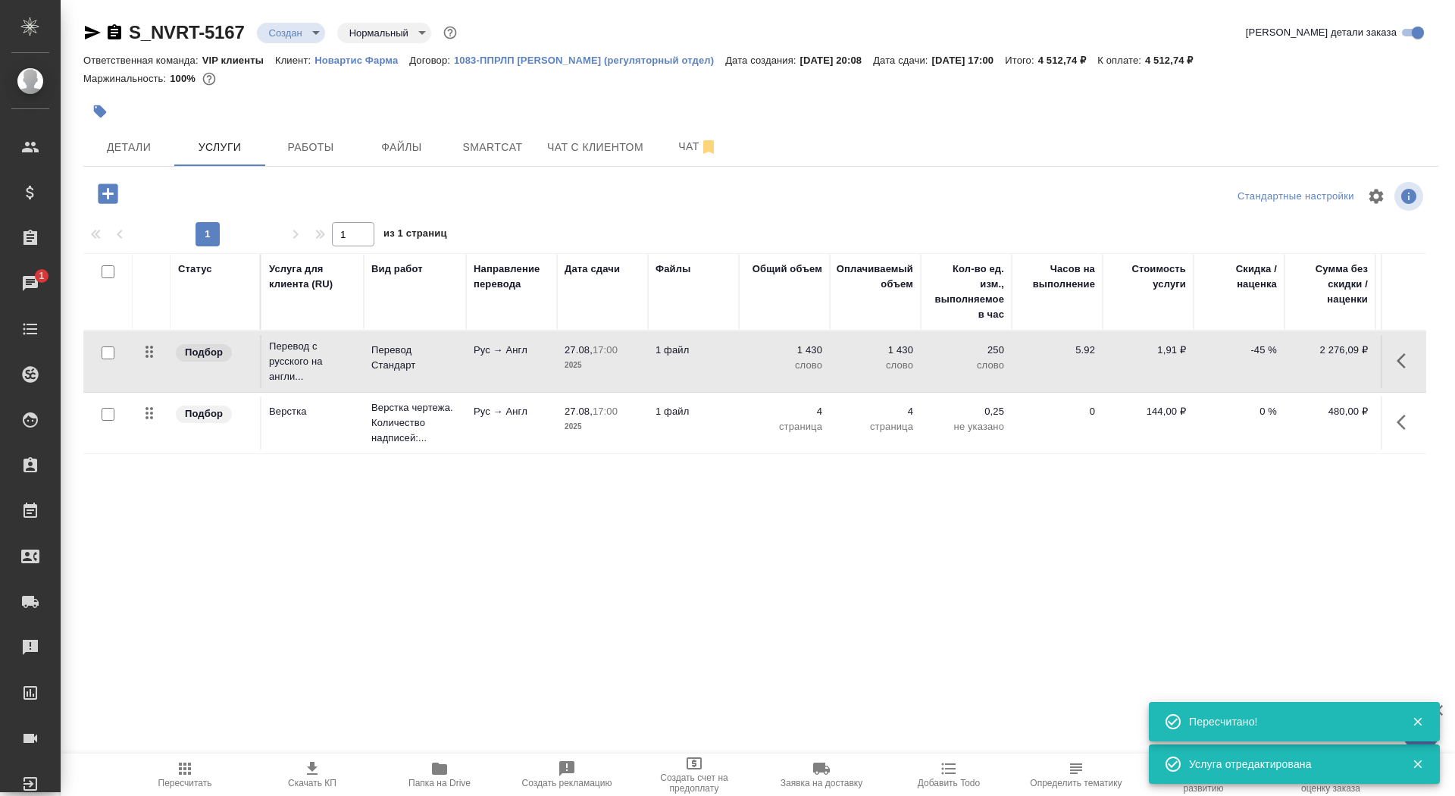
click at [305, 772] on icon "button" at bounding box center [312, 769] width 18 height 18
click at [279, 39] on body "🙏 .cls-1 fill:#fff; AWATERA Saydasheva Dilyara Клиенты Спецификации Заказы 1 Ча…" at bounding box center [727, 398] width 1455 height 796
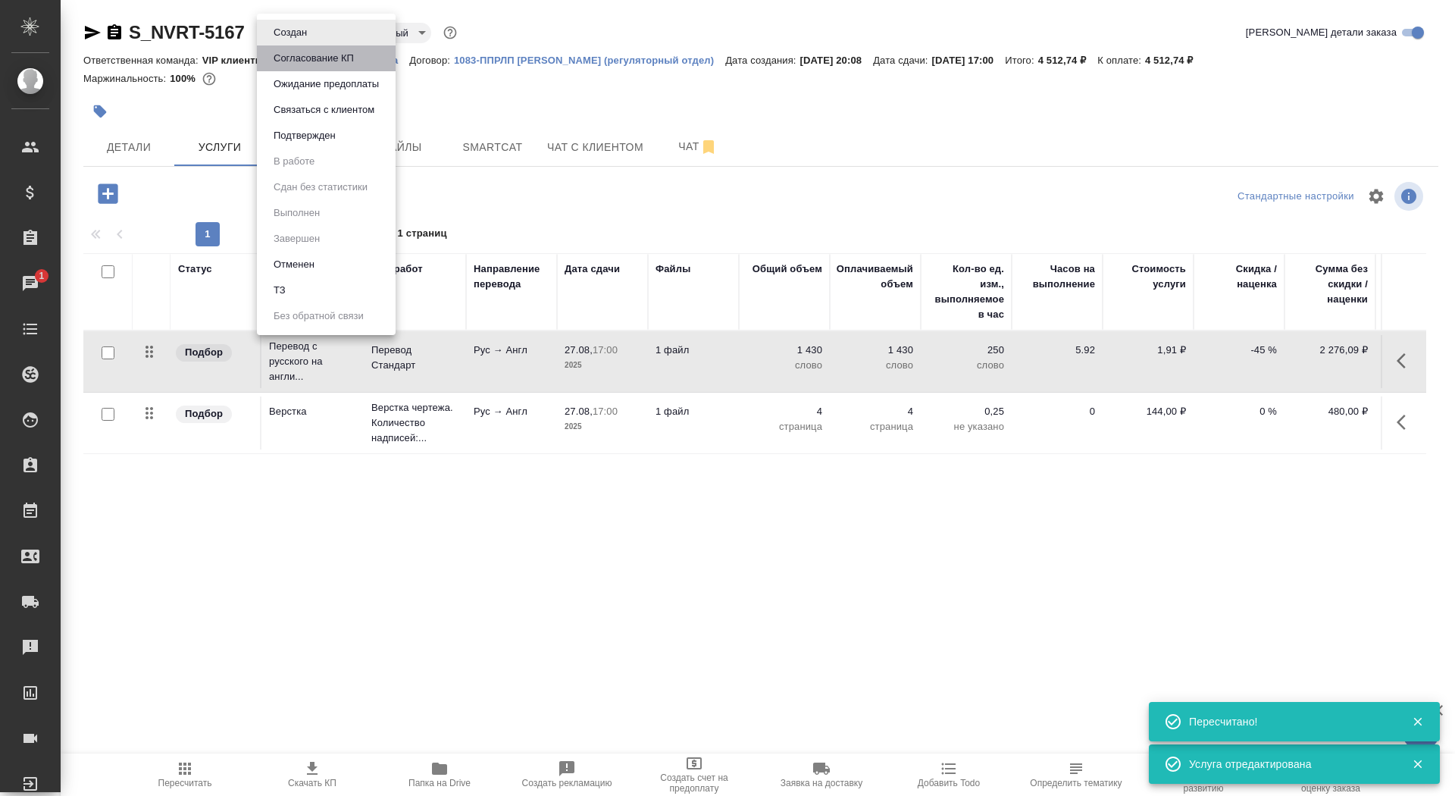
click at [295, 56] on button "Согласование КП" at bounding box center [313, 58] width 89 height 17
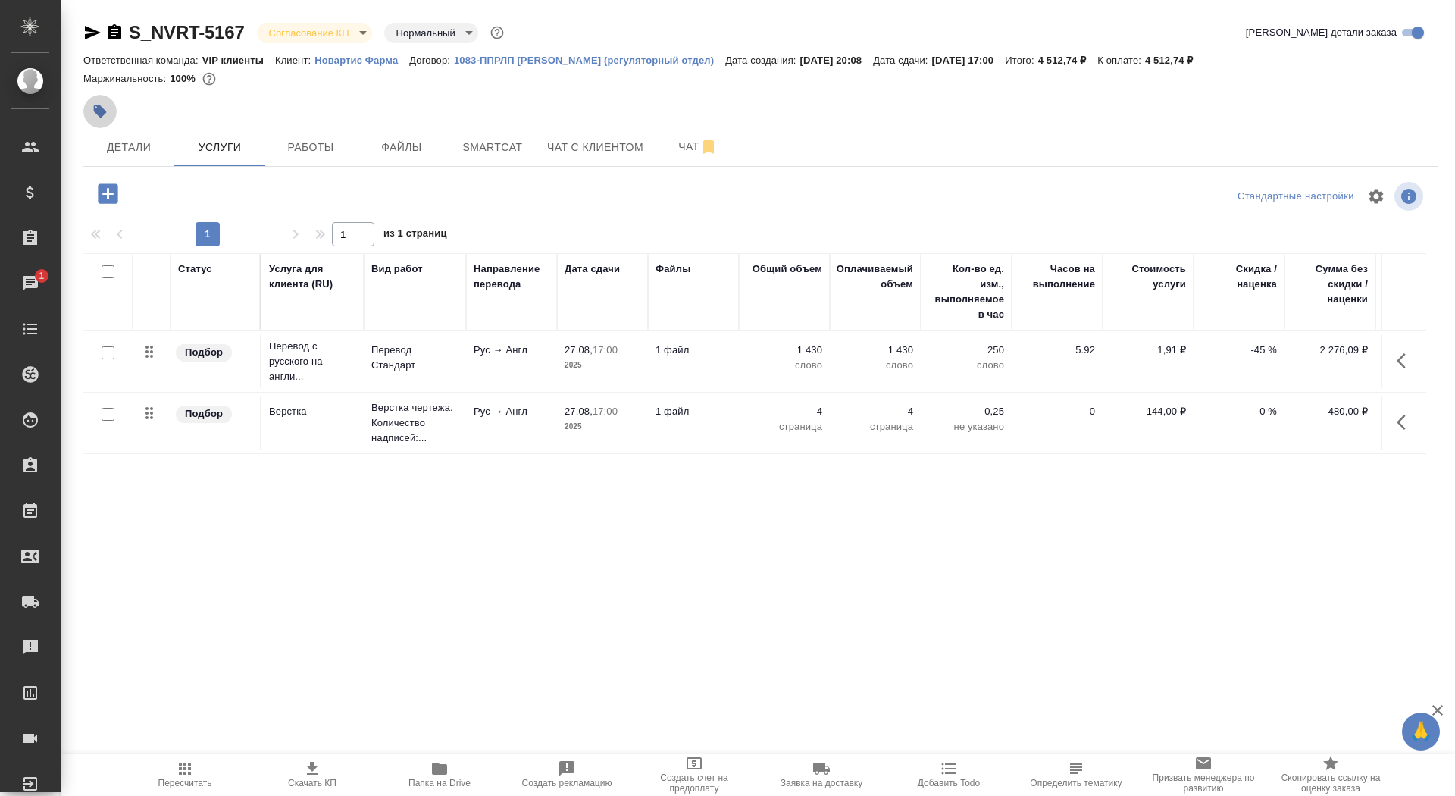
click at [99, 111] on icon "button" at bounding box center [100, 111] width 13 height 13
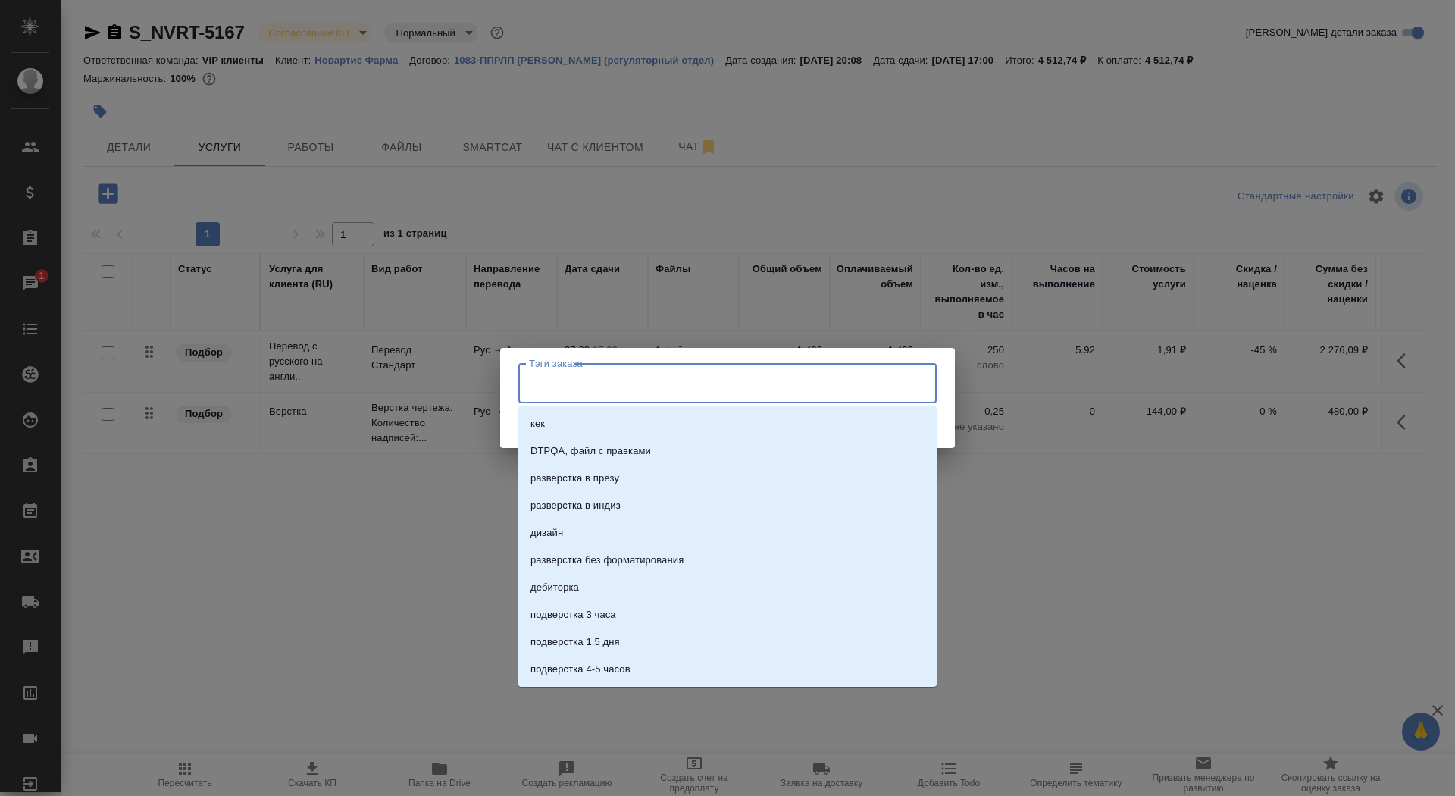
click at [739, 382] on input "Тэги заказа" at bounding box center [713, 383] width 376 height 26
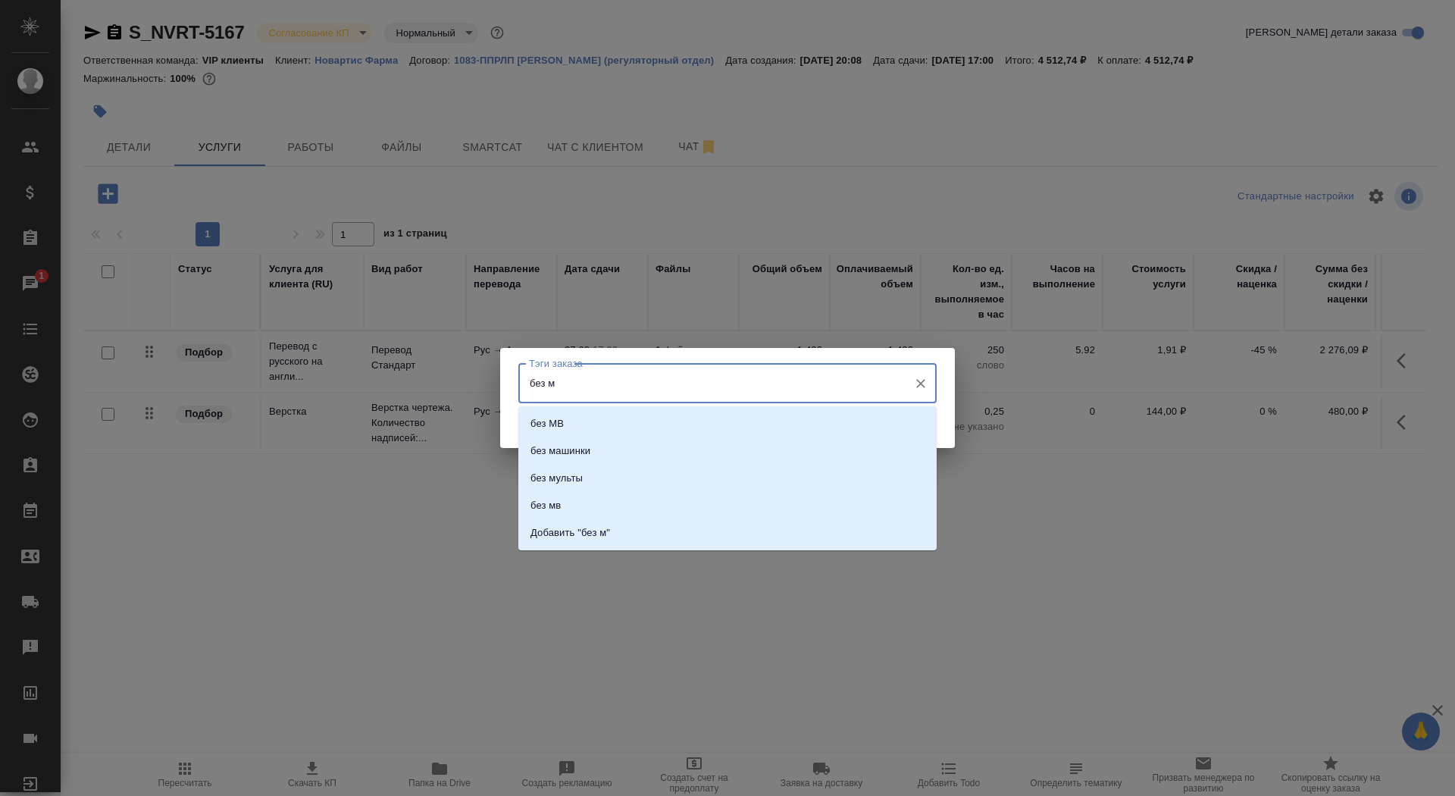
type input "без мв"
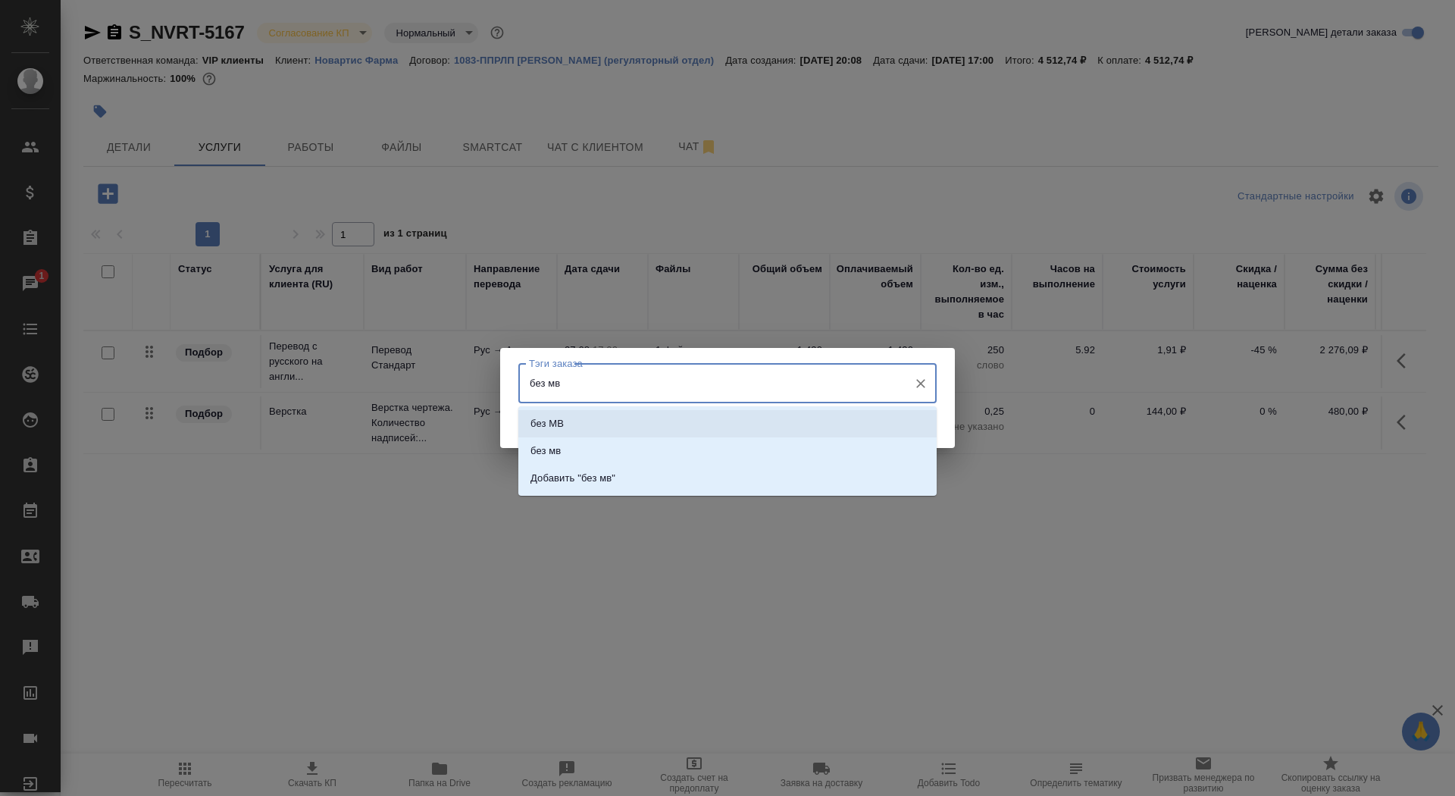
click at [747, 430] on li "без МВ" at bounding box center [727, 423] width 418 height 27
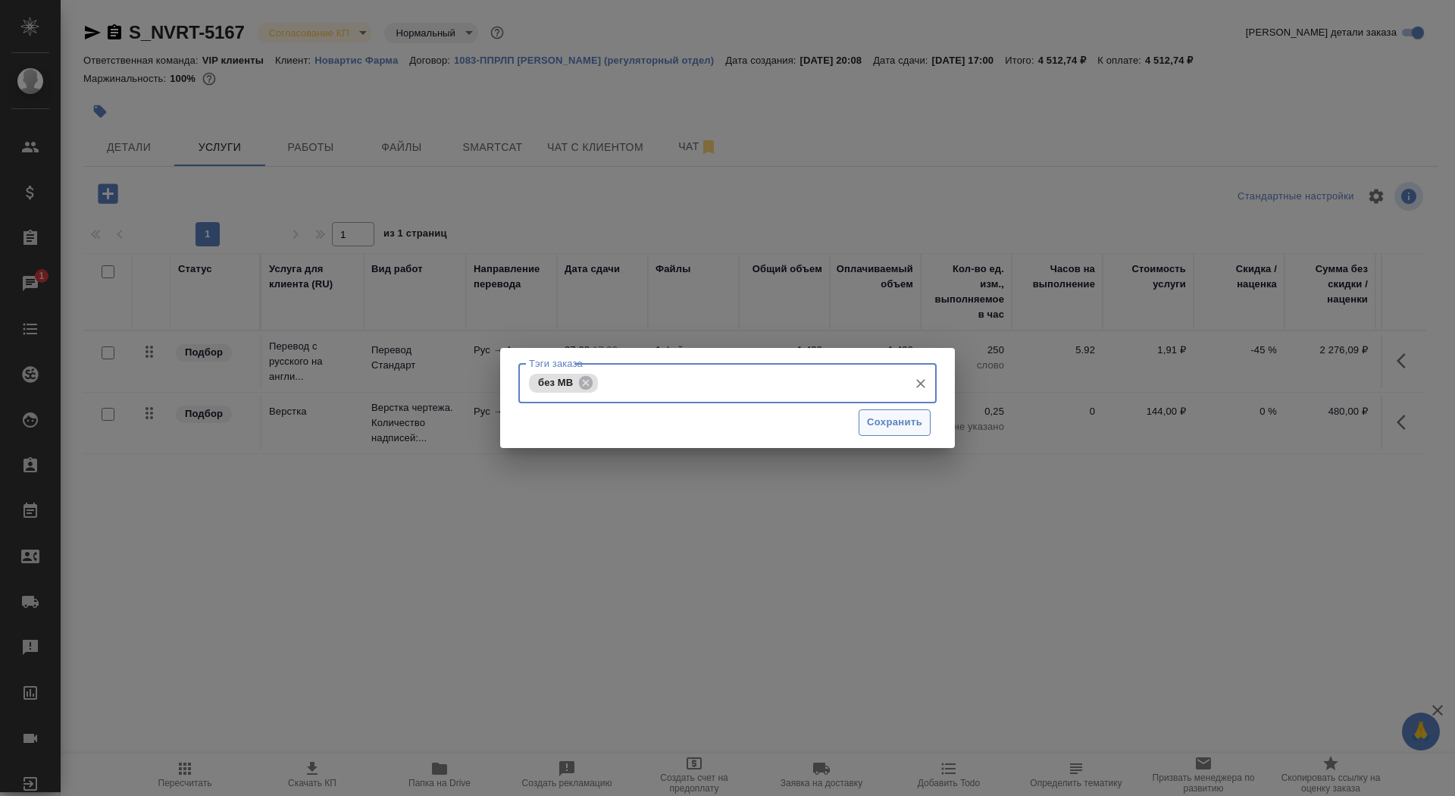
click at [872, 428] on span "Сохранить" at bounding box center [894, 422] width 55 height 17
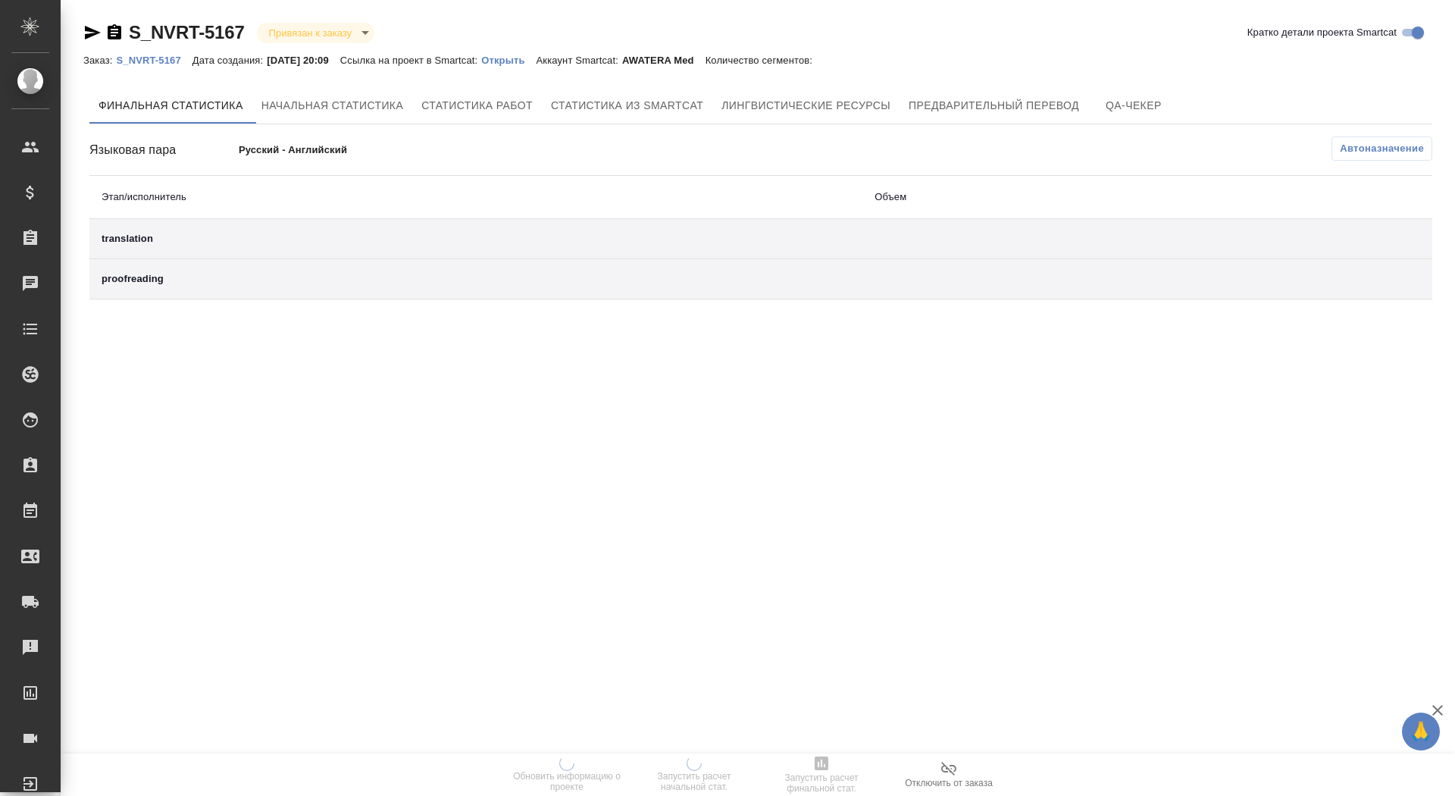
click at [527, 61] on p "Открыть" at bounding box center [508, 60] width 55 height 11
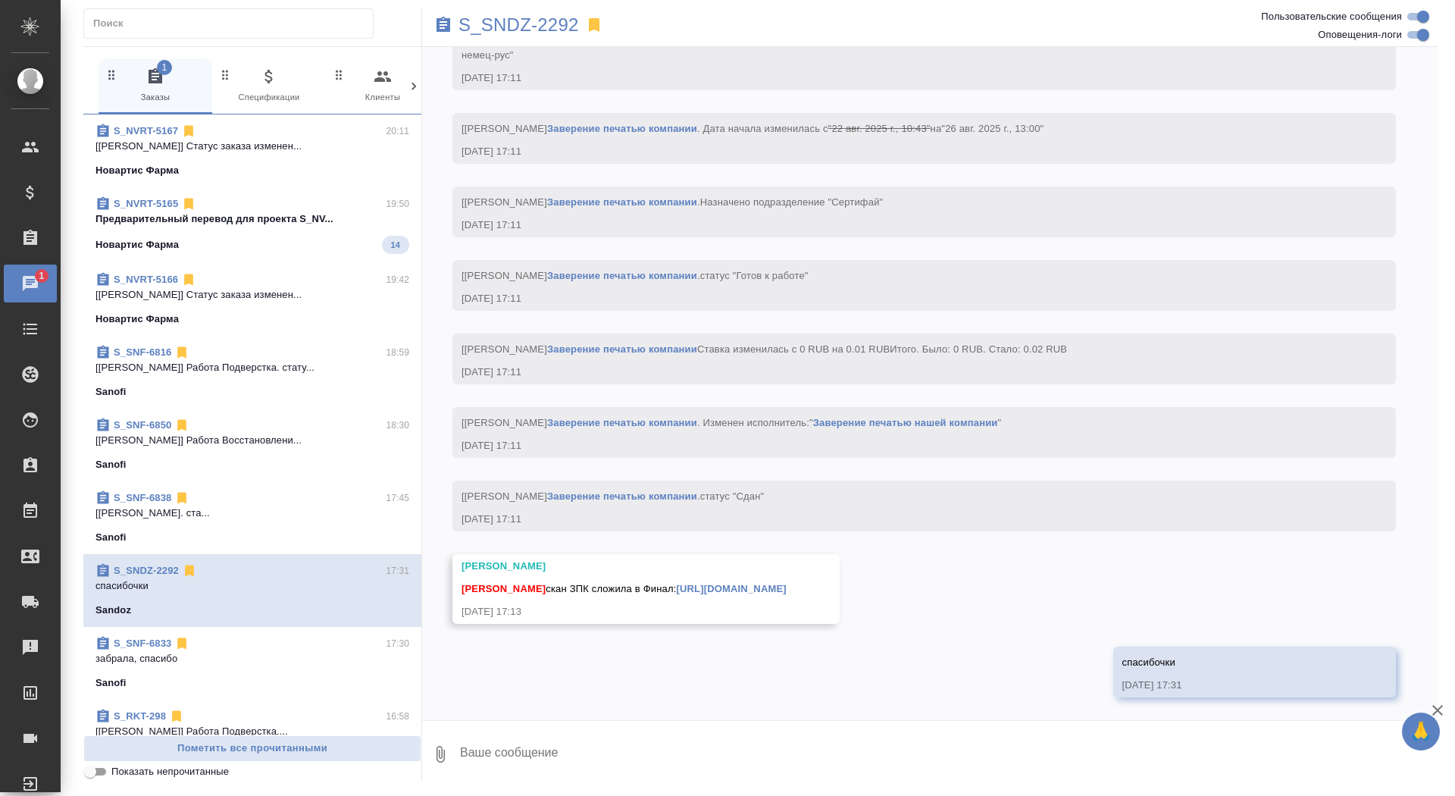
drag, startPoint x: 0, startPoint y: 0, endPoint x: 234, endPoint y: 222, distance: 322.8
click at [234, 222] on p "Предварительный перевод для проекта S_NV..." at bounding box center [253, 218] width 314 height 15
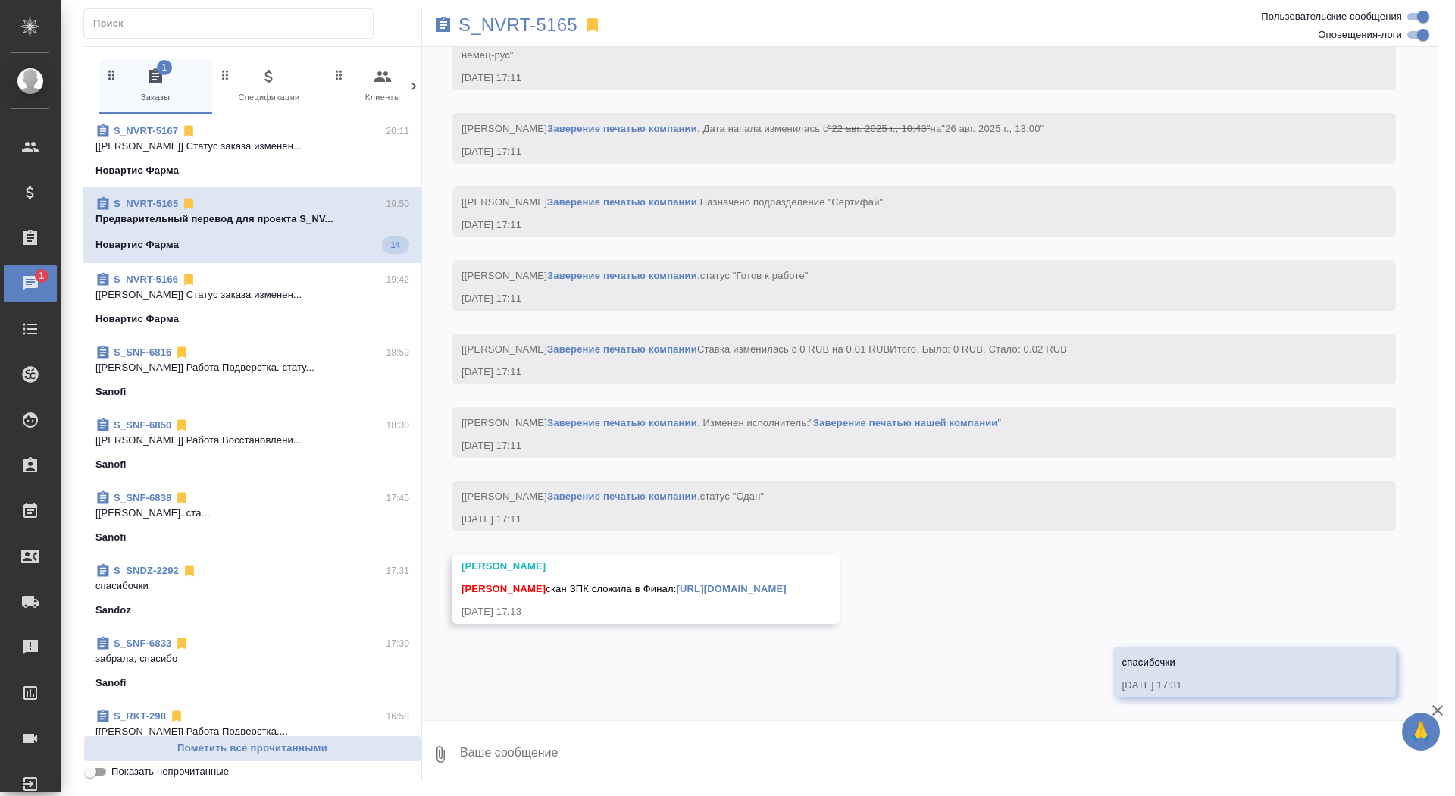
scroll to position [6967, 0]
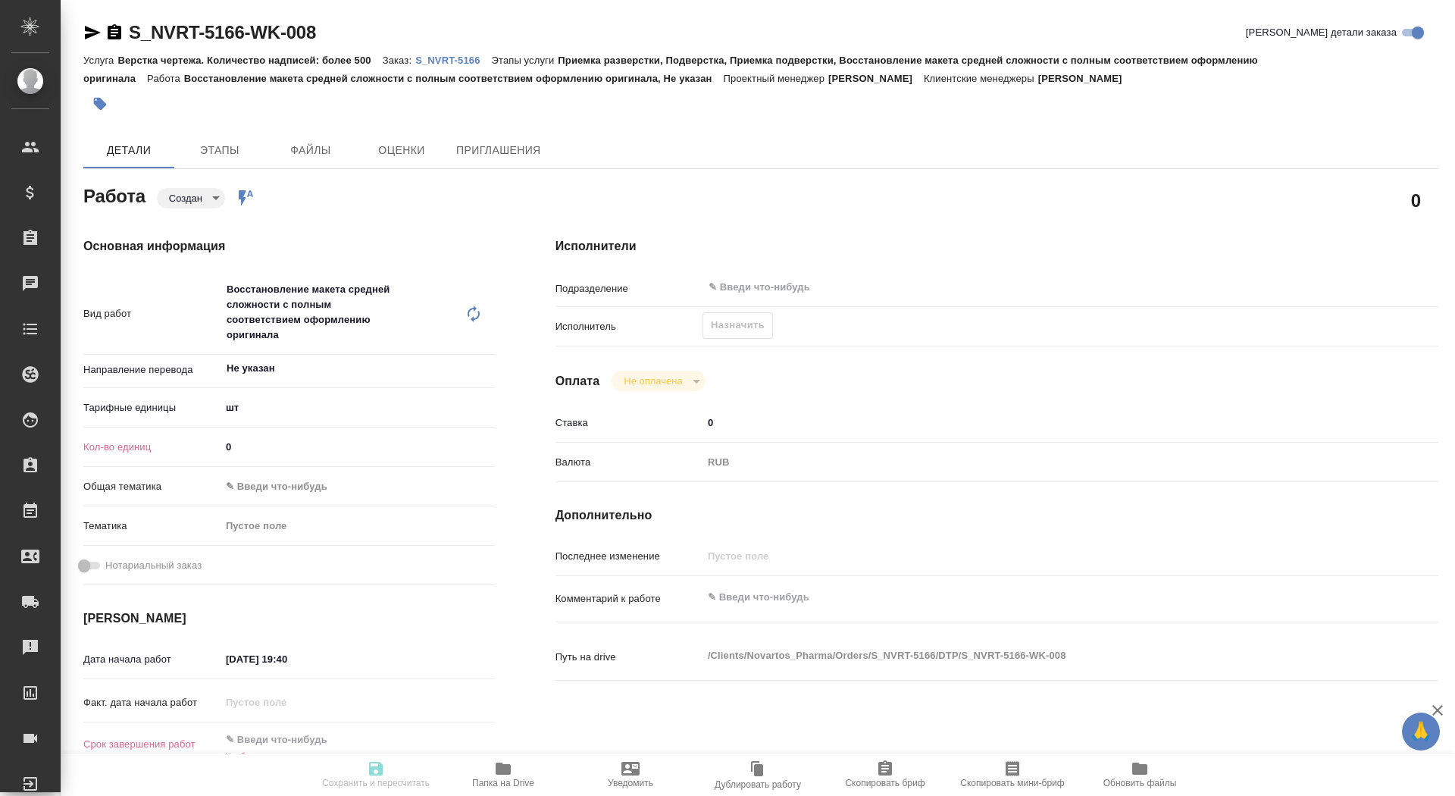
type textarea "x"
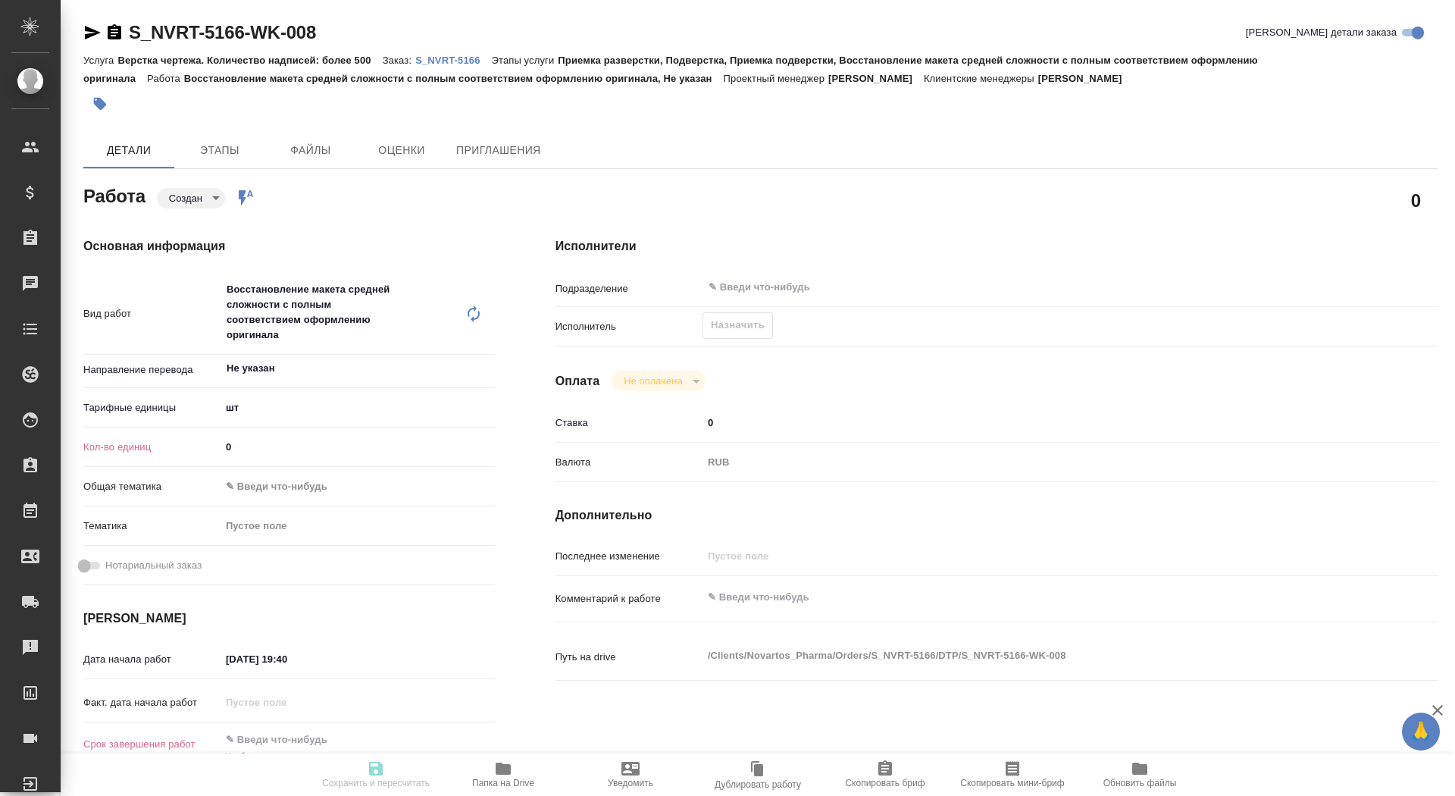
type textarea "x"
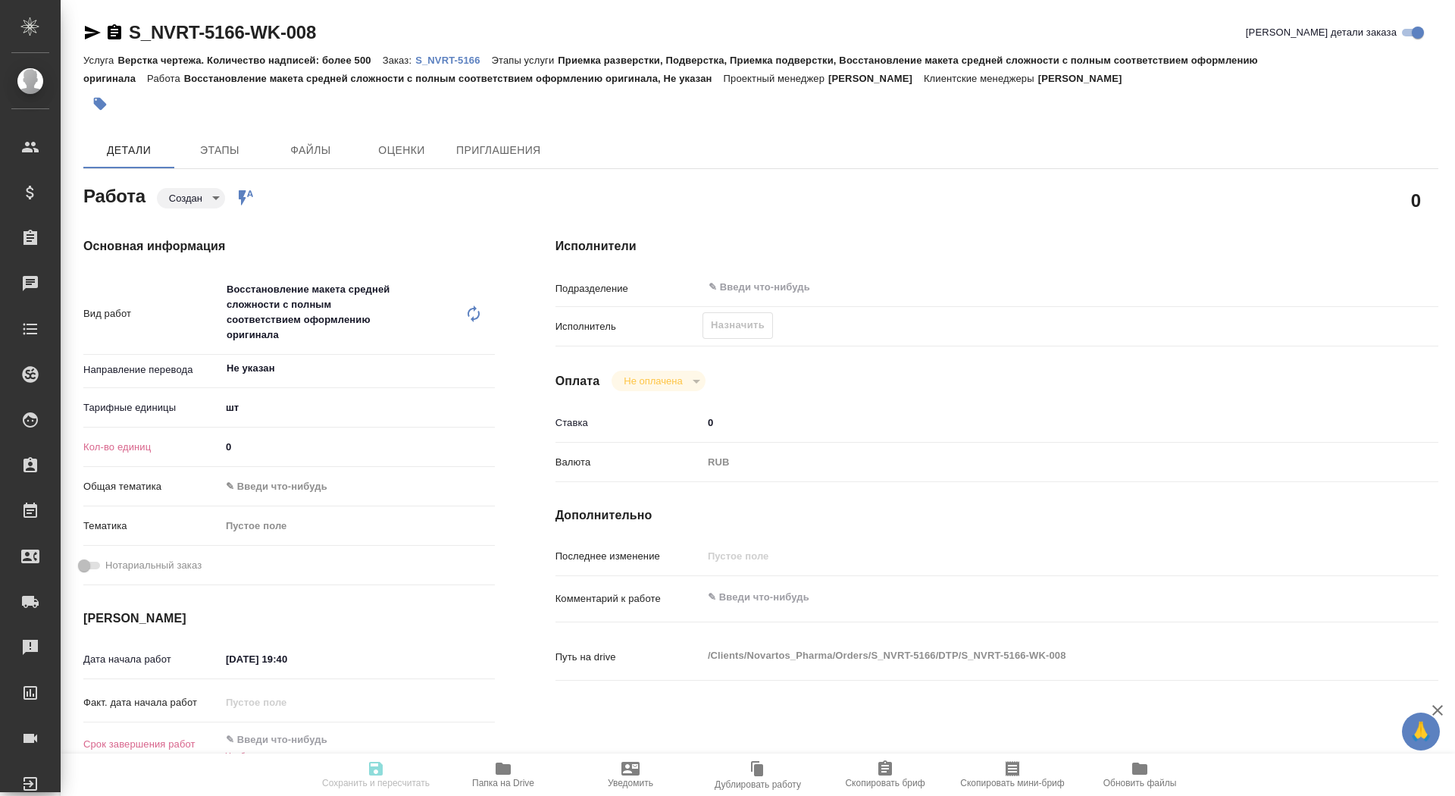
type textarea "x"
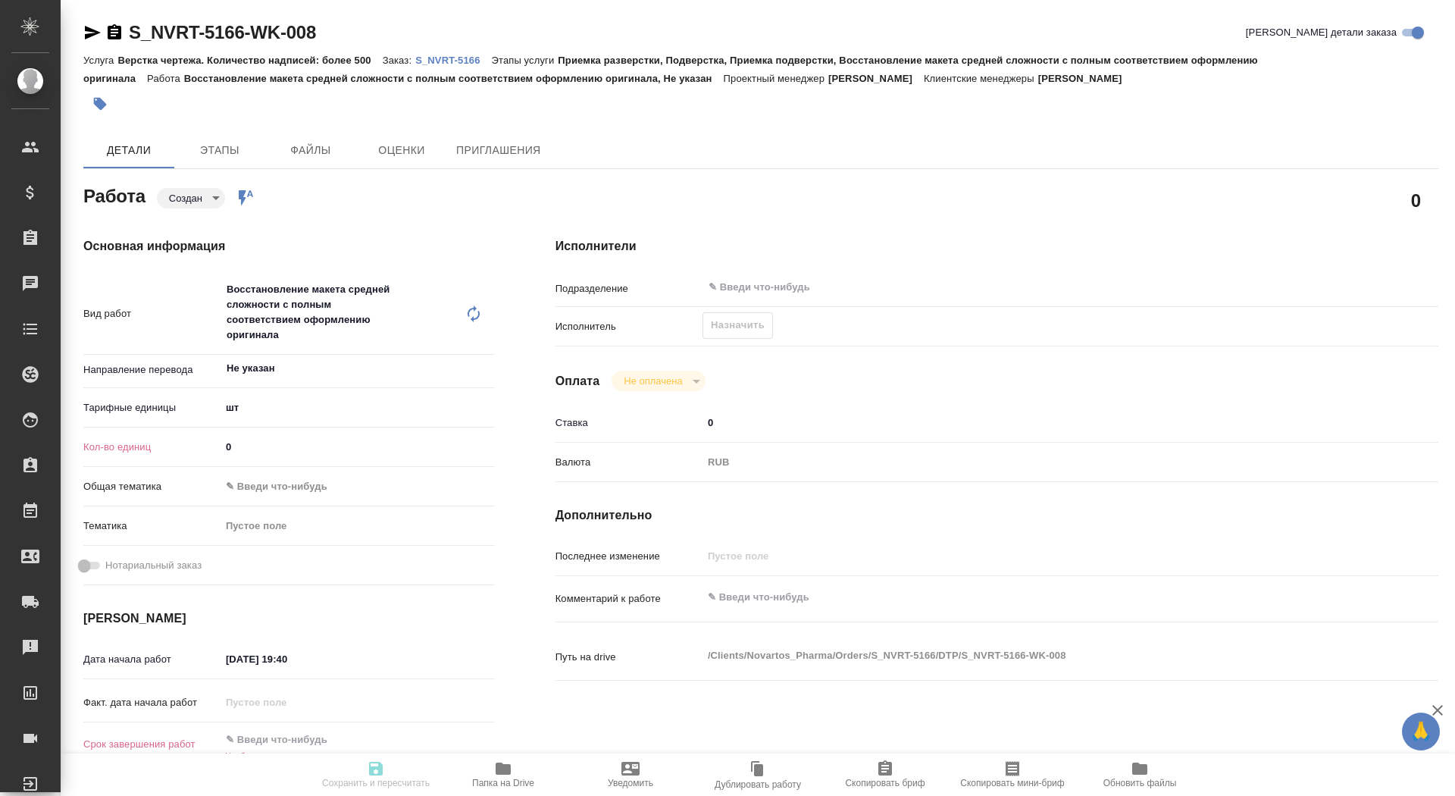
type textarea "x"
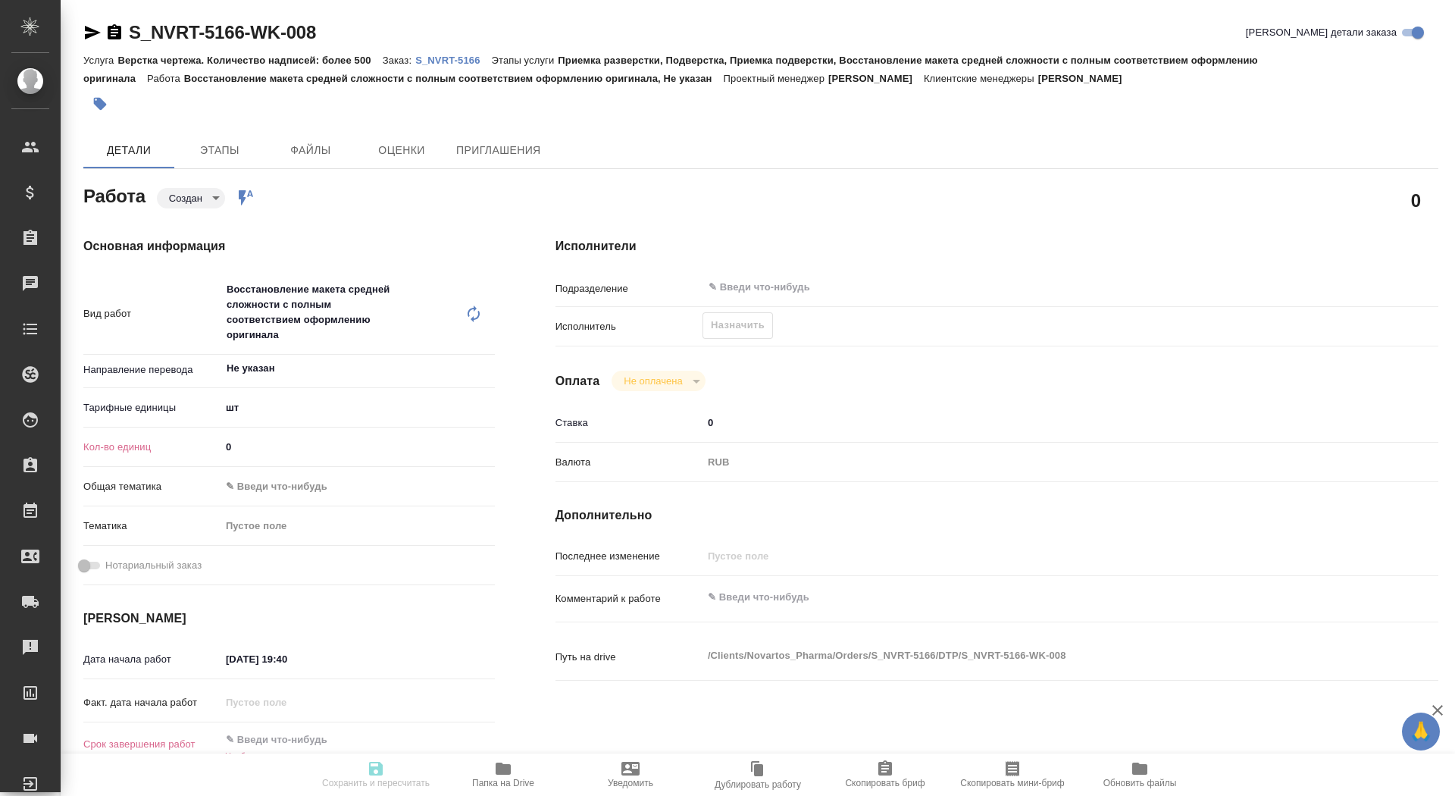
type textarea "x"
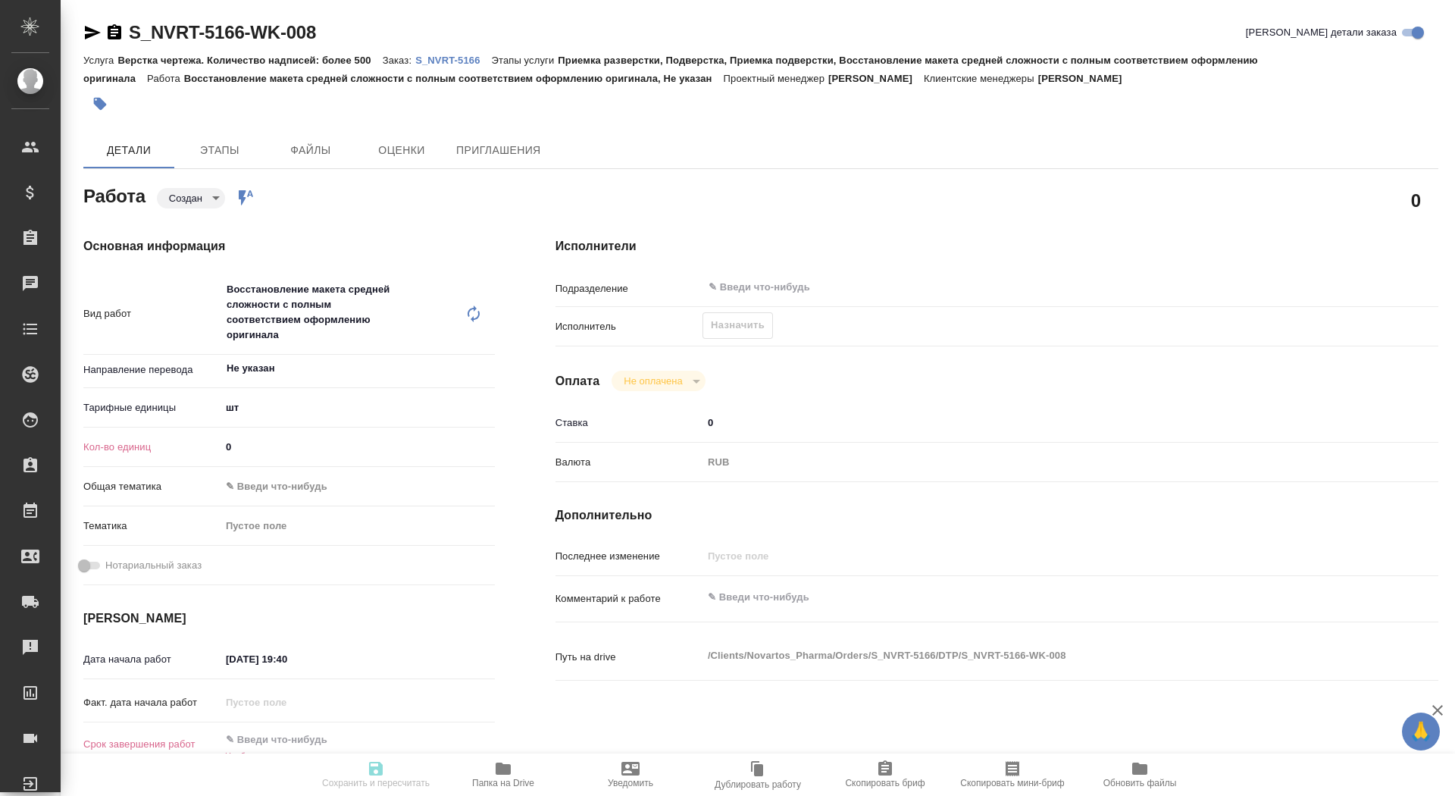
type textarea "x"
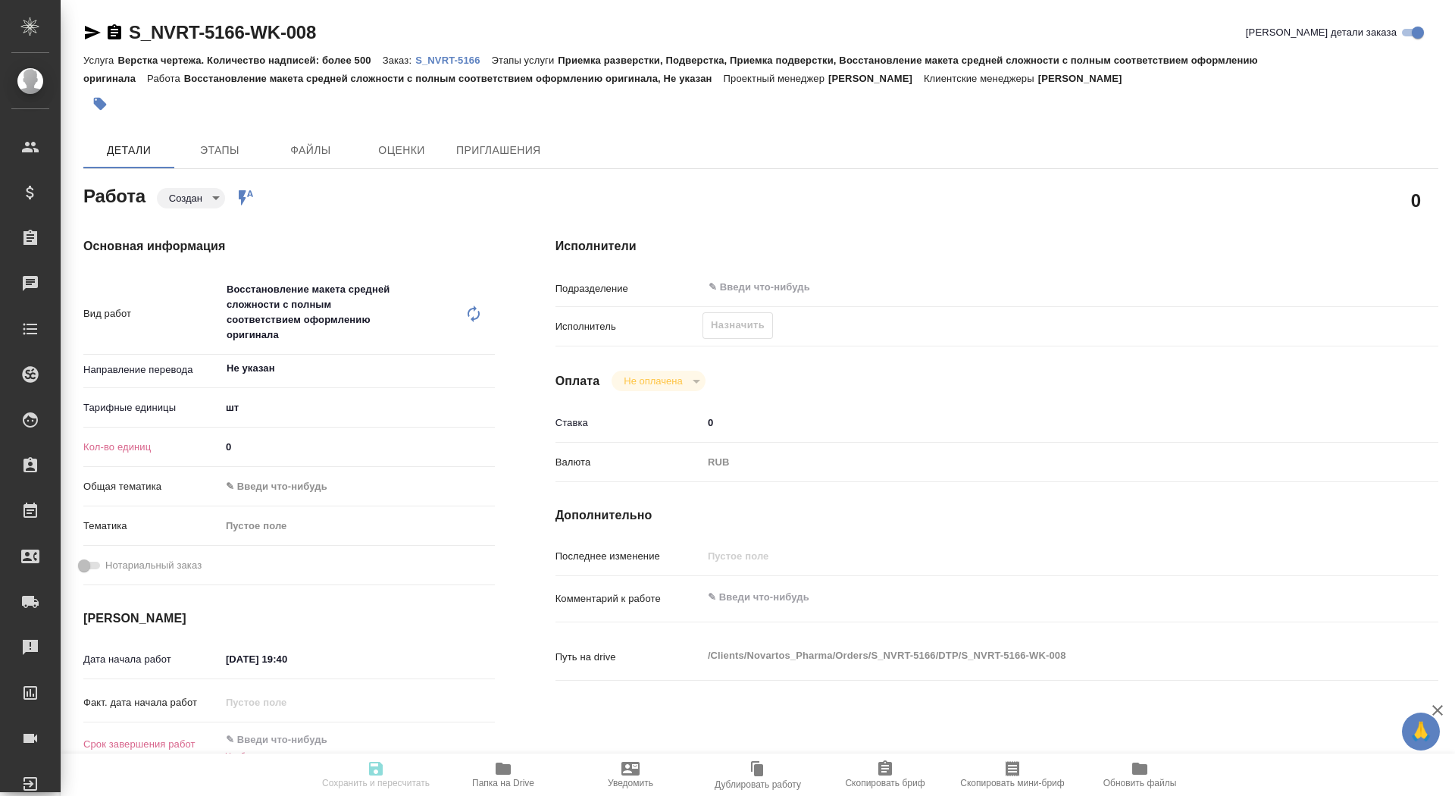
type textarea "x"
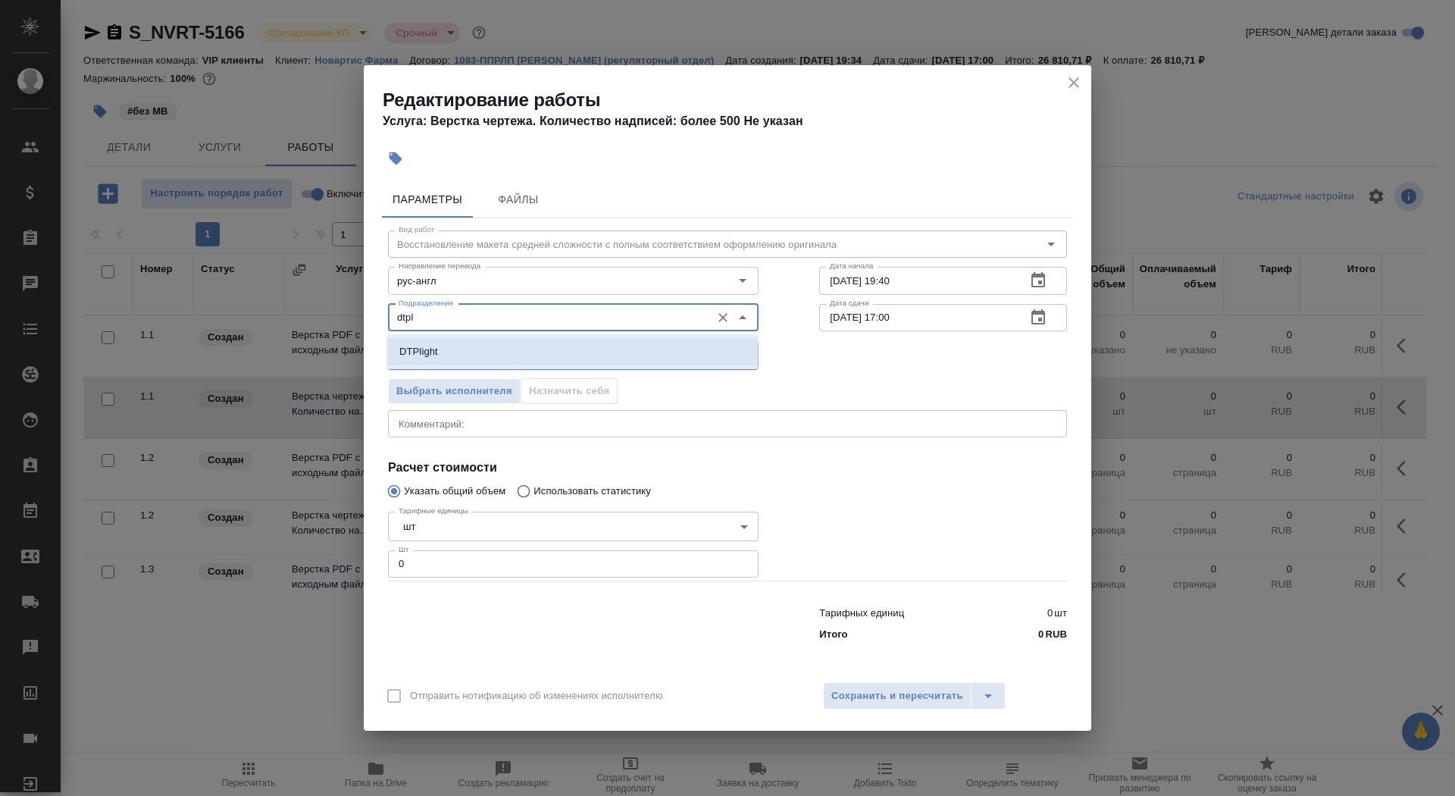
click at [474, 349] on li "DTPlight" at bounding box center [572, 351] width 371 height 27
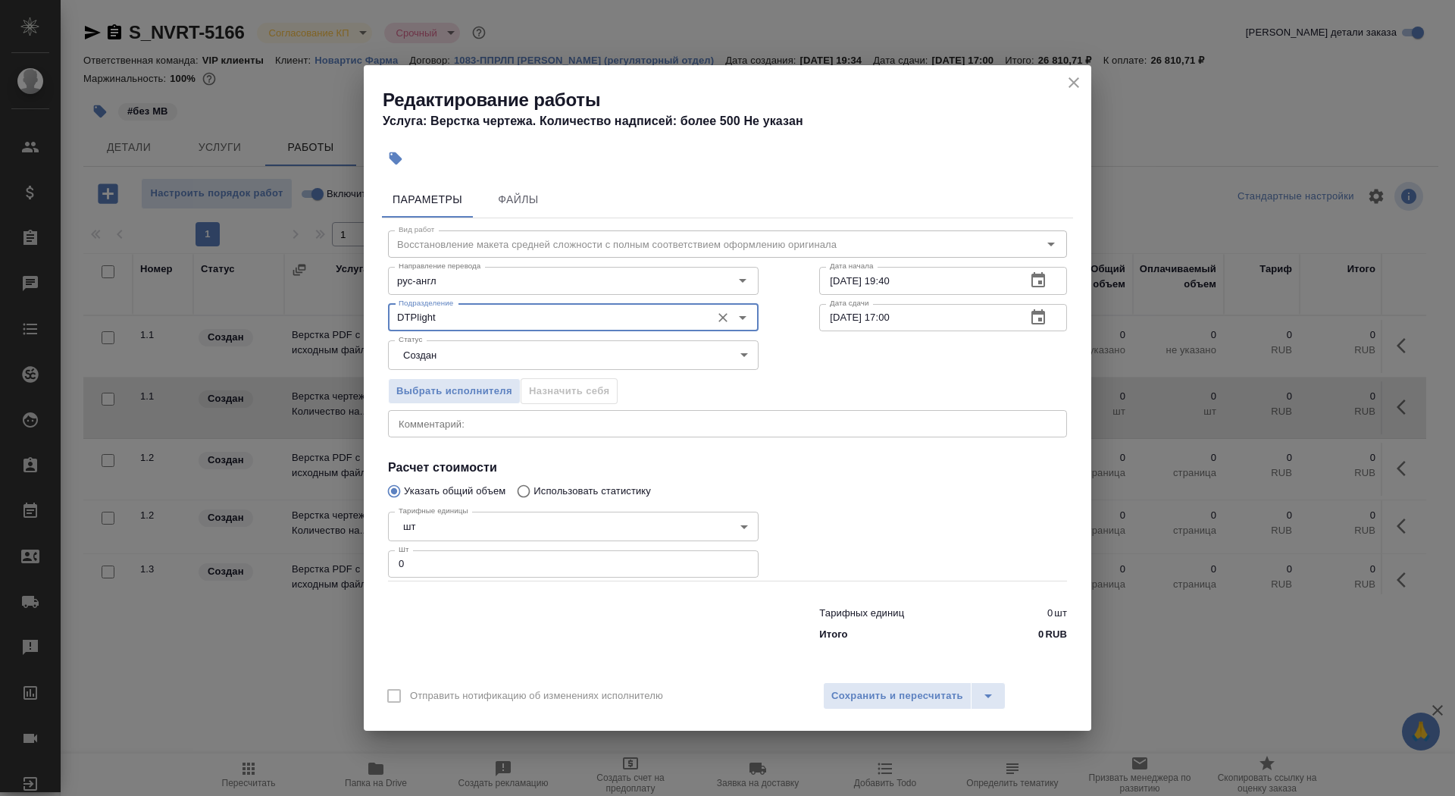
type input "DTPlight"
click at [474, 349] on body "🙏 .cls-1 fill:#fff; AWATERA Saydasheva Dilyara Клиенты Спецификации Заказы 0 Ча…" at bounding box center [727, 398] width 1455 height 796
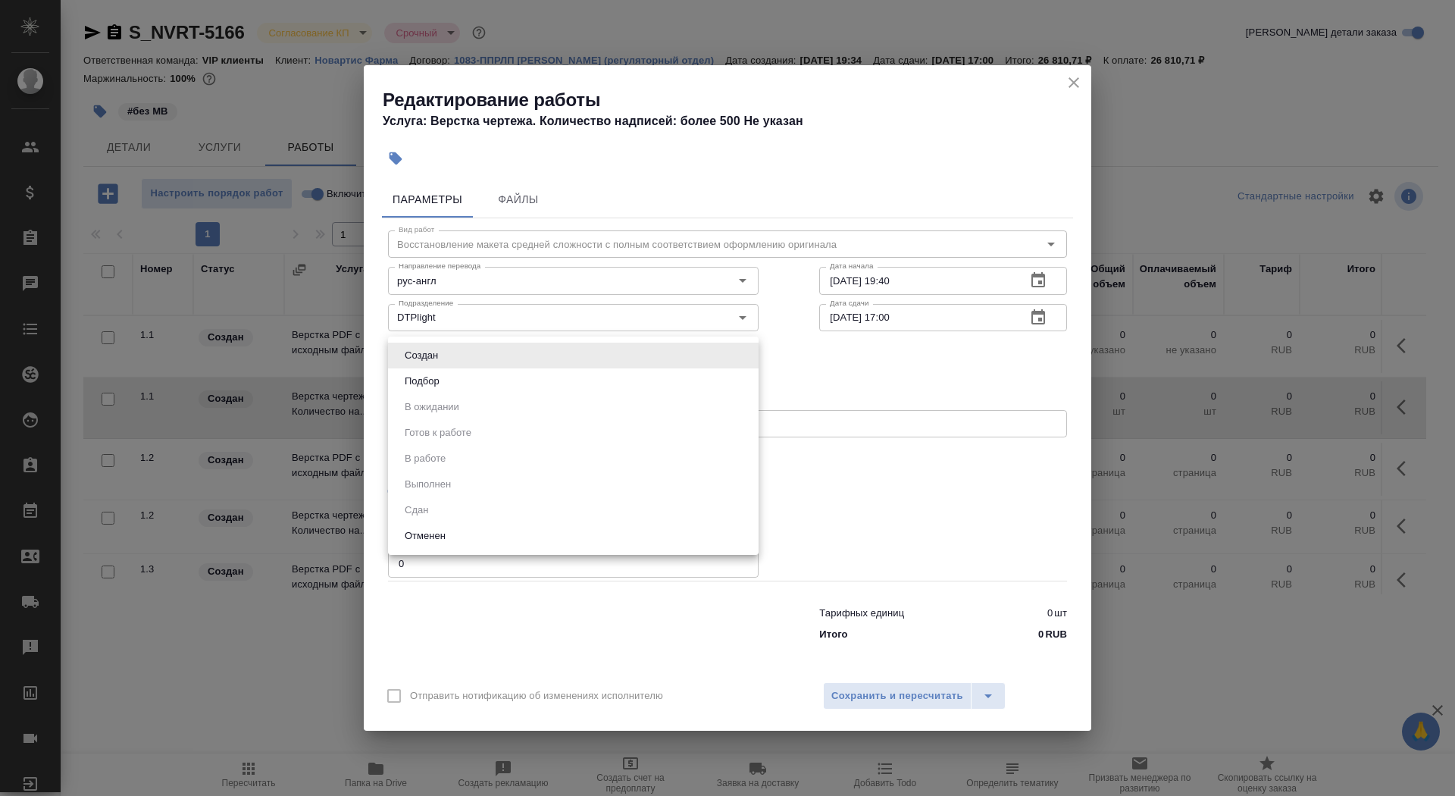
click at [475, 384] on li "Подбор" at bounding box center [573, 381] width 371 height 26
type input "recruiting"
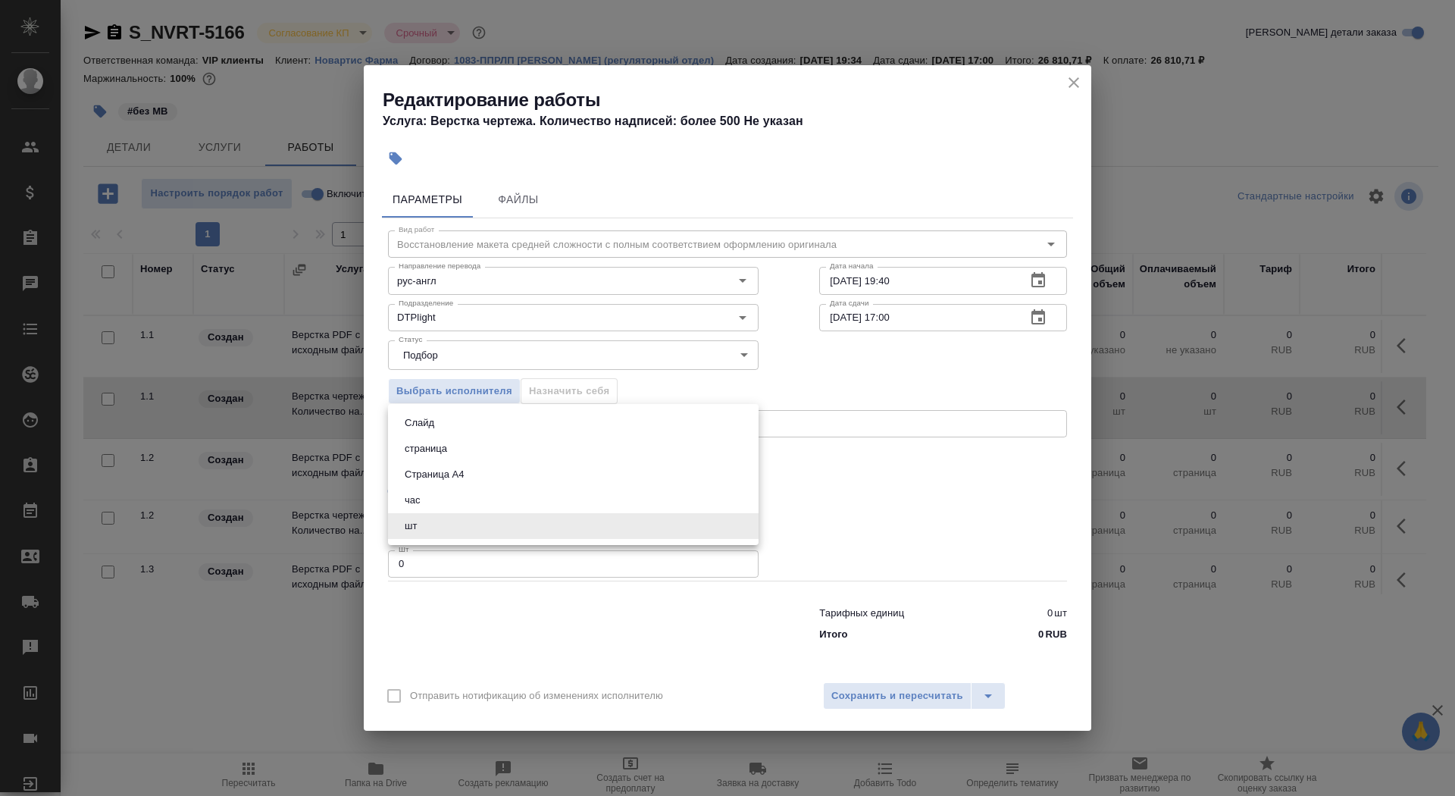
click at [462, 529] on body "🙏 .cls-1 fill:#fff; AWATERA Saydasheva Dilyara Клиенты Спецификации Заказы 0 Ча…" at bounding box center [727, 398] width 1455 height 796
click at [456, 475] on button "Страница А4" at bounding box center [434, 474] width 68 height 17
type input "5f036ec4e16dec2d6b59c8ff"
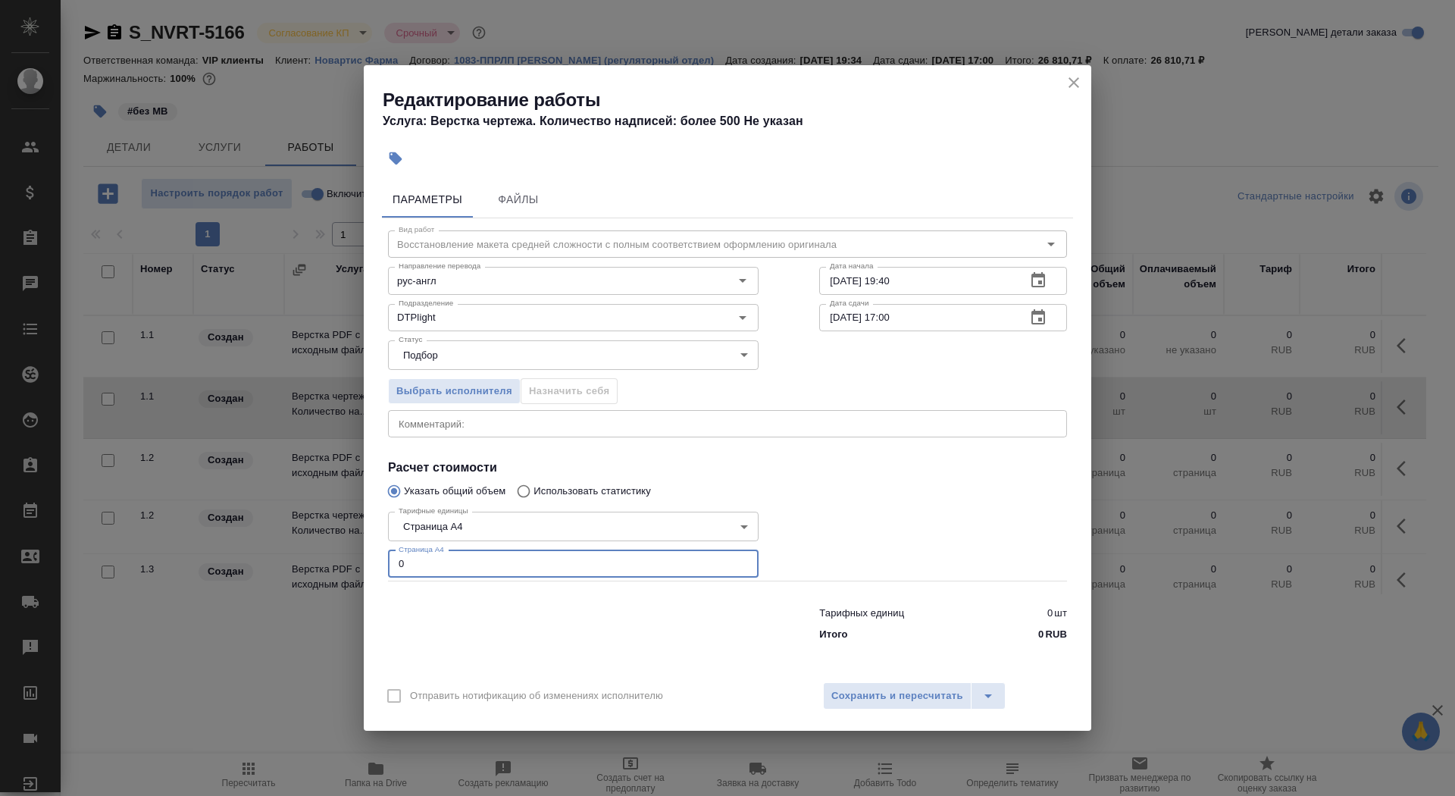
drag, startPoint x: 456, startPoint y: 552, endPoint x: 450, endPoint y: 557, distance: 8.1
click at [450, 557] on input "0" at bounding box center [573, 563] width 371 height 27
type input "7"
click at [932, 283] on input "26.08.2025 19:40" at bounding box center [916, 280] width 195 height 27
type input "26.08.2025 20:30"
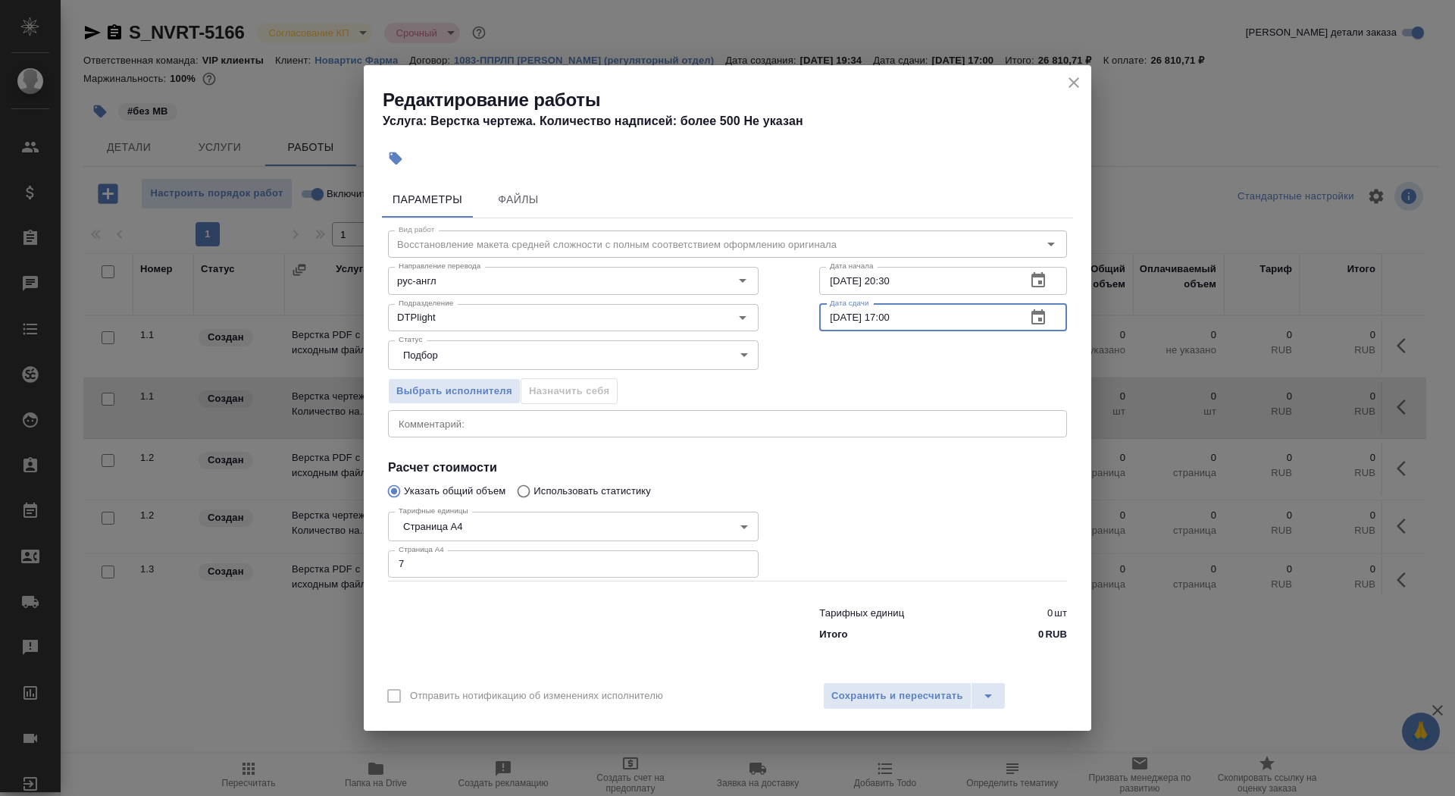
click at [840, 318] on input "29.08.2025 17:00" at bounding box center [916, 317] width 195 height 27
drag, startPoint x: 941, startPoint y: 318, endPoint x: 885, endPoint y: 316, distance: 56.1
click at [885, 316] on input "27.08.2025 17:00" at bounding box center [916, 317] width 195 height 27
type input "27.08.2025 09:00"
click at [869, 691] on span "Сохранить и пересчитать" at bounding box center [898, 696] width 132 height 17
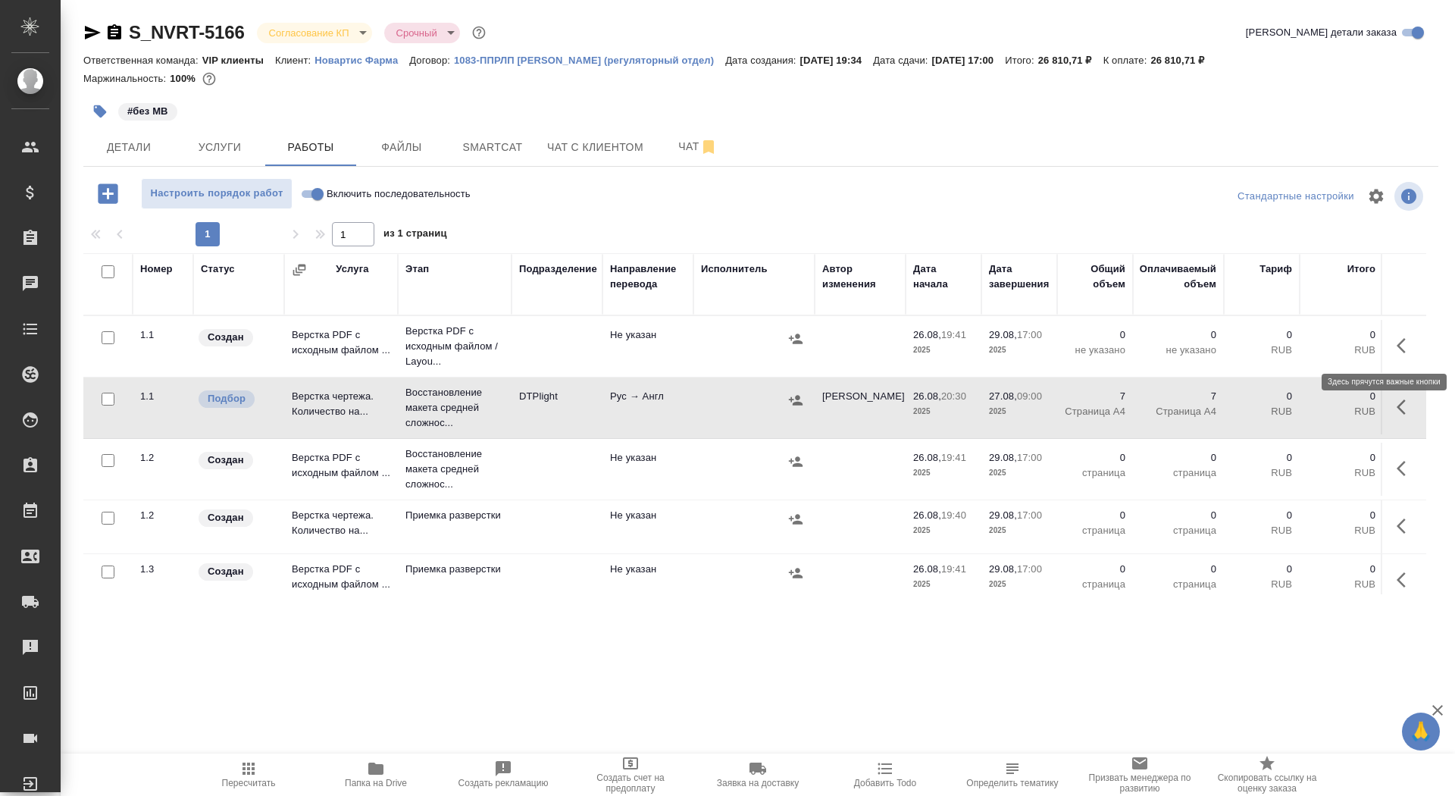
click at [1398, 337] on icon "button" at bounding box center [1406, 346] width 18 height 18
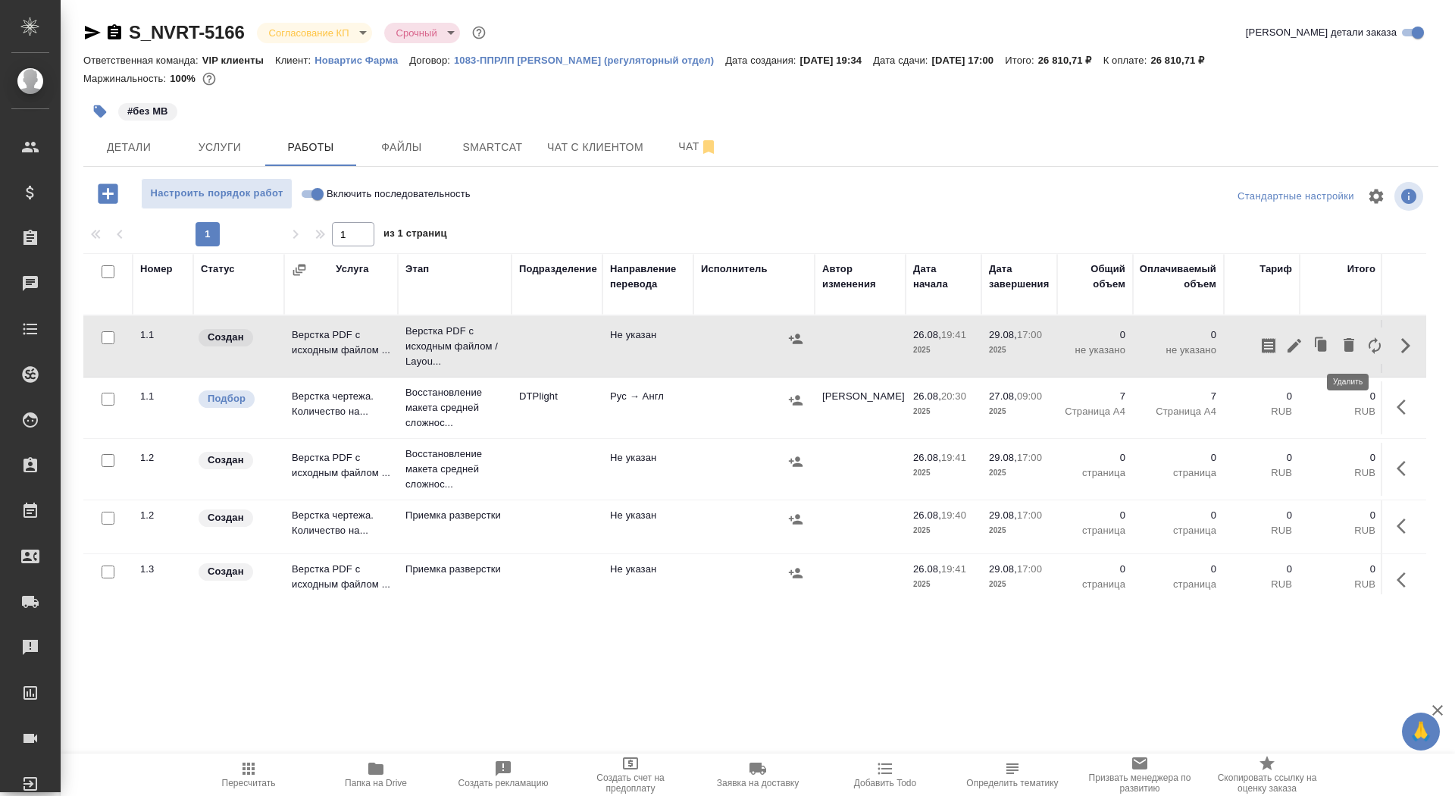
click at [1343, 343] on icon "button" at bounding box center [1349, 345] width 18 height 18
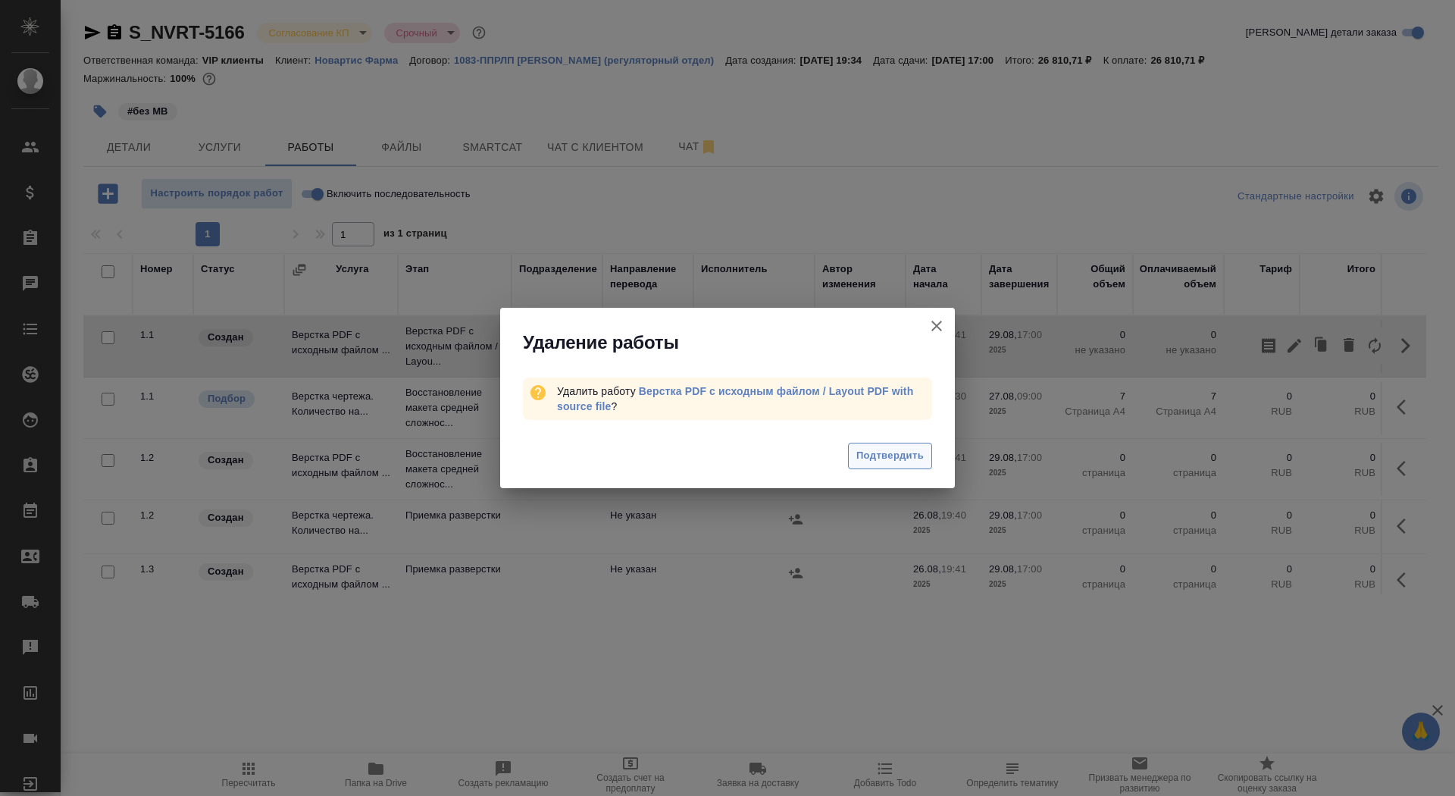
click at [864, 453] on span "Подтвердить" at bounding box center [890, 455] width 67 height 17
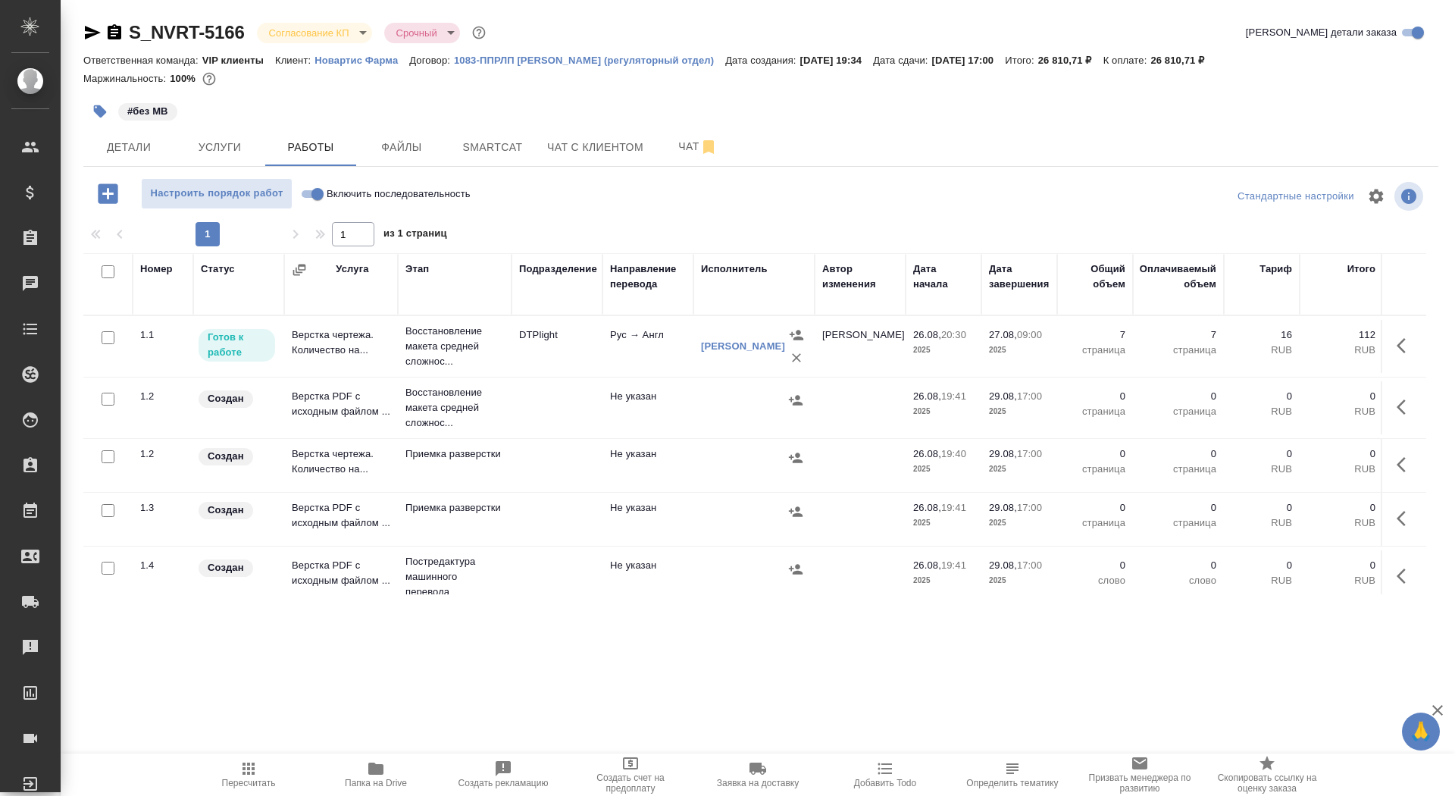
click at [381, 786] on span "Папка на Drive" at bounding box center [376, 783] width 62 height 11
click at [275, 36] on body "🙏 .cls-1 fill:#fff; AWATERA Saydasheva Dilyara Клиенты Спецификации Заказы 0 Ча…" at bounding box center [727, 398] width 1455 height 796
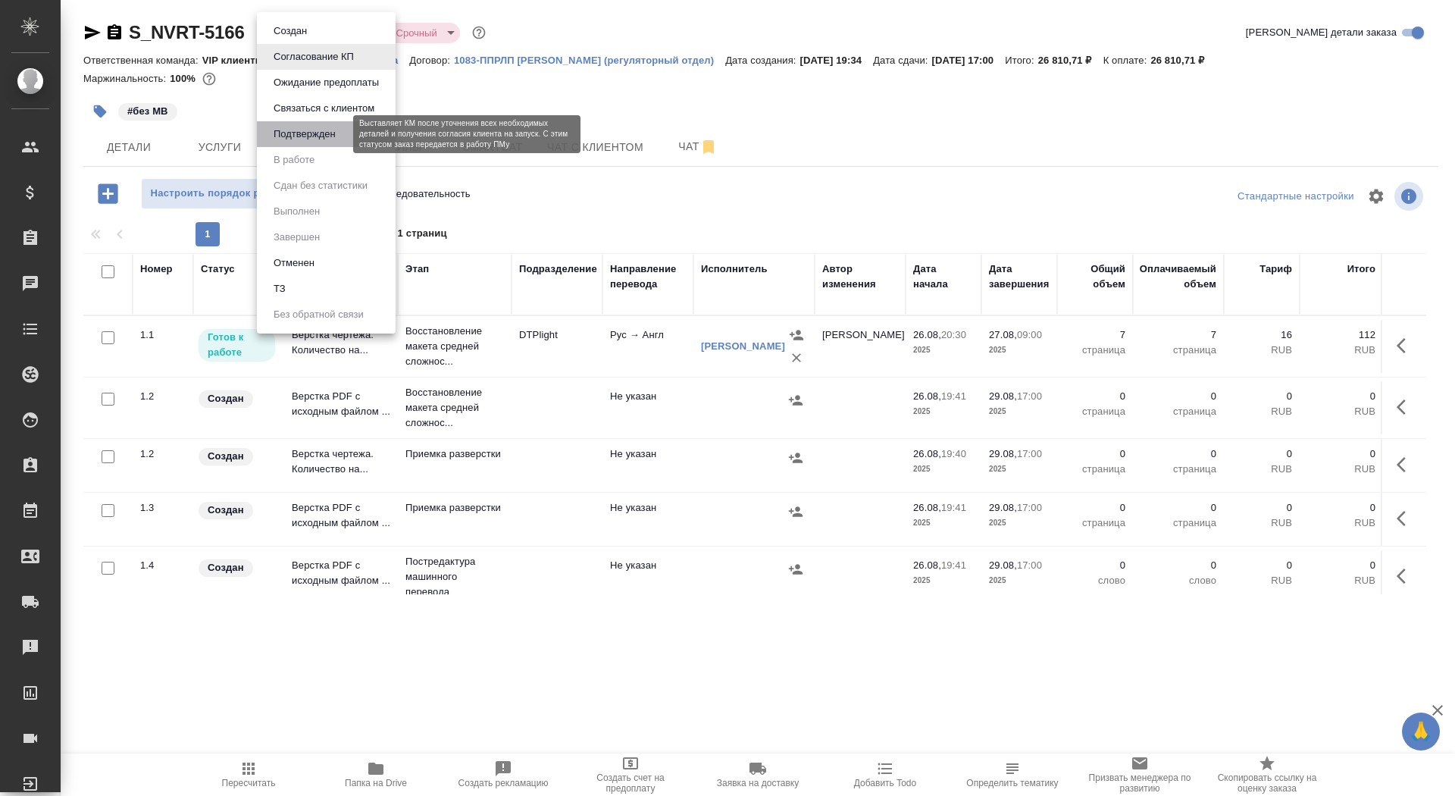
click at [301, 128] on button "Подтвержден" at bounding box center [304, 134] width 71 height 17
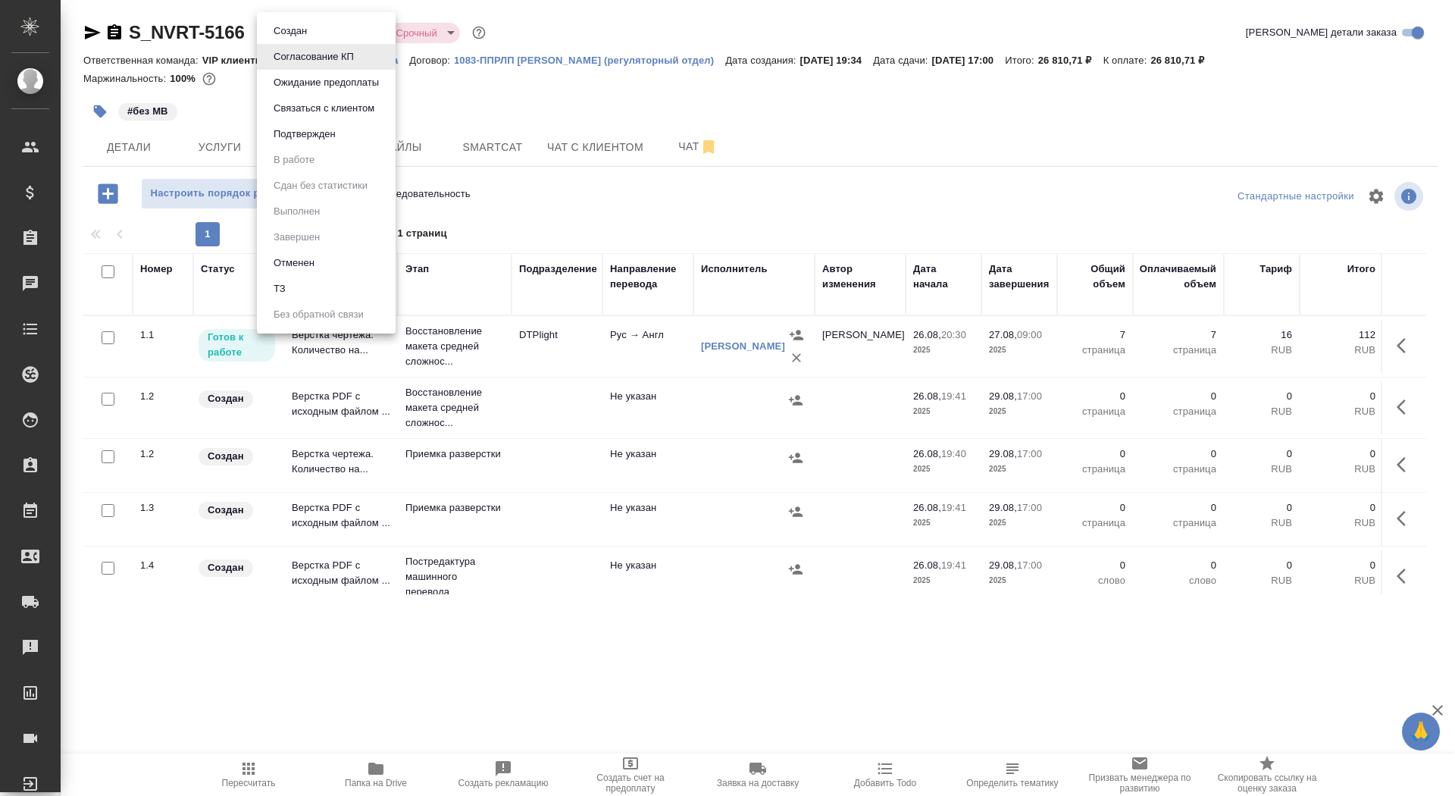
click at [304, 28] on body "🙏 .cls-1 fill:#fff; AWATERA Saydasheva Dilyara Клиенты Спецификации Заказы 0 Ча…" at bounding box center [727, 398] width 1455 height 796
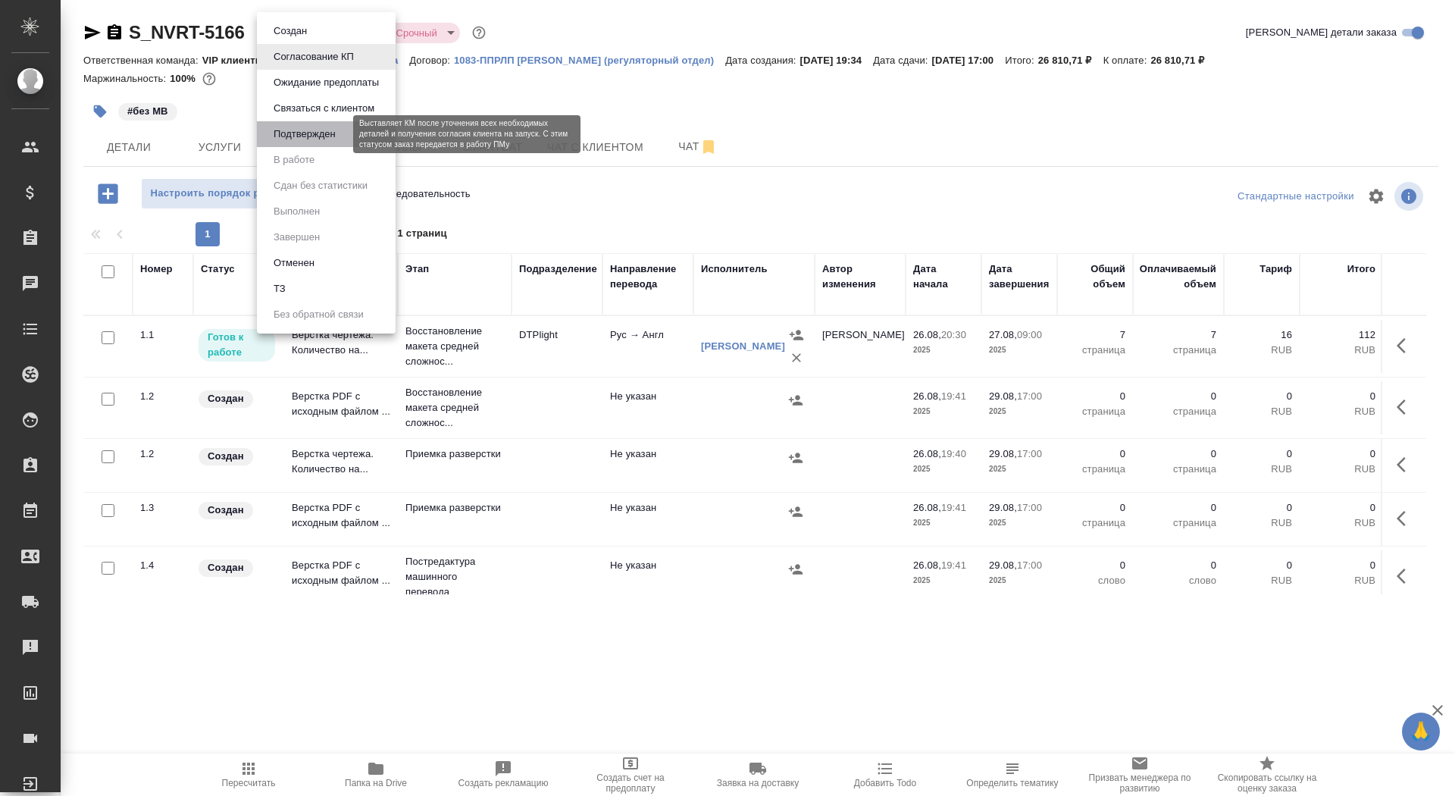
click at [321, 131] on button "Подтвержден" at bounding box center [304, 134] width 71 height 17
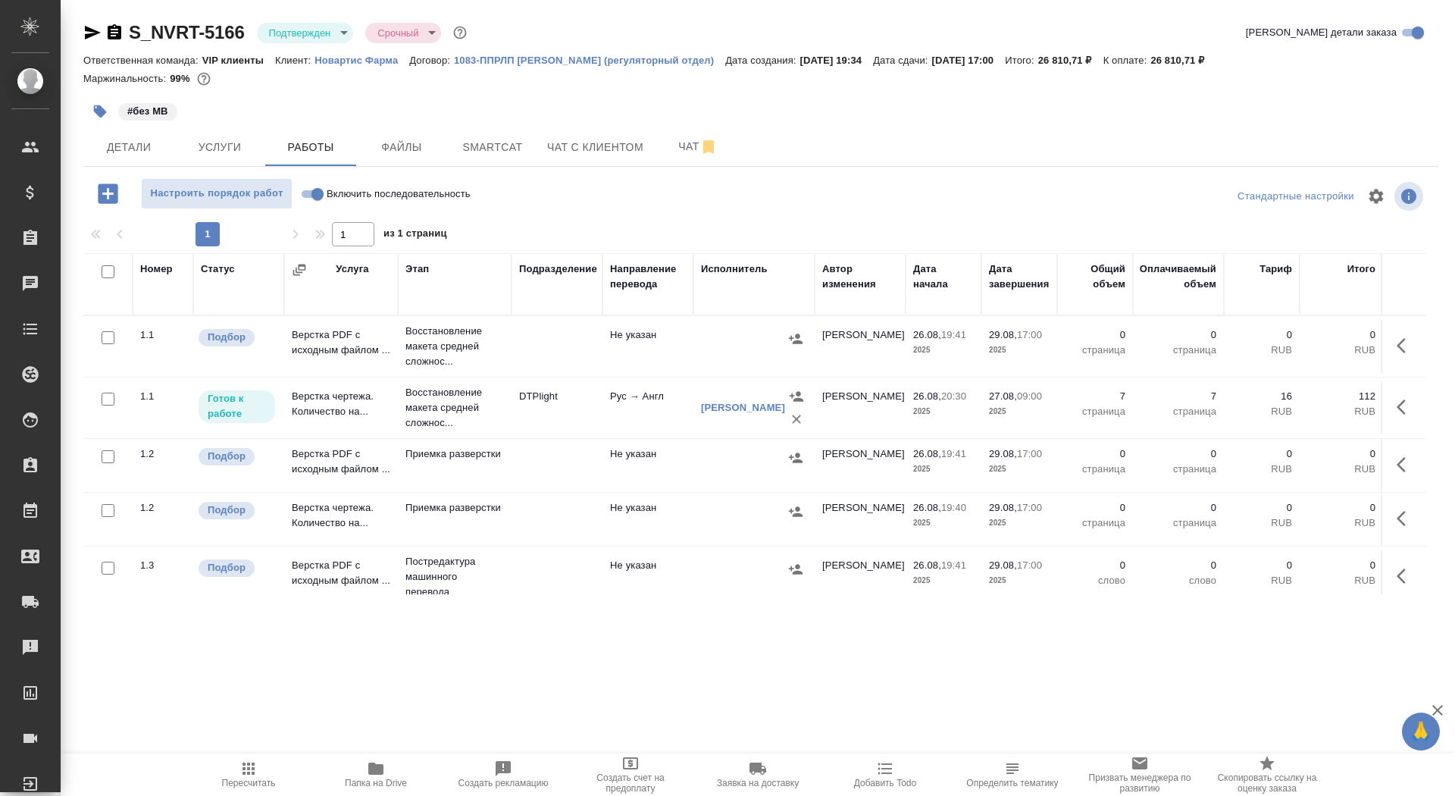
click at [455, 427] on p "Восстановление макета средней сложнос..." at bounding box center [455, 407] width 99 height 45
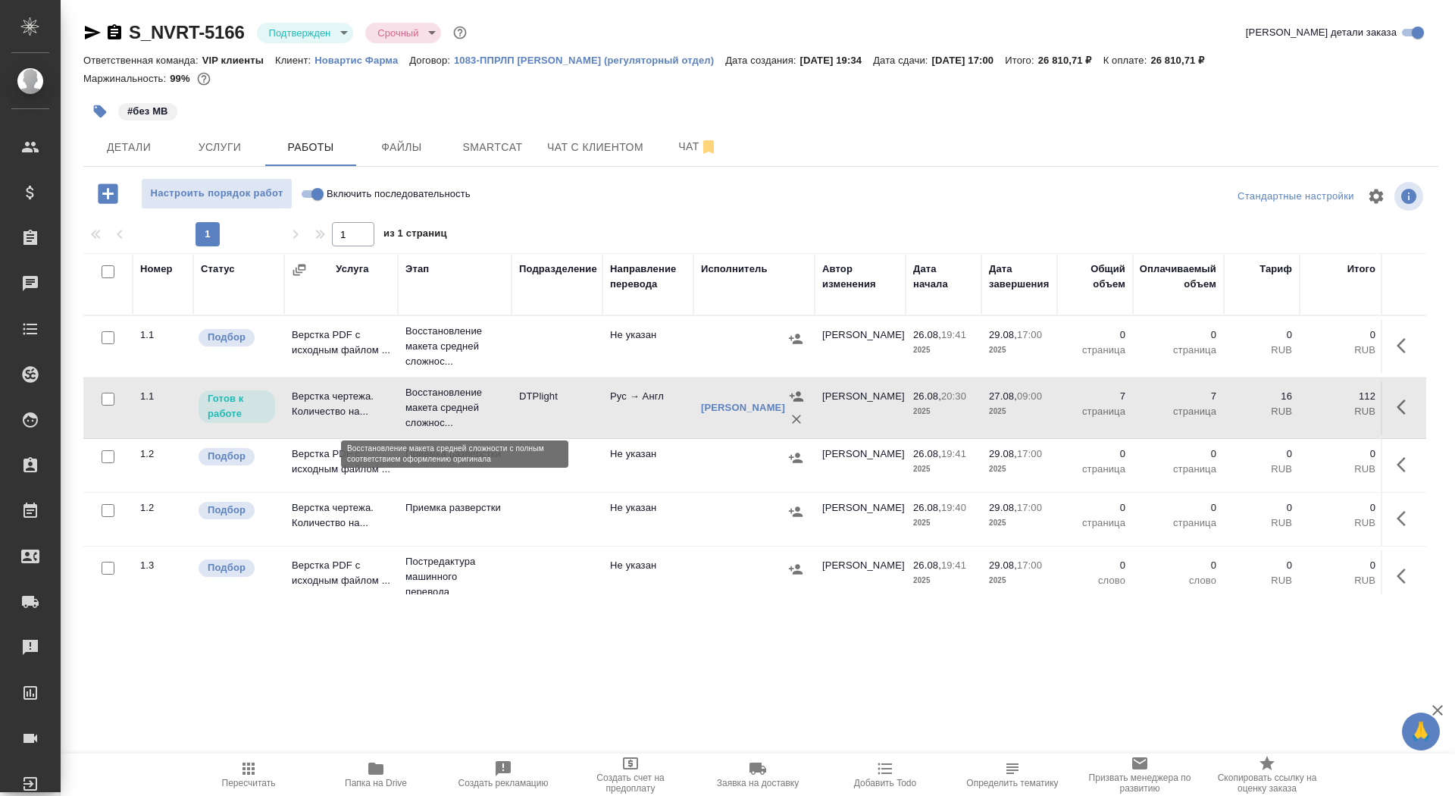
click at [455, 427] on p "Восстановление макета средней сложнос..." at bounding box center [455, 407] width 99 height 45
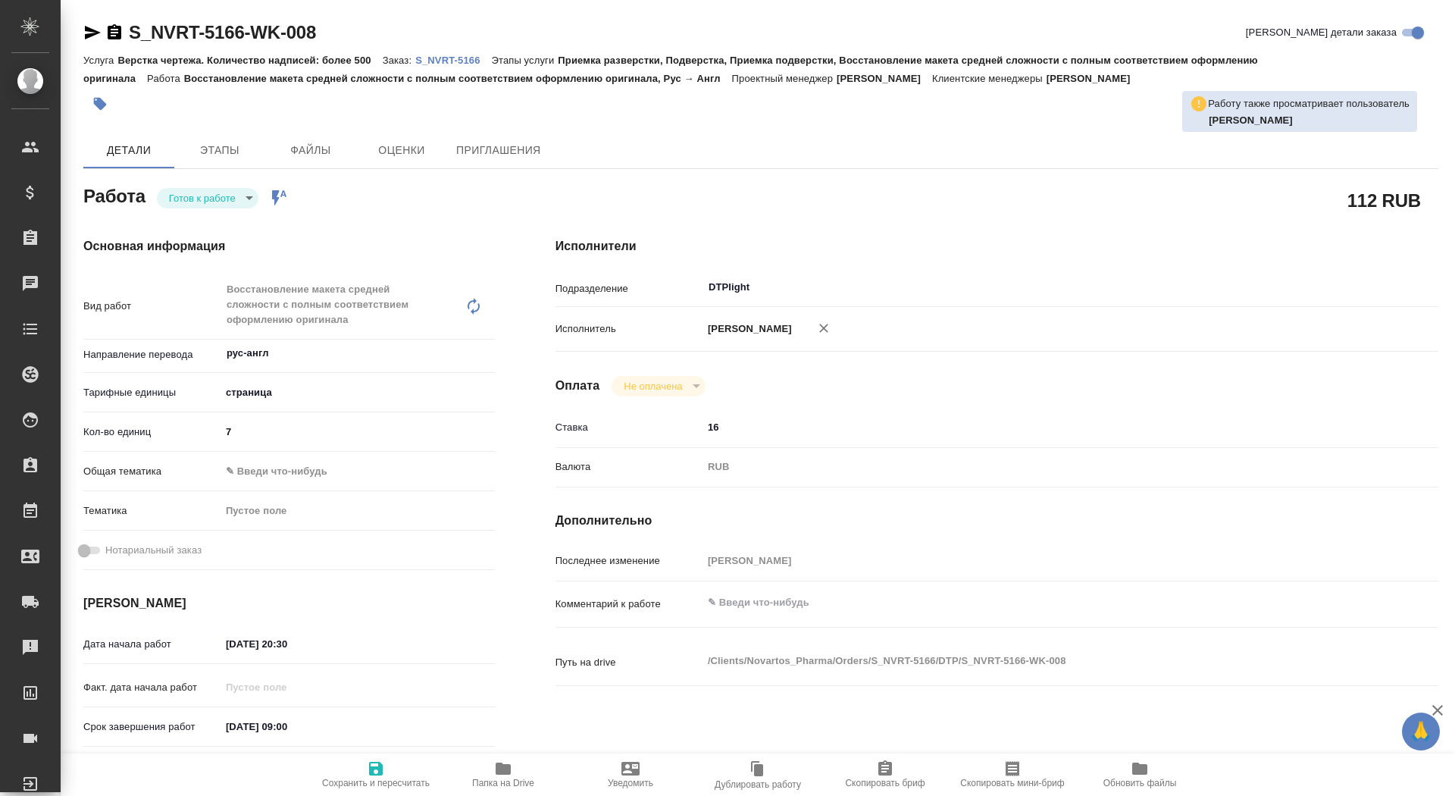
type textarea "x"
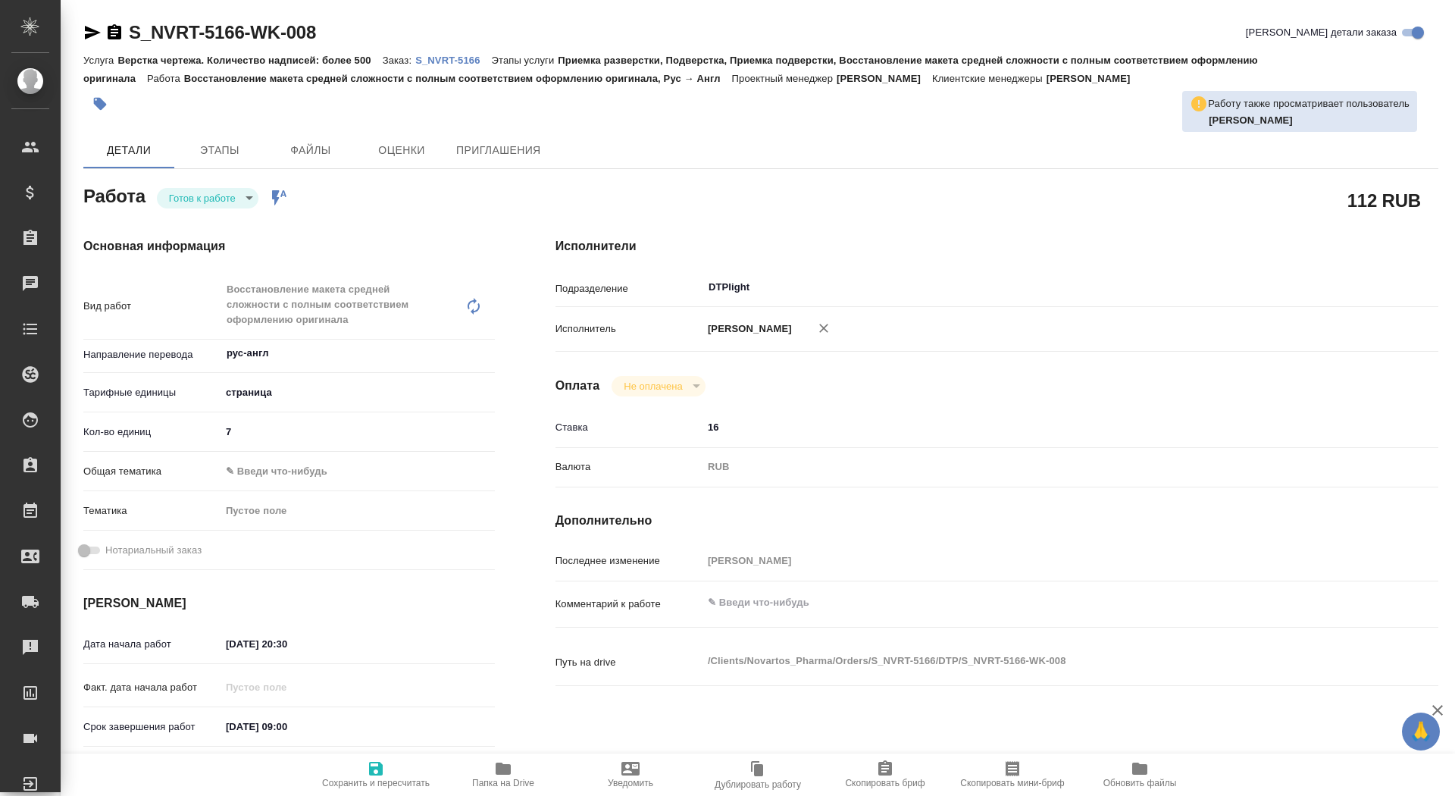
type textarea "x"
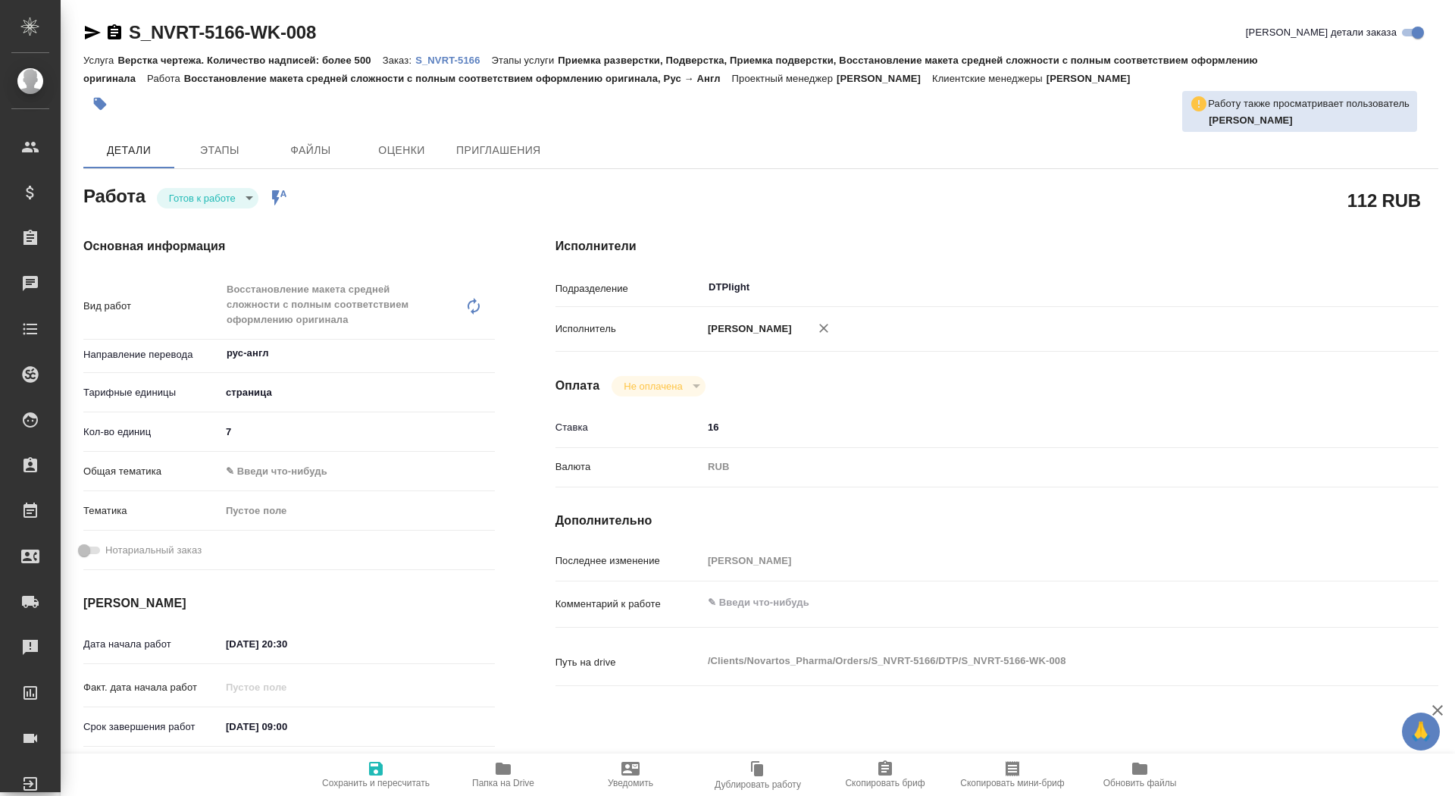
type textarea "x"
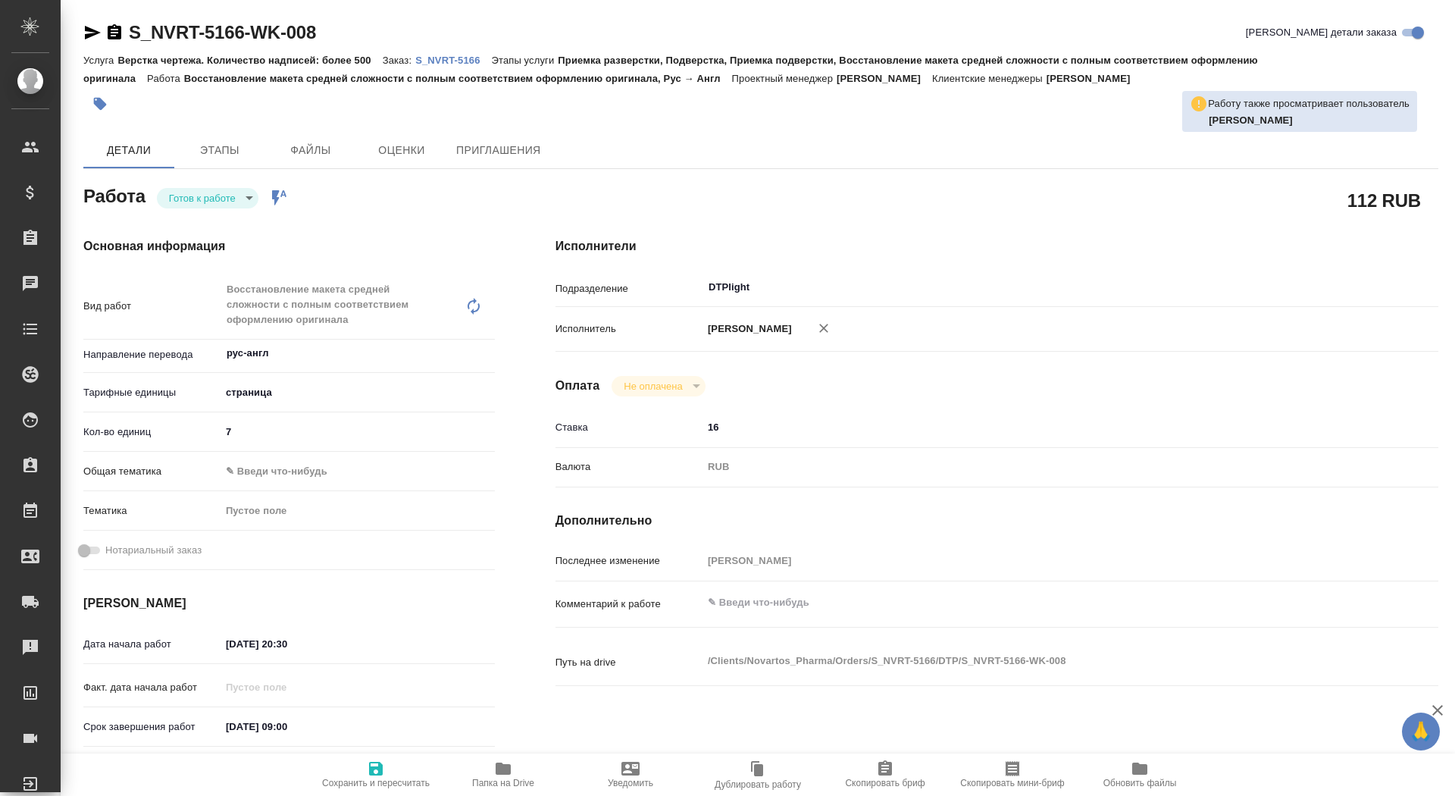
type textarea "x"
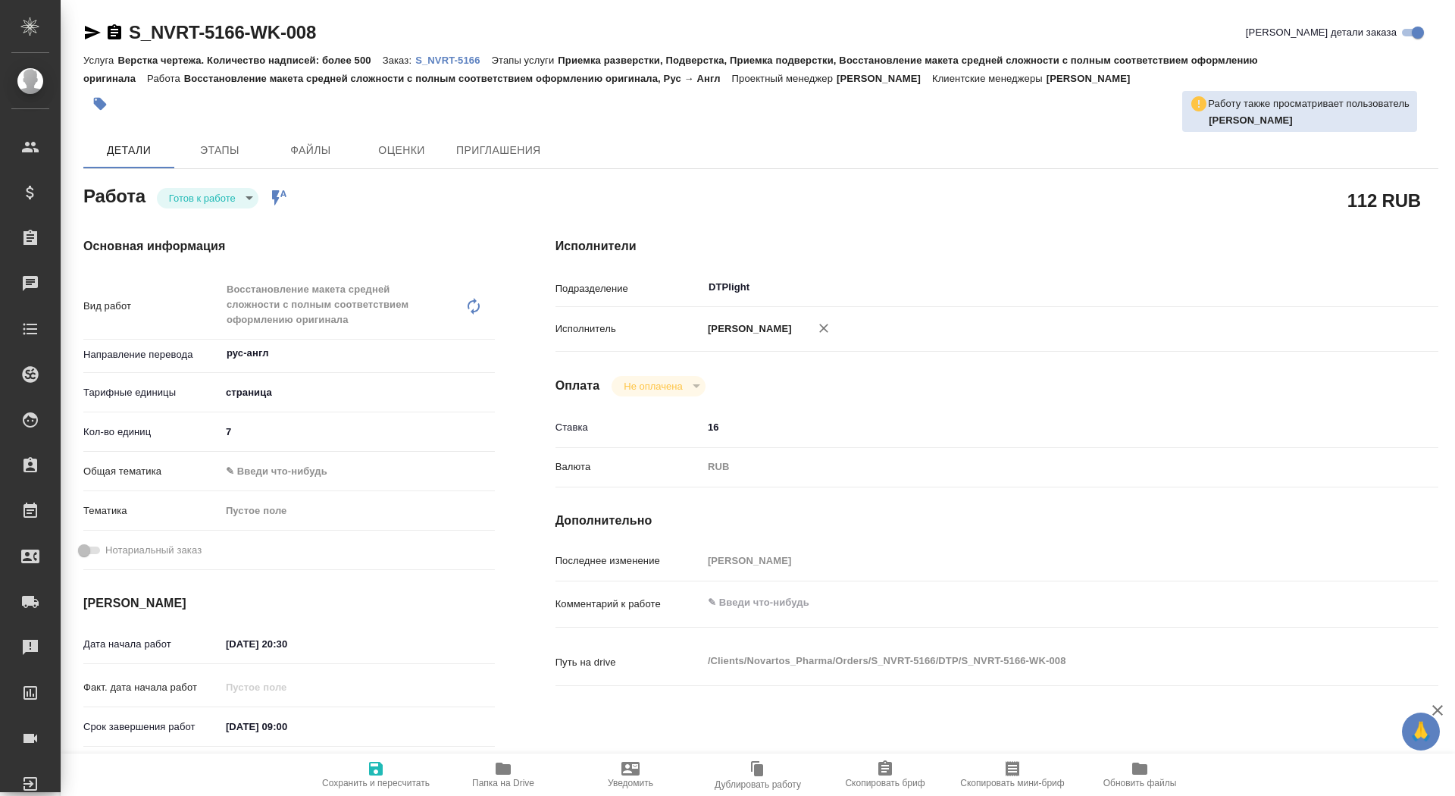
type textarea "x"
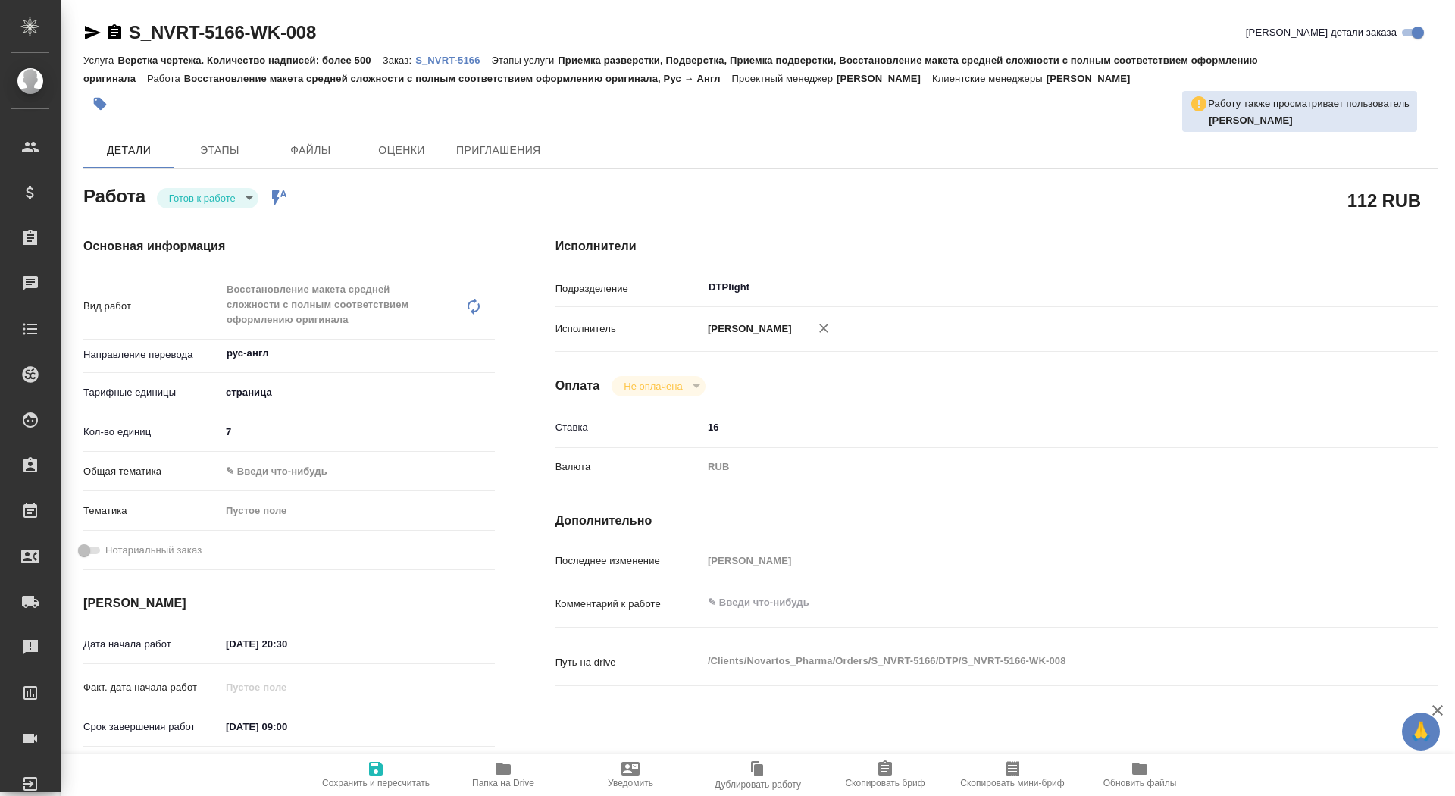
type textarea "x"
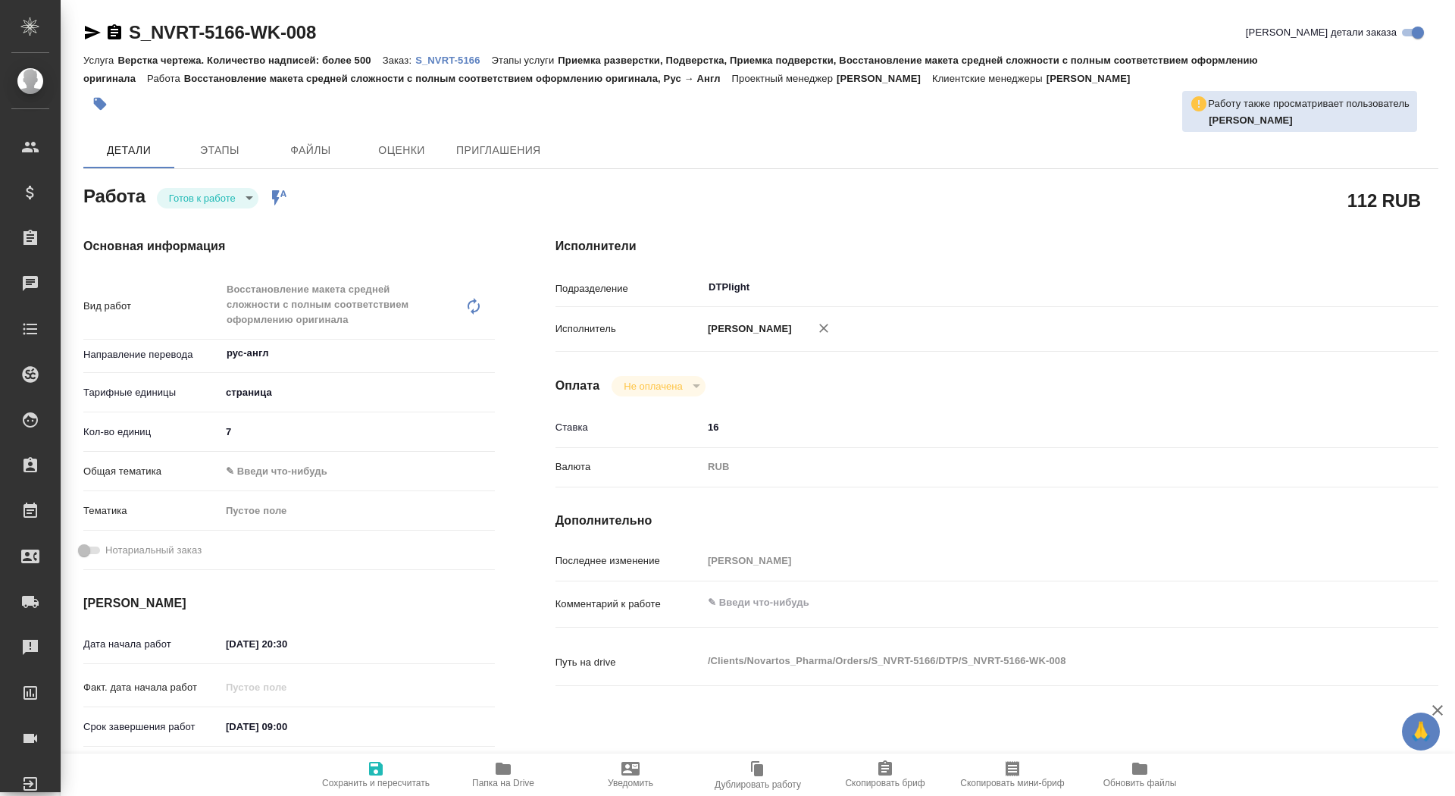
type textarea "x"
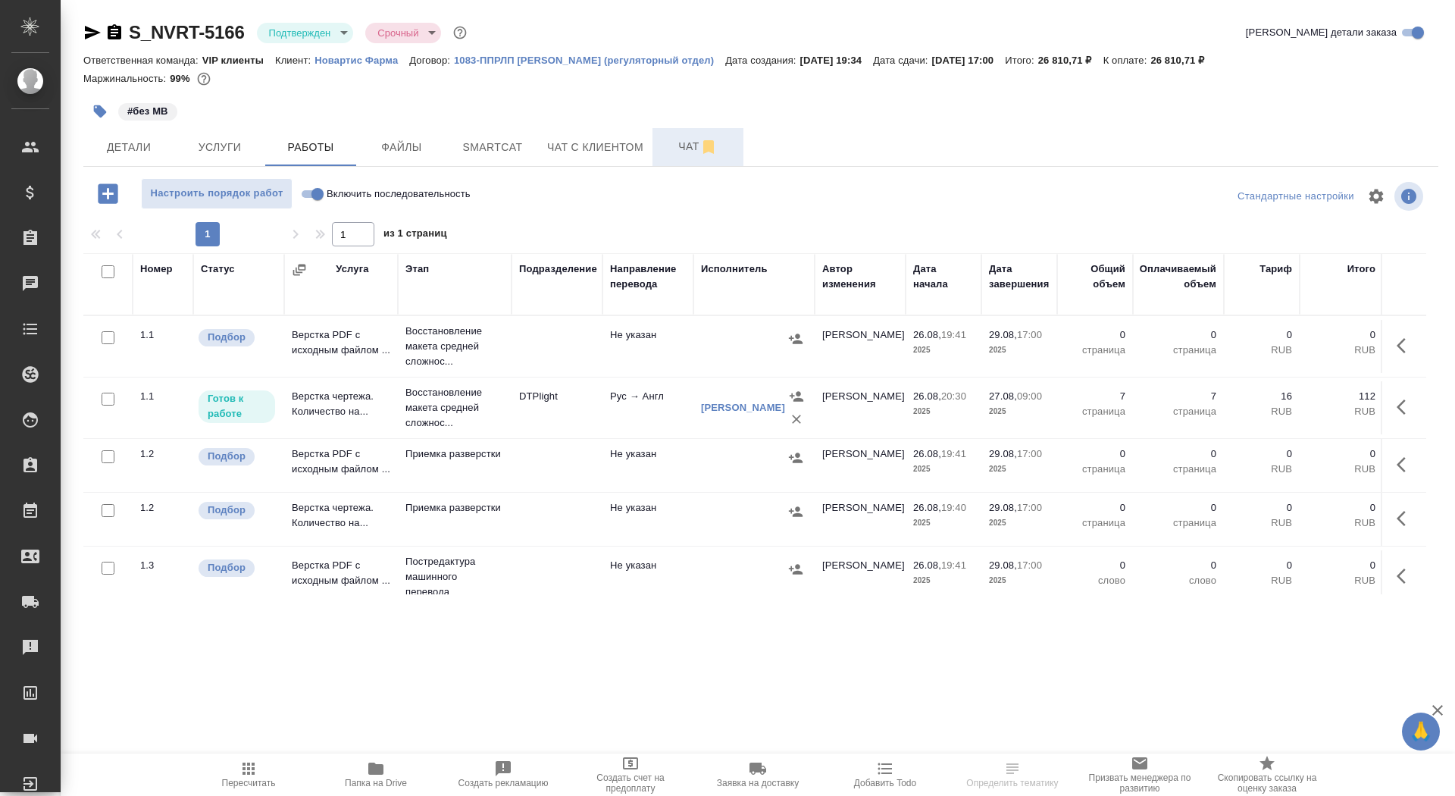
click at [671, 144] on span "Чат" at bounding box center [698, 146] width 73 height 19
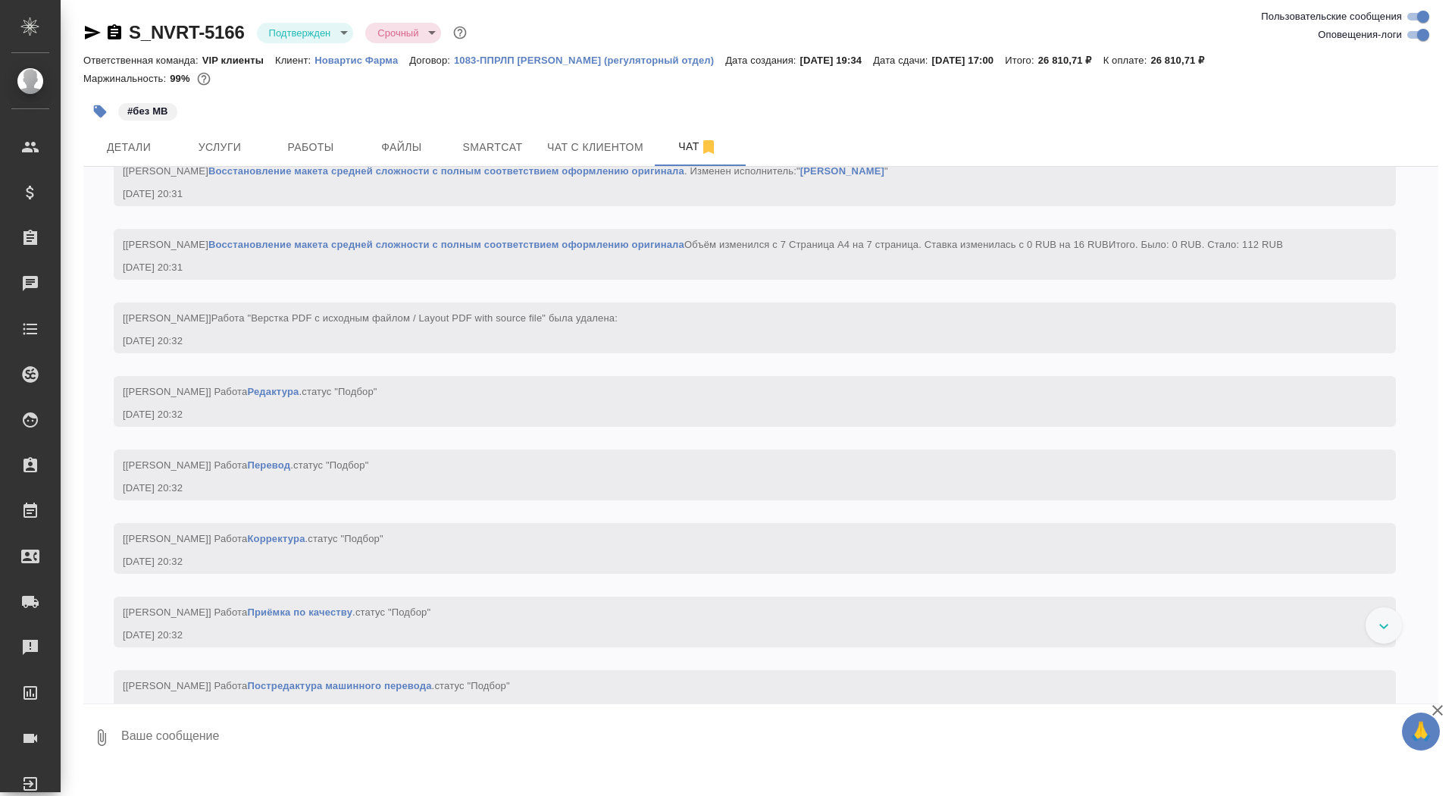
scroll to position [1566, 0]
